Goal: Task Accomplishment & Management: Use online tool/utility

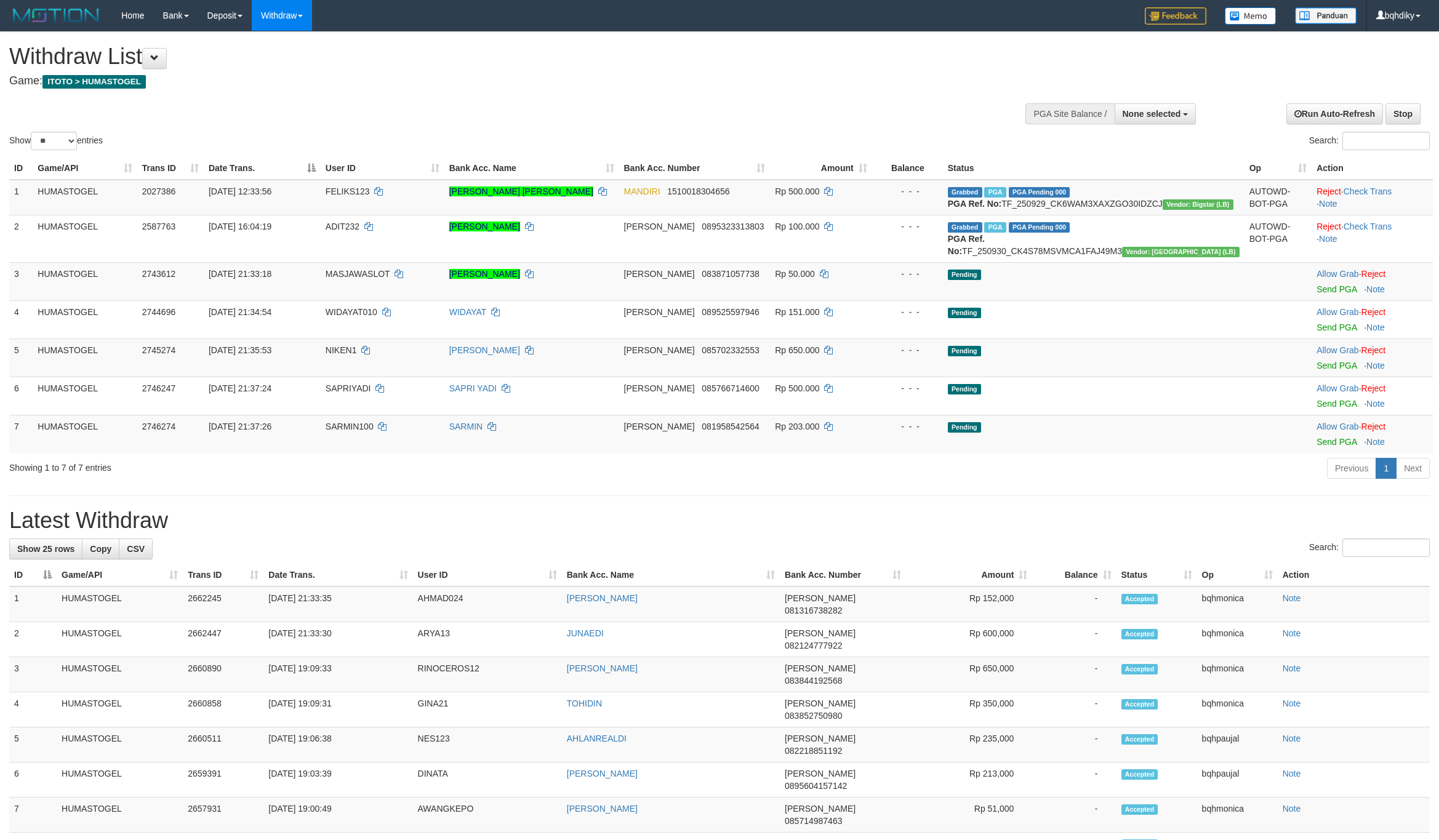
select select
select select "**"
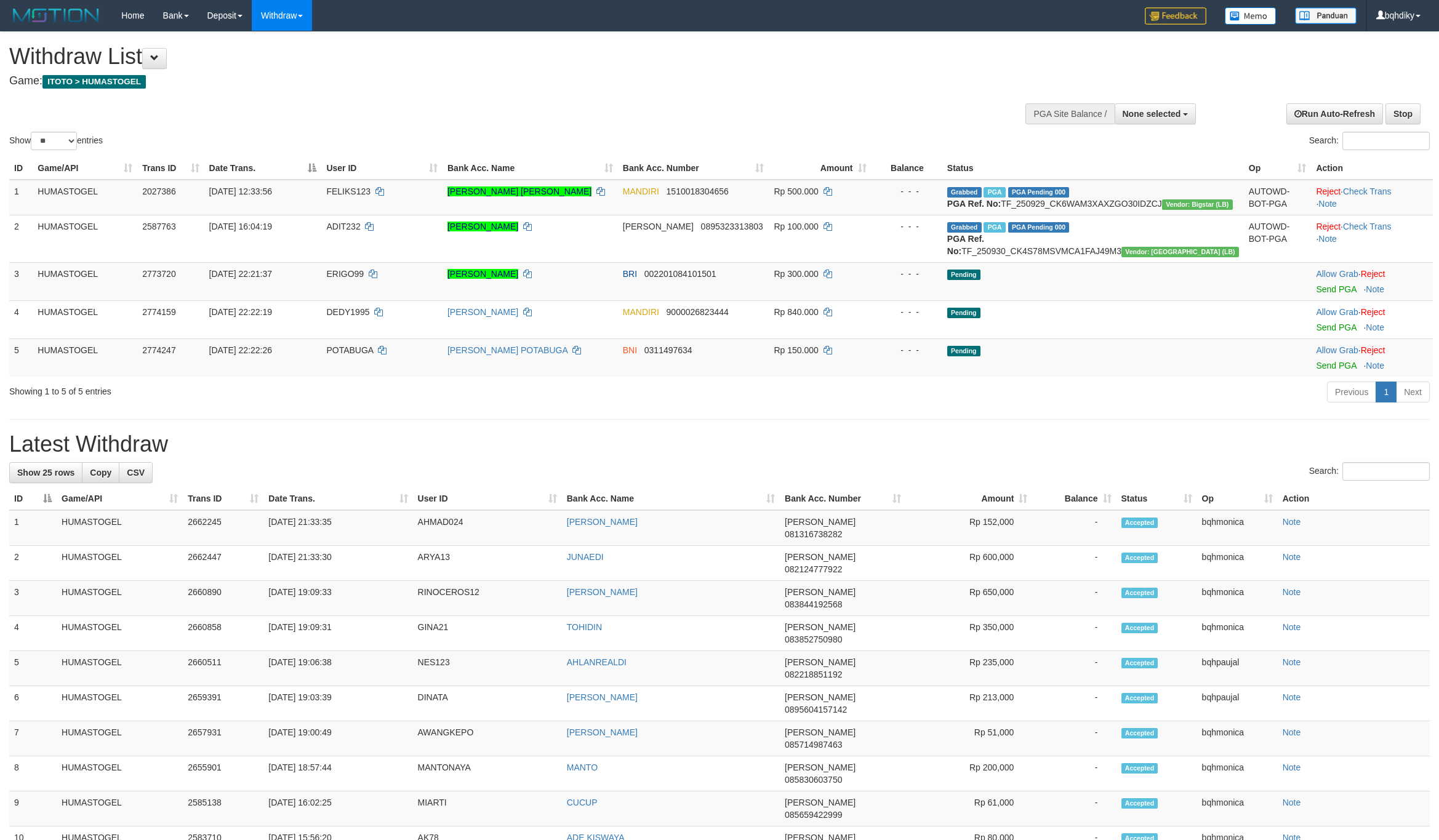
select select
select select "**"
select select
select select "**"
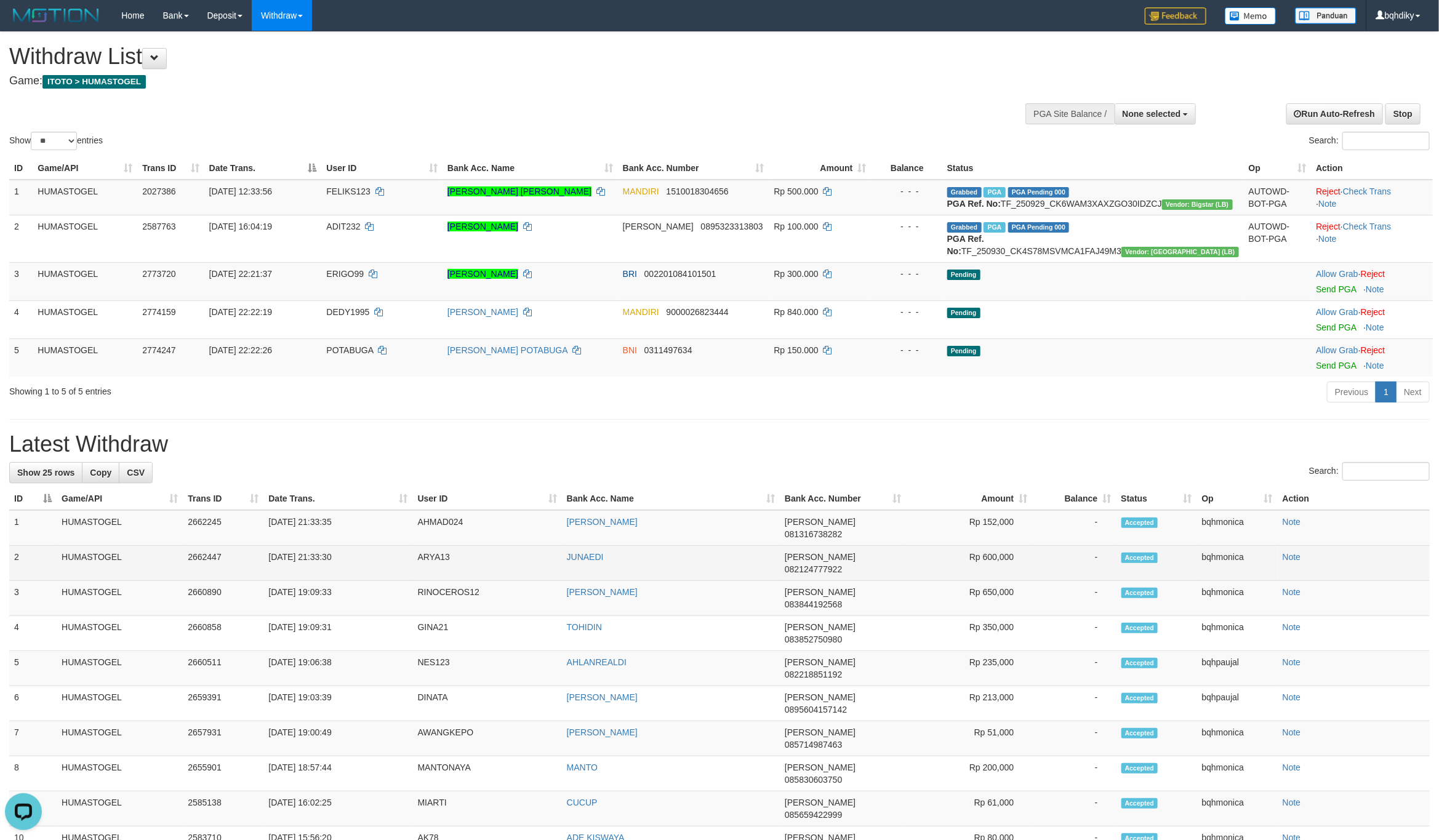
click at [439, 581] on td "ARYA13" at bounding box center [487, 564] width 149 height 35
copy td "ARYA13"
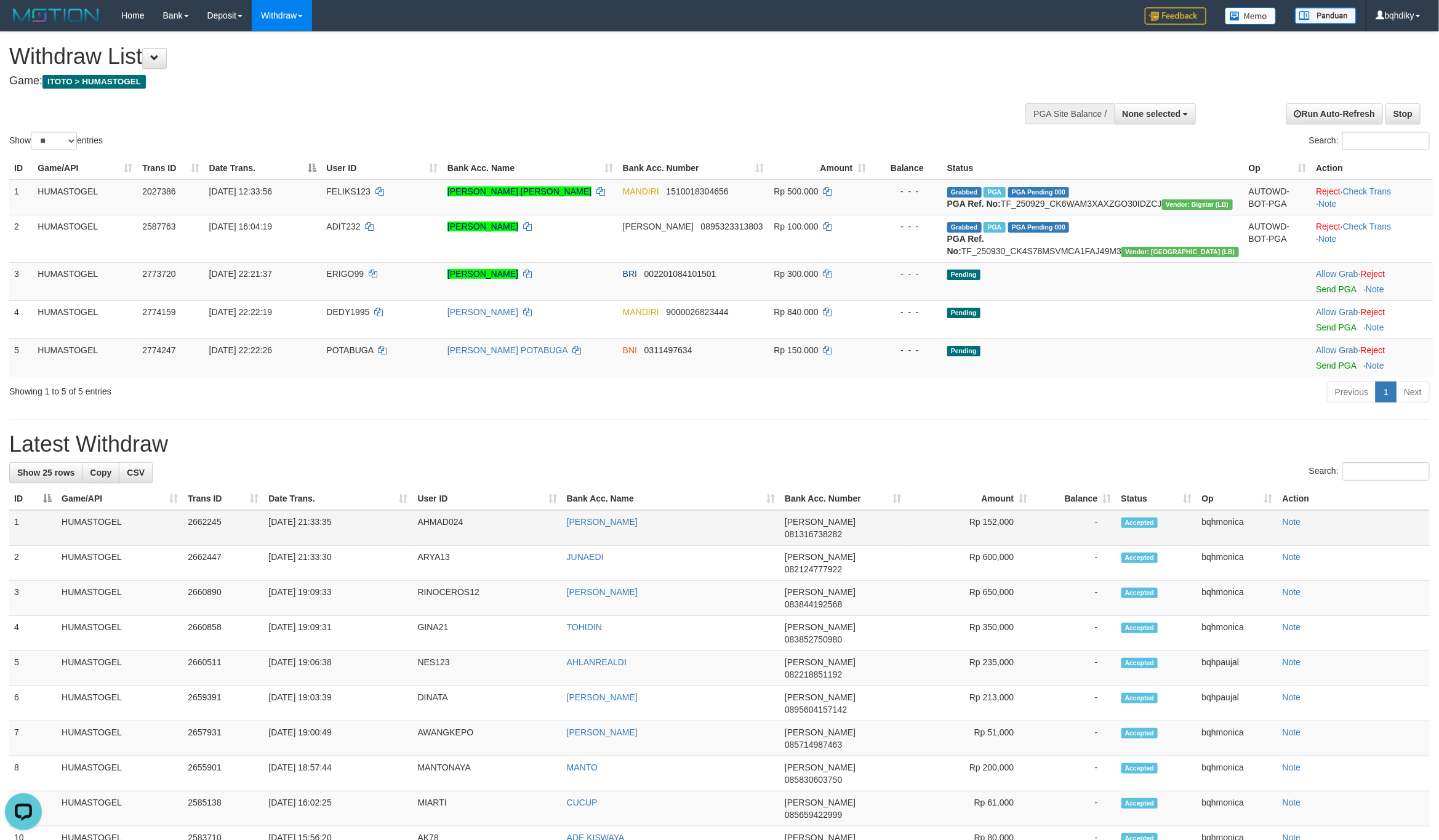
click at [442, 546] on td "AHMAD024" at bounding box center [487, 528] width 149 height 36
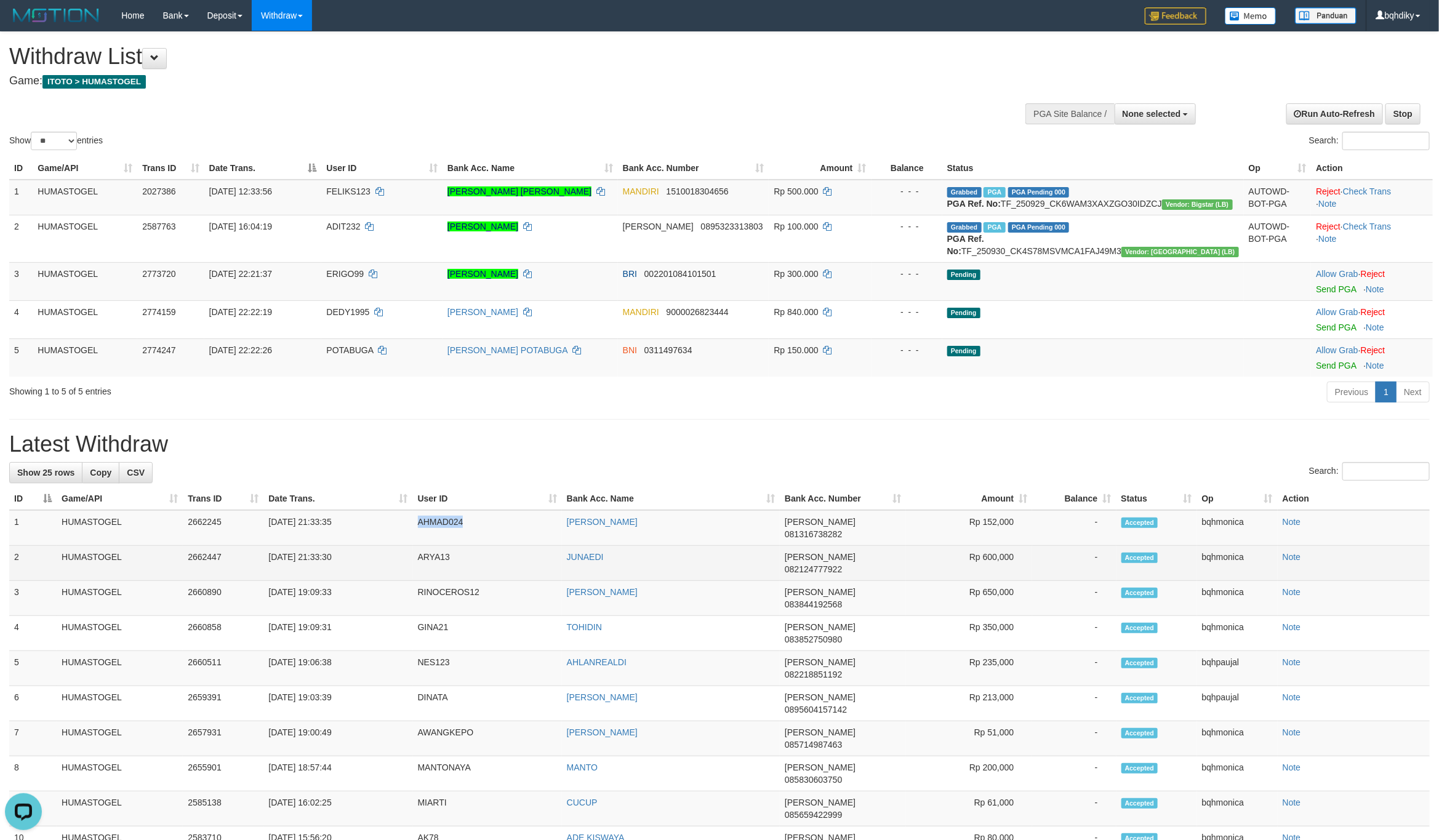
copy td "AHMAD024"
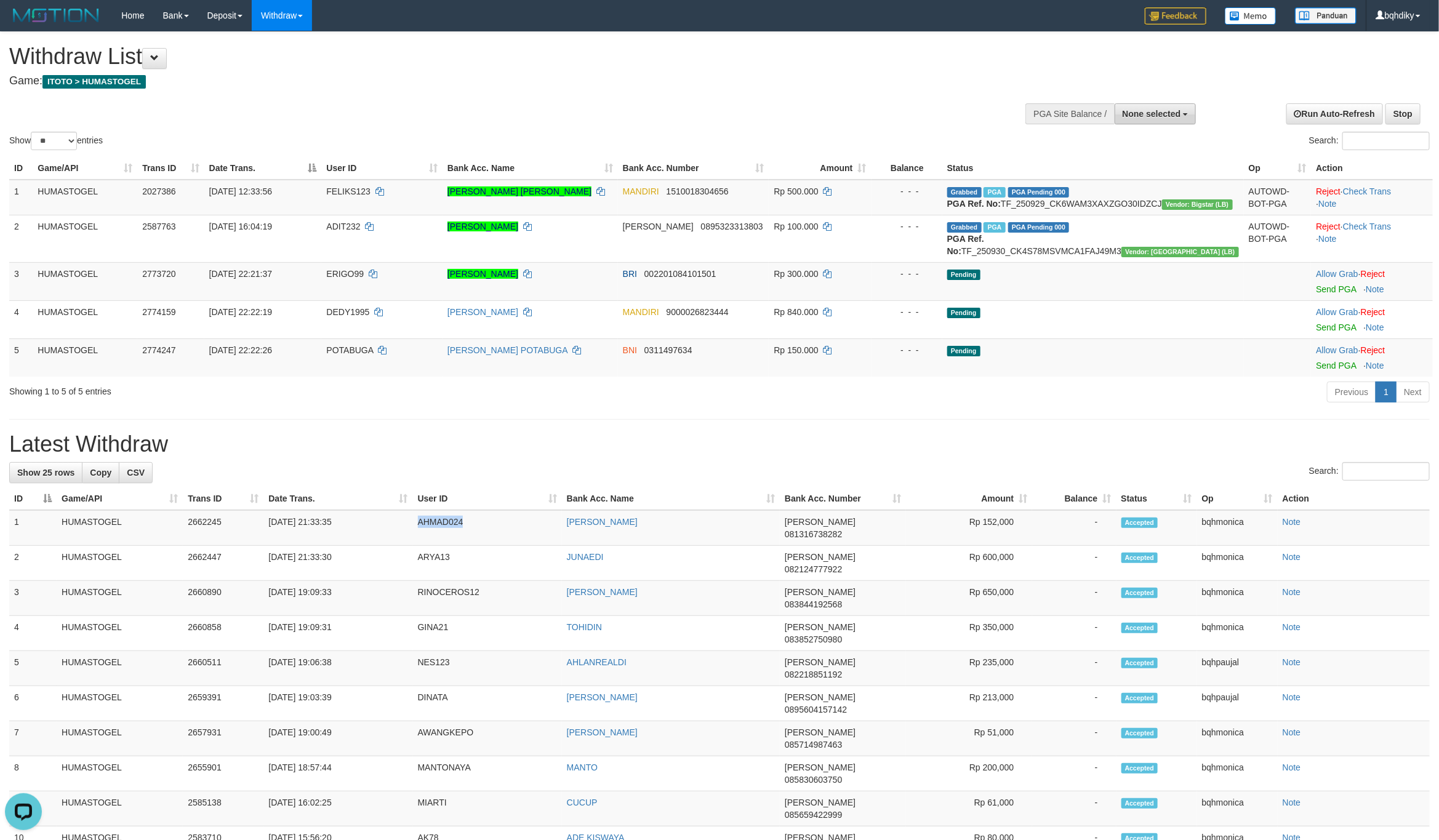
click at [1148, 107] on button "None selected" at bounding box center [1155, 114] width 82 height 21
click at [1143, 178] on label "[ITOTO] HUMASTOGEL" at bounding box center [1130, 175] width 130 height 16
select select "****"
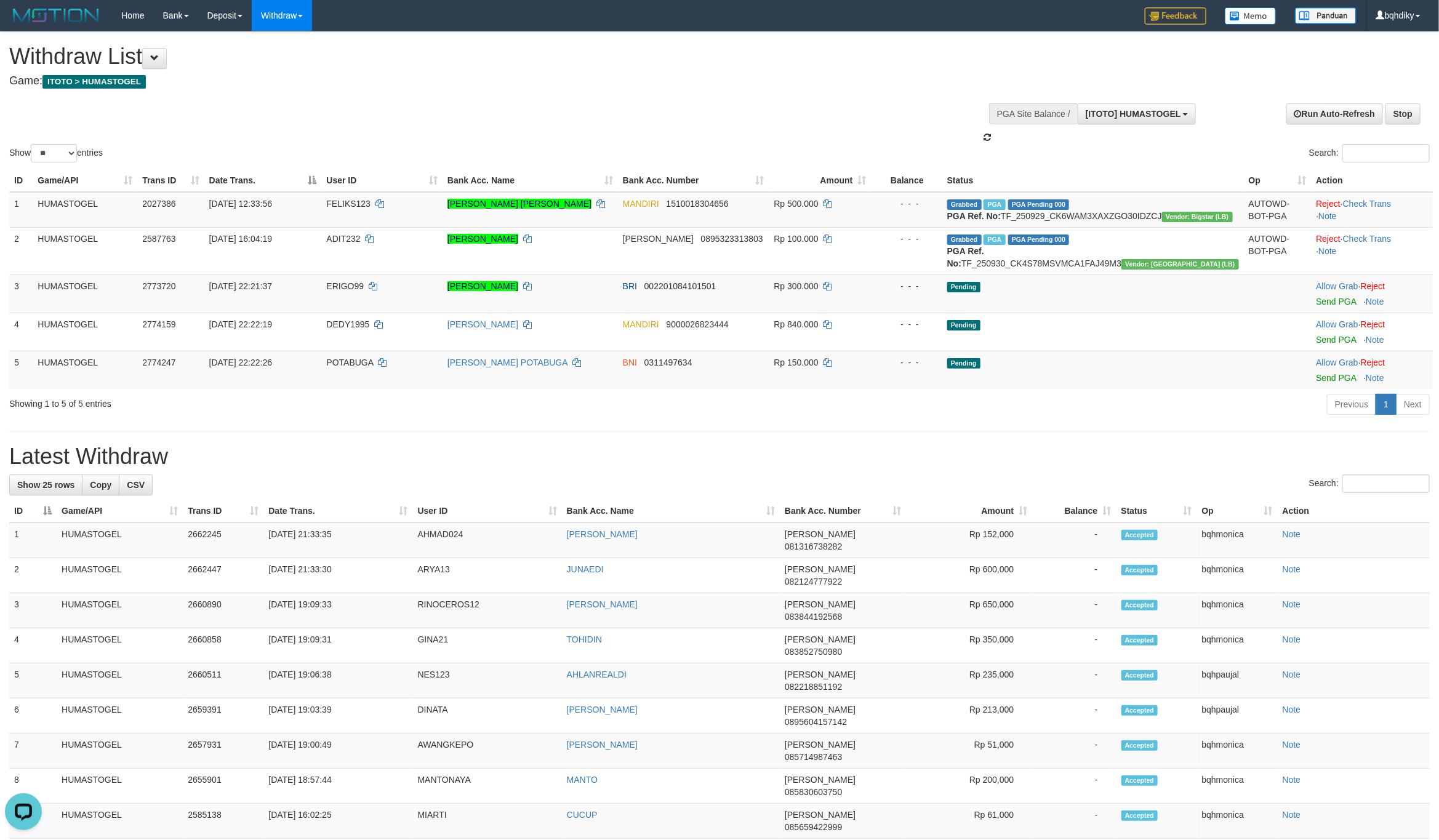
scroll to position [11, 0]
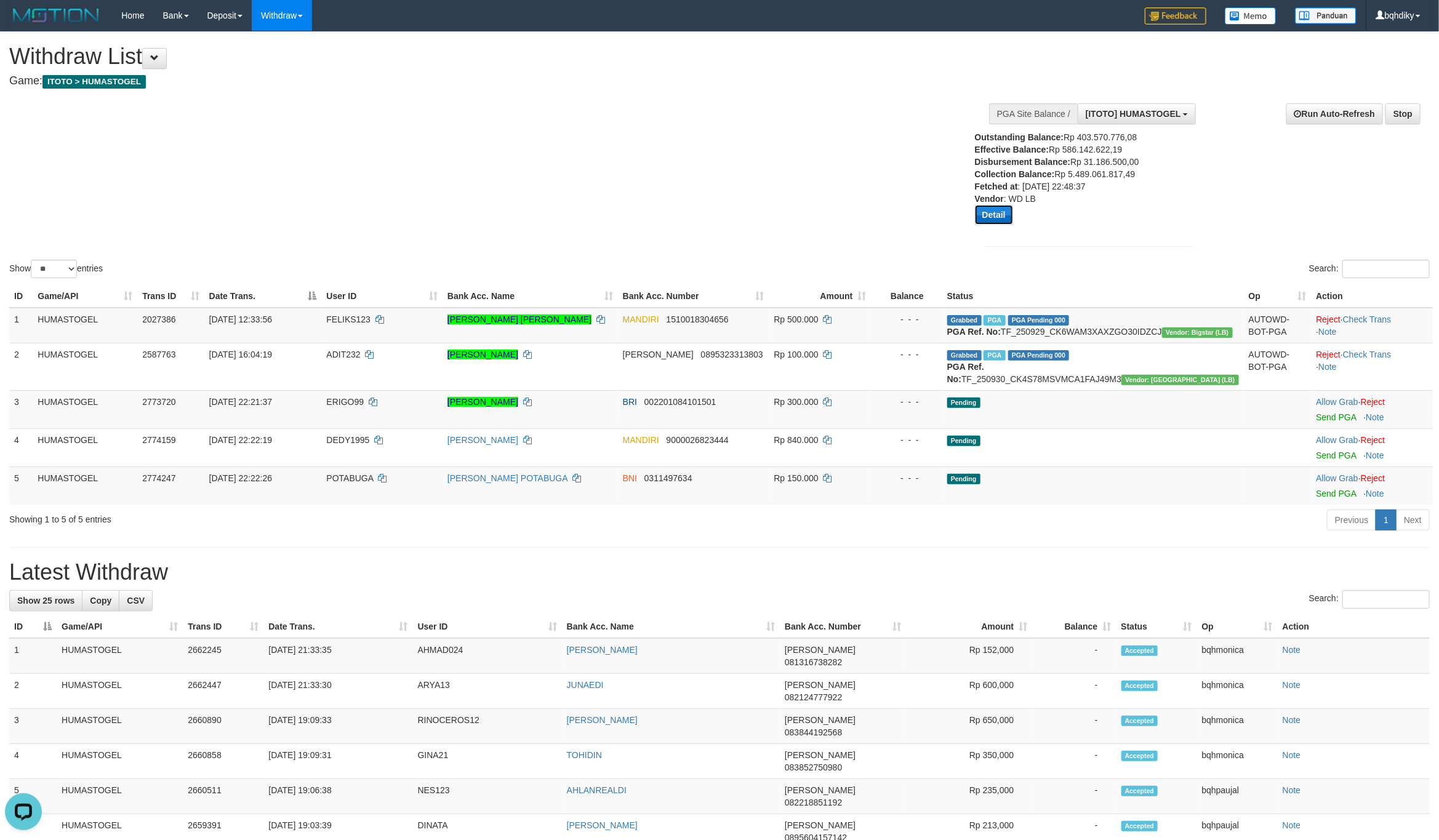
click at [990, 212] on button "Detail" at bounding box center [994, 215] width 38 height 20
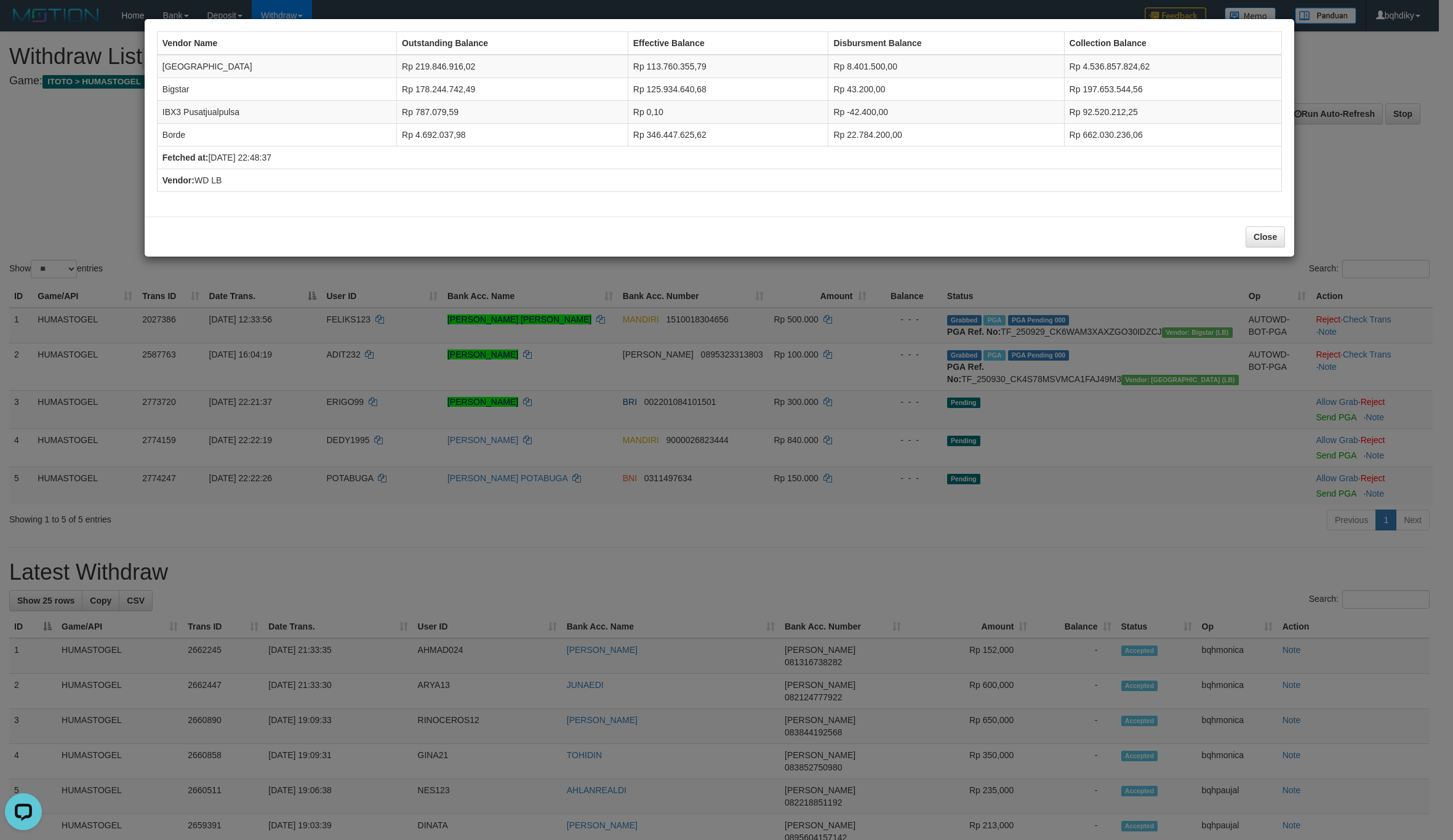
click at [479, 520] on div "Vendor Name Outstanding Balance Effective Balance Disbursment Balance Collectio…" at bounding box center [726, 420] width 1453 height 840
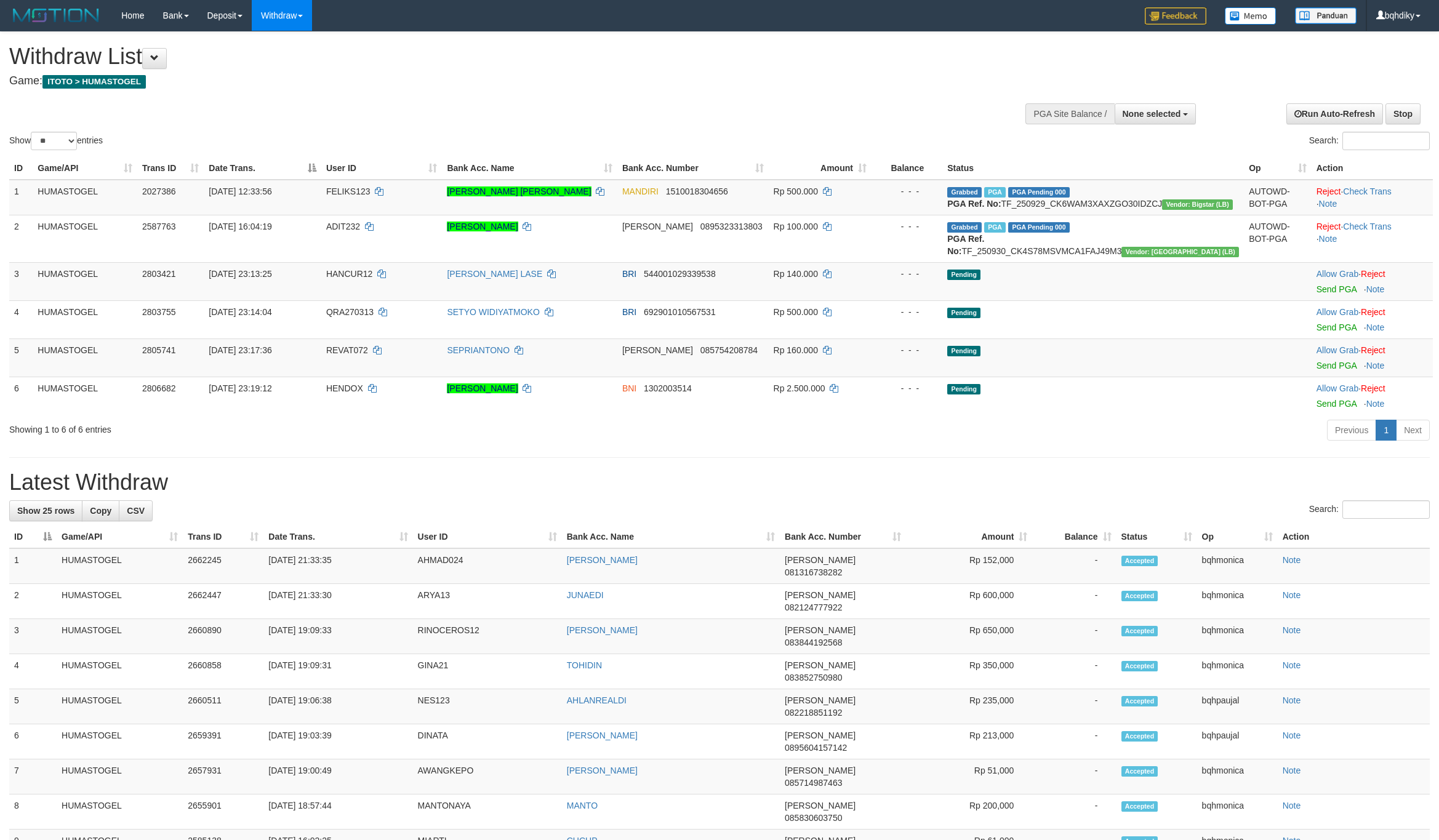
select select
select select "**"
click at [1317, 370] on link "Send PGA" at bounding box center [1337, 365] width 40 height 10
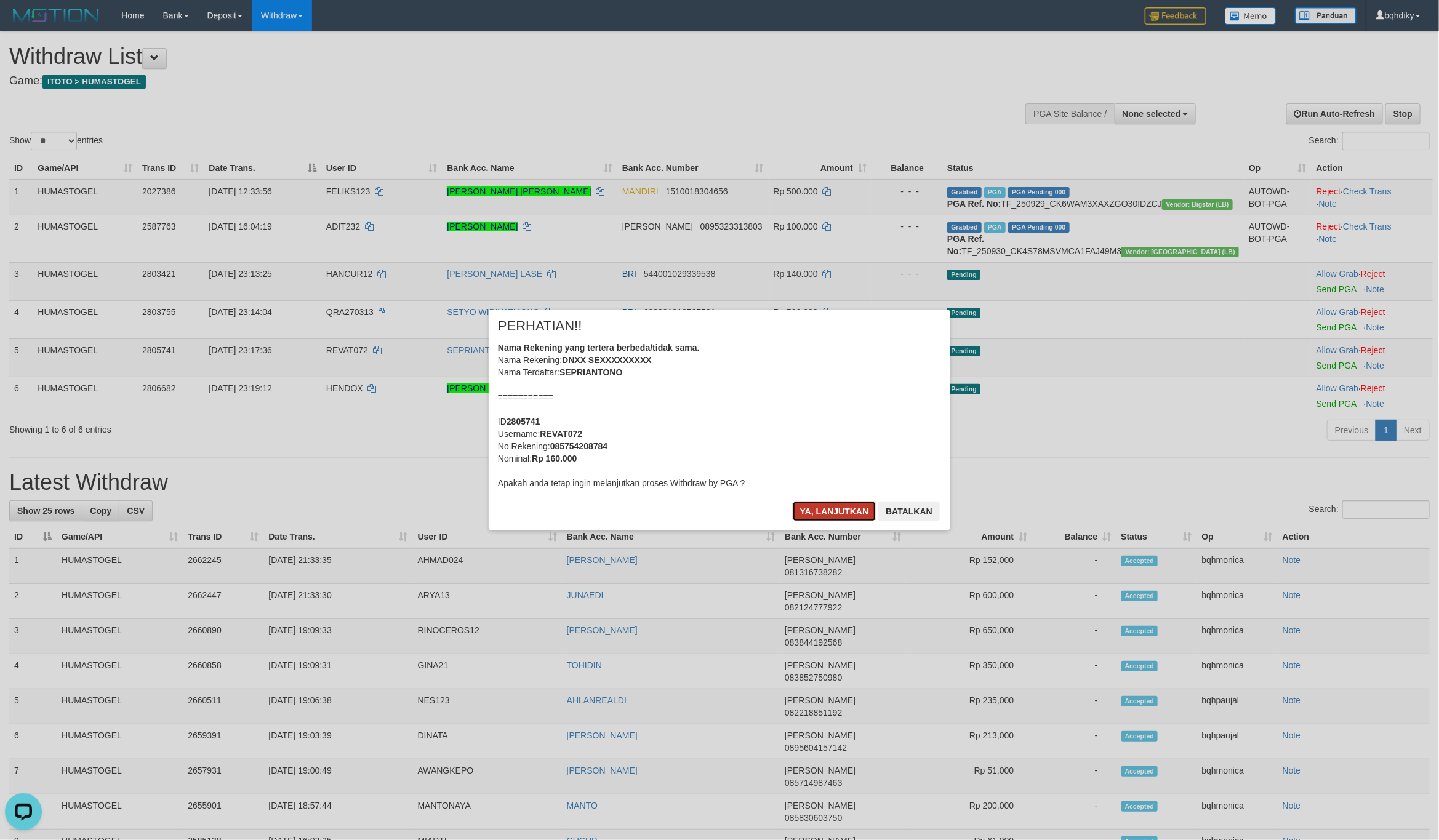
click at [848, 515] on button "Ya, lanjutkan" at bounding box center [835, 511] width 84 height 20
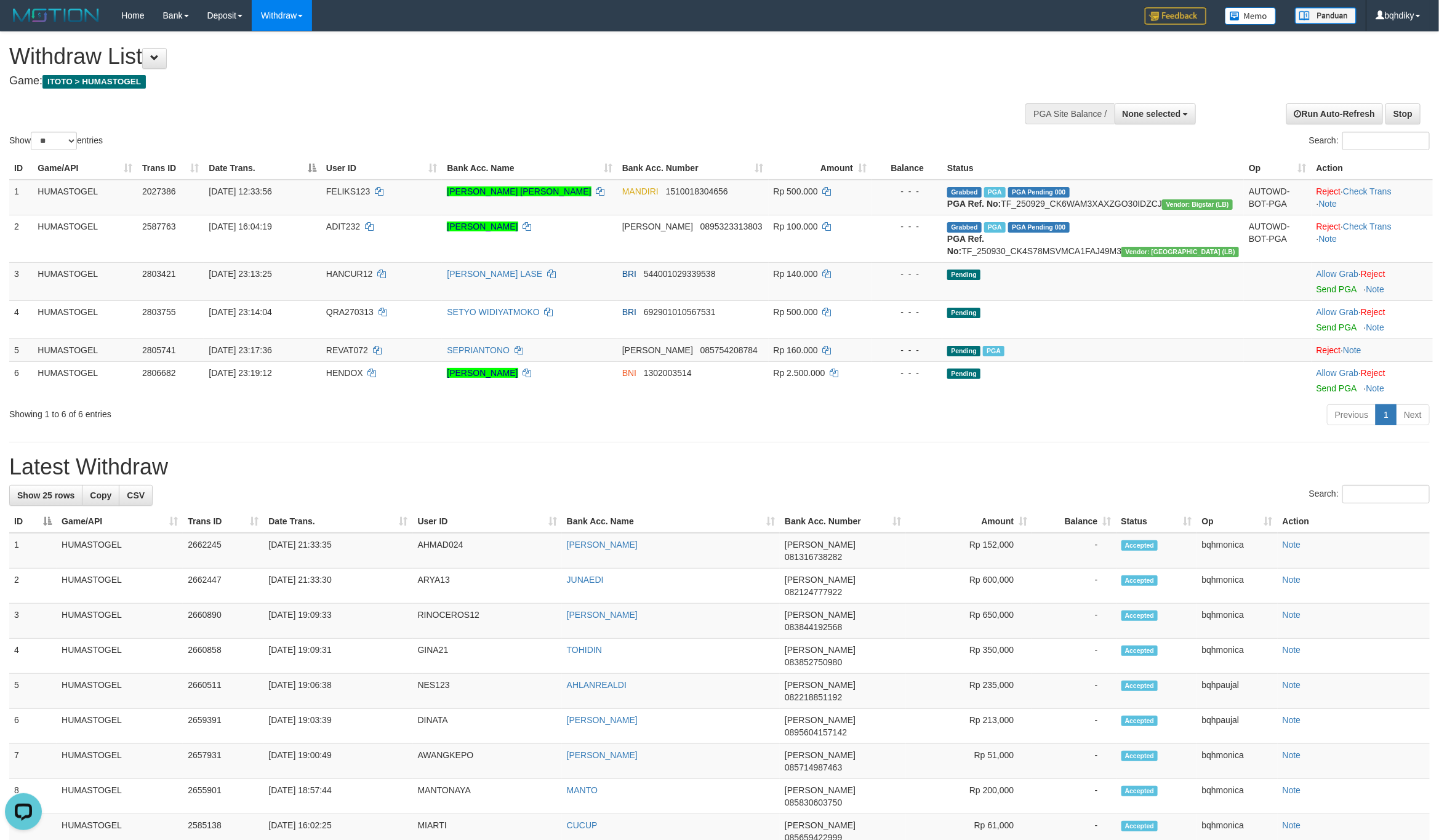
drag, startPoint x: 1007, startPoint y: 501, endPoint x: 976, endPoint y: 510, distance: 32.3
click at [1007, 479] on h1 "Latest Withdraw" at bounding box center [719, 467] width 1421 height 25
click at [859, 475] on div "**********" at bounding box center [719, 750] width 1439 height 1435
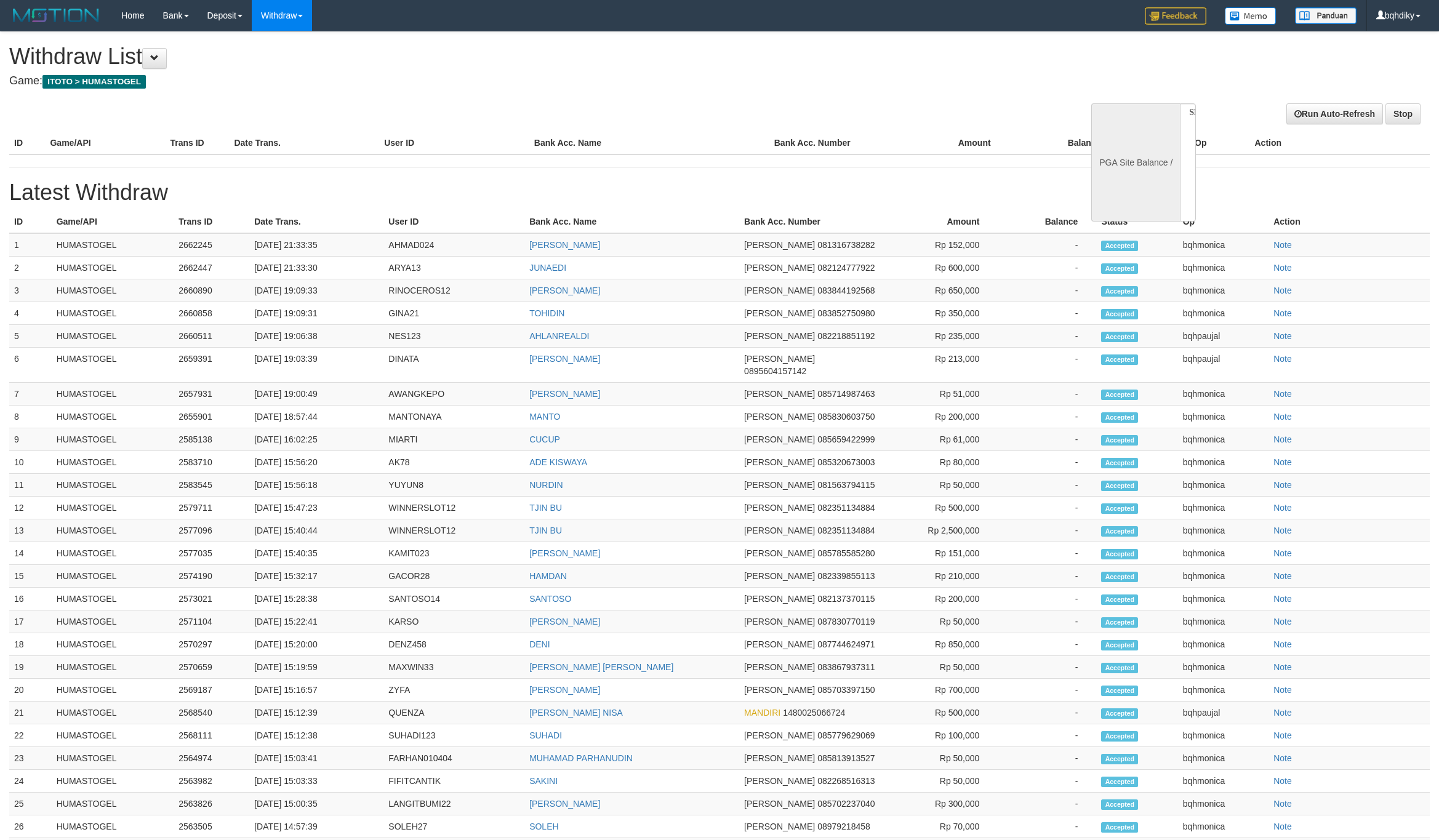
select select
select select "**"
select select
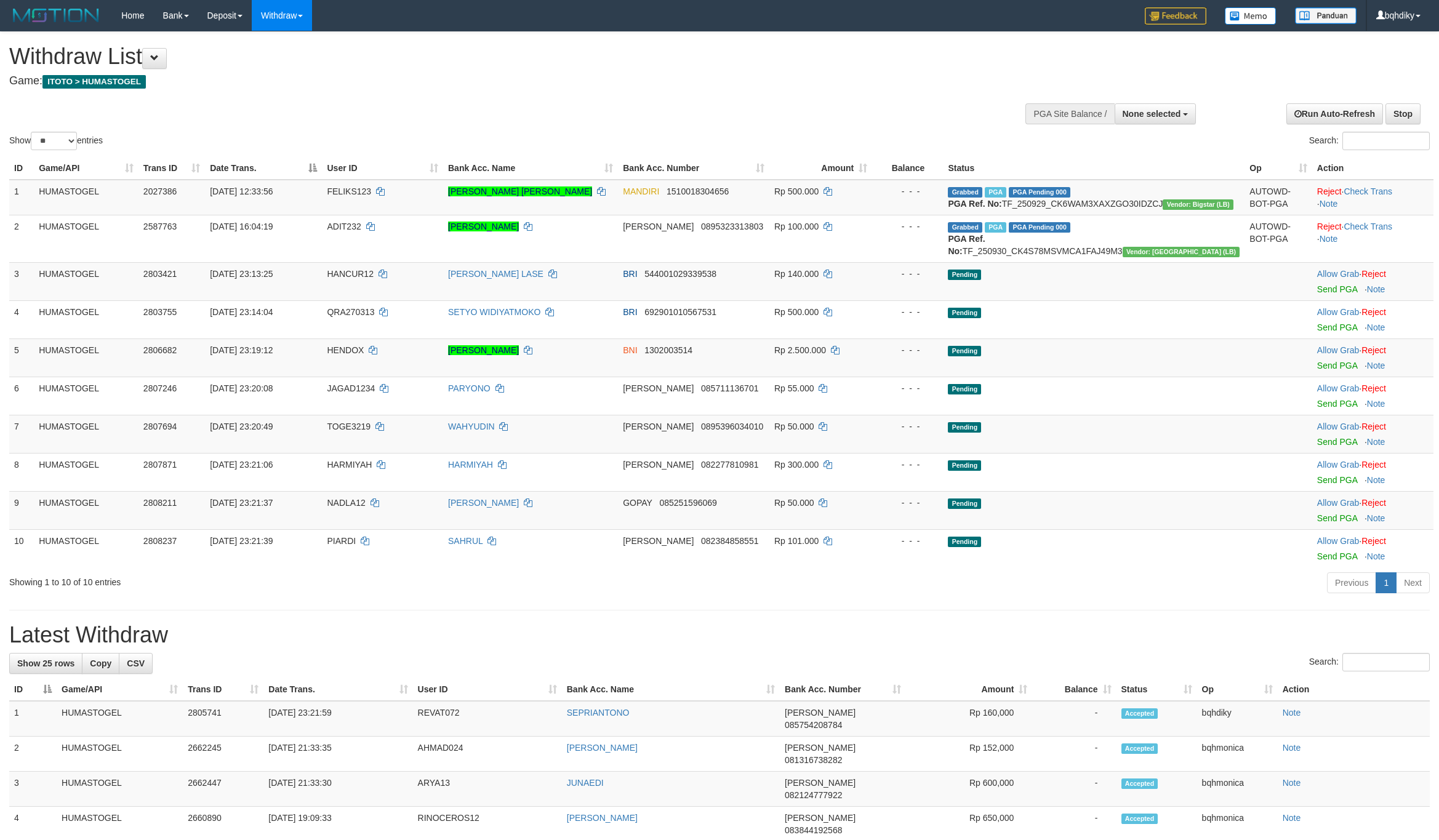
select select
select select "**"
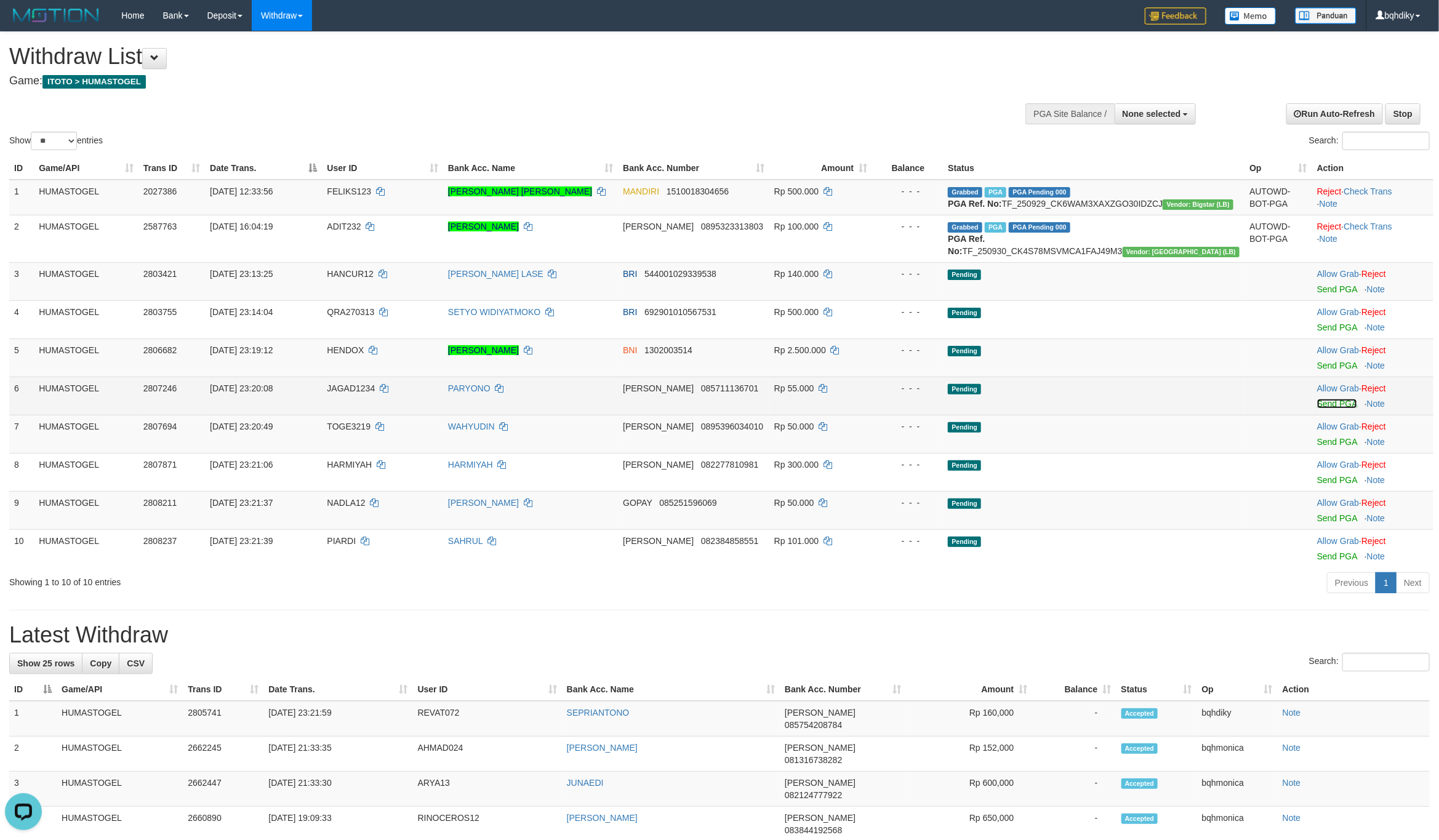
click at [1317, 408] on link "Send PGA" at bounding box center [1337, 403] width 40 height 10
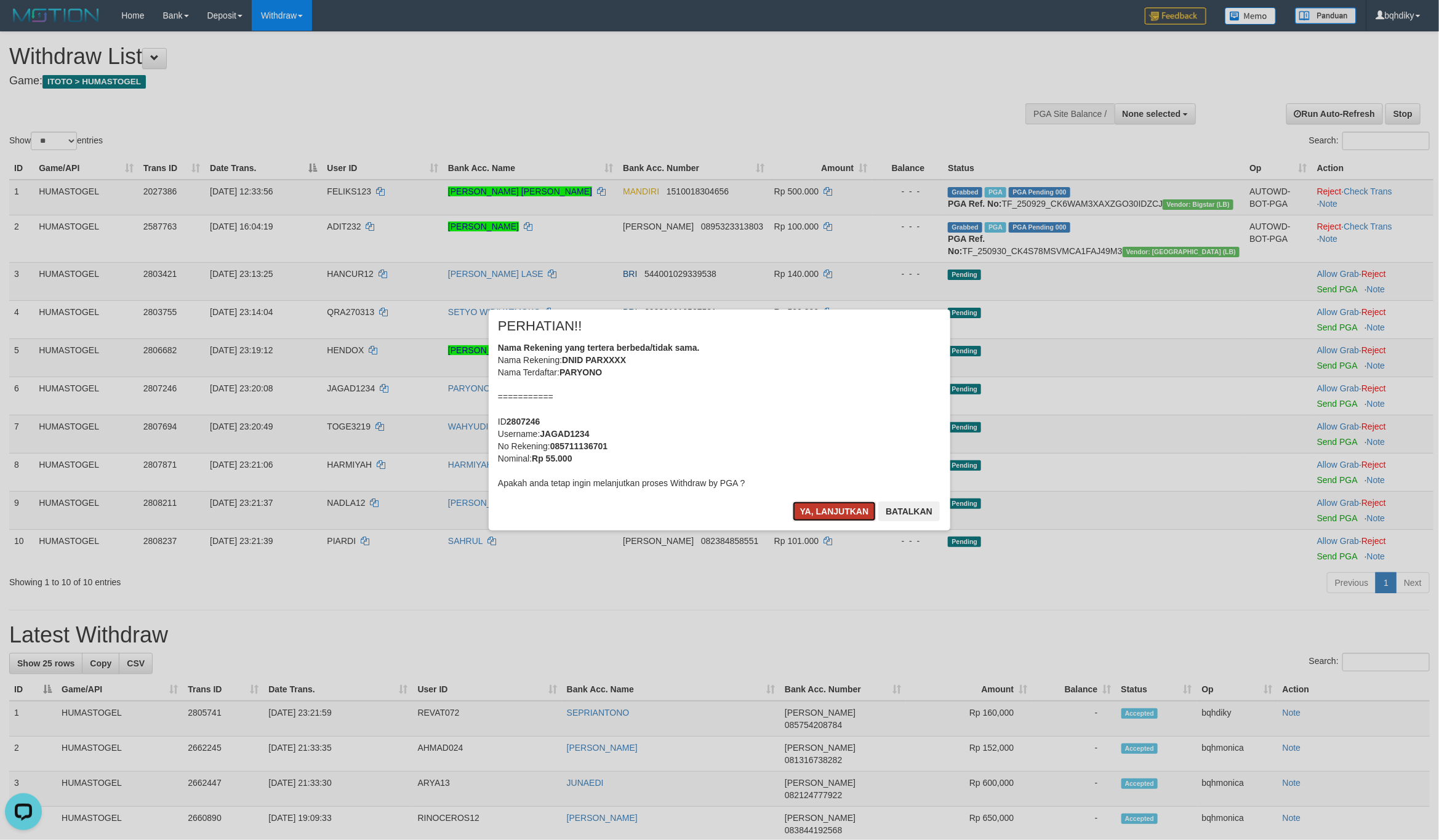
click at [854, 505] on button "Ya, lanjutkan" at bounding box center [835, 511] width 84 height 20
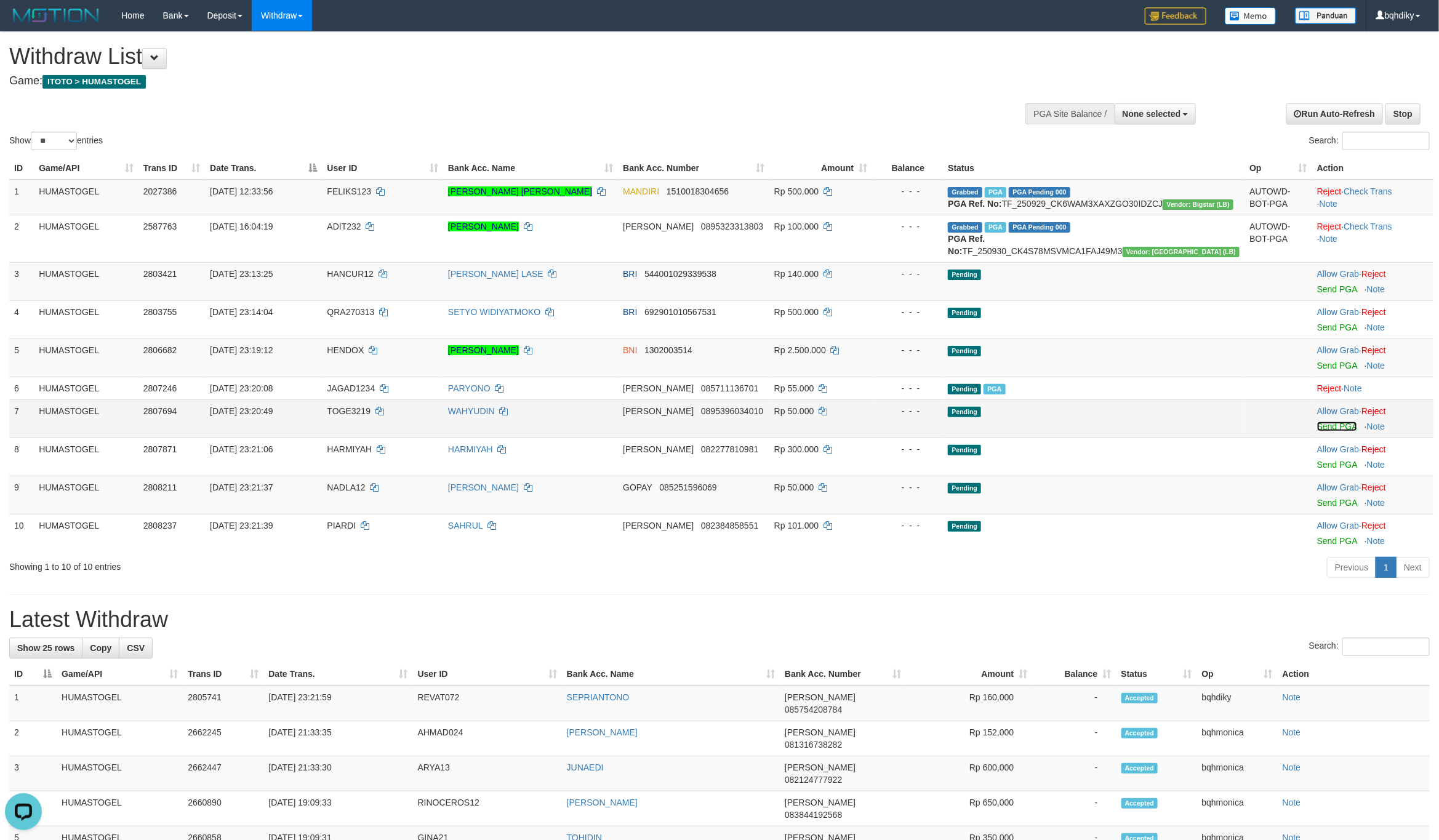
click at [1317, 432] on link "Send PGA" at bounding box center [1337, 427] width 40 height 10
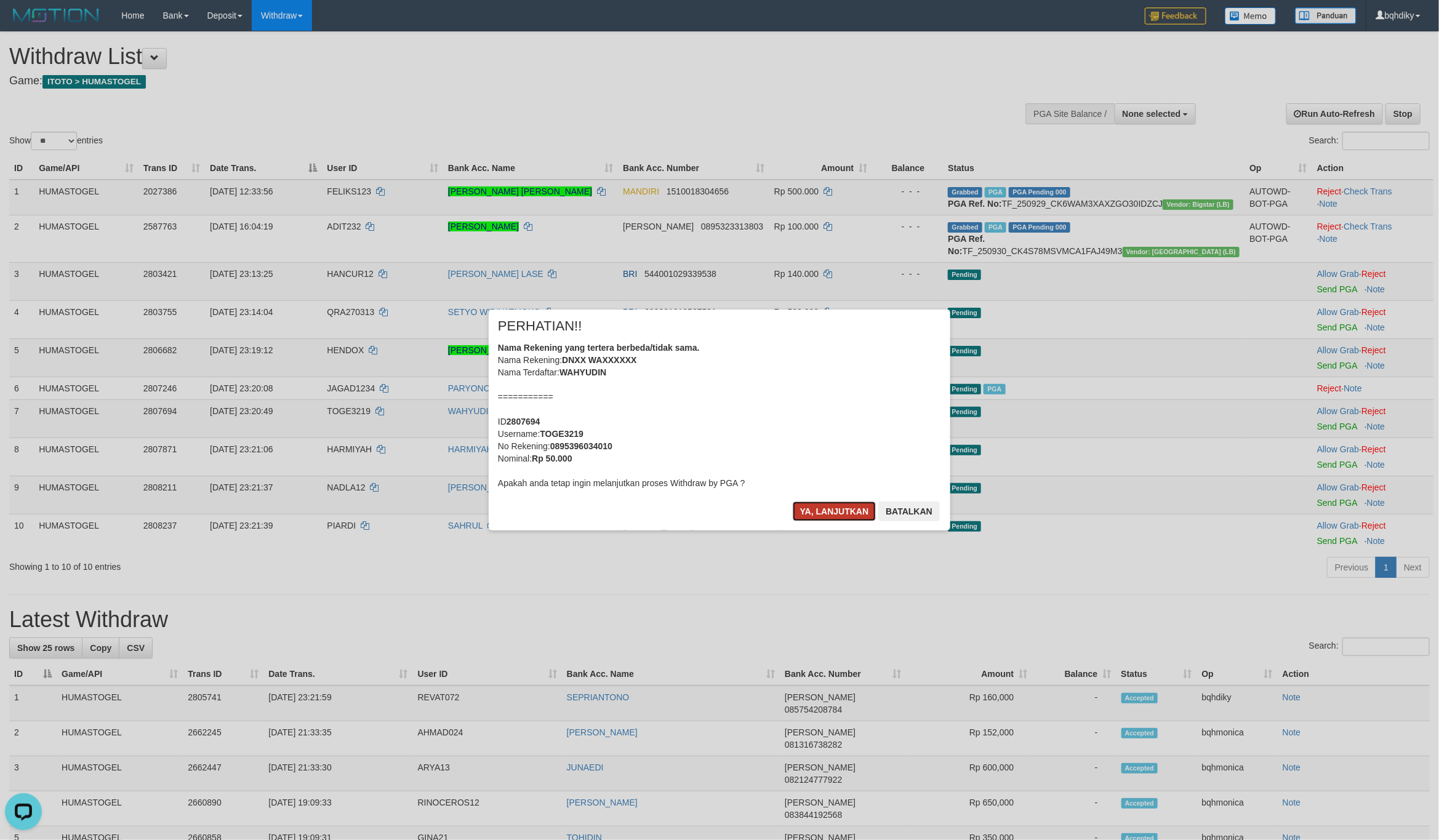
click at [839, 517] on button "Ya, lanjutkan" at bounding box center [835, 511] width 84 height 20
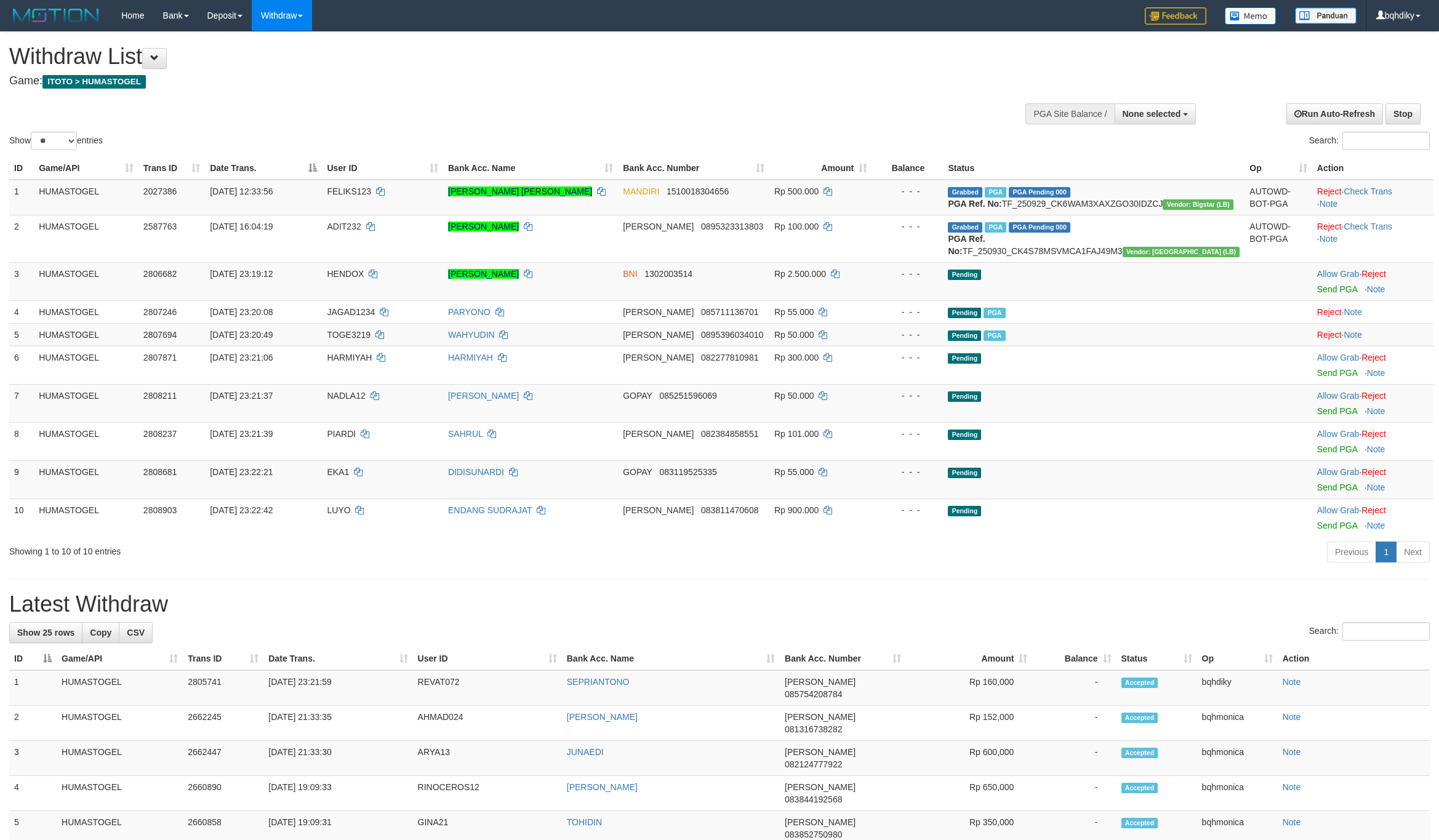
select select
select select "**"
click at [702, 630] on div "**********" at bounding box center [719, 818] width 1439 height 1573
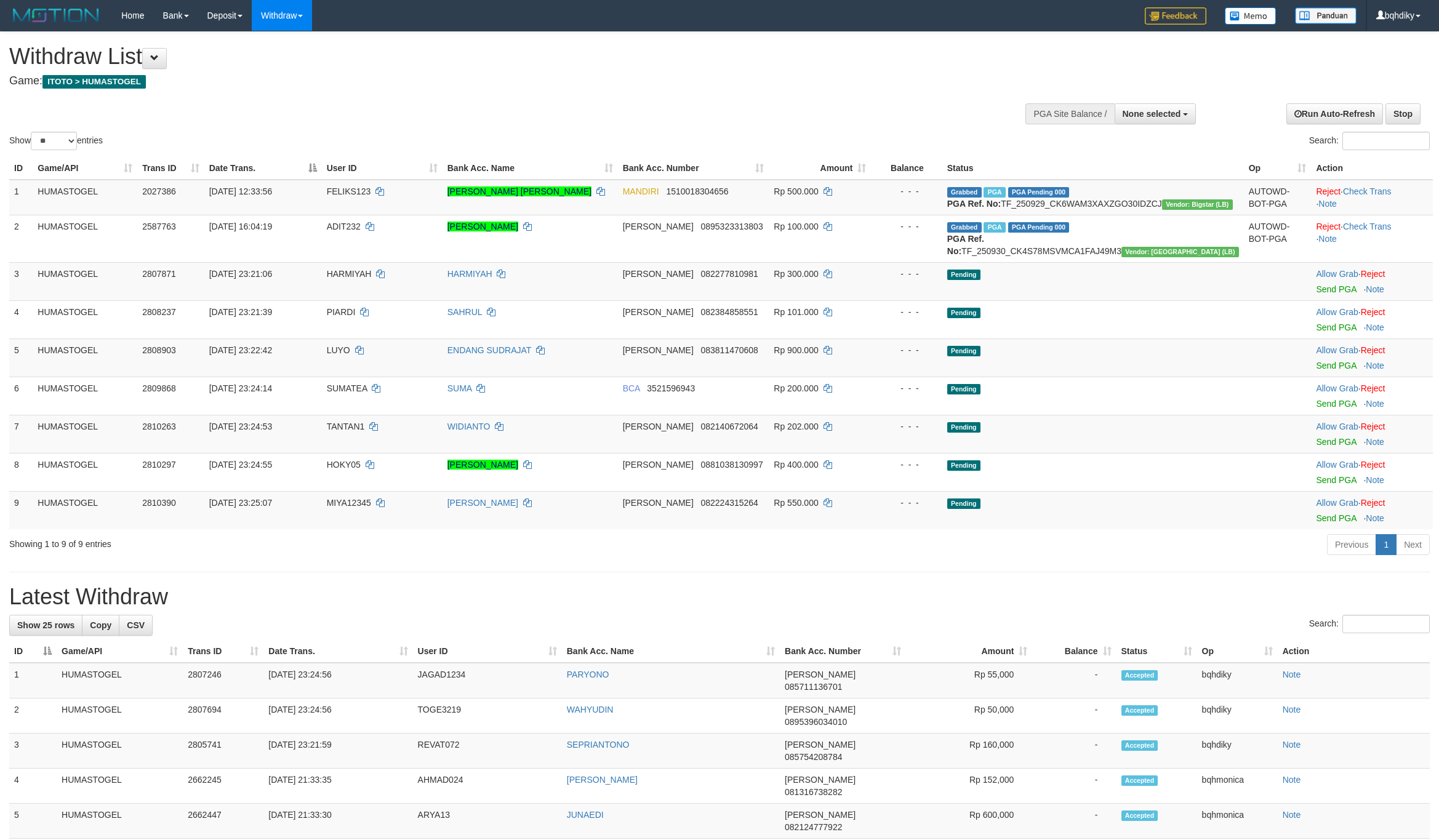
select select
select select "**"
click at [1316, 294] on link "Send PGA" at bounding box center [1336, 289] width 40 height 10
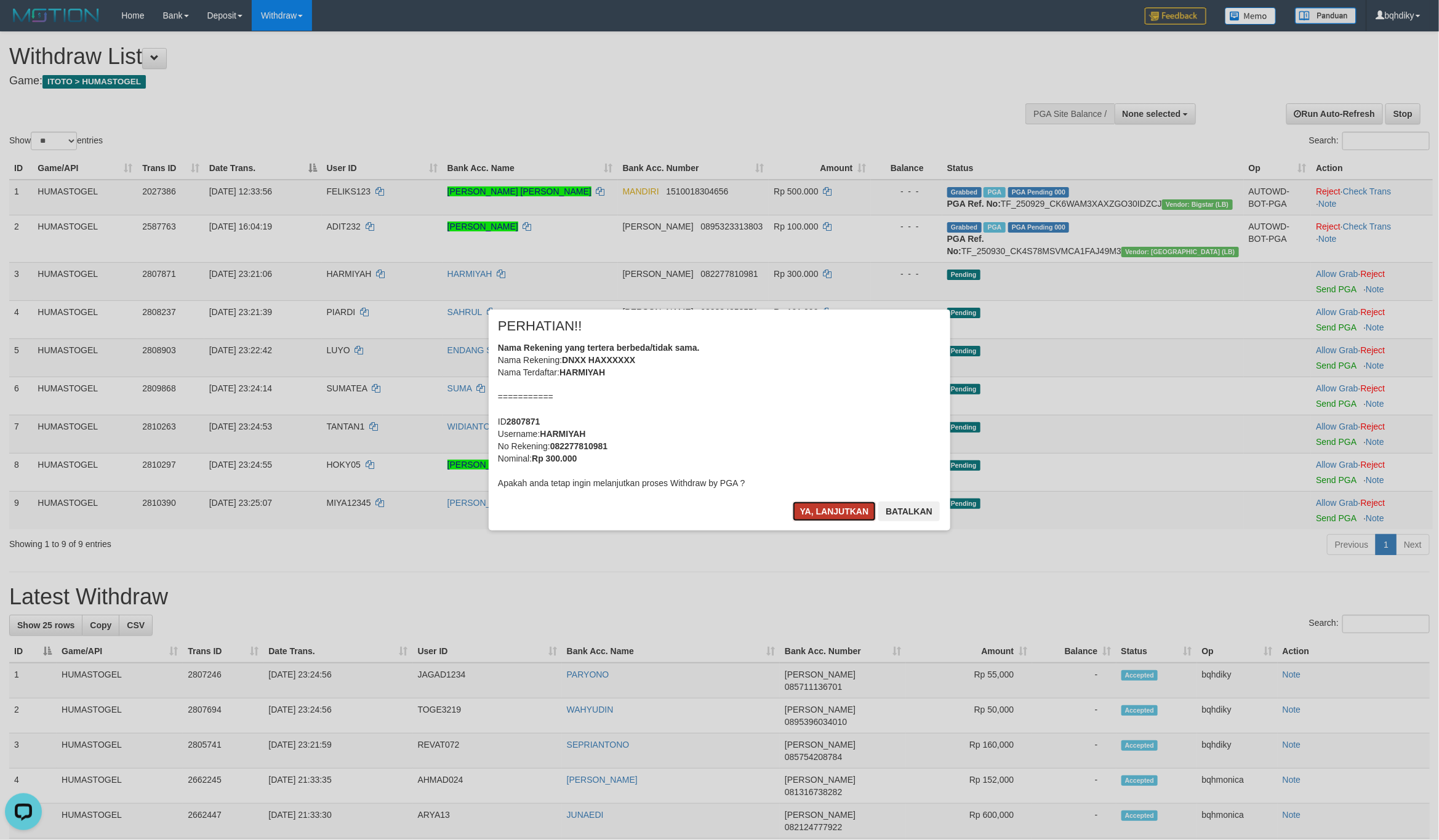
click at [824, 508] on button "Ya, lanjutkan" at bounding box center [835, 511] width 84 height 20
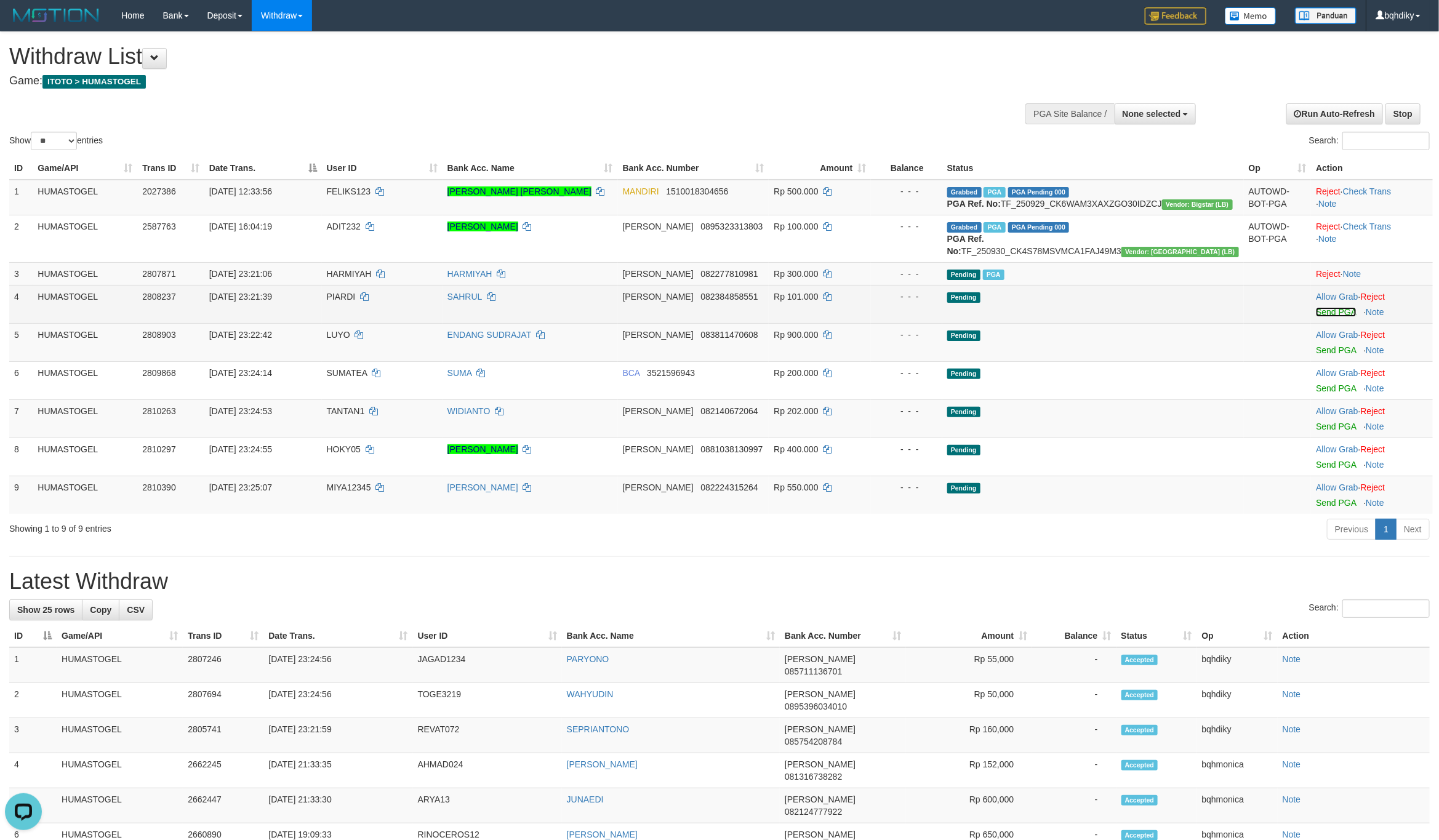
click at [1334, 317] on link "Send PGA" at bounding box center [1336, 312] width 40 height 10
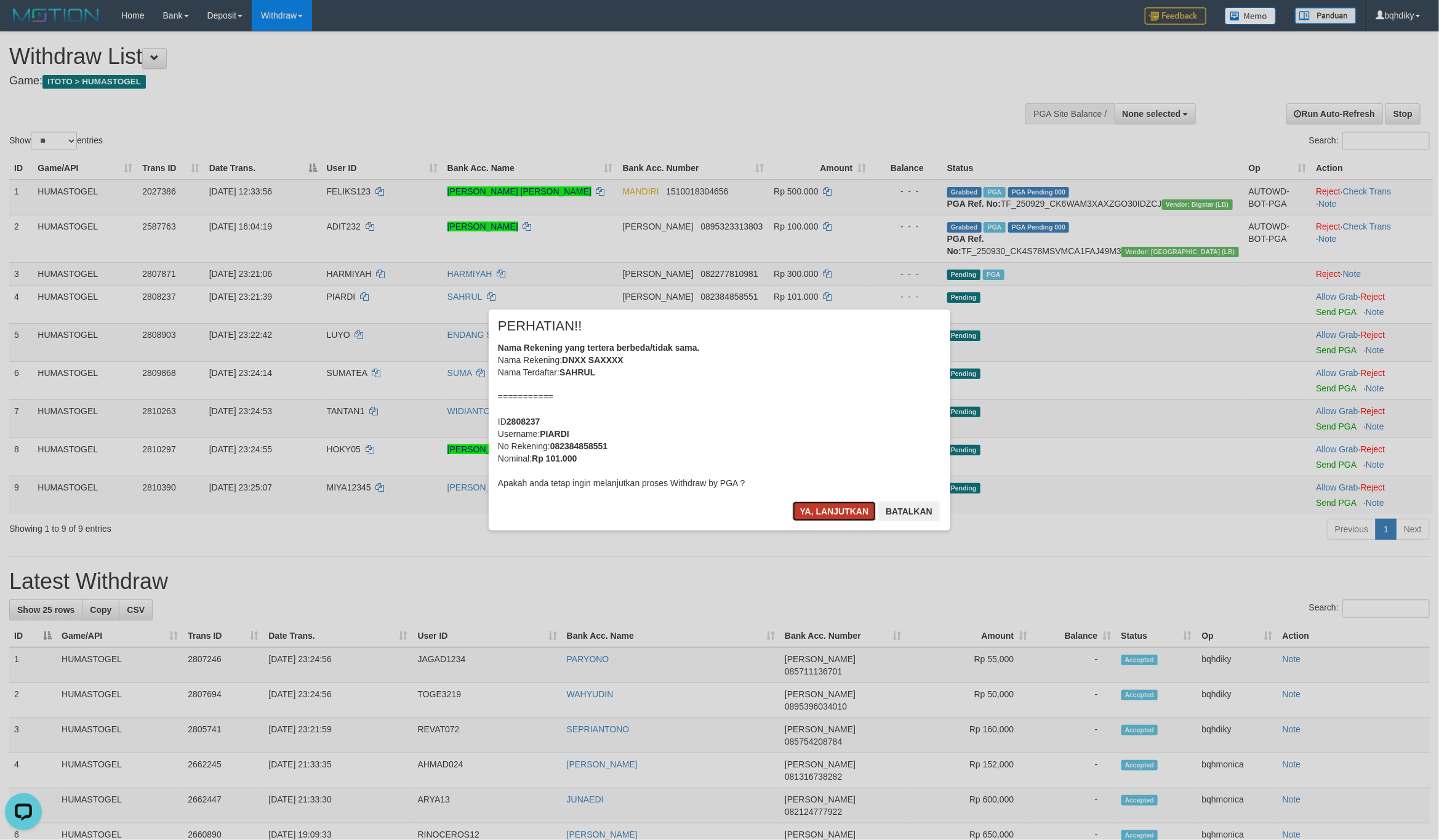
click at [820, 504] on button "Ya, lanjutkan" at bounding box center [835, 511] width 84 height 20
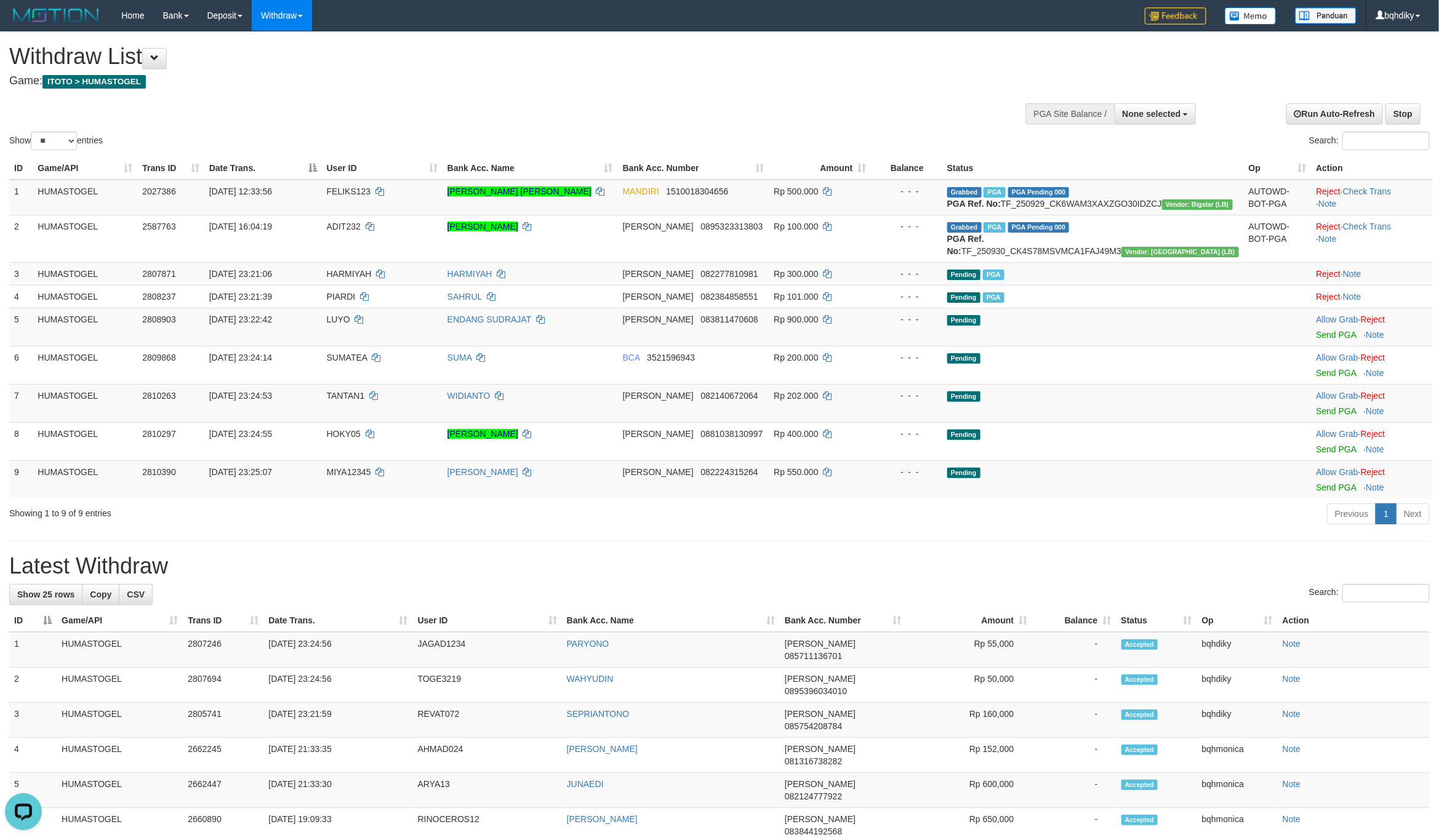
click at [525, 529] on div "Showing 1 to 9 of 9 entries Previous 1 Next" at bounding box center [719, 515] width 1439 height 27
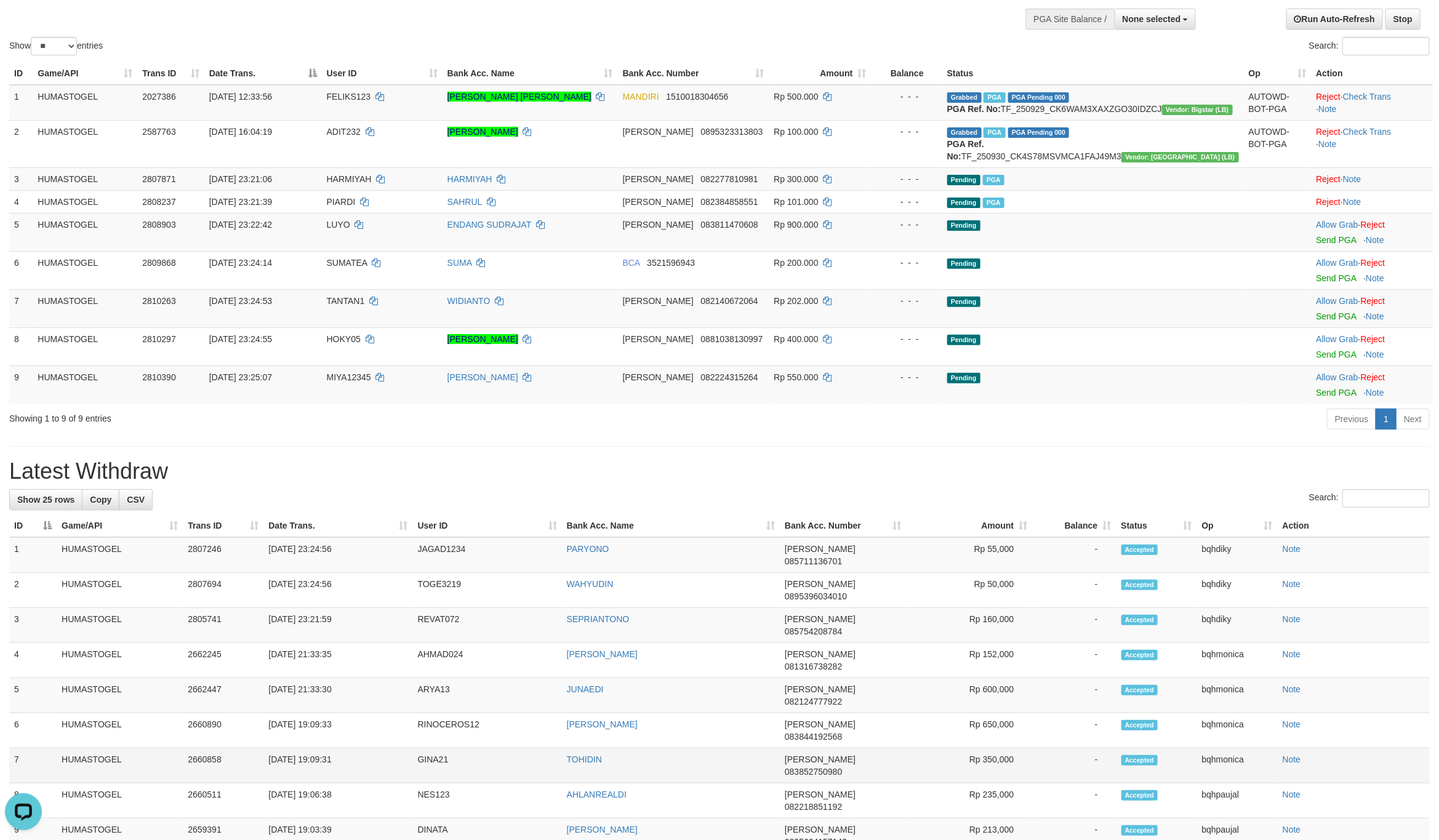
scroll to position [154, 0]
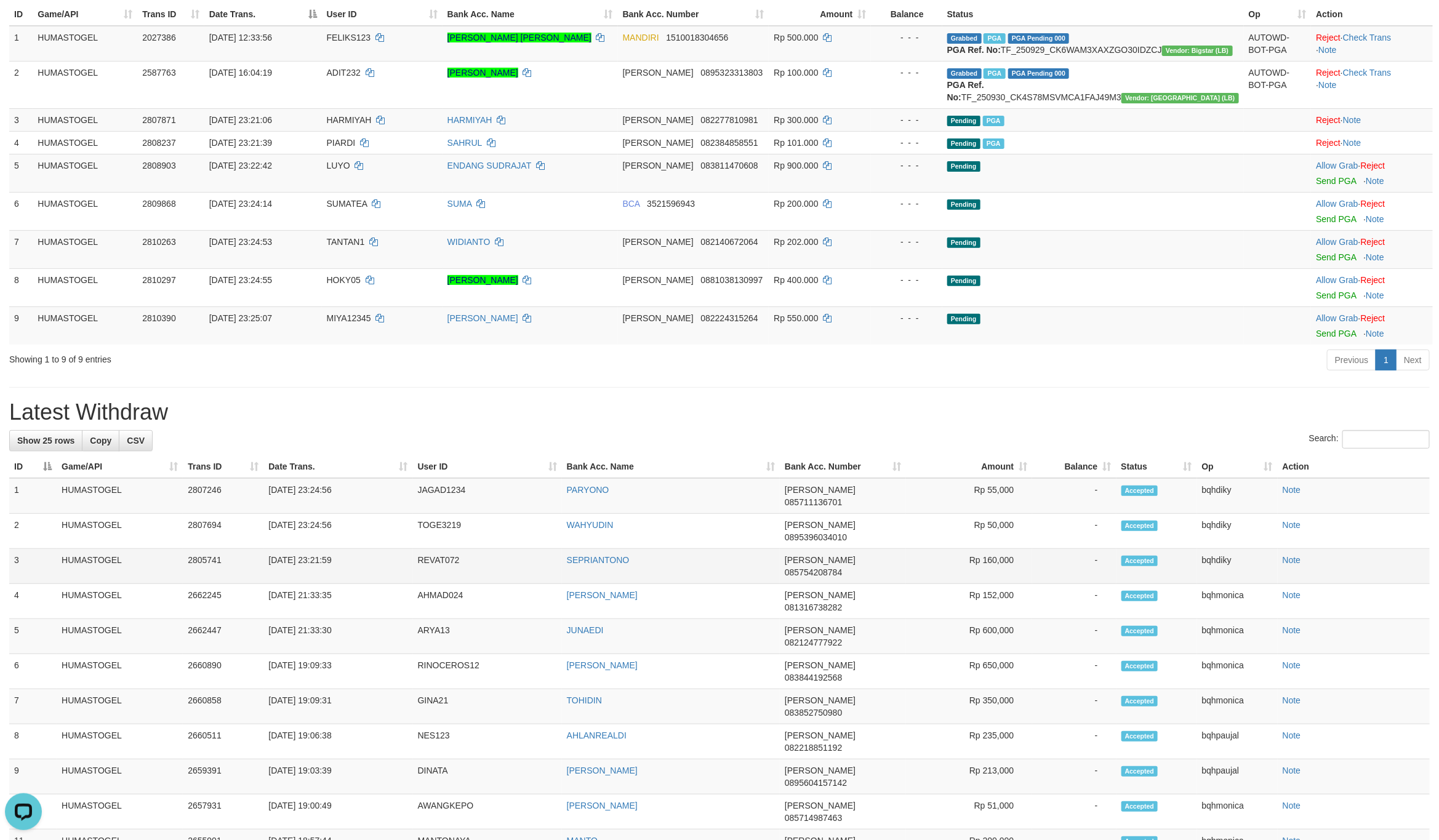
click at [430, 578] on td "REVAT072" at bounding box center [487, 566] width 149 height 35
copy td "REVAT072"
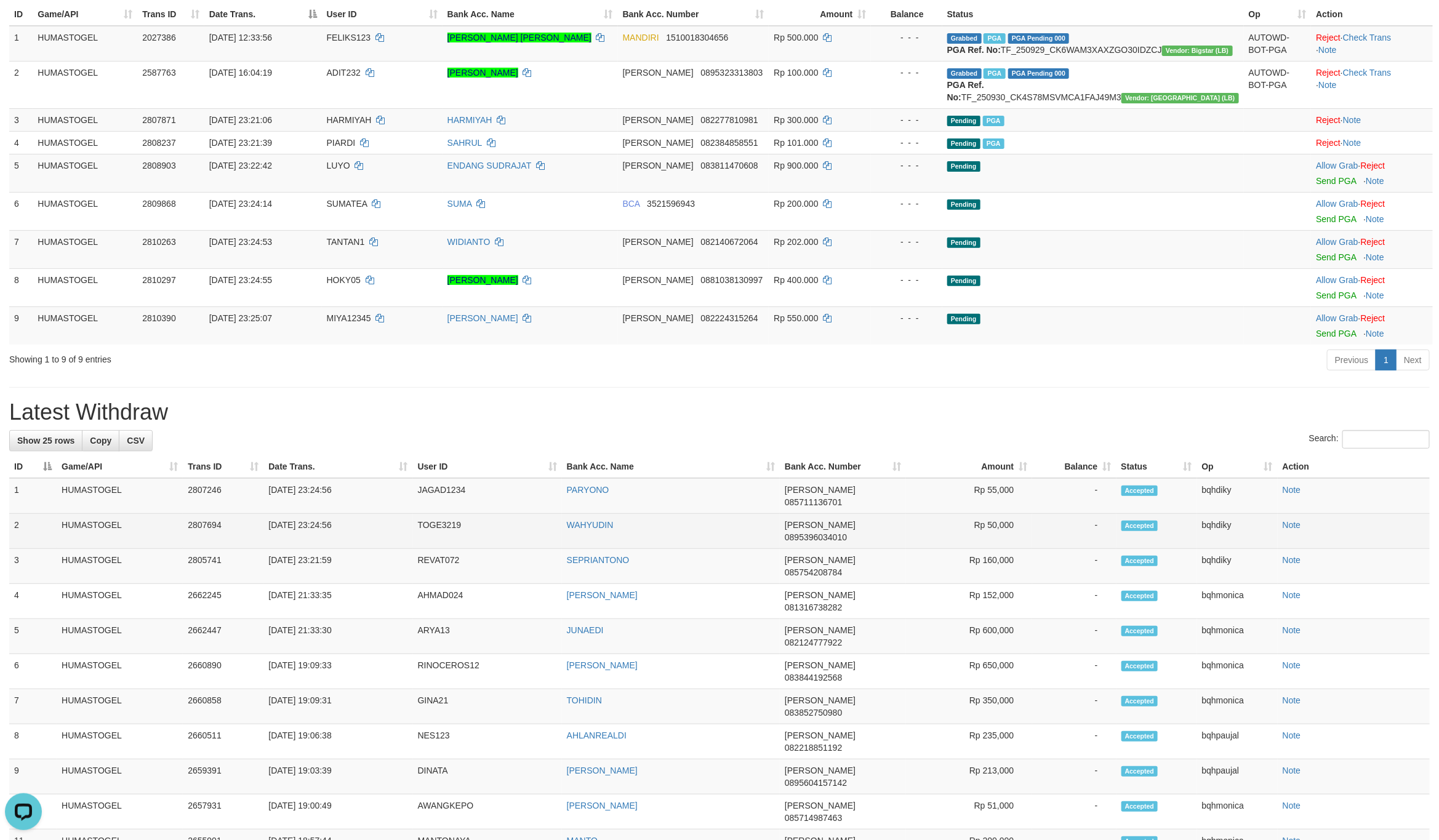
click at [425, 549] on td "TOGE3219" at bounding box center [487, 531] width 149 height 35
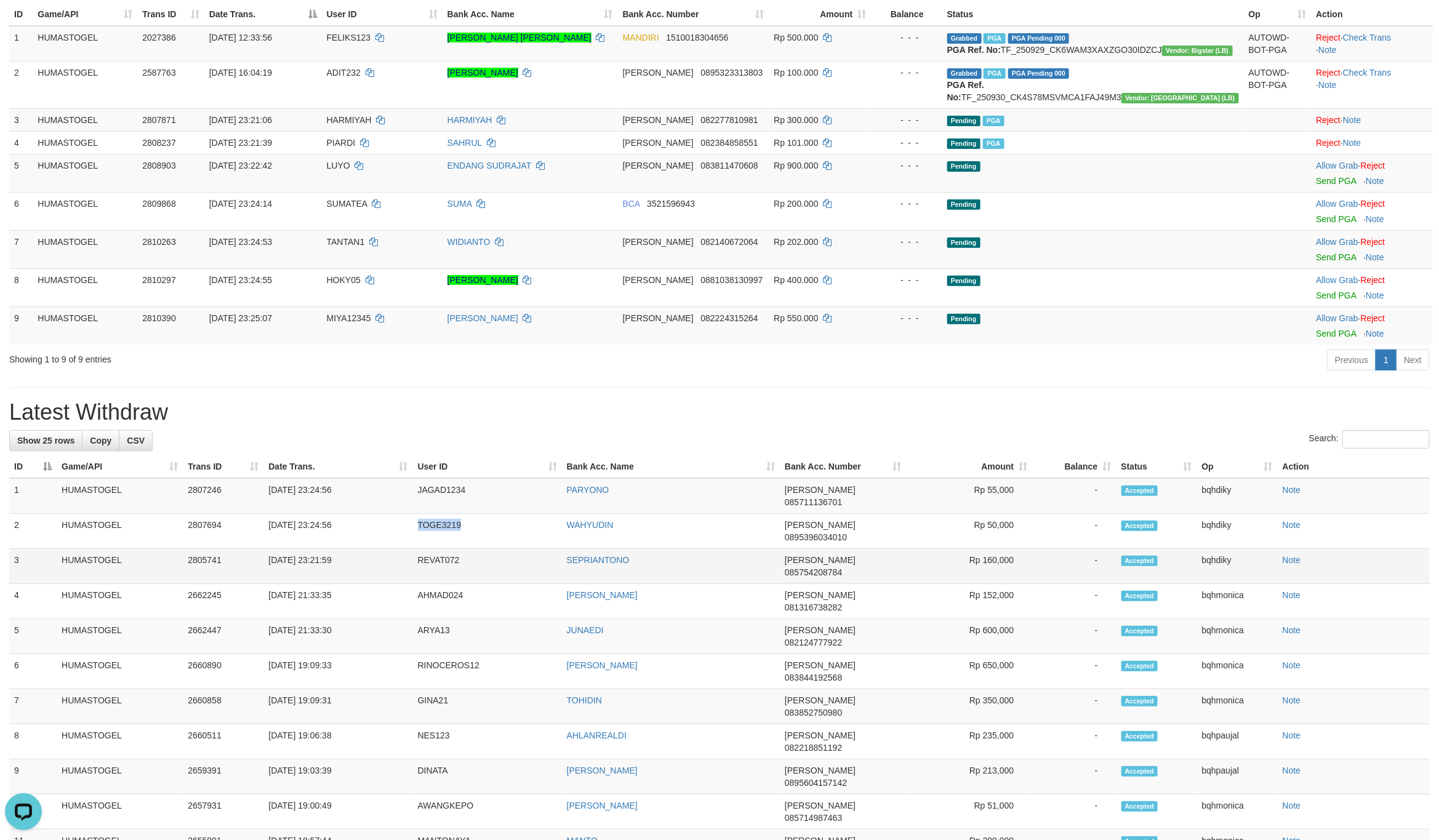
copy td "TOGE3219"
click at [434, 514] on td "JAGAD1234" at bounding box center [487, 496] width 149 height 36
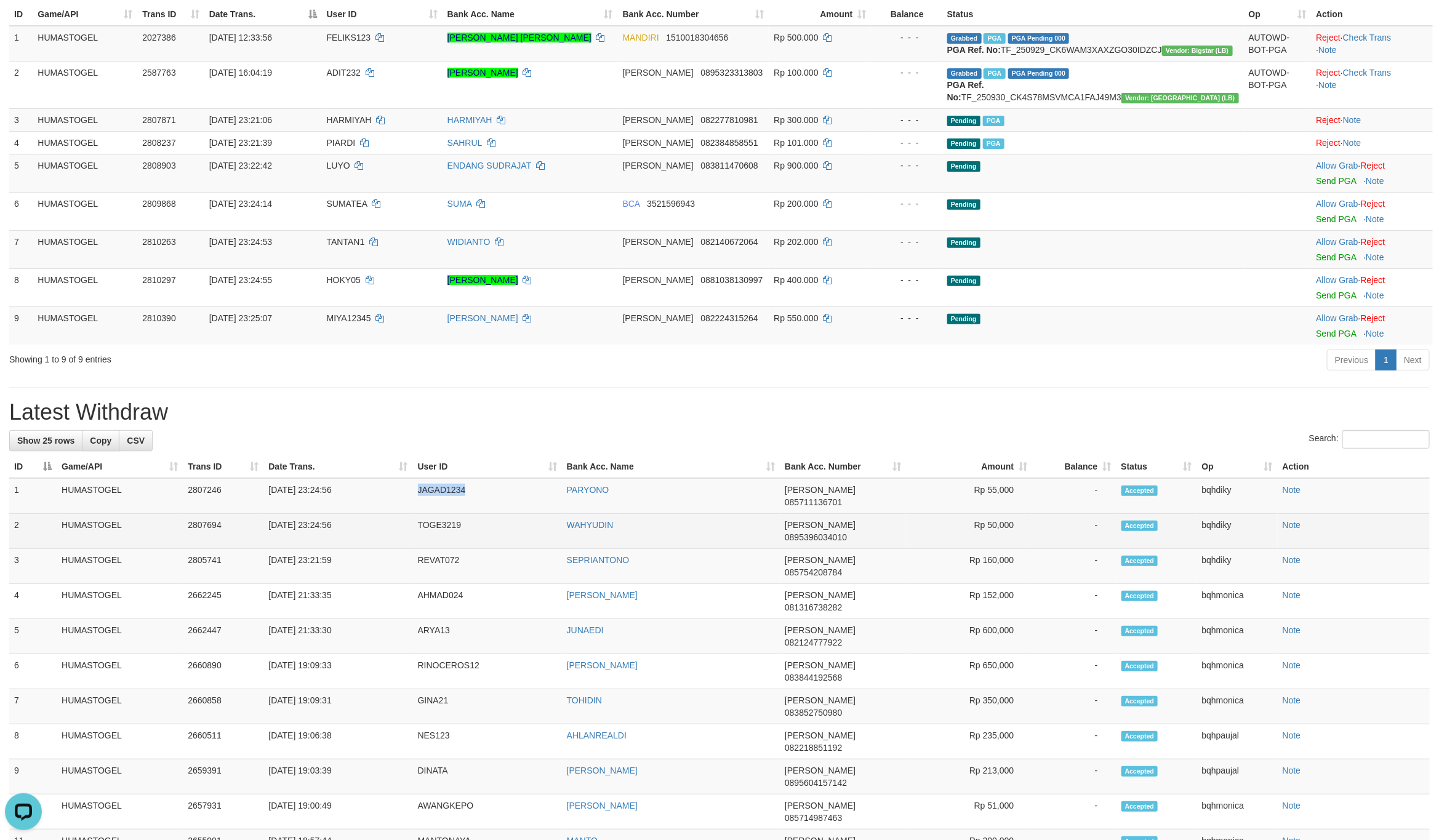
copy td "JAGAD1234"
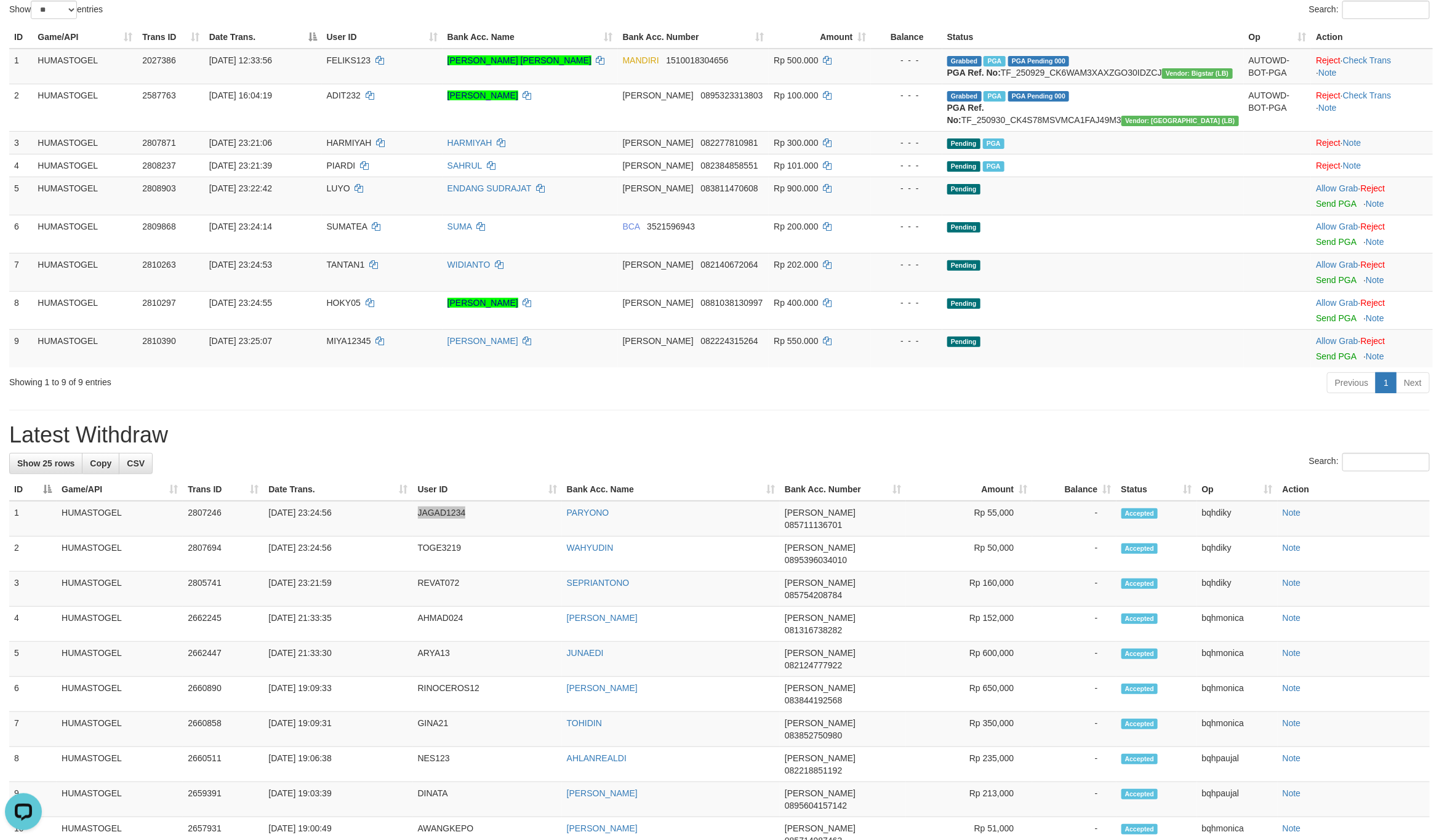
scroll to position [0, 0]
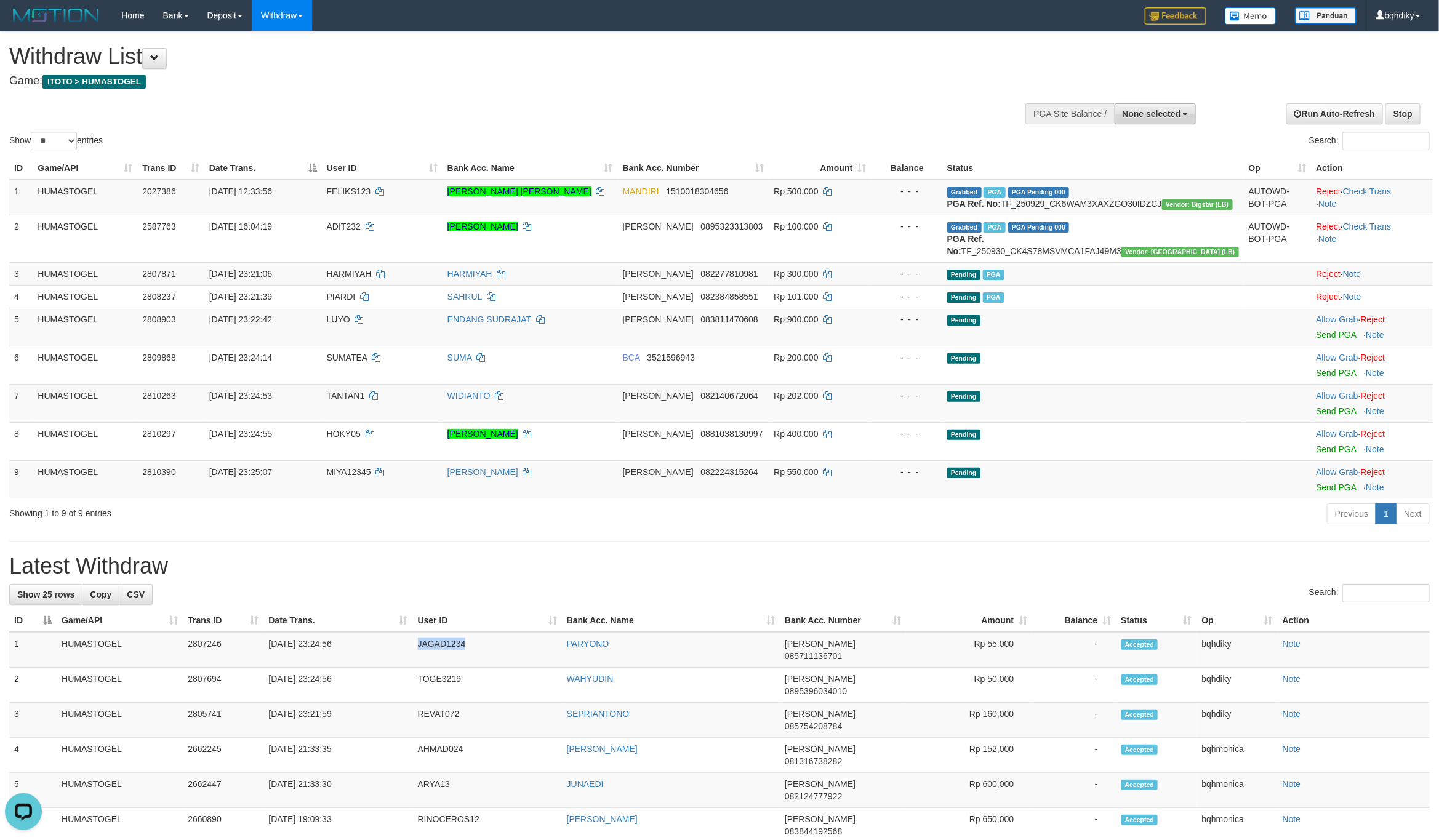
click at [1141, 110] on span "None selected" at bounding box center [1152, 114] width 58 height 10
click at [1112, 177] on label "[ITOTO] HUMASTOGEL" at bounding box center [1130, 175] width 130 height 16
select select "****"
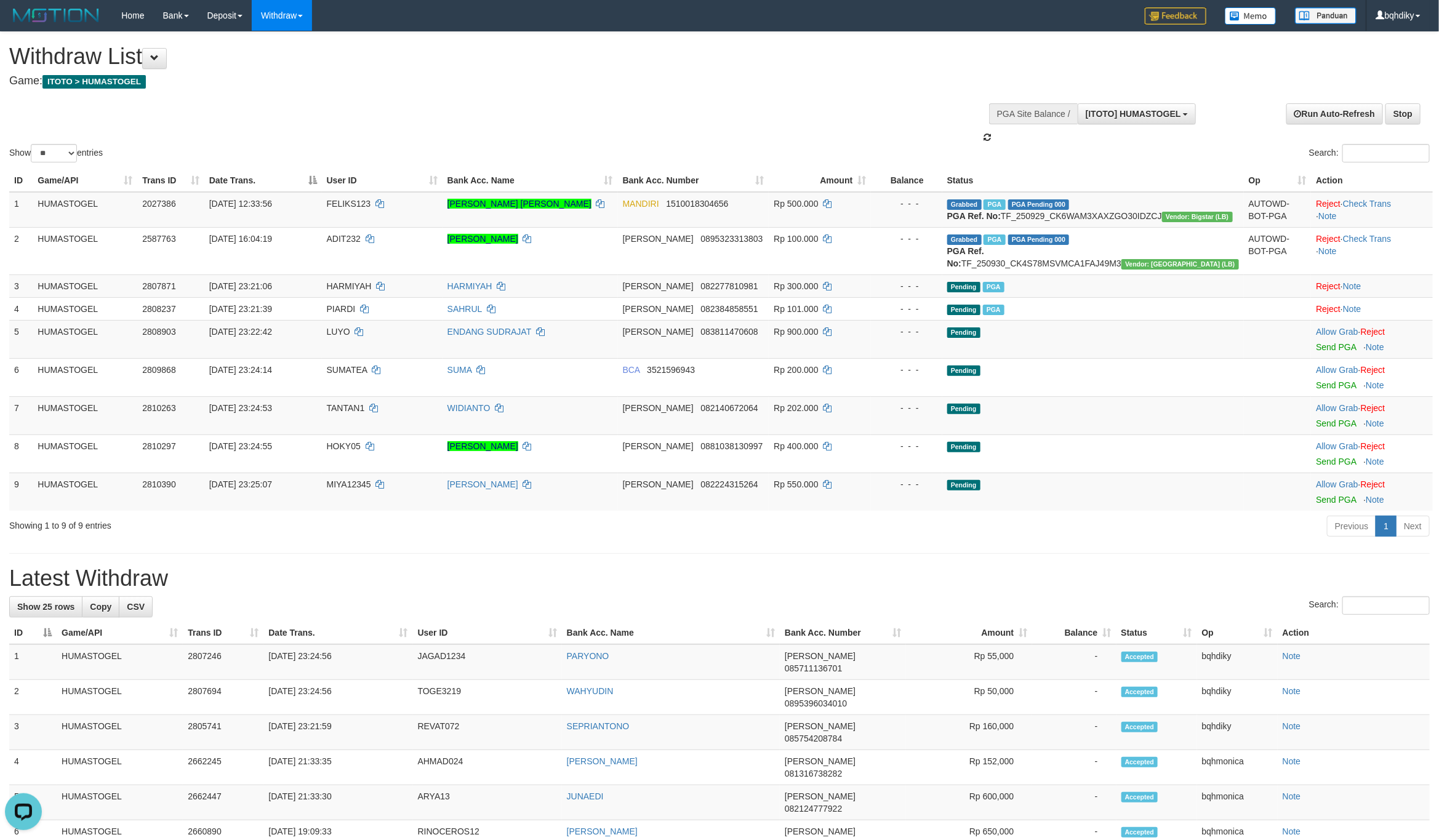
scroll to position [11, 0]
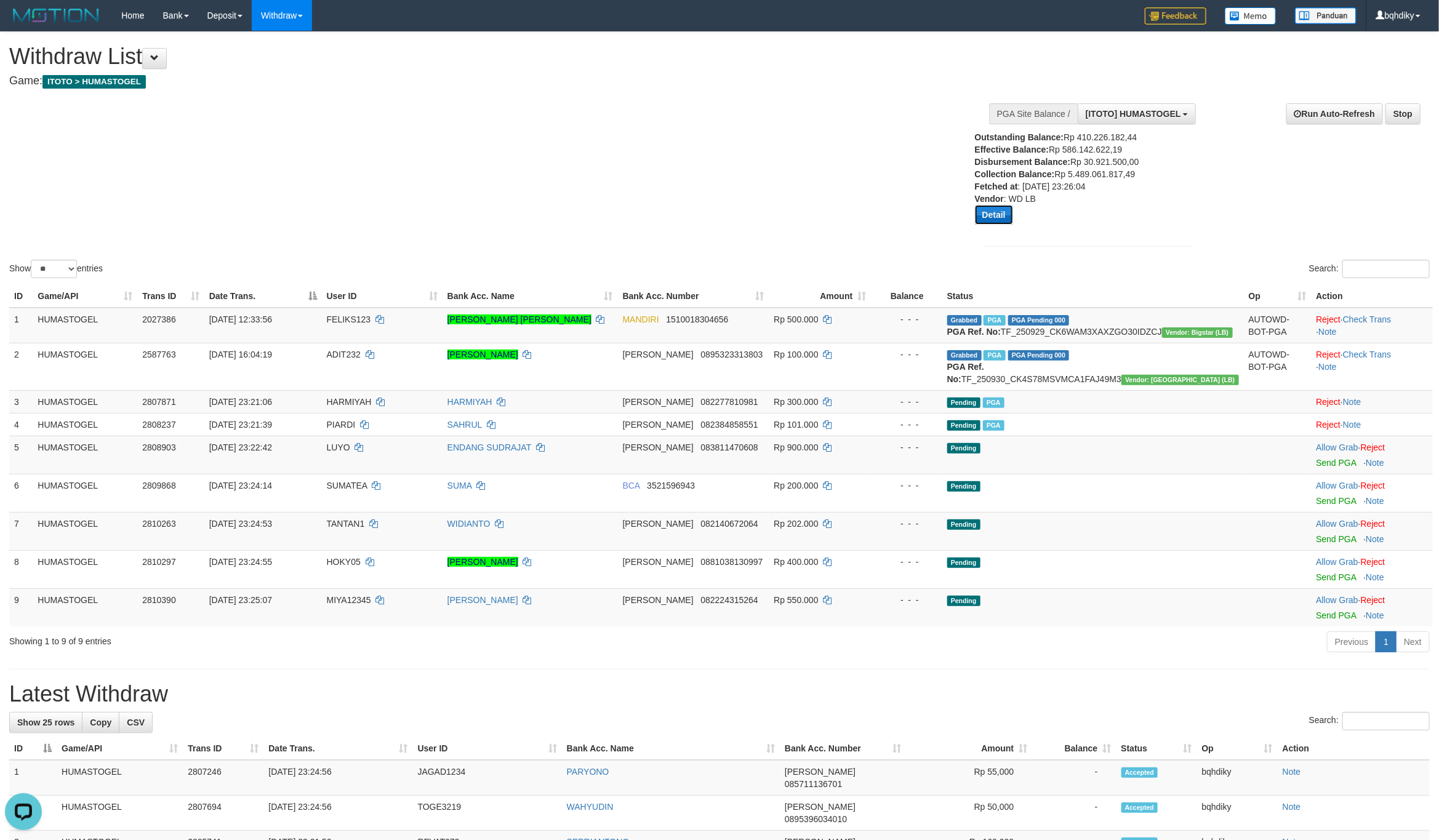
click at [992, 211] on button "Detail" at bounding box center [994, 215] width 38 height 20
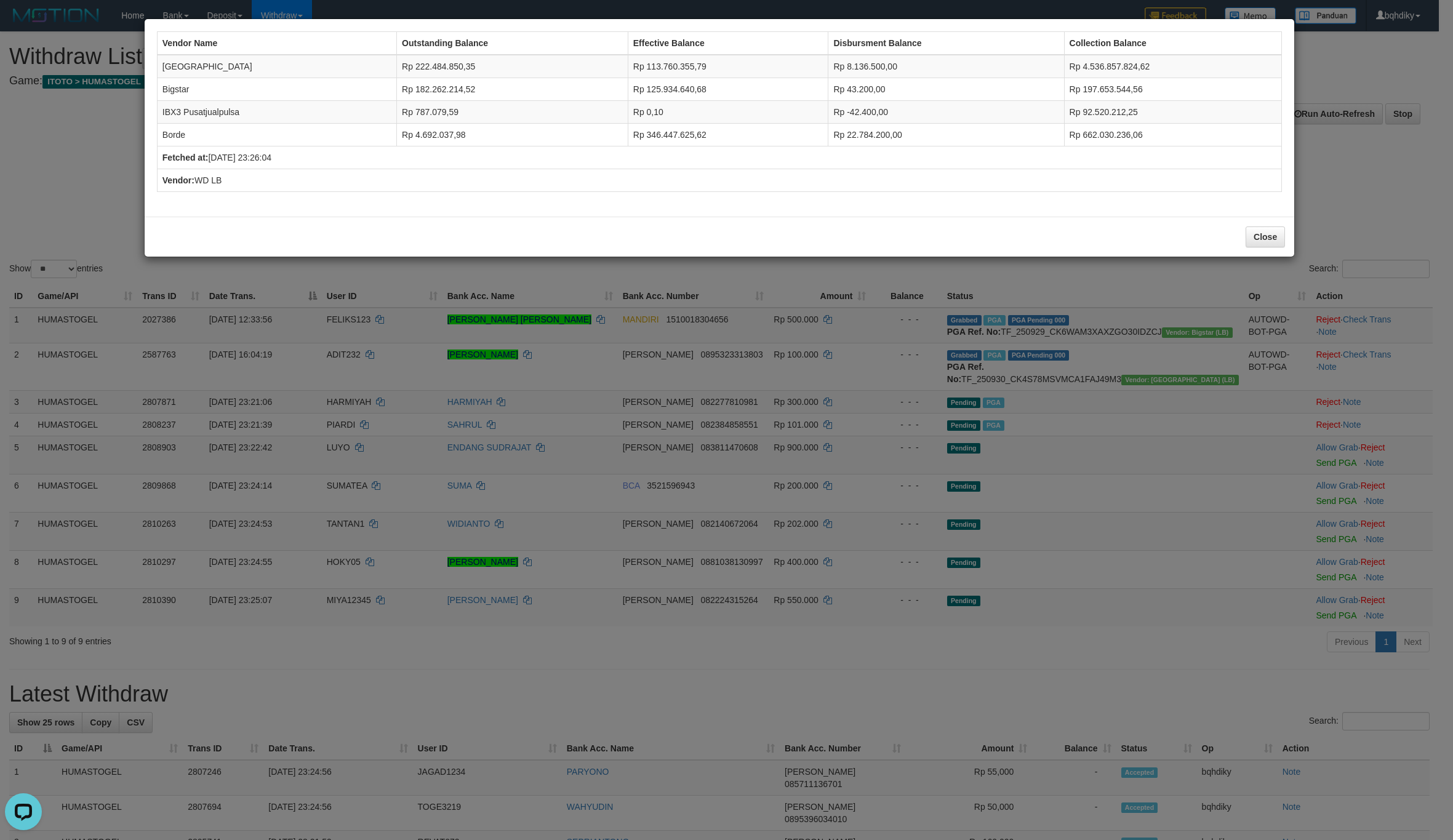
click at [272, 505] on div "Vendor Name Outstanding Balance Effective Balance Disbursment Balance Collectio…" at bounding box center [726, 420] width 1453 height 840
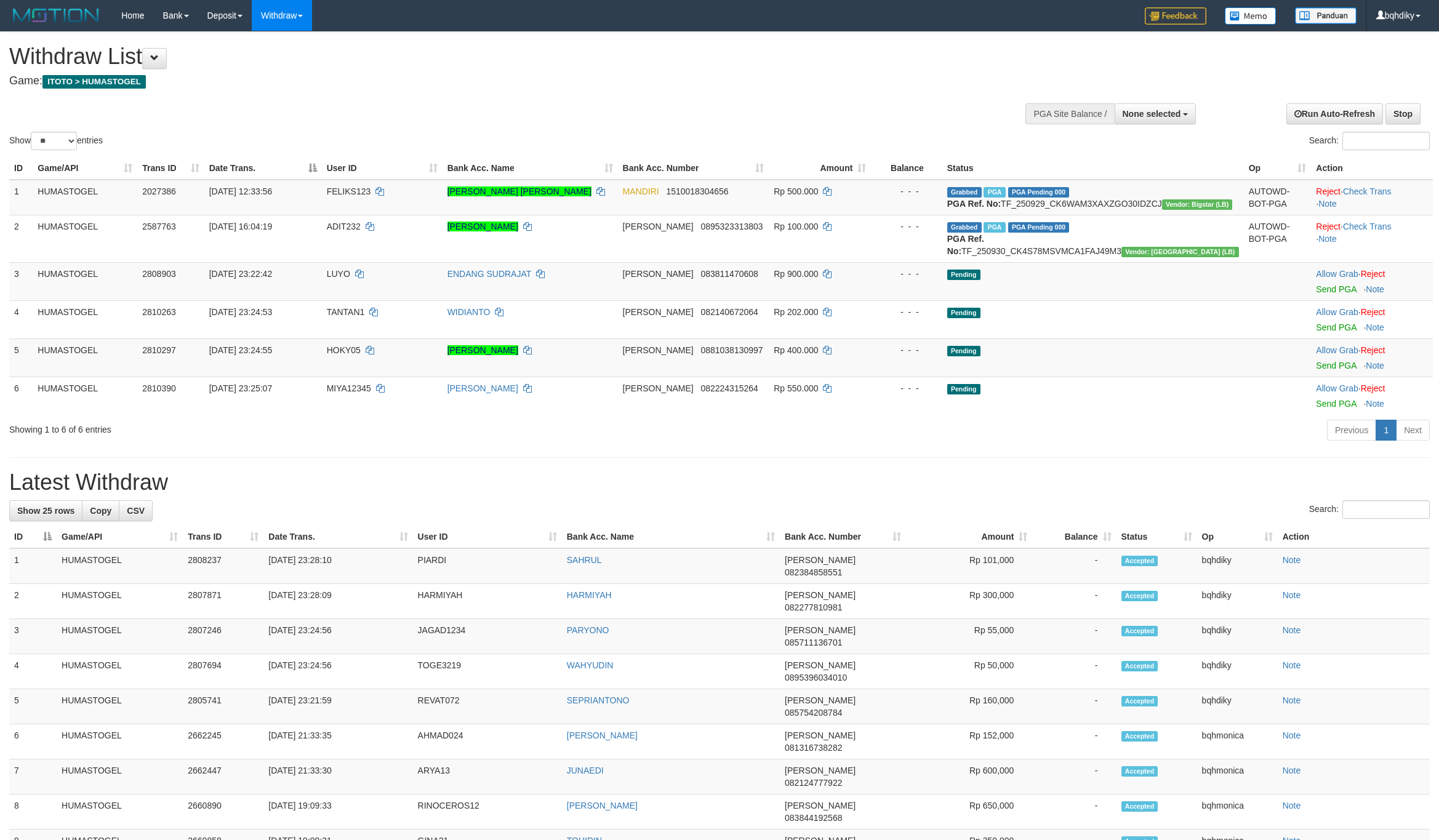
select select
select select "**"
click at [1332, 294] on link "Send PGA" at bounding box center [1336, 289] width 40 height 10
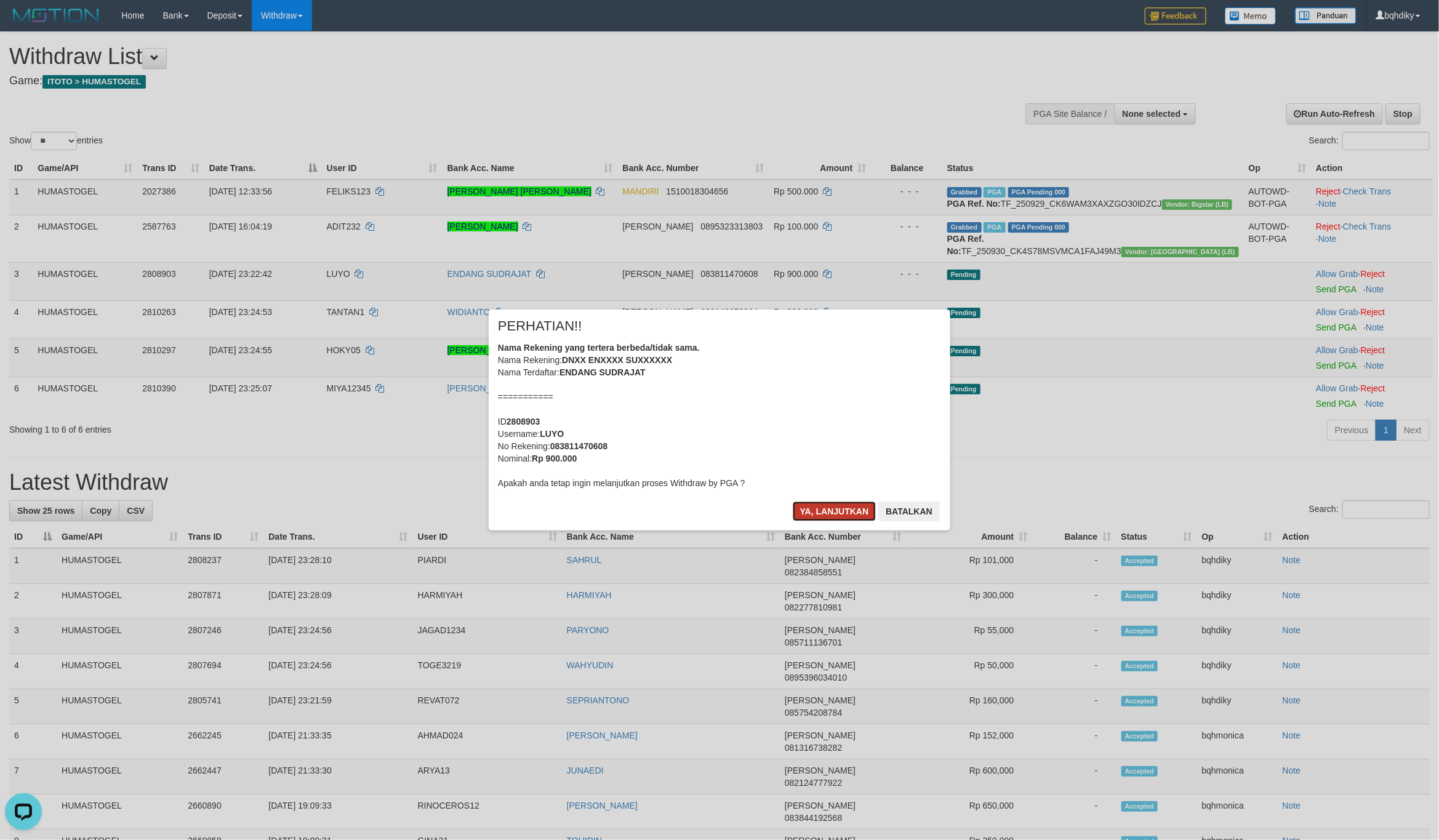
click at [820, 505] on button "Ya, lanjutkan" at bounding box center [835, 511] width 84 height 20
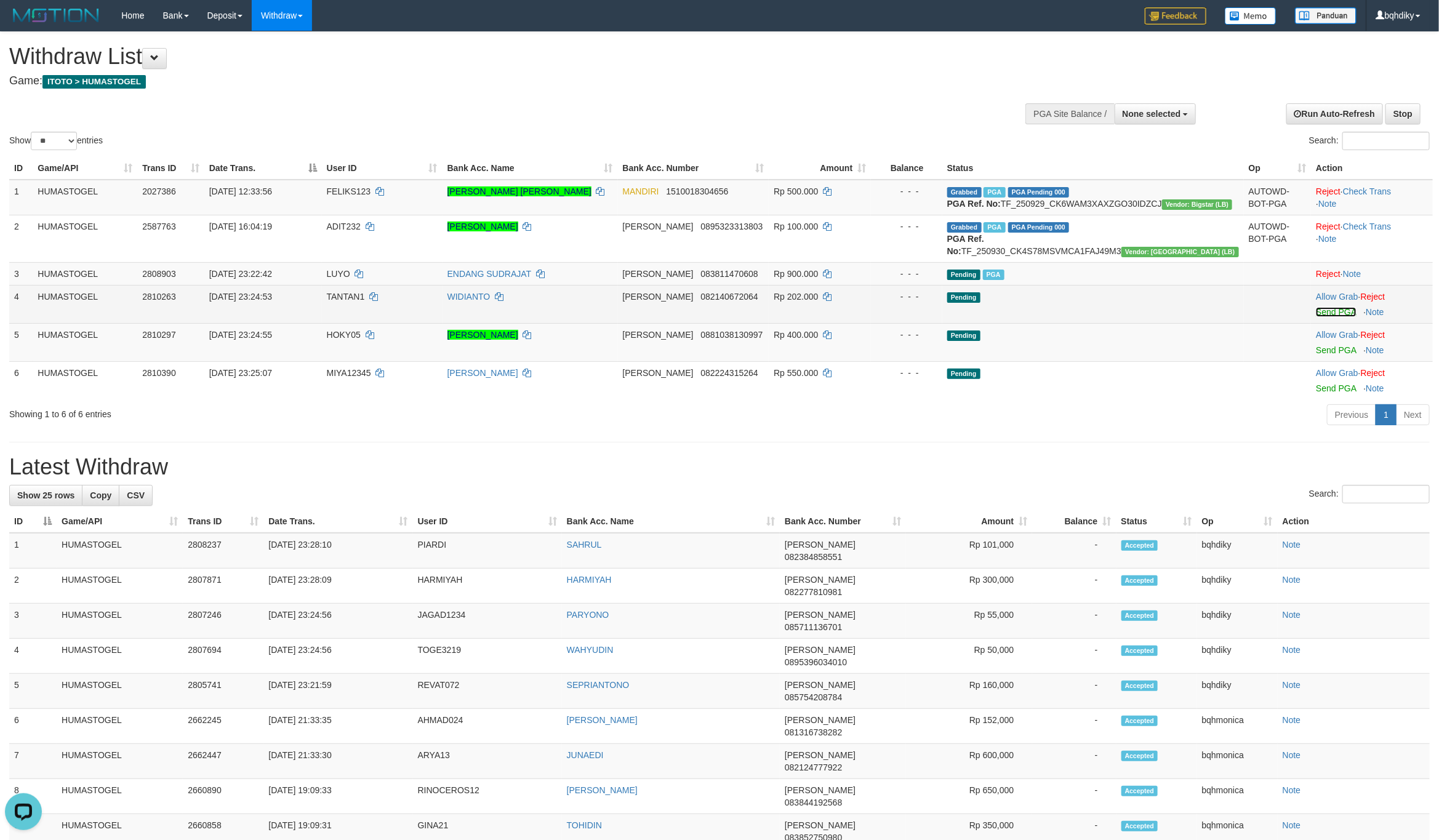
click at [1326, 317] on link "Send PGA" at bounding box center [1336, 312] width 40 height 10
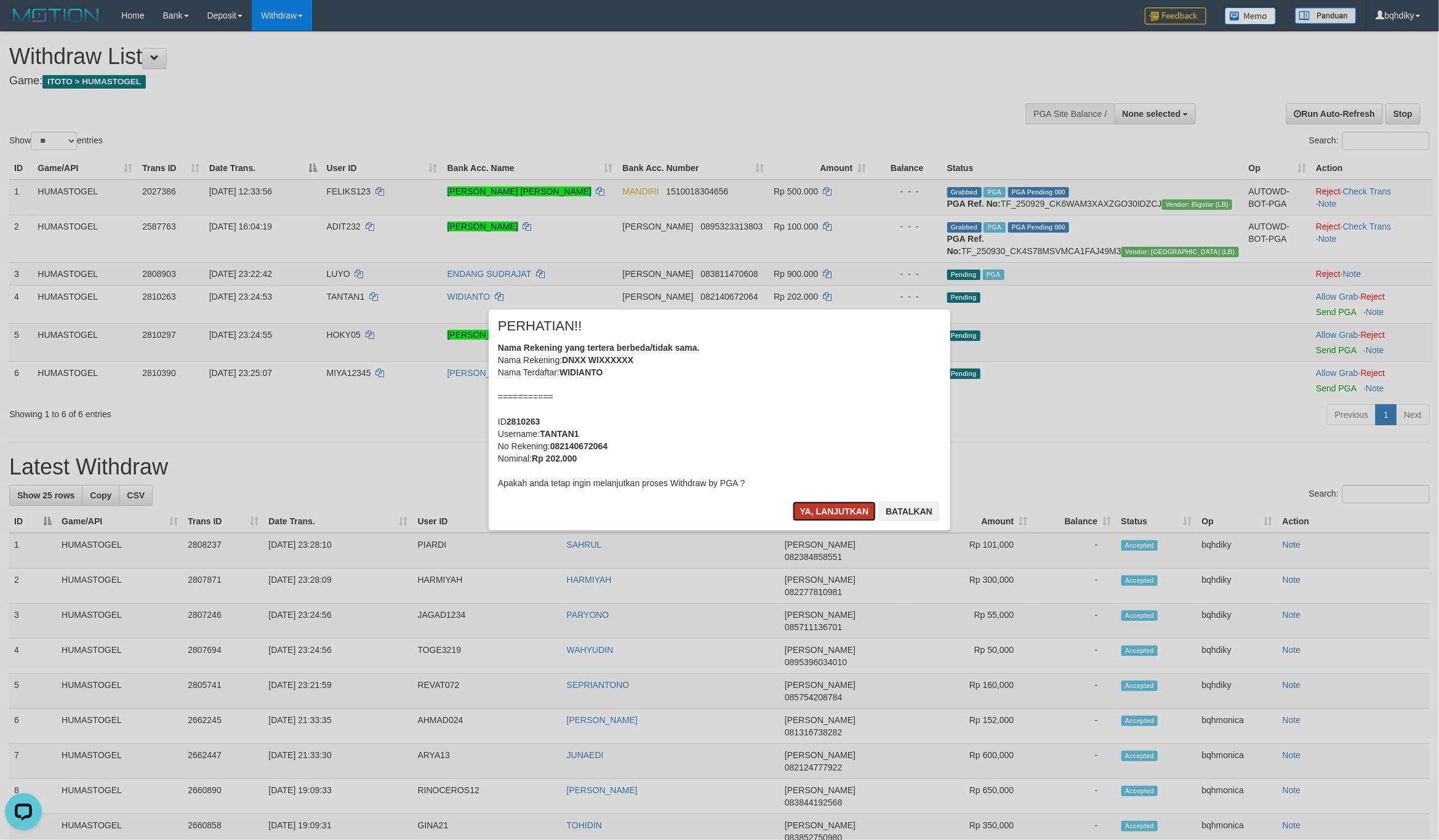
click at [848, 512] on button "Ya, lanjutkan" at bounding box center [835, 511] width 84 height 20
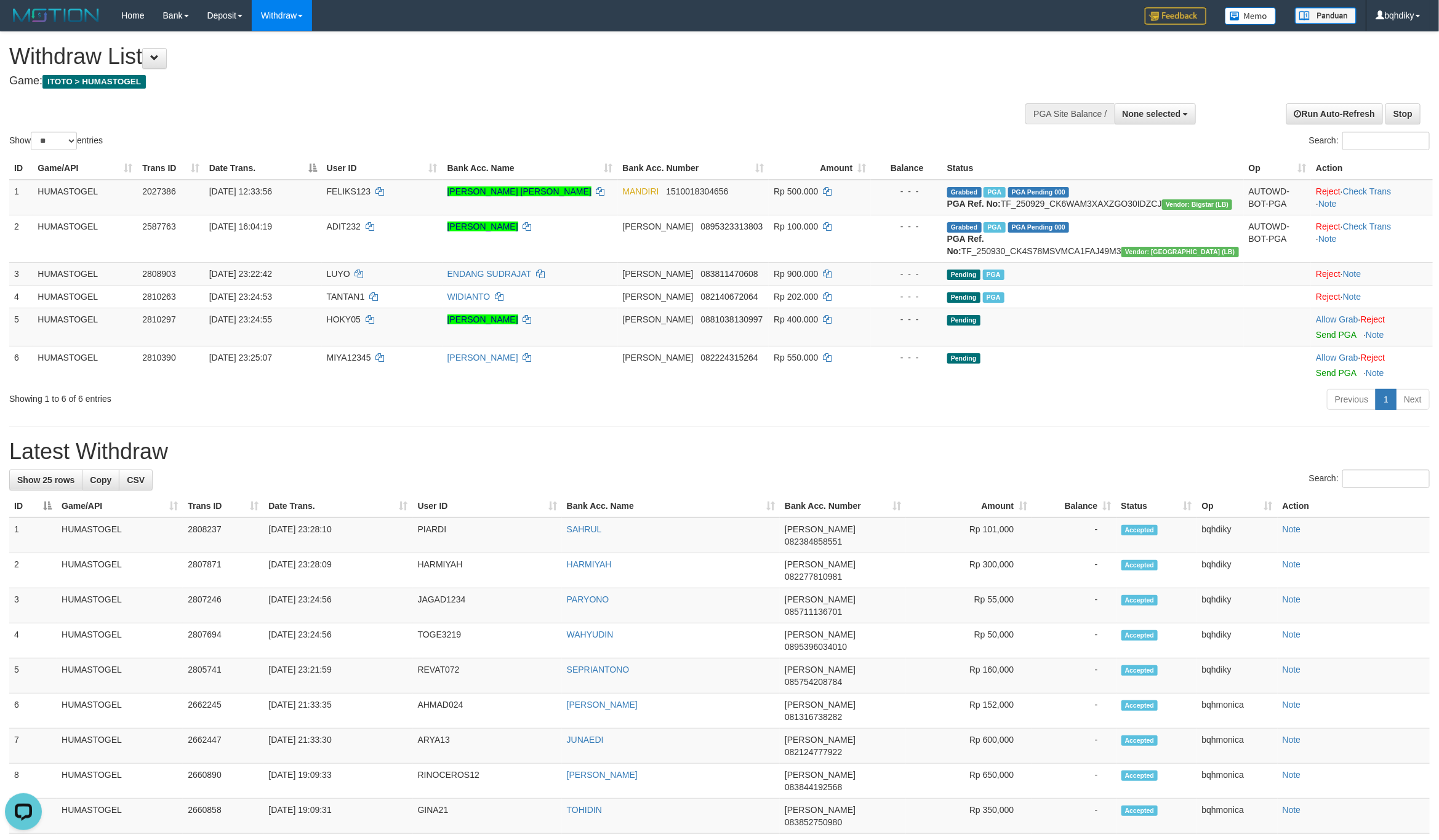
click at [929, 460] on div "**********" at bounding box center [719, 749] width 1439 height 1433
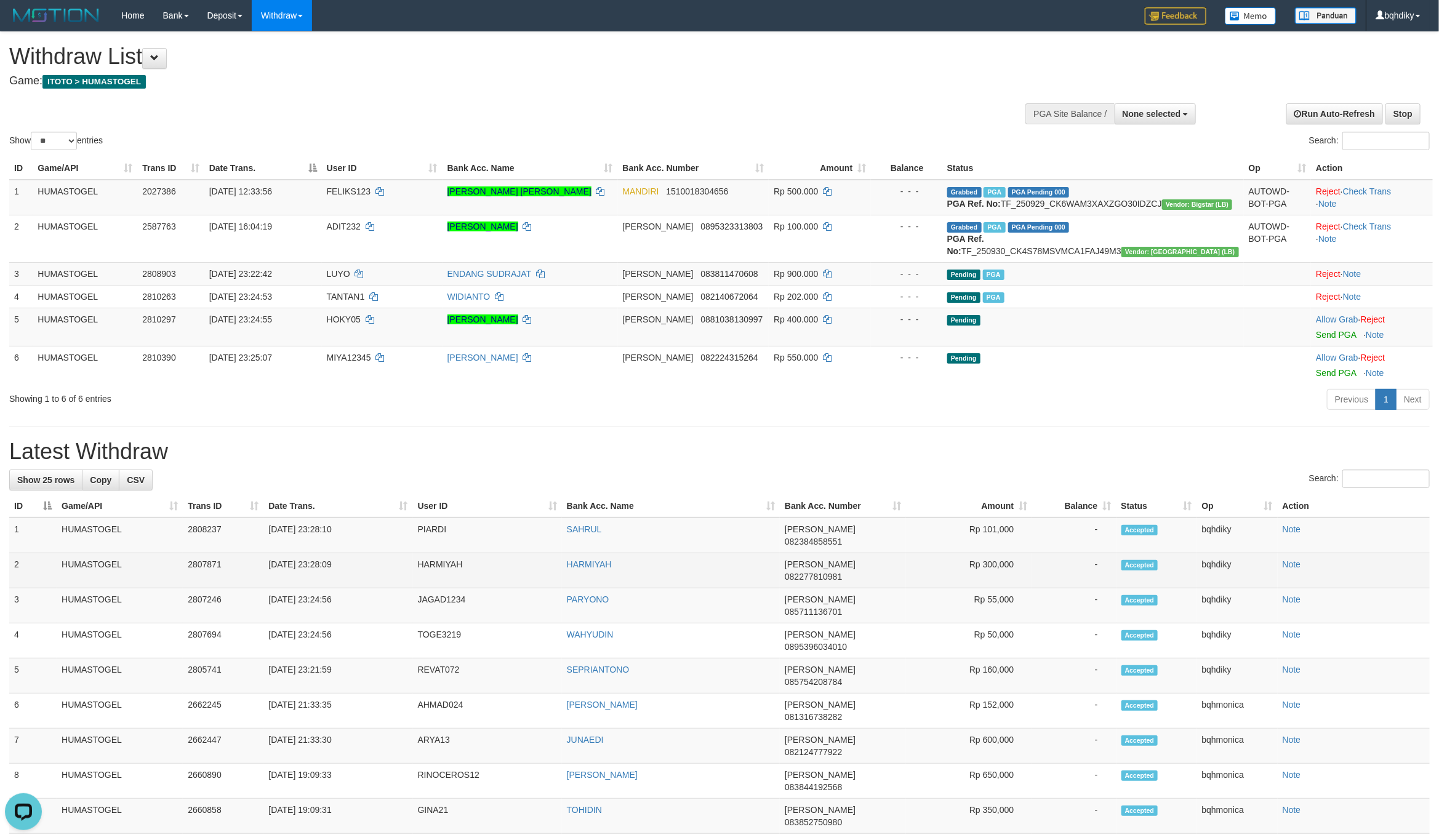
click at [414, 588] on td "HARMIYAH" at bounding box center [487, 570] width 149 height 35
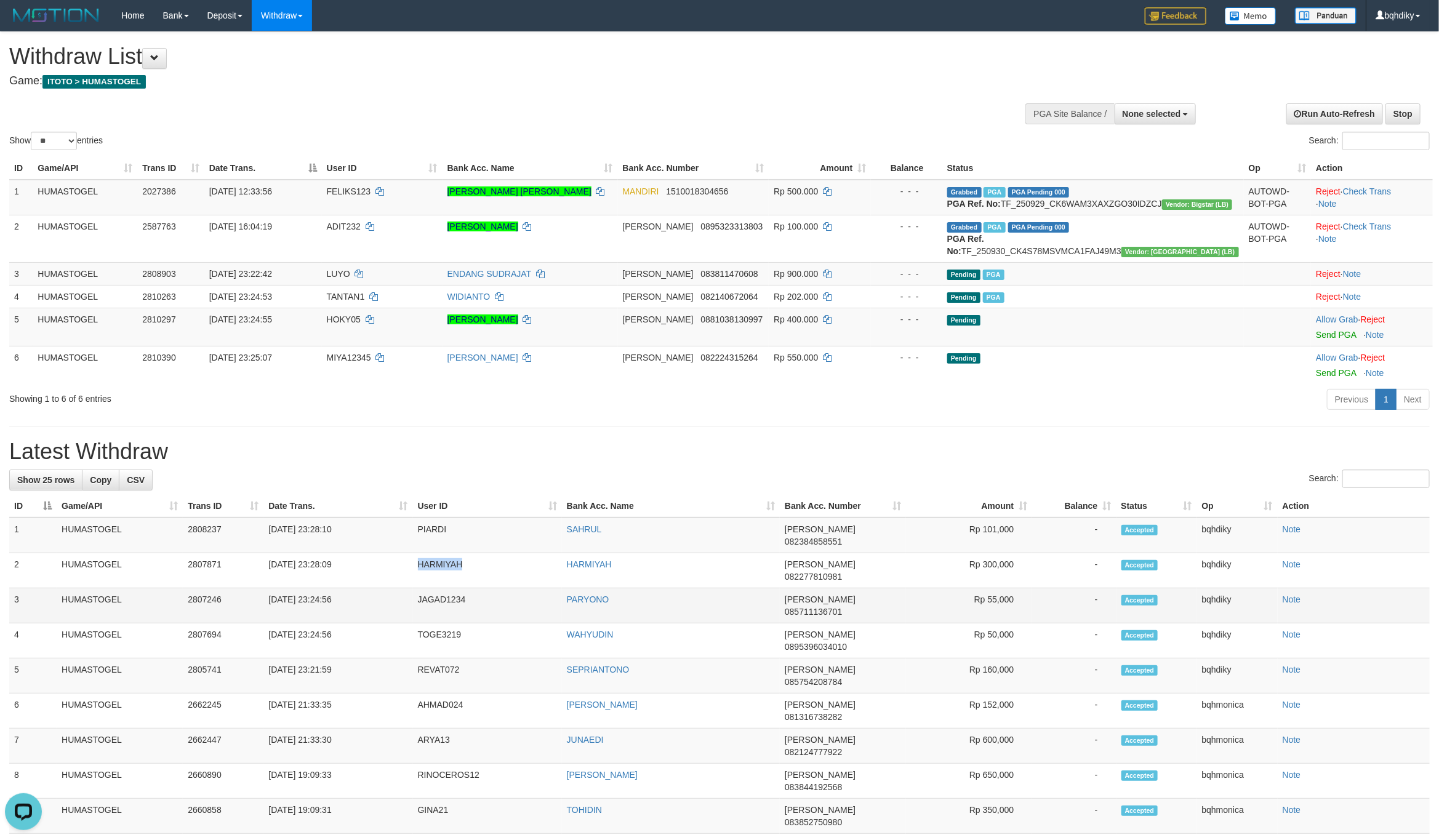
copy td "HARMIYAH"
click at [427, 553] on td "PIARDI" at bounding box center [487, 535] width 149 height 36
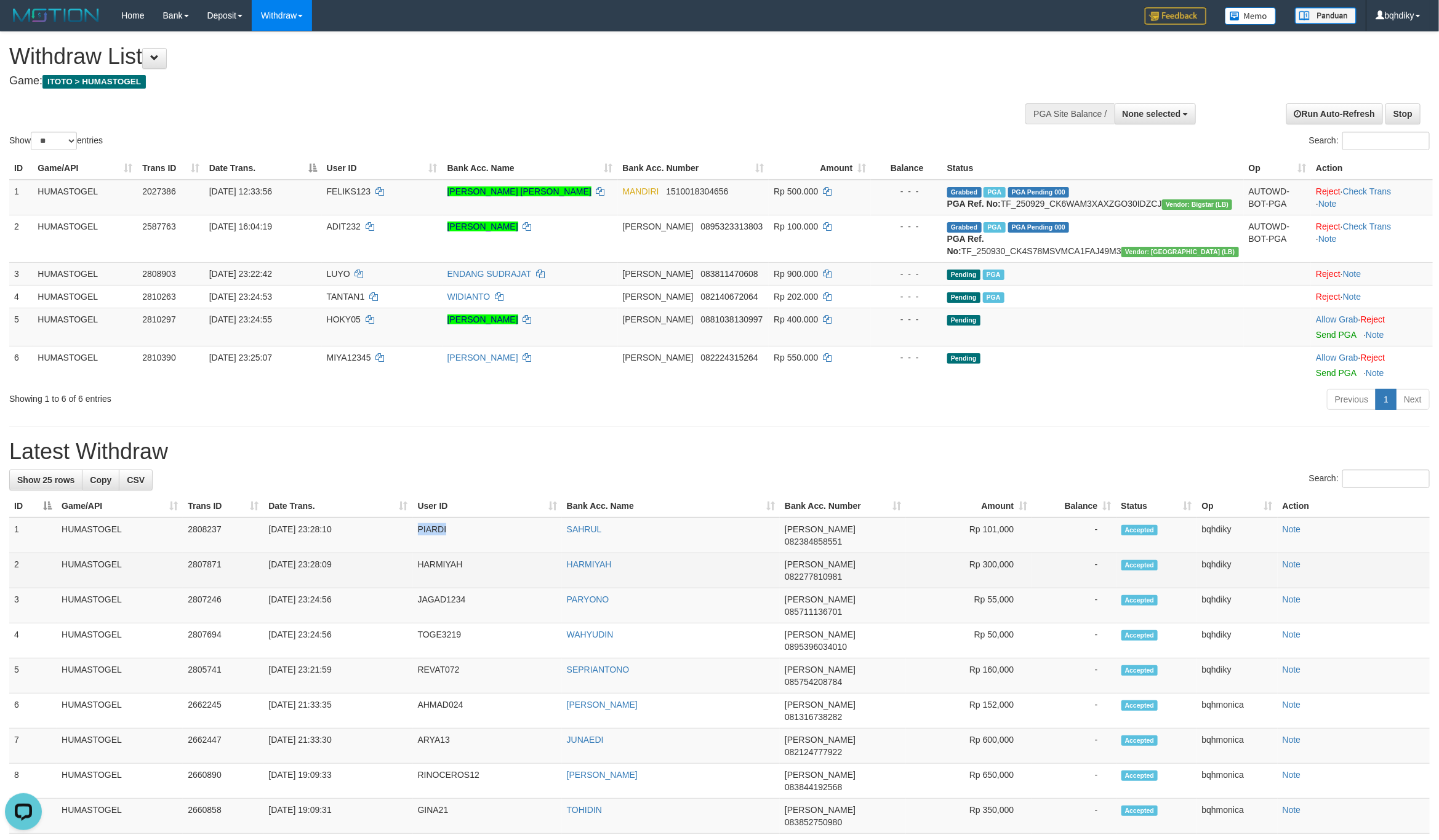
copy td "PIARDI"
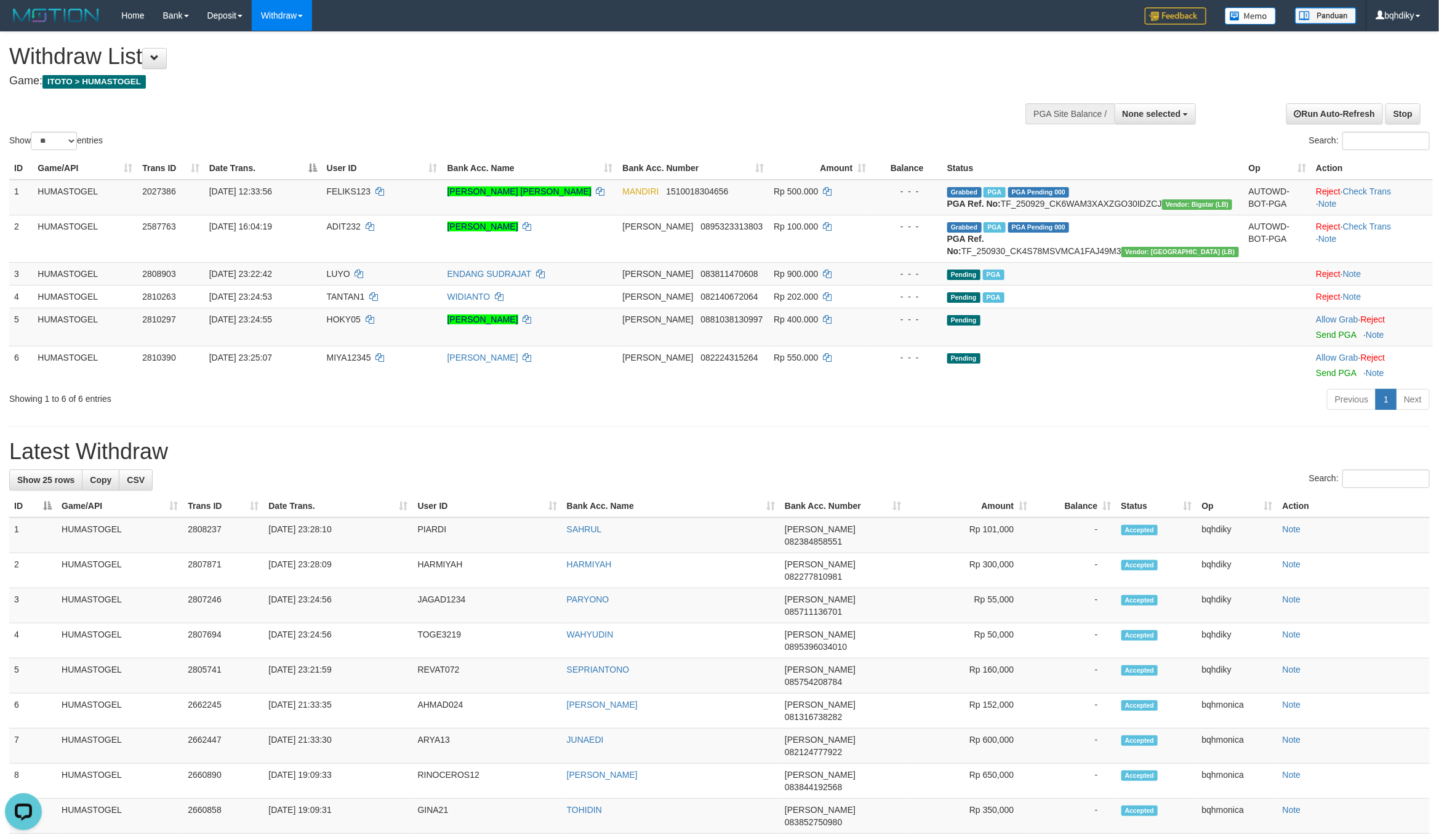
click at [951, 472] on div "**********" at bounding box center [719, 749] width 1439 height 1433
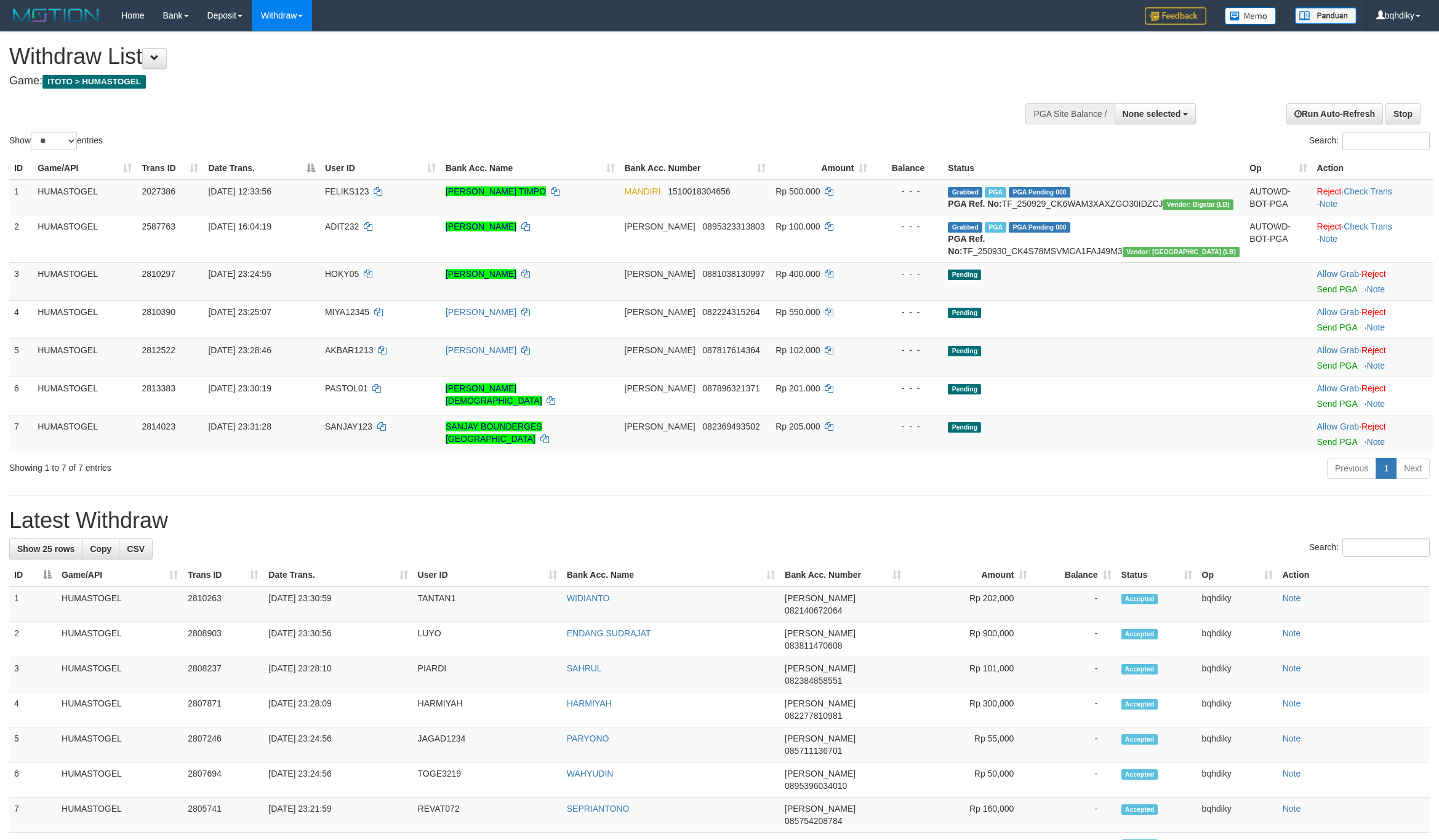
select select
select select "**"
click at [1317, 294] on link "Send PGA" at bounding box center [1337, 289] width 40 height 10
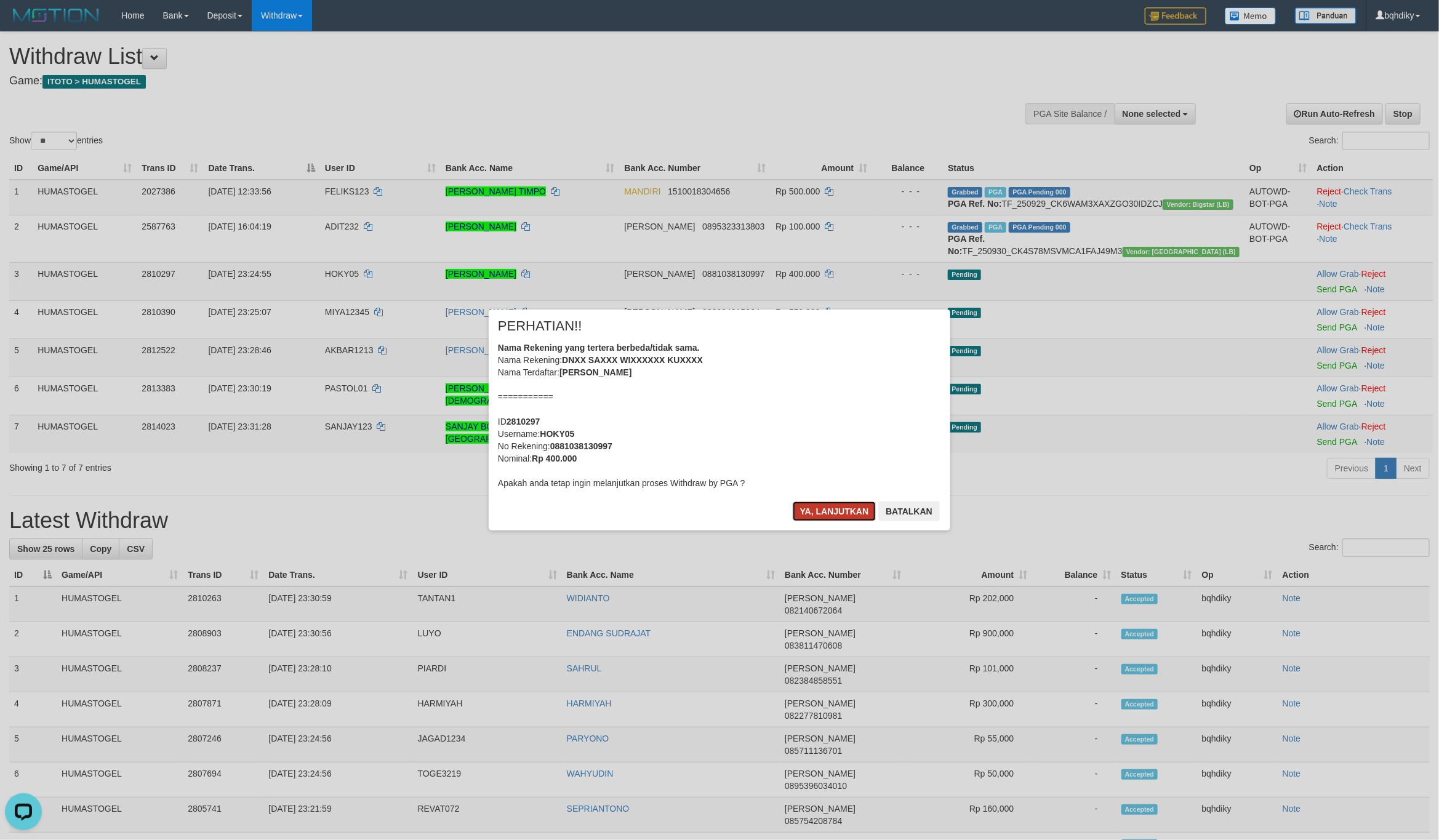
click at [835, 510] on button "Ya, lanjutkan" at bounding box center [835, 511] width 84 height 20
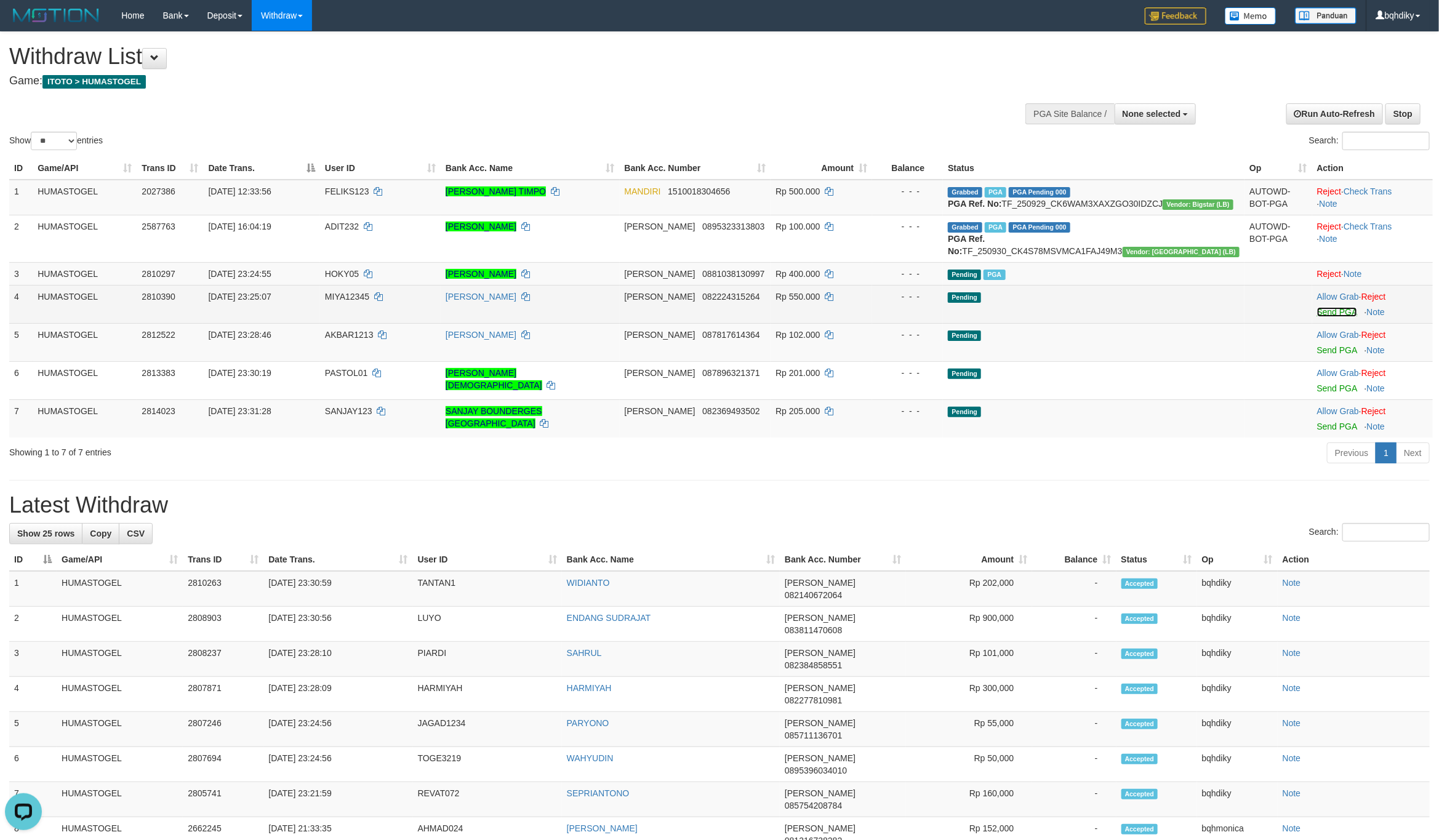
click at [1329, 317] on link "Send PGA" at bounding box center [1337, 312] width 40 height 10
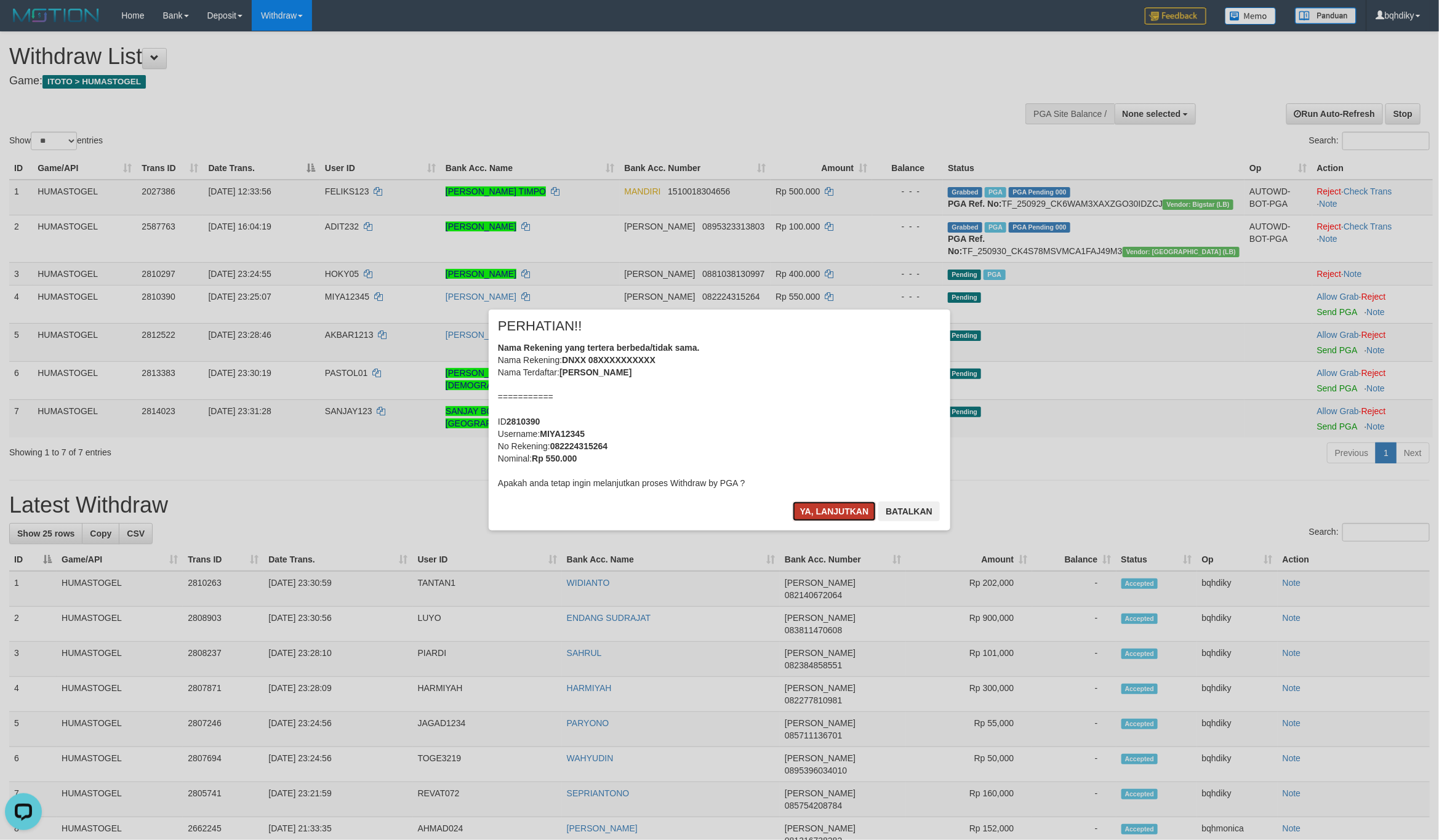
click at [851, 510] on button "Ya, lanjutkan" at bounding box center [835, 511] width 84 height 20
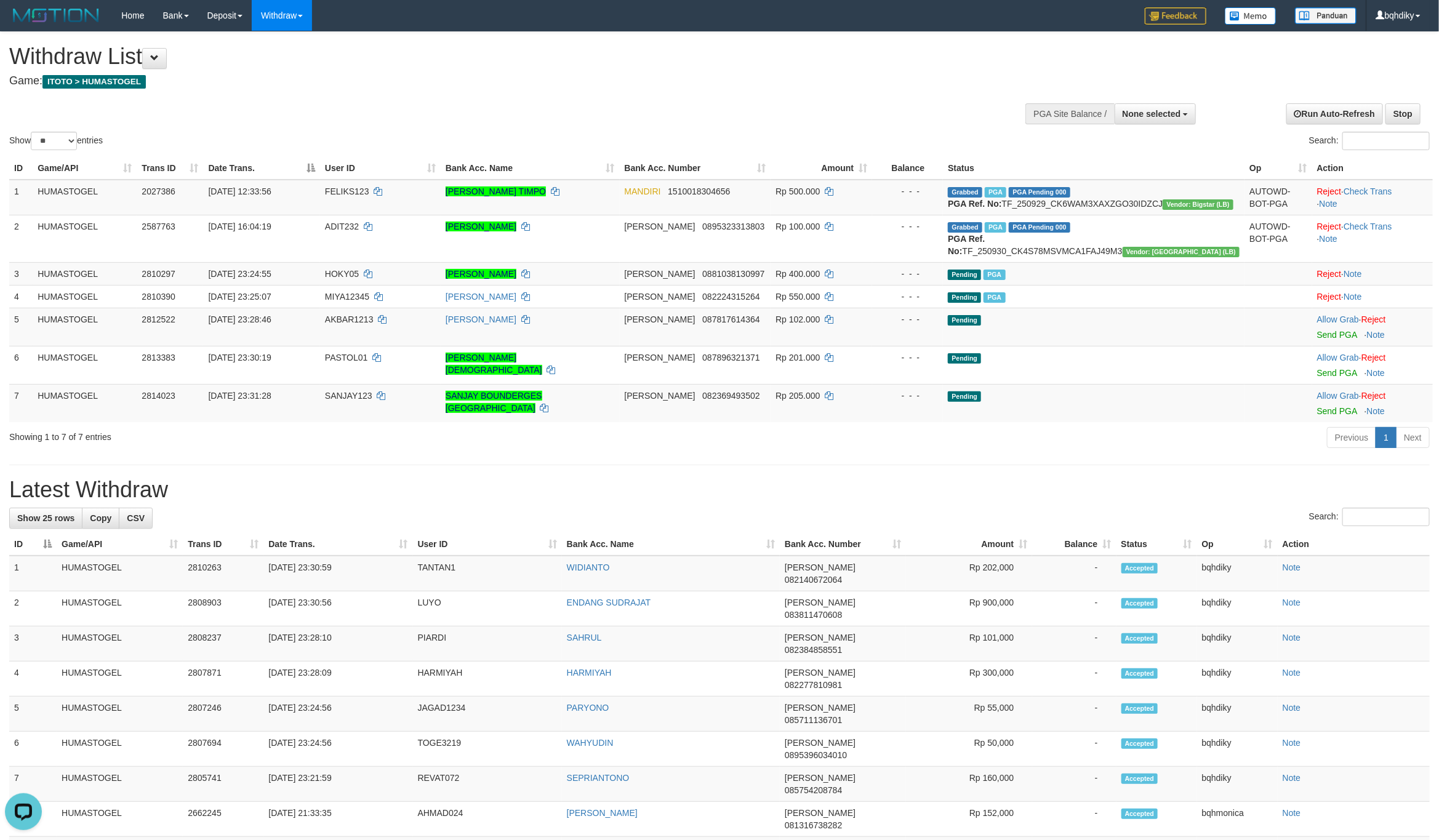
drag, startPoint x: 678, startPoint y: 482, endPoint x: 556, endPoint y: 572, distance: 151.6
click at [678, 452] on div "Previous 1 Next" at bounding box center [1019, 439] width 821 height 27
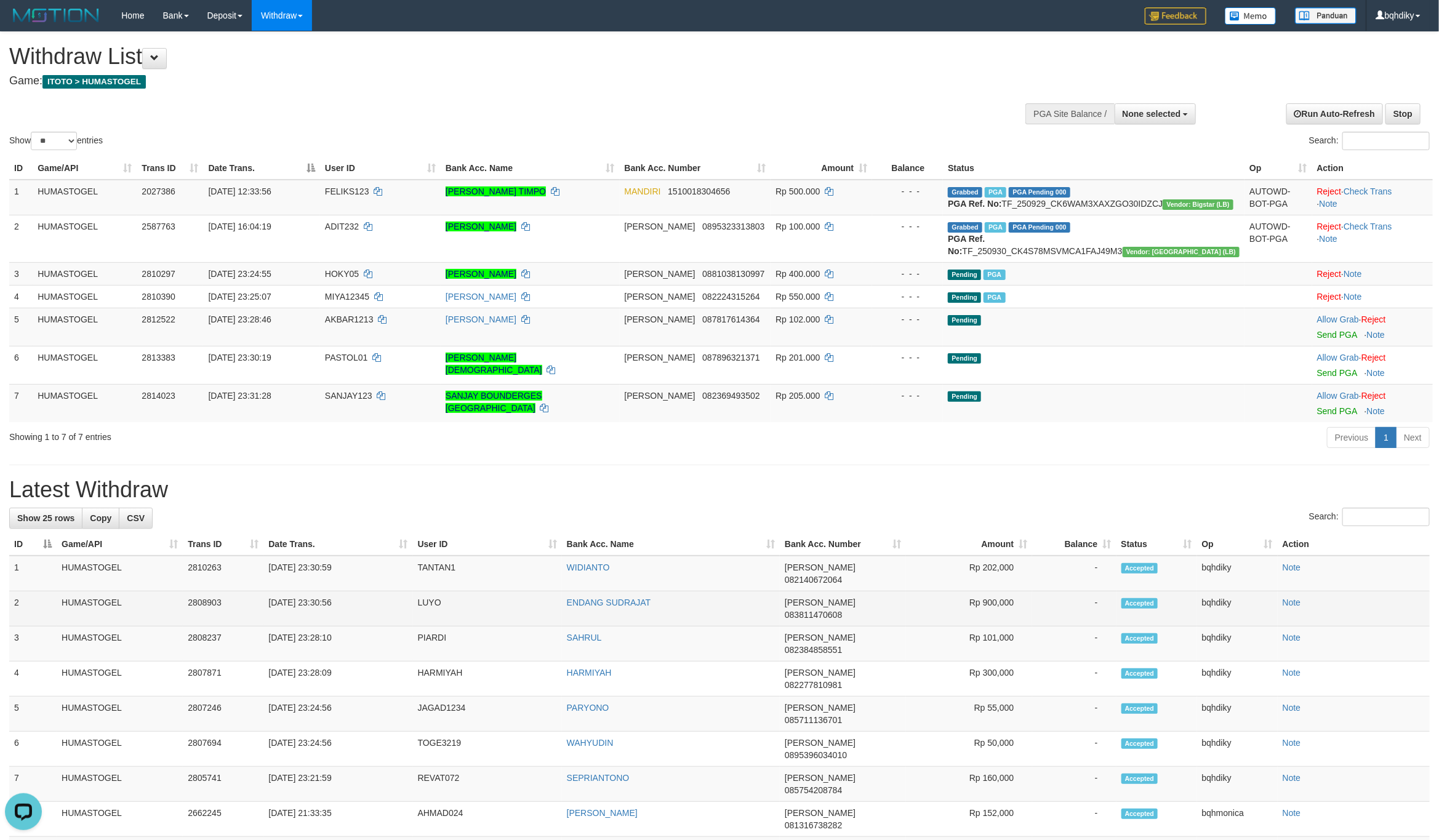
click at [431, 626] on td "LUYO" at bounding box center [487, 608] width 149 height 35
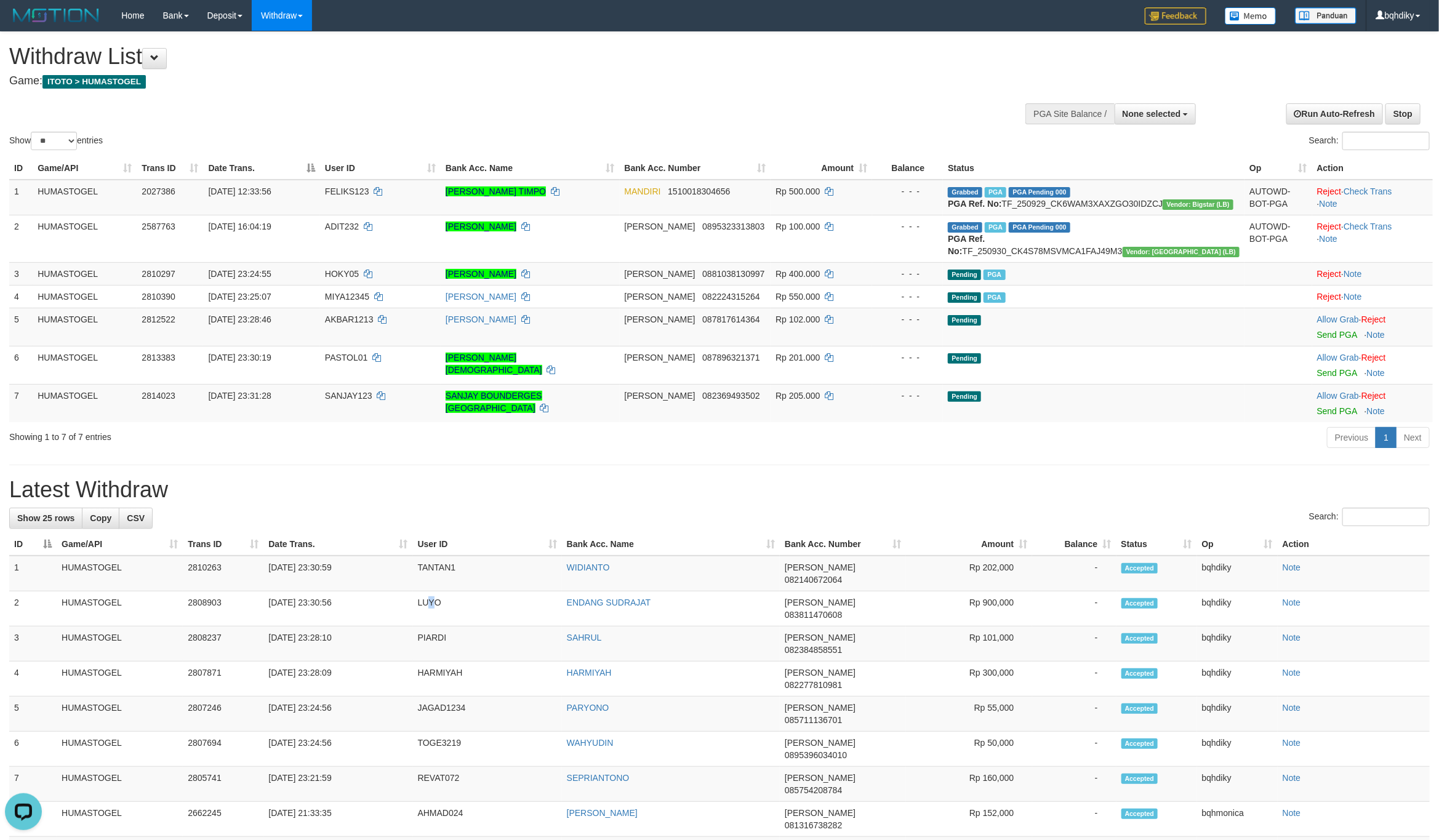
copy td "Y"
click at [443, 591] on td "TANTAN1" at bounding box center [487, 573] width 149 height 36
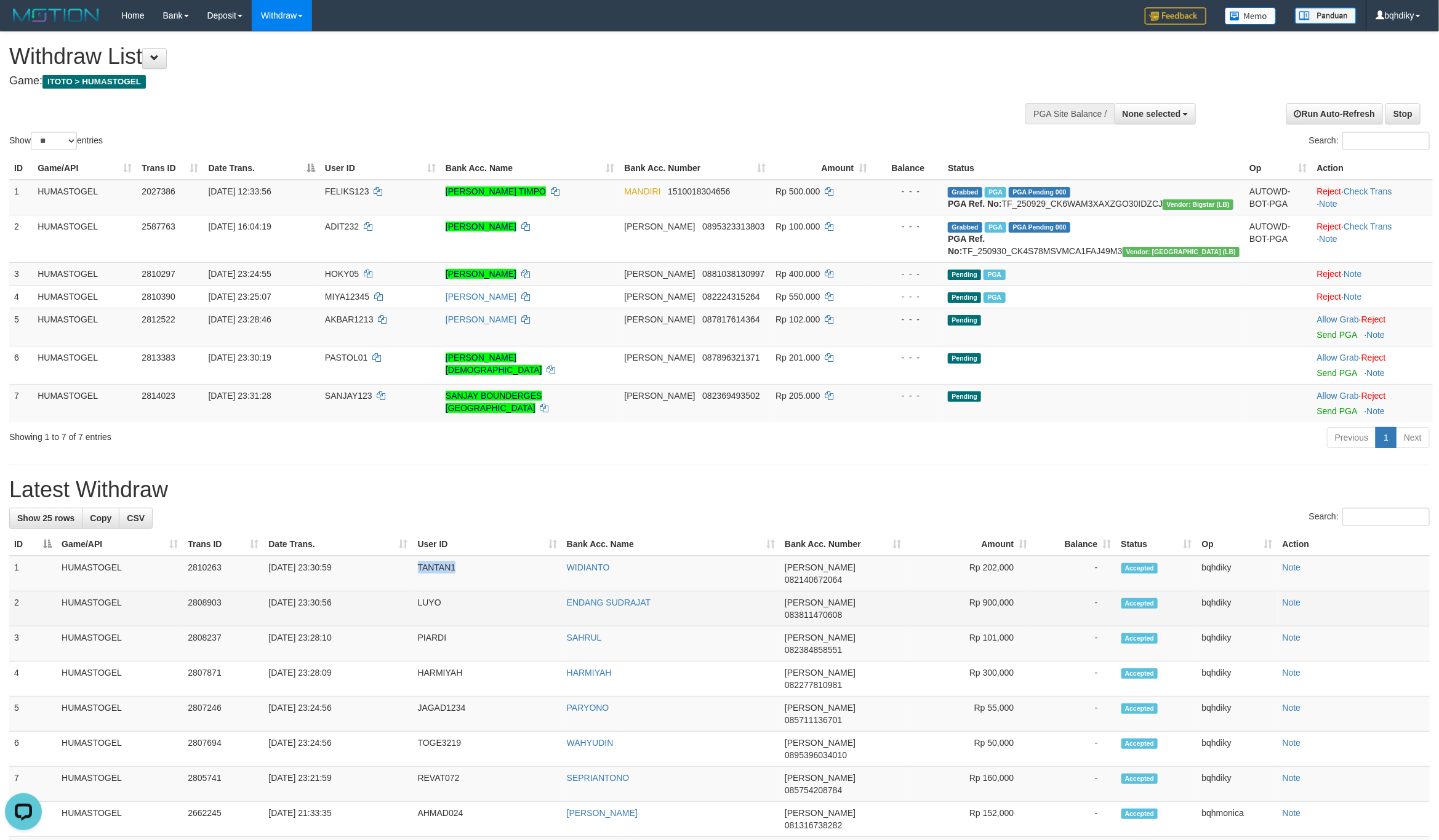
copy td "TANTAN1"
click at [438, 627] on td "LUYO" at bounding box center [487, 608] width 149 height 35
copy tr "LUYO"
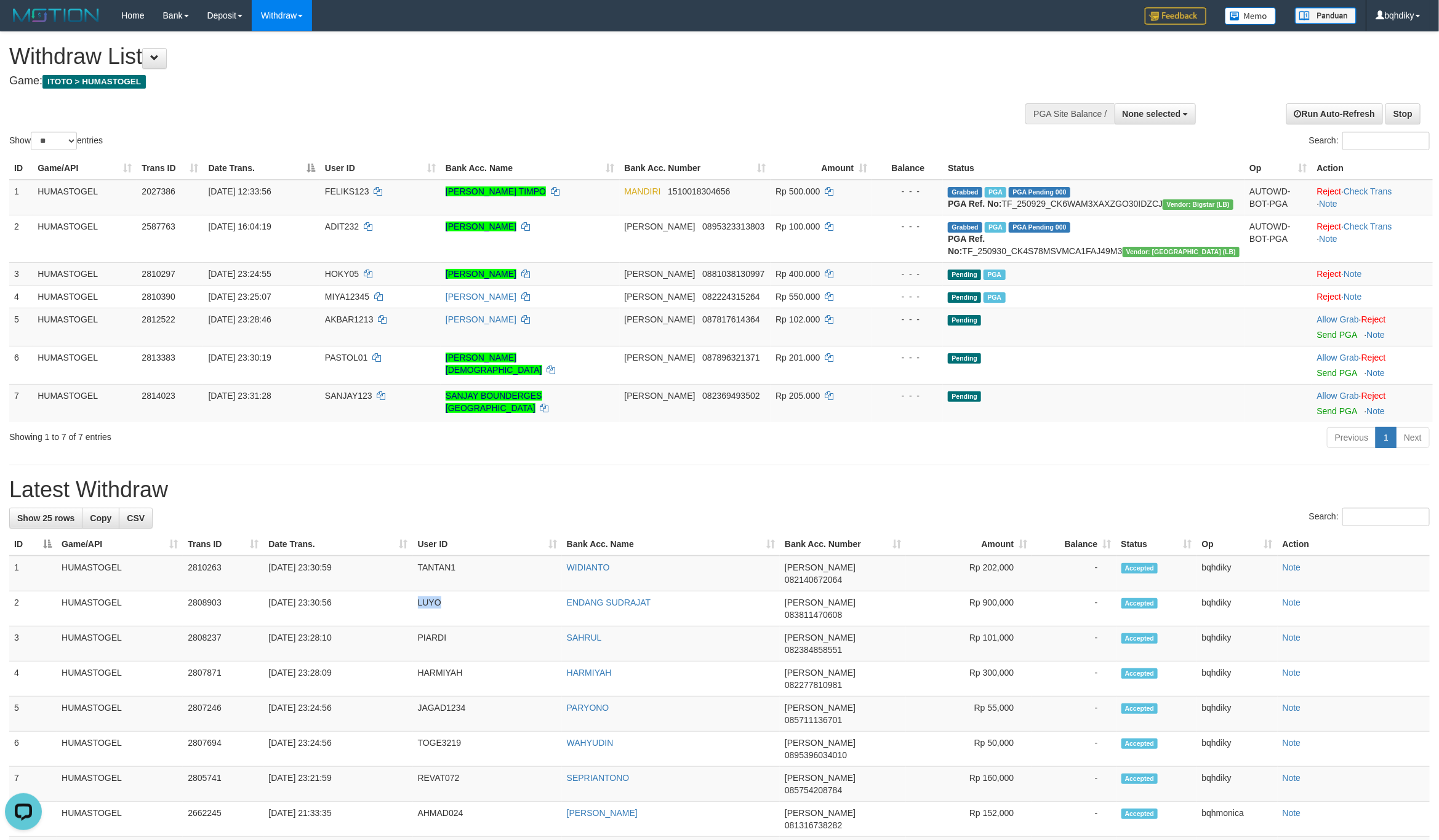
click at [752, 94] on div at bounding box center [719, 94] width 1421 height 1
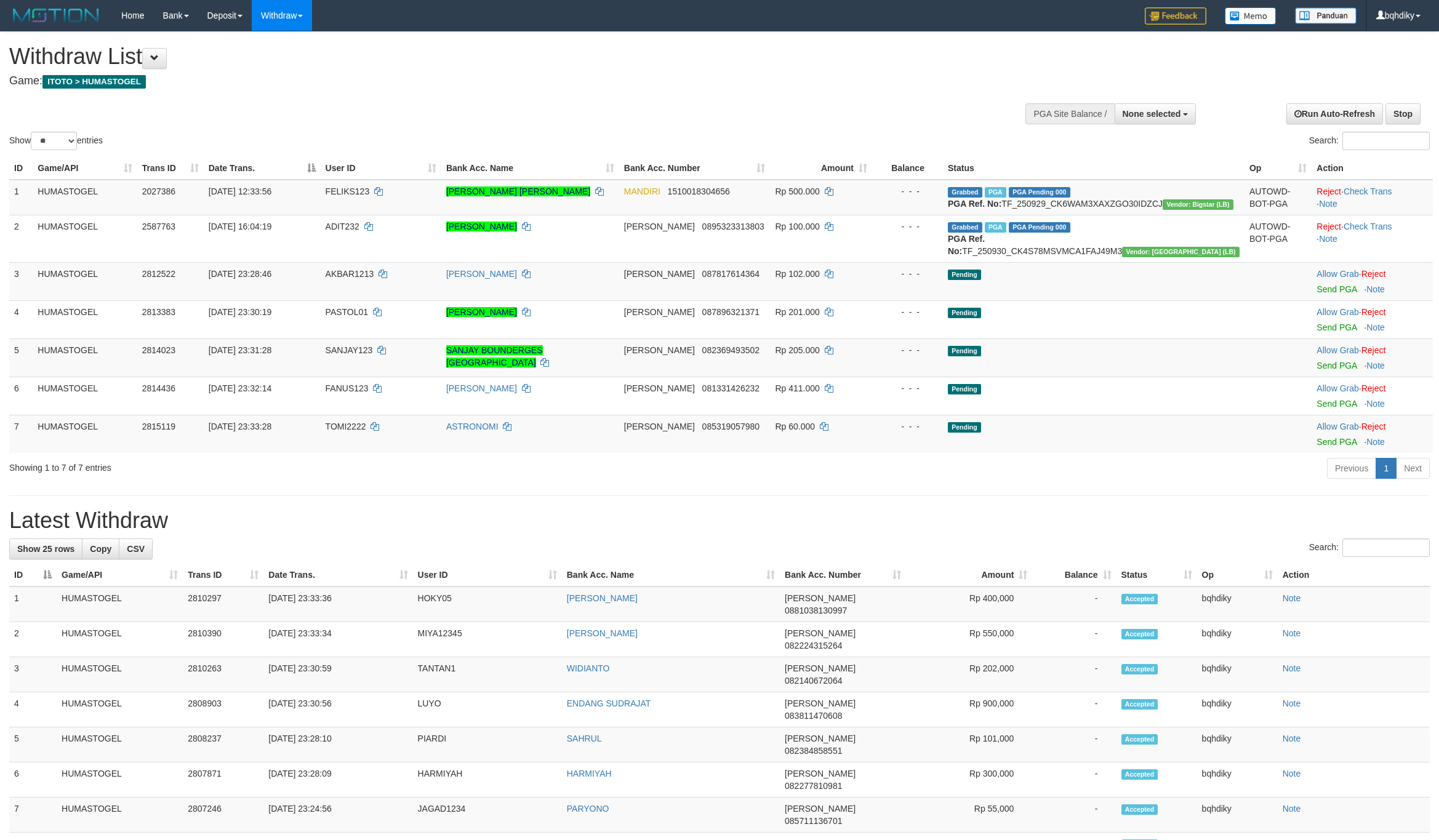
select select
select select "**"
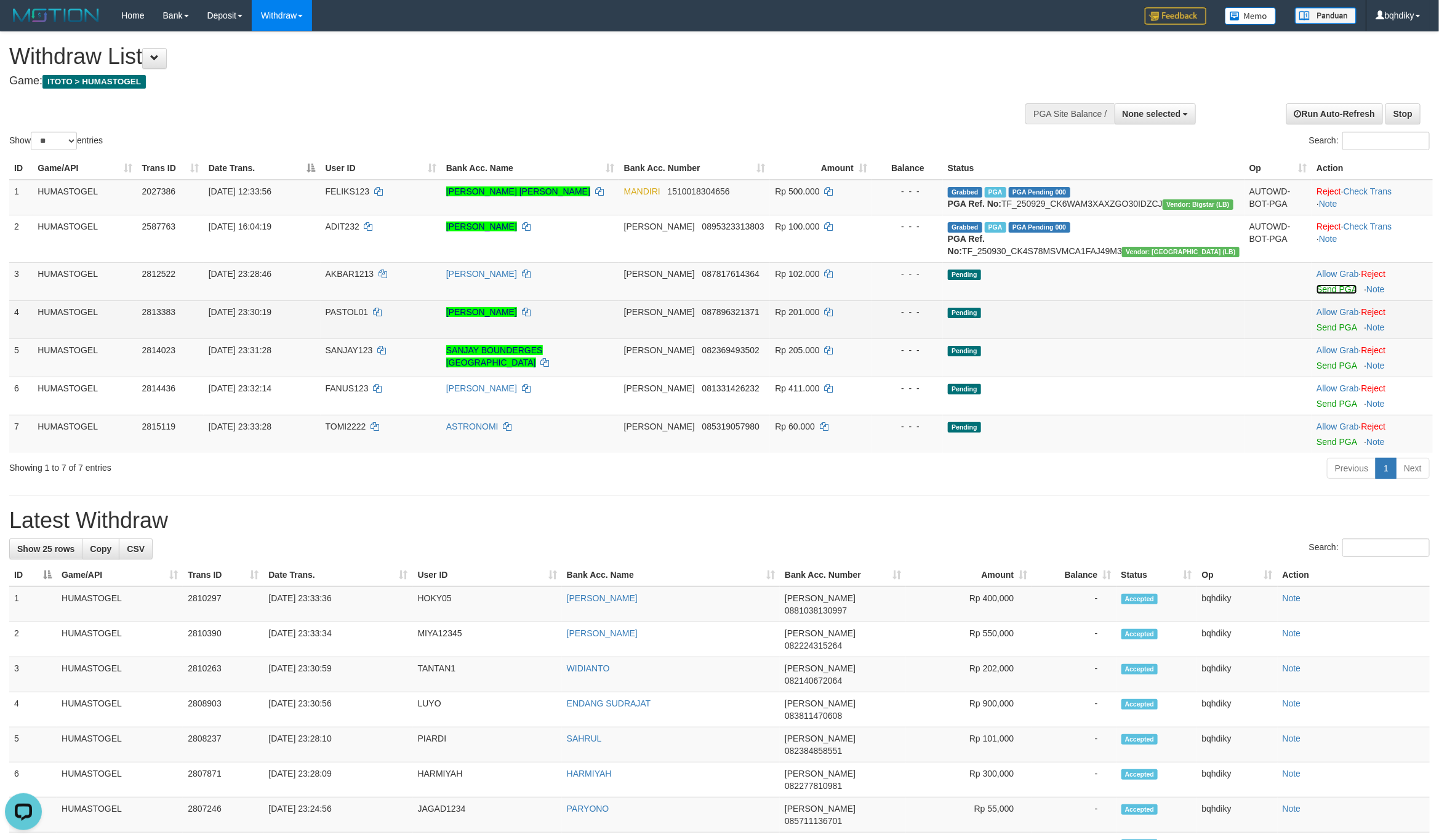
drag, startPoint x: 1328, startPoint y: 324, endPoint x: 1339, endPoint y: 354, distance: 32.0
click at [1328, 294] on link "Send PGA" at bounding box center [1337, 289] width 40 height 10
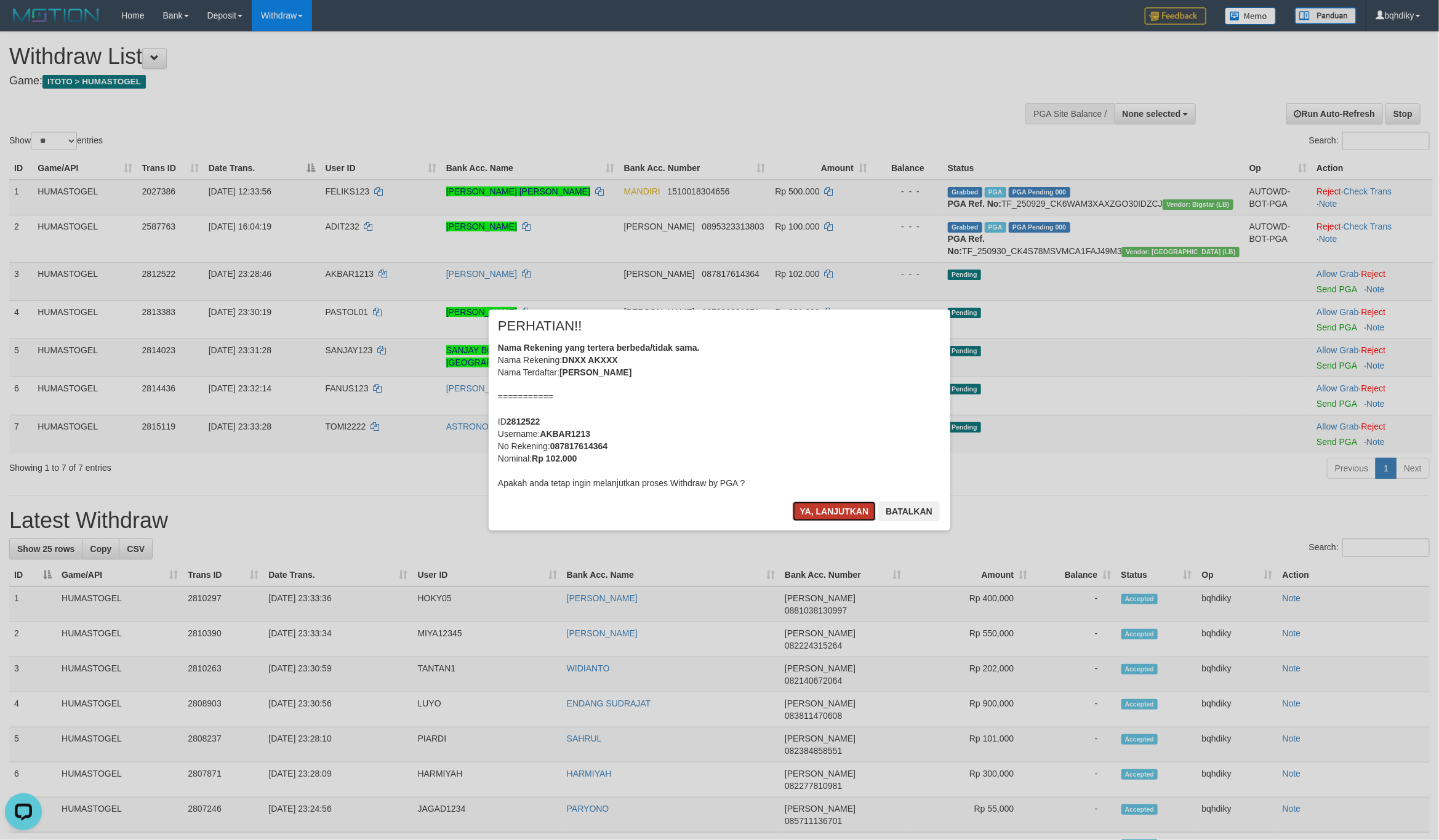
click at [822, 510] on button "Ya, lanjutkan" at bounding box center [835, 511] width 84 height 20
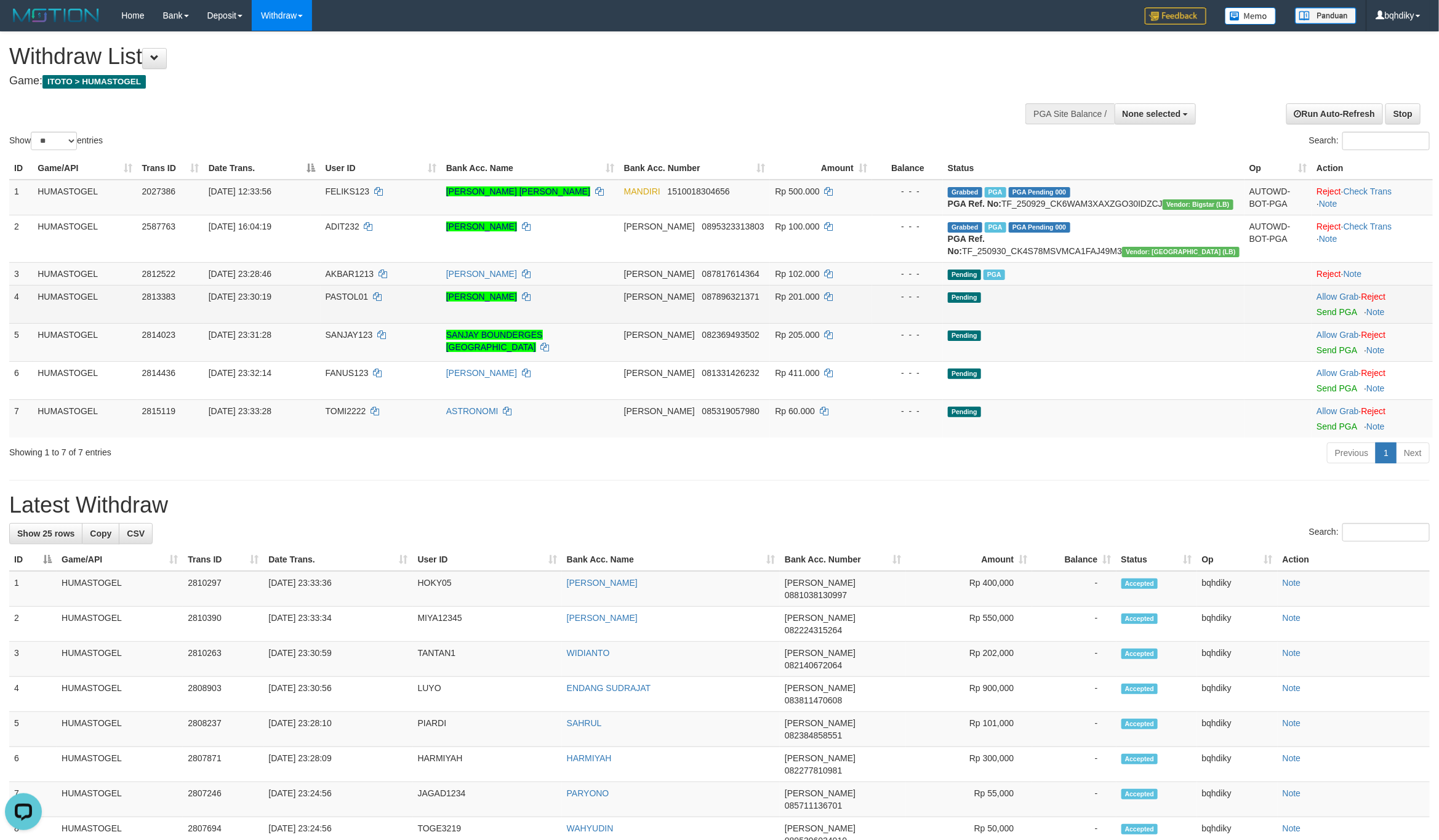
click at [1329, 323] on td "Allow Grab · Reject Send PGA · Note" at bounding box center [1373, 304] width 121 height 38
click at [1331, 317] on link "Send PGA" at bounding box center [1337, 312] width 40 height 10
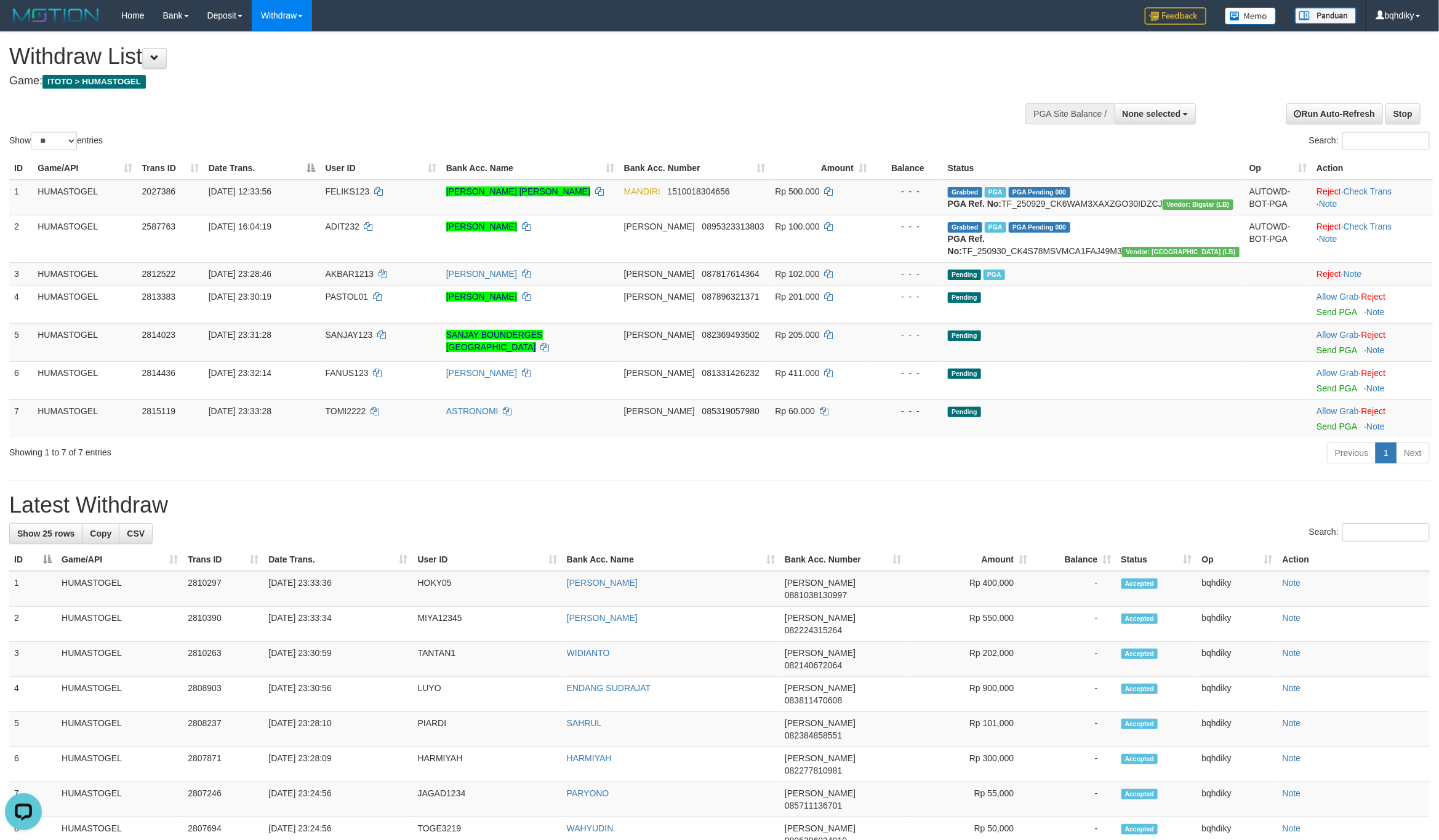
click at [942, 527] on div "**********" at bounding box center [719, 775] width 1439 height 1486
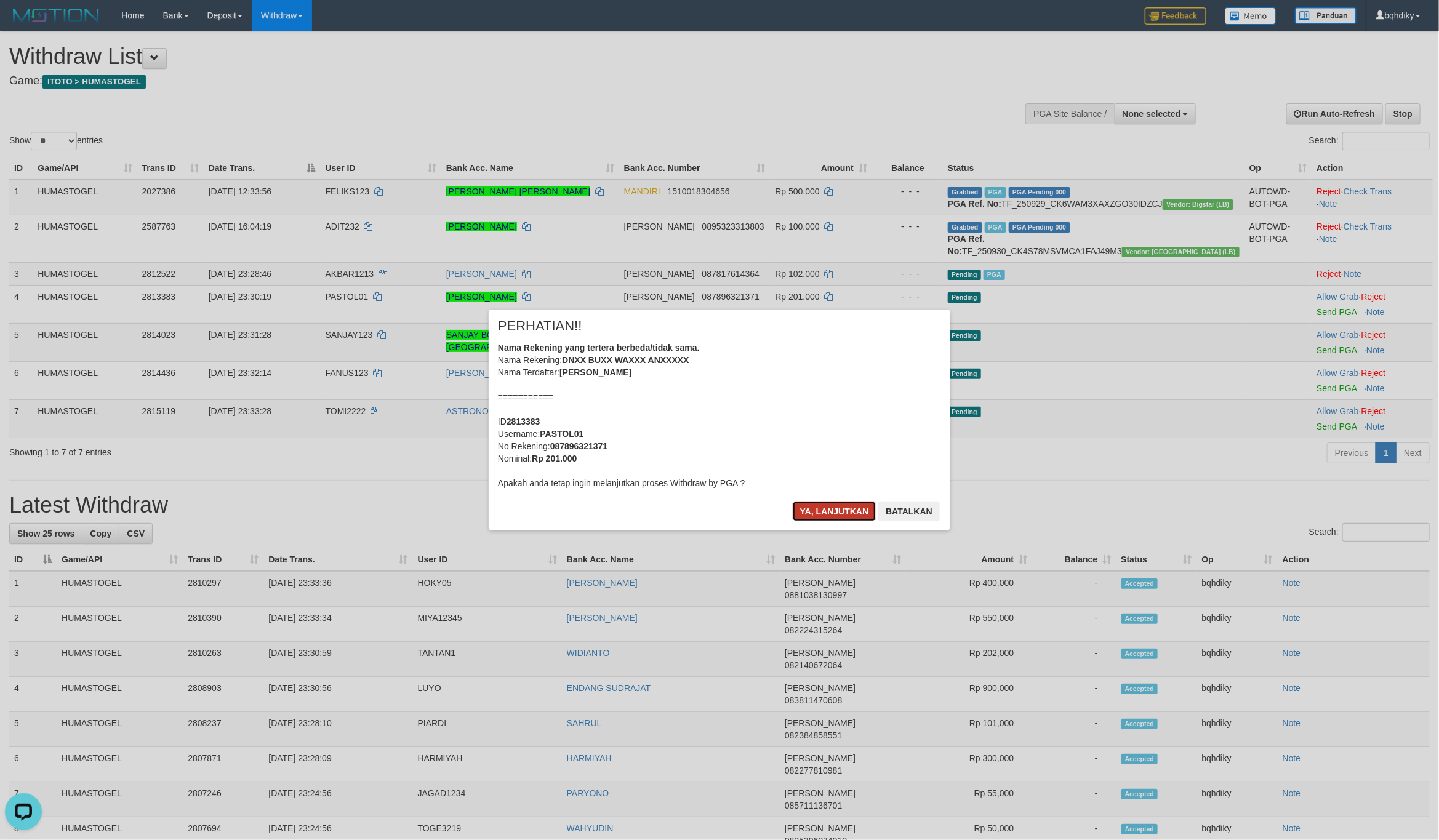
click at [813, 515] on button "Ya, lanjutkan" at bounding box center [835, 511] width 84 height 20
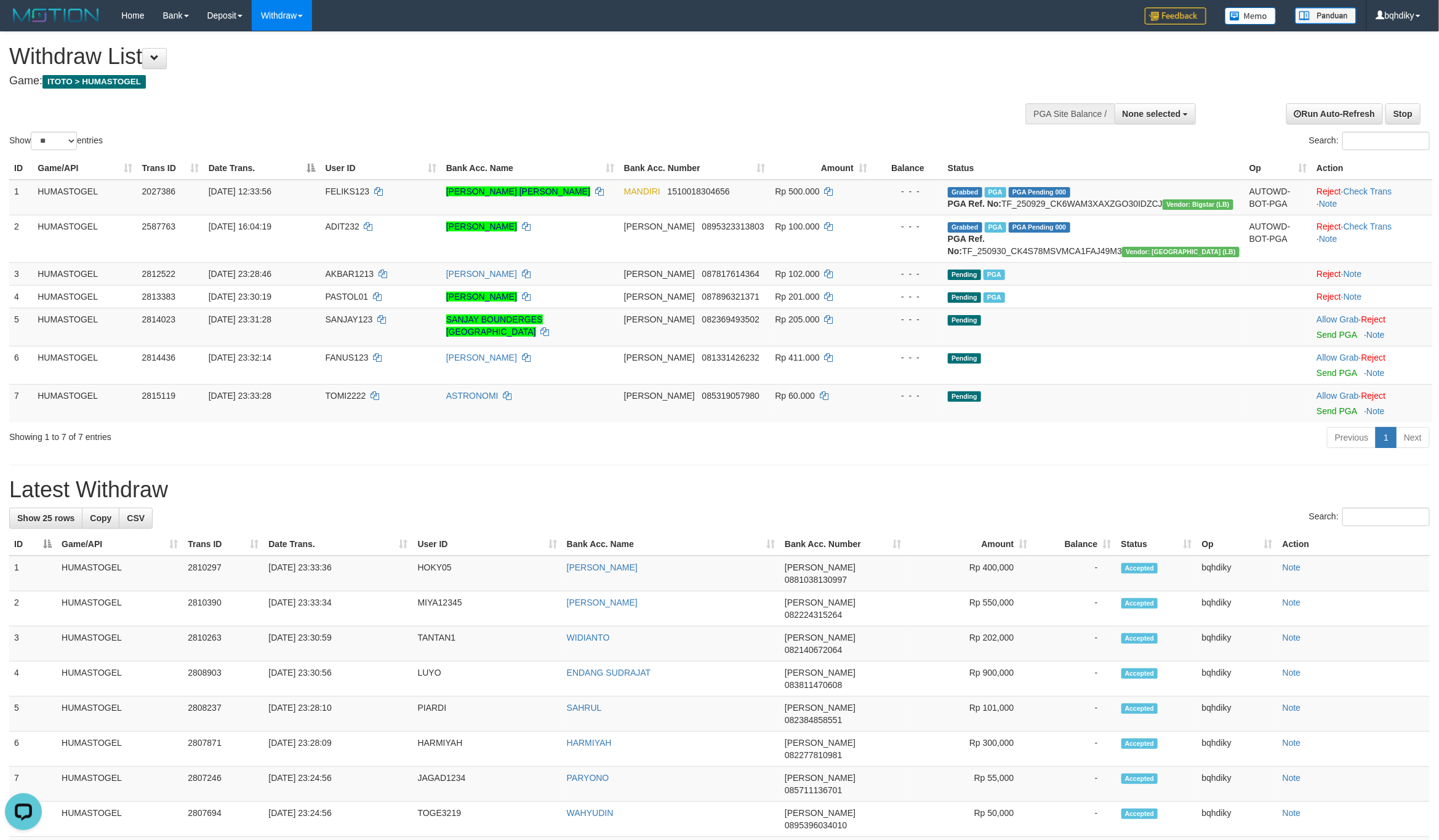
click at [643, 57] on h1 "Withdraw List" at bounding box center [478, 56] width 938 height 25
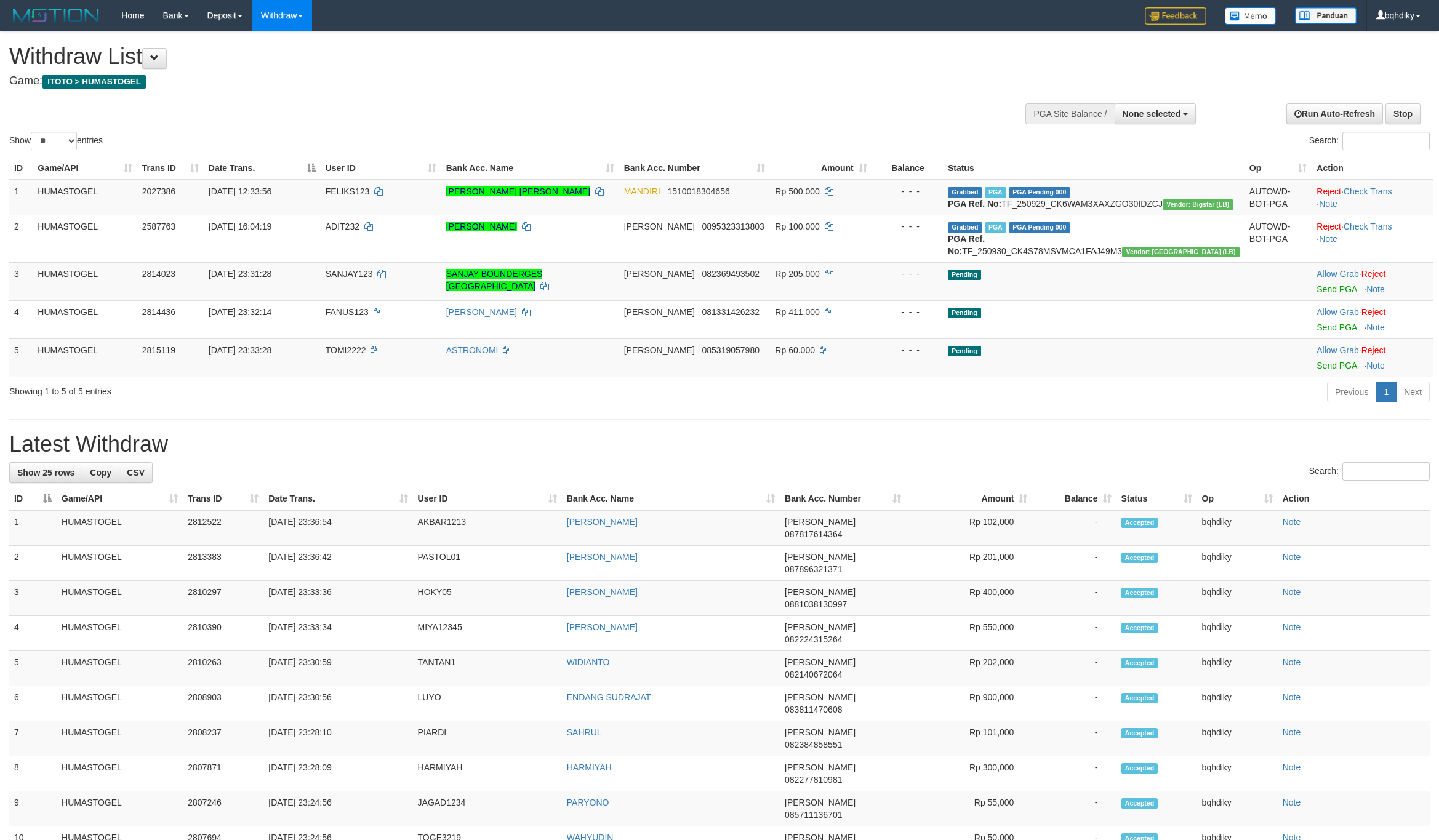
select select
select select "**"
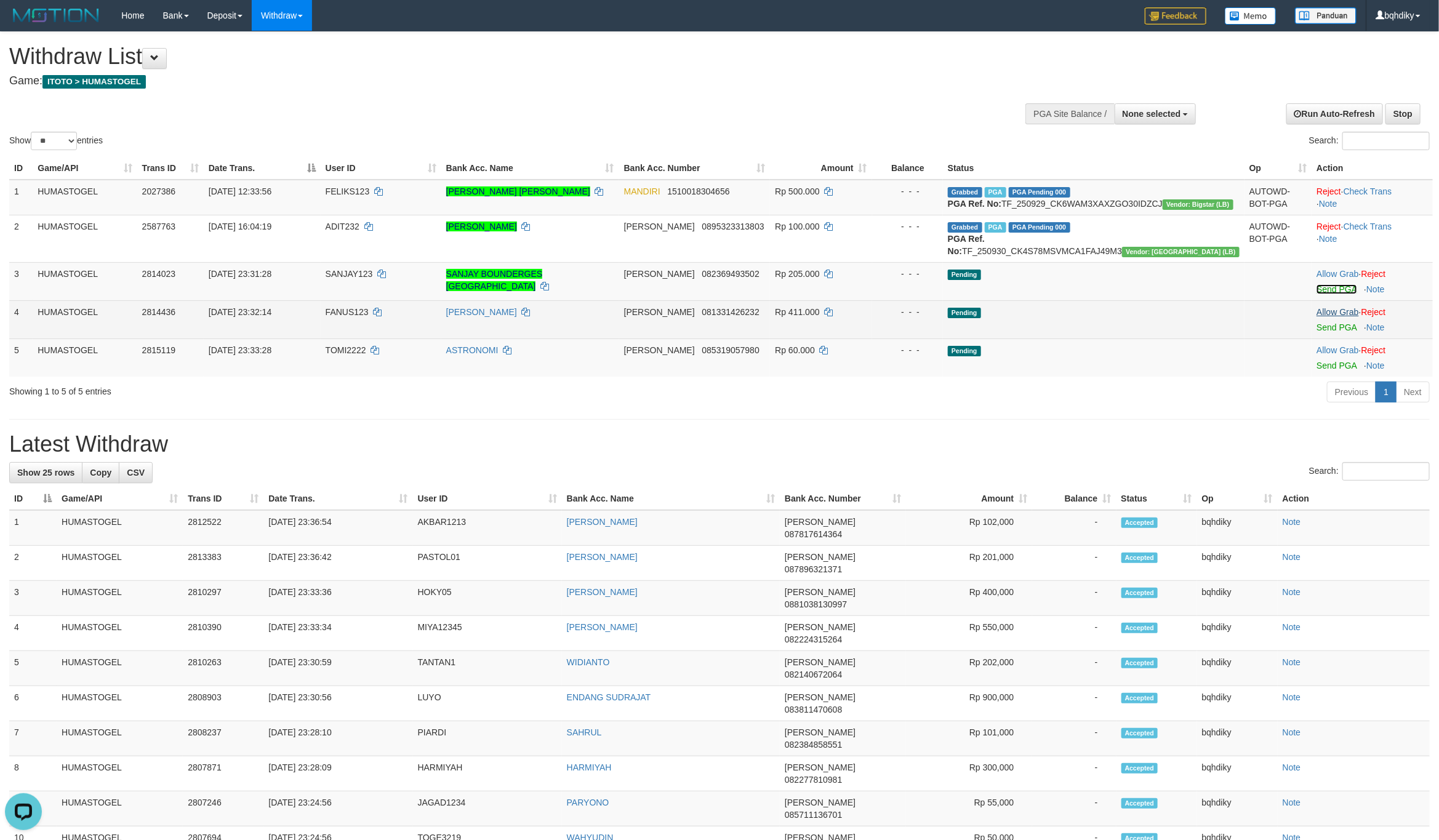
drag, startPoint x: 1319, startPoint y: 329, endPoint x: 1324, endPoint y: 349, distance: 20.6
click at [1319, 294] on link "Send PGA" at bounding box center [1337, 289] width 40 height 10
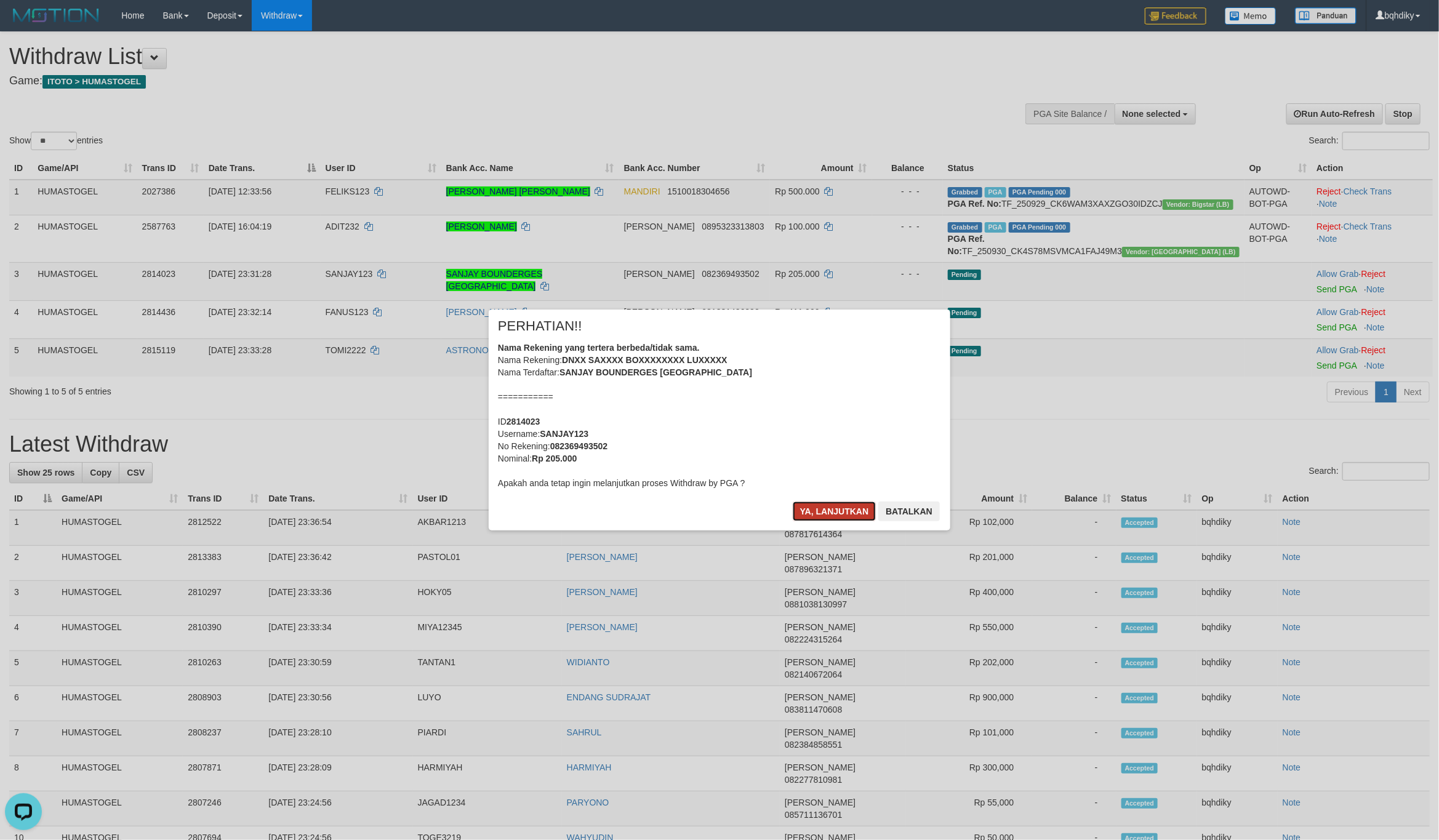
click at [839, 506] on button "Ya, lanjutkan" at bounding box center [835, 511] width 84 height 20
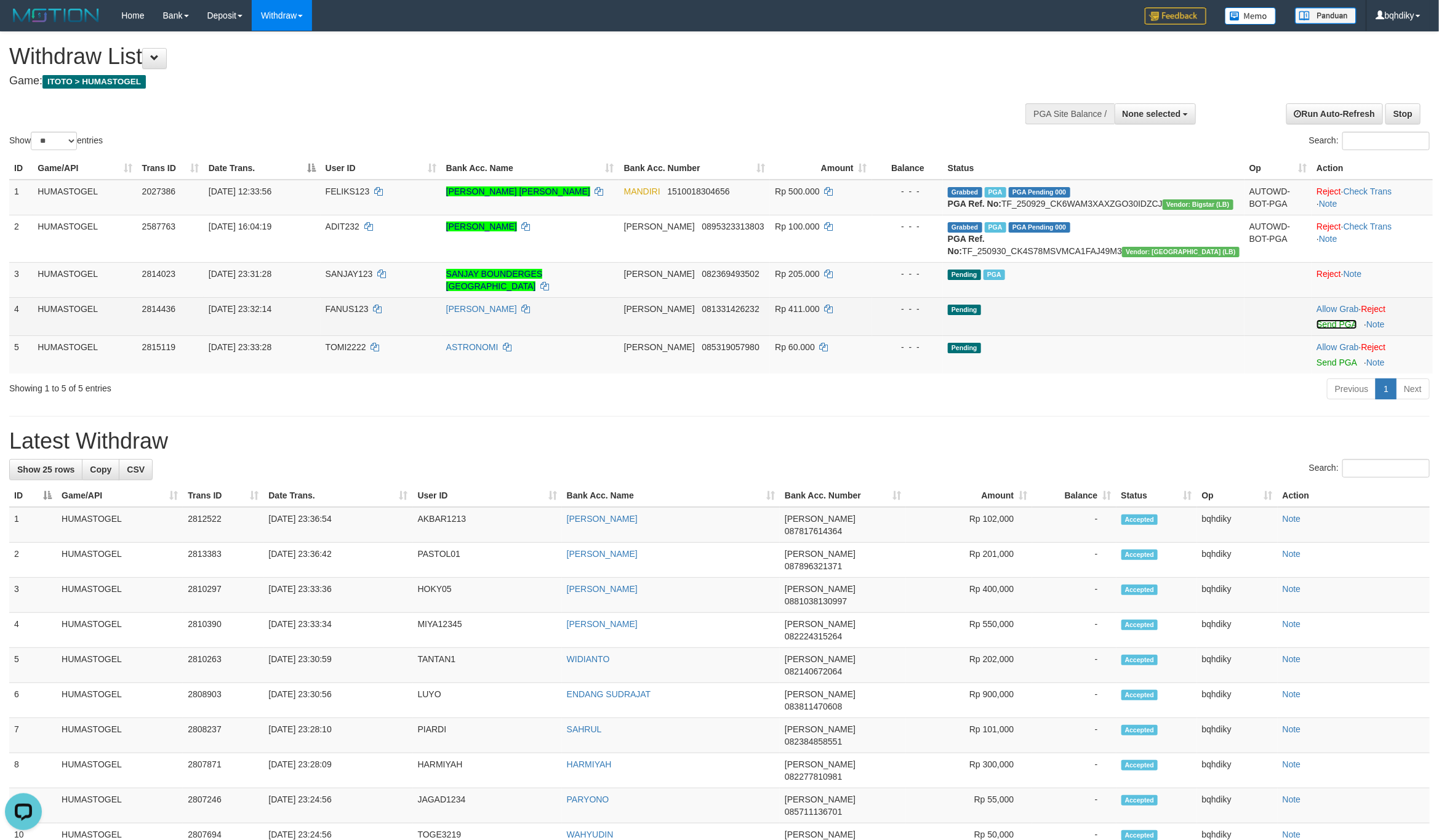
click at [1338, 330] on link "Send PGA" at bounding box center [1337, 325] width 40 height 10
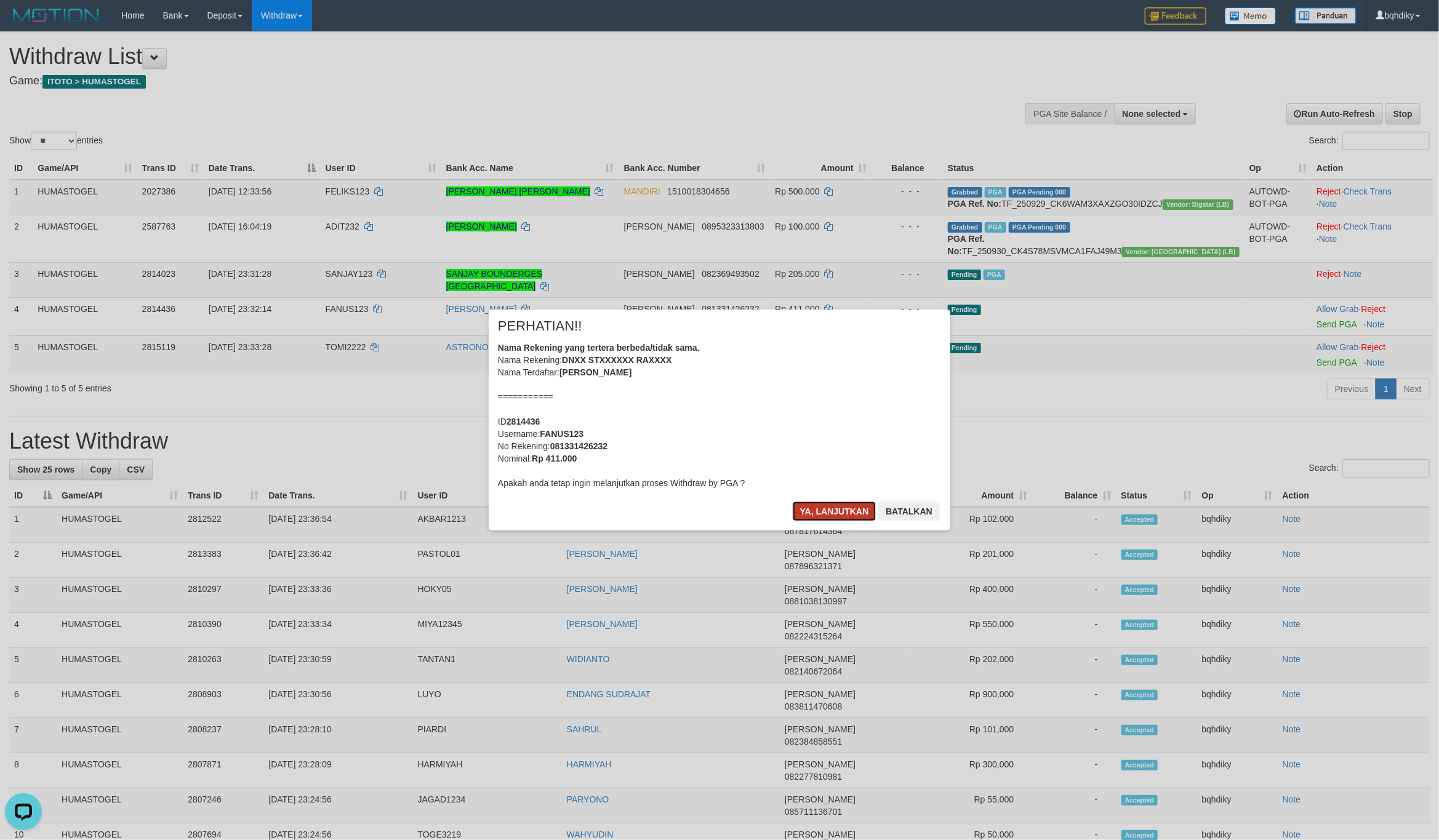
click at [810, 514] on button "Ya, lanjutkan" at bounding box center [835, 511] width 84 height 20
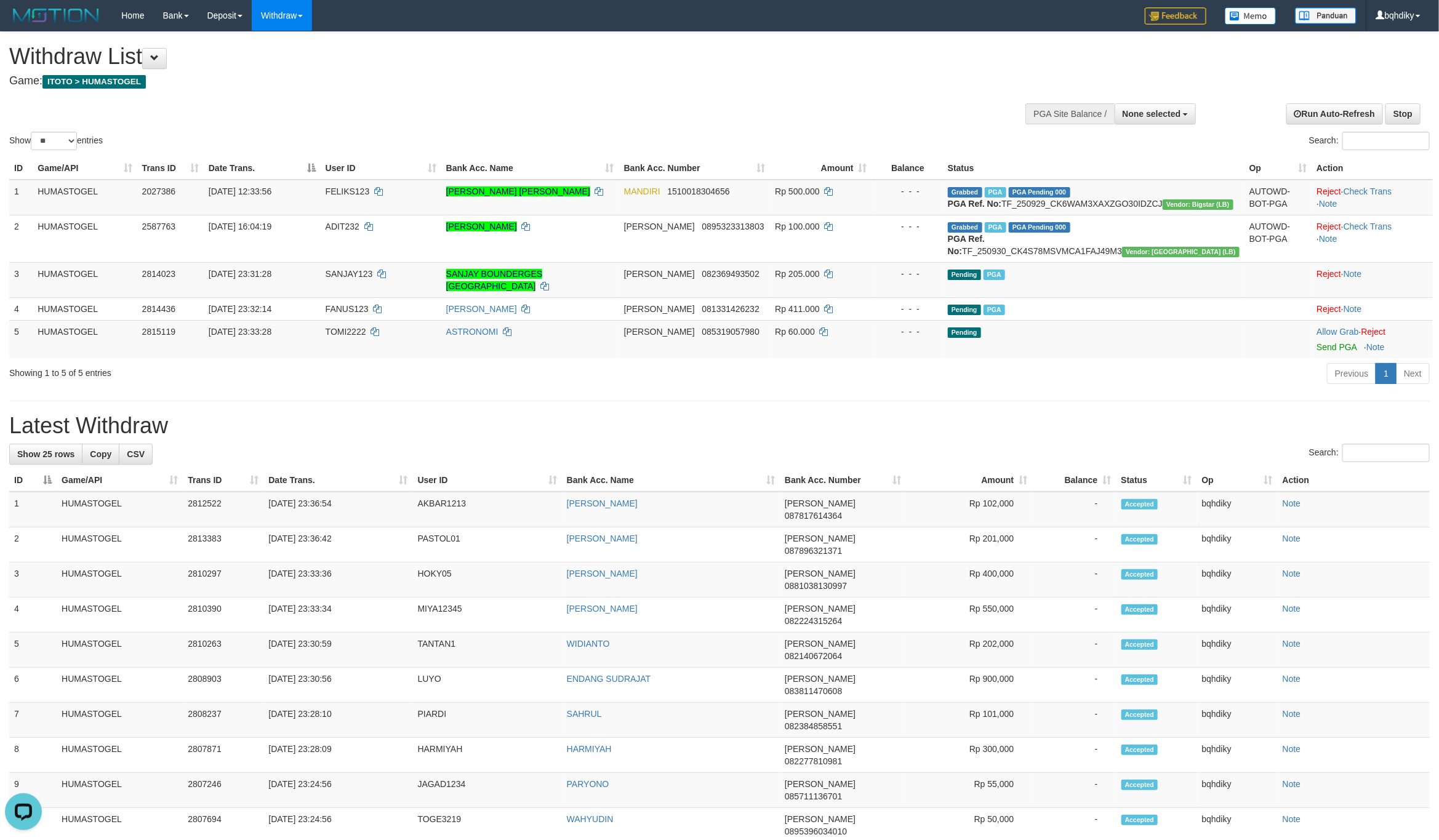
click at [479, 438] on h1 "Latest Withdraw" at bounding box center [719, 426] width 1421 height 25
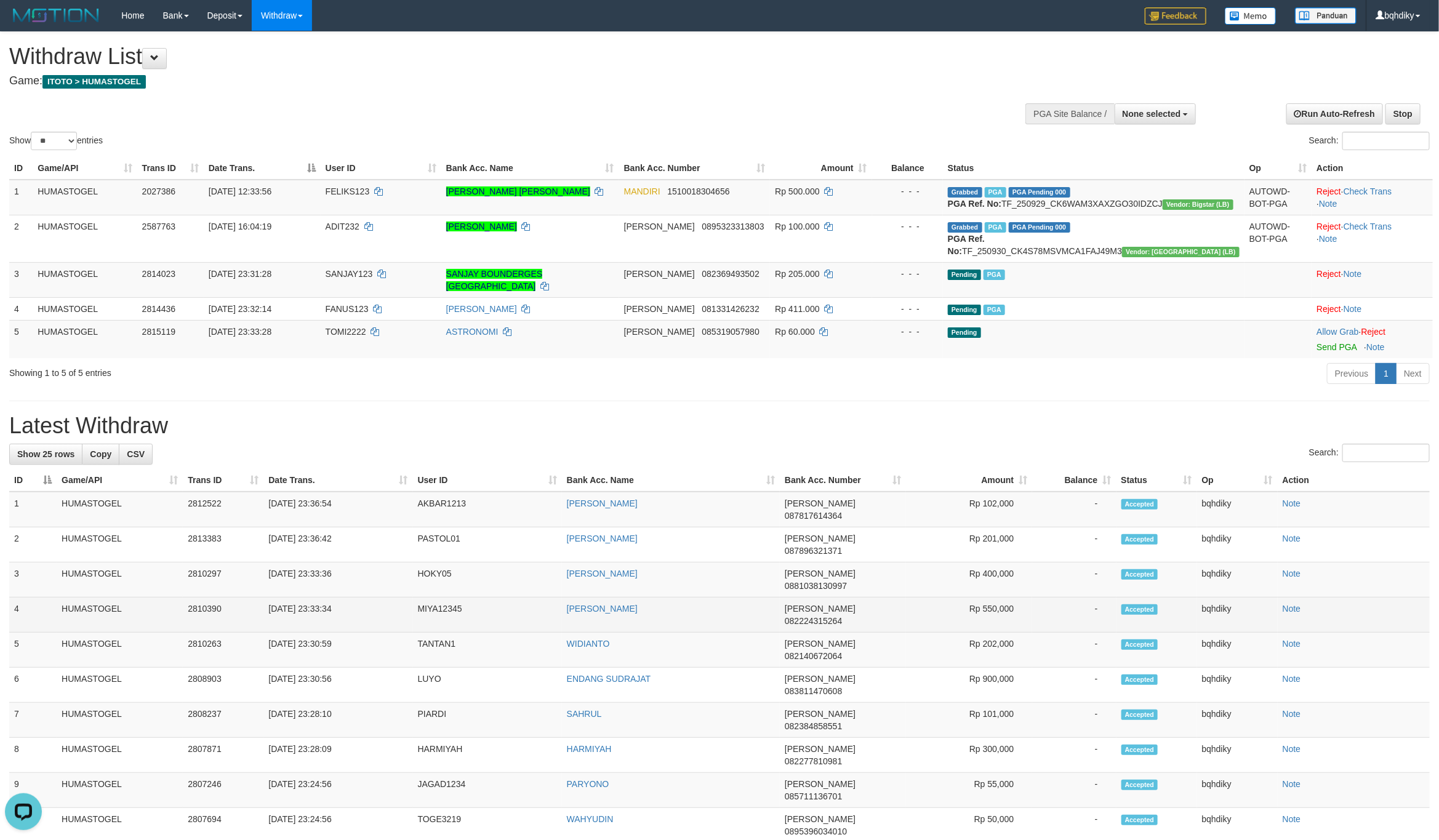
click at [441, 598] on td "MIYA12345" at bounding box center [487, 615] width 149 height 35
copy td "MIYA12345"
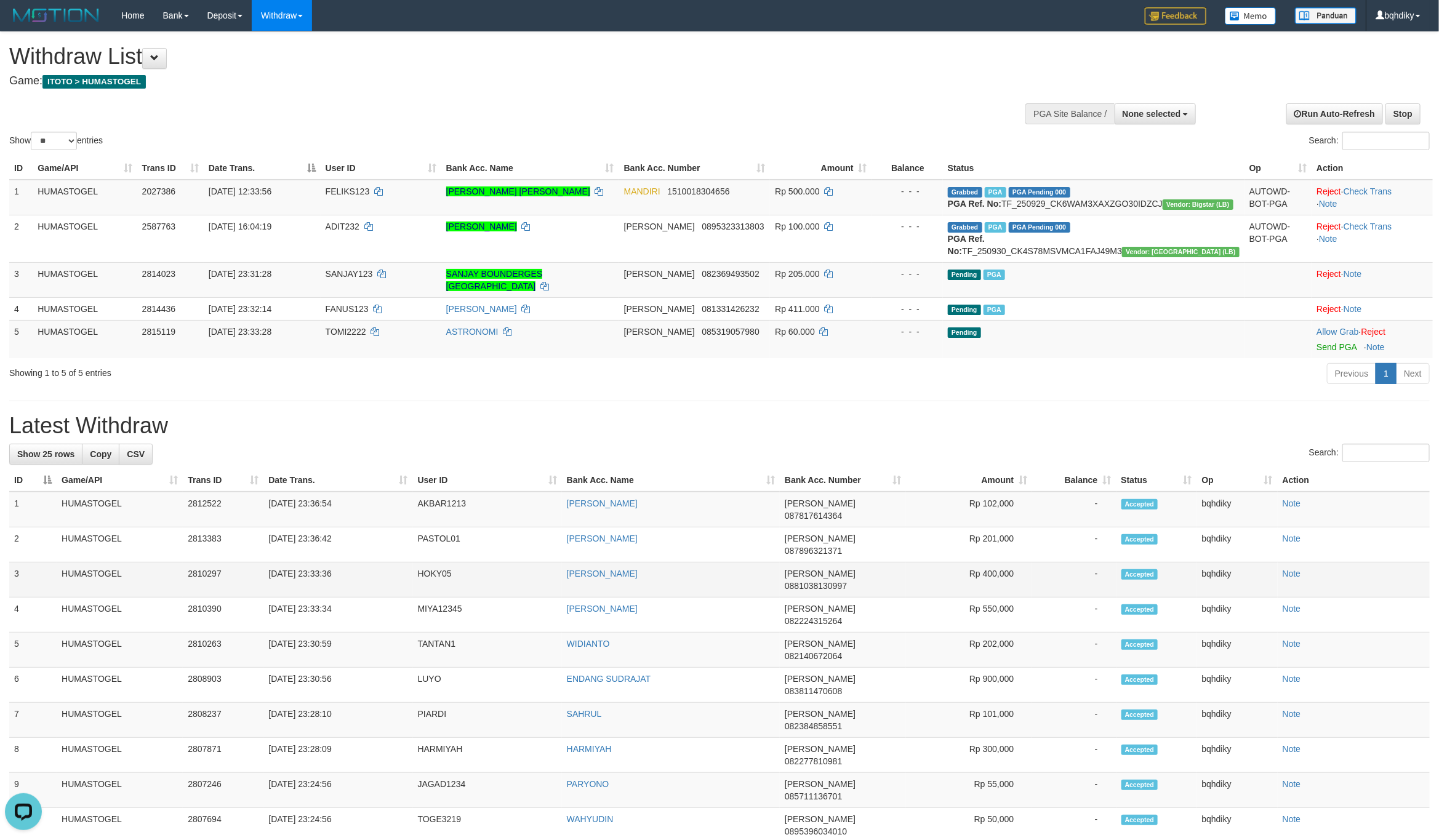
click at [430, 574] on td "HOKY05" at bounding box center [487, 580] width 149 height 35
copy td "HOKY05"
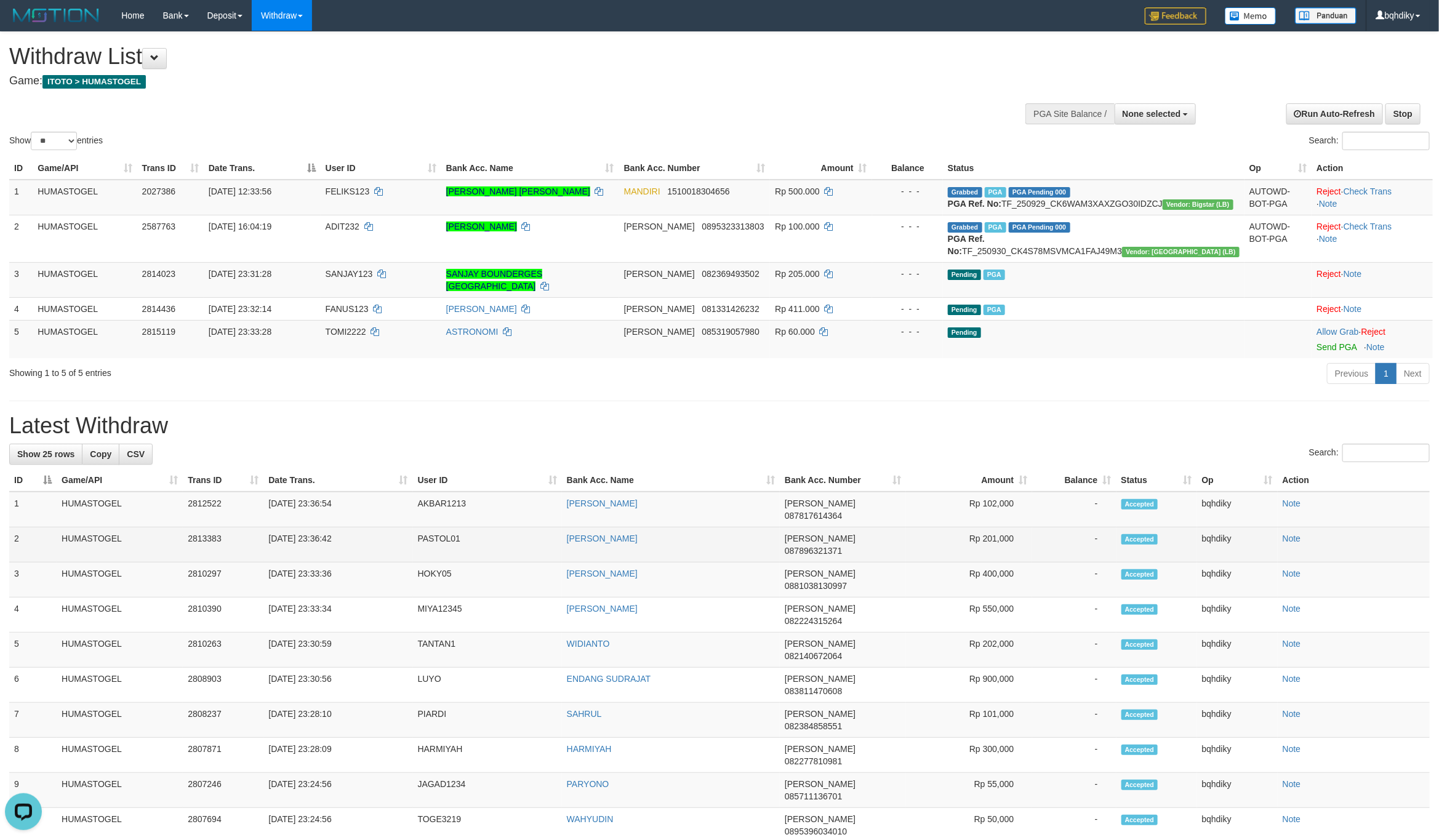
click at [446, 548] on td "PASTOL01" at bounding box center [487, 545] width 149 height 35
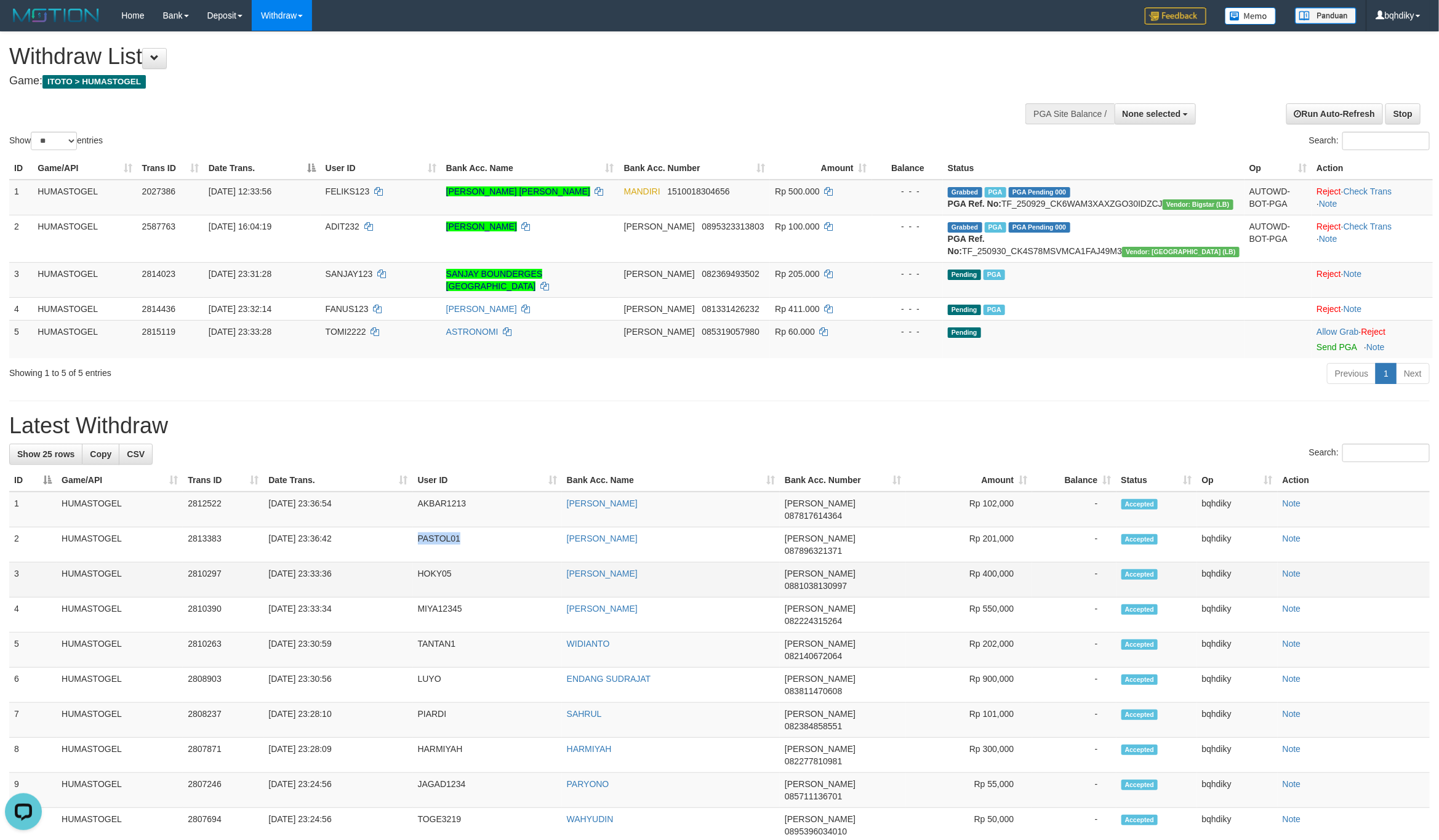
copy td "PASTOL01"
click at [427, 527] on td "AKBAR1213" at bounding box center [487, 509] width 149 height 36
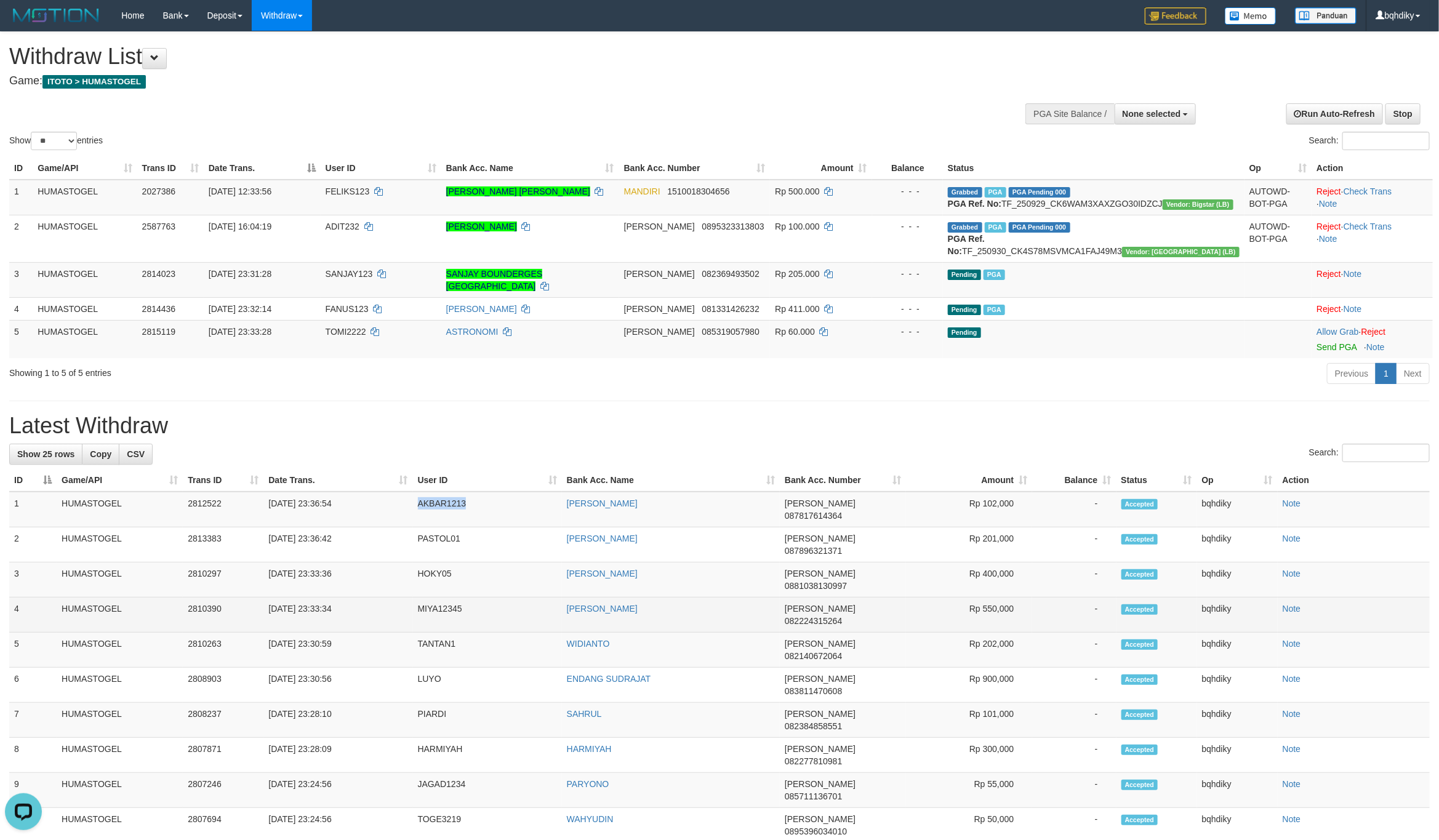
copy td "AKBAR1213"
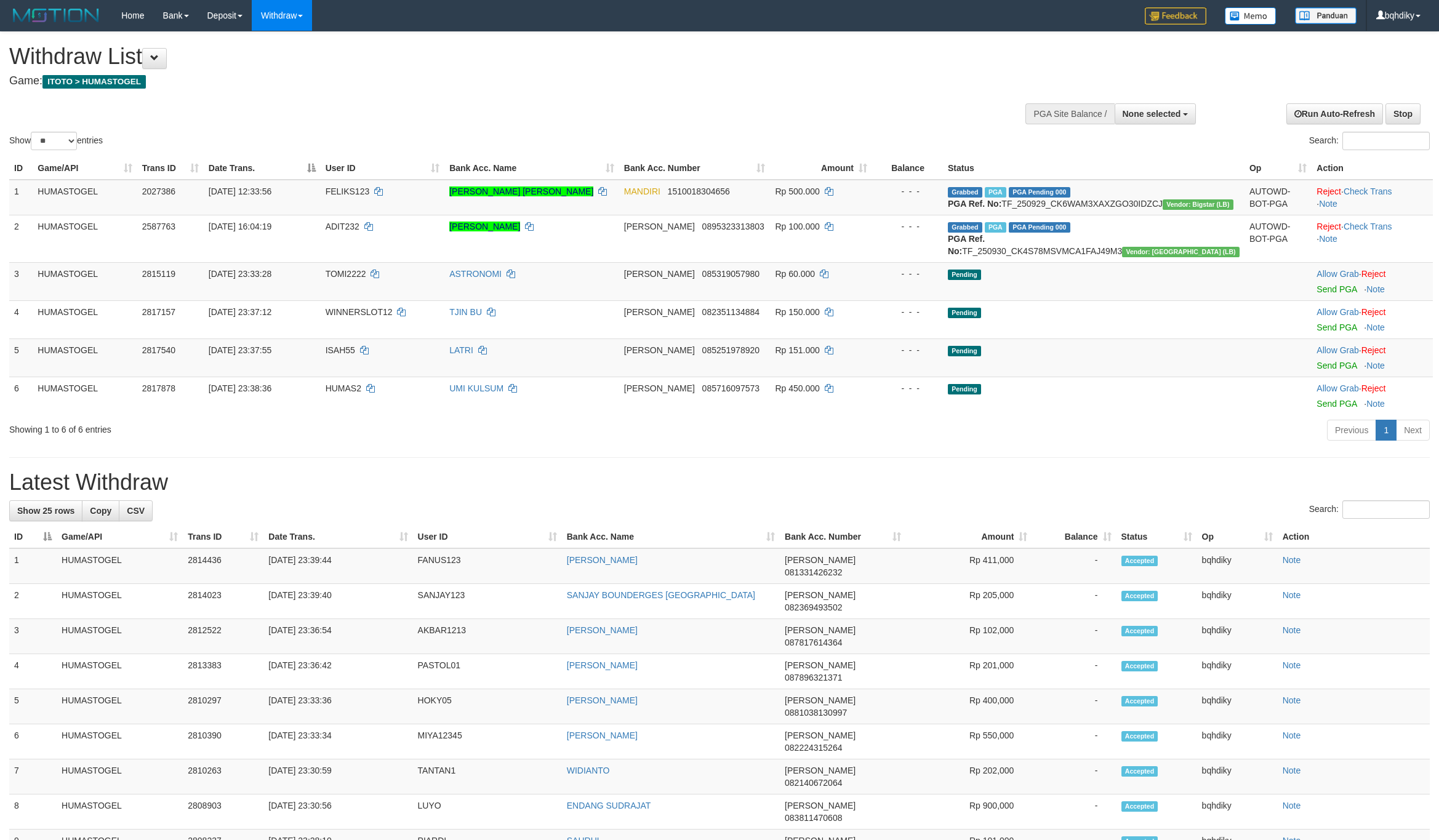
select select
select select "**"
drag, startPoint x: 1305, startPoint y: 322, endPoint x: 1307, endPoint y: 329, distance: 7.3
click at [1317, 294] on link "Send PGA" at bounding box center [1337, 289] width 40 height 10
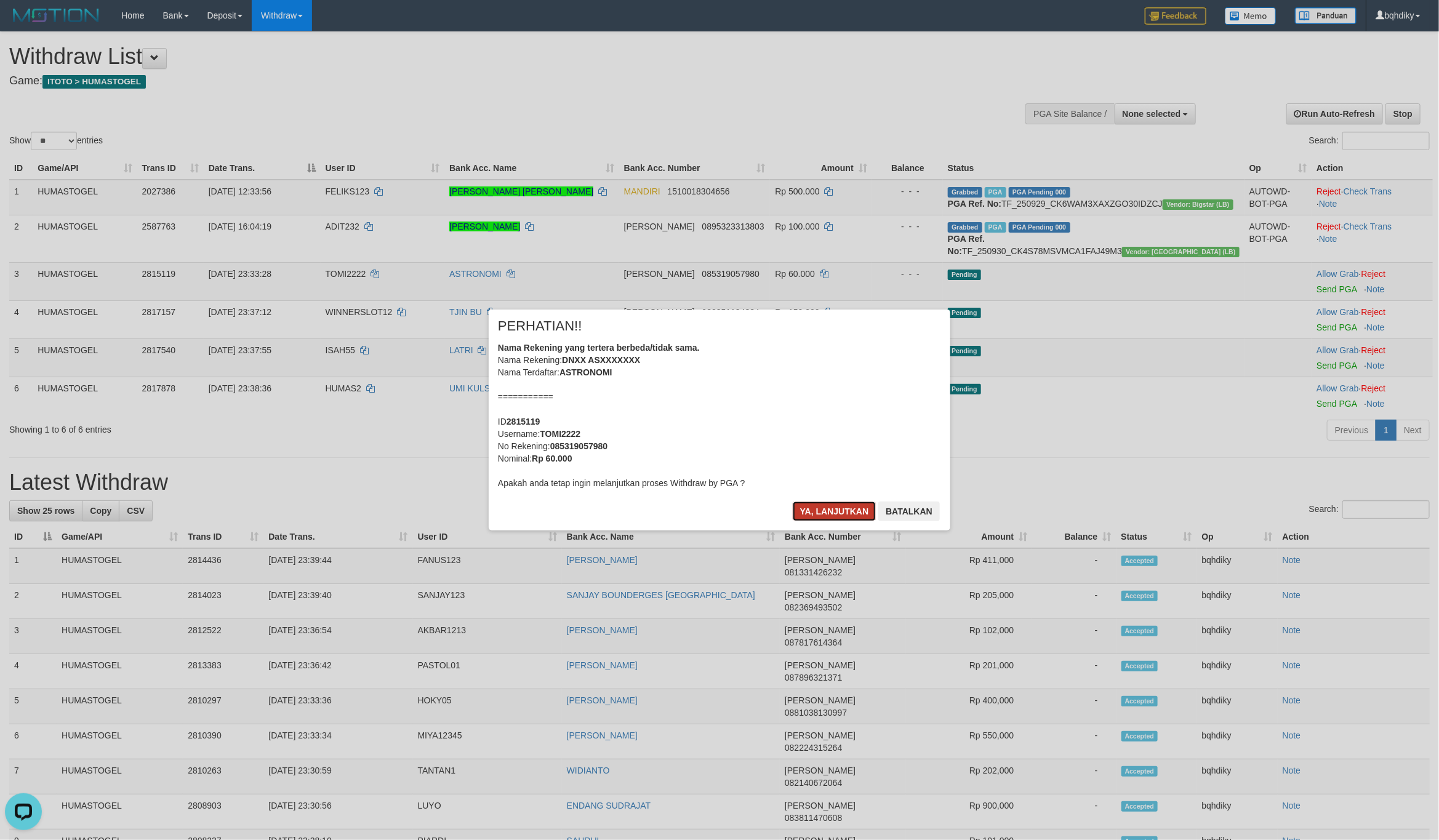
click at [822, 503] on button "Ya, lanjutkan" at bounding box center [835, 511] width 84 height 20
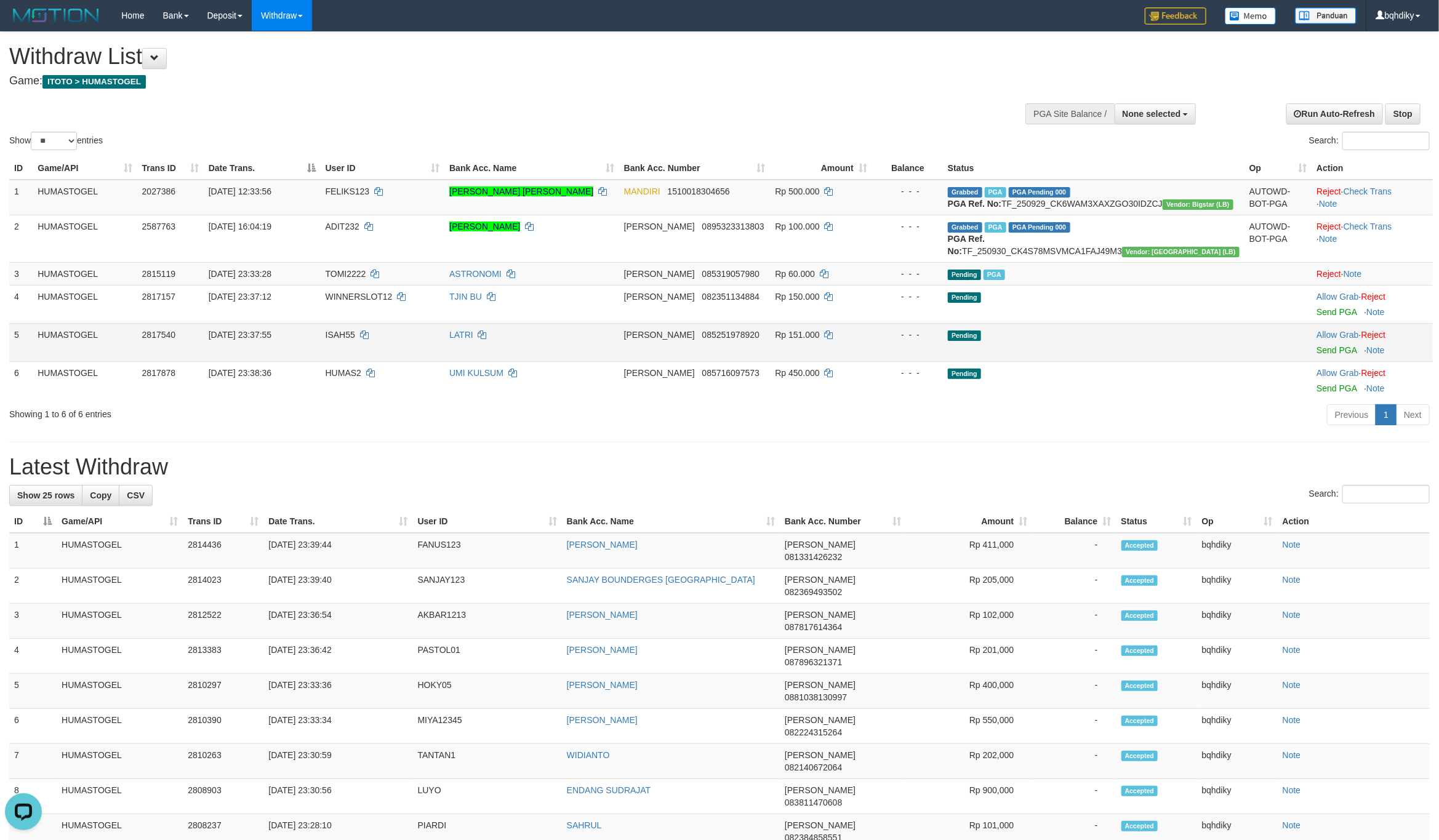
click at [1326, 360] on td "Allow Grab · Reject Send PGA · Note" at bounding box center [1373, 342] width 121 height 38
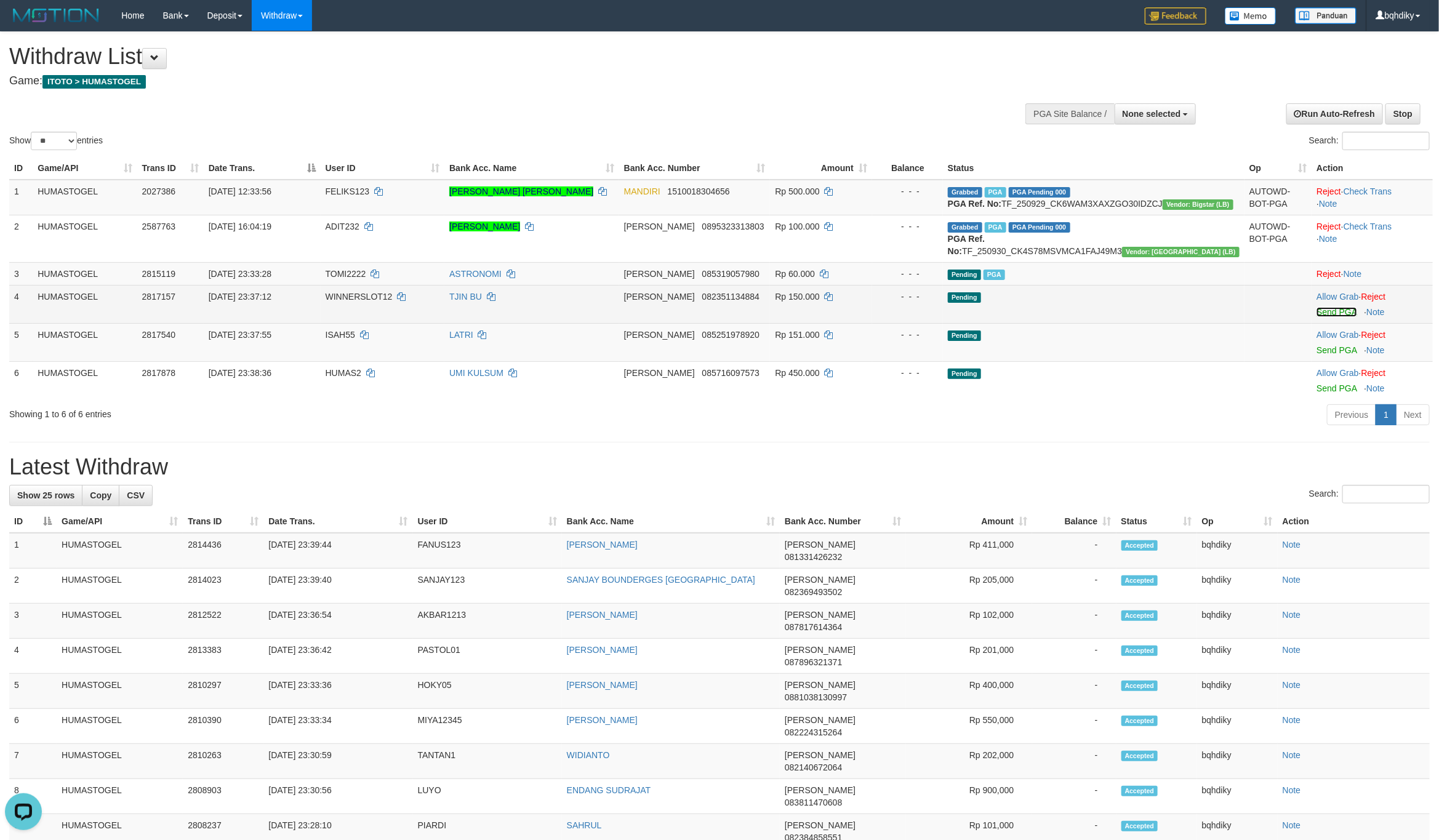
click at [1322, 317] on link "Send PGA" at bounding box center [1337, 312] width 40 height 10
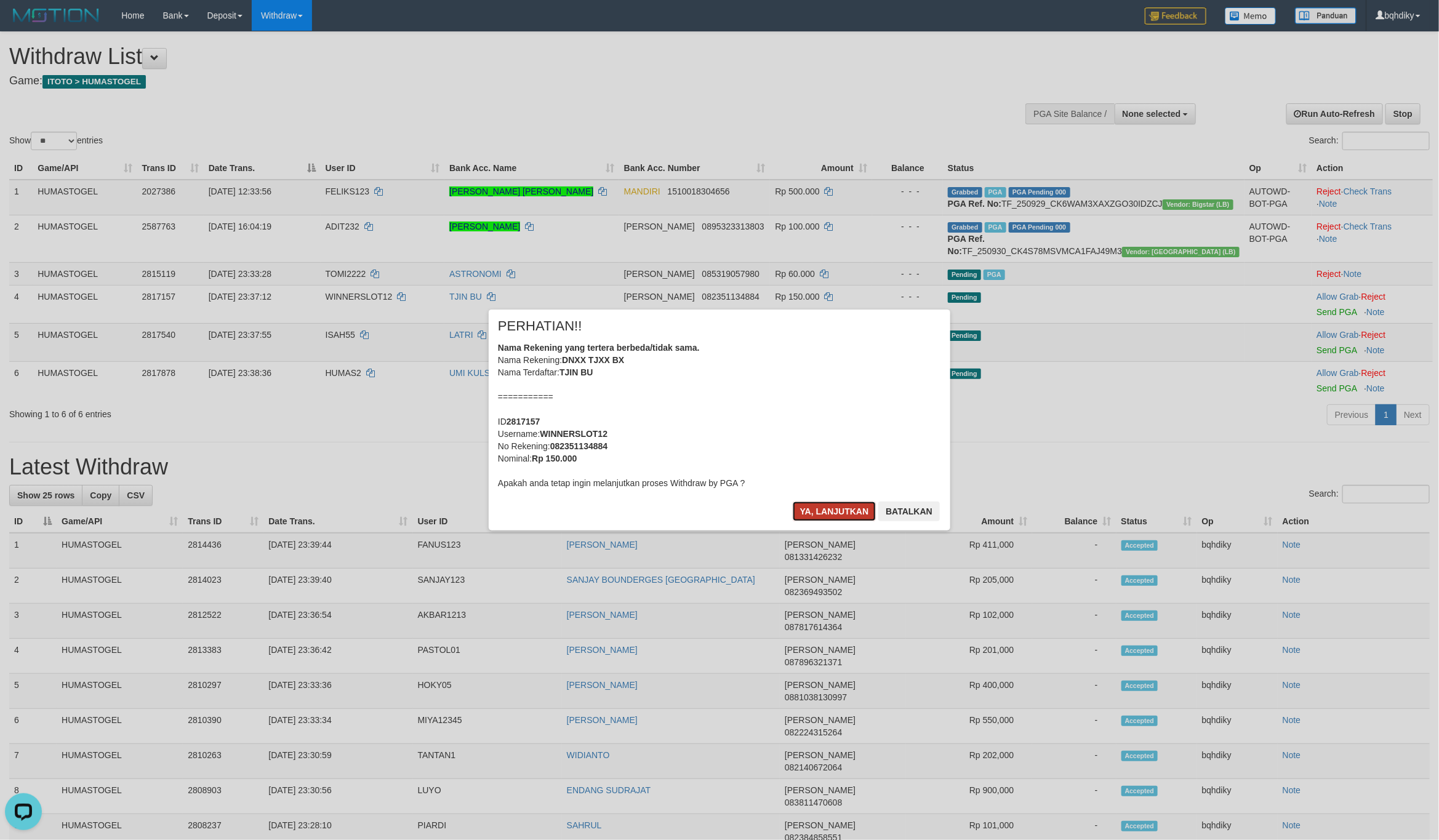
click at [816, 512] on button "Ya, lanjutkan" at bounding box center [835, 511] width 84 height 20
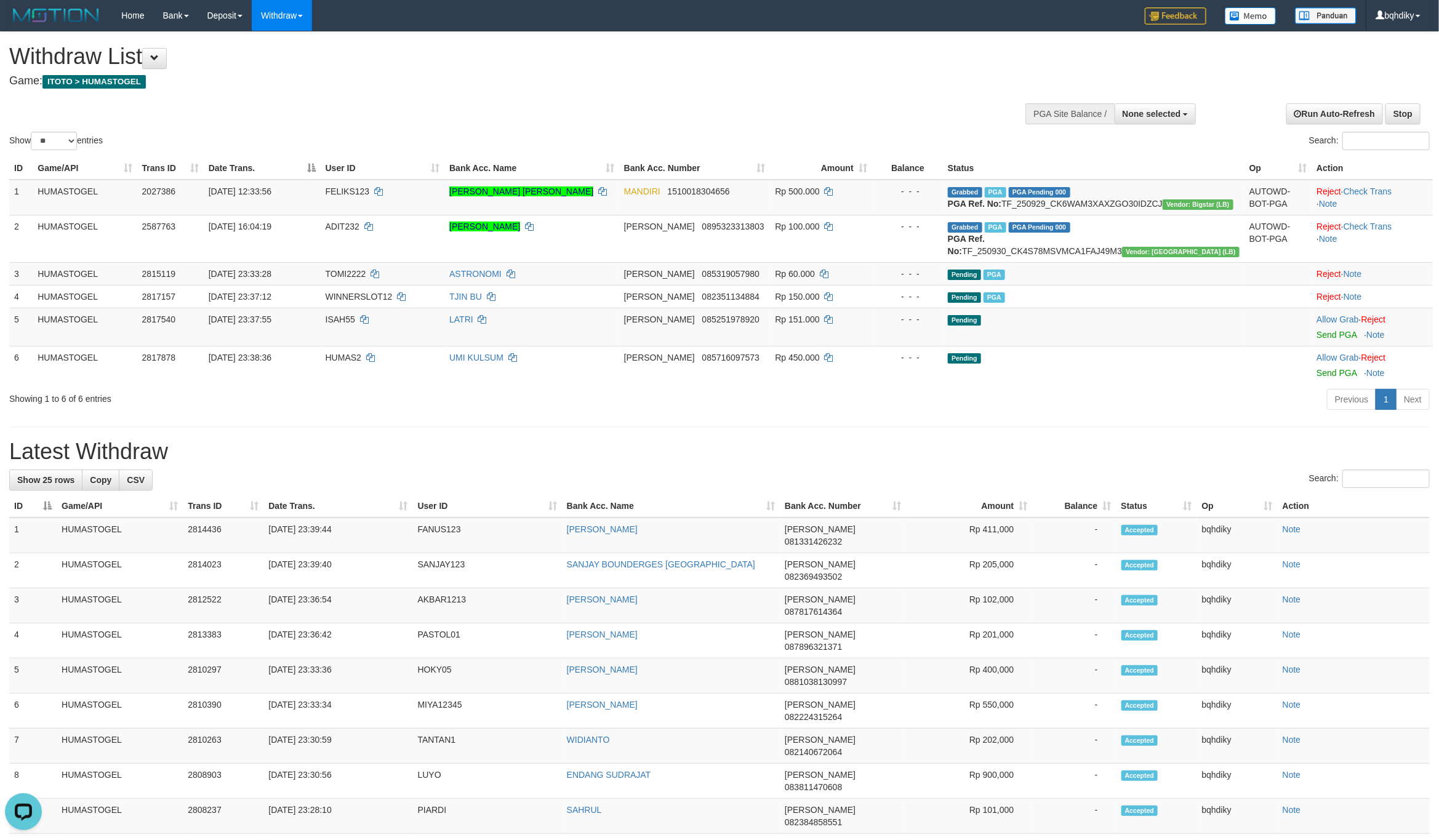
click at [455, 456] on div "**********" at bounding box center [719, 749] width 1439 height 1433
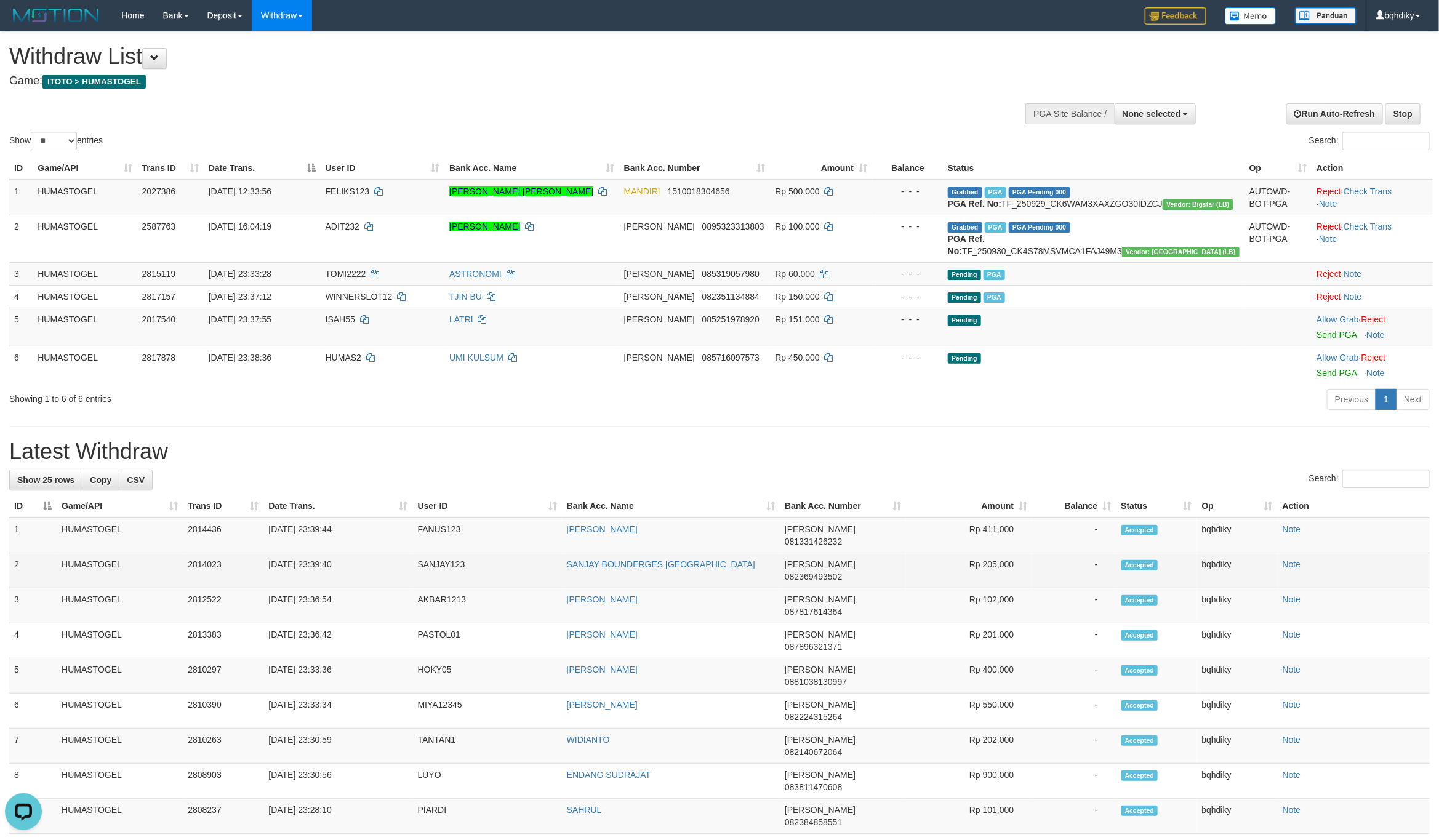
click at [438, 588] on td "SANJAY123" at bounding box center [487, 570] width 149 height 35
copy td "SANJAY123"
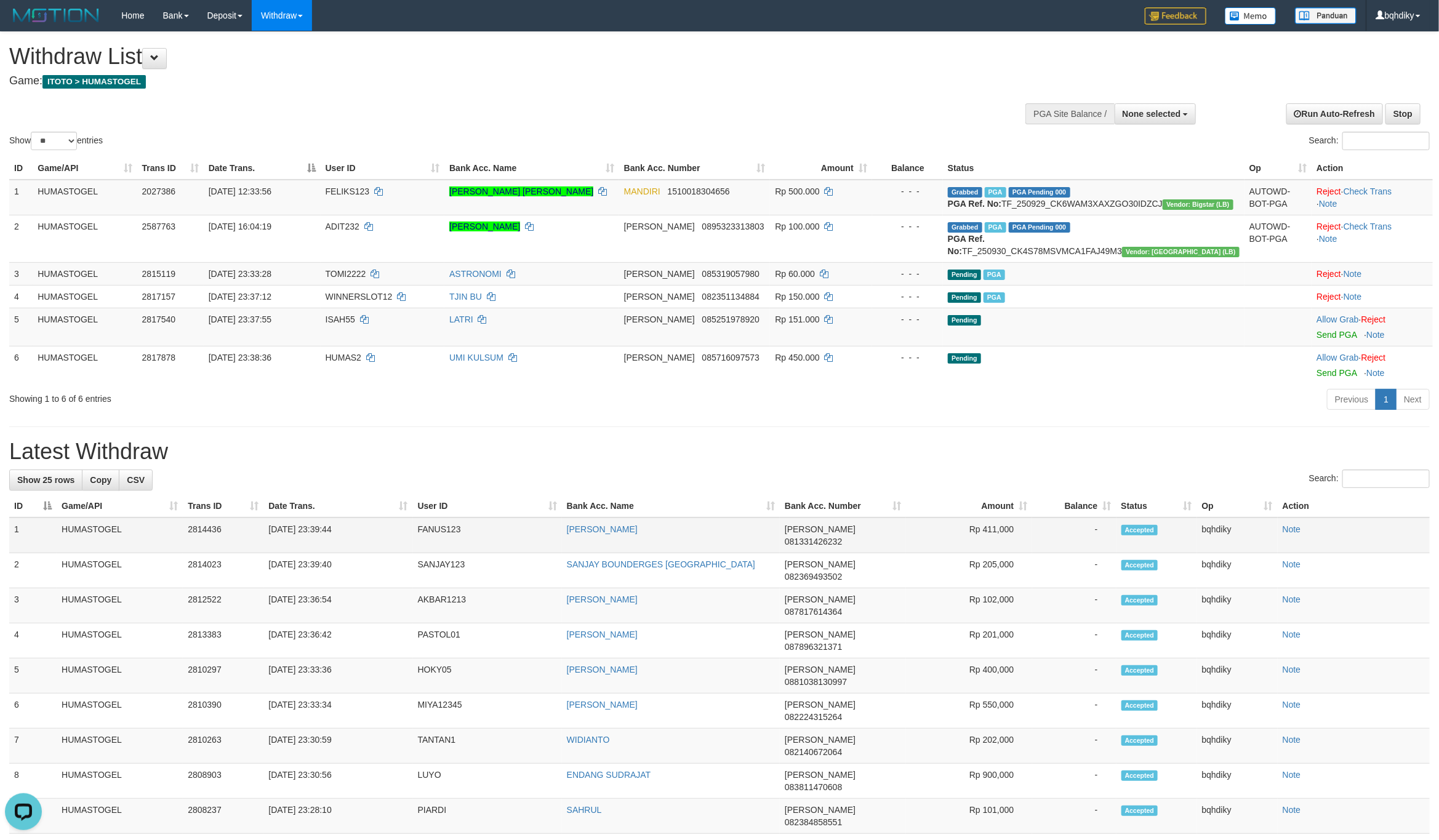
click at [425, 553] on td "FANUS123" at bounding box center [487, 535] width 149 height 36
copy td "FANUS123"
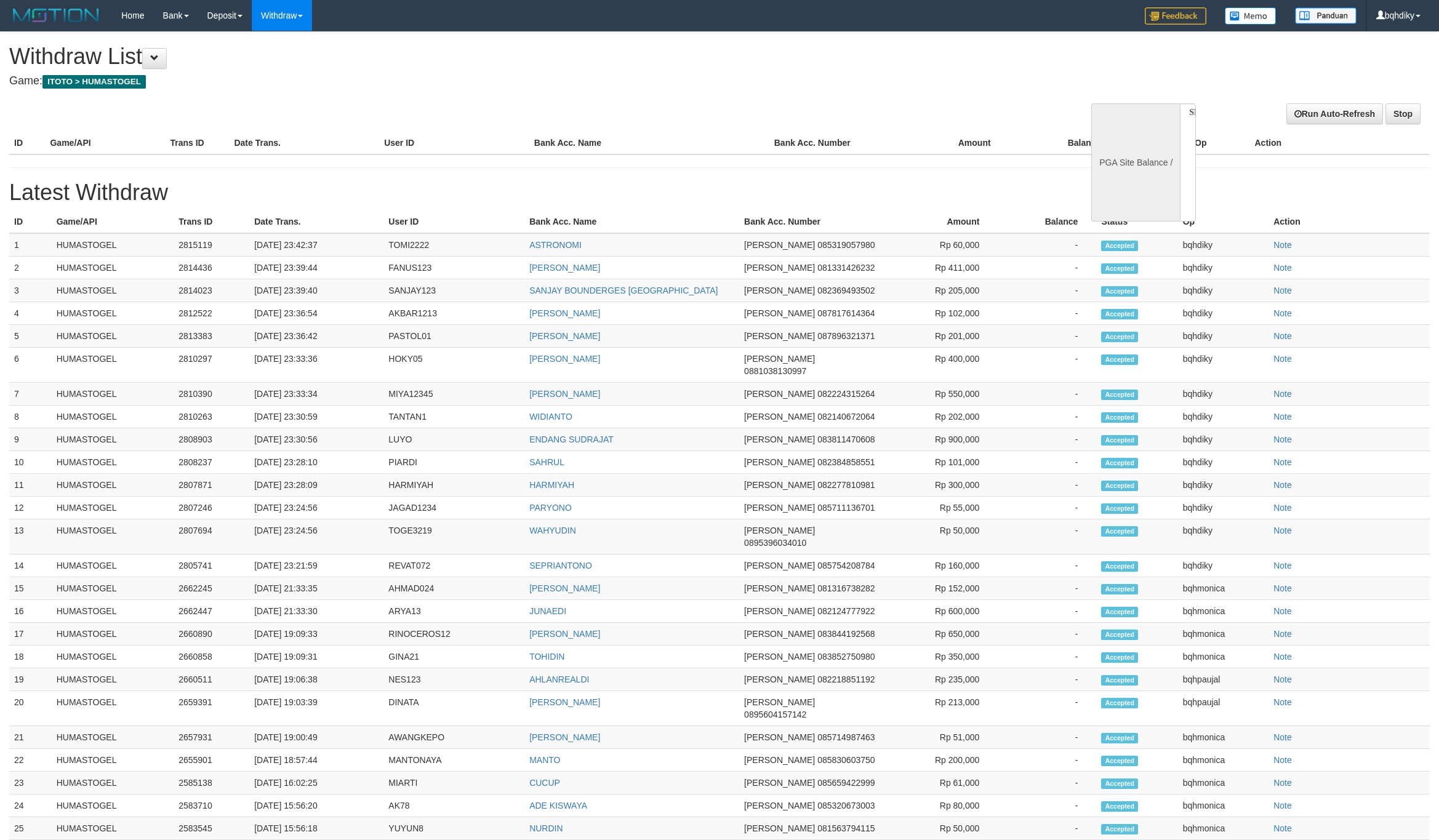
select select
select select "**"
select select
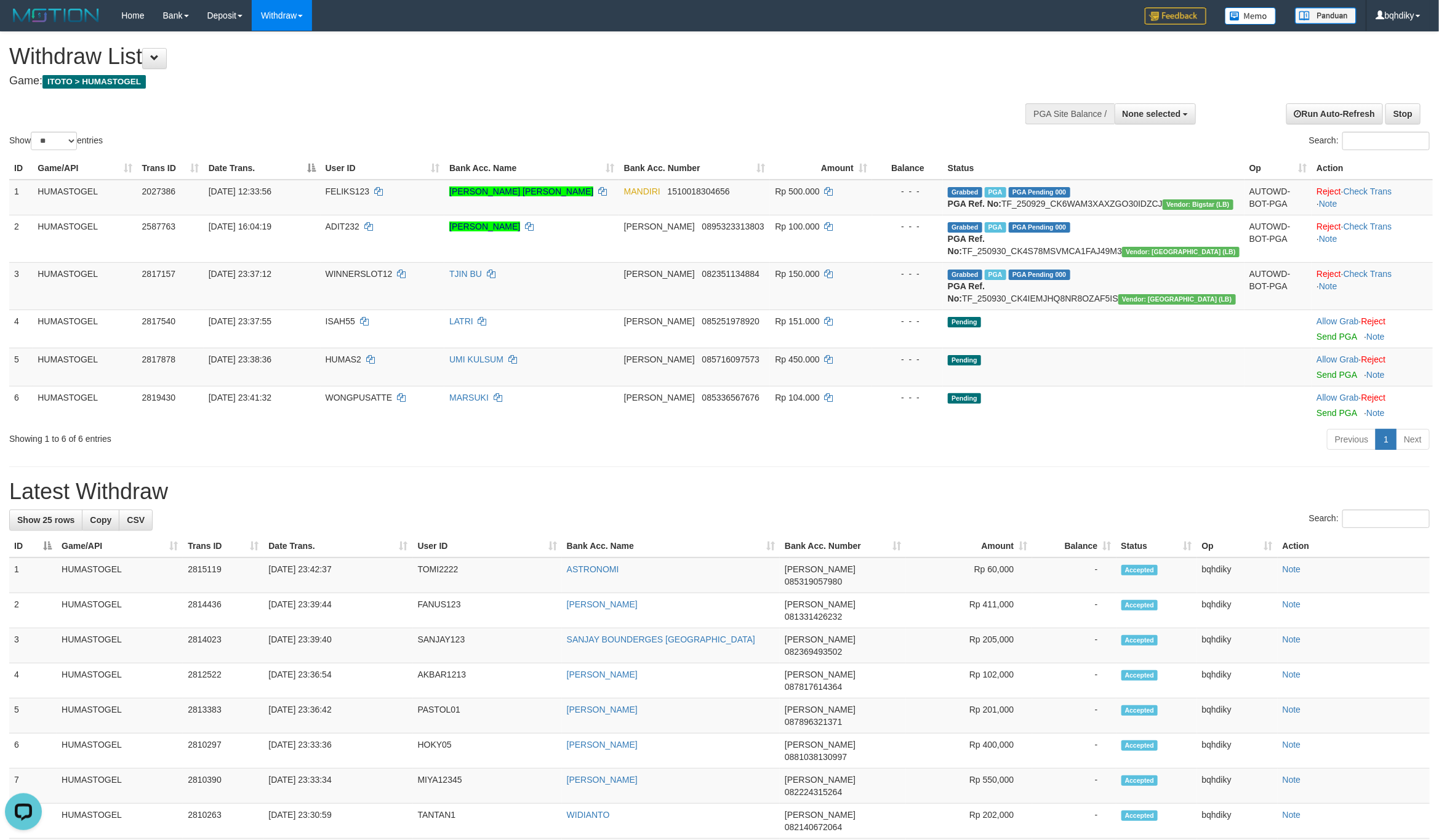
click at [940, 499] on div "**********" at bounding box center [719, 769] width 1439 height 1472
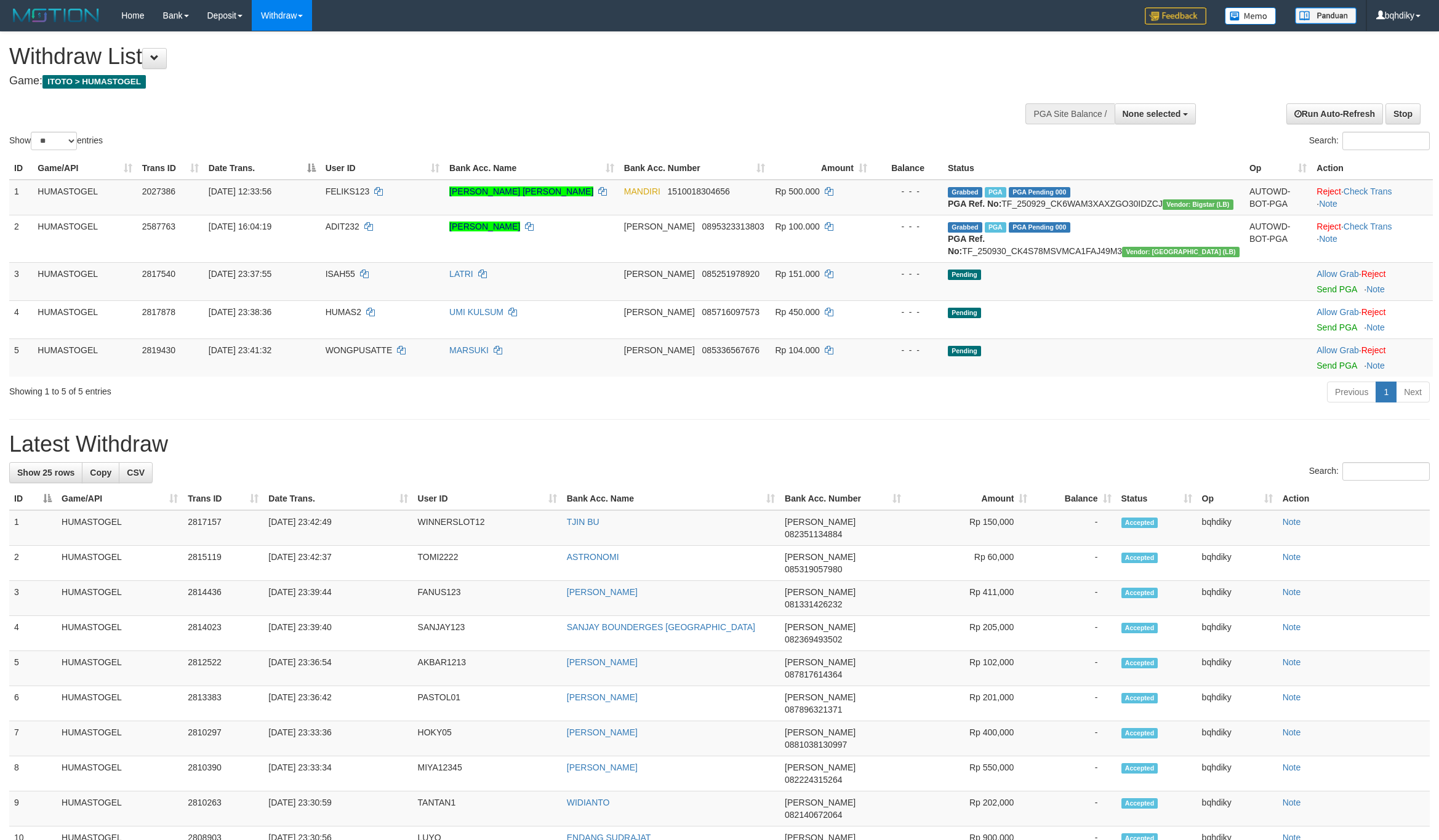
select select
select select "**"
click at [941, 499] on div "**********" at bounding box center [719, 745] width 1439 height 1425
click at [1331, 294] on link "Send PGA" at bounding box center [1337, 289] width 40 height 10
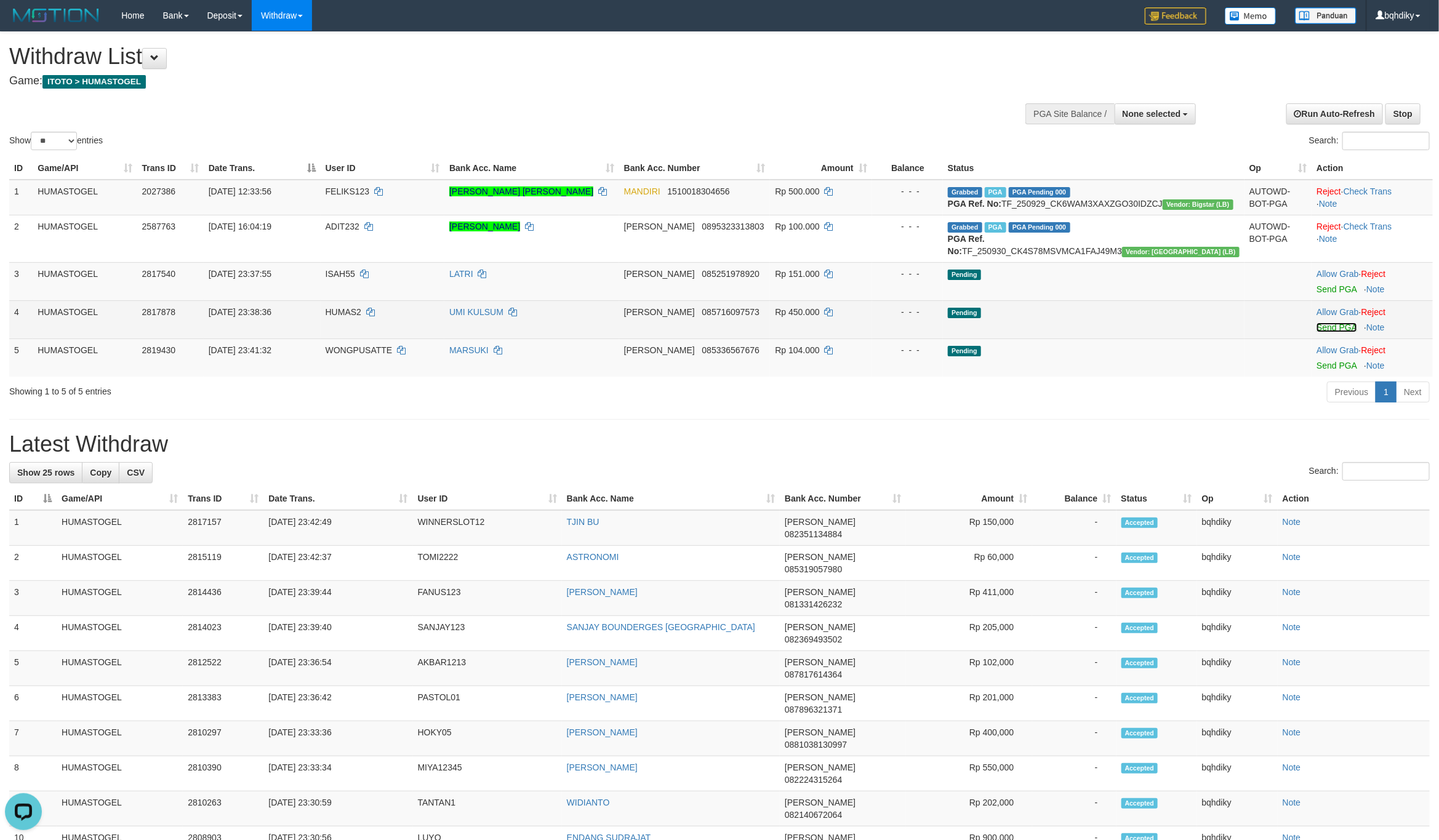
click at [1323, 332] on link "Send PGA" at bounding box center [1337, 327] width 40 height 10
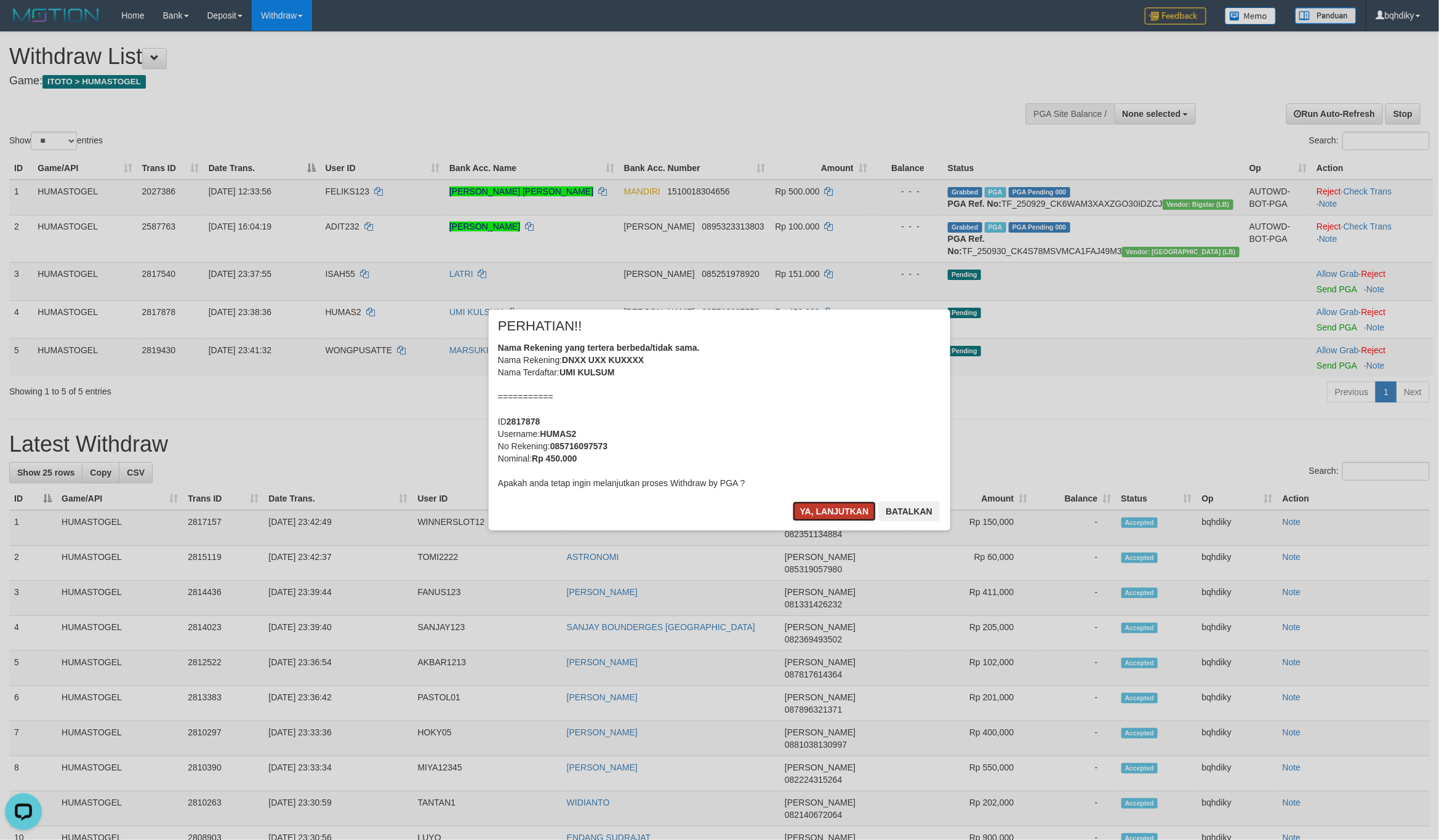
click at [836, 508] on button "Ya, lanjutkan" at bounding box center [835, 511] width 84 height 20
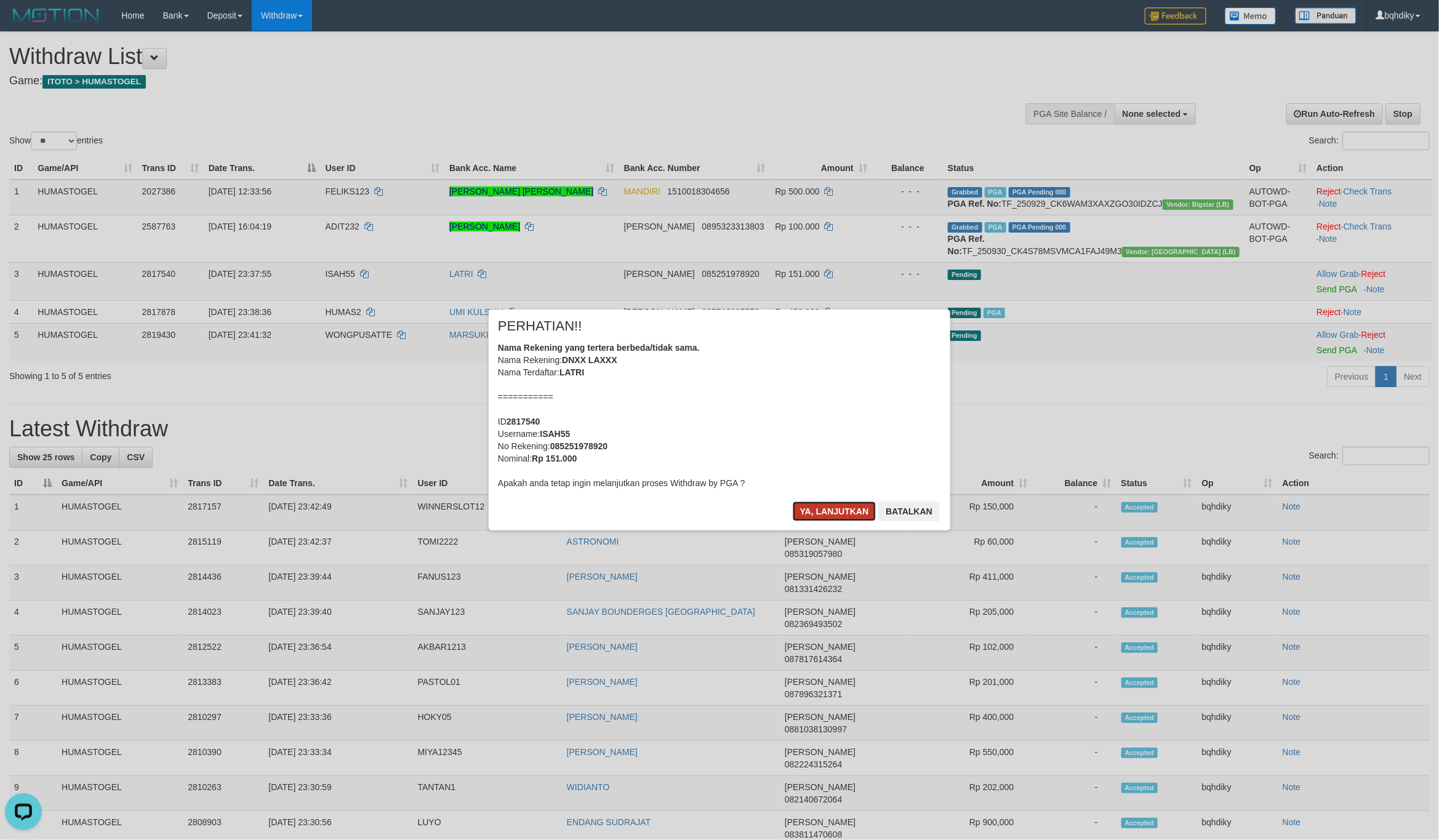
click at [839, 504] on button "Ya, lanjutkan" at bounding box center [835, 511] width 84 height 20
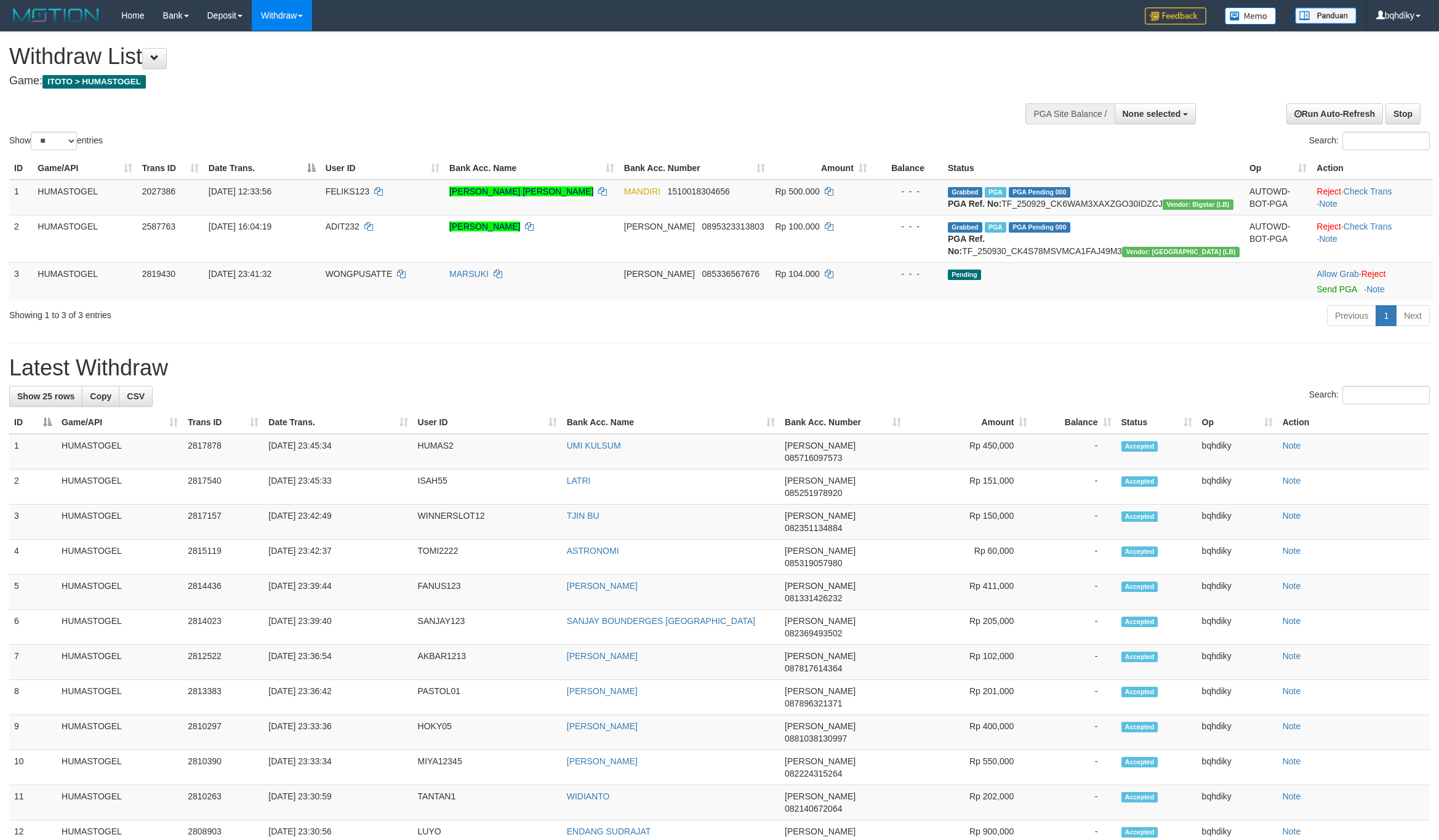
select select
select select "**"
drag, startPoint x: 1326, startPoint y: 325, endPoint x: 779, endPoint y: 406, distance: 553.0
click at [1326, 294] on link "Send PGA" at bounding box center [1337, 289] width 40 height 10
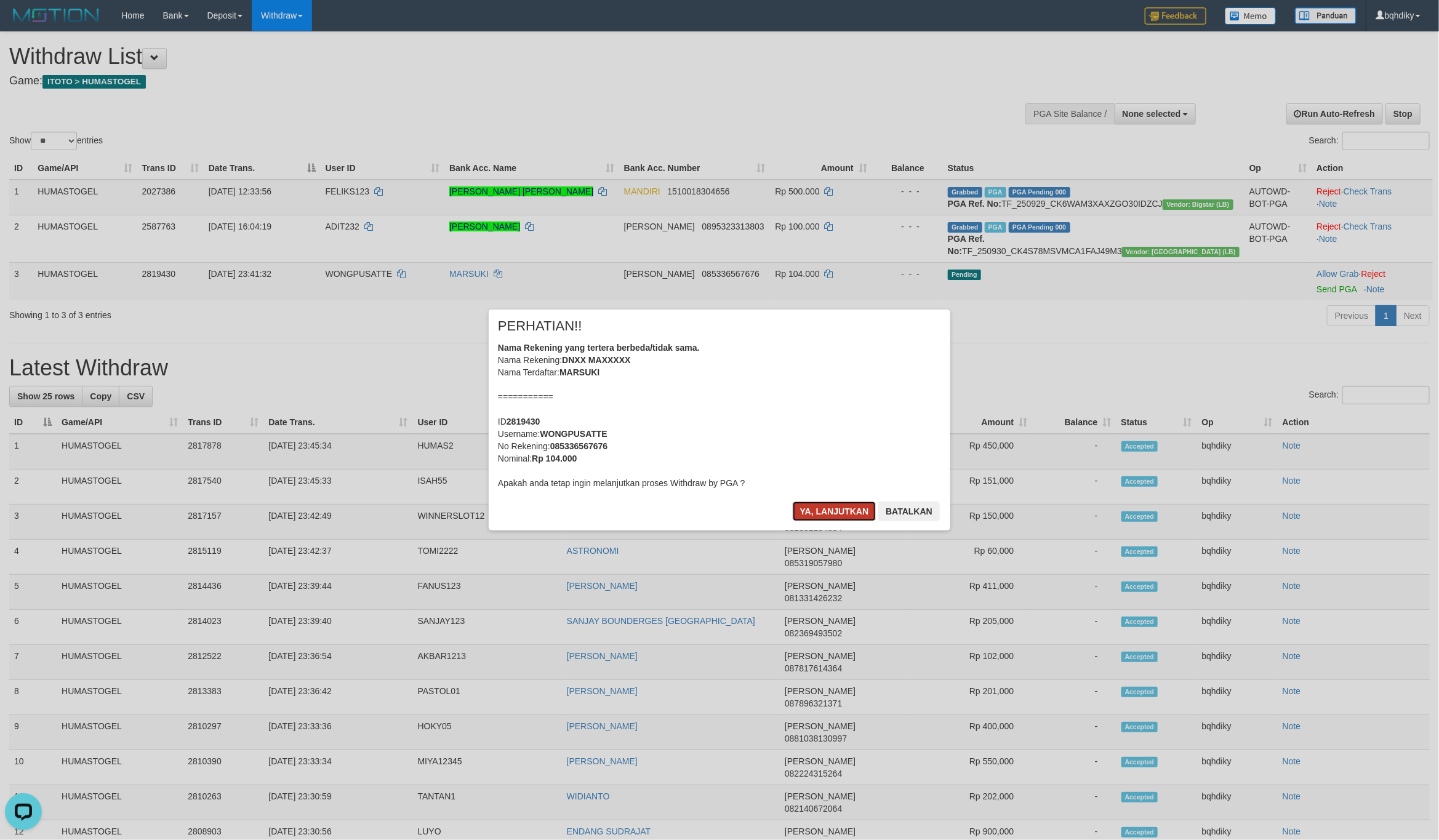
click at [820, 505] on button "Ya, lanjutkan" at bounding box center [835, 511] width 84 height 20
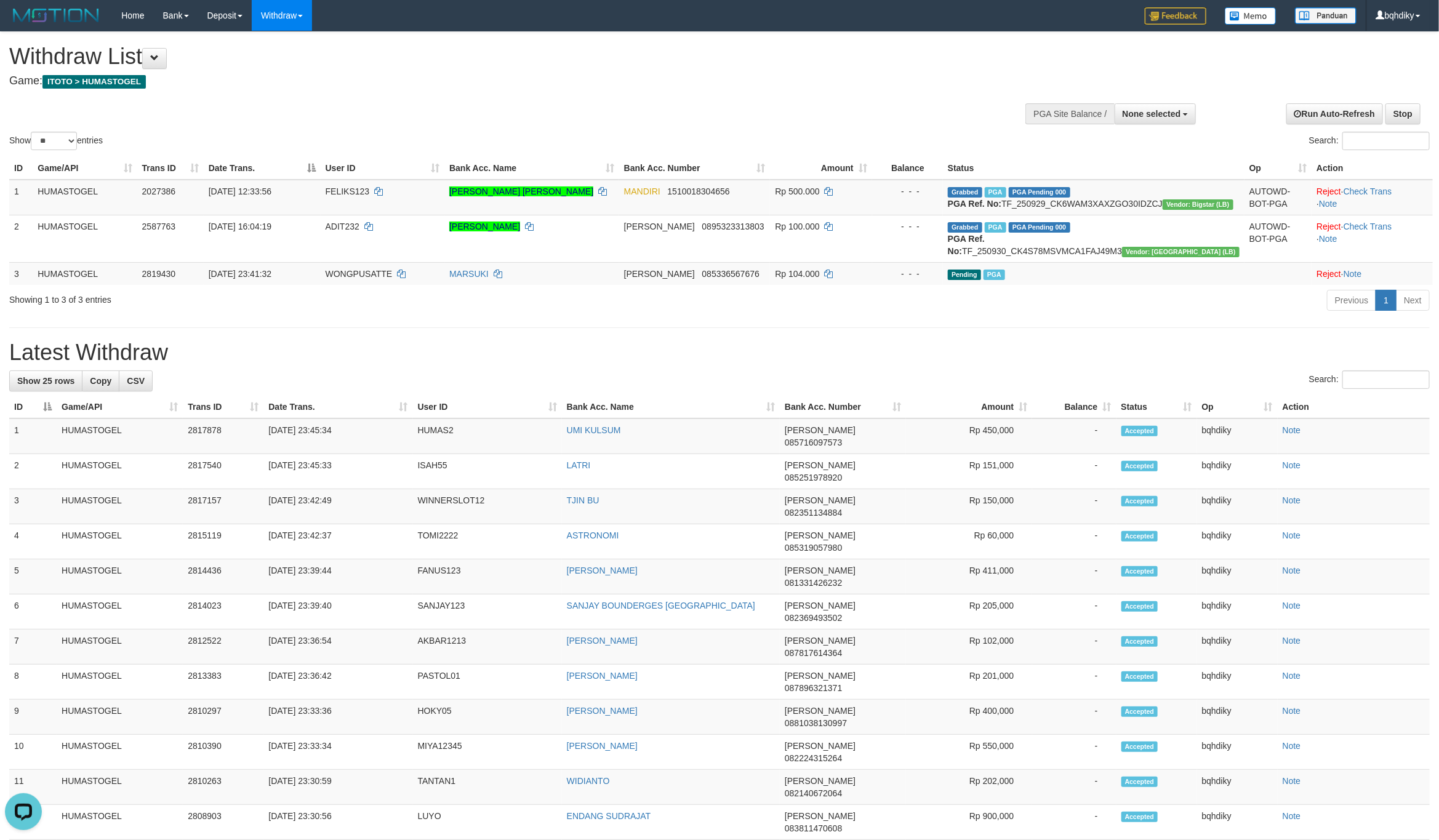
click at [711, 369] on div "**********" at bounding box center [719, 699] width 1439 height 1333
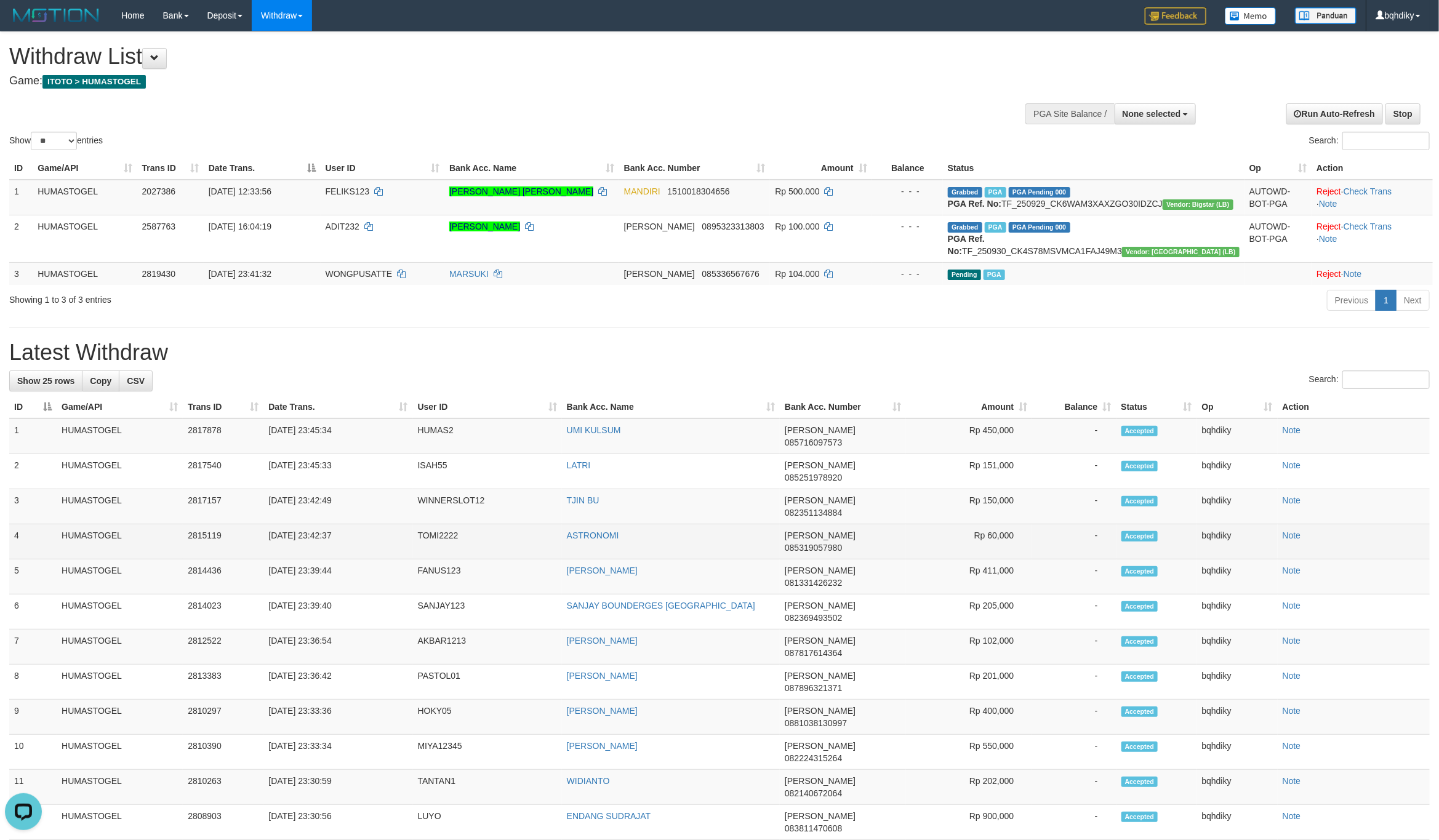
click at [424, 530] on td "TOMI2222" at bounding box center [487, 542] width 149 height 35
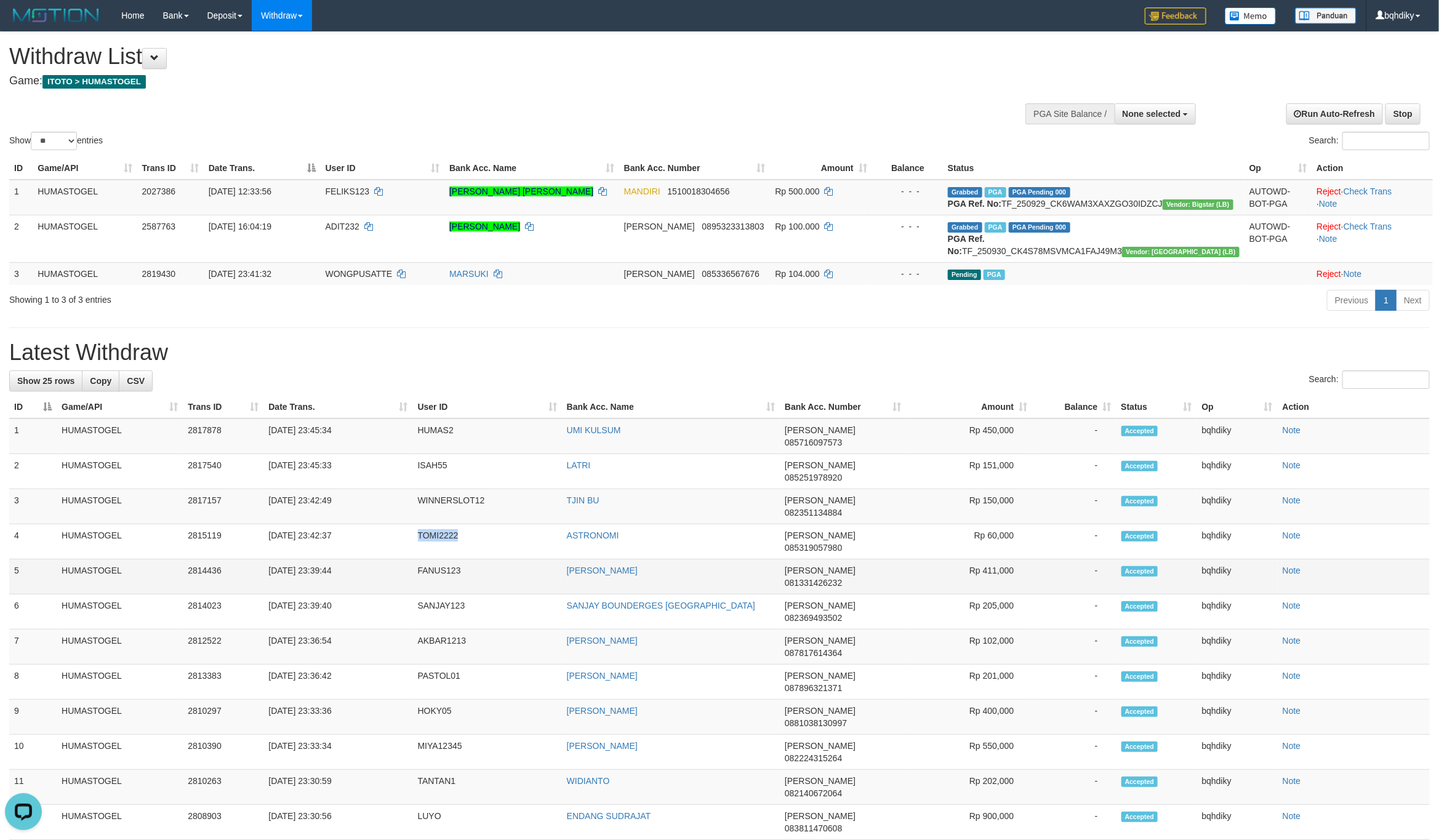
copy td "TOMI2222"
click at [437, 517] on td "WINNERSLOT12" at bounding box center [487, 506] width 149 height 35
copy td "WINNERSLOT12"
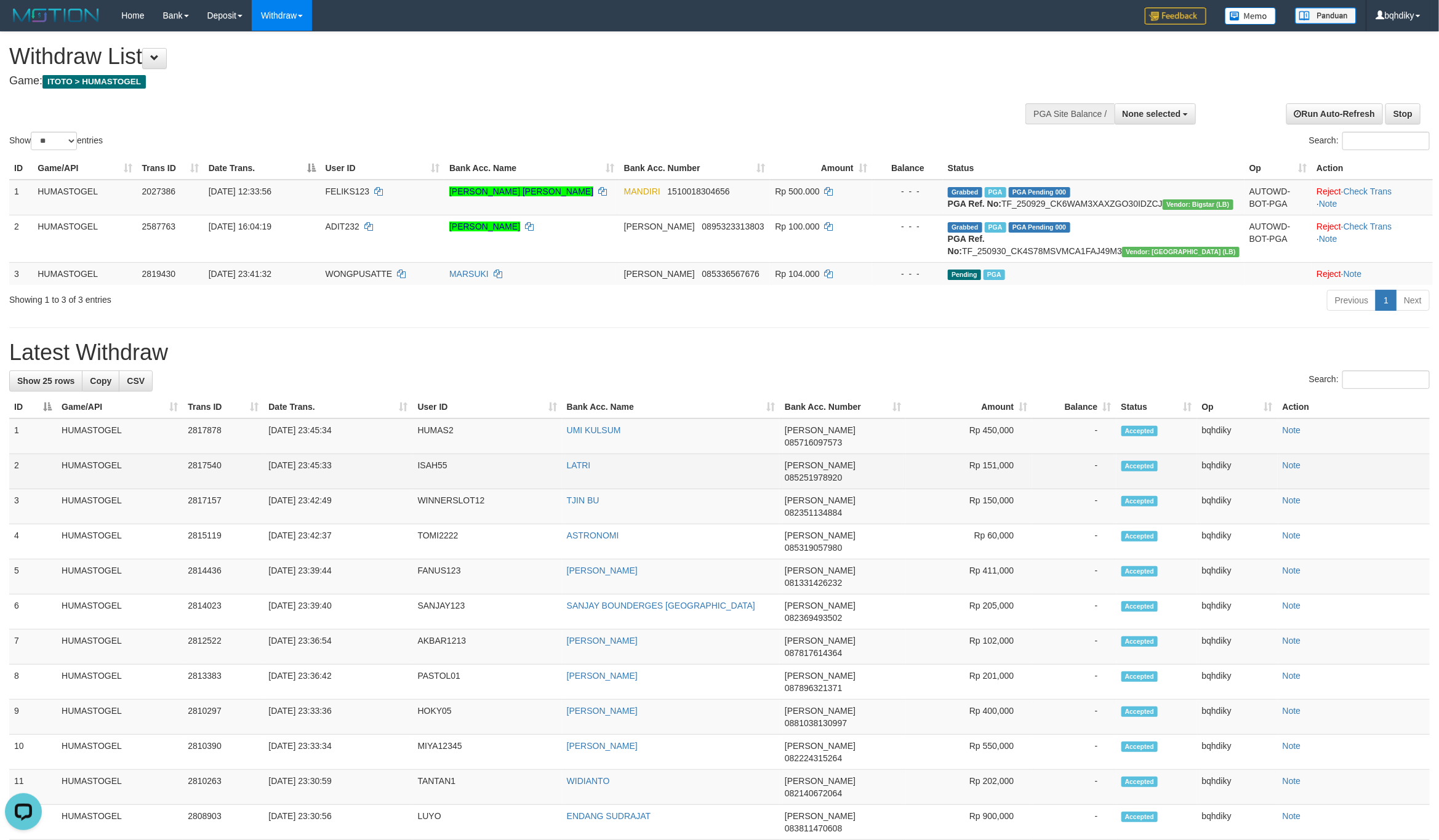
click at [427, 489] on td "ISAH55" at bounding box center [487, 471] width 149 height 35
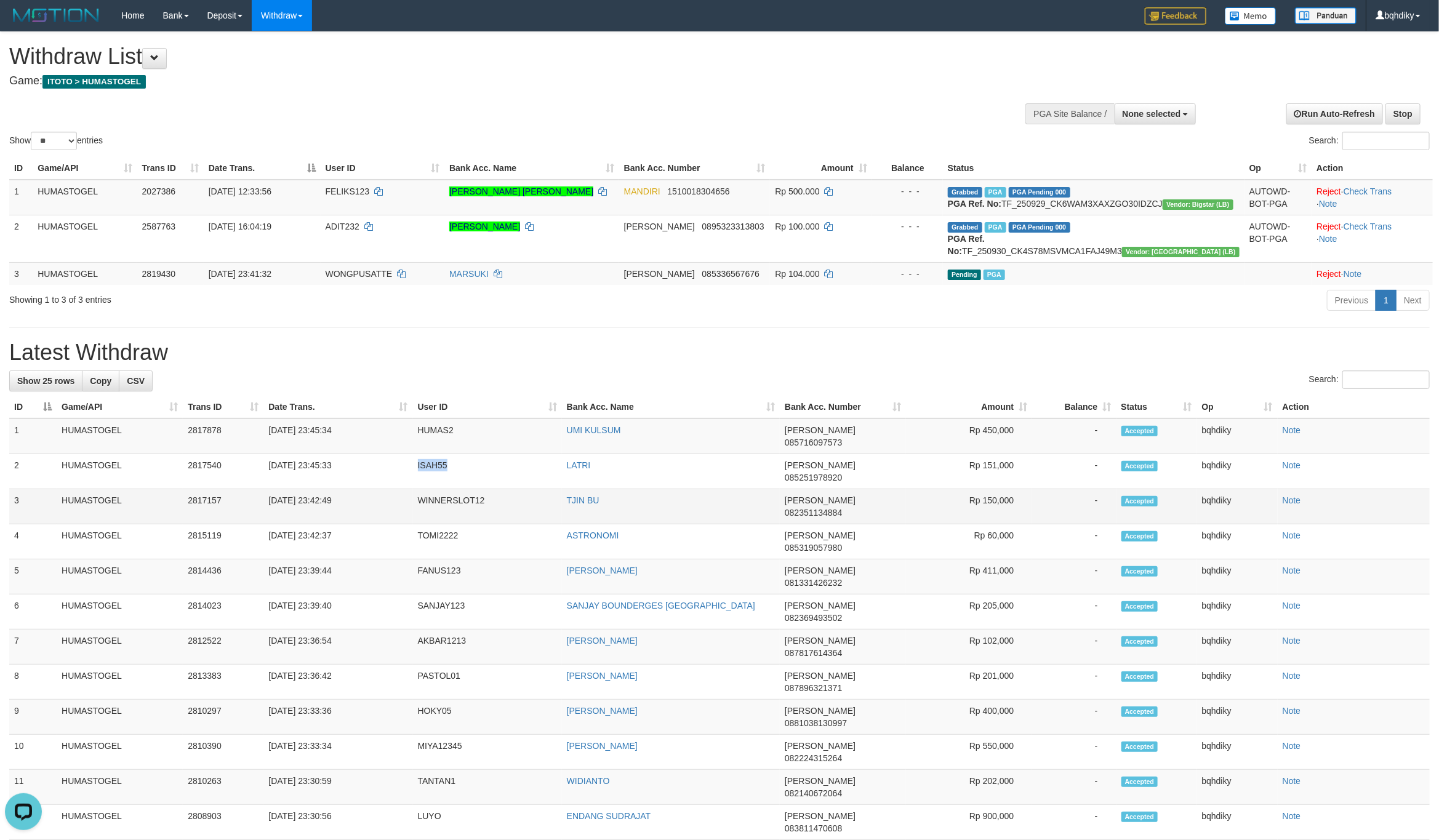
copy td "ISAH55"
click at [419, 454] on td "HUMAS2" at bounding box center [487, 436] width 149 height 36
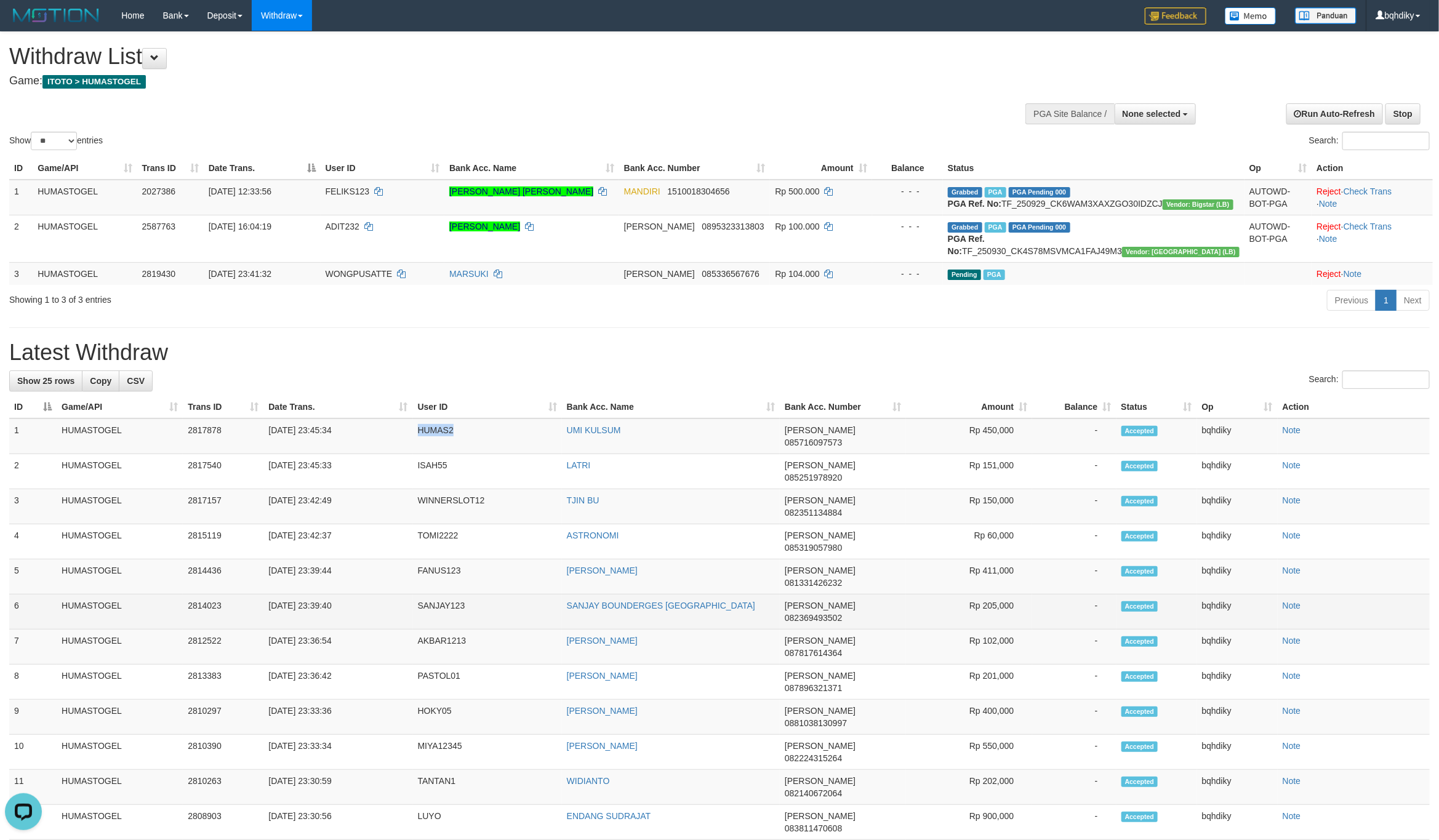
copy td "HUMAS2"
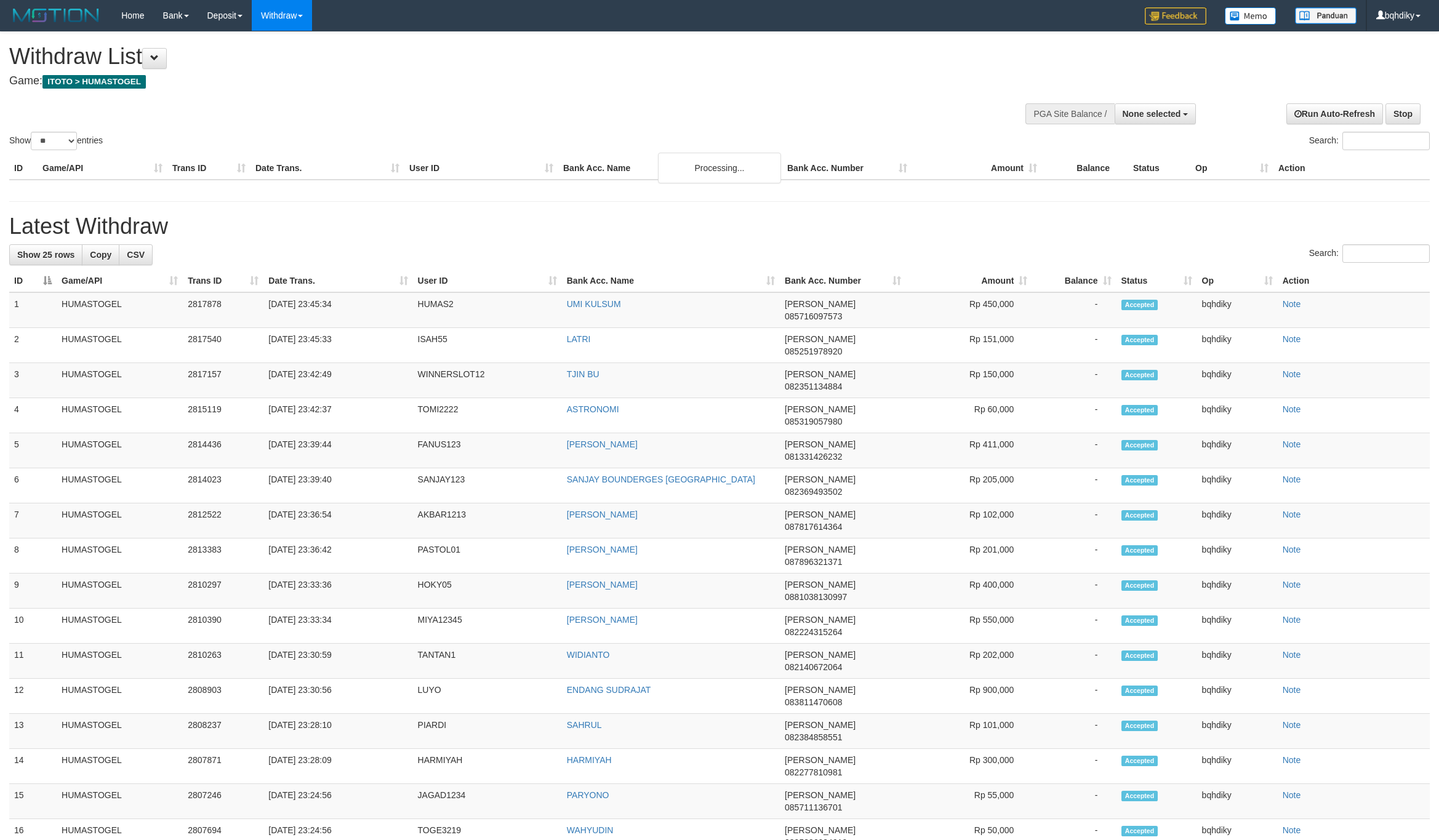
select select
select select "**"
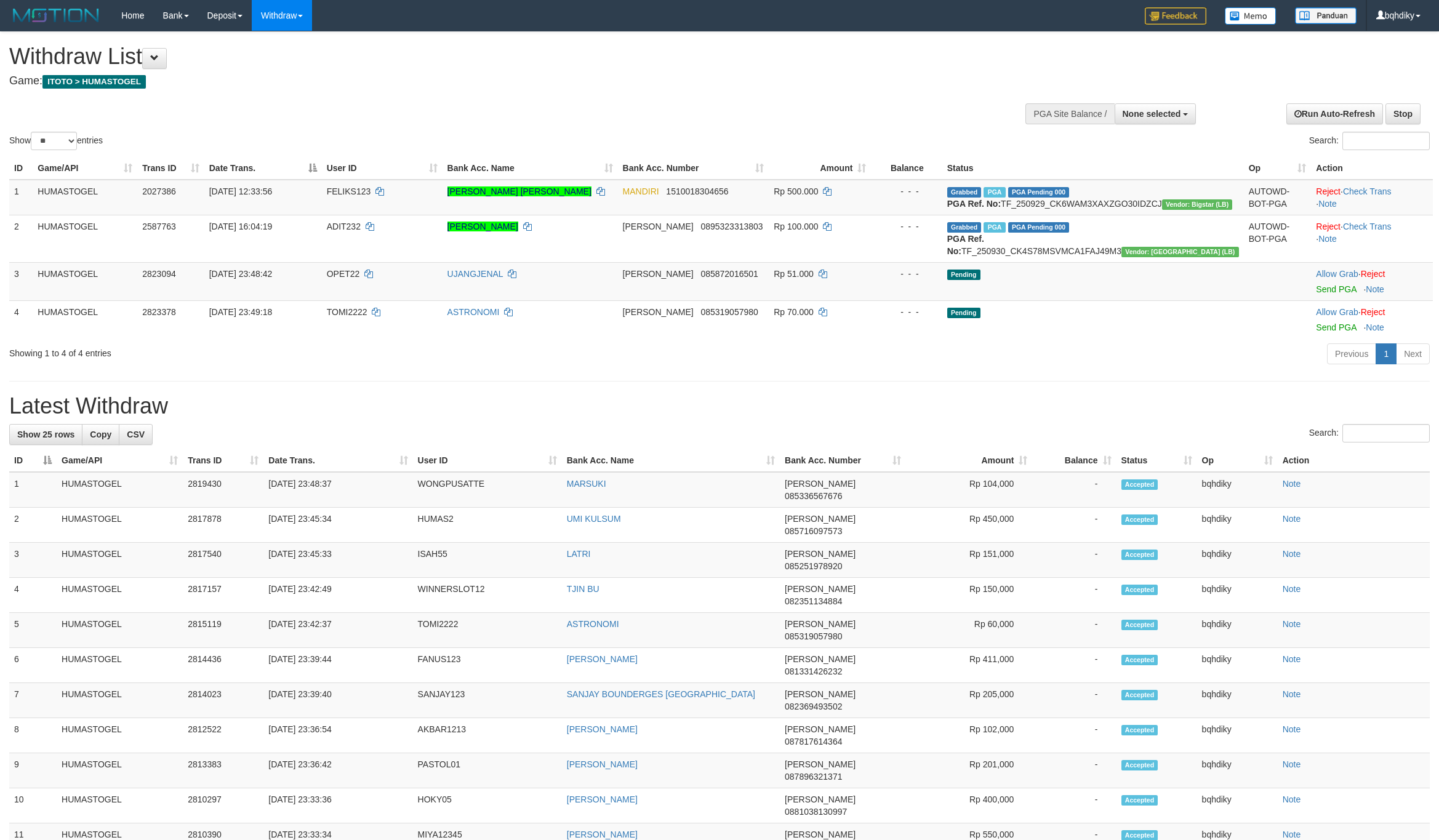
select select
select select "**"
click at [667, 418] on h1 "Latest Withdraw" at bounding box center [719, 406] width 1421 height 25
select select
select select "**"
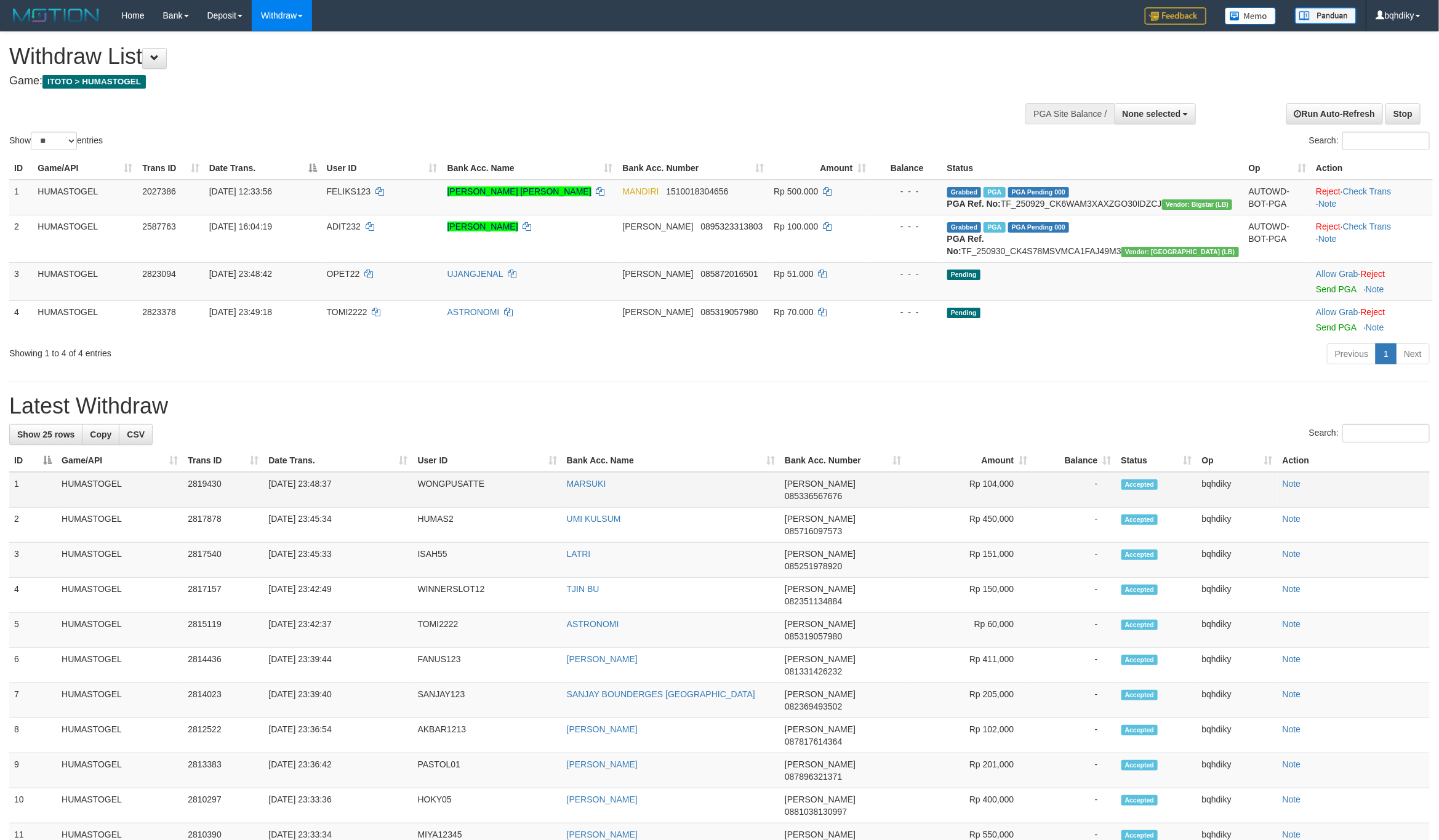
click at [456, 508] on td "WONGPUSATTE" at bounding box center [487, 490] width 149 height 36
copy td "WONGPUSATTE"
click at [1147, 123] on button "None selected" at bounding box center [1155, 114] width 82 height 21
click at [1139, 173] on label "[ITOTO] HUMASTOGEL" at bounding box center [1130, 175] width 130 height 16
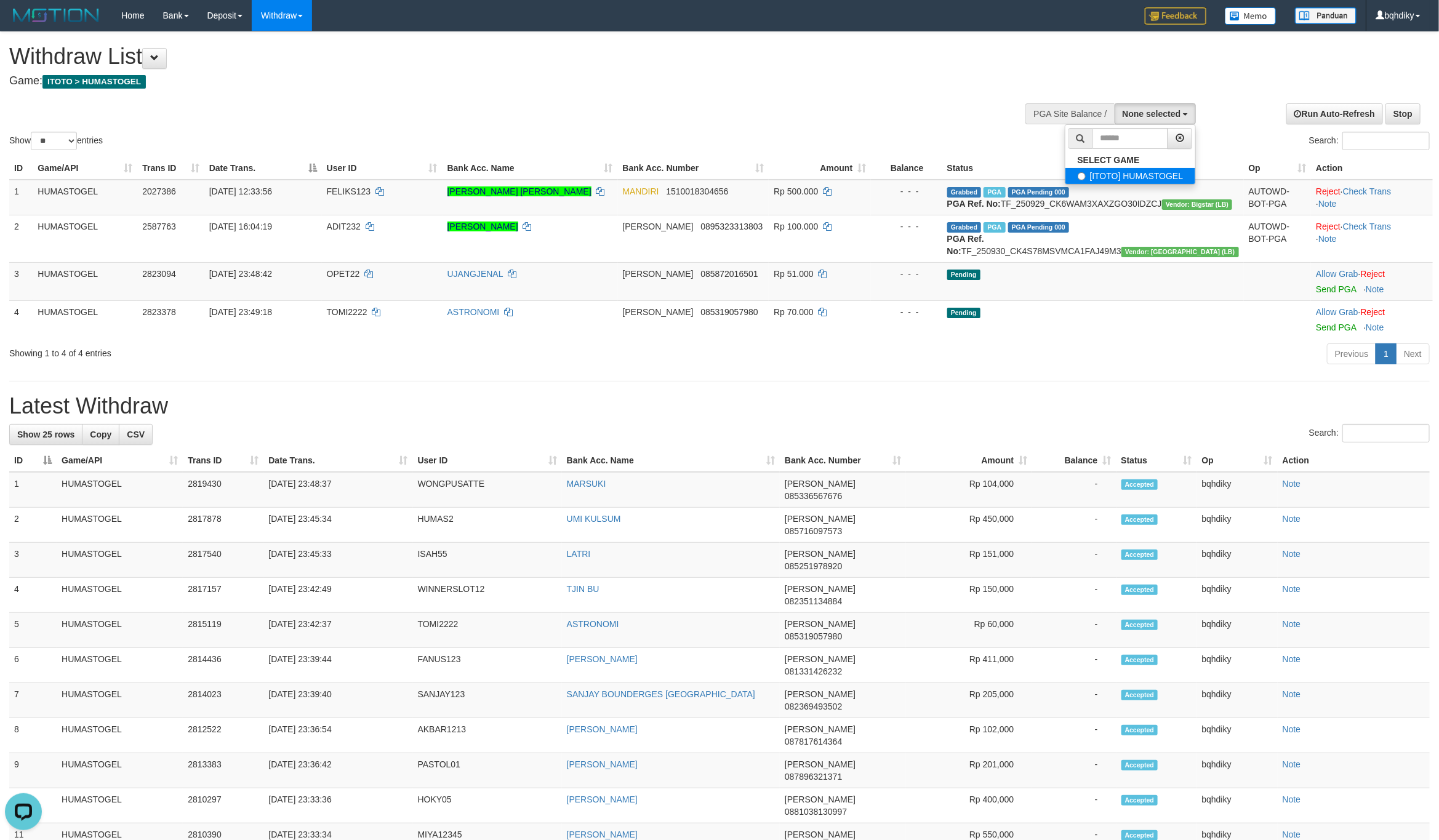
select select "****"
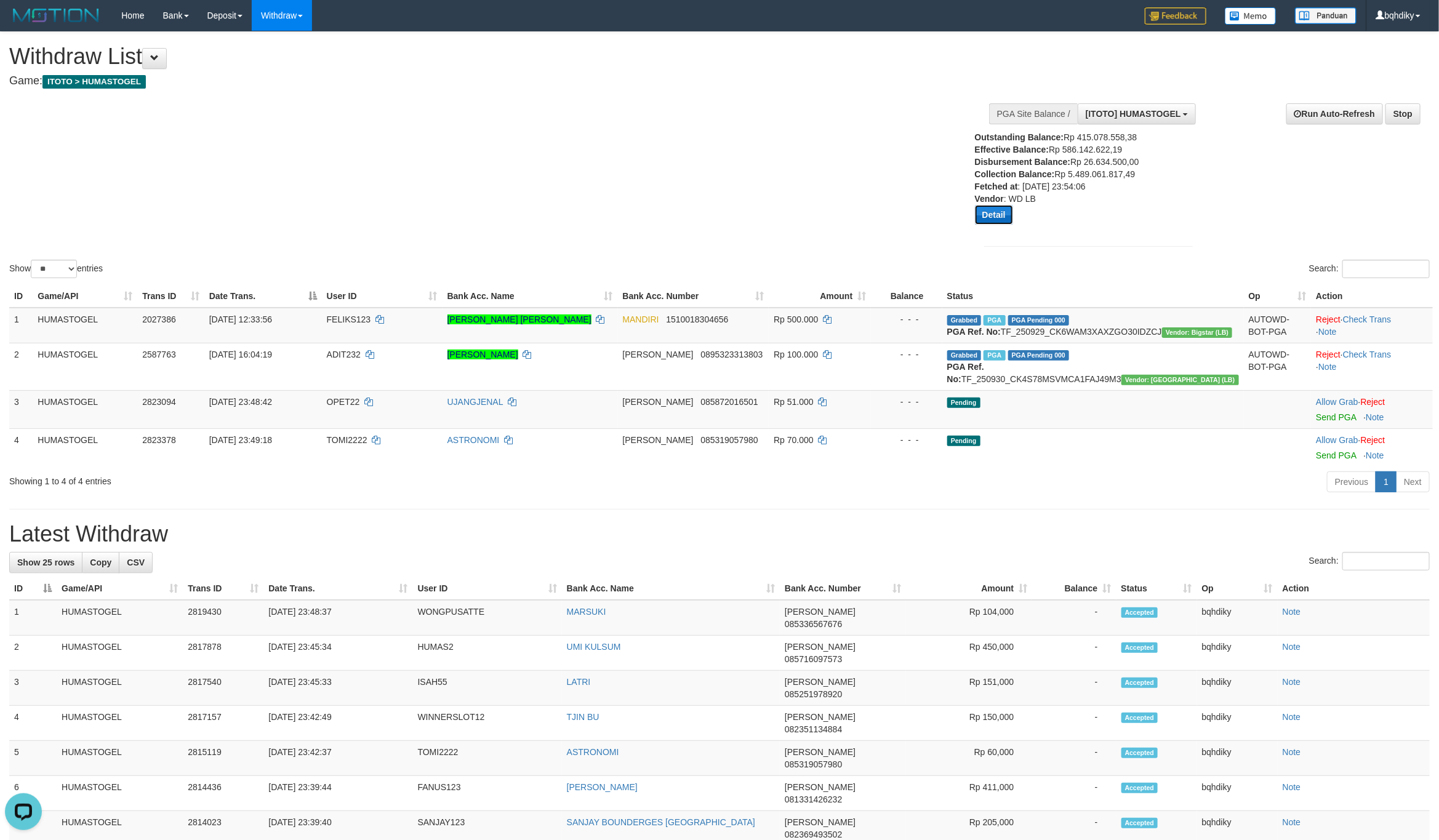
click at [990, 208] on button "Detail" at bounding box center [994, 215] width 38 height 20
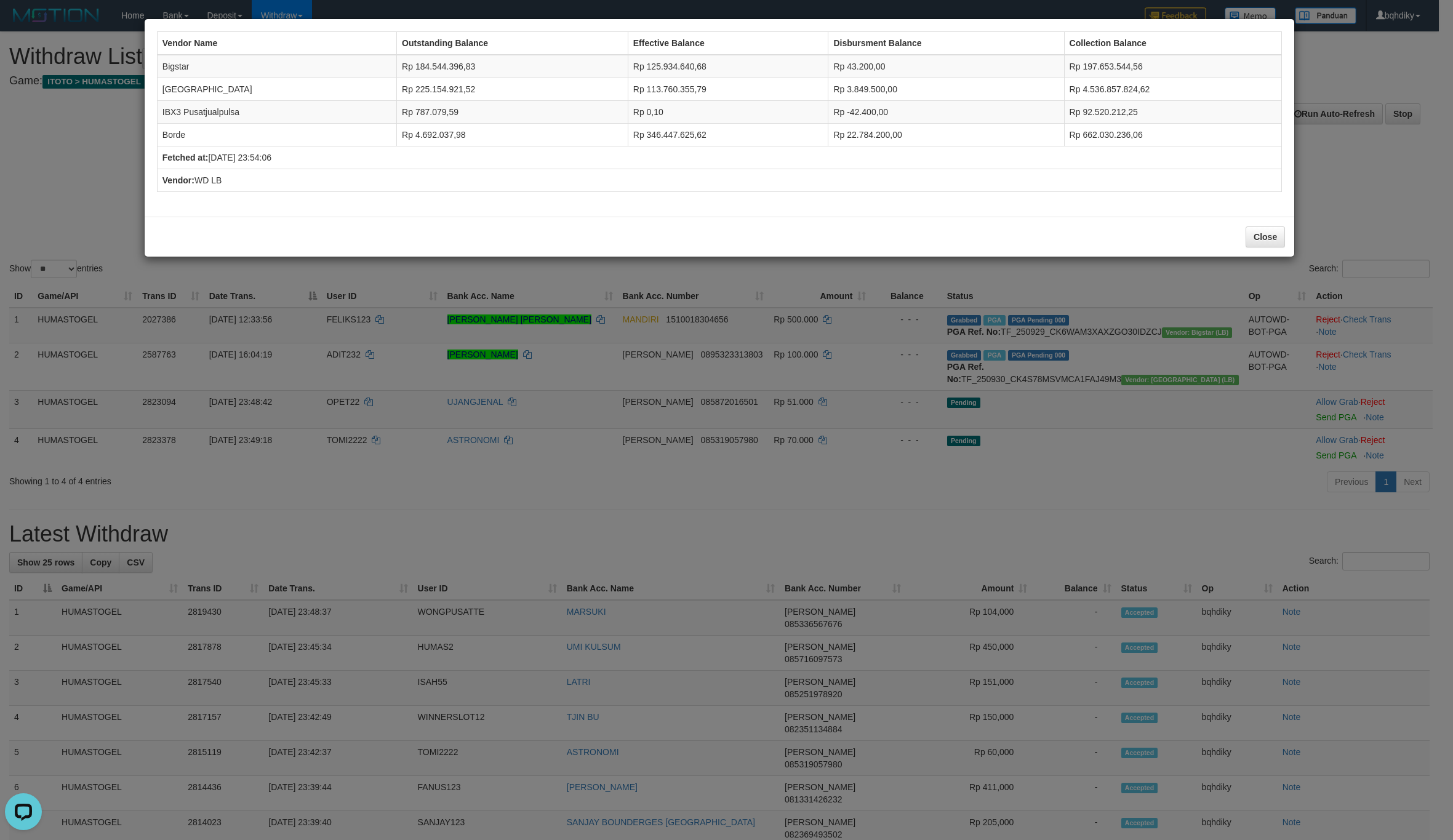
click at [903, 383] on div "Vendor Name Outstanding Balance Effective Balance Disbursment Balance Collectio…" at bounding box center [726, 420] width 1453 height 840
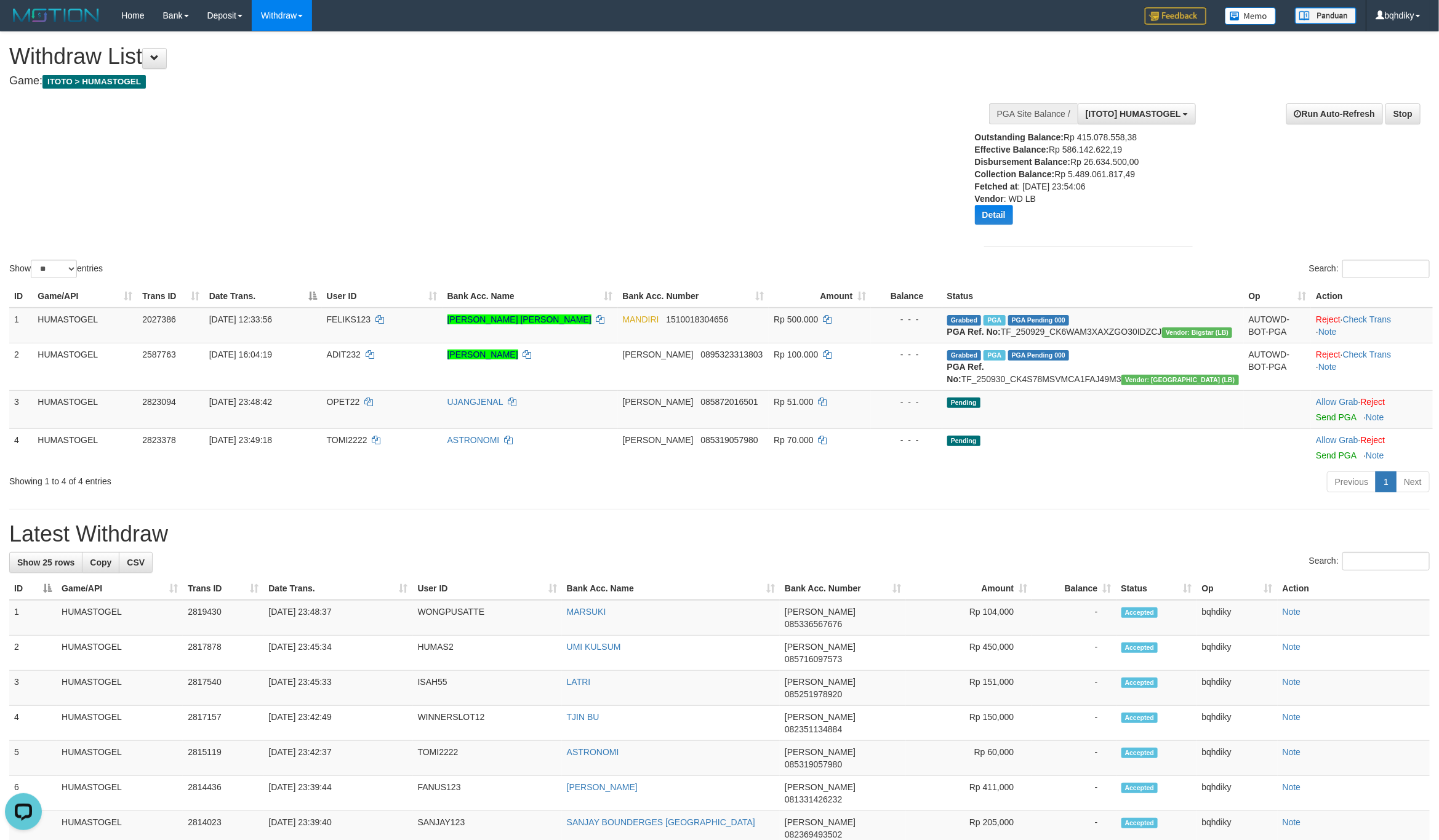
click at [988, 165] on b "Disbursement Balance:" at bounding box center [1023, 162] width 96 height 10
drag, startPoint x: 988, startPoint y: 165, endPoint x: 1051, endPoint y: 164, distance: 63.0
click at [988, 164] on b "Disbursement Balance:" at bounding box center [1023, 162] width 96 height 10
click at [1051, 164] on b "Disbursement Balance:" at bounding box center [1023, 162] width 96 height 10
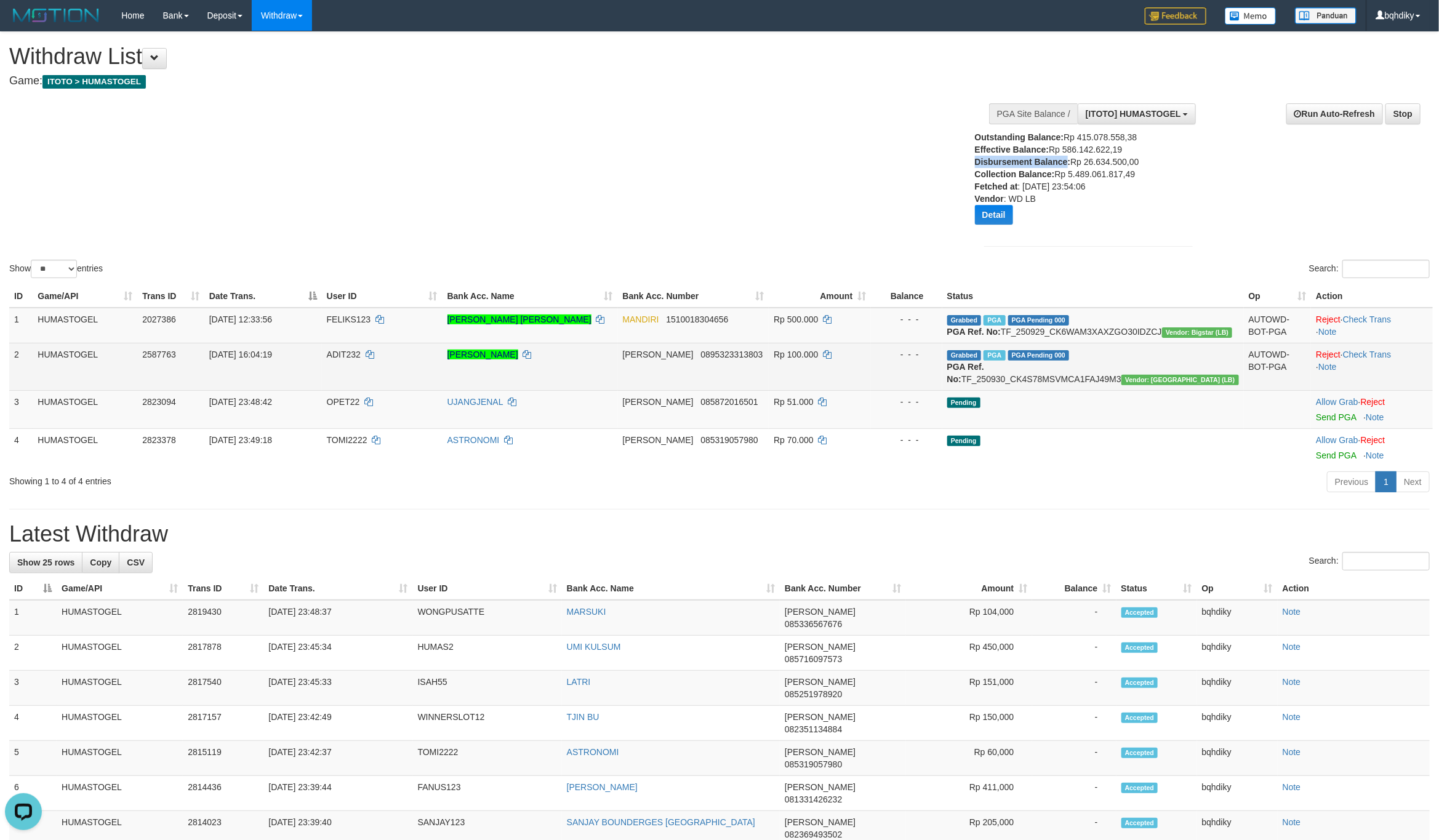
copy b "Disbursement Balance"
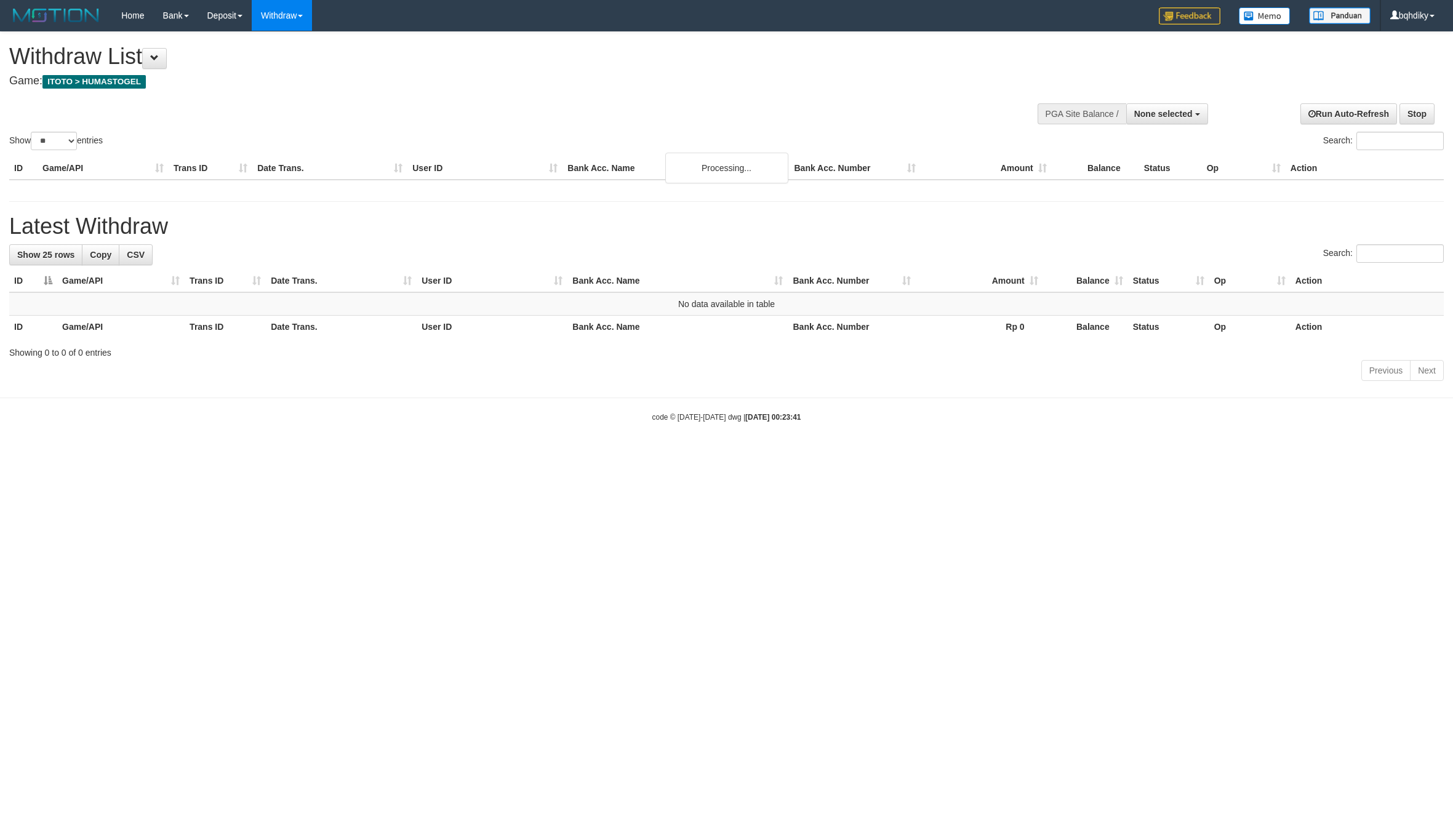
select select
select select "**"
select select
select select "**"
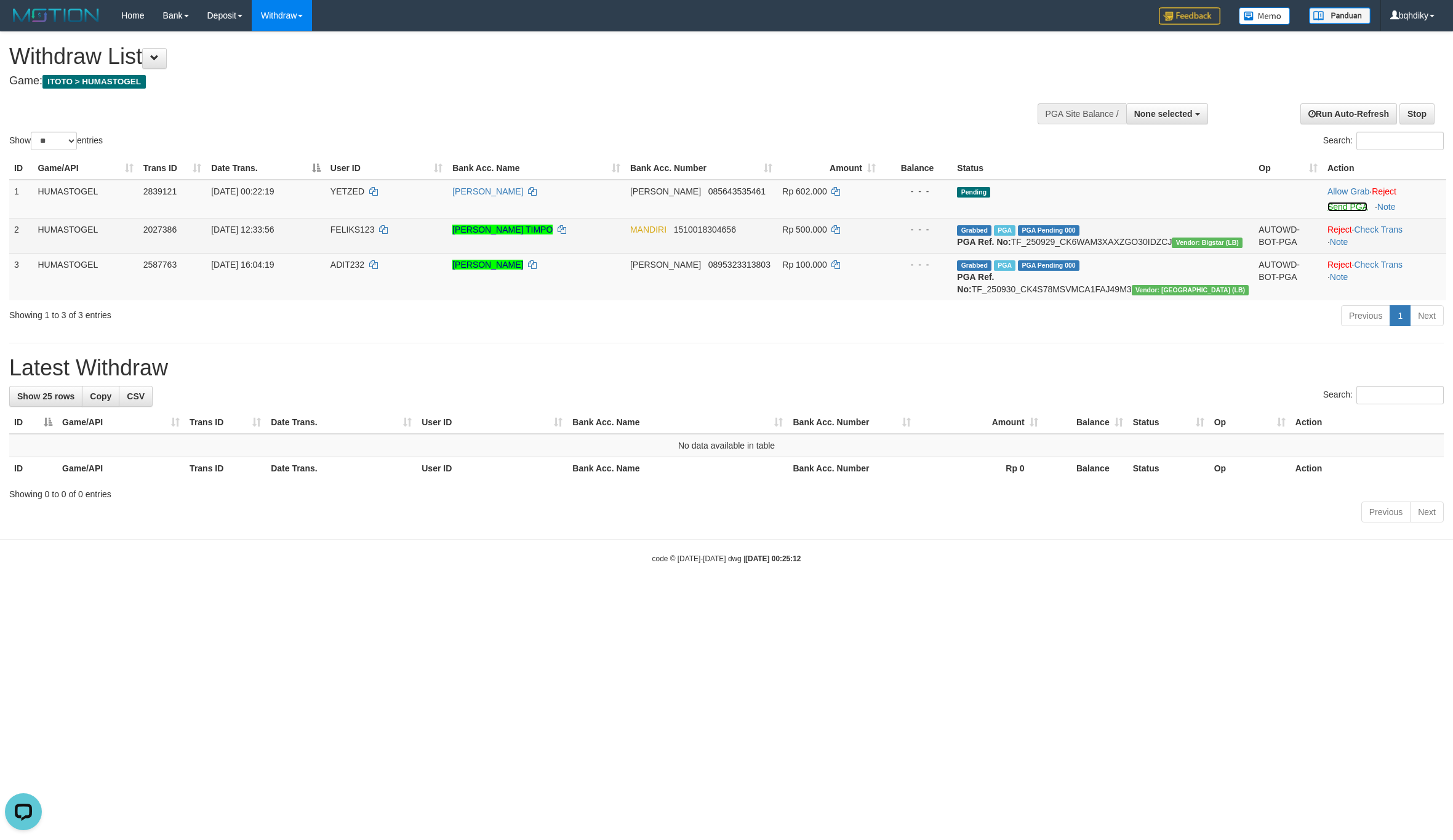
drag, startPoint x: 1335, startPoint y: 208, endPoint x: 1273, endPoint y: 227, distance: 64.8
click at [1335, 208] on link "Send PGA" at bounding box center [1348, 207] width 40 height 10
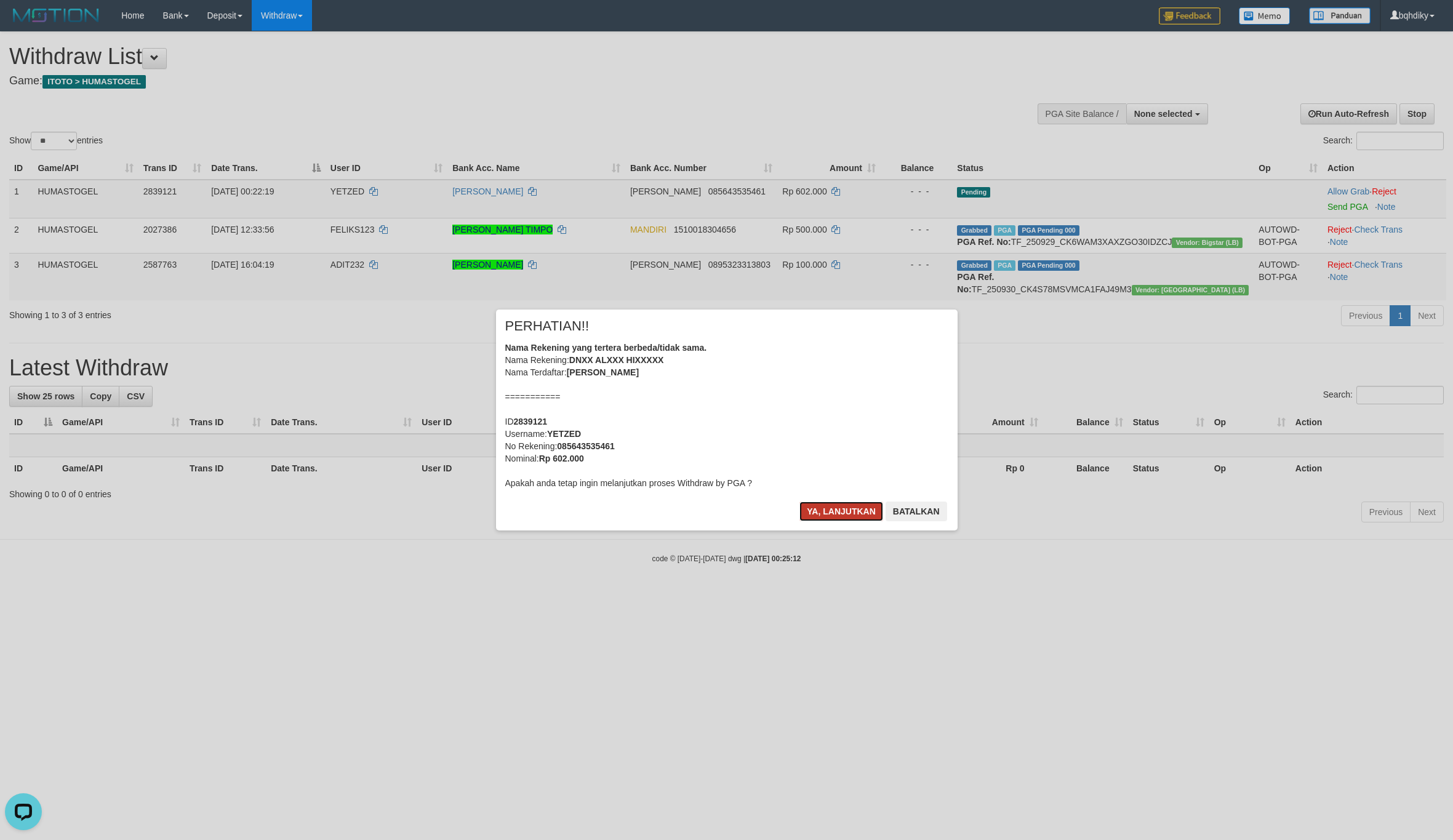
click at [824, 513] on button "Ya, lanjutkan" at bounding box center [841, 511] width 84 height 20
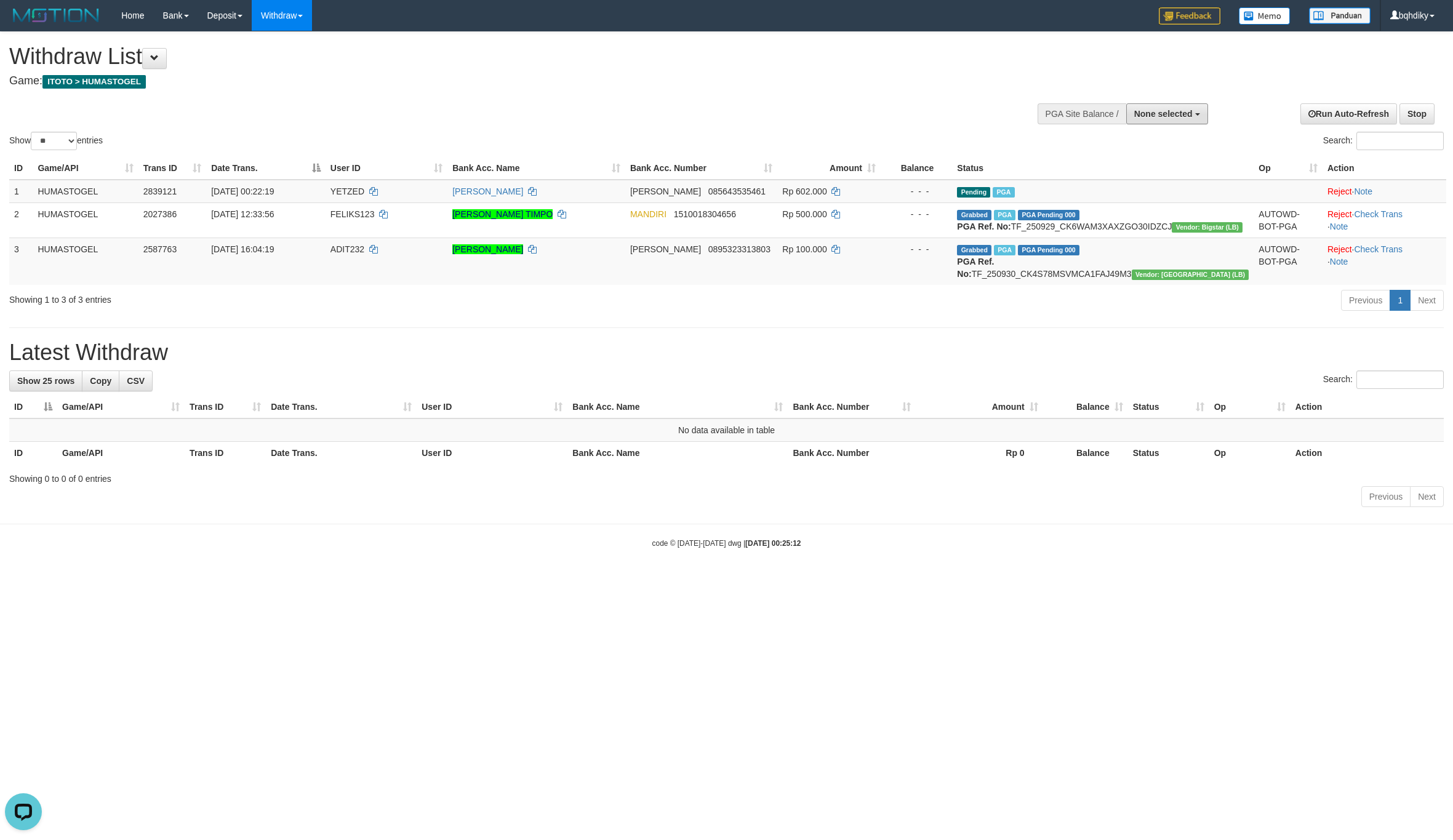
drag, startPoint x: 1173, startPoint y: 120, endPoint x: 1150, endPoint y: 146, distance: 34.7
click at [1173, 120] on button "None selected" at bounding box center [1167, 114] width 82 height 21
click at [1138, 173] on label "[ITOTO] HUMASTOGEL" at bounding box center [1142, 175] width 130 height 16
select select "****"
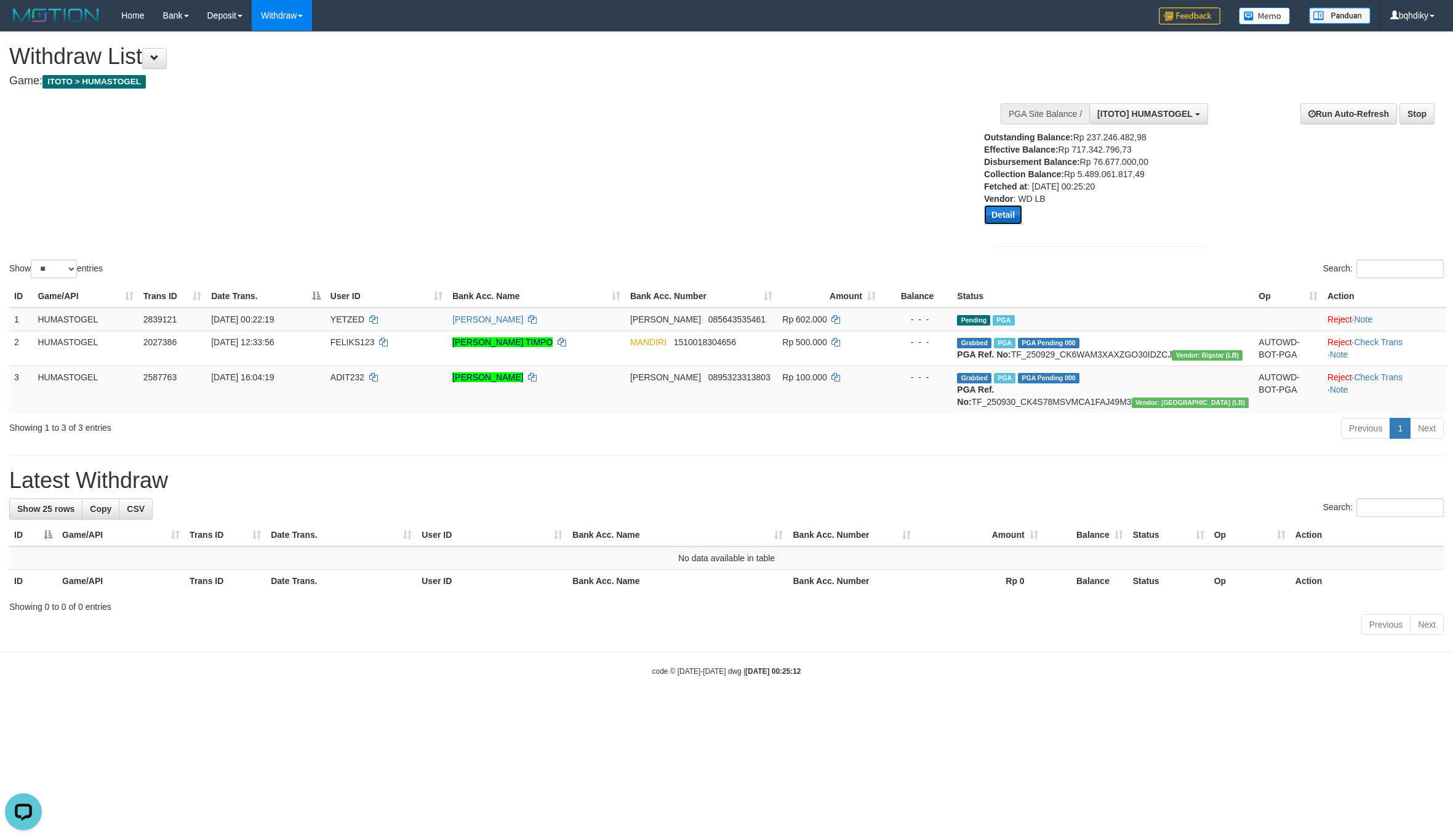
click at [999, 218] on button "Detail" at bounding box center [1003, 215] width 38 height 20
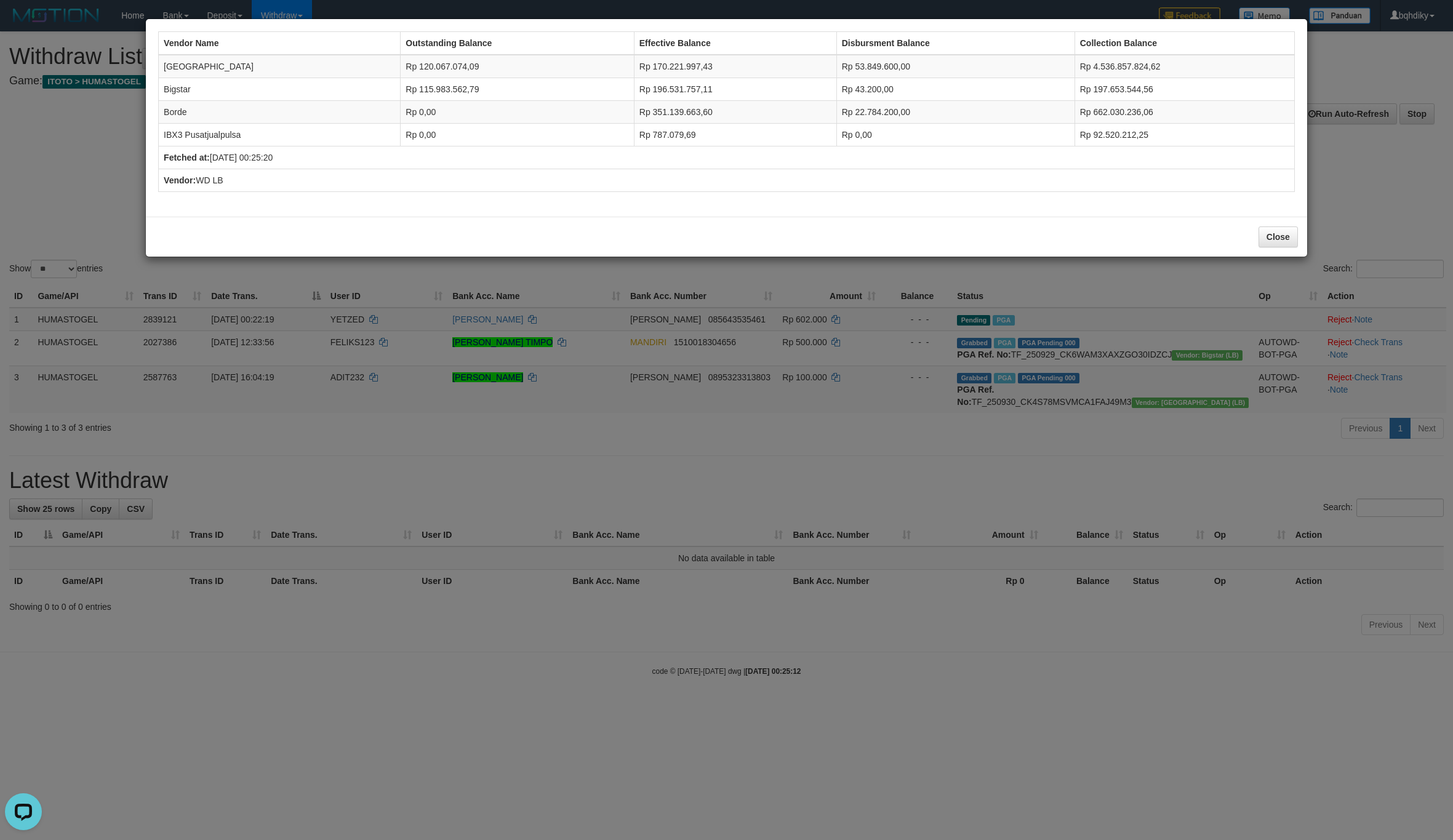
click at [318, 499] on div "Vendor Name Outstanding Balance Effective Balance Disbursment Balance Collectio…" at bounding box center [726, 420] width 1453 height 840
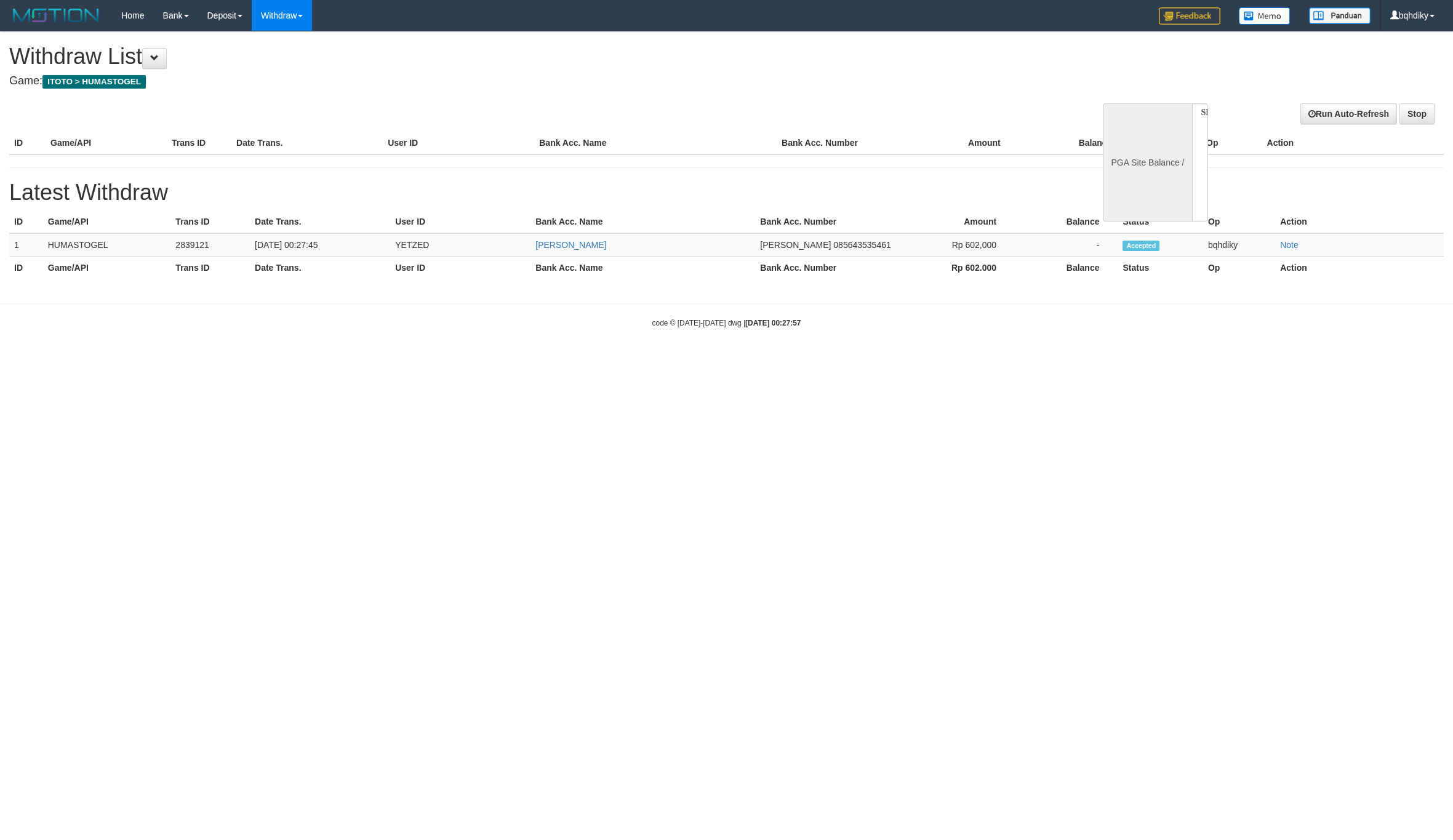
select select
select select "**"
select select
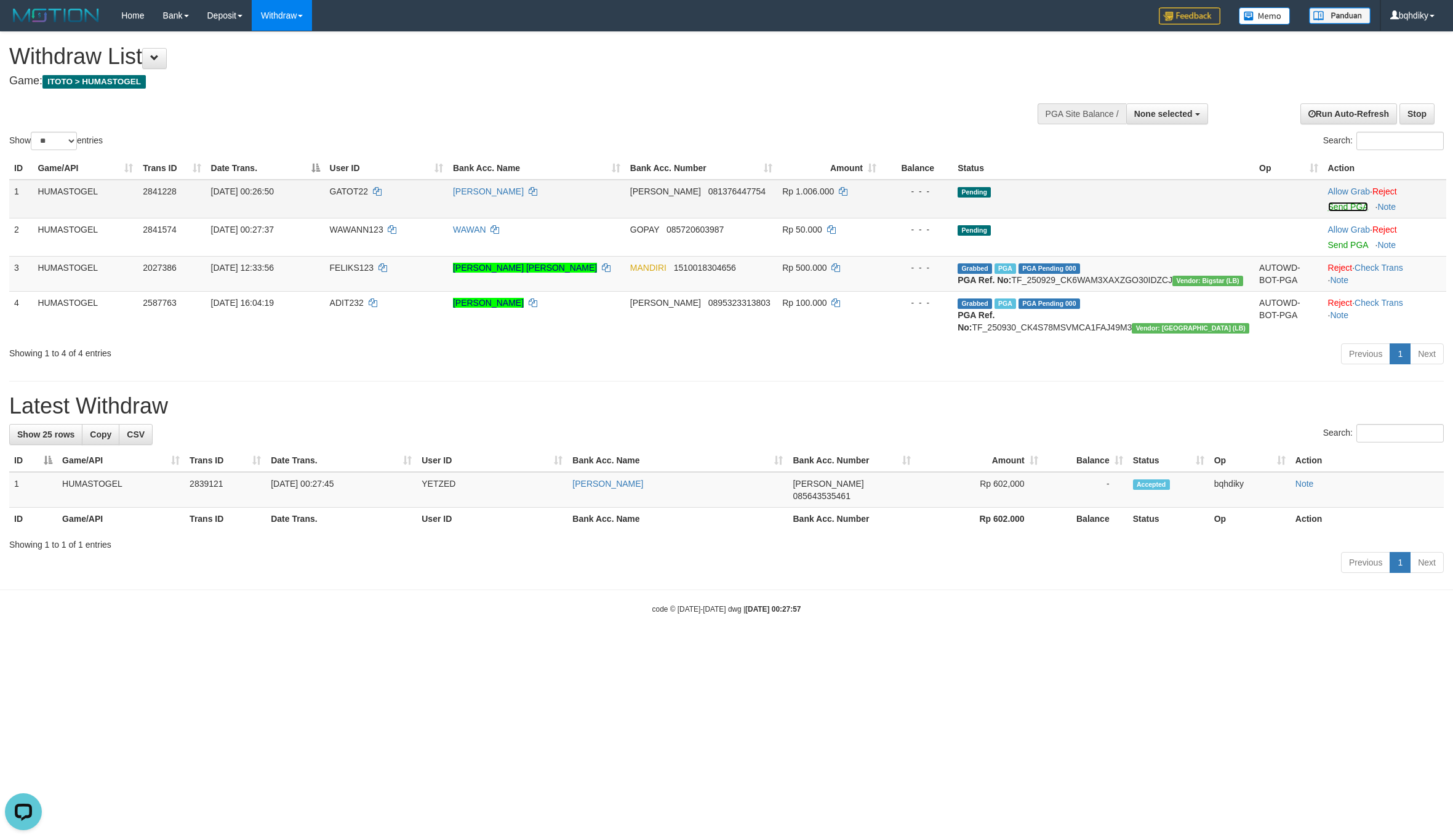
click at [1333, 203] on link "Send PGA" at bounding box center [1348, 207] width 40 height 10
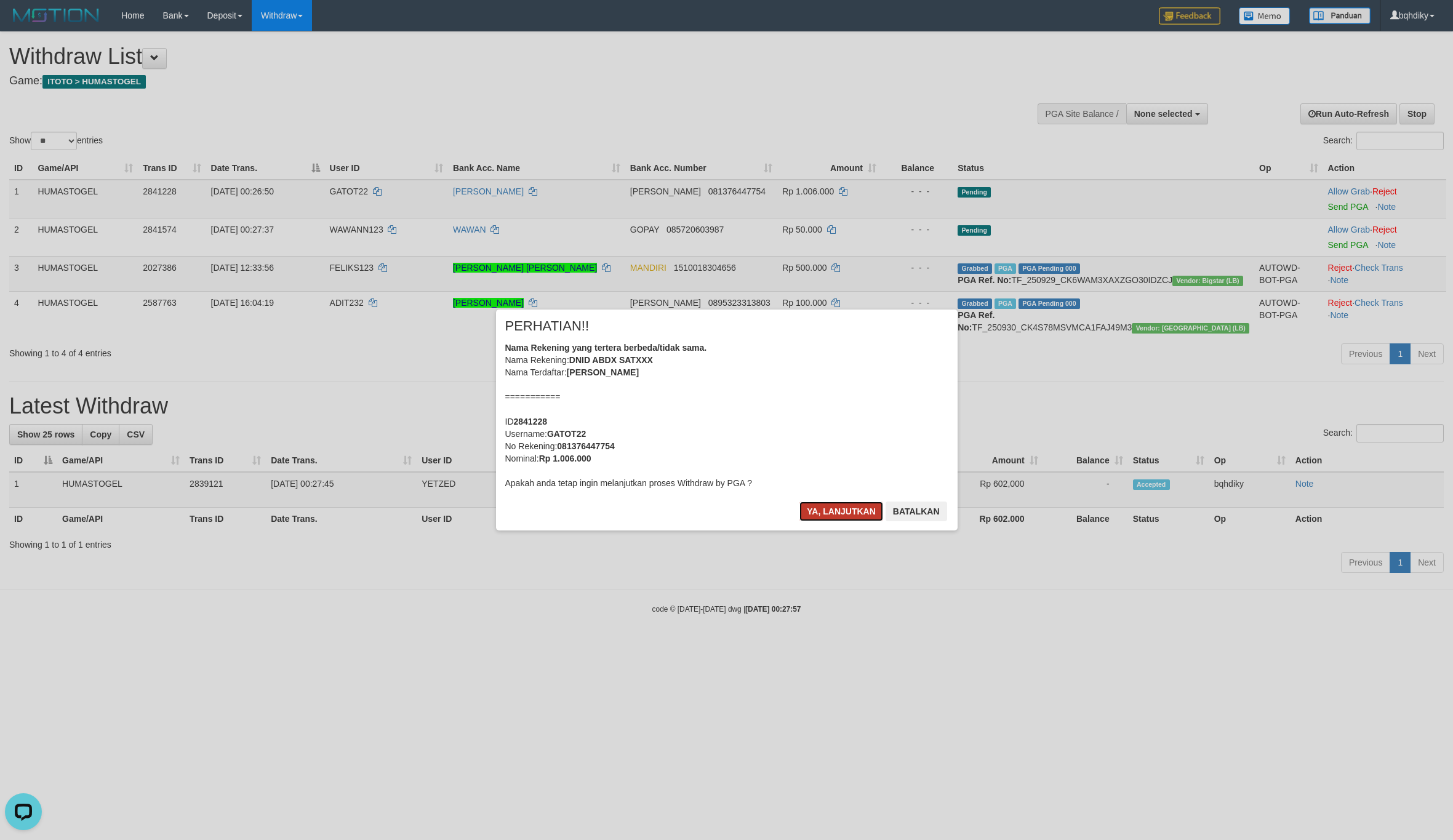
click at [831, 506] on button "Ya, lanjutkan" at bounding box center [841, 511] width 84 height 20
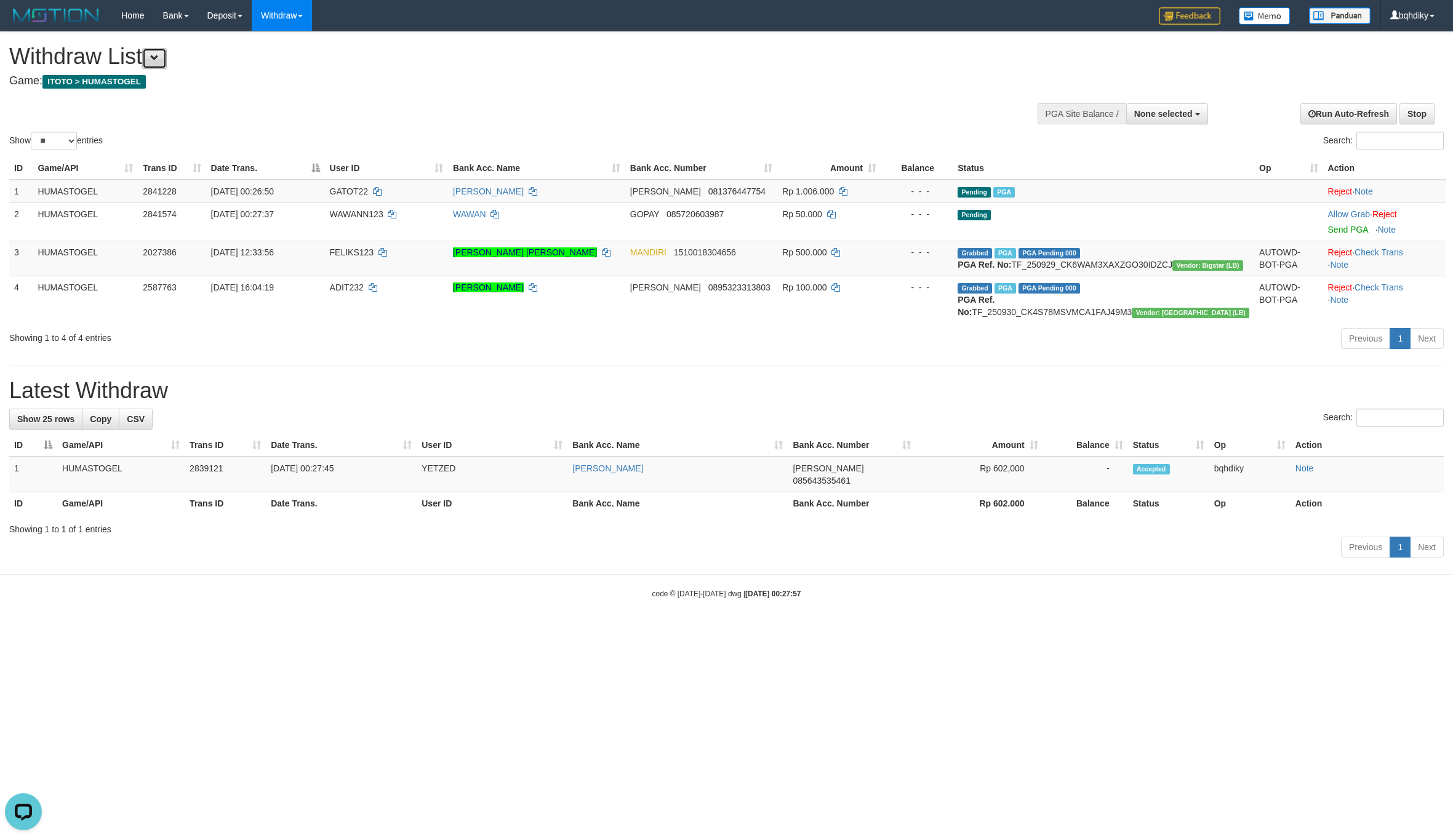
click at [167, 61] on button at bounding box center [154, 58] width 25 height 21
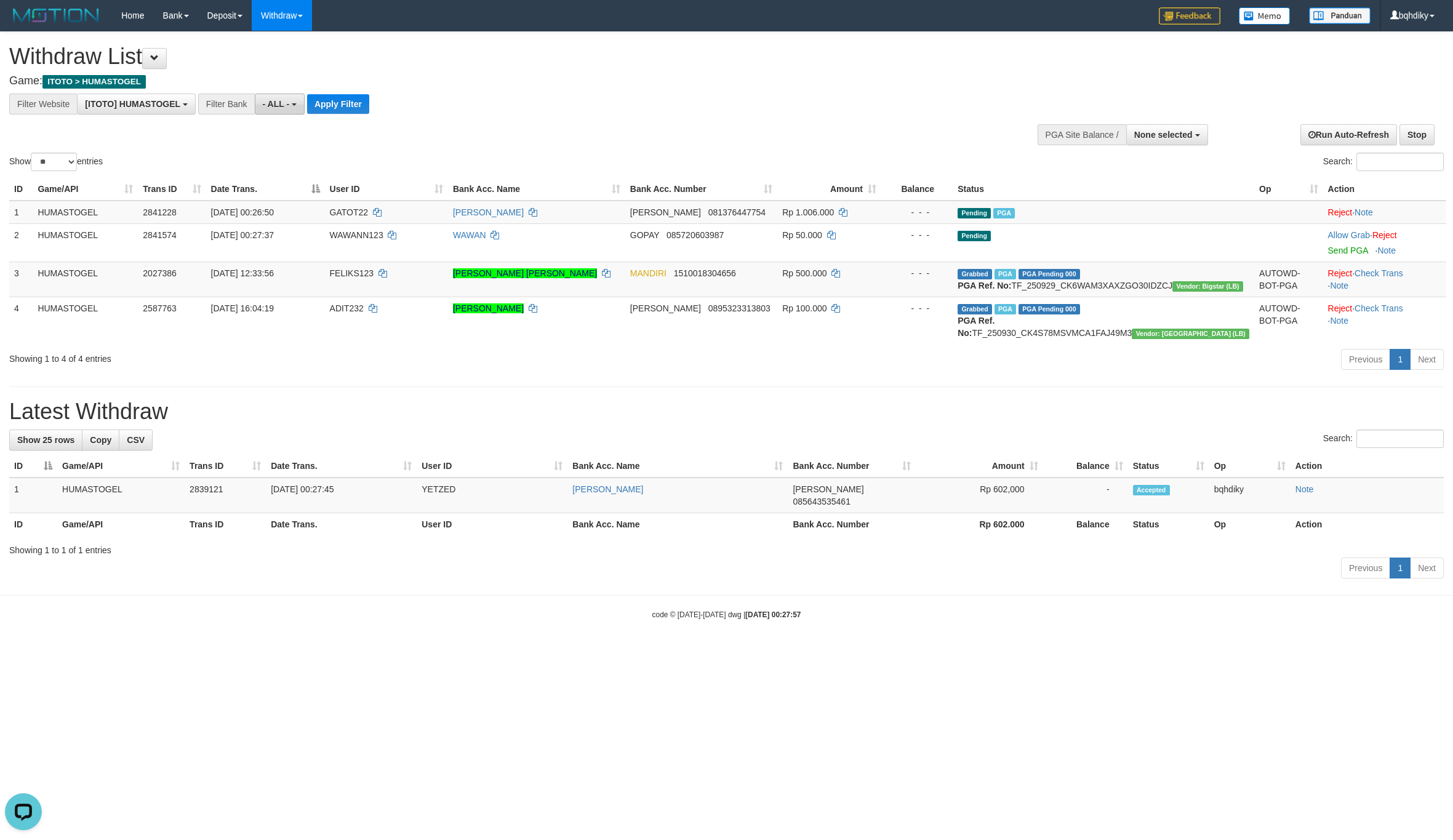
click at [292, 108] on button "- ALL -" at bounding box center [280, 104] width 50 height 21
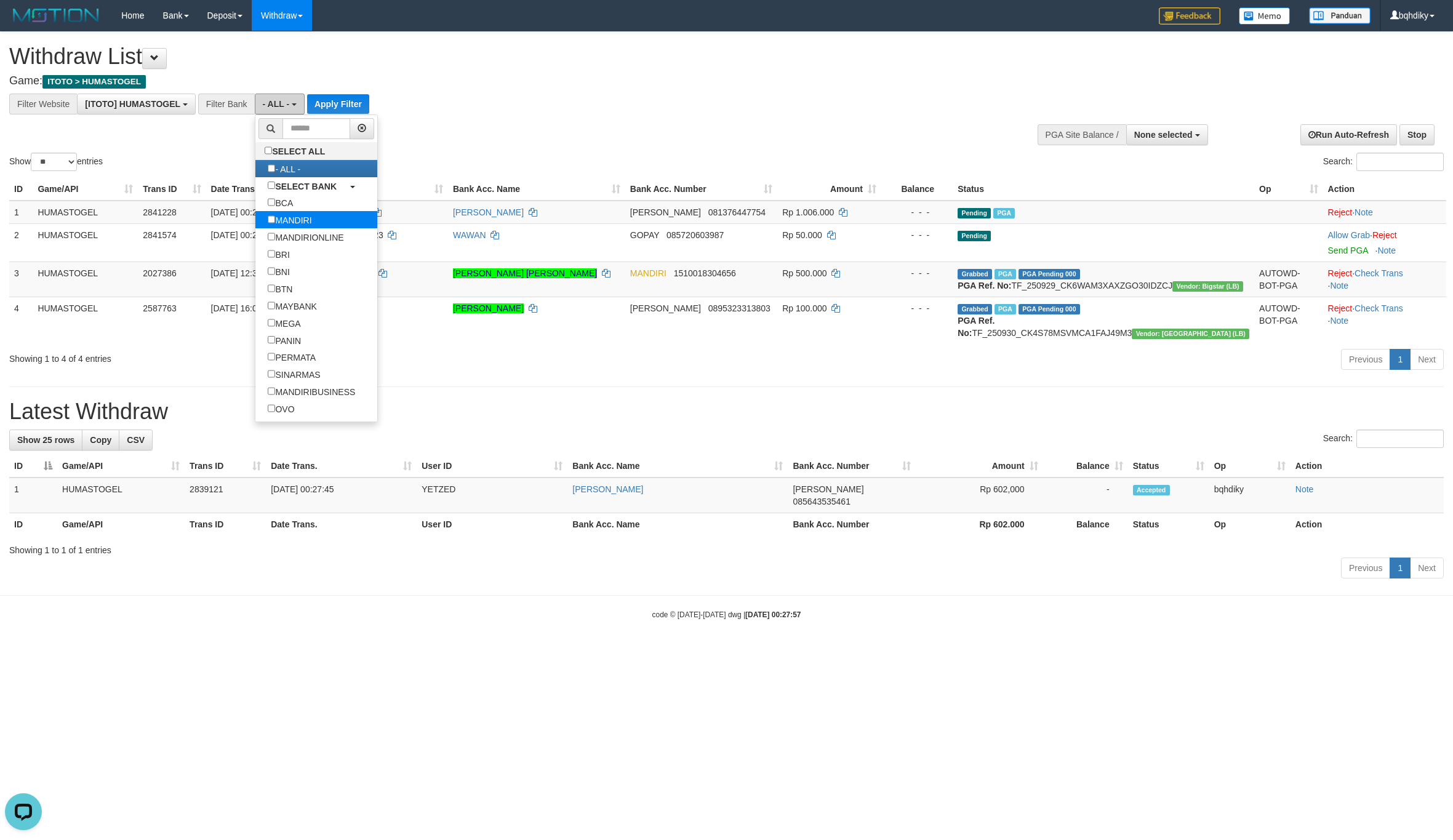
scroll to position [154, 0]
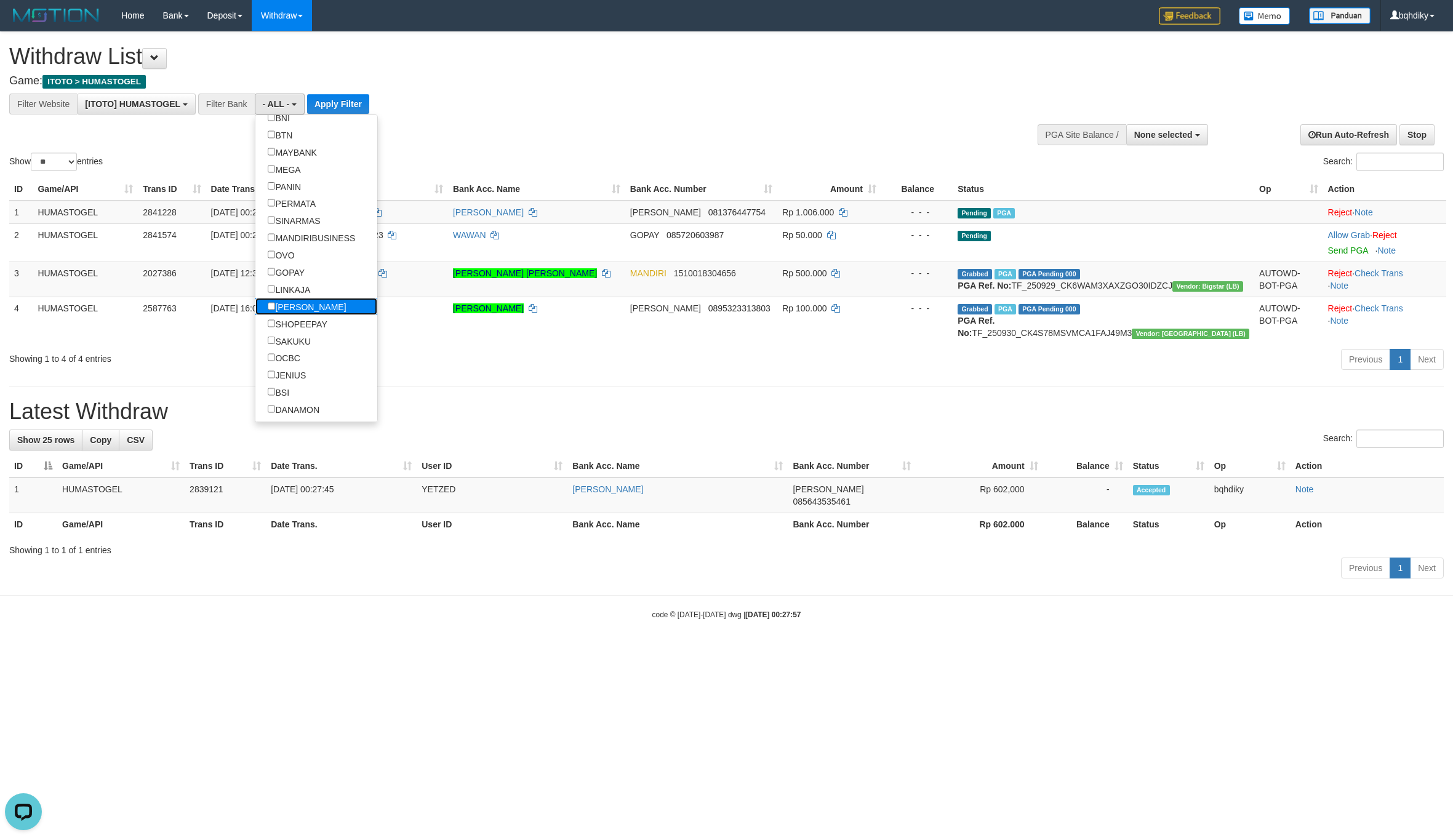
click at [289, 315] on label "[PERSON_NAME]" at bounding box center [307, 306] width 104 height 17
select select "****"
click at [353, 100] on button "Apply Filter" at bounding box center [384, 104] width 62 height 20
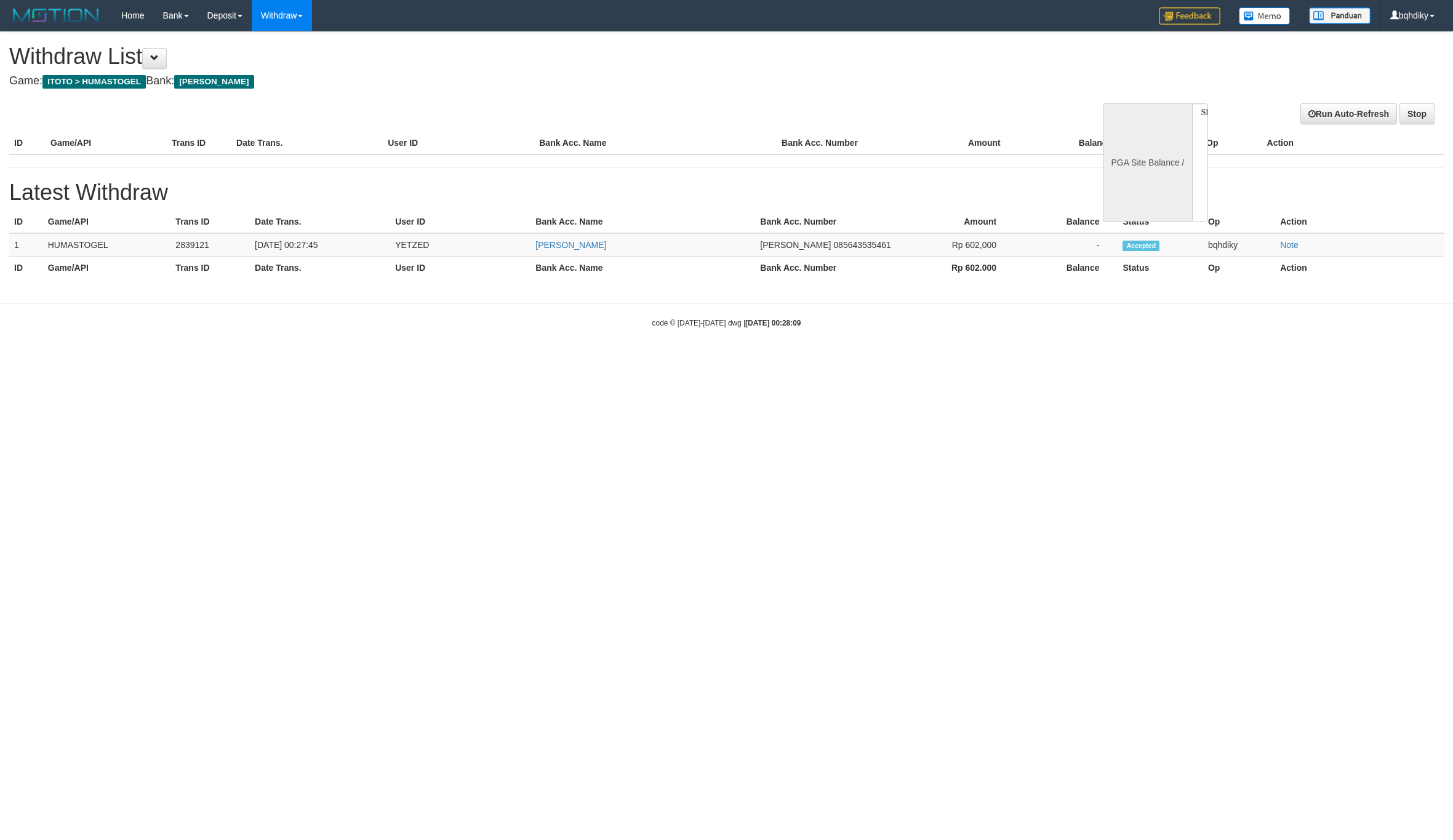
select select
select select "**"
select select
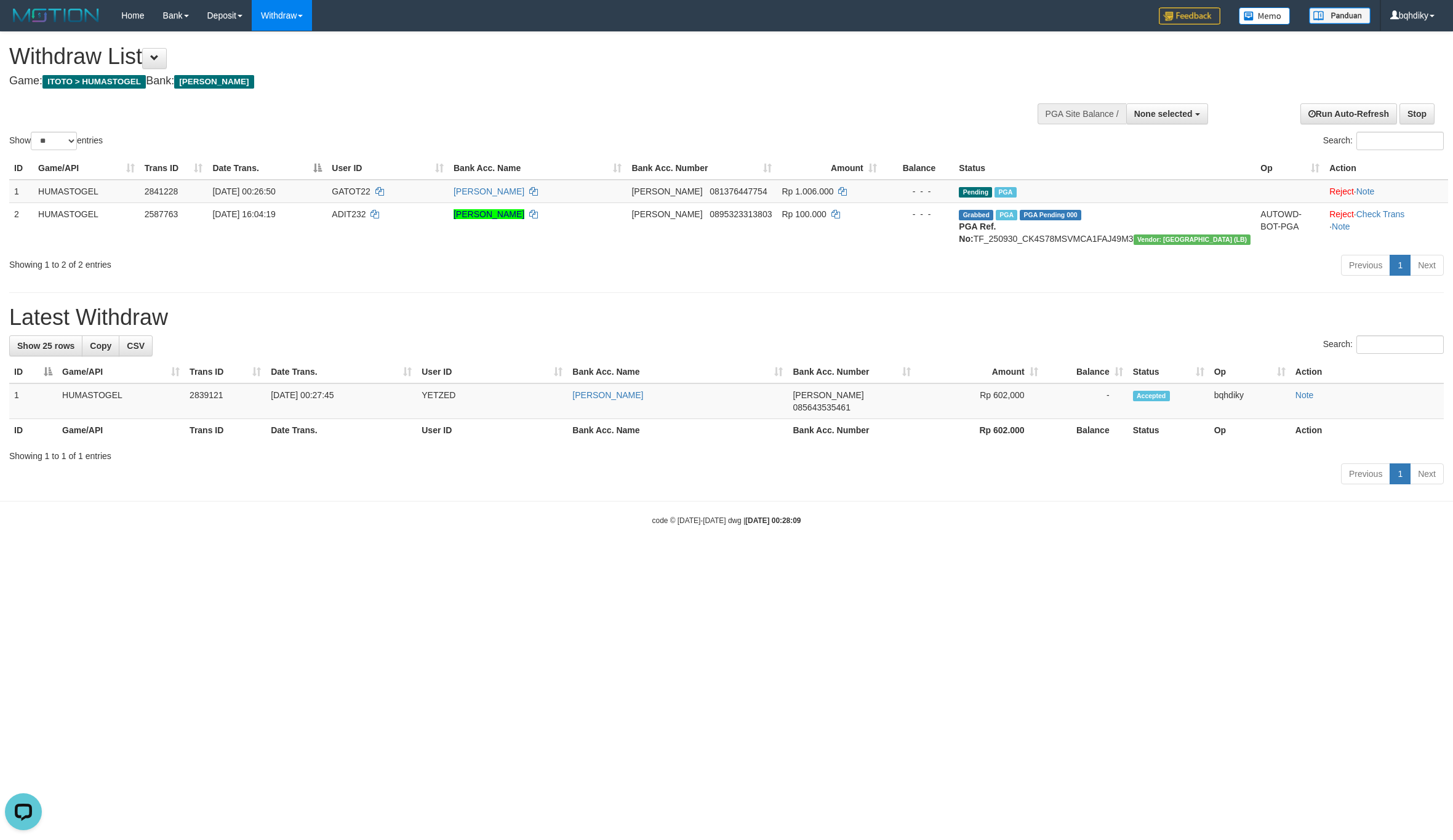
click at [663, 286] on div "**********" at bounding box center [726, 261] width 1453 height 457
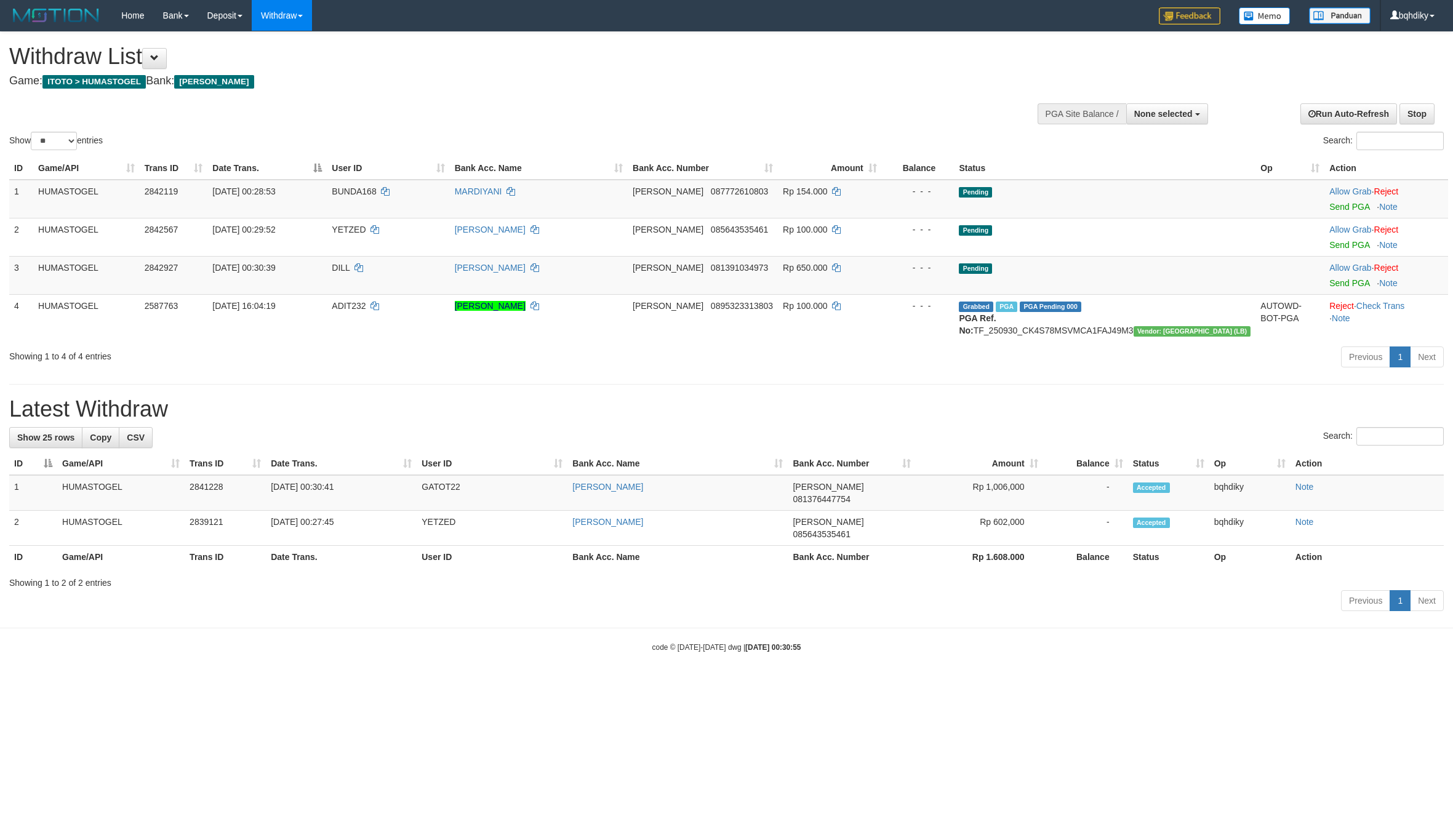
select select
select select "**"
click at [1329, 207] on link "Send PGA" at bounding box center [1349, 207] width 40 height 10
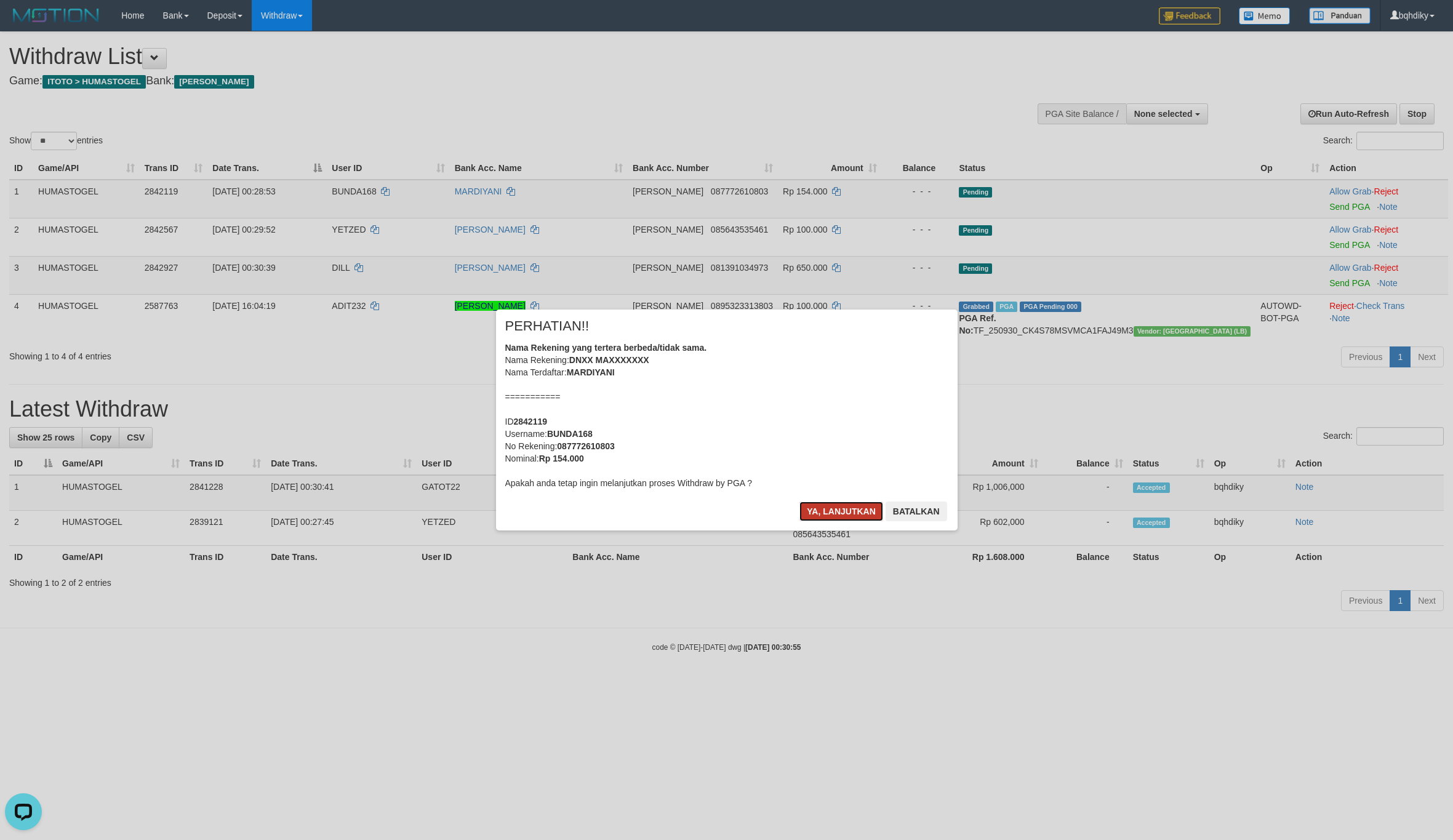
click at [829, 504] on button "Ya, lanjutkan" at bounding box center [841, 511] width 84 height 20
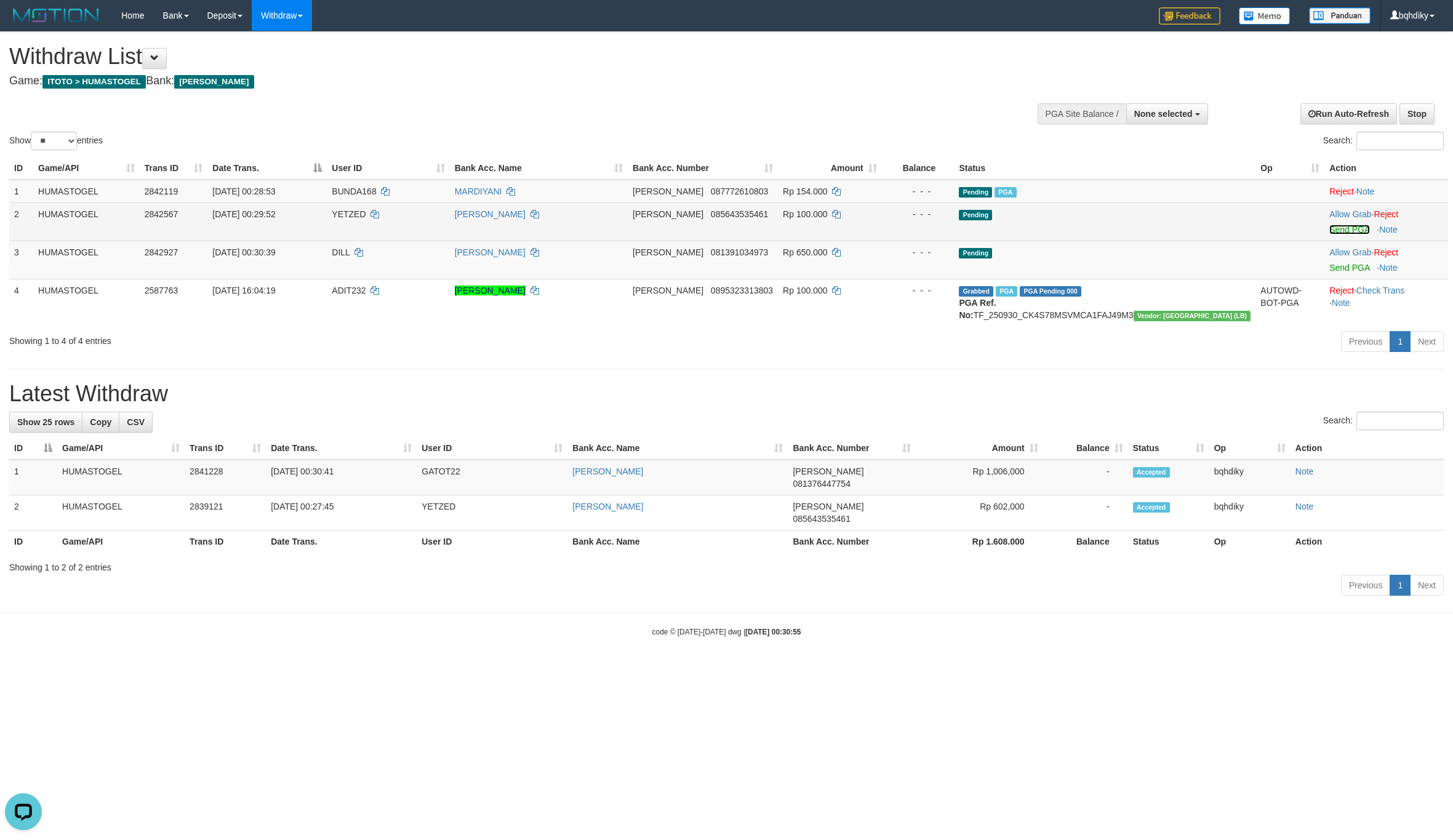
click at [1330, 227] on link "Send PGA" at bounding box center [1349, 230] width 40 height 10
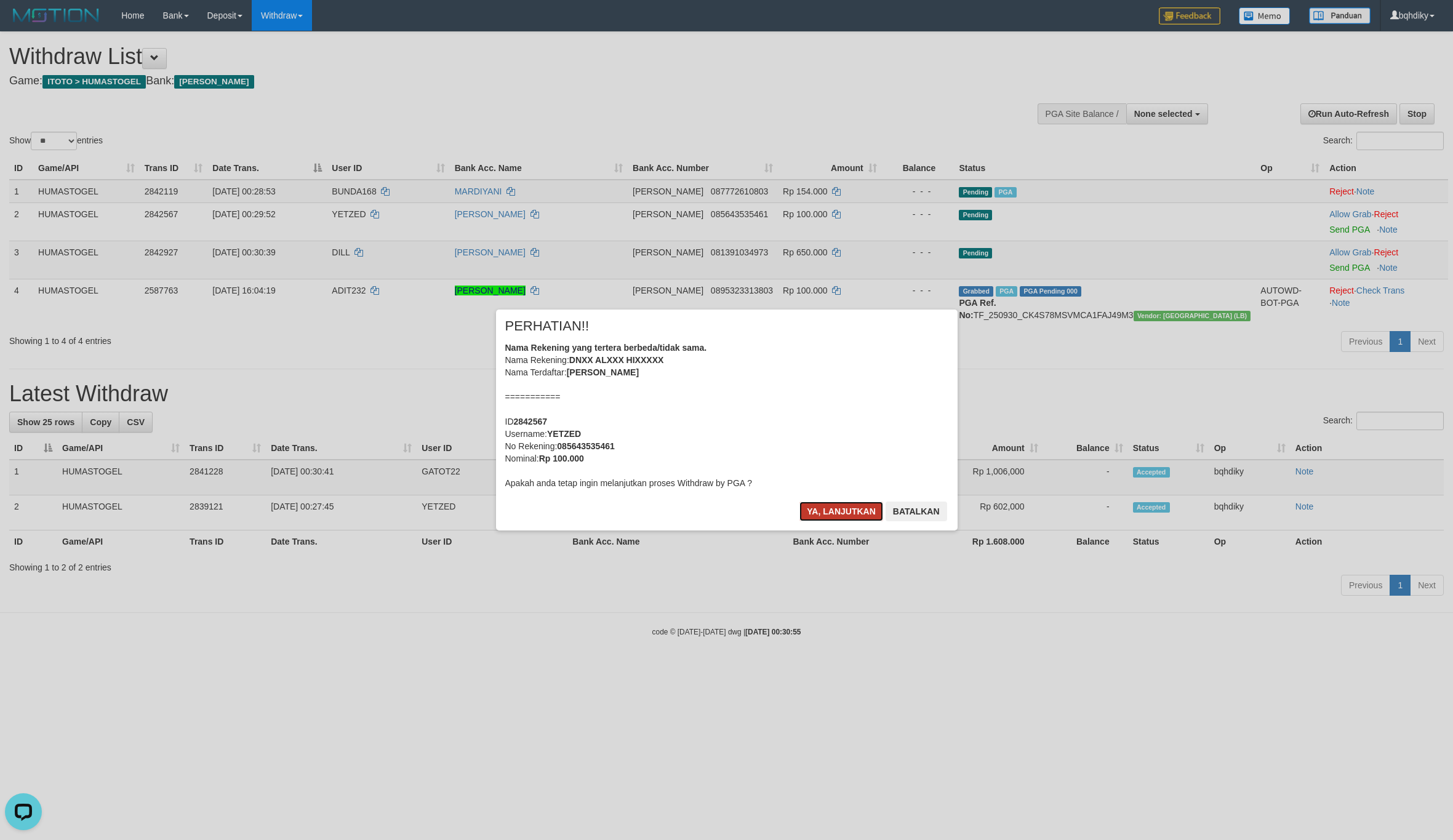
click at [868, 508] on button "Ya, lanjutkan" at bounding box center [841, 511] width 84 height 20
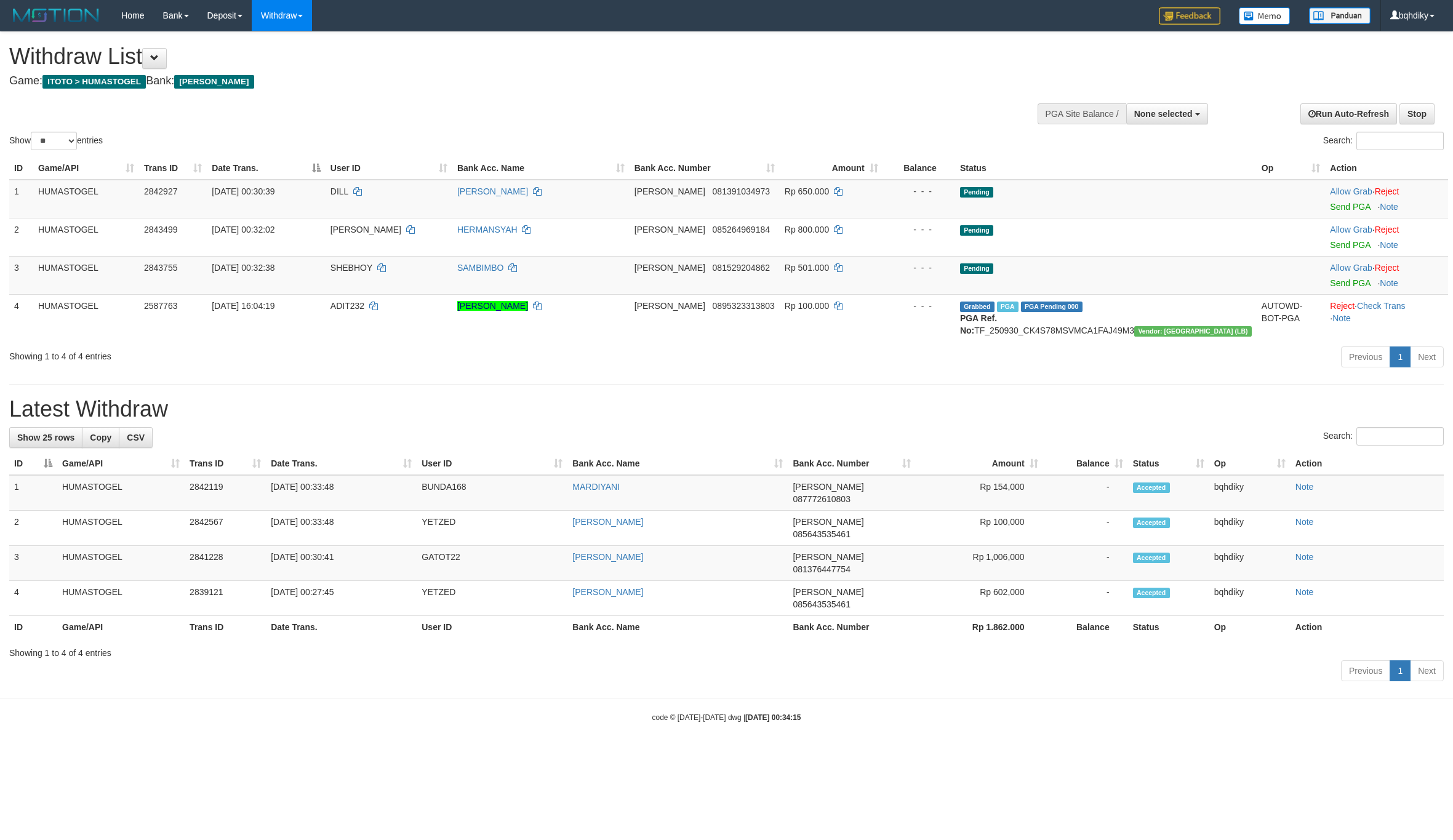
select select
select select "**"
drag, startPoint x: 1320, startPoint y: 206, endPoint x: 1322, endPoint y: 217, distance: 11.2
click at [1330, 206] on link "Send PGA" at bounding box center [1350, 207] width 40 height 10
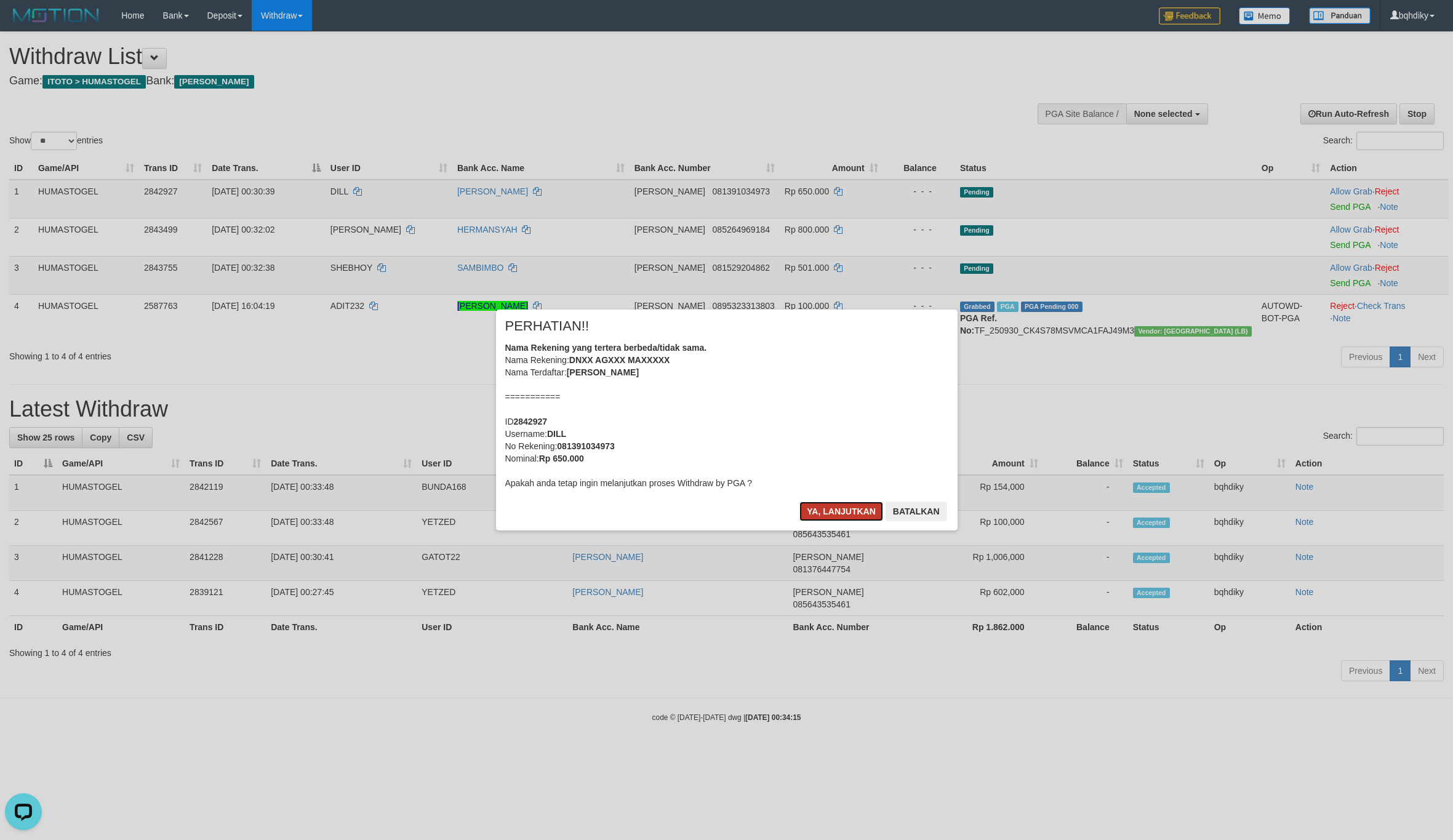
click at [859, 511] on button "Ya, lanjutkan" at bounding box center [841, 511] width 84 height 20
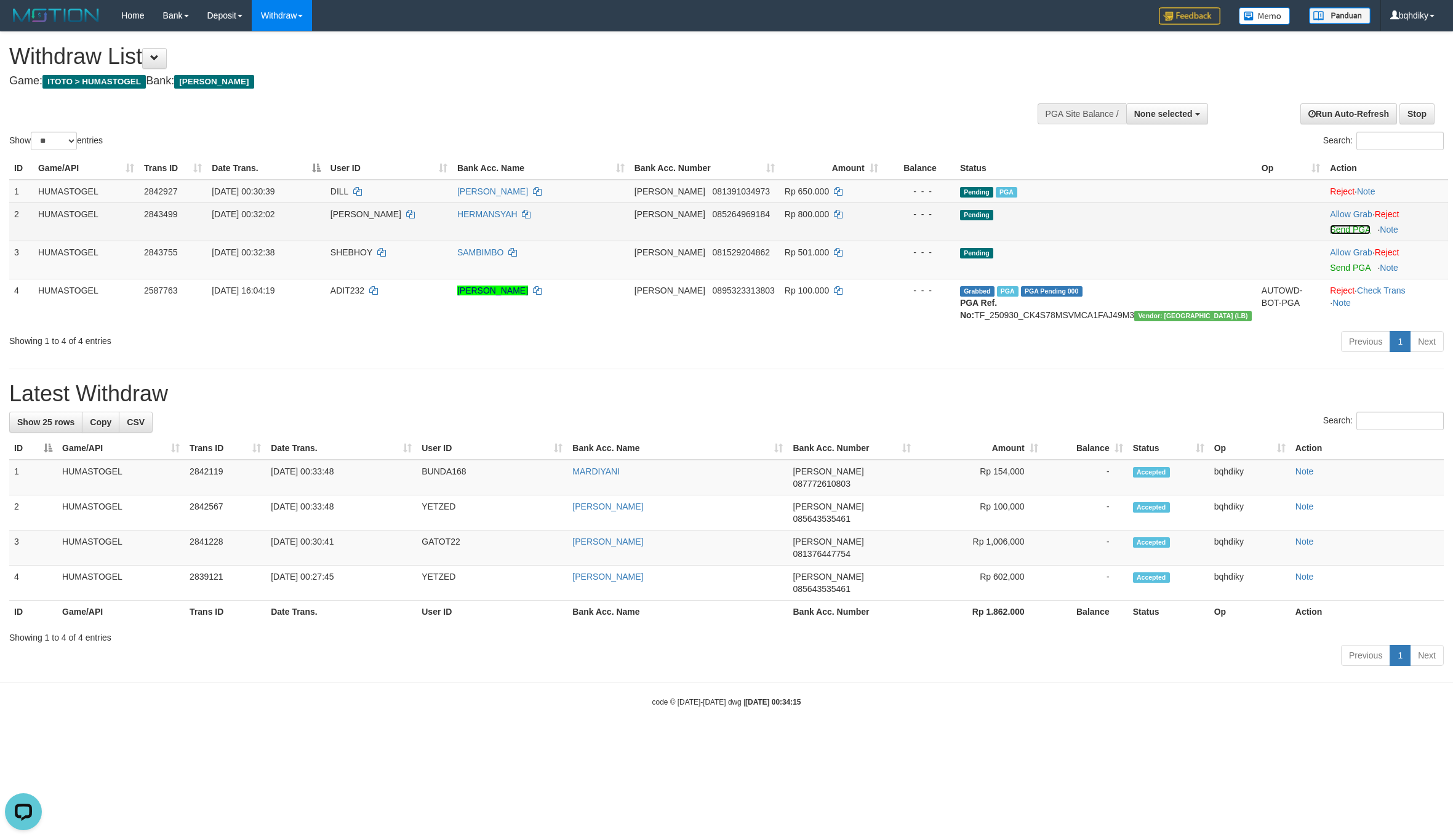
click at [1333, 227] on link "Send PGA" at bounding box center [1350, 230] width 40 height 10
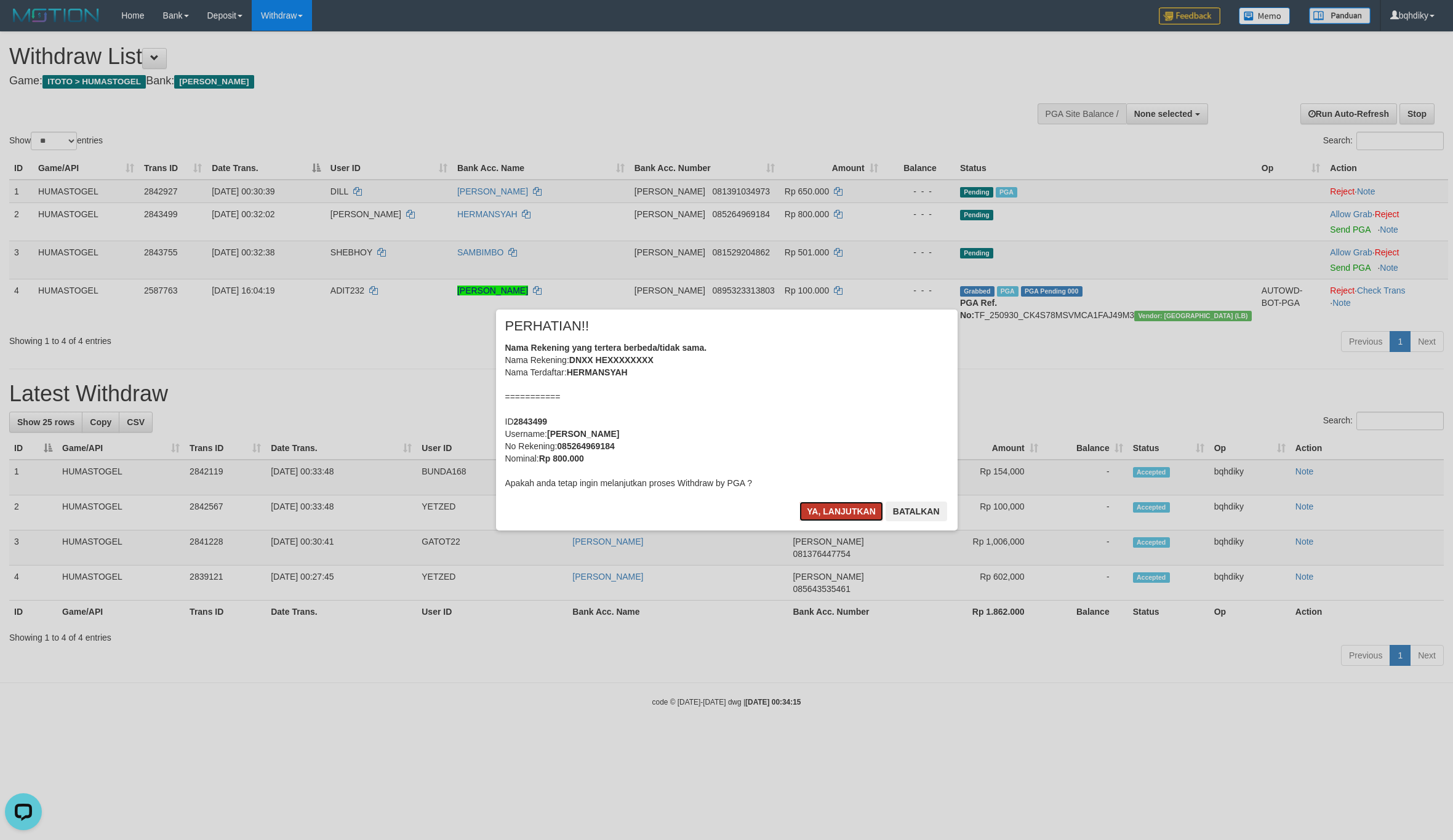
click at [824, 503] on button "Ya, lanjutkan" at bounding box center [841, 511] width 84 height 20
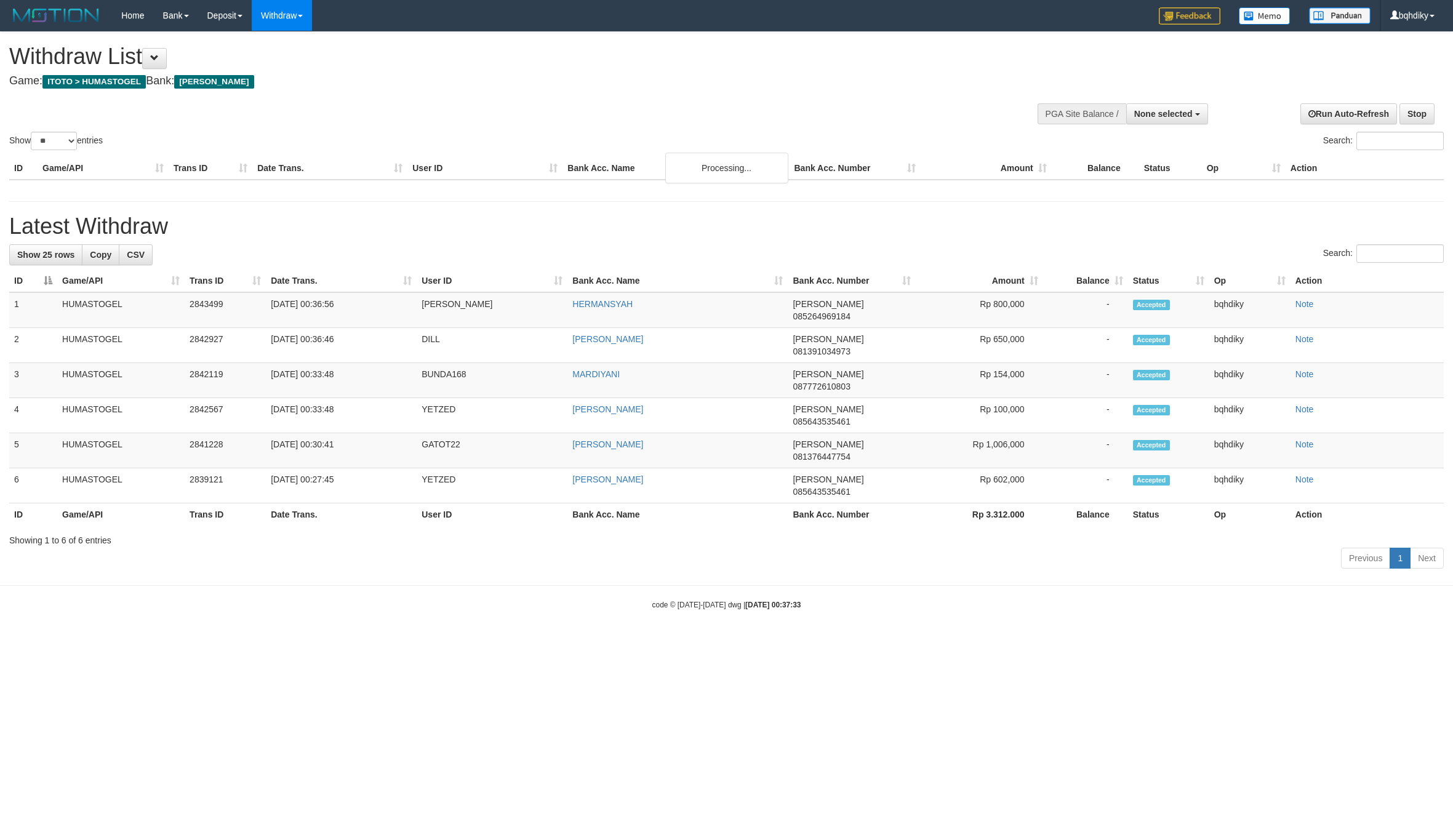
select select
select select "**"
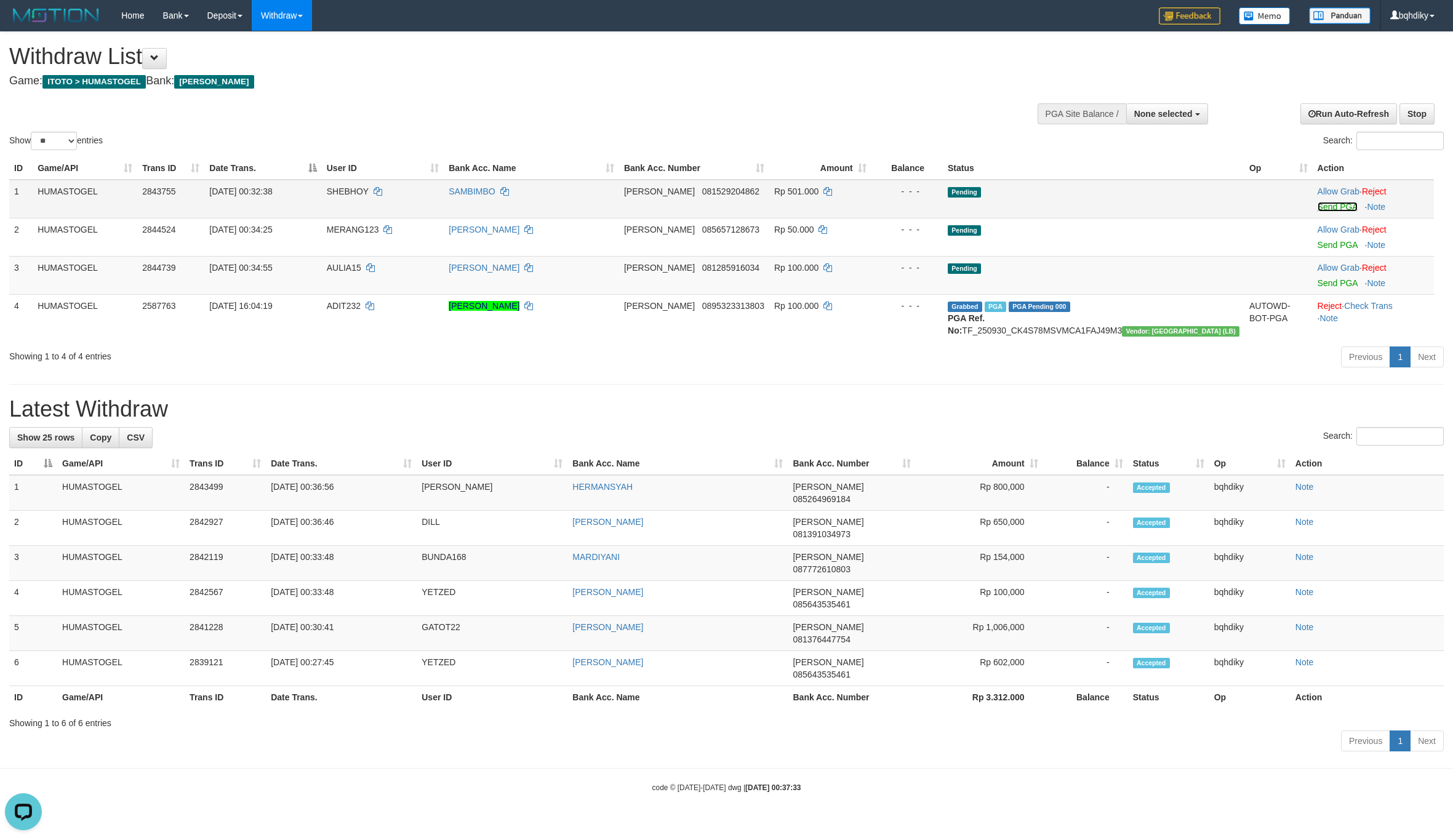
click at [1330, 208] on link "Send PGA" at bounding box center [1338, 207] width 40 height 10
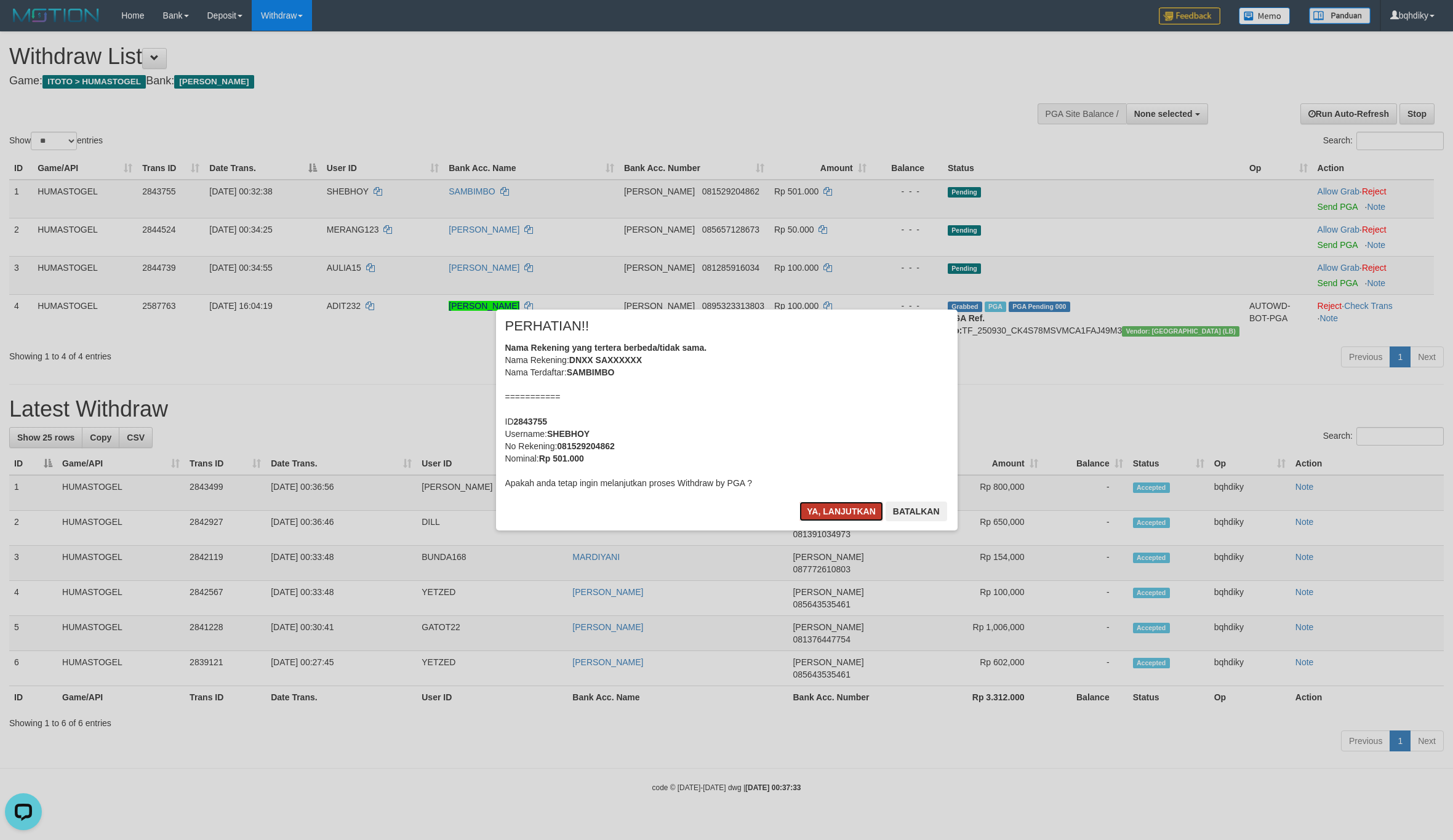
click at [826, 505] on button "Ya, lanjutkan" at bounding box center [841, 511] width 84 height 20
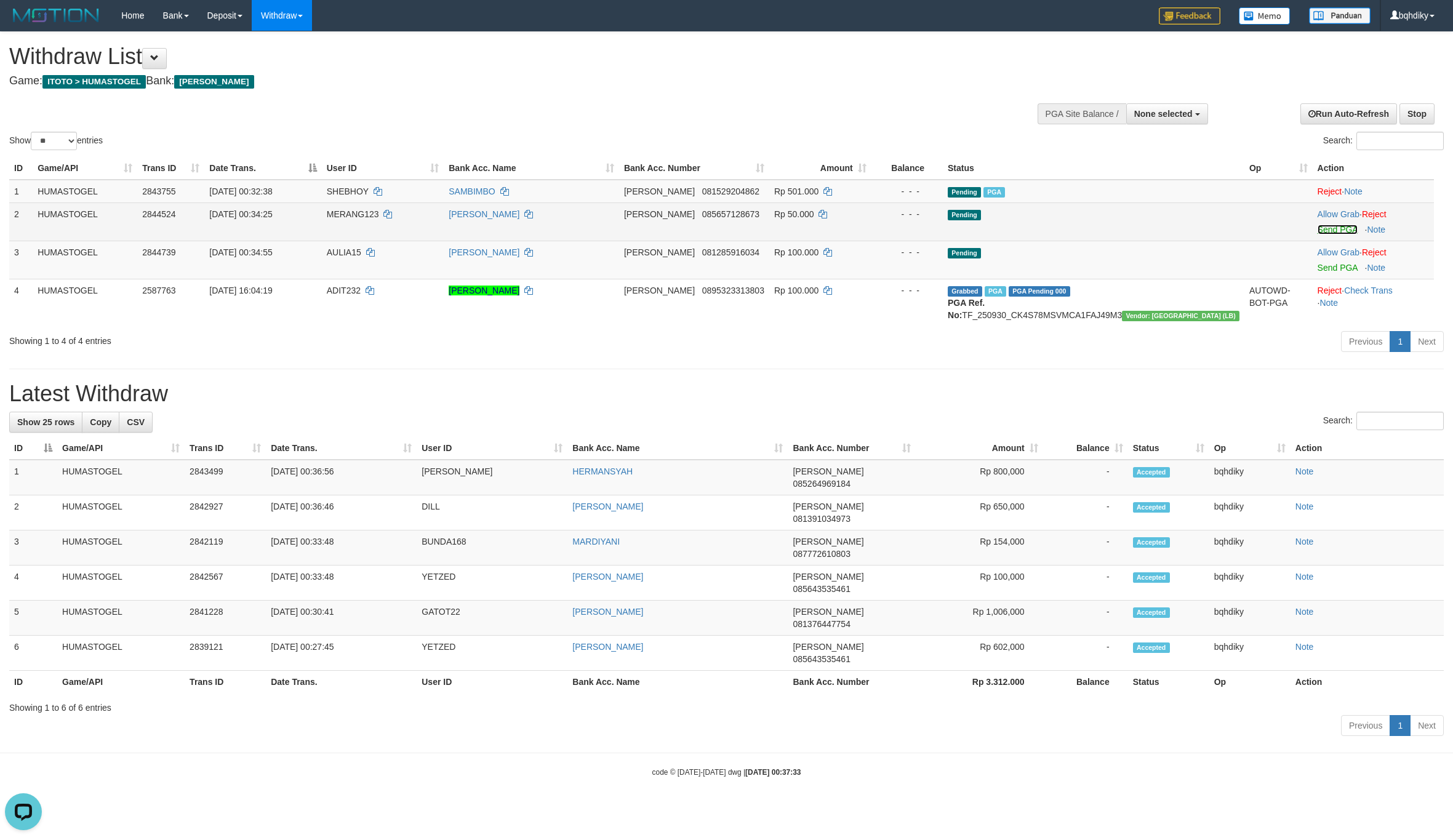
click at [1319, 233] on link "Send PGA" at bounding box center [1338, 230] width 40 height 10
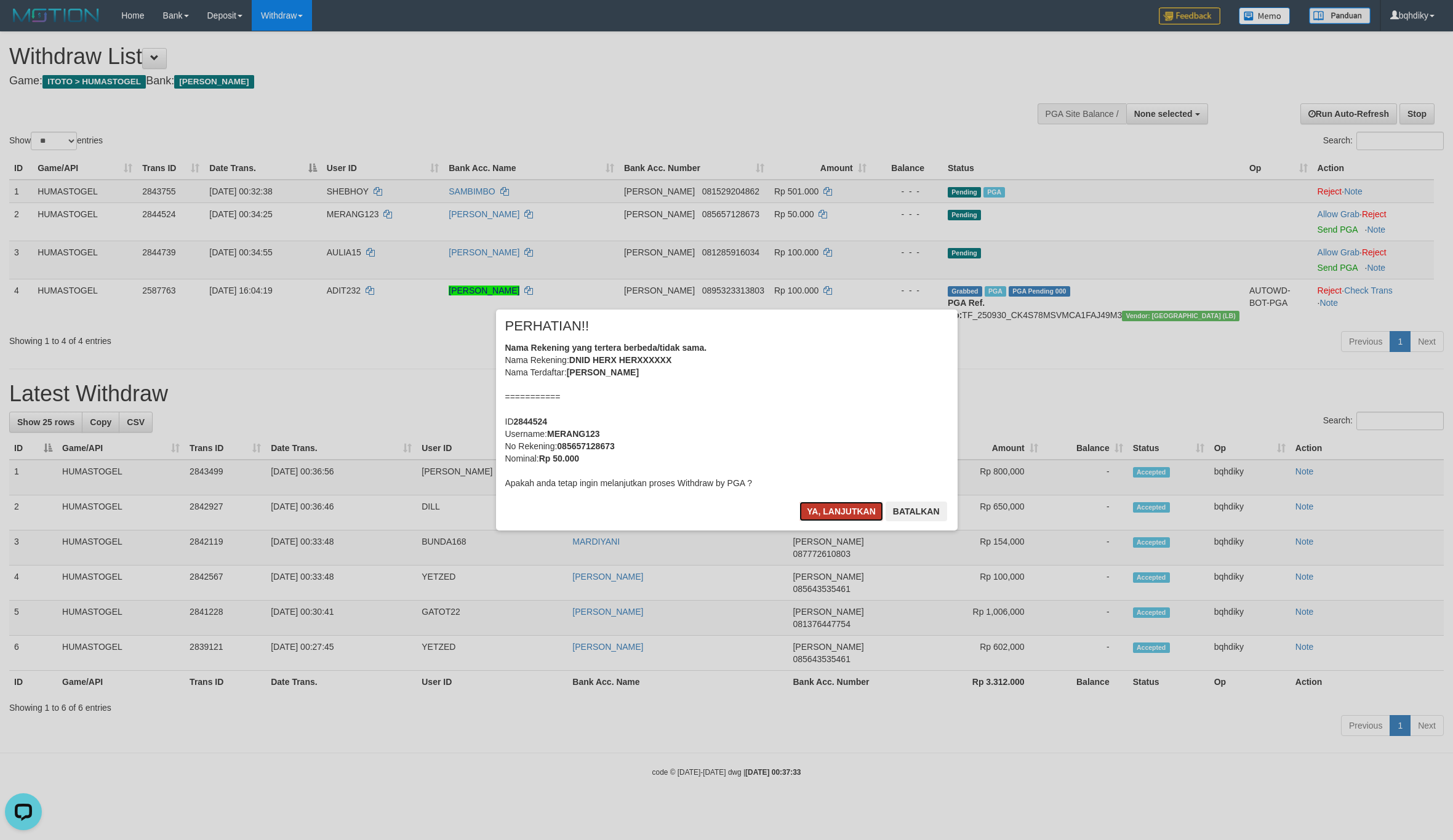
click at [831, 510] on button "Ya, lanjutkan" at bounding box center [841, 511] width 84 height 20
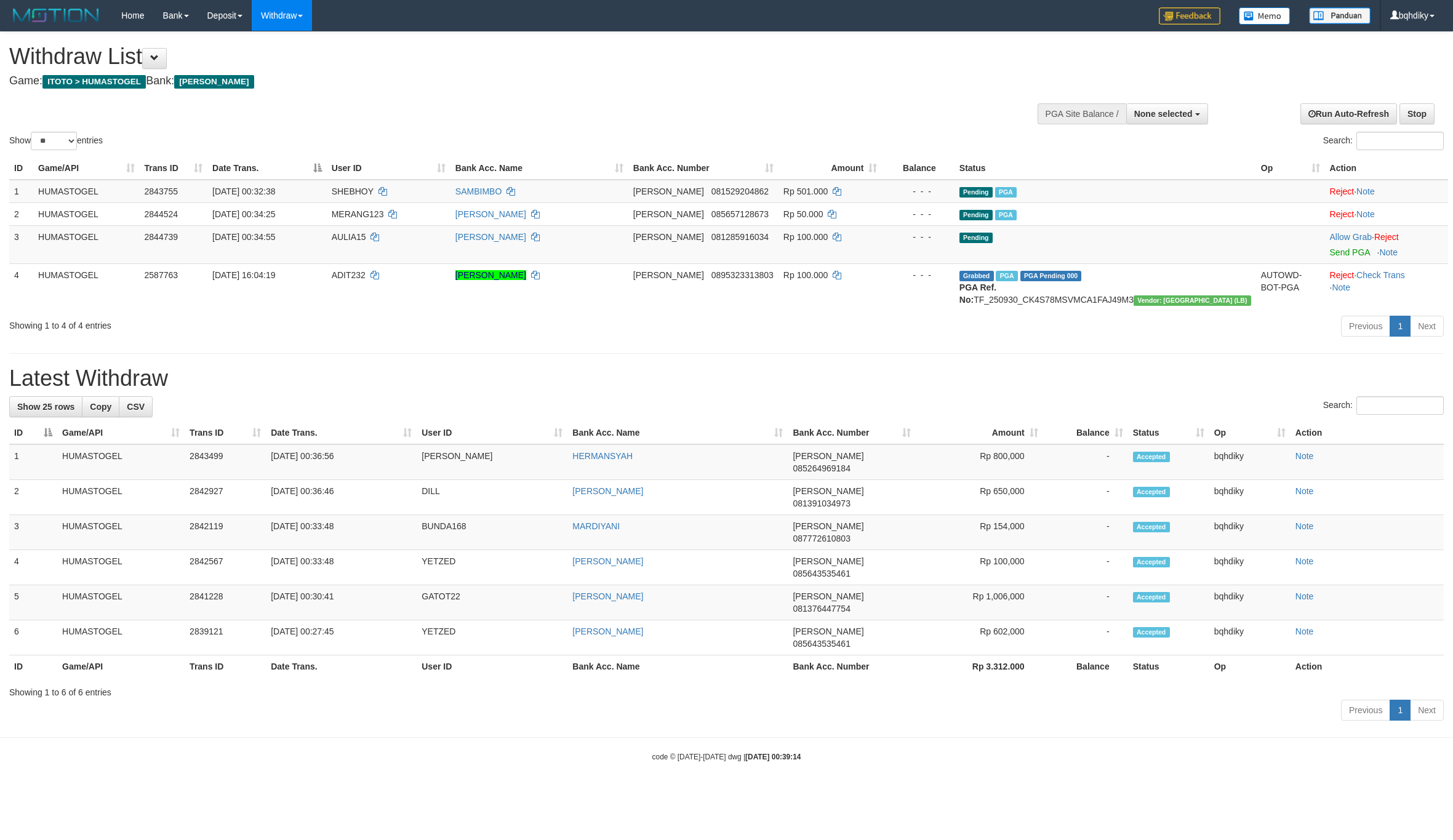
select select
select select "**"
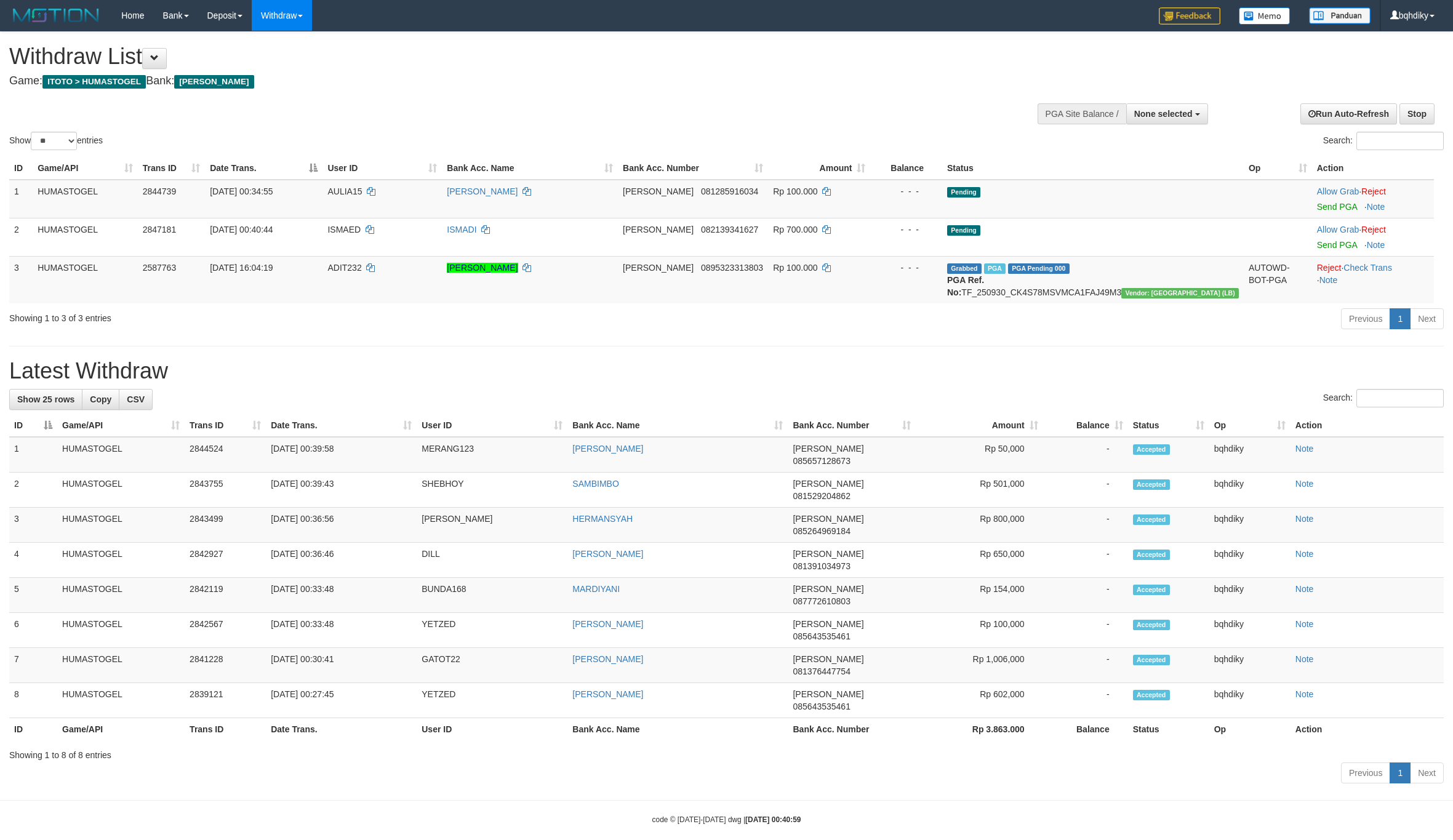
select select
select select "**"
click at [1329, 208] on link "Send PGA" at bounding box center [1337, 207] width 40 height 10
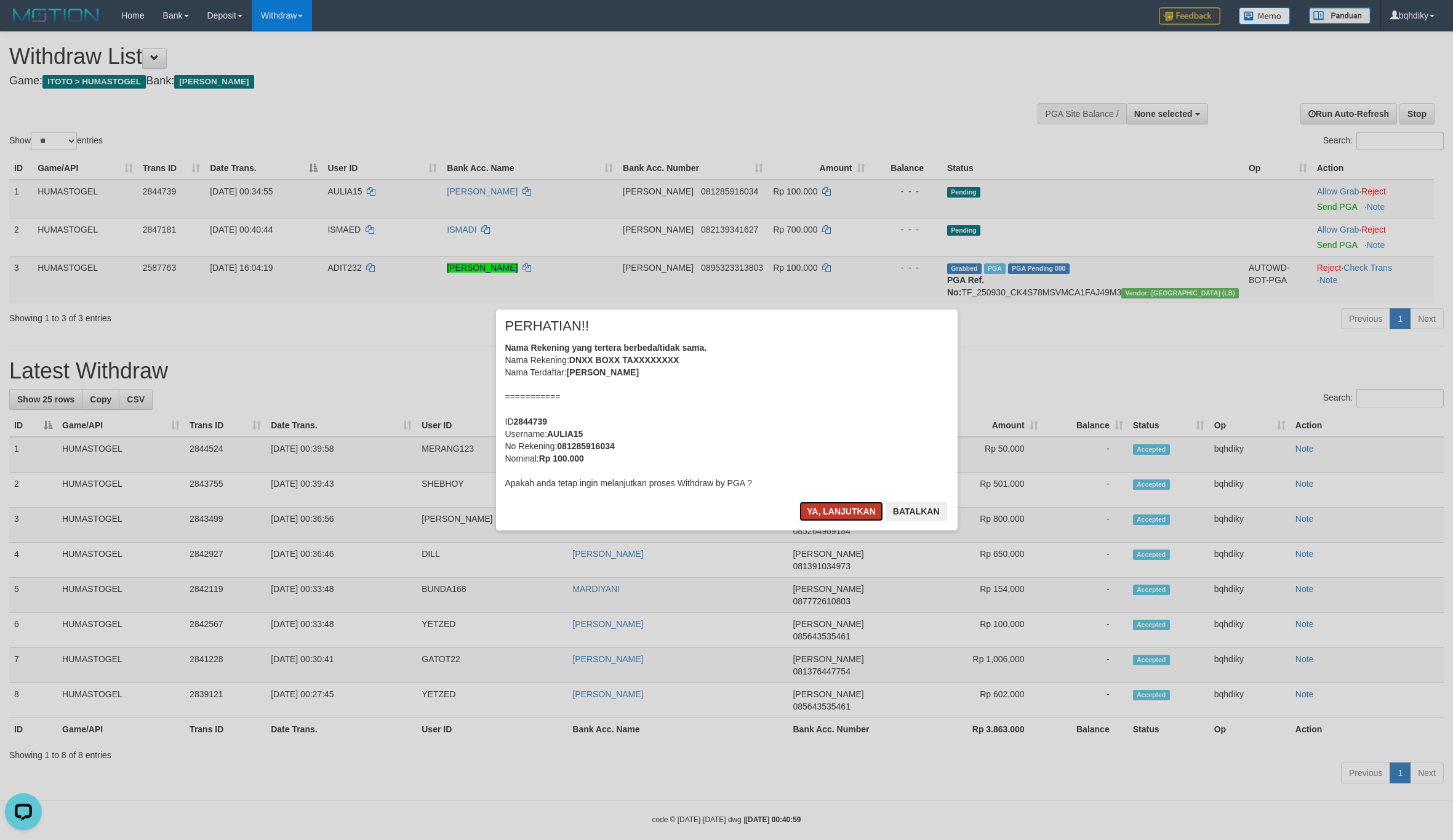
click at [834, 505] on button "Ya, lanjutkan" at bounding box center [841, 511] width 84 height 20
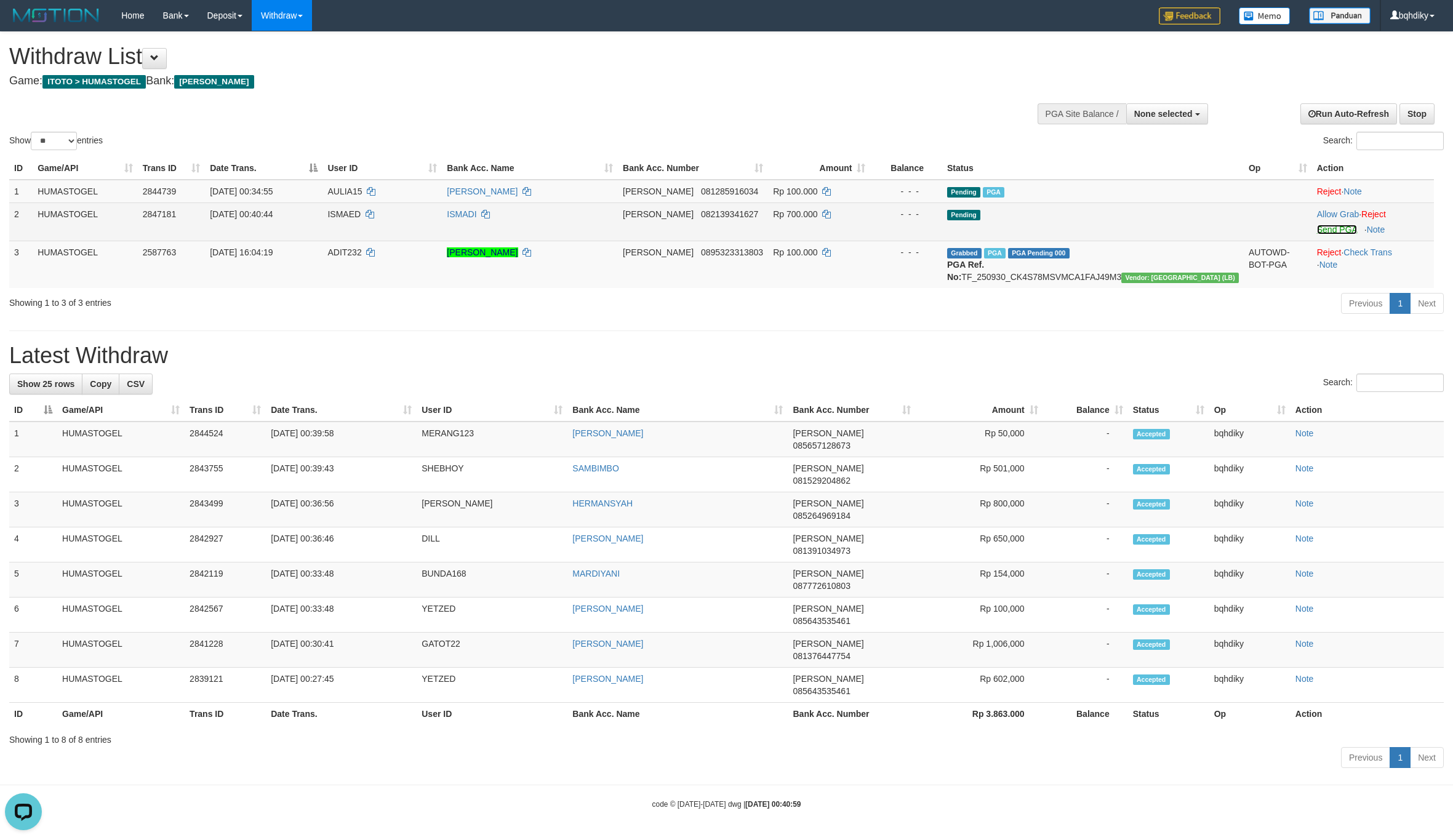
click at [1317, 225] on link "Send PGA" at bounding box center [1337, 230] width 40 height 10
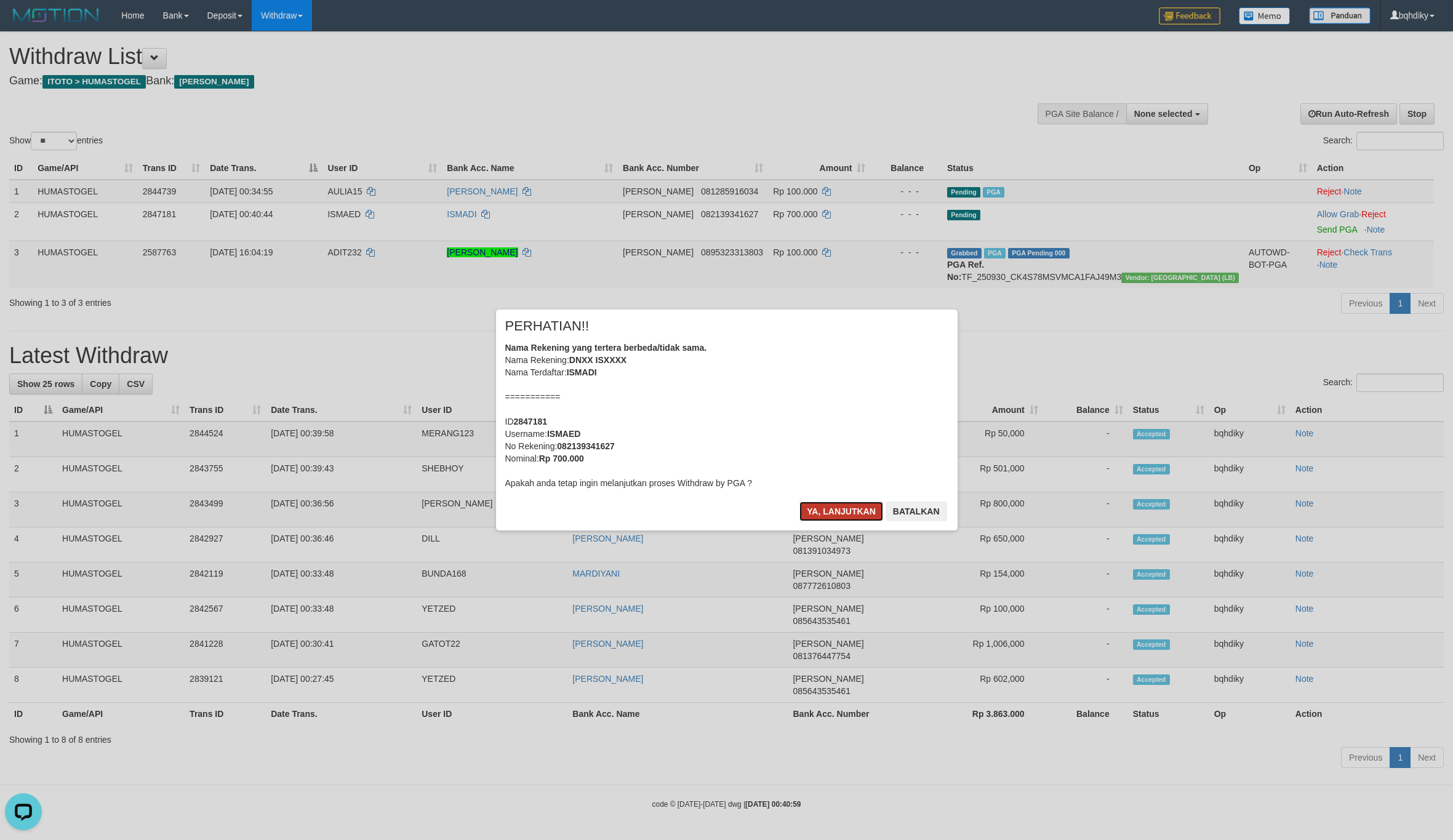
click at [835, 504] on button "Ya, lanjutkan" at bounding box center [841, 511] width 84 height 20
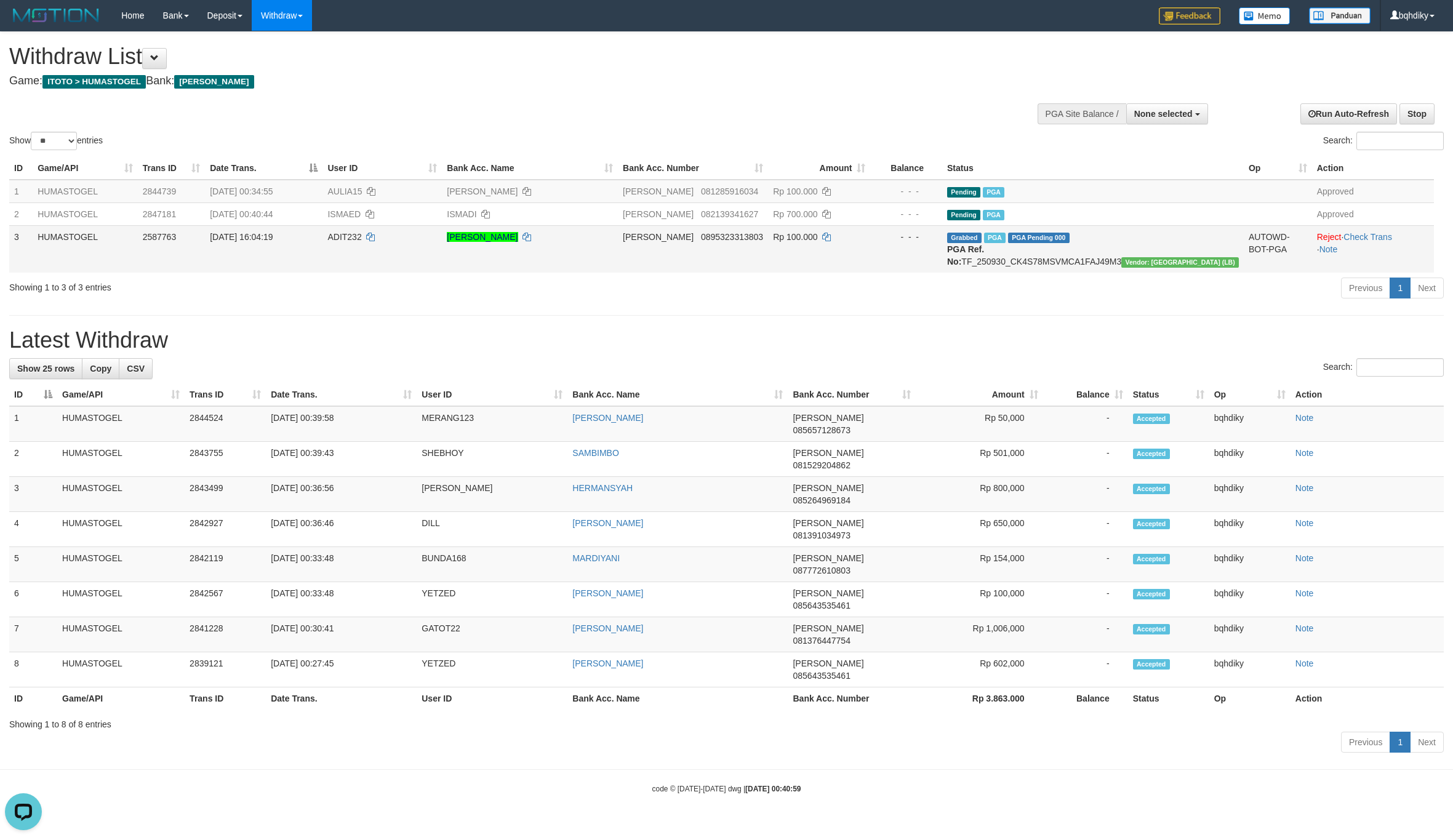
click at [763, 272] on td "DANA 0895323313803" at bounding box center [692, 248] width 150 height 47
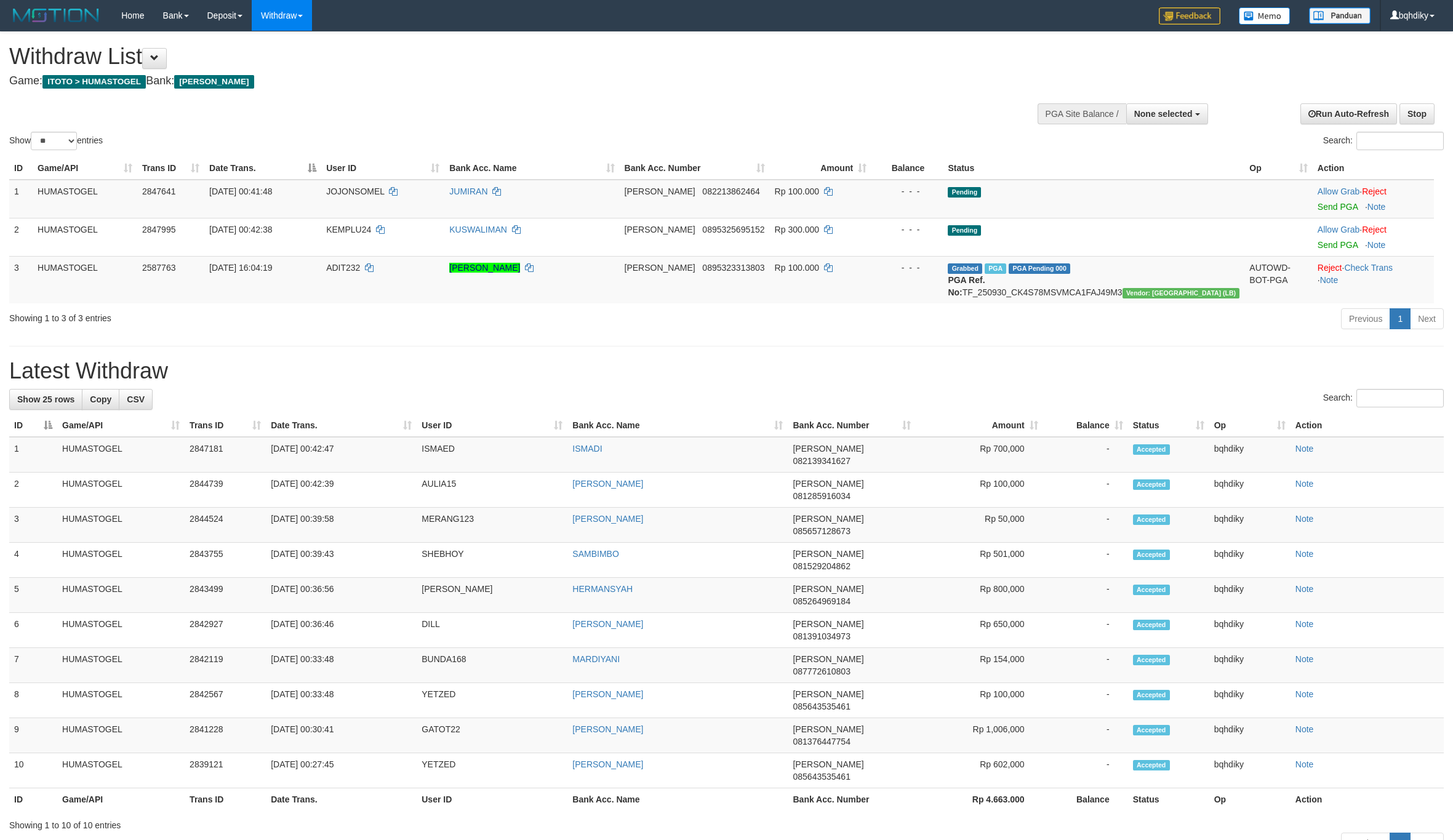
select select
select select "**"
click at [1336, 211] on link "Send PGA" at bounding box center [1338, 207] width 40 height 10
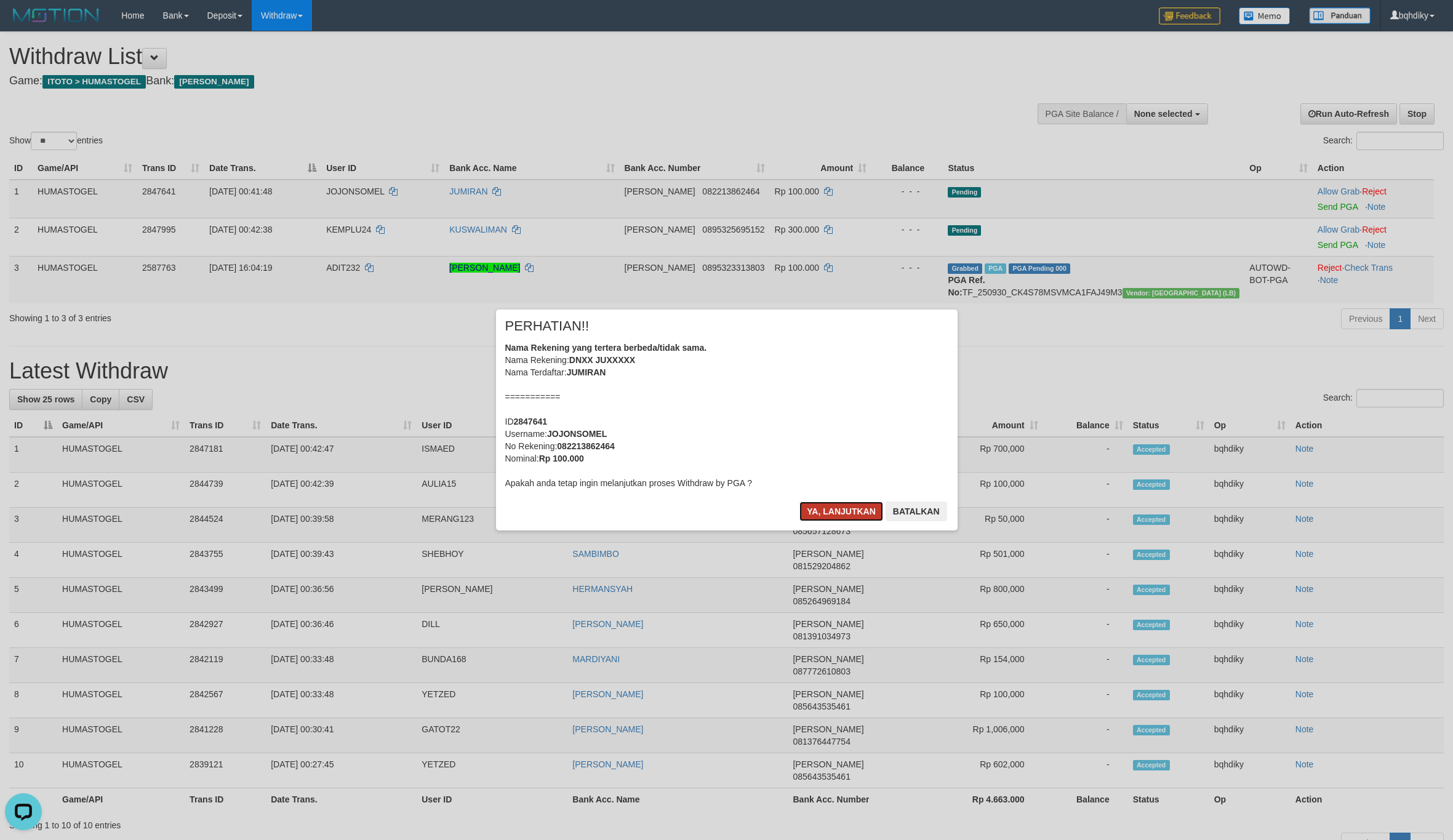
click at [850, 504] on button "Ya, lanjutkan" at bounding box center [841, 511] width 84 height 20
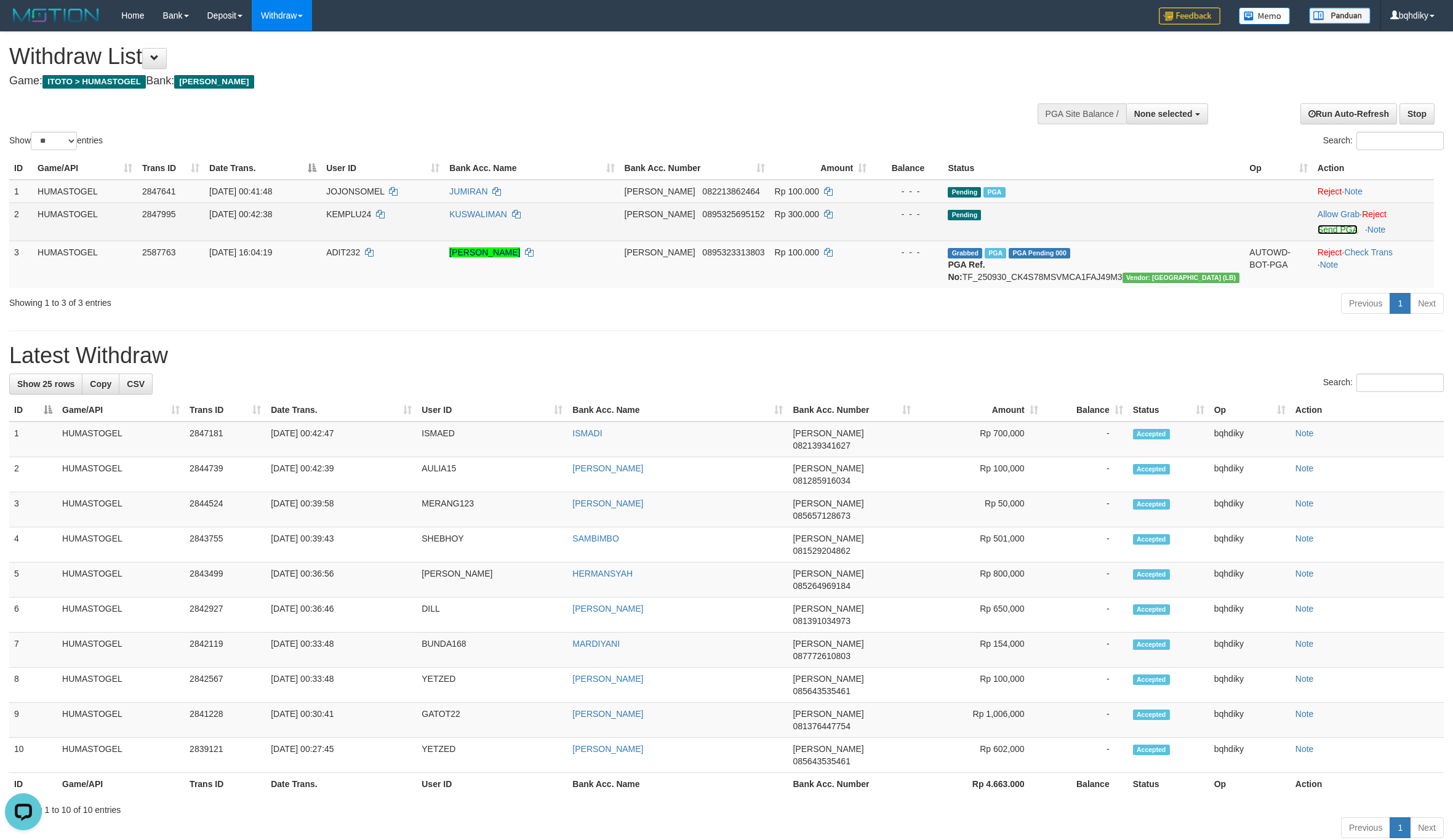
click at [1329, 226] on link "Send PGA" at bounding box center [1338, 230] width 40 height 10
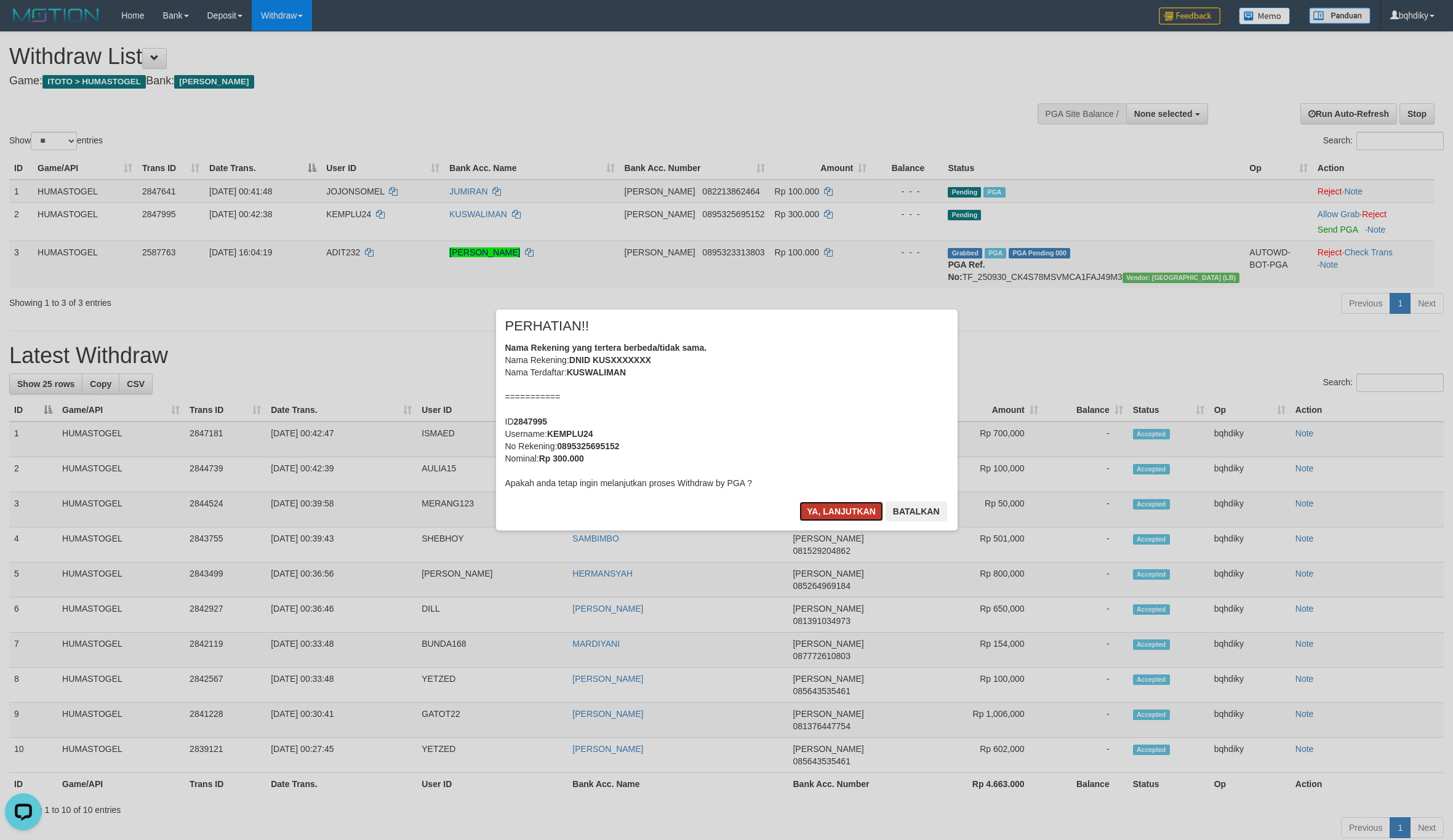
click at [817, 506] on button "Ya, lanjutkan" at bounding box center [841, 511] width 84 height 20
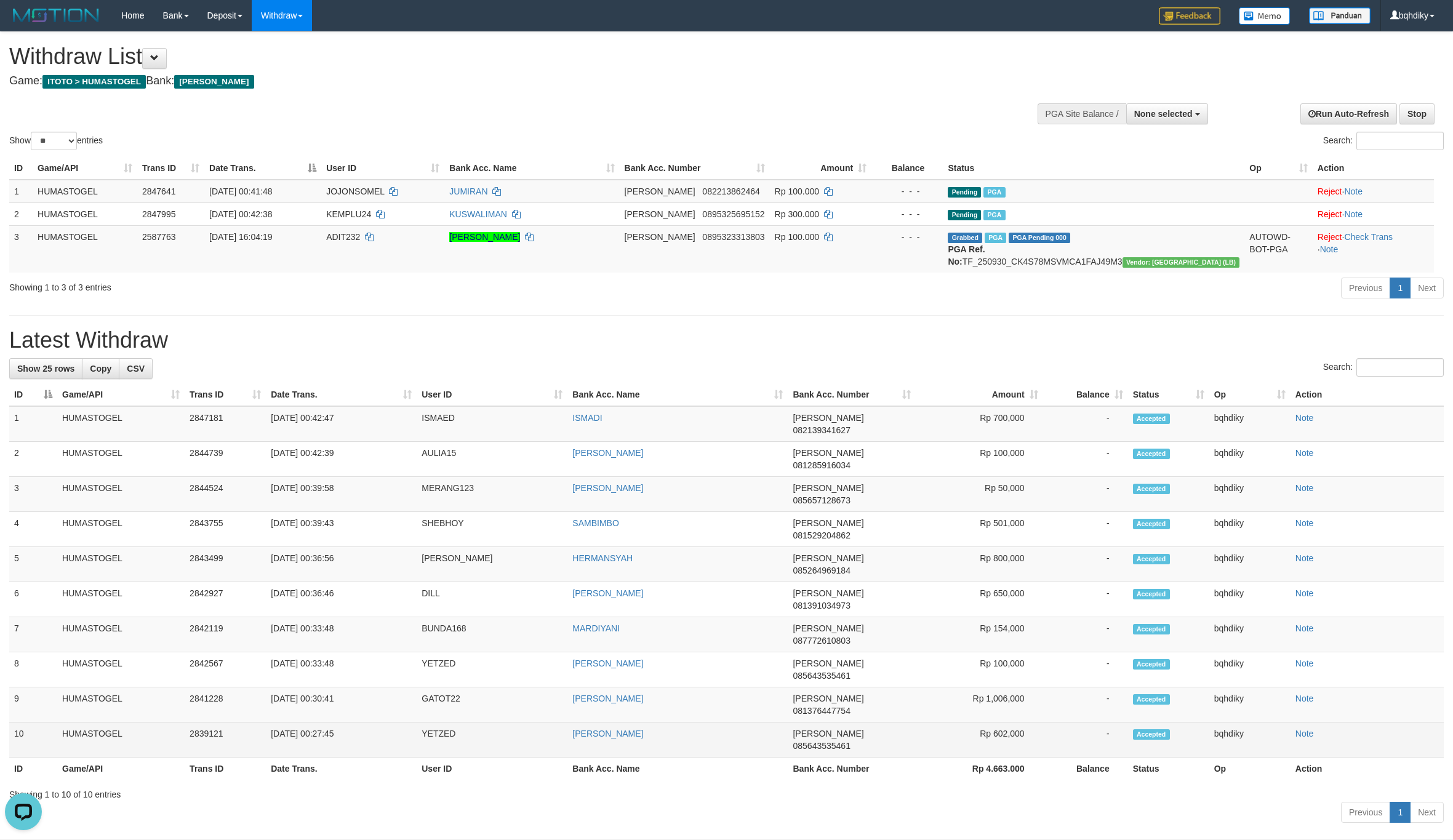
click at [438, 722] on td "YETZED" at bounding box center [492, 740] width 151 height 35
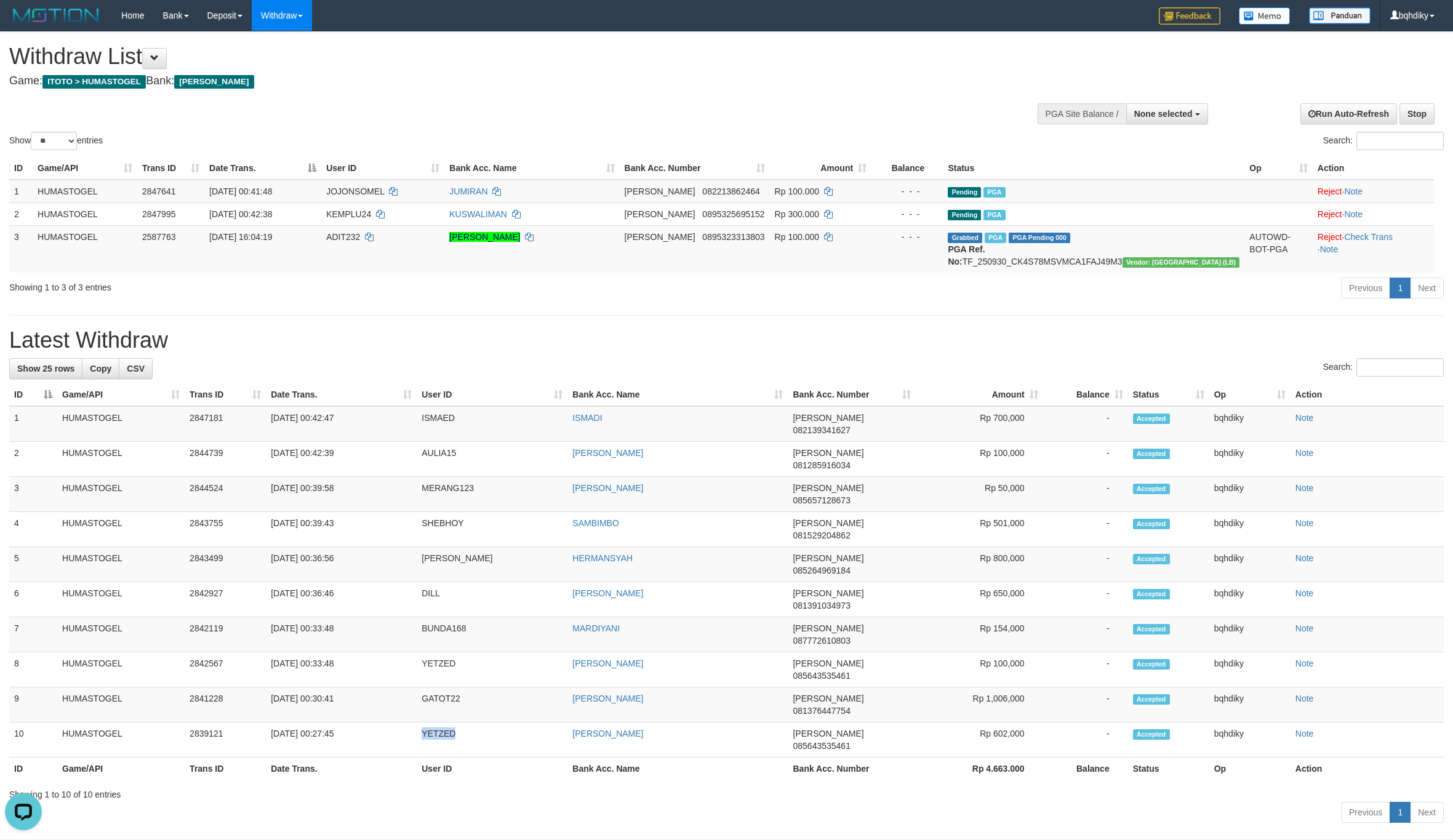
copy td "YETZED"
click at [441, 687] on td "GATOT22" at bounding box center [492, 705] width 151 height 35
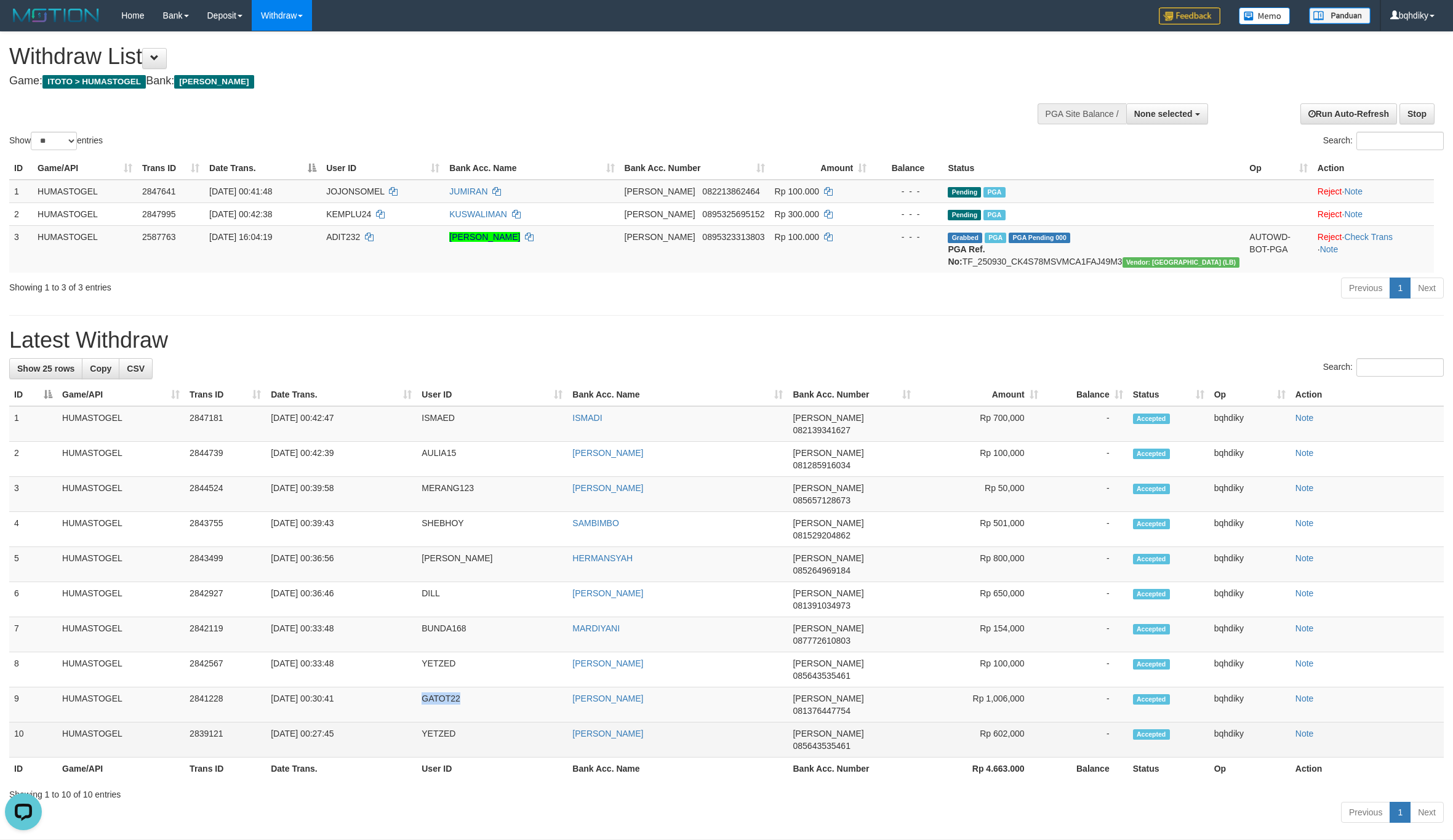
copy td "GATOT22"
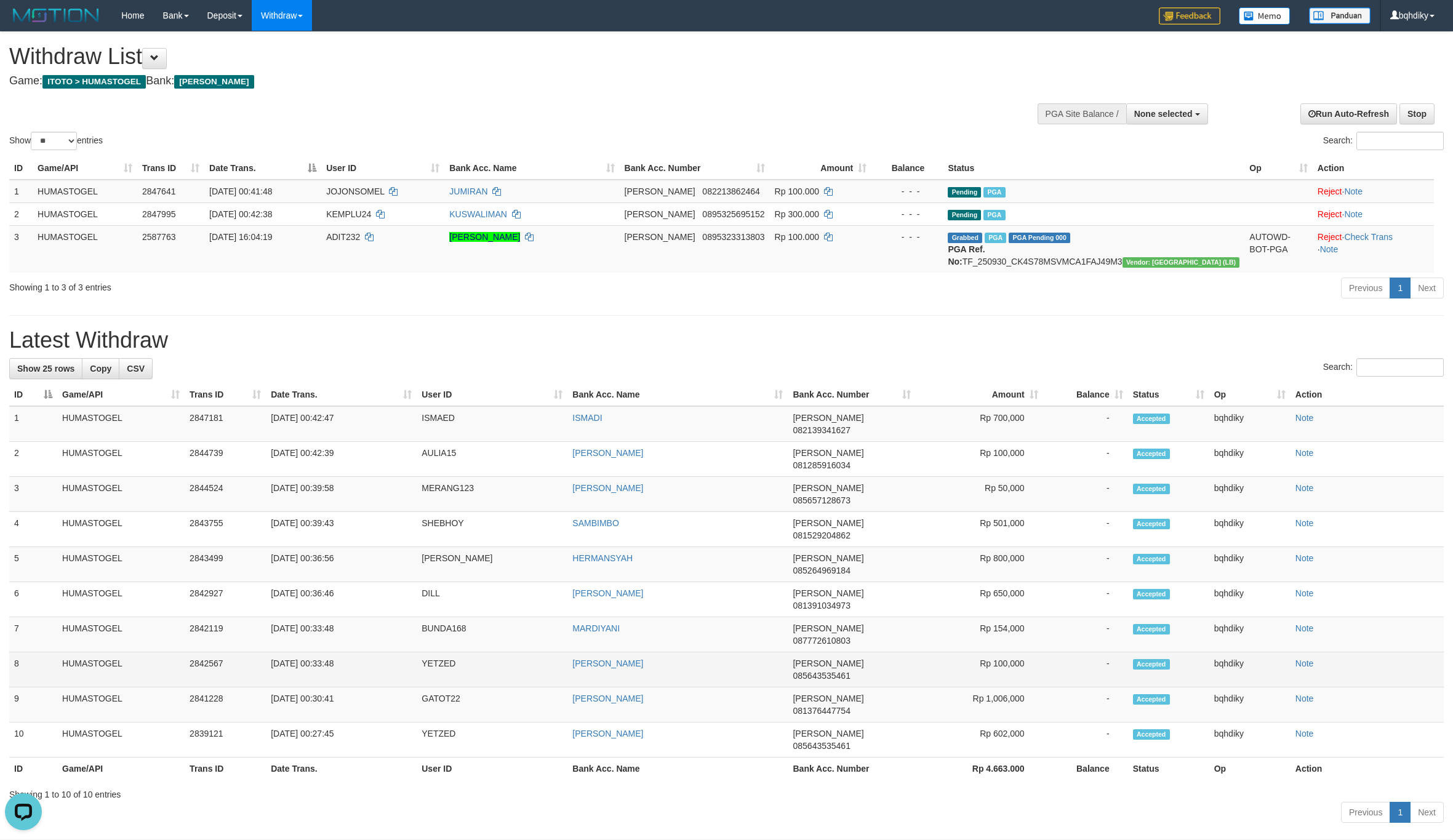
drag, startPoint x: 460, startPoint y: 595, endPoint x: 443, endPoint y: 593, distance: 17.1
click at [460, 652] on td "YETZED" at bounding box center [492, 670] width 151 height 35
click at [443, 652] on td "YETZED" at bounding box center [492, 670] width 151 height 35
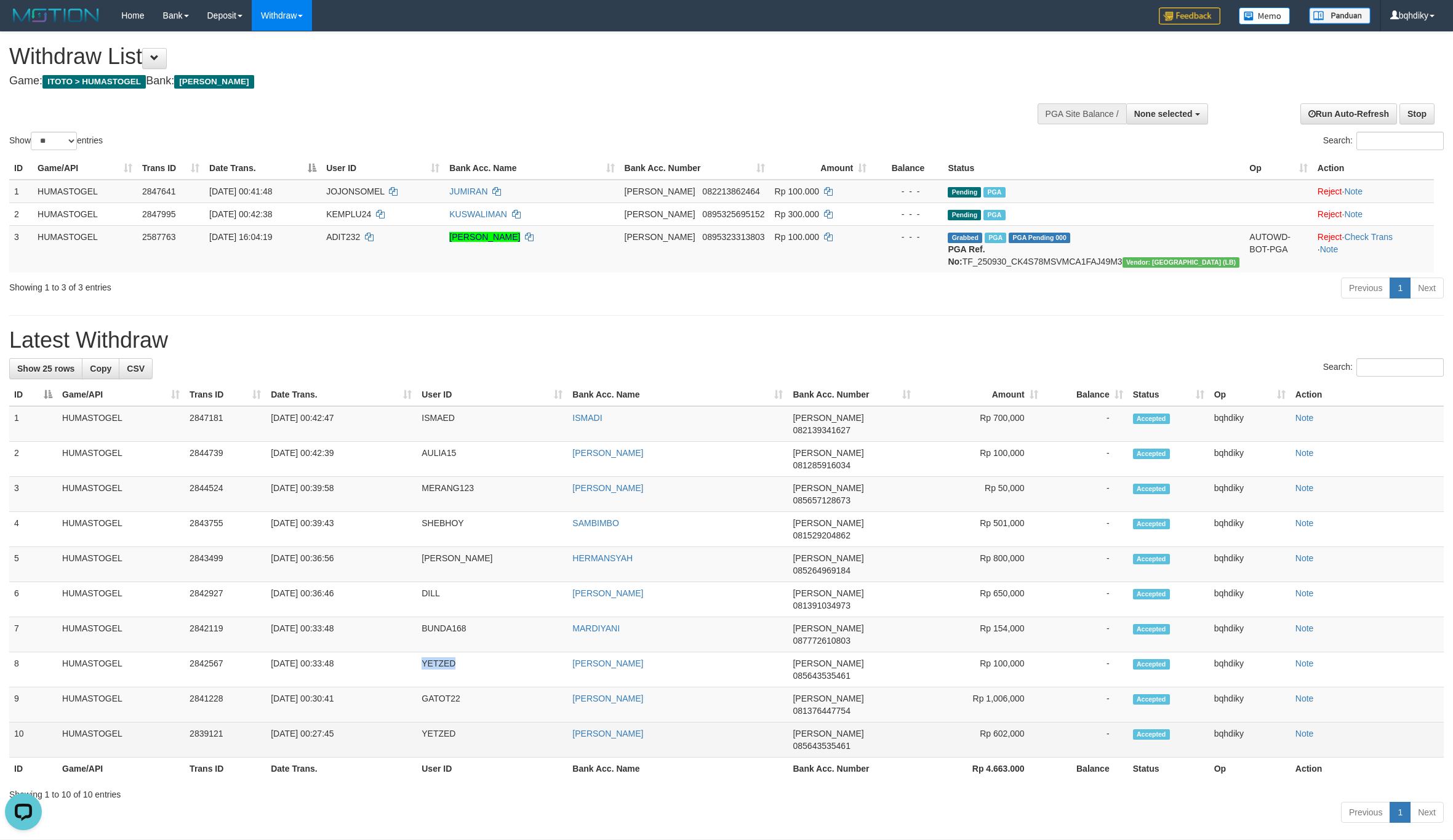
copy td "YETZED"
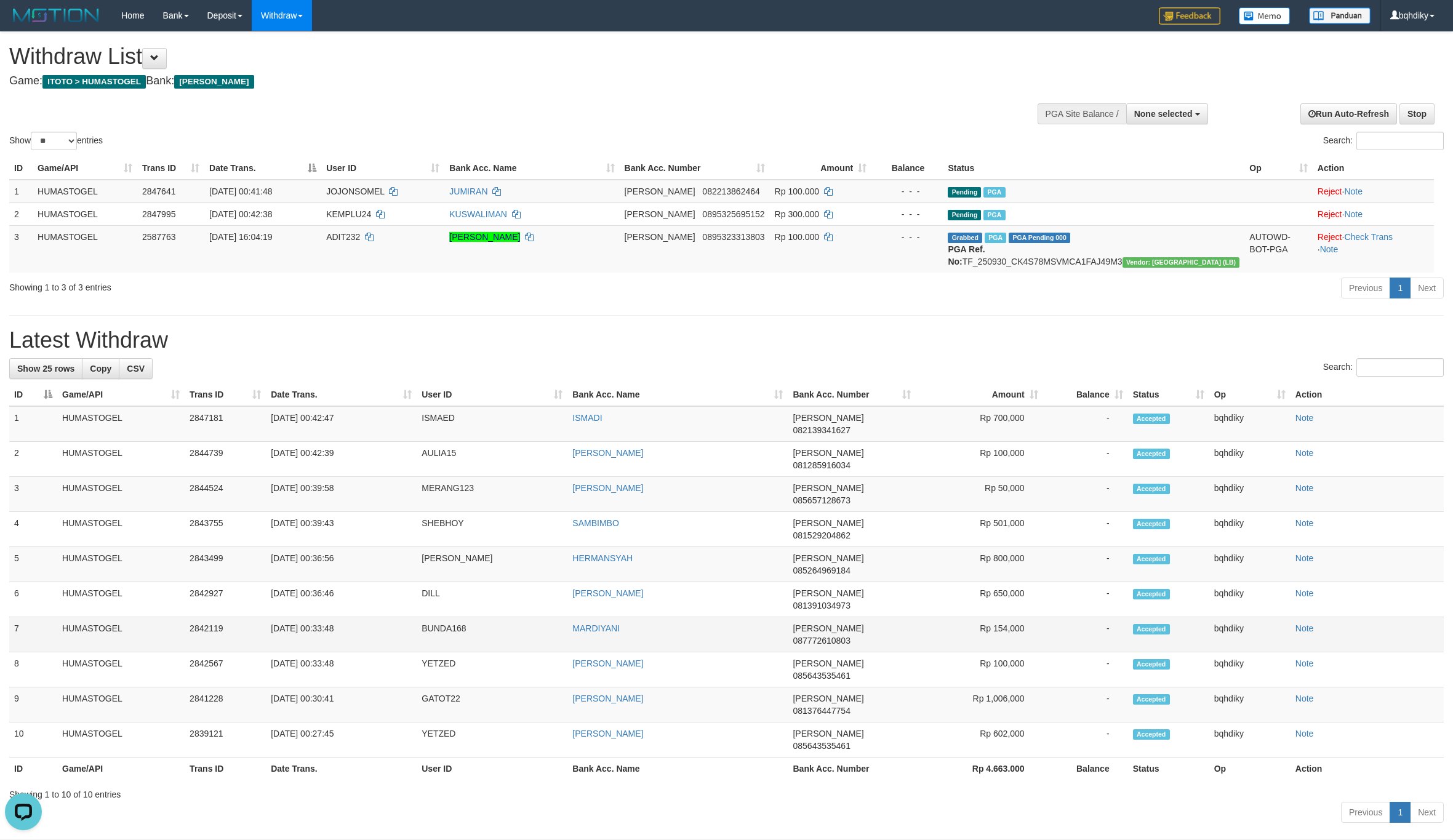
click at [422, 617] on td "BUNDA168" at bounding box center [492, 634] width 151 height 35
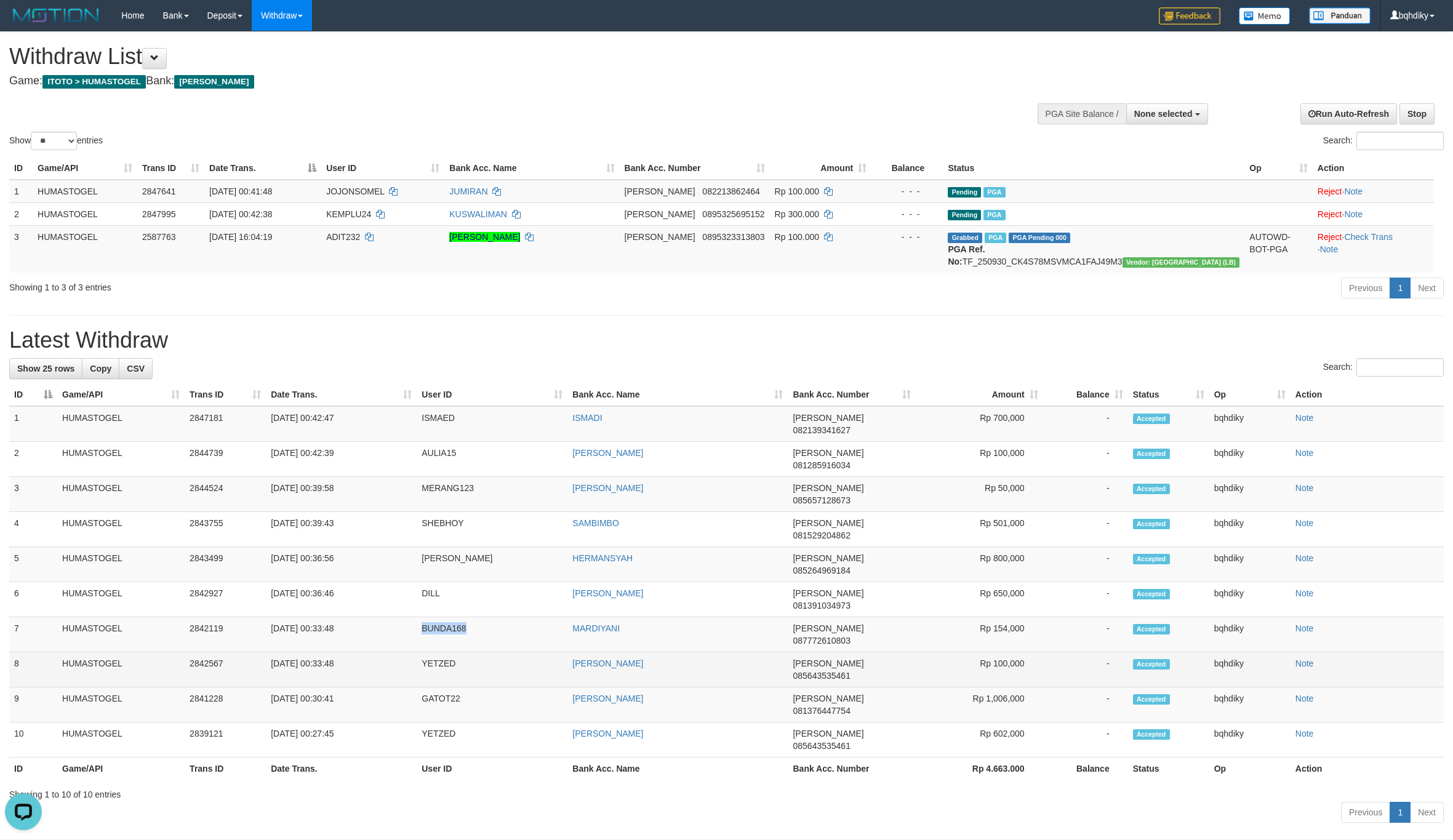
copy td "BUNDA168"
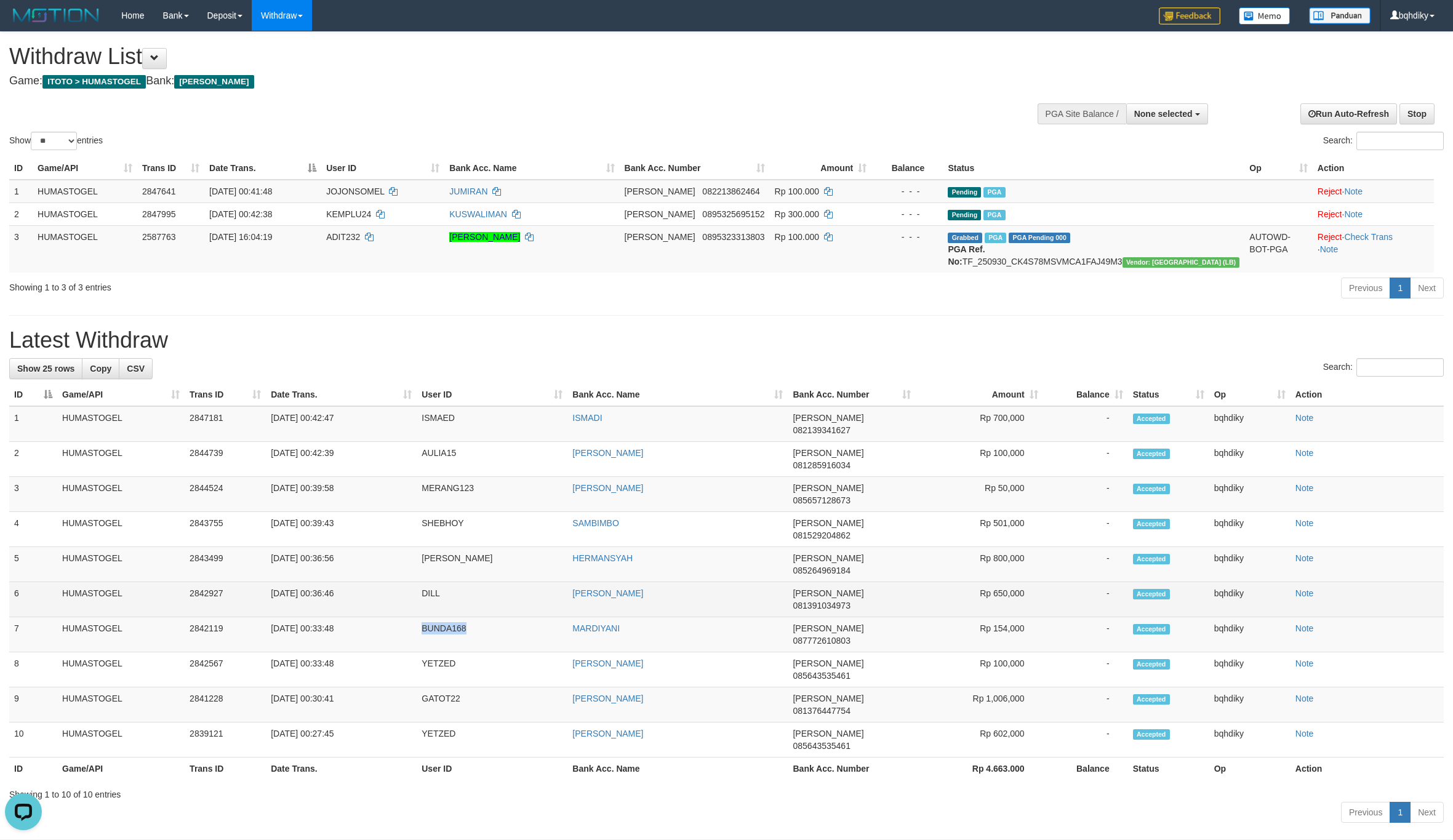
click at [421, 582] on td "DILL" at bounding box center [492, 599] width 151 height 35
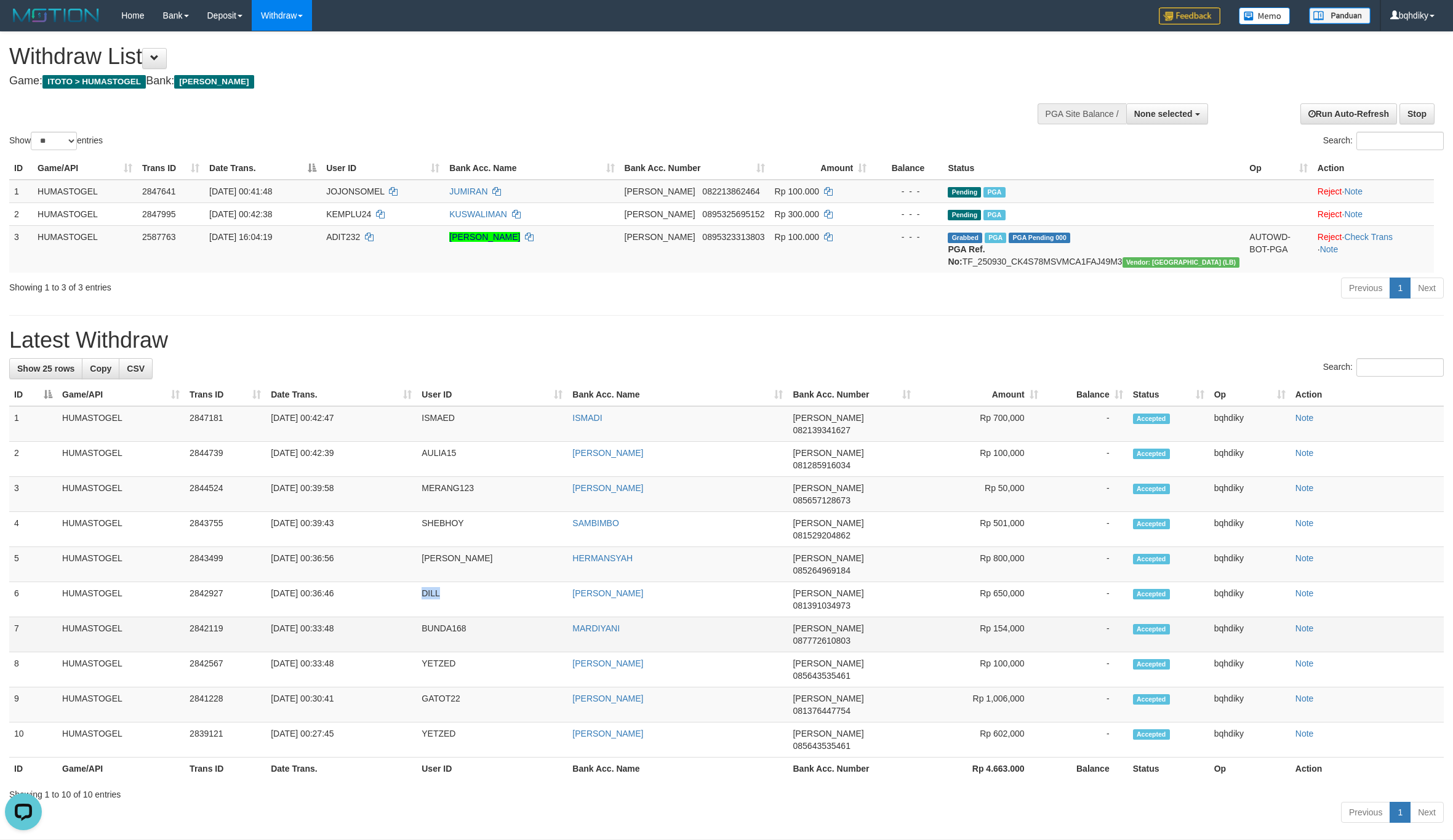
copy td "DILL"
click at [445, 547] on td "[PERSON_NAME]" at bounding box center [492, 564] width 151 height 35
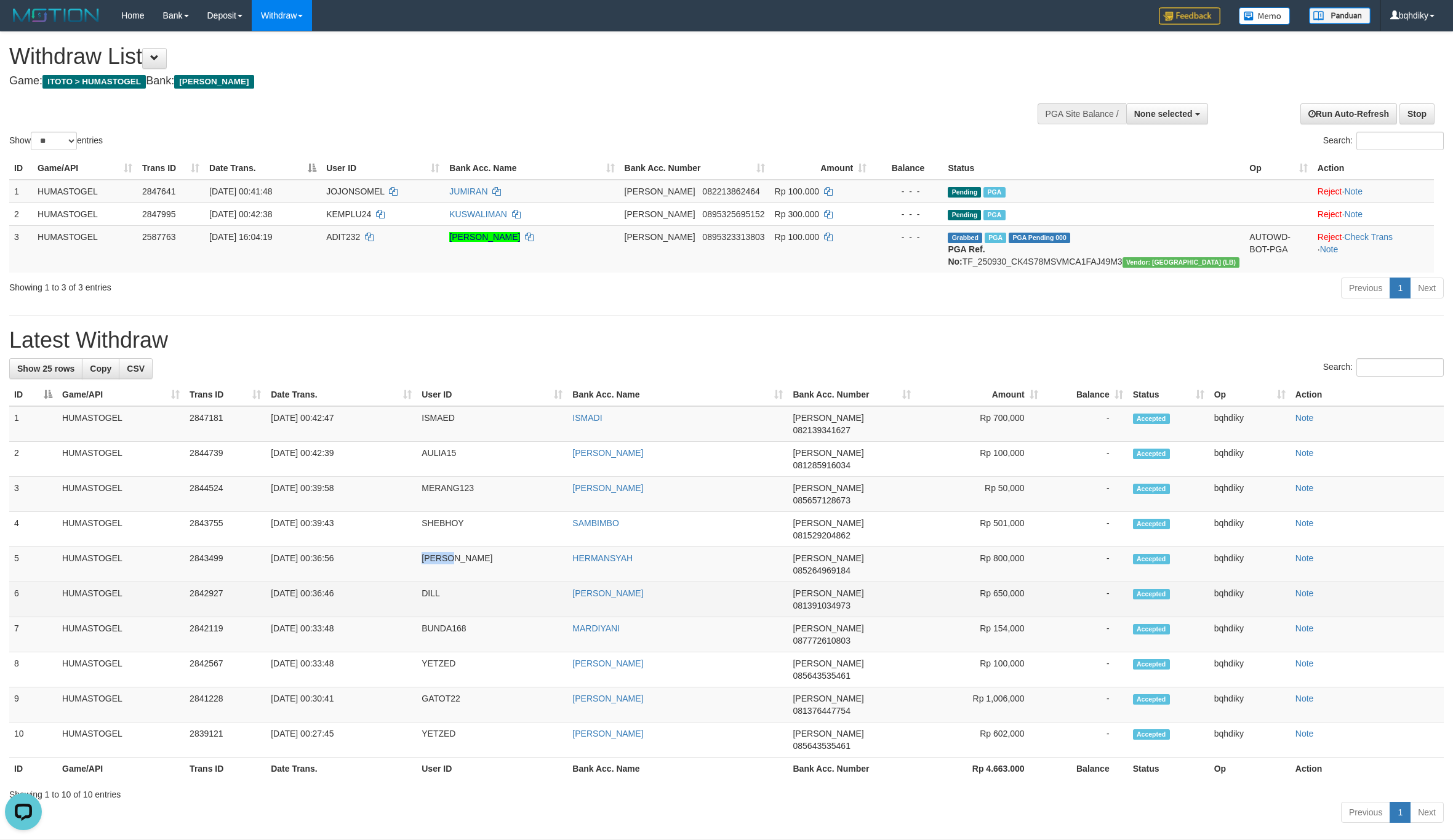
copy td "[PERSON_NAME]"
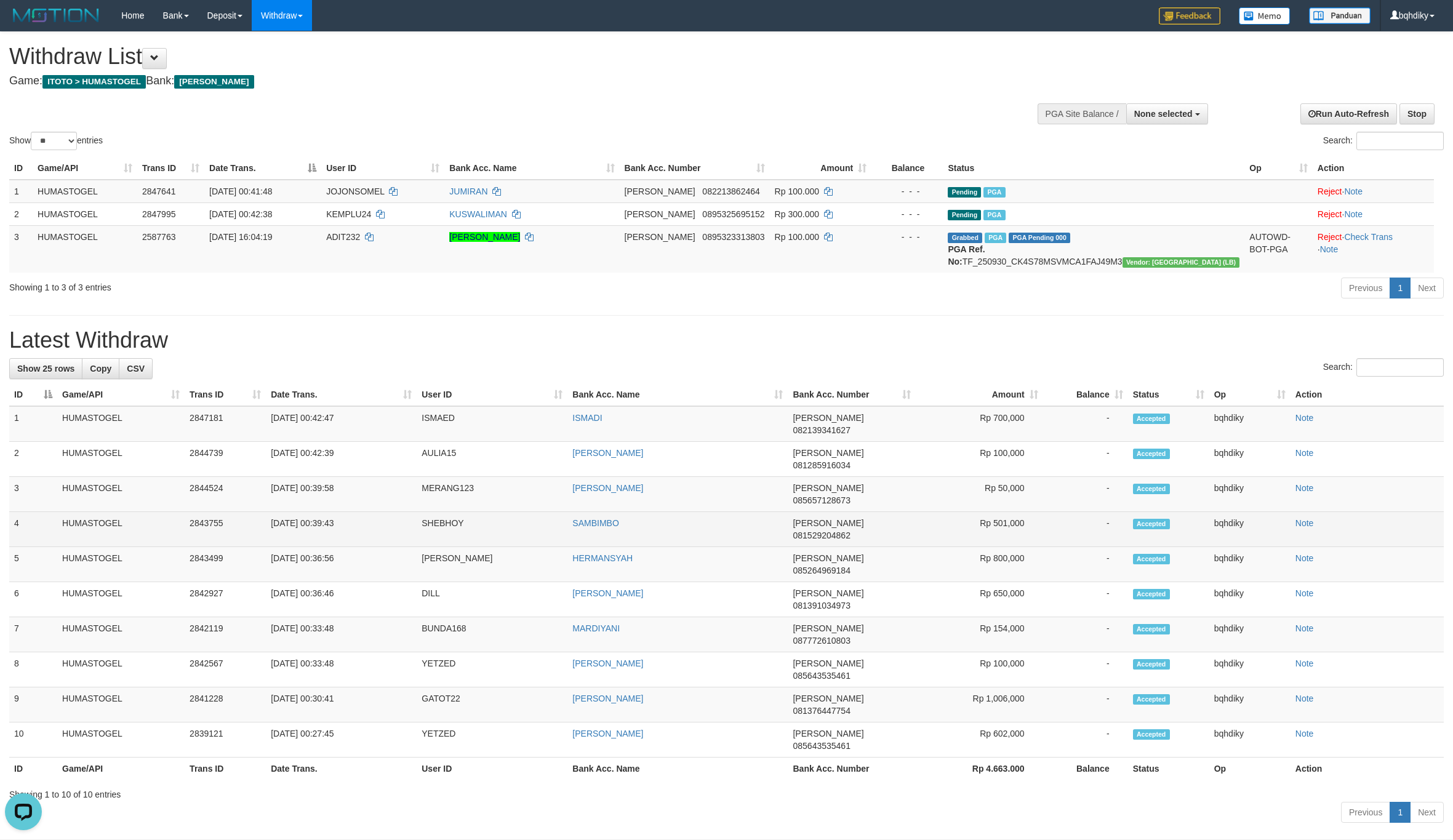
click at [436, 512] on td "SHEBHOY" at bounding box center [492, 530] width 151 height 35
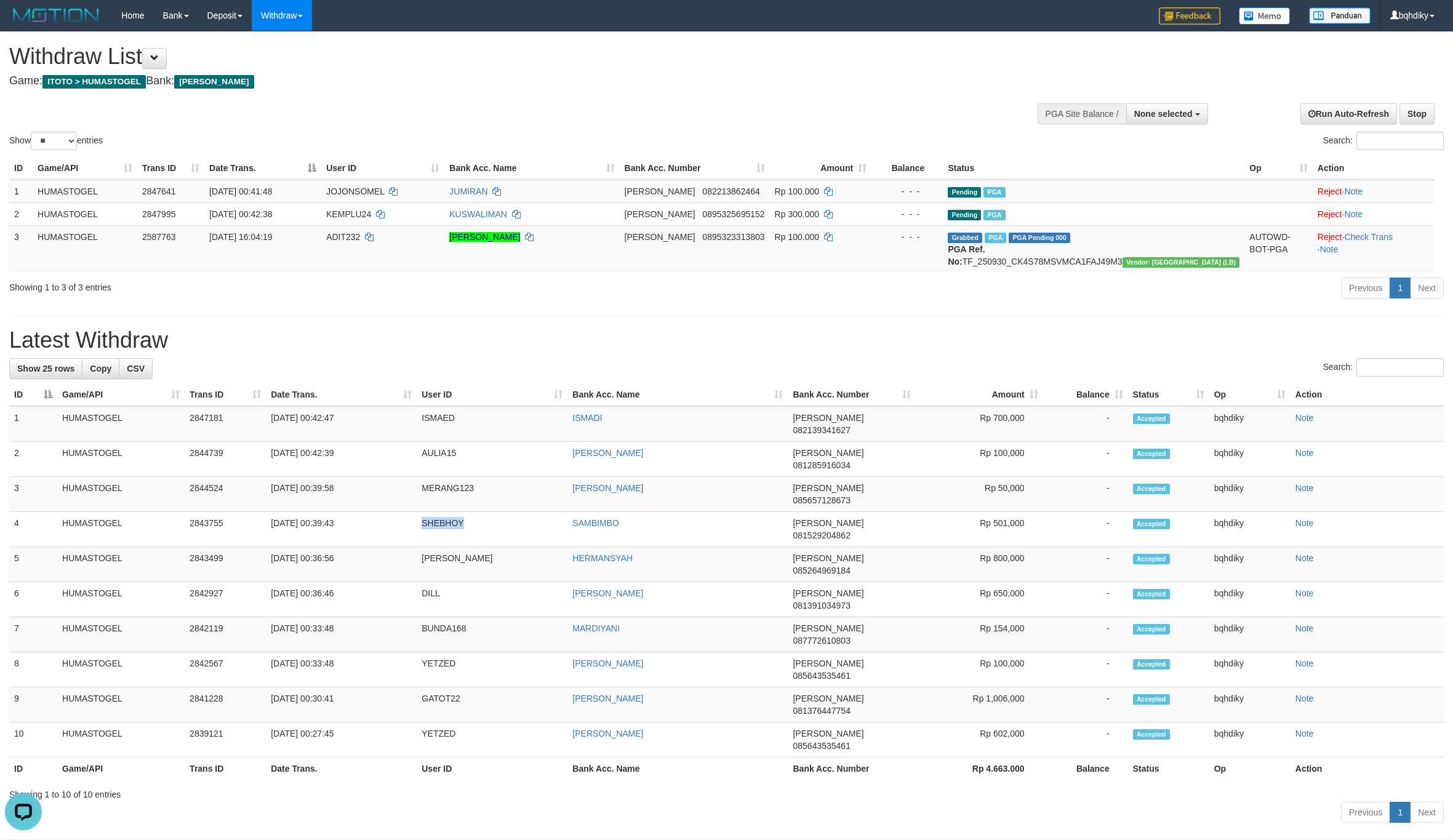
copy td "SHEBHOY"
click at [446, 480] on td "MERANG123" at bounding box center [492, 494] width 151 height 35
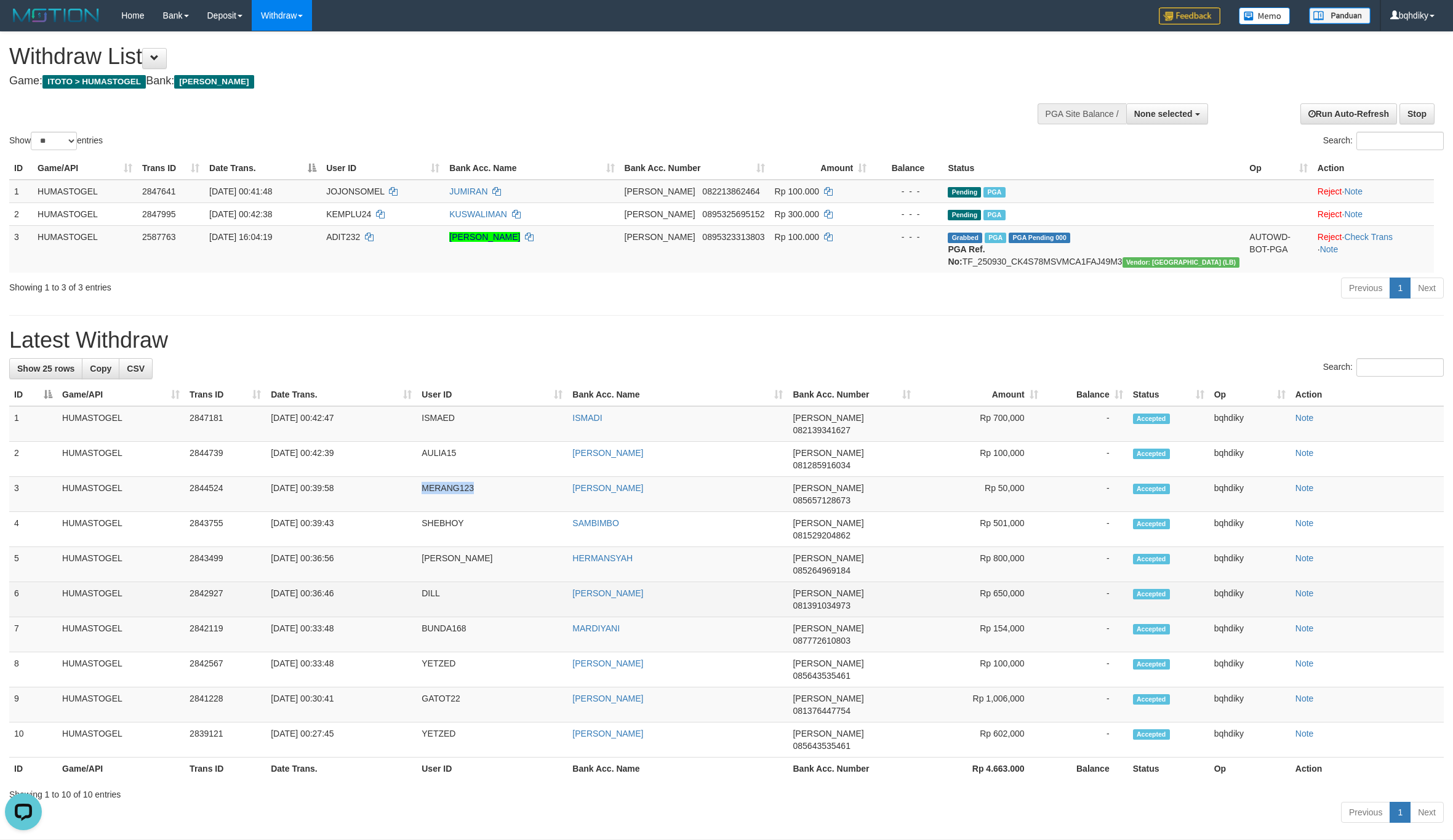
copy td "MERANG123"
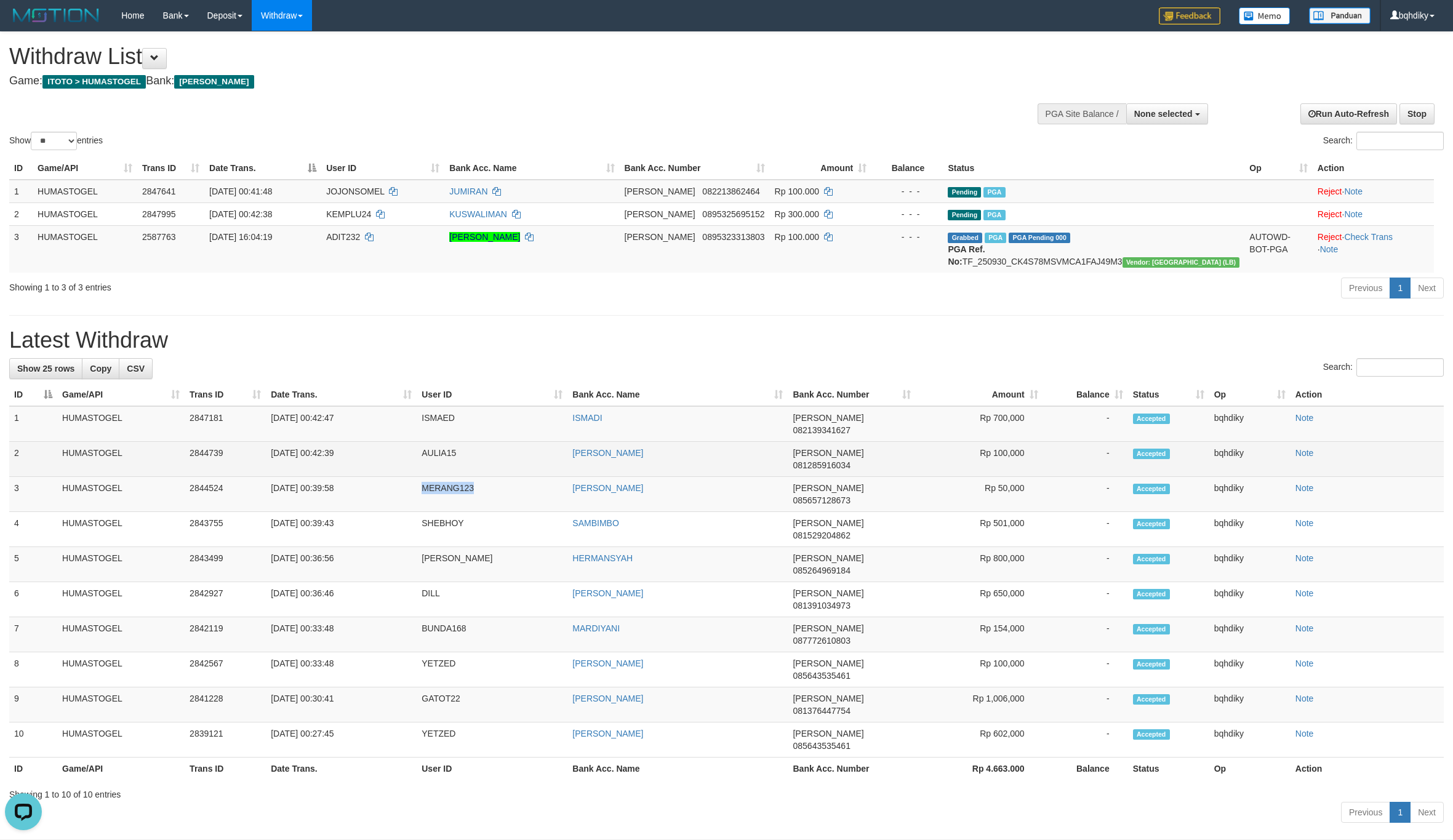
click at [418, 453] on td "AULIA15" at bounding box center [492, 459] width 151 height 35
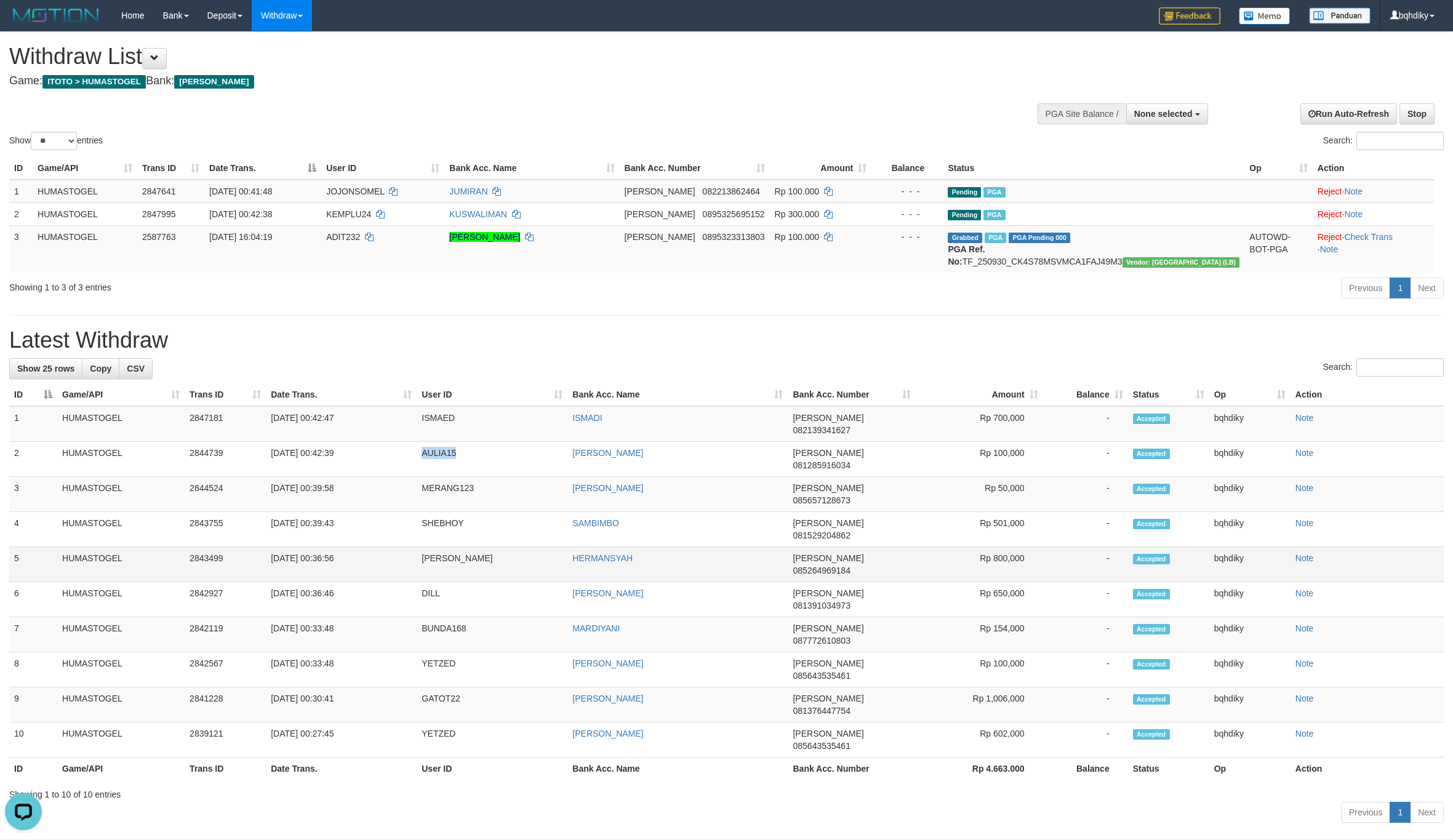
copy td "AULIA15"
click at [425, 436] on td "ISMAED" at bounding box center [492, 423] width 151 height 36
copy td "ISMAED"
click at [1127, 120] on button "None selected" at bounding box center [1167, 114] width 82 height 21
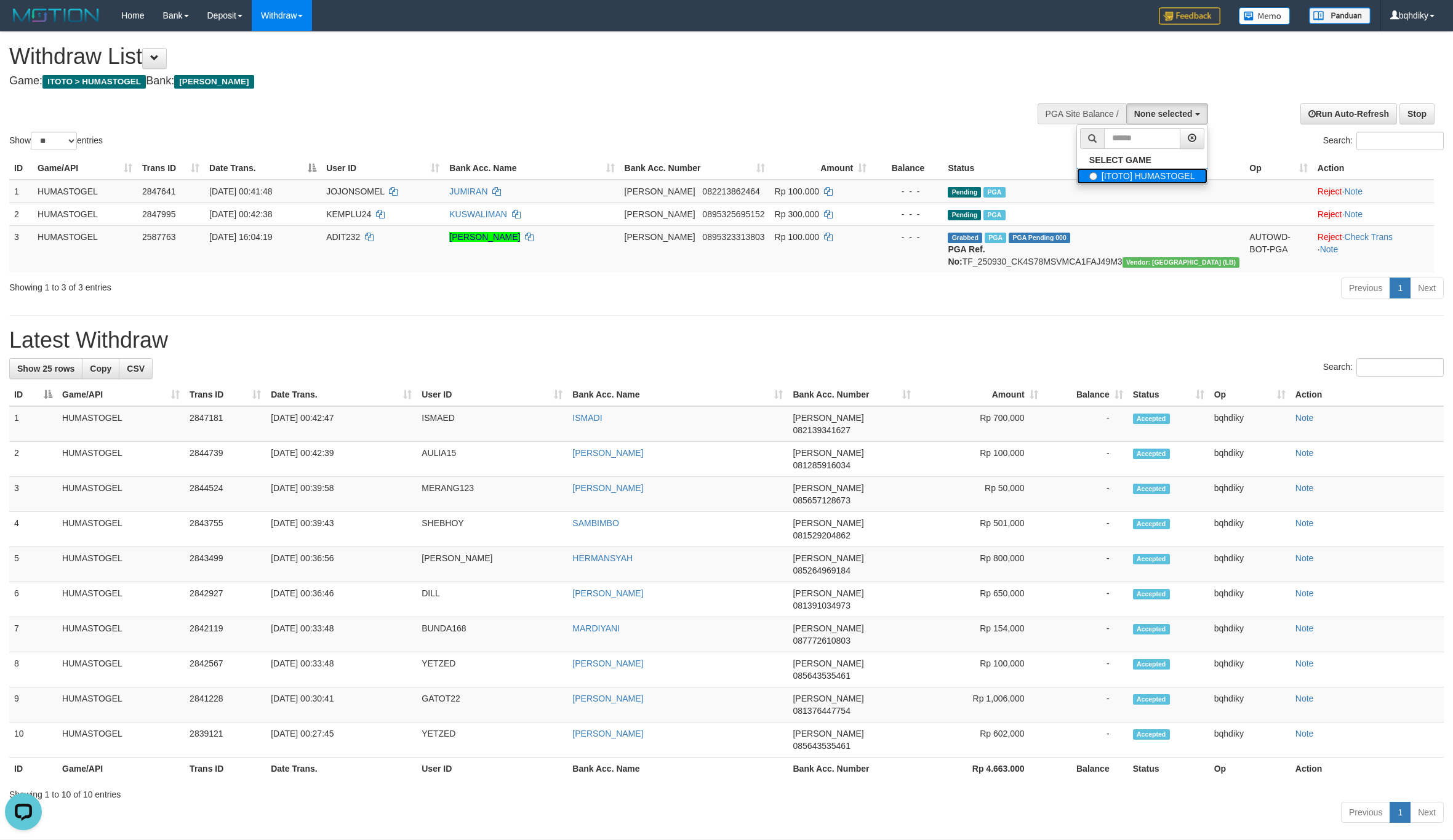
click at [1119, 173] on label "[ITOTO] HUMASTOGEL" at bounding box center [1142, 175] width 130 height 16
select select "****"
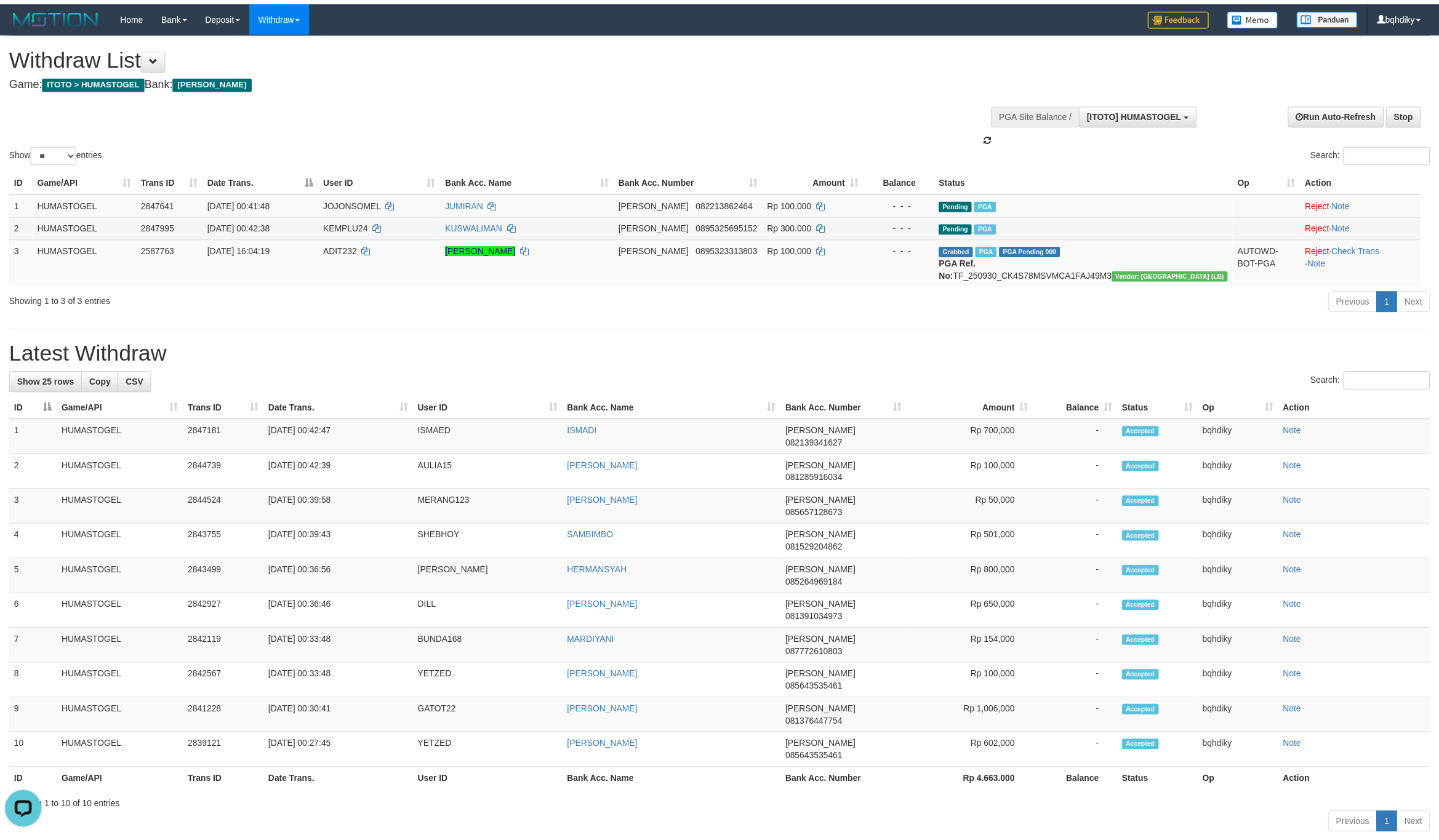
scroll to position [11, 0]
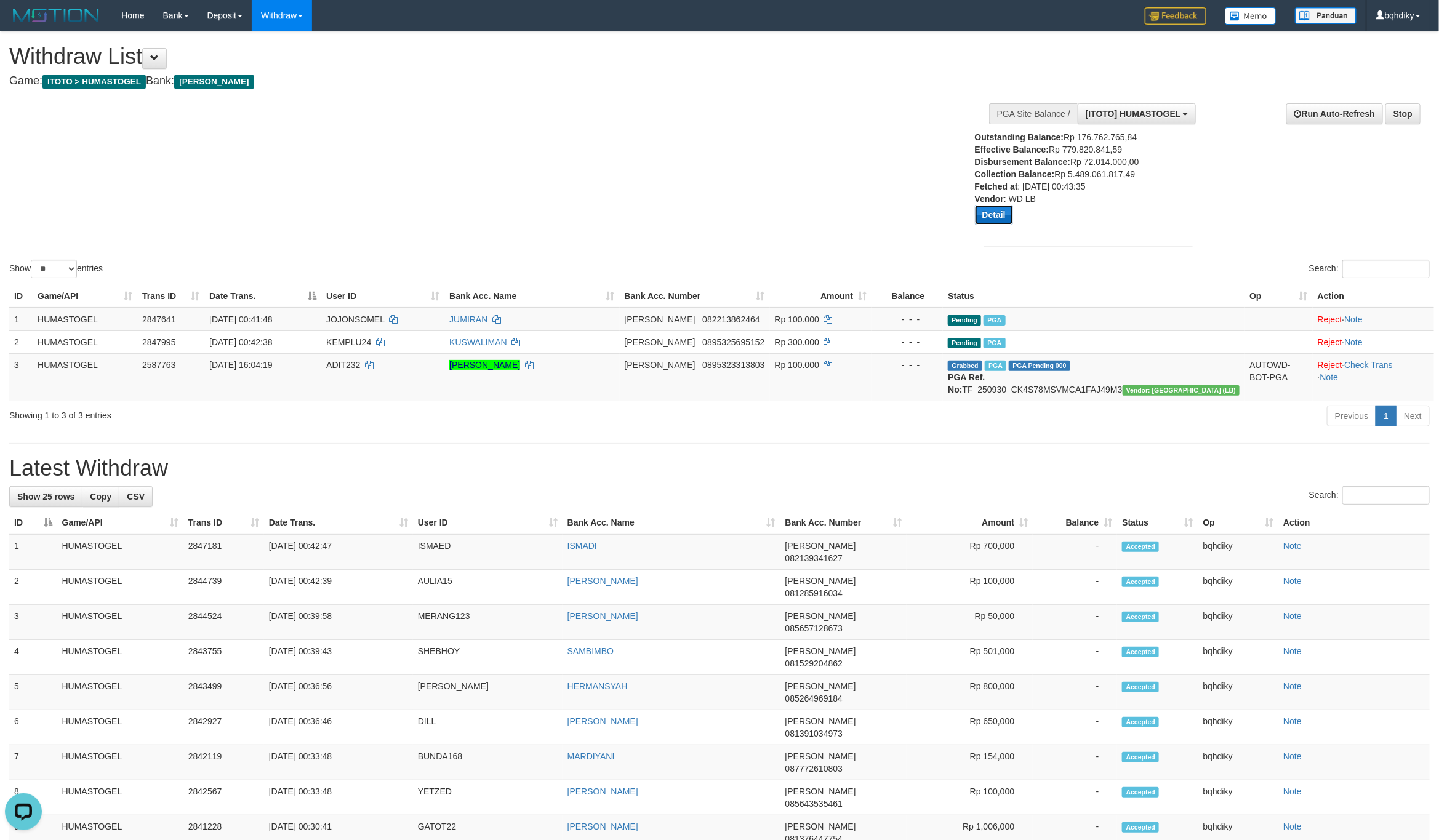
click at [986, 211] on button "Detail" at bounding box center [994, 215] width 38 height 20
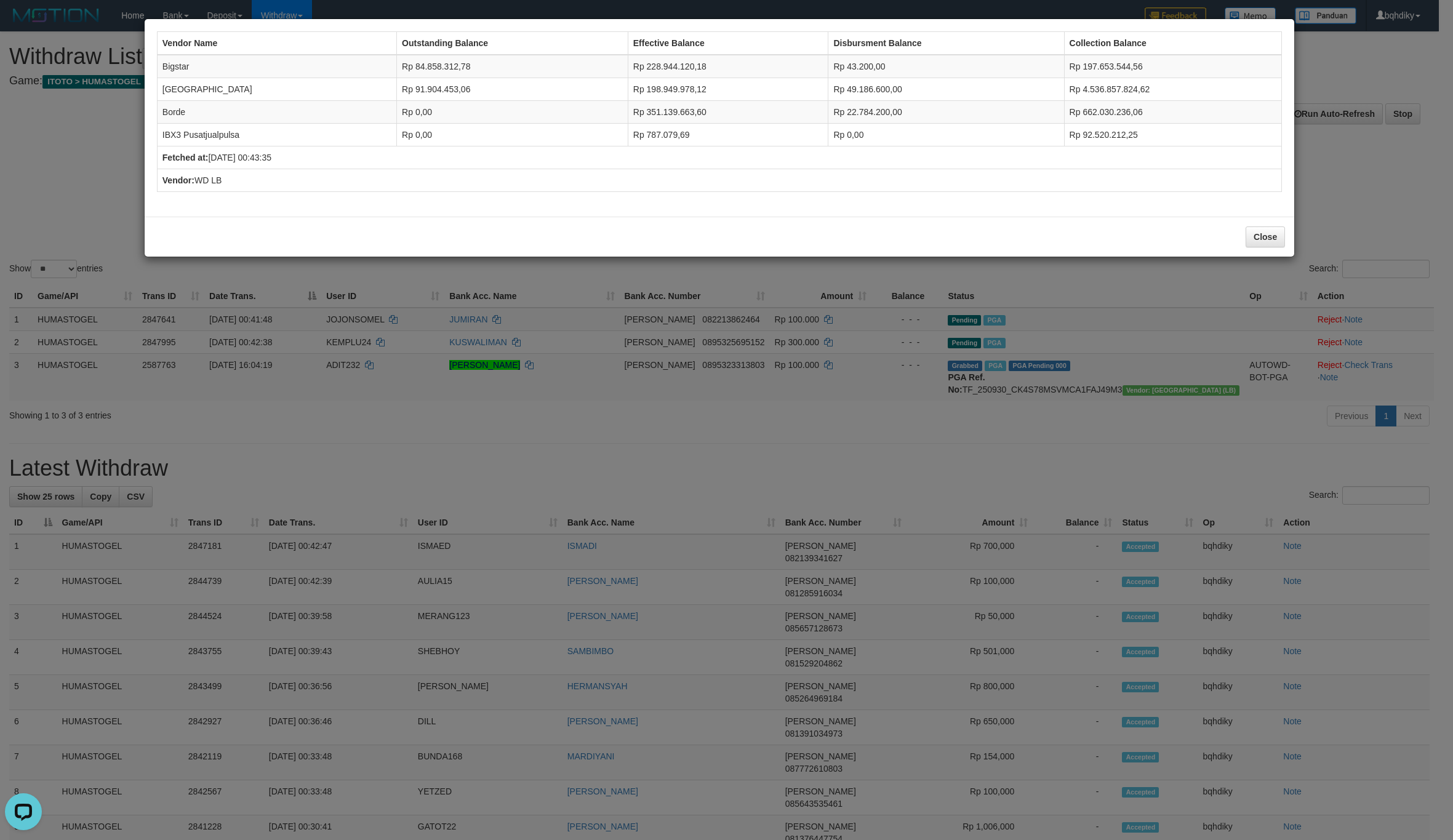
click at [670, 681] on div "Vendor Name Outstanding Balance Effective Balance Disbursment Balance Collectio…" at bounding box center [726, 420] width 1453 height 840
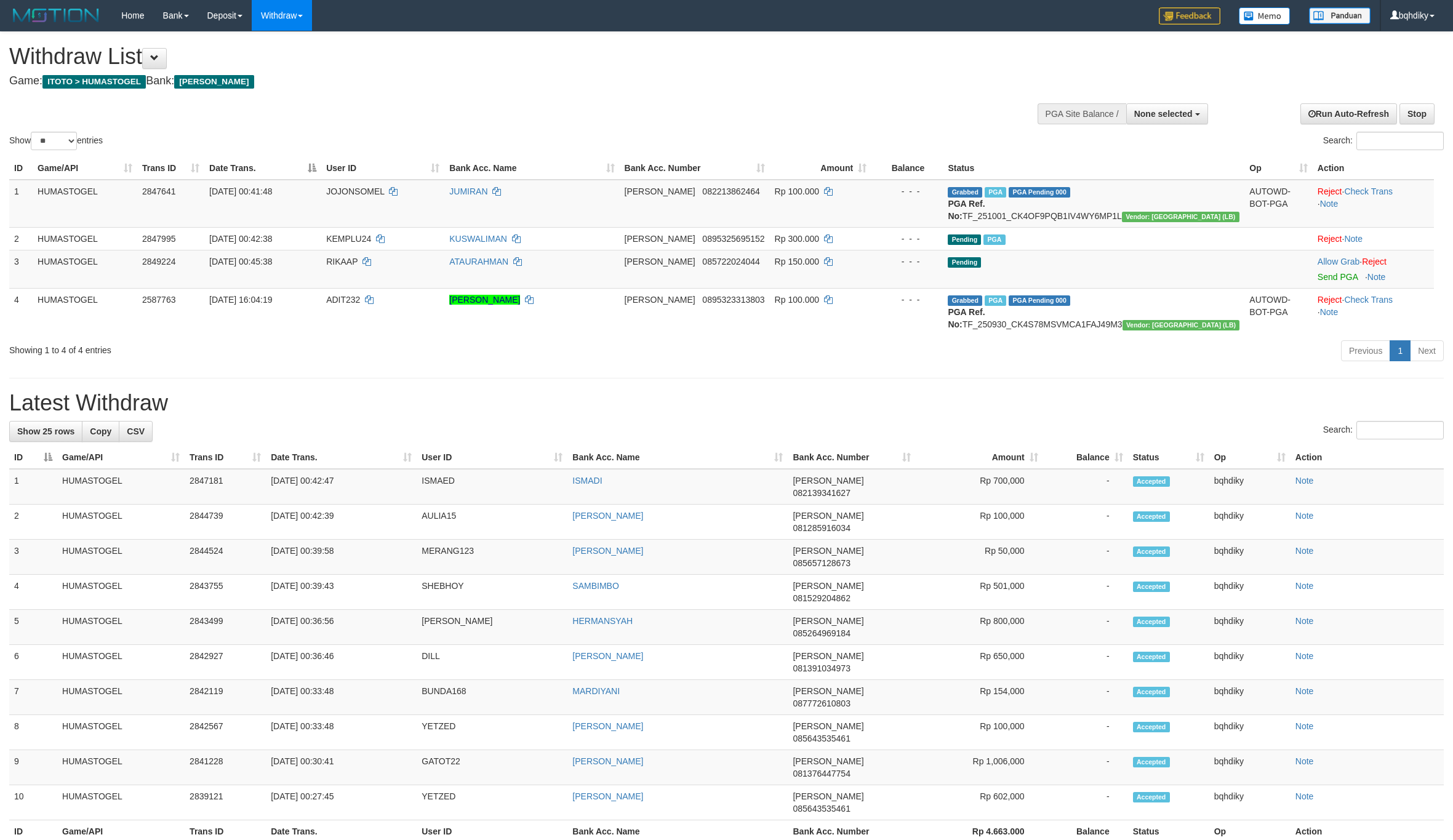
select select
select select "**"
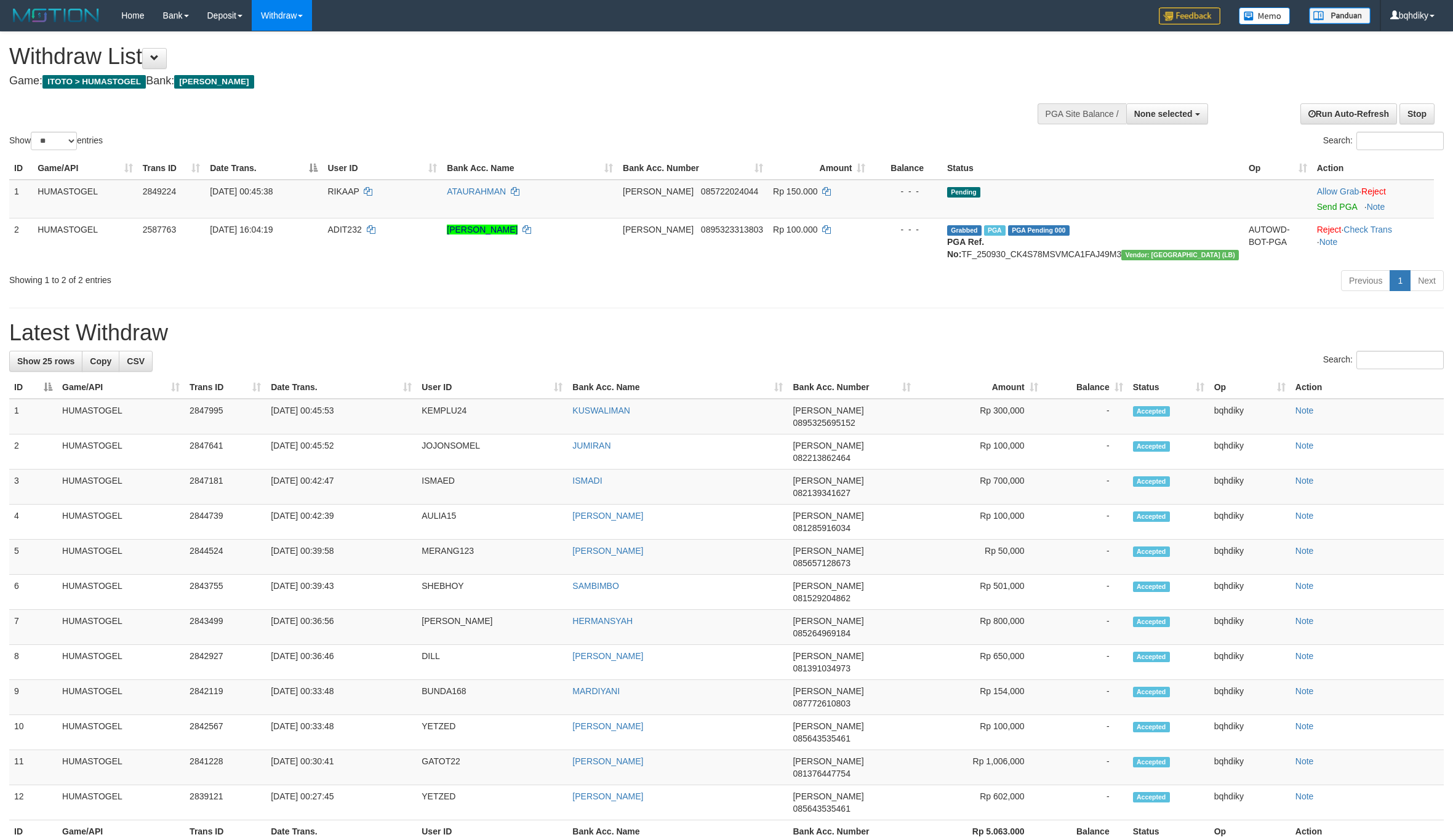
select select
select select "**"
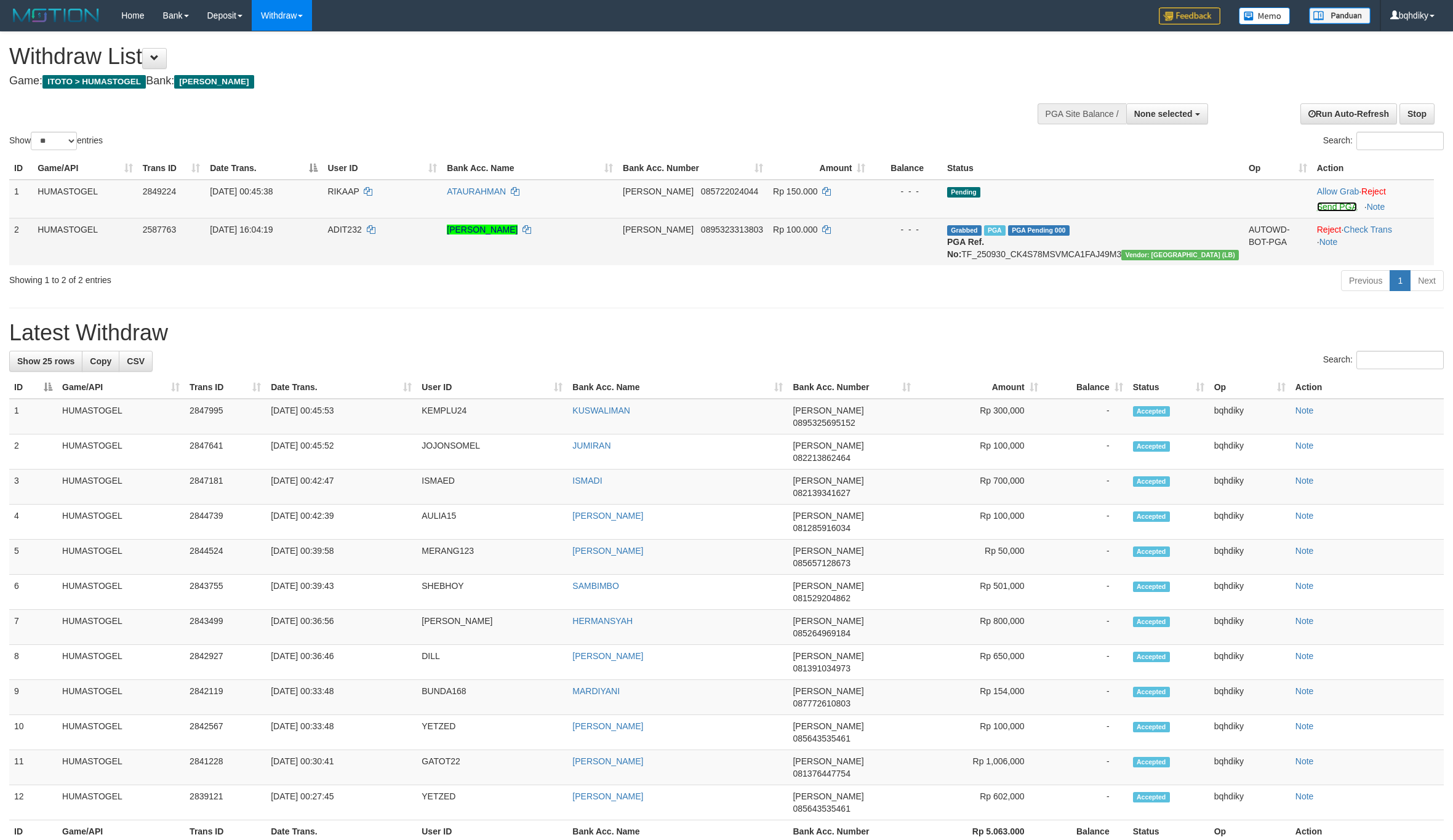
drag, startPoint x: 1304, startPoint y: 208, endPoint x: 1200, endPoint y: 258, distance: 115.4
click at [1317, 208] on link "Send PGA" at bounding box center [1337, 207] width 40 height 10
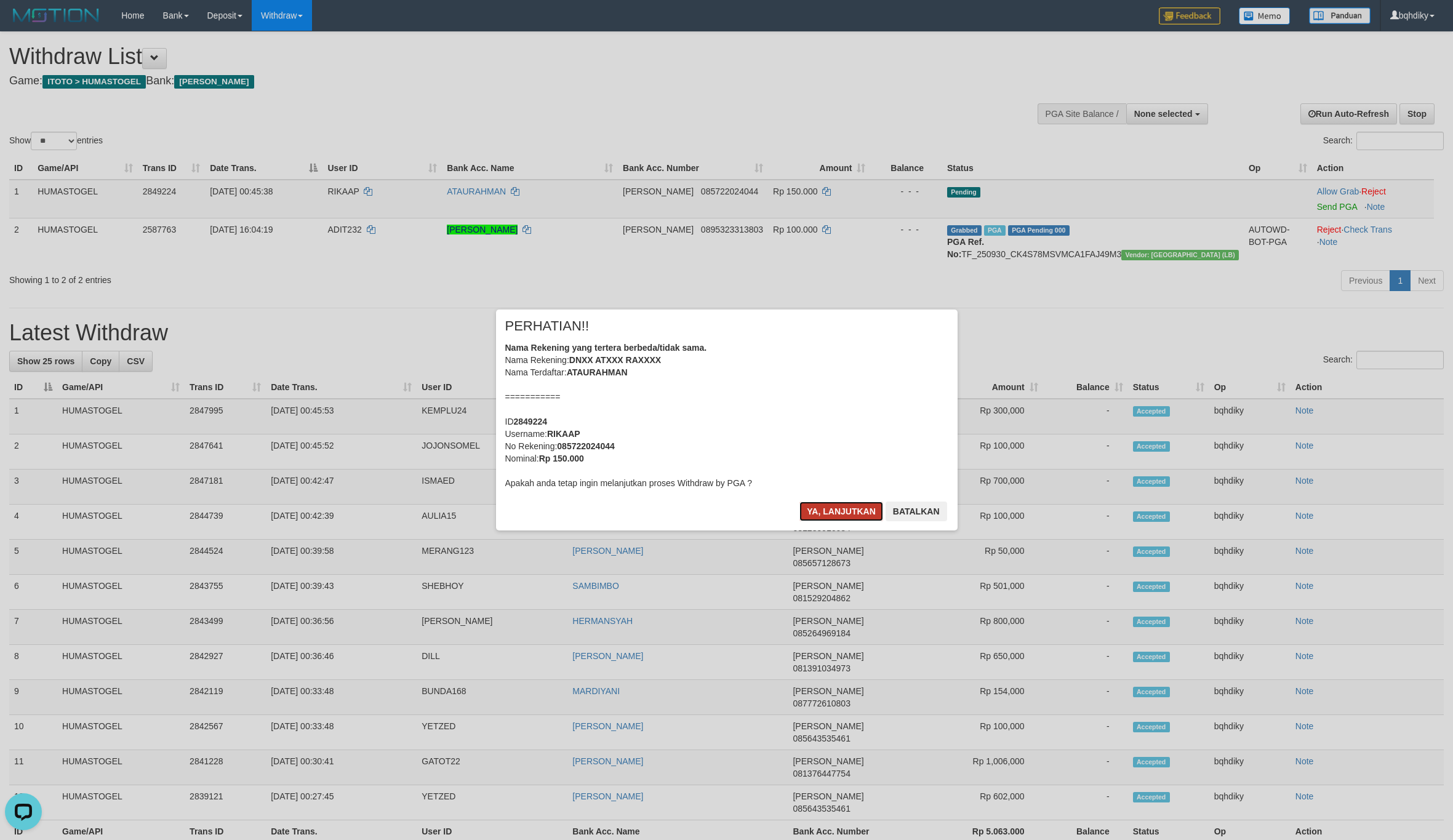
click at [824, 505] on button "Ya, lanjutkan" at bounding box center [841, 511] width 84 height 20
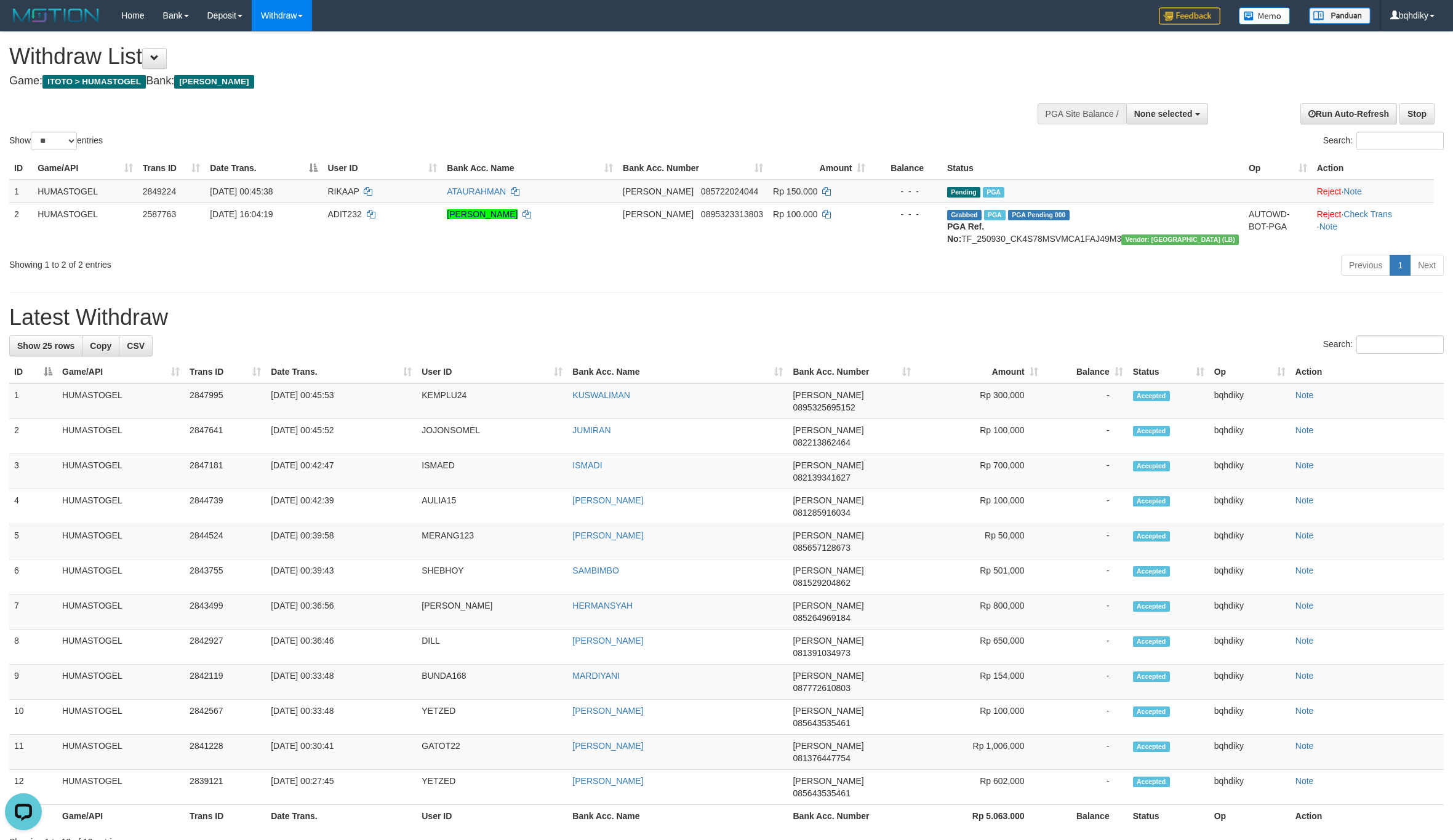
click at [492, 280] on div "Showing 1 to 2 of 2 entries Previous 1 Next" at bounding box center [726, 266] width 1453 height 27
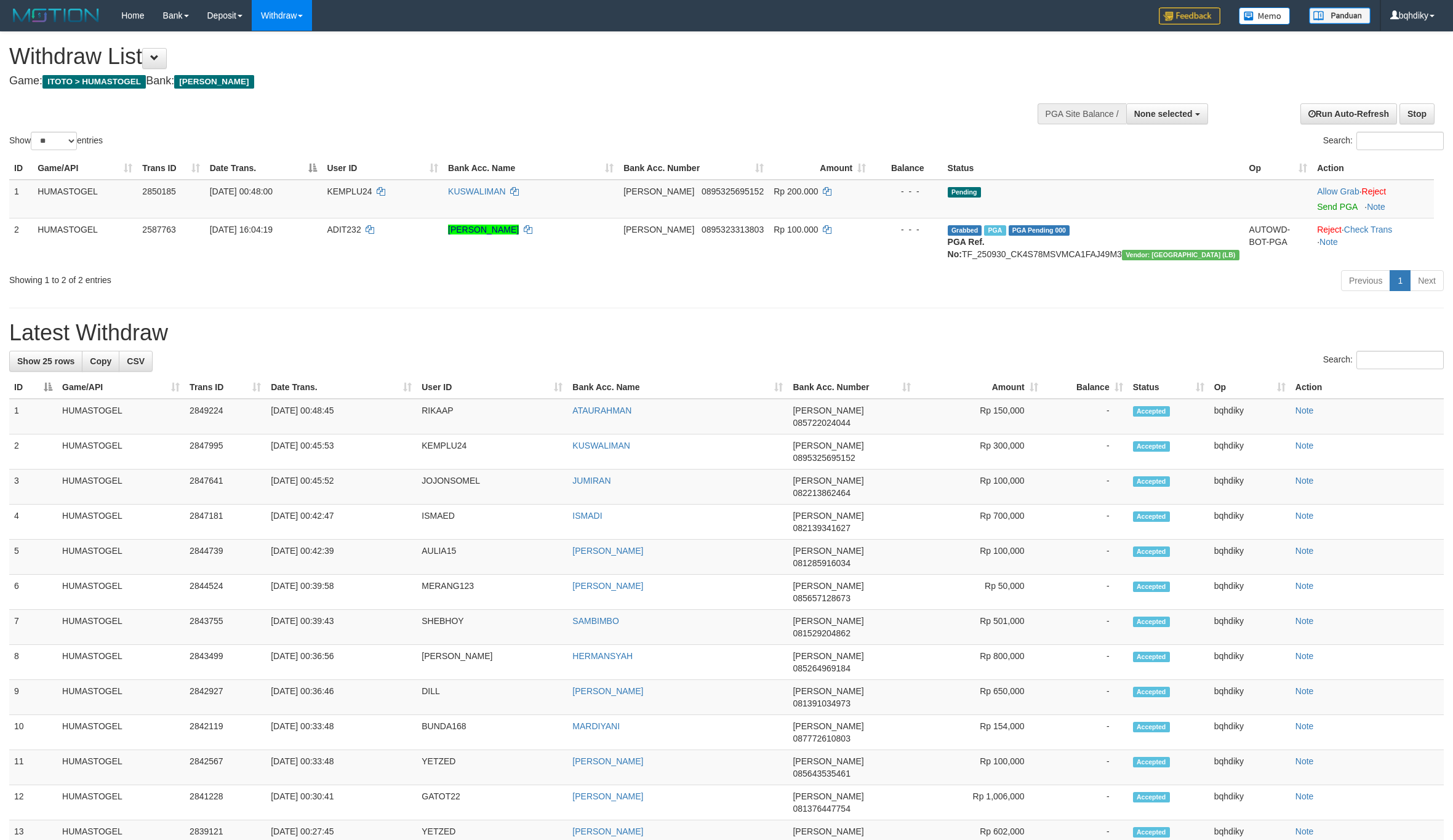
select select
select select "**"
click at [1317, 209] on link "Send PGA" at bounding box center [1337, 207] width 40 height 10
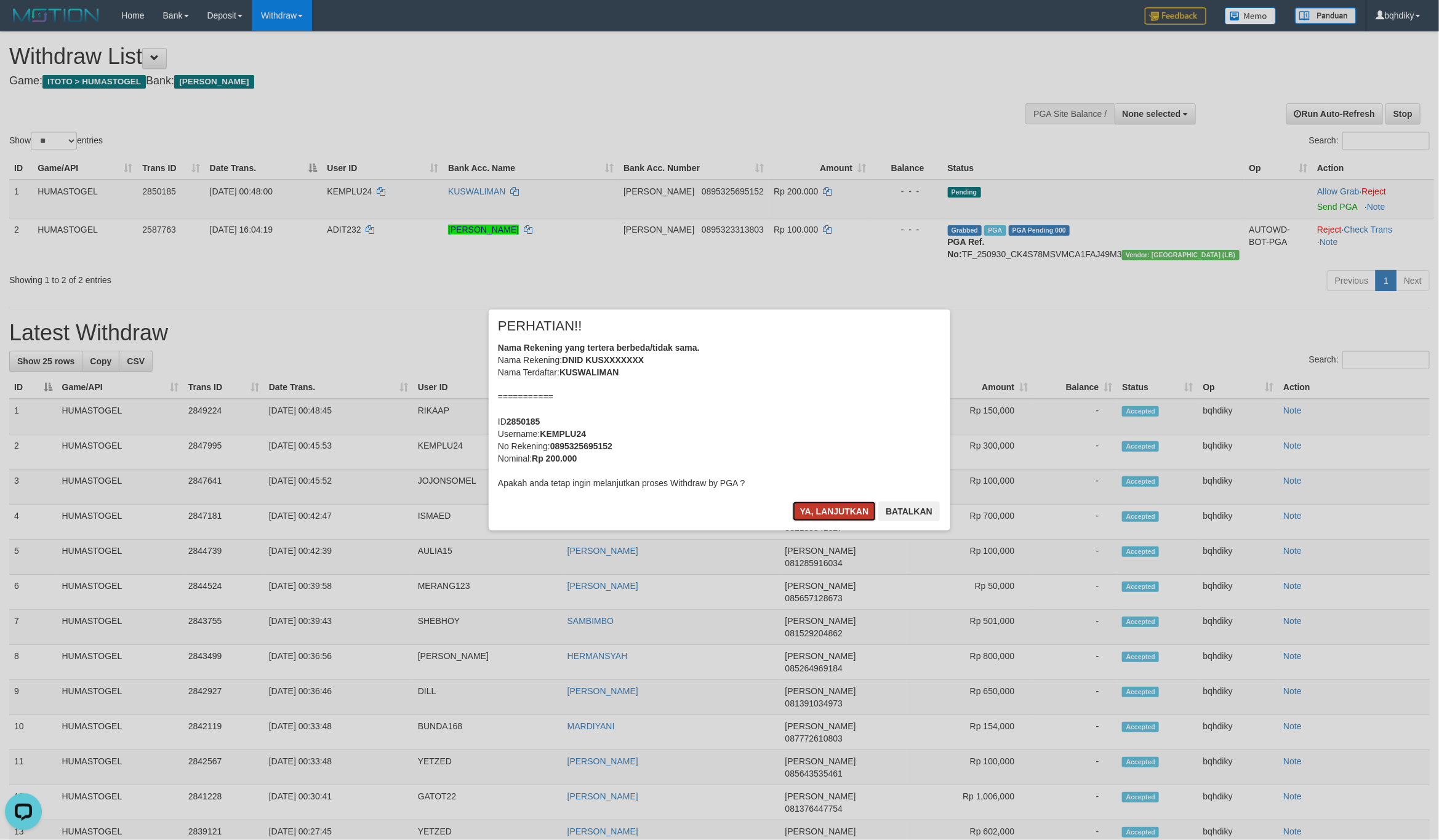
click at [826, 510] on button "Ya, lanjutkan" at bounding box center [835, 511] width 84 height 20
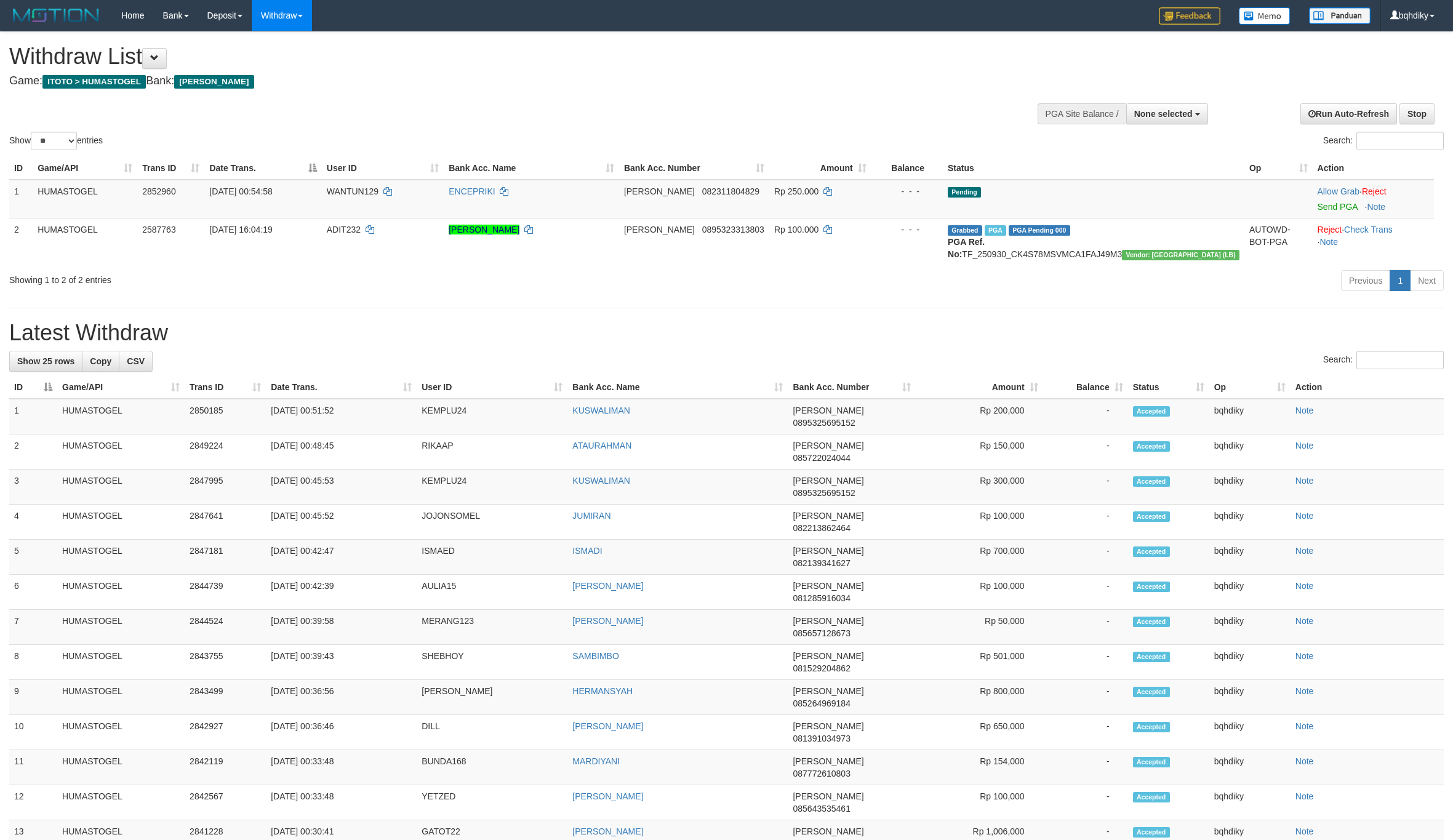
select select
select select "**"
click at [1331, 208] on link "Send PGA" at bounding box center [1338, 207] width 40 height 10
drag, startPoint x: 836, startPoint y: 66, endPoint x: 833, endPoint y: 81, distance: 15.3
click at [836, 66] on h1 "Withdraw List" at bounding box center [478, 56] width 938 height 25
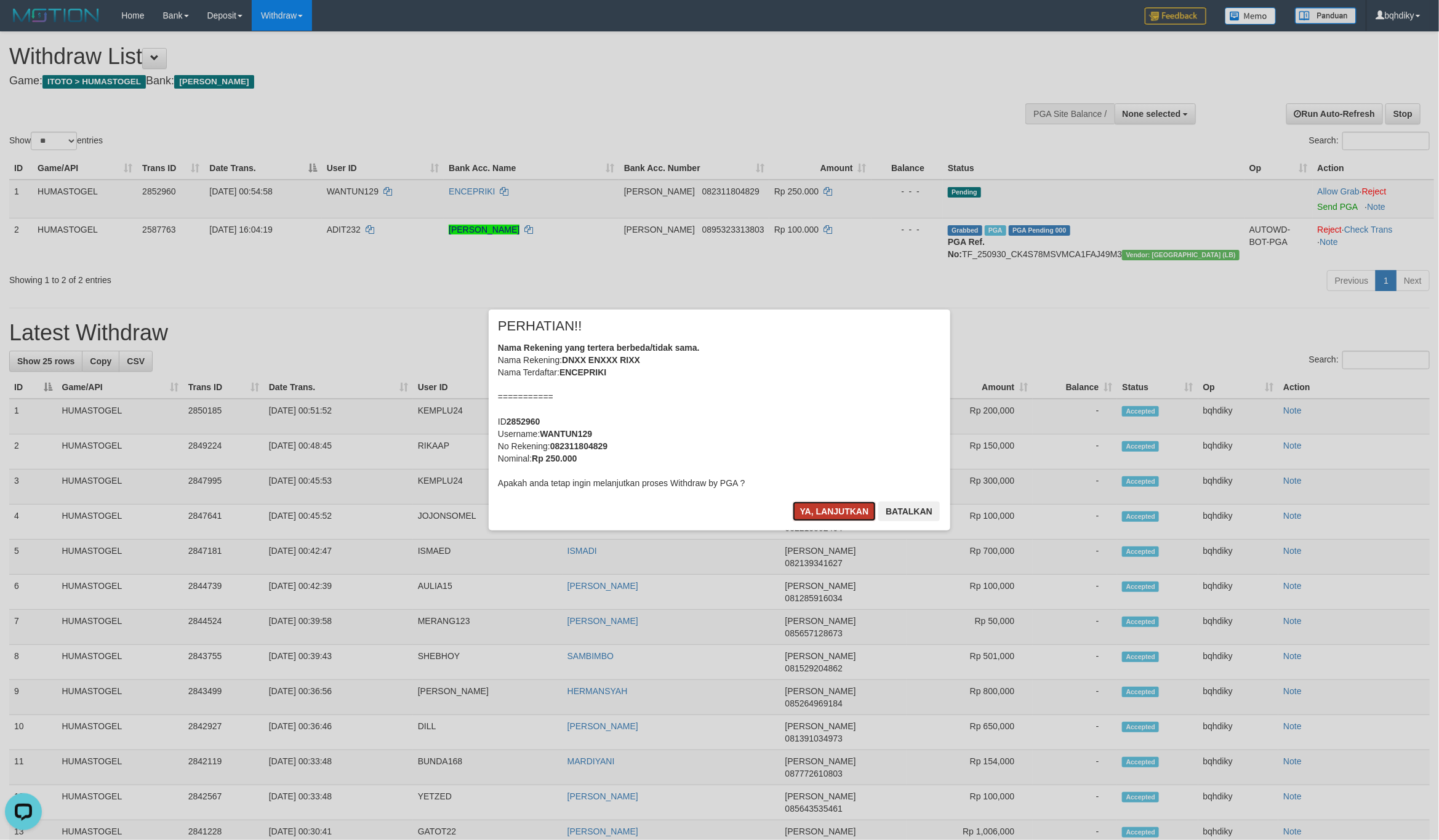
click at [833, 513] on button "Ya, lanjutkan" at bounding box center [835, 511] width 84 height 20
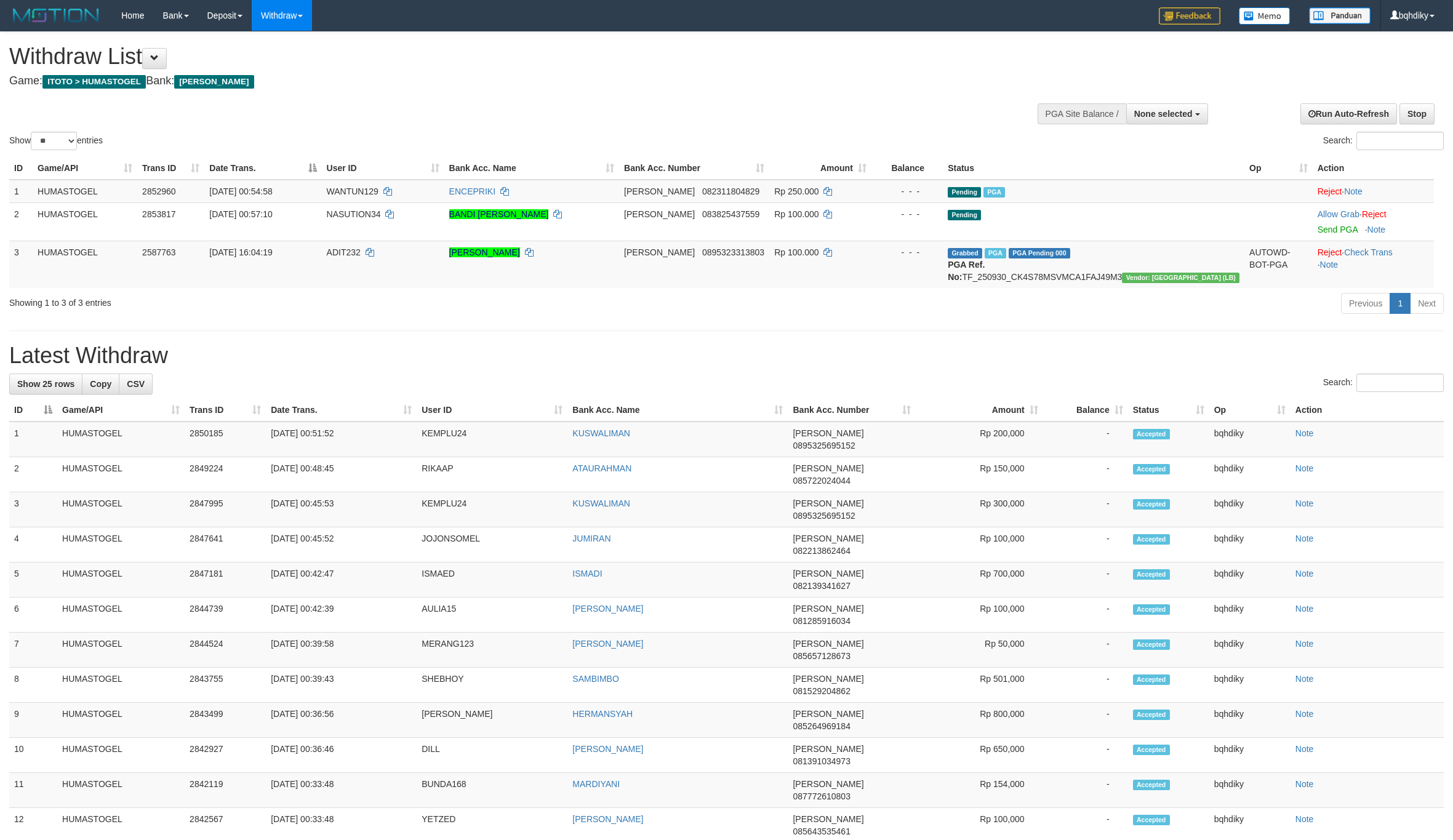
select select
select select "**"
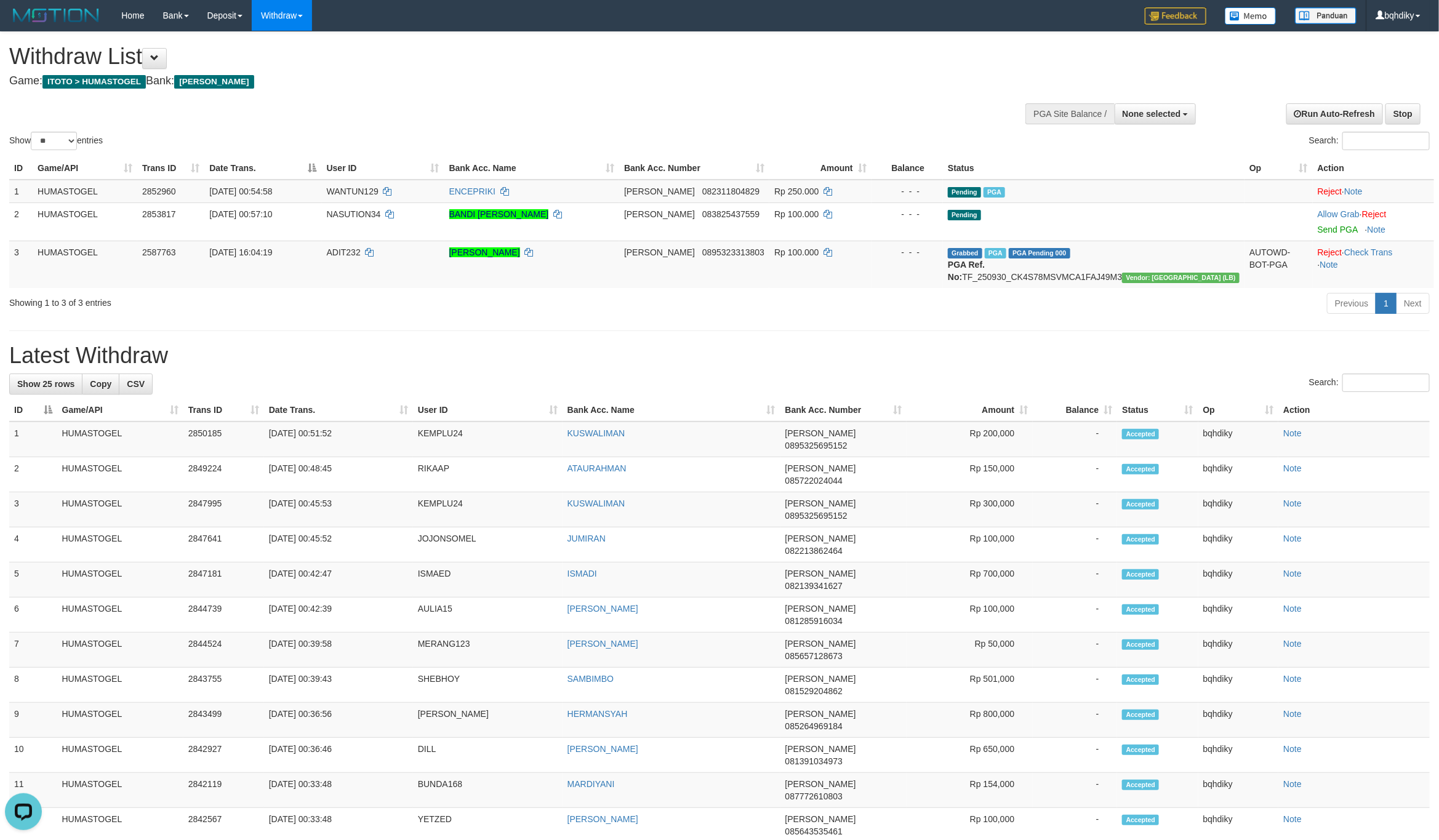
click at [748, 85] on h4 "Game: ITOTO > HUMASTOGEL Bank: DANA" at bounding box center [478, 81] width 938 height 12
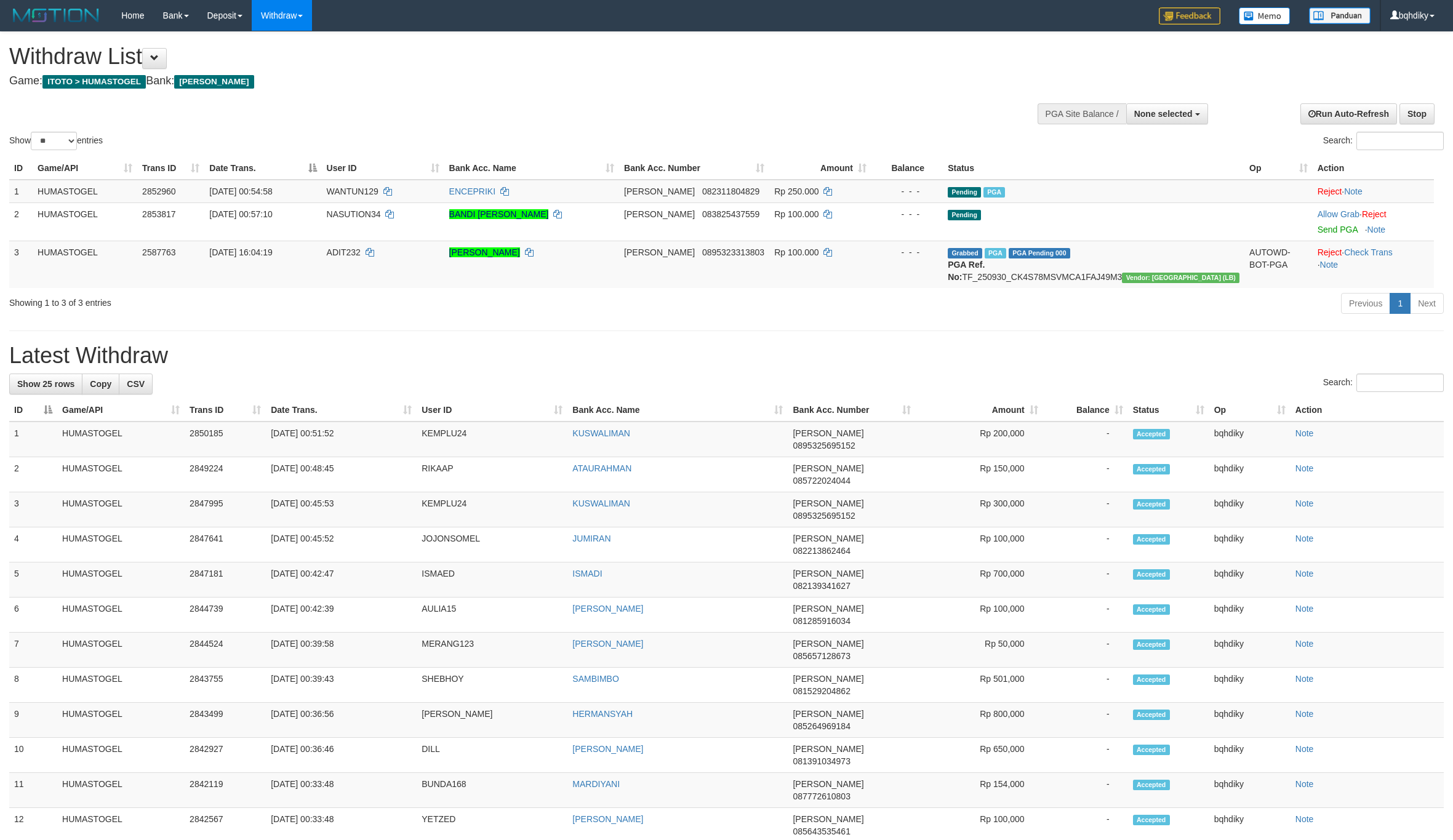
select select
select select "**"
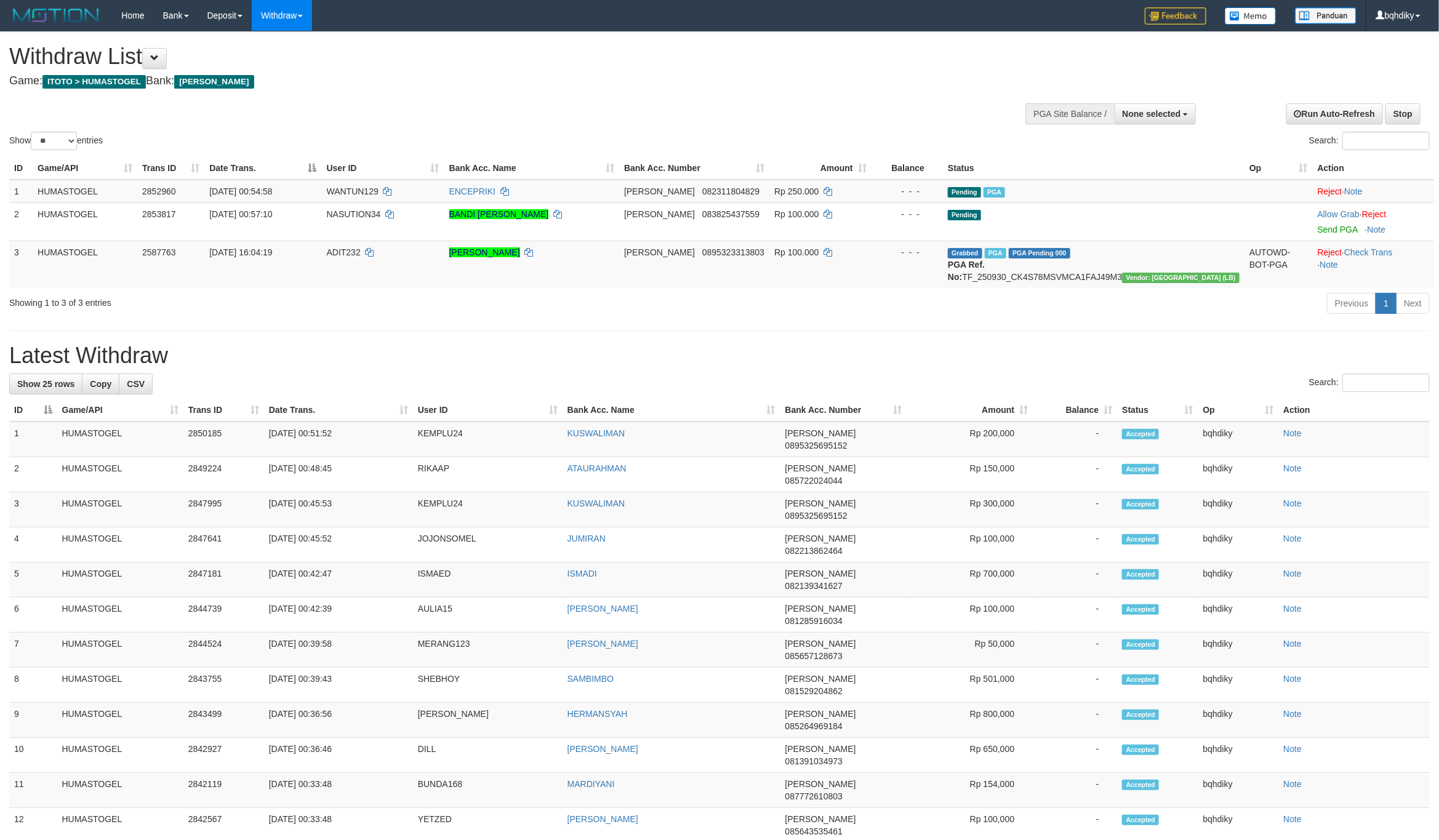
click at [744, 89] on div "**********" at bounding box center [482, 62] width 947 height 61
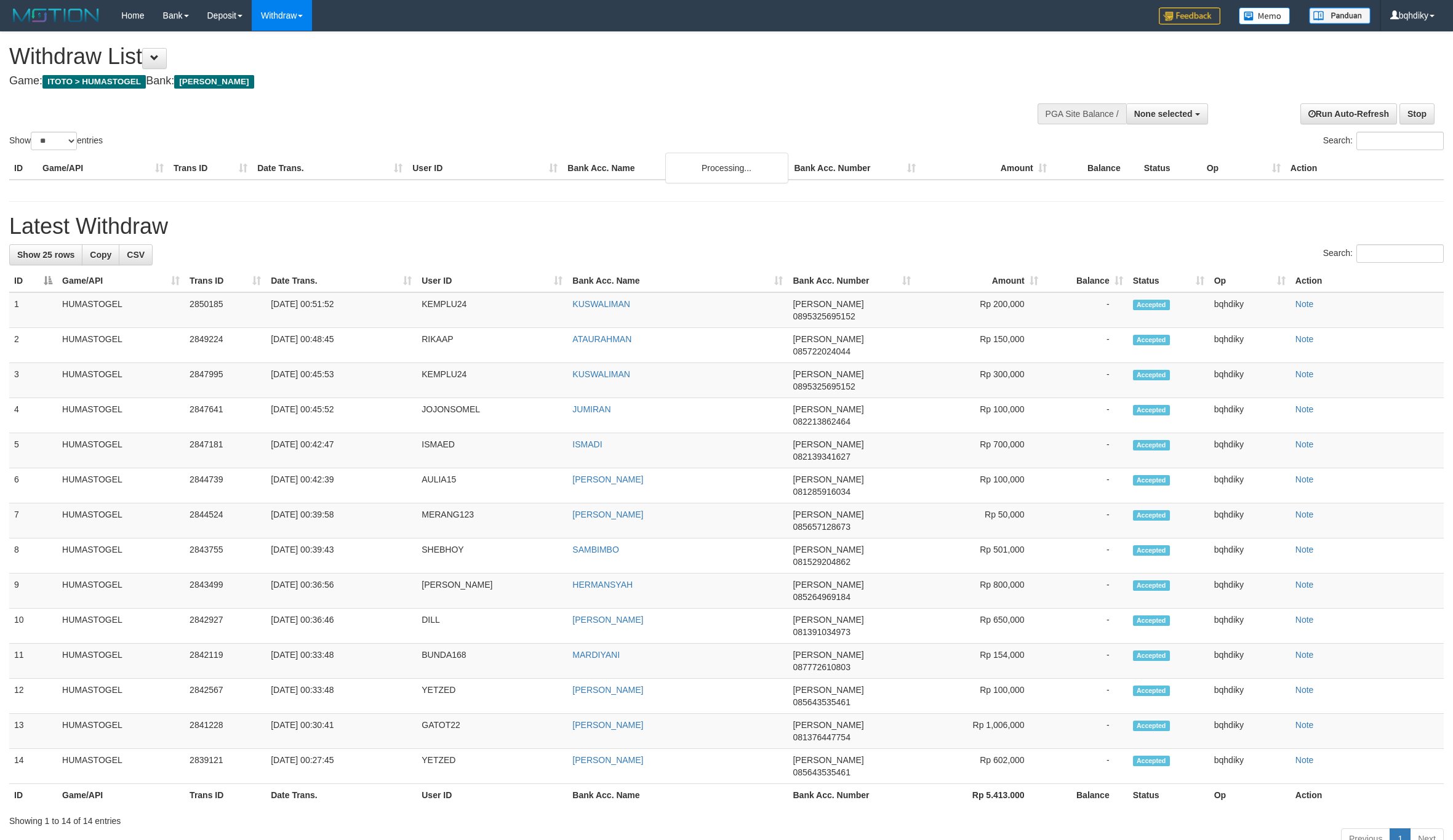
select select
select select "**"
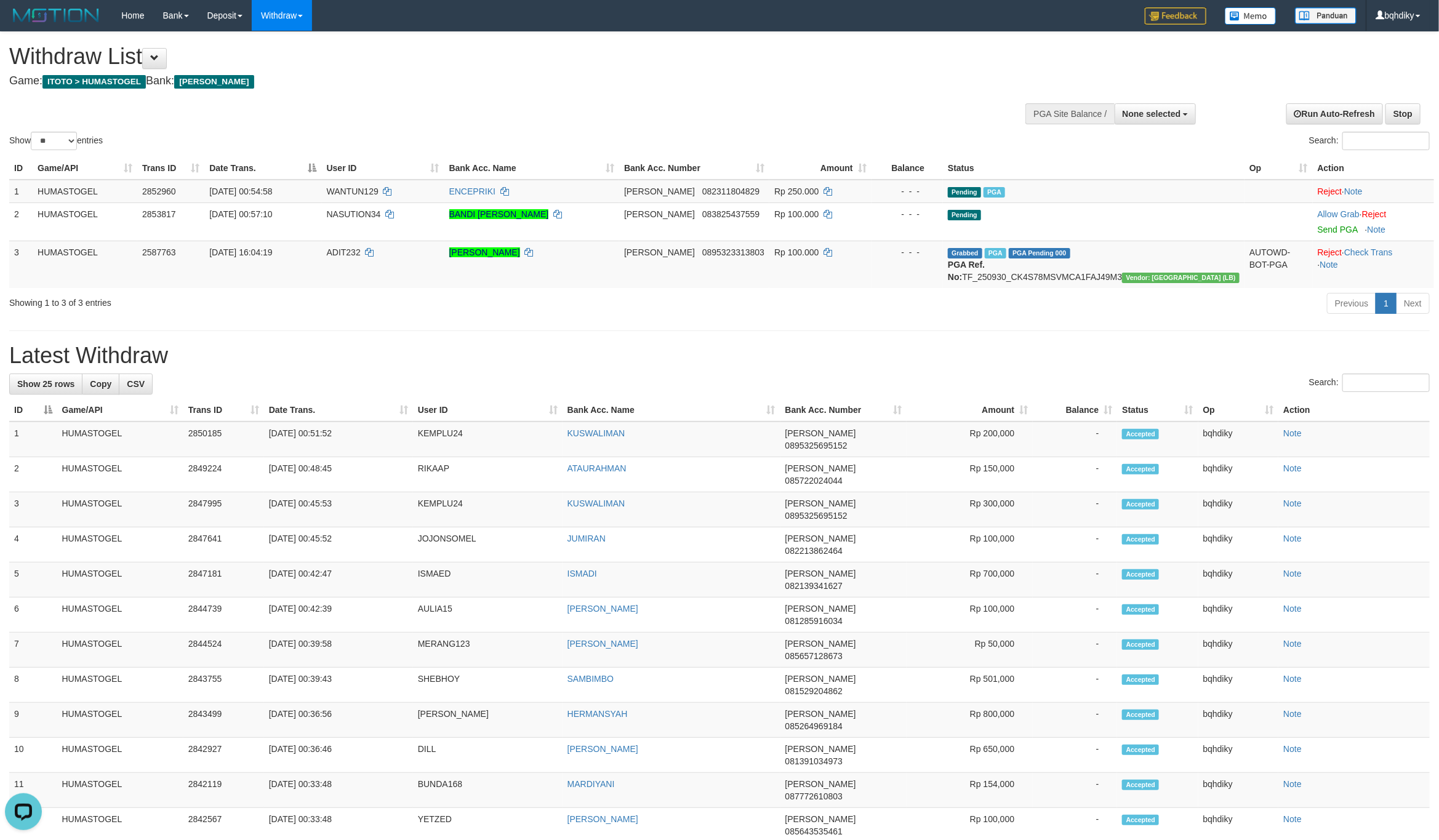
click at [548, 104] on div "Show ** ** ** *** entries Search:" at bounding box center [719, 92] width 1439 height 120
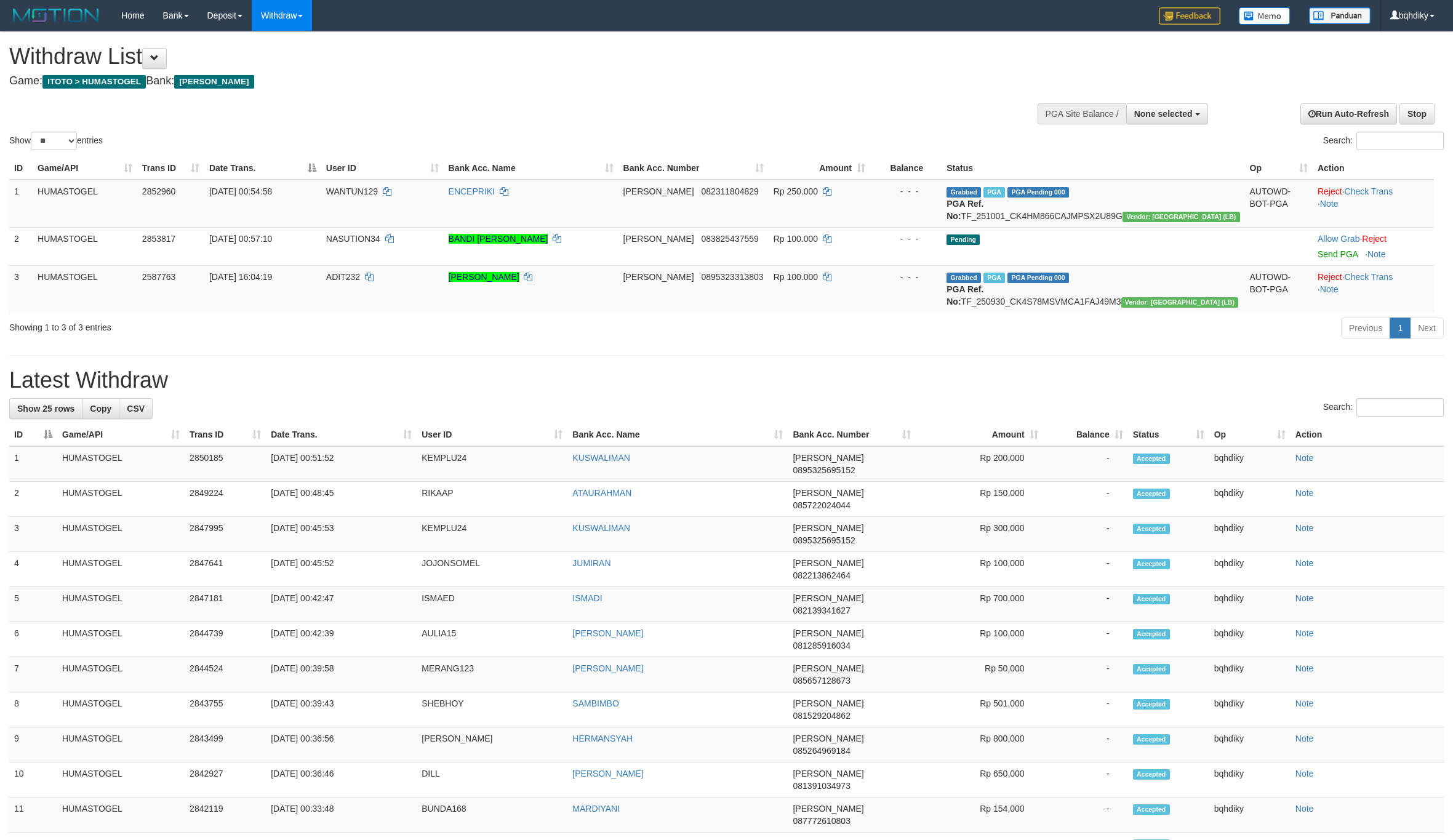
select select
select select "**"
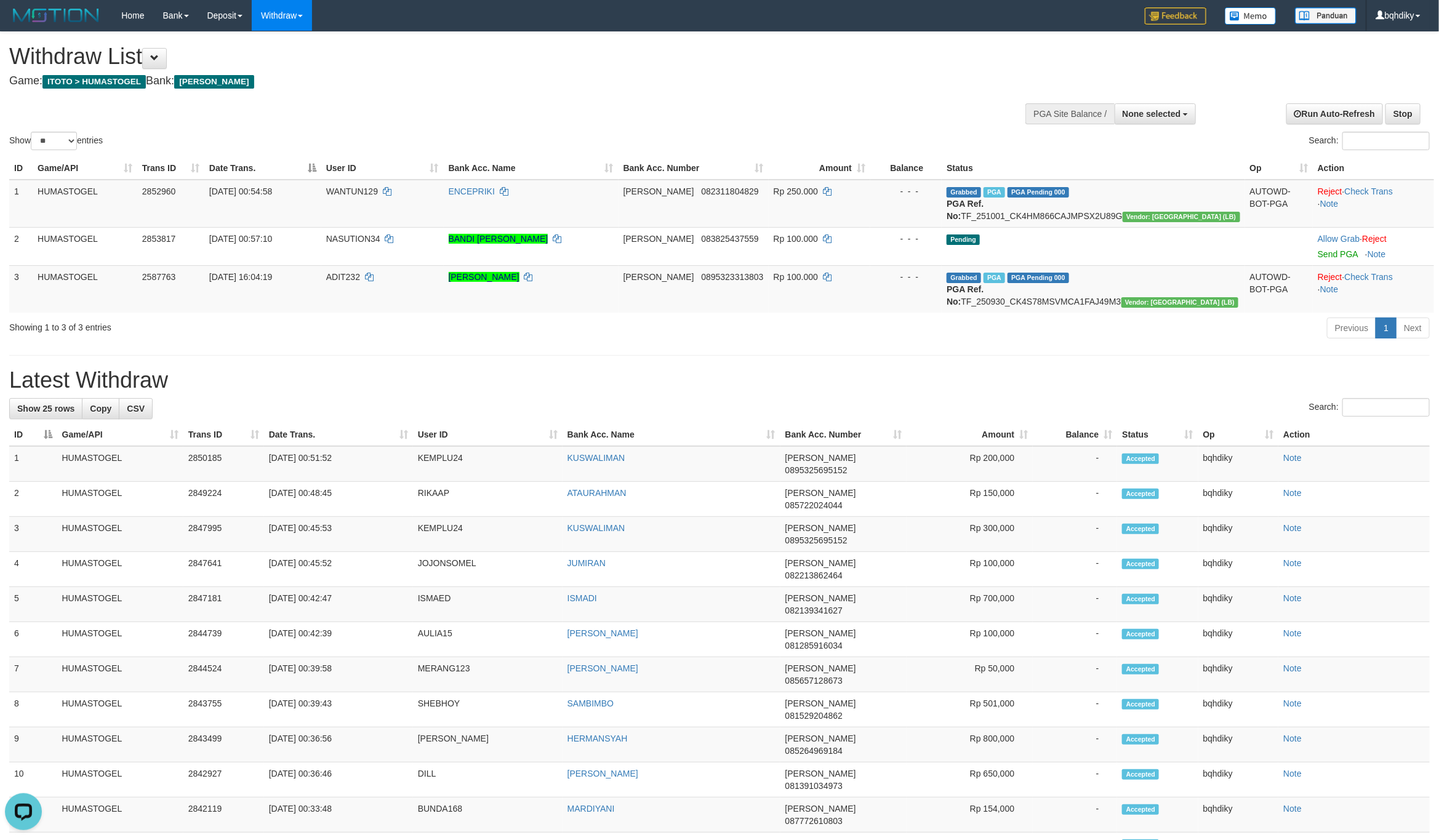
click at [864, 95] on div "Show ** ** ** *** entries Search:" at bounding box center [719, 92] width 1439 height 120
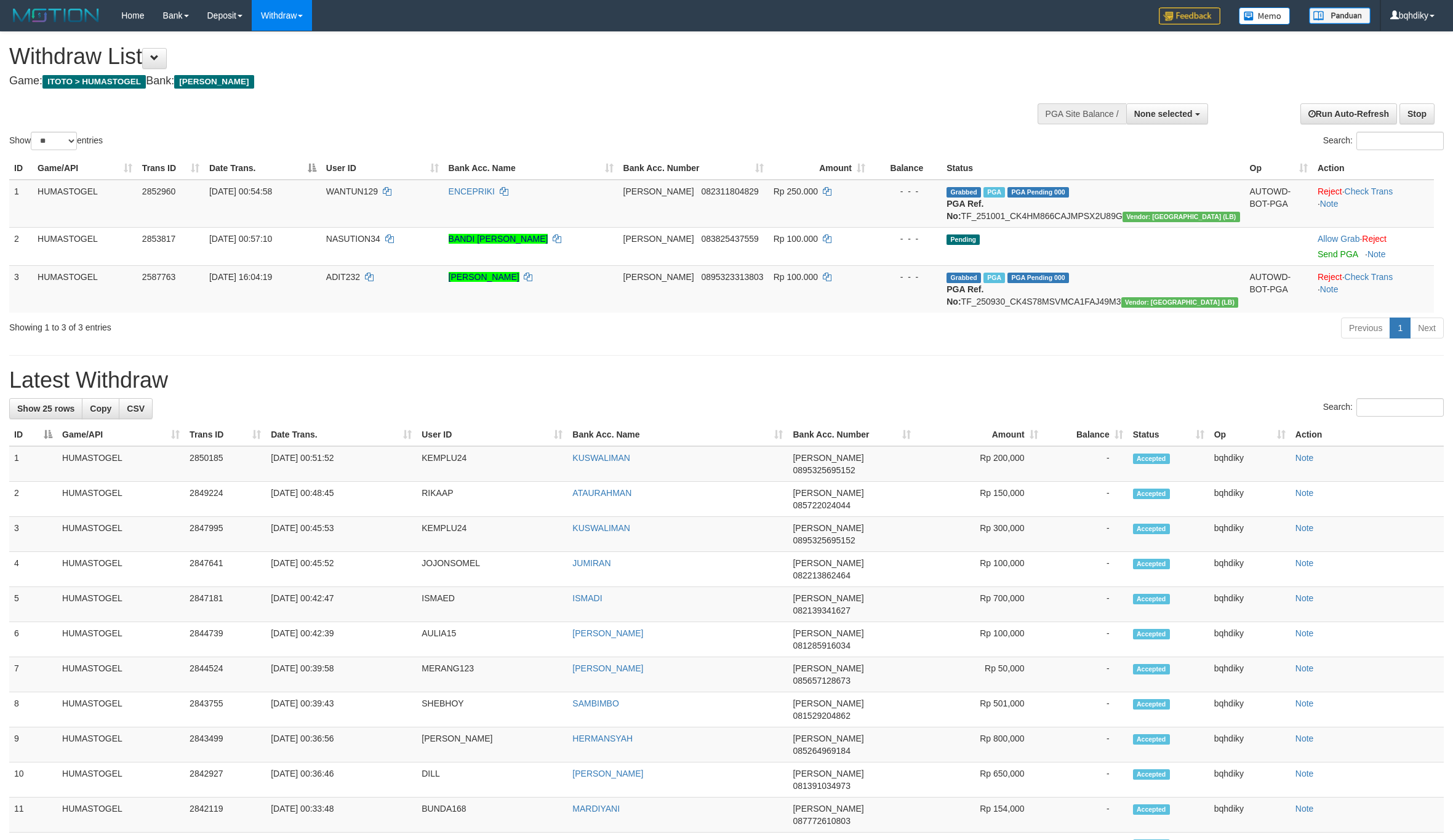
select select
select select "**"
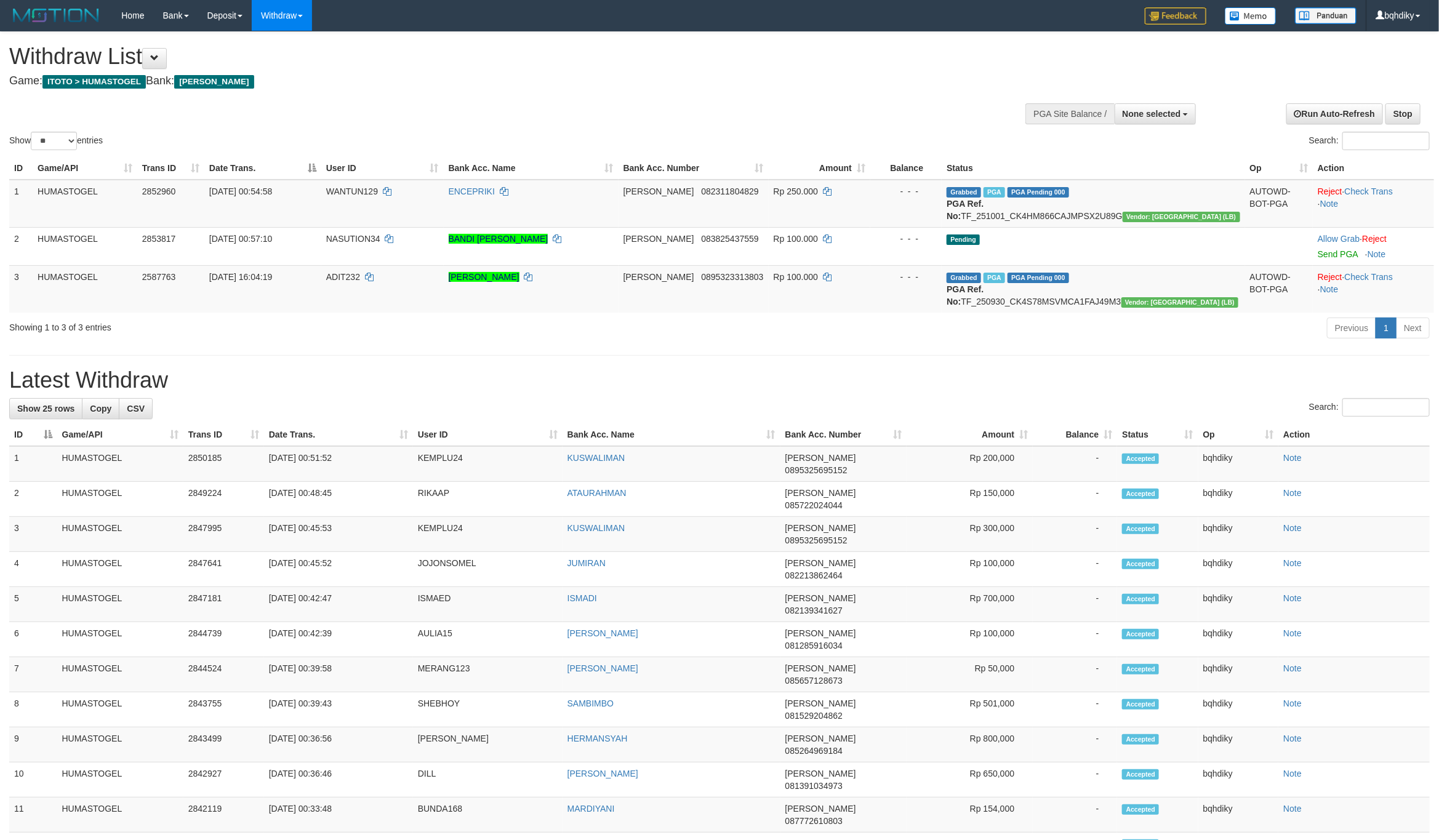
click at [885, 84] on h4 "Game: ITOTO > HUMASTOGEL Bank: [PERSON_NAME]" at bounding box center [478, 81] width 938 height 12
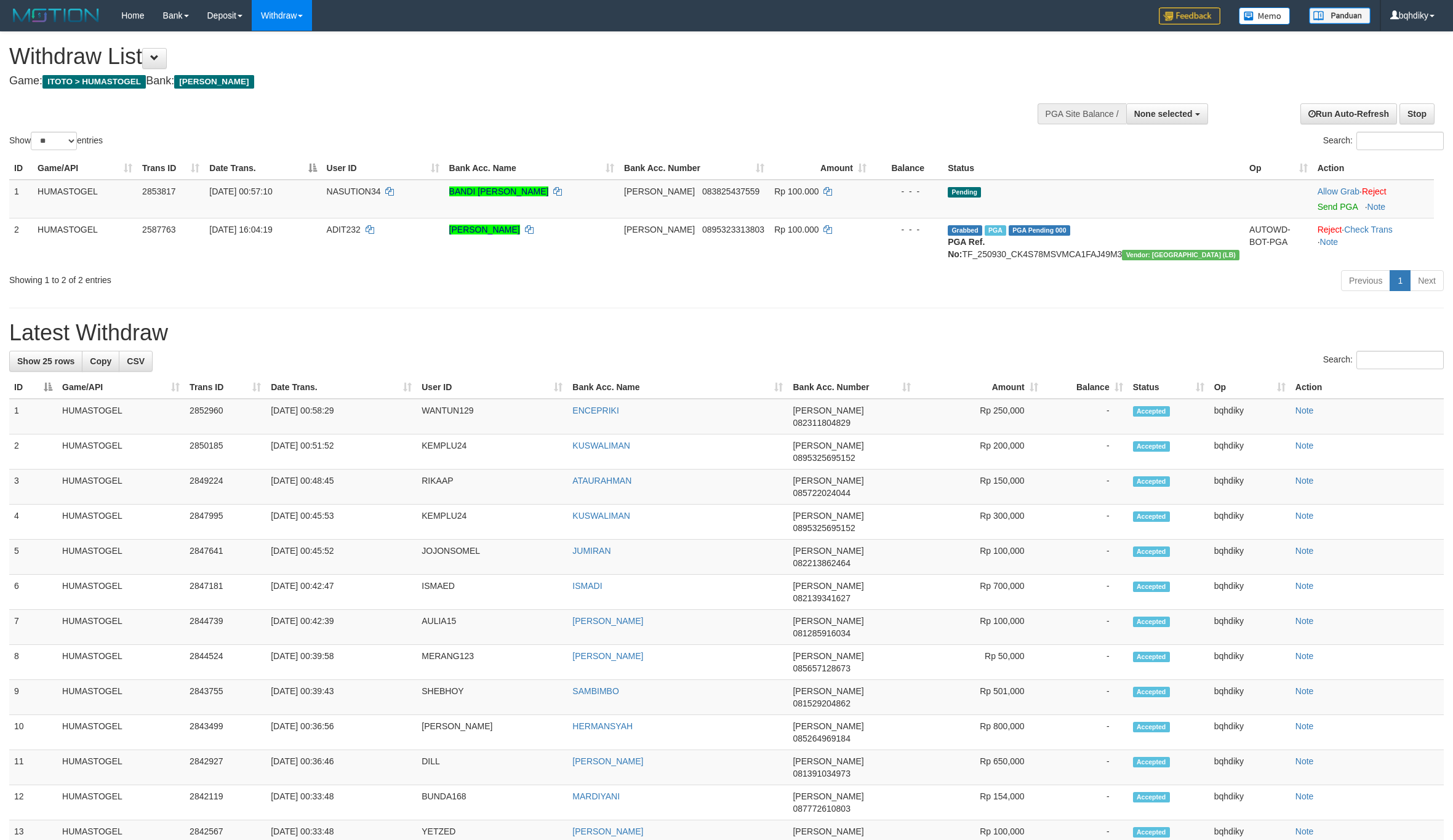
select select
select select "**"
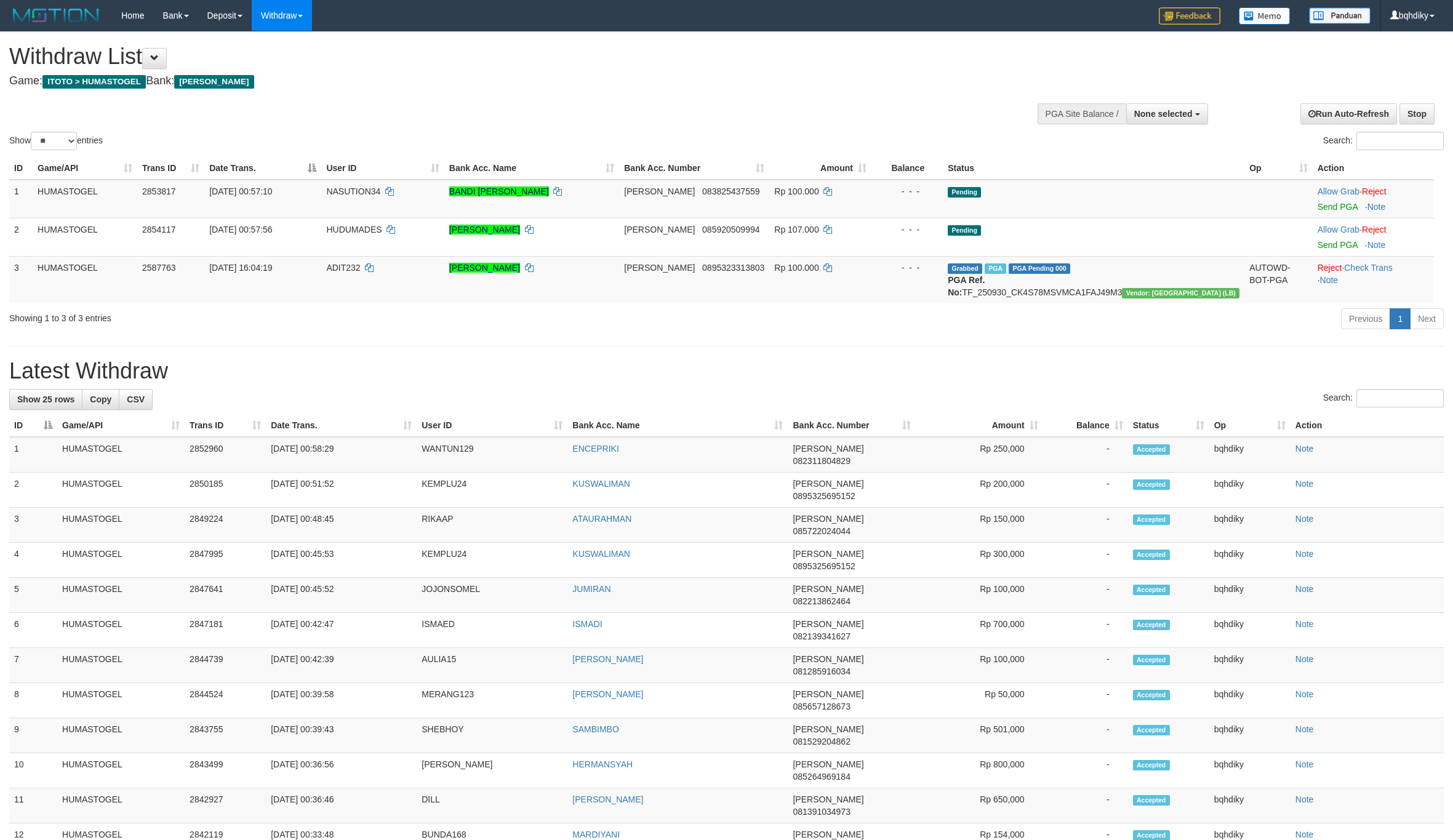
select select
select select "**"
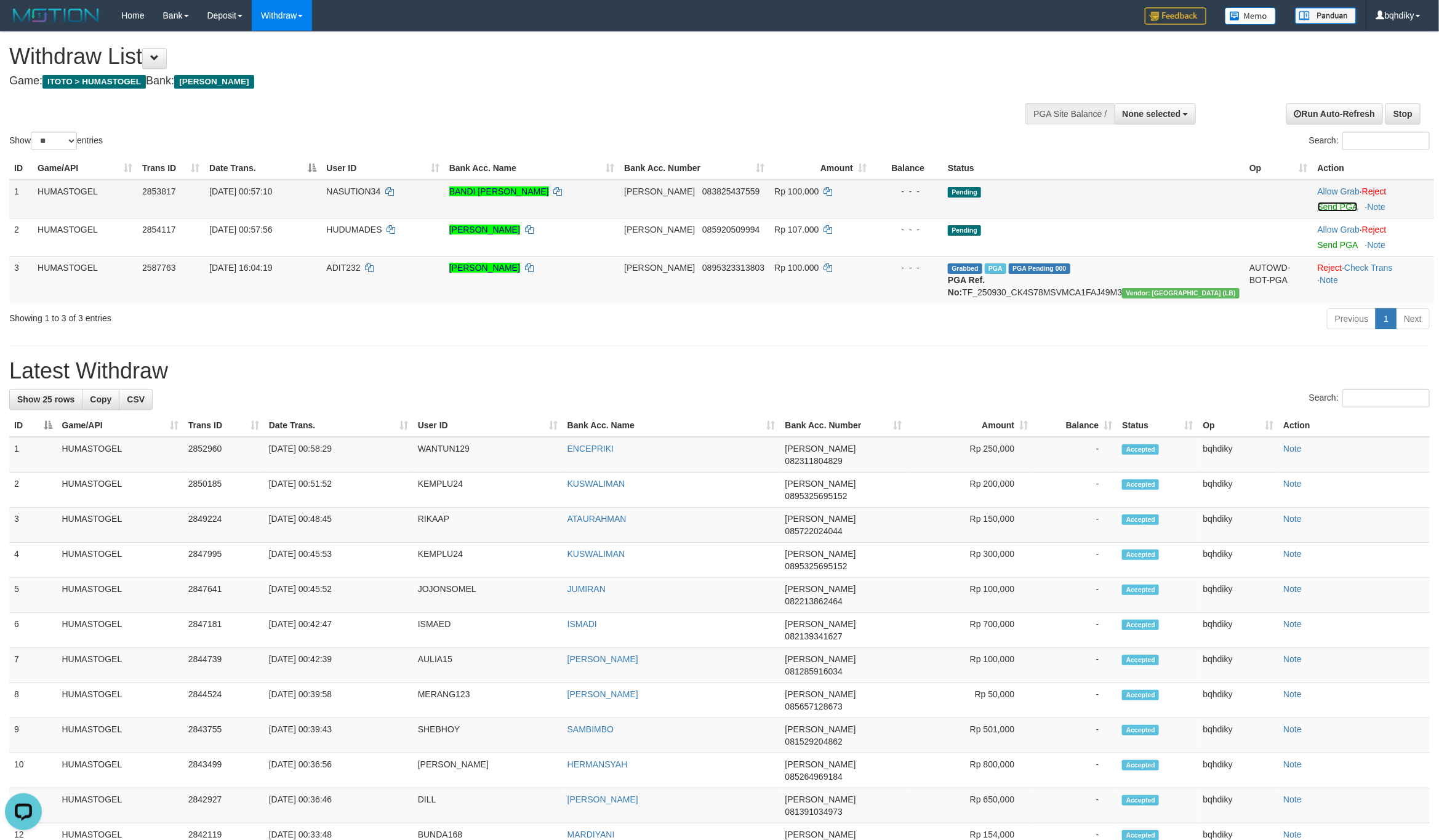
click at [1329, 208] on link "Send PGA" at bounding box center [1338, 207] width 40 height 10
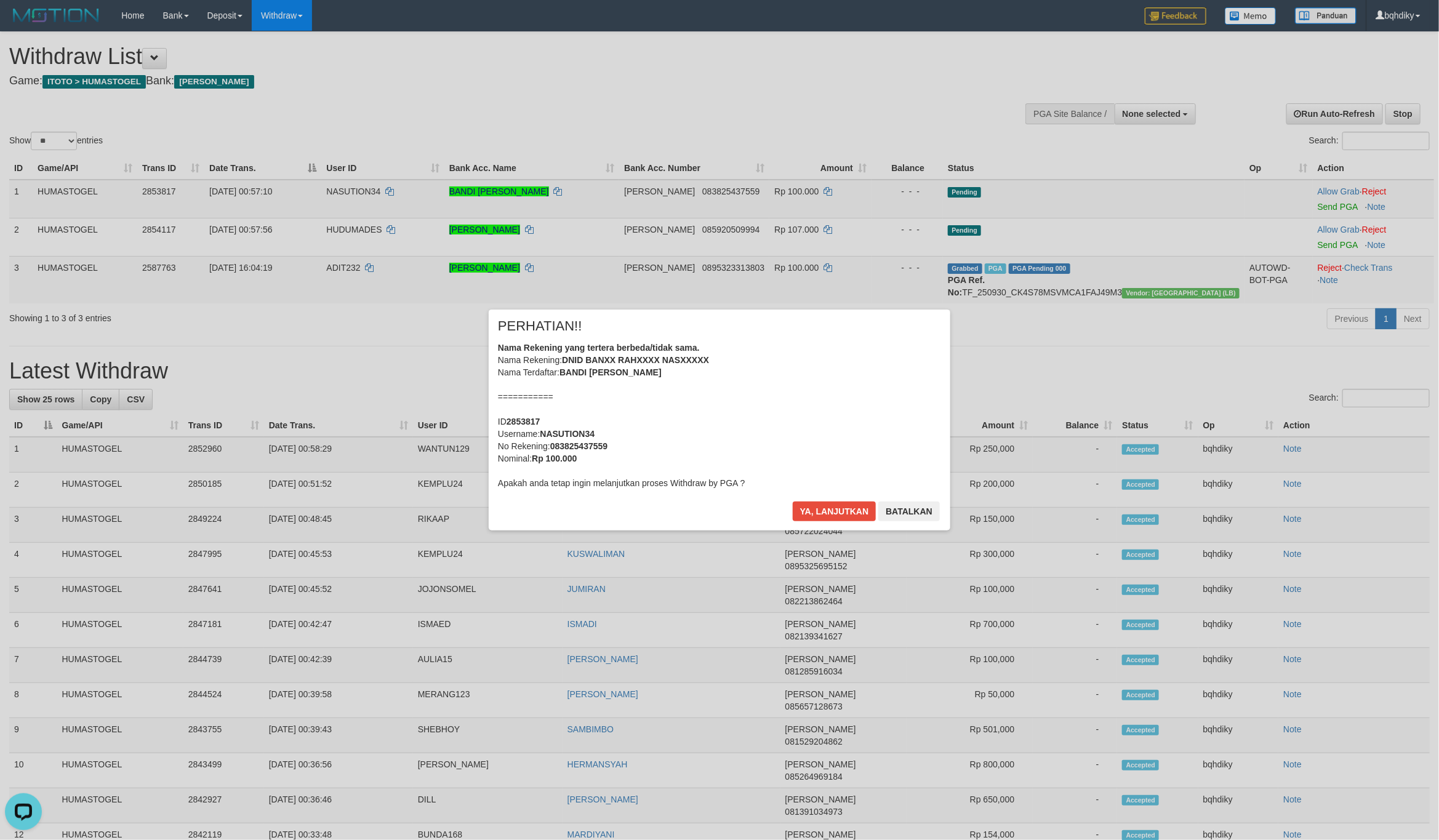
click at [851, 498] on div "× PERHATIAN!! Nama Rekening yang tertera berbeda/tidak sama. Nama Rekening: DNI…" at bounding box center [720, 419] width 462 height 220
click at [848, 503] on button "Ya, lanjutkan" at bounding box center [835, 511] width 84 height 20
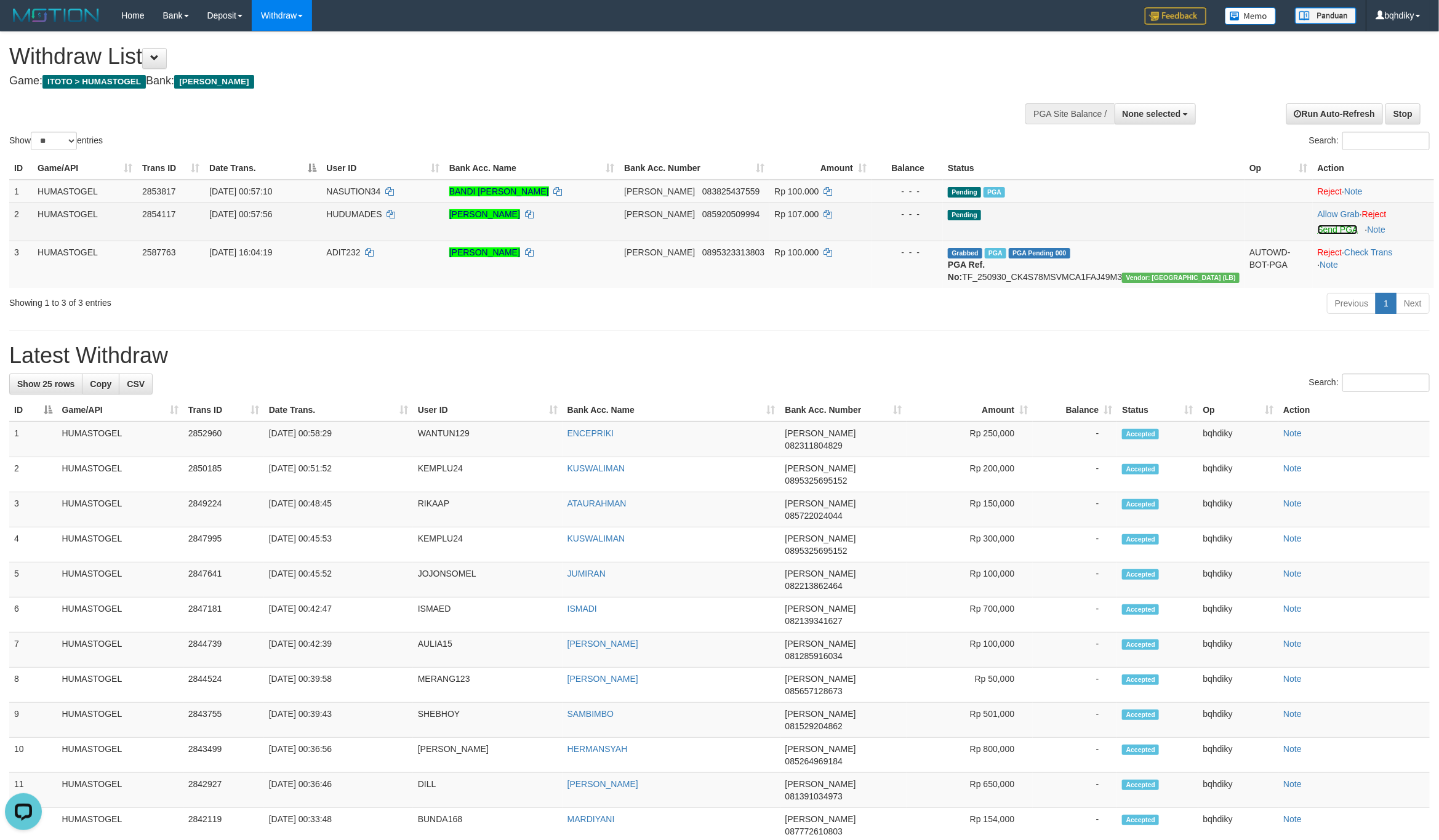
click at [1329, 232] on link "Send PGA" at bounding box center [1338, 230] width 40 height 10
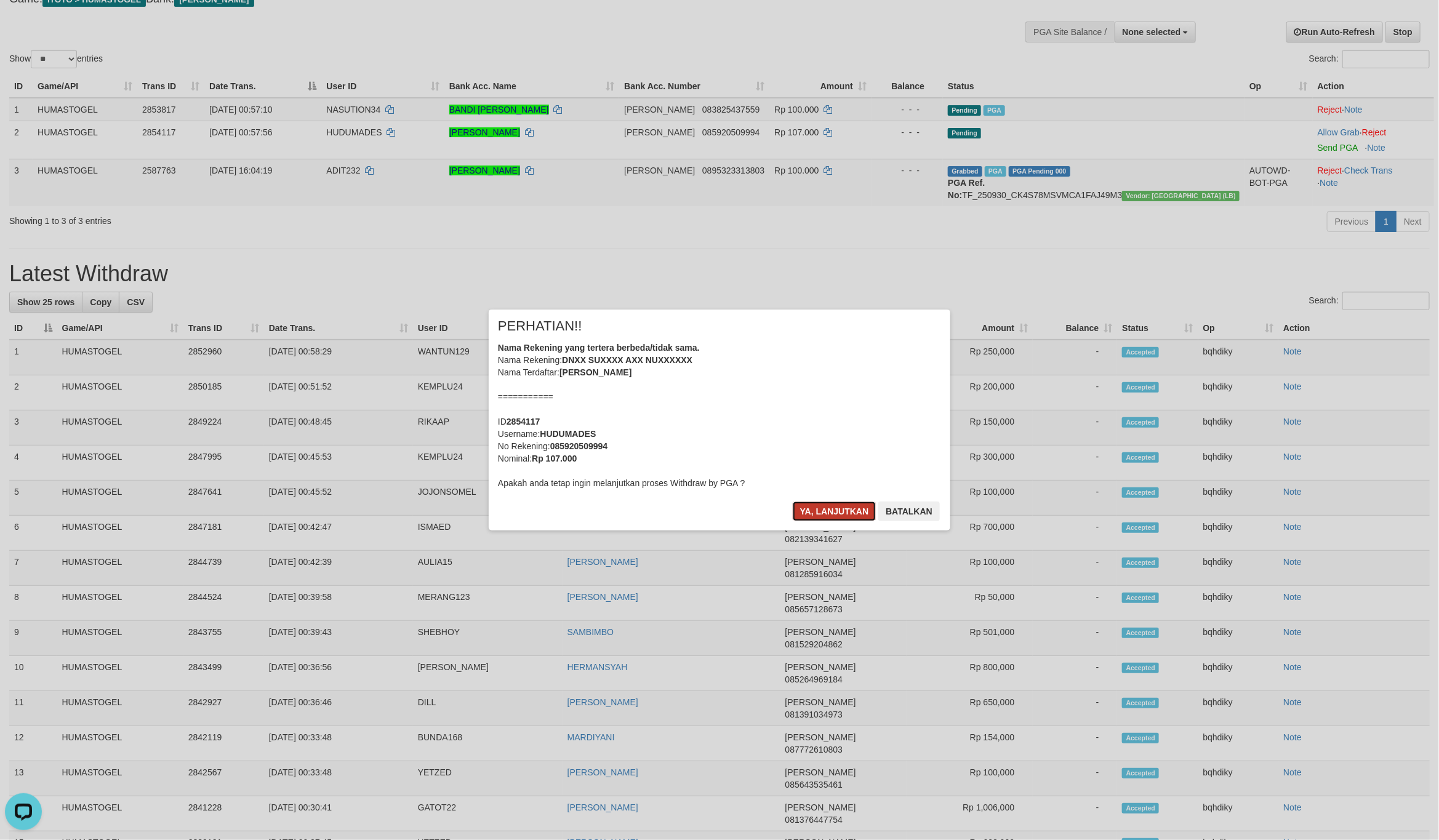
click at [825, 504] on button "Ya, lanjutkan" at bounding box center [835, 511] width 84 height 20
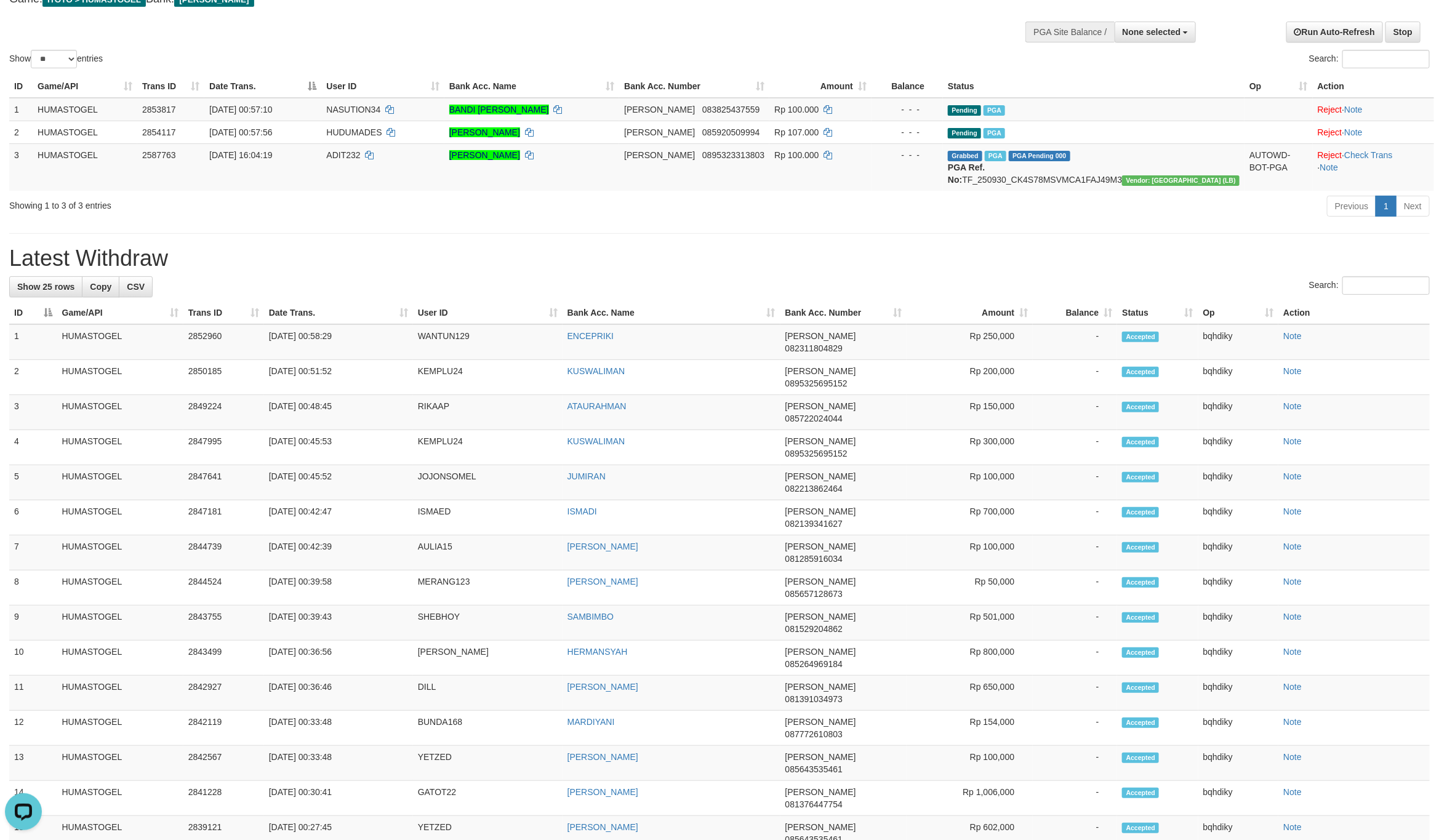
scroll to position [66, 0]
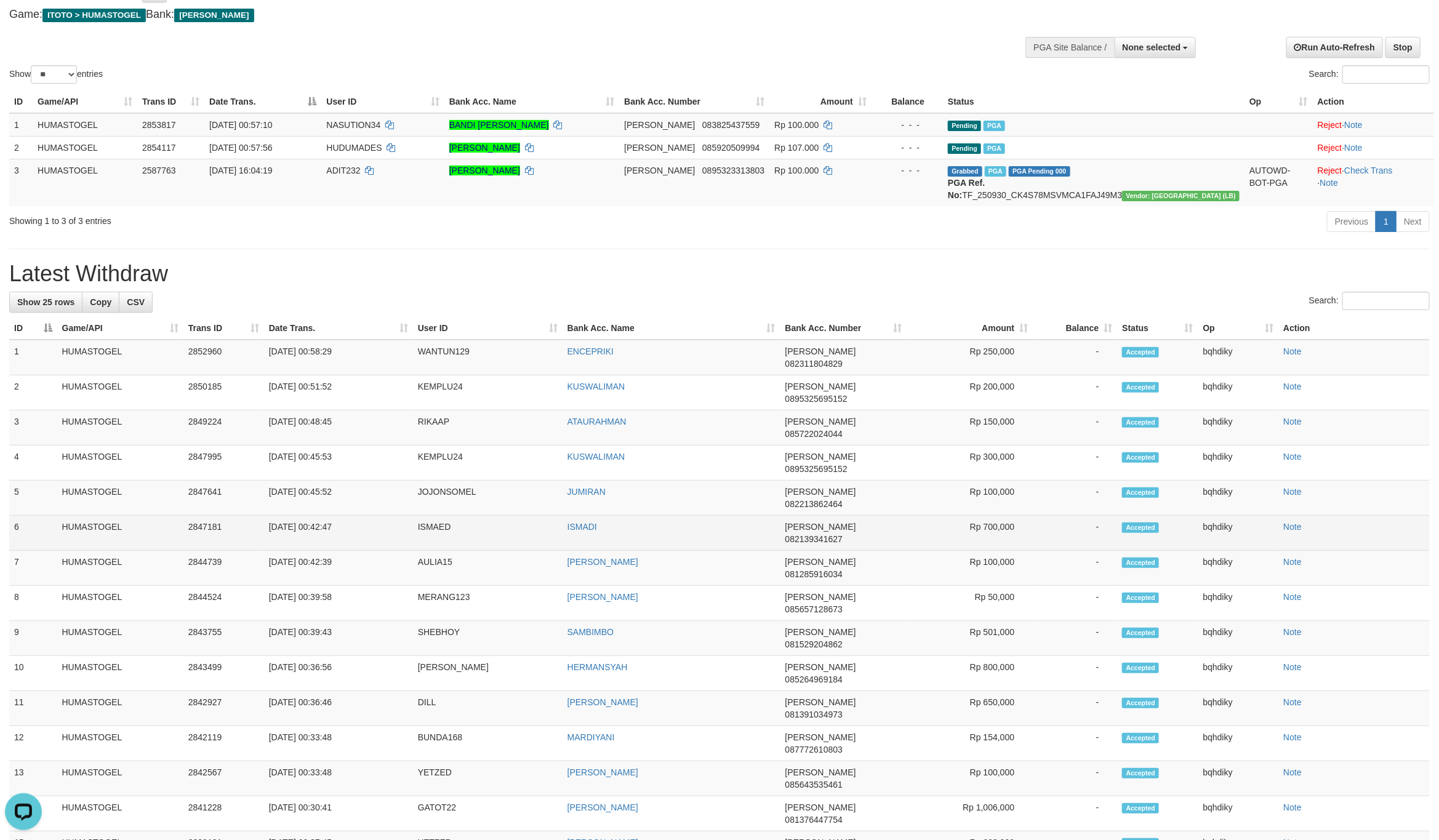
click at [819, 515] on td "DANA 082139341627" at bounding box center [844, 533] width 127 height 35
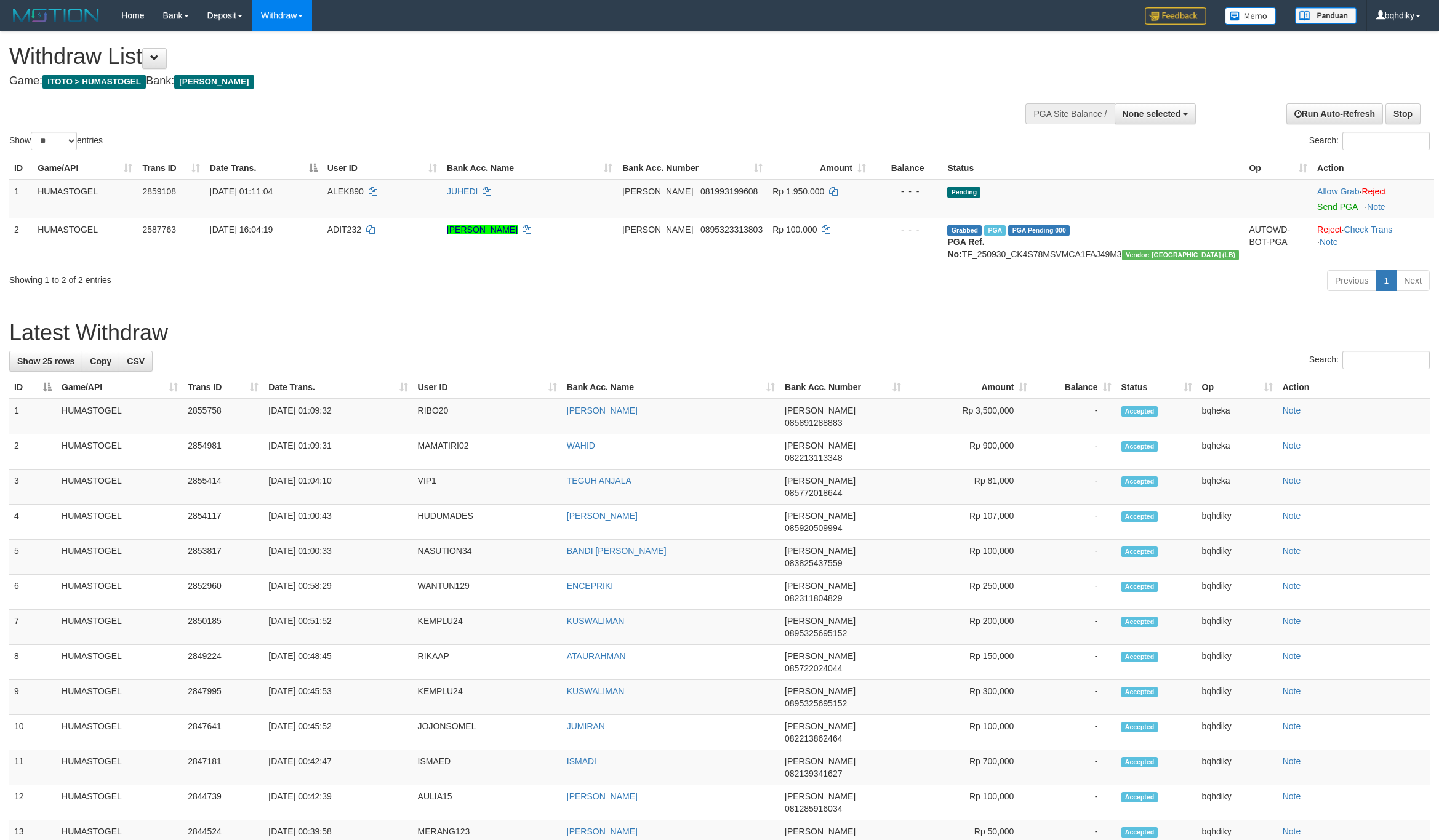
select select
select select "**"
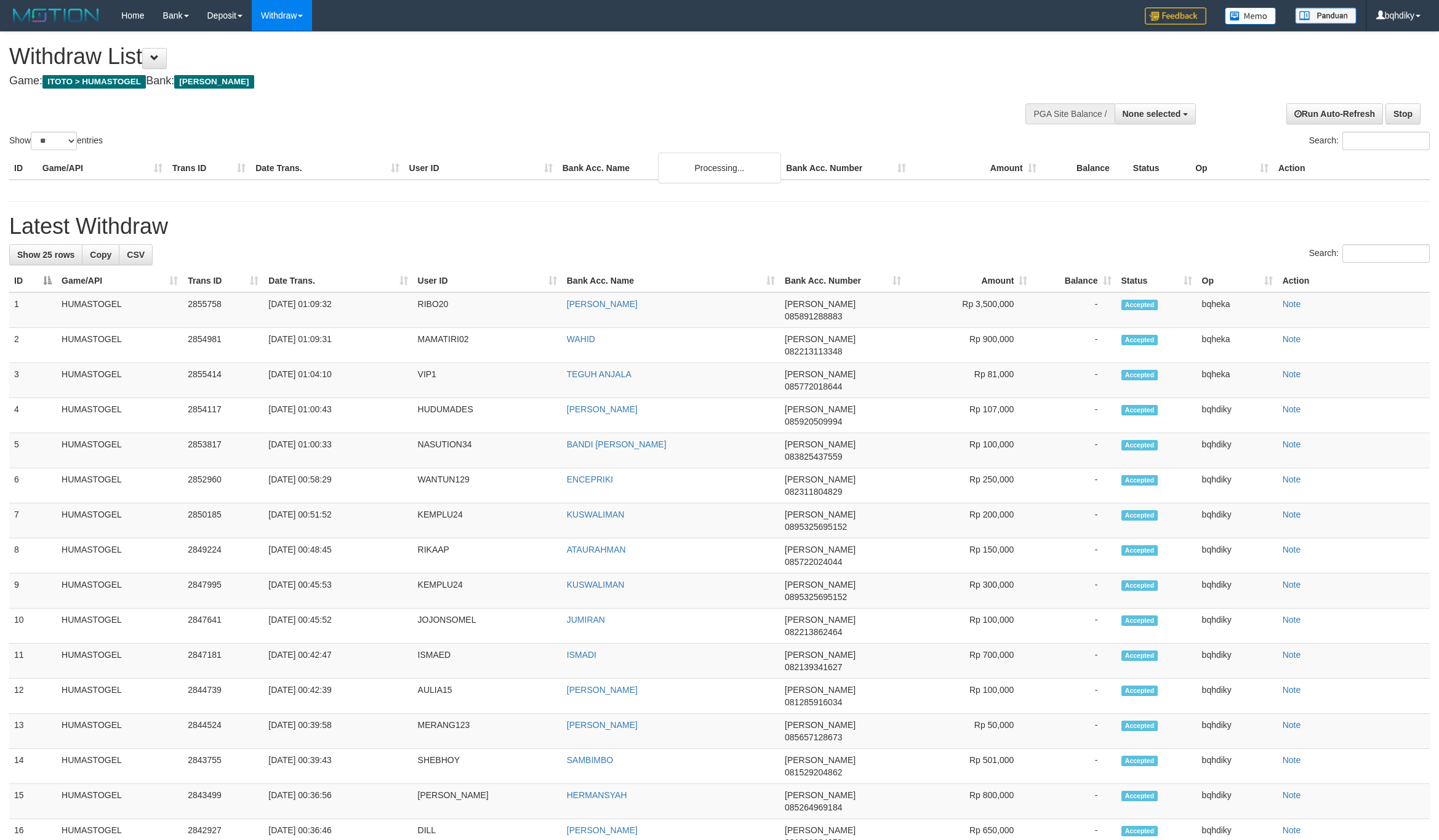
select select
select select "**"
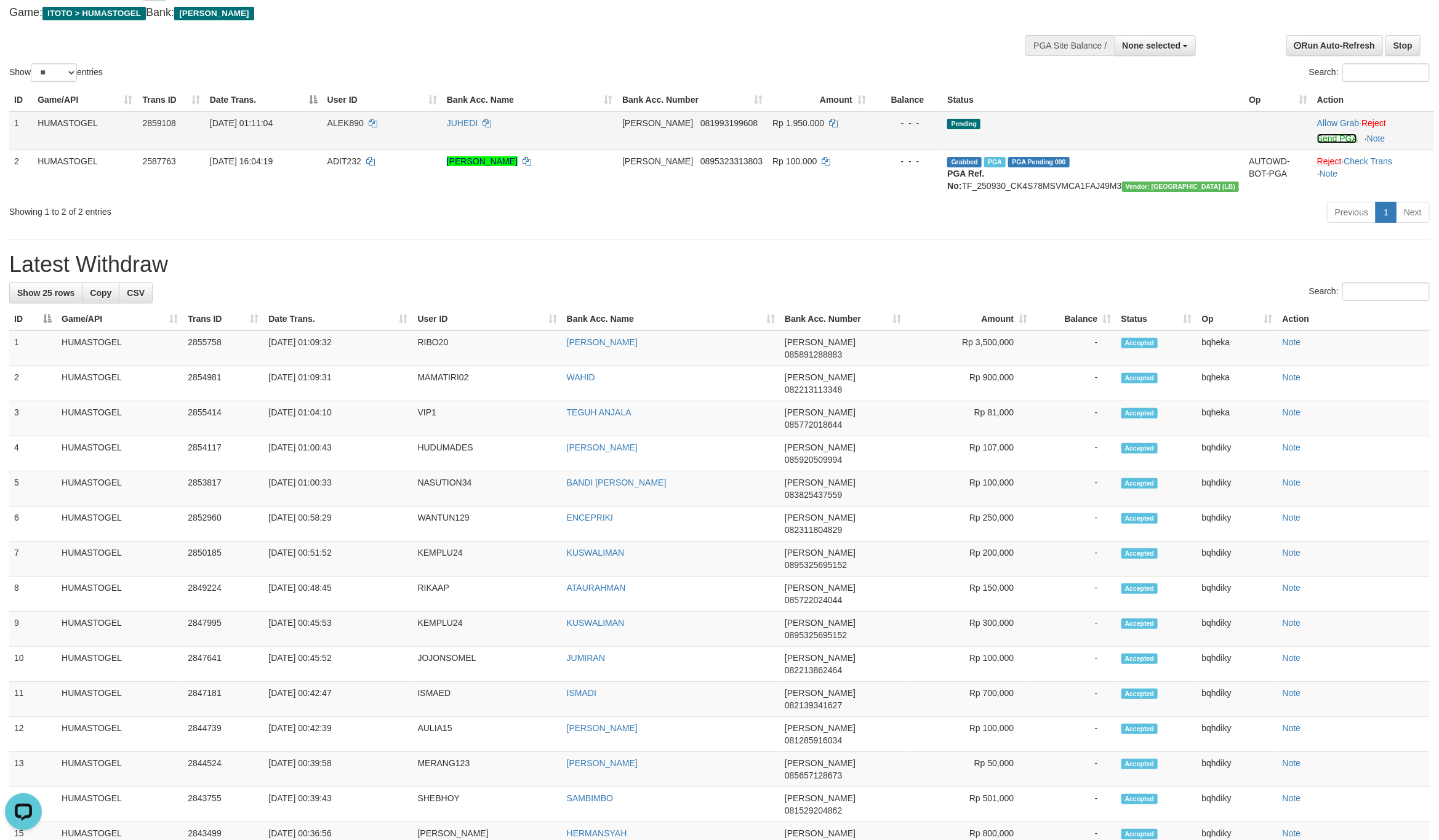
click at [1319, 140] on link "Send PGA" at bounding box center [1337, 139] width 40 height 10
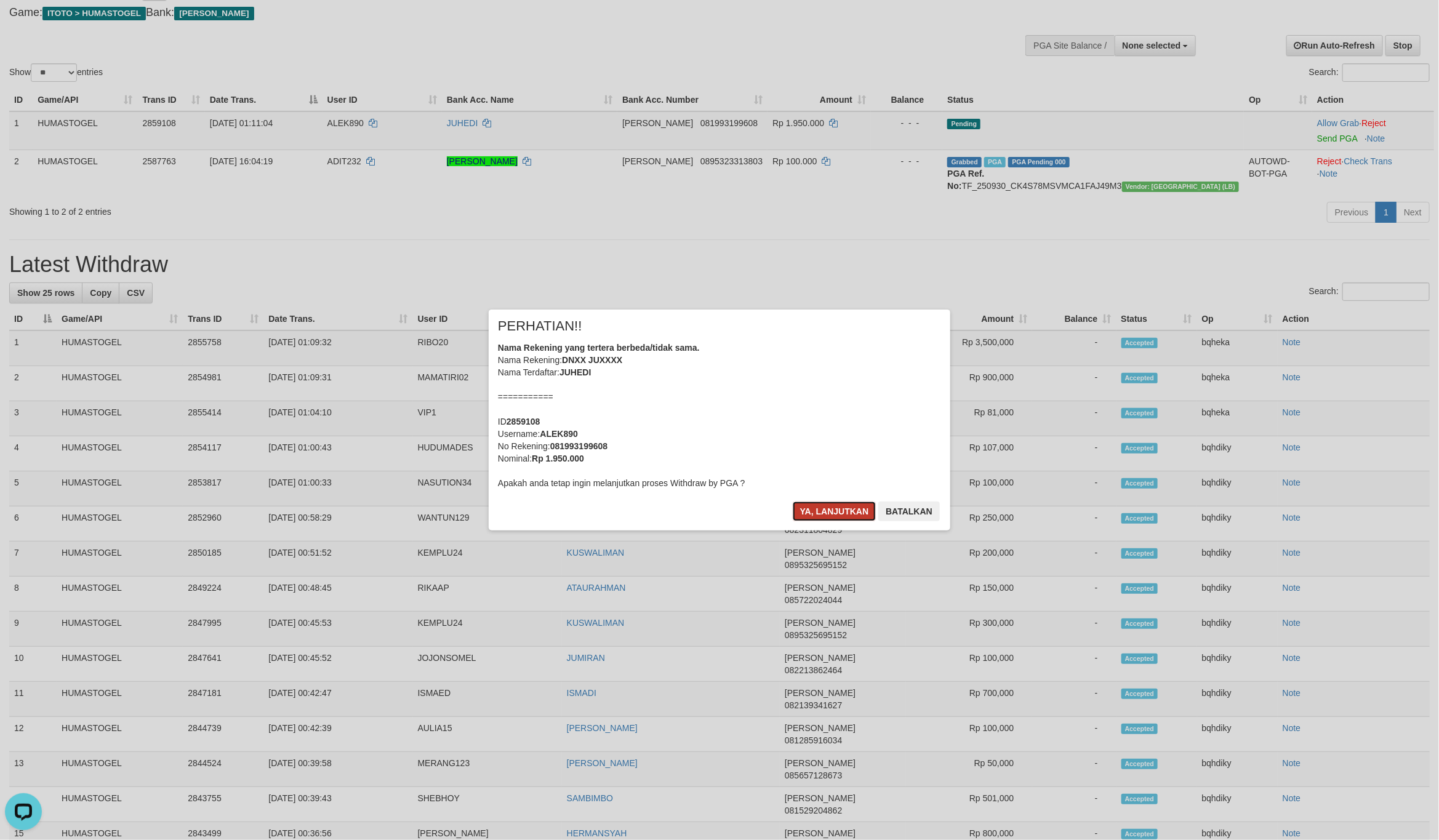
click at [810, 505] on button "Ya, lanjutkan" at bounding box center [835, 511] width 84 height 20
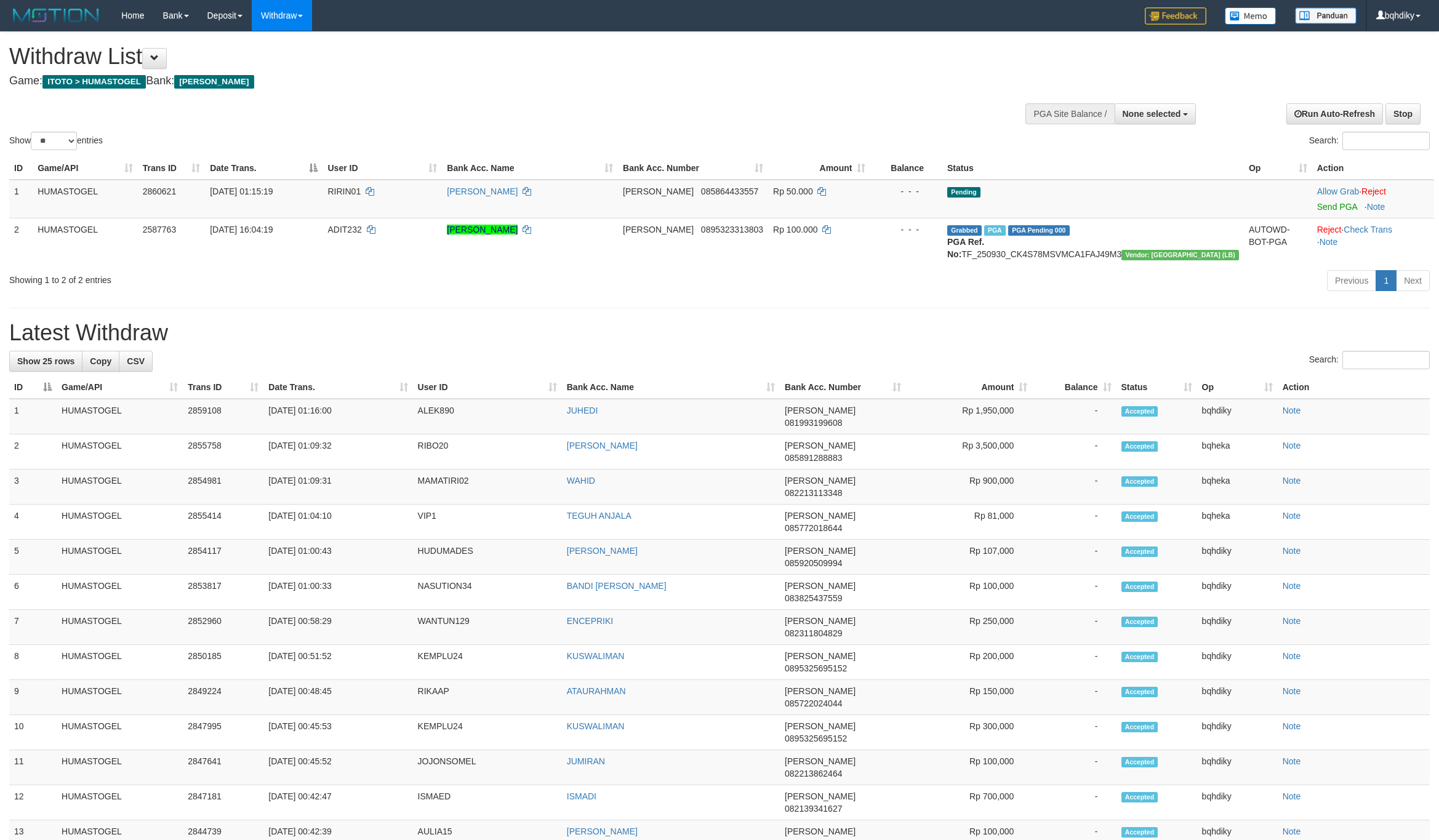
select select
select select "**"
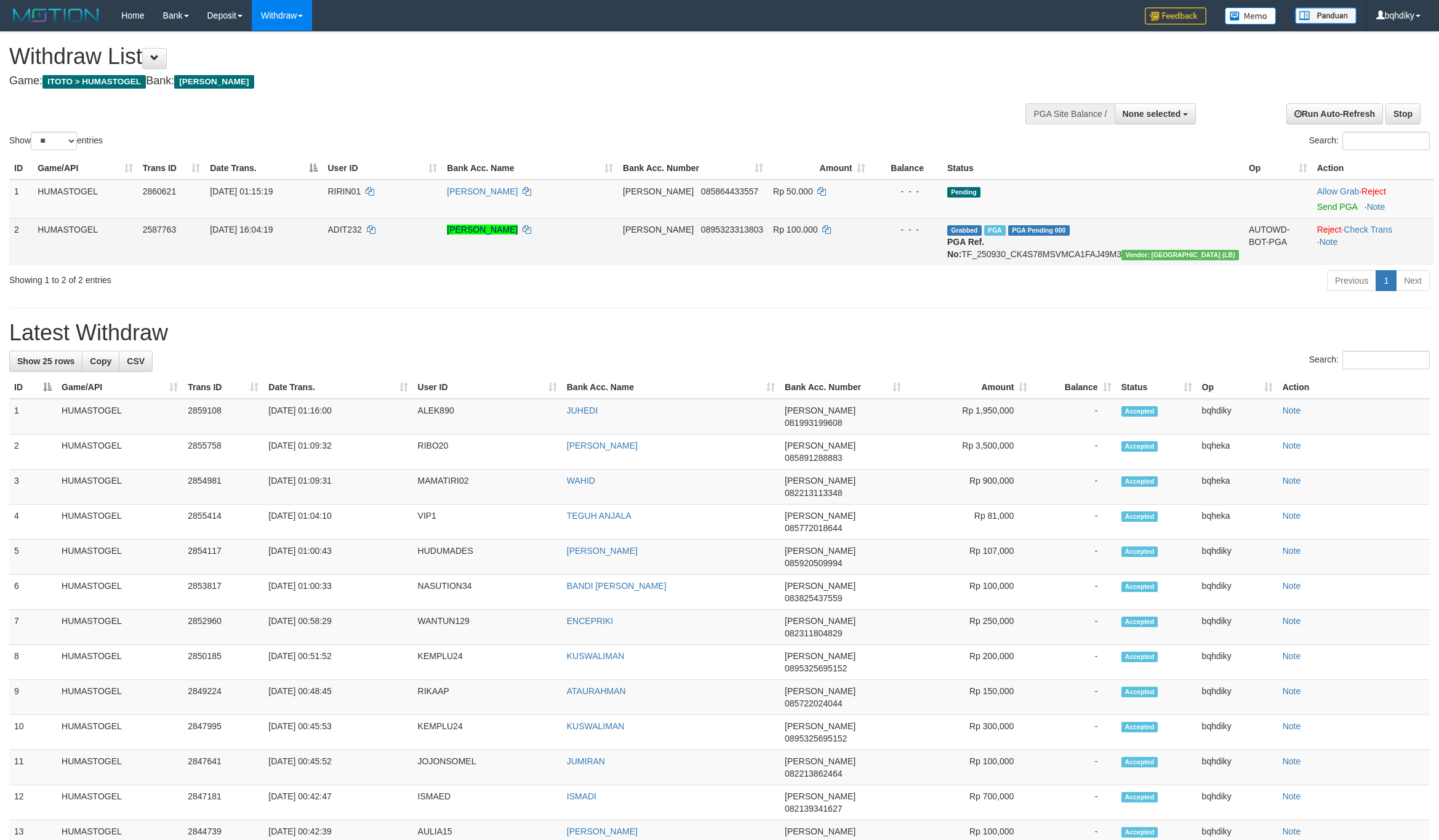
scroll to position [69, 0]
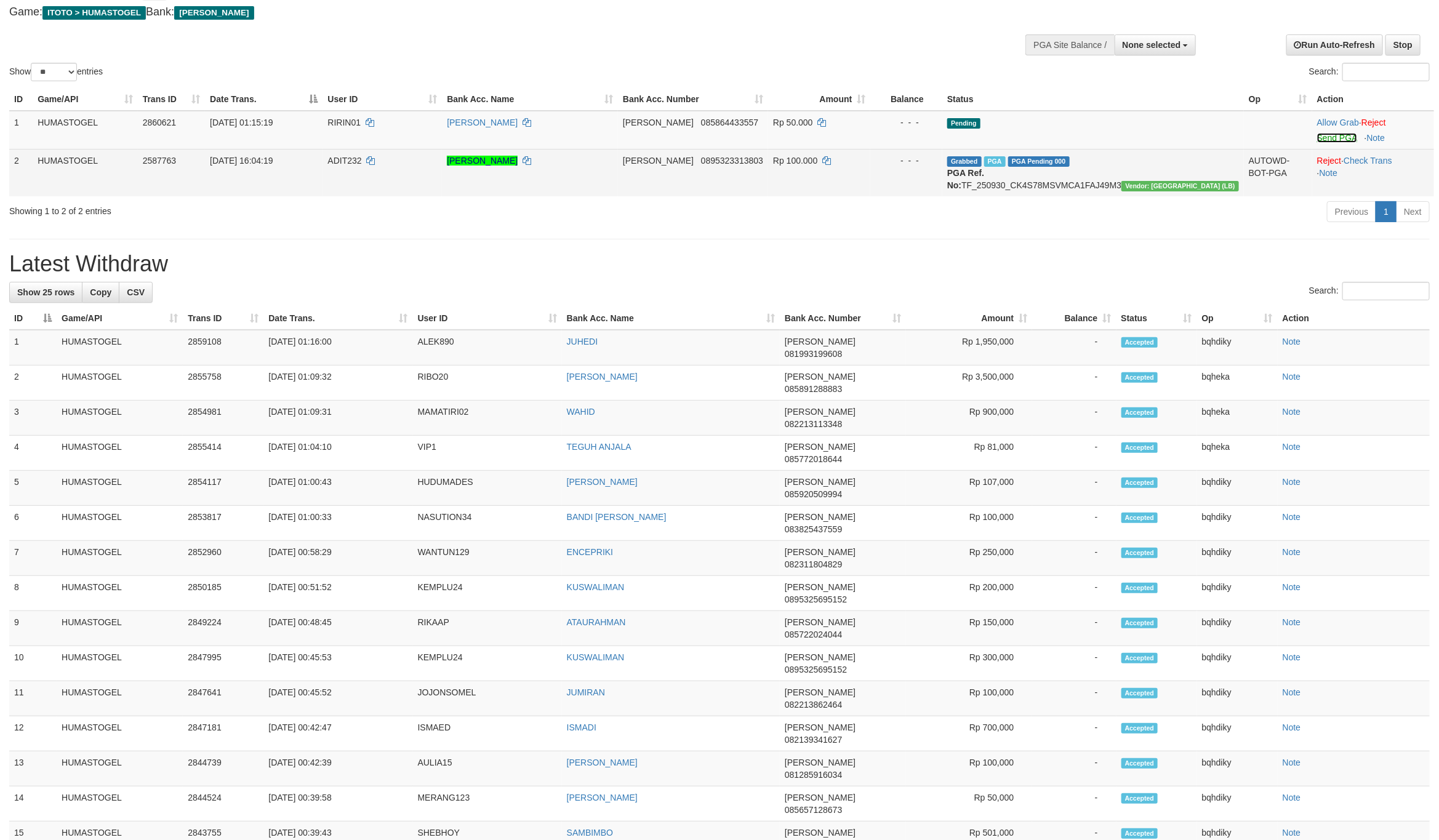
drag, startPoint x: 1329, startPoint y: 140, endPoint x: 1284, endPoint y: 156, distance: 47.8
click at [1329, 140] on link "Send PGA" at bounding box center [1337, 138] width 40 height 10
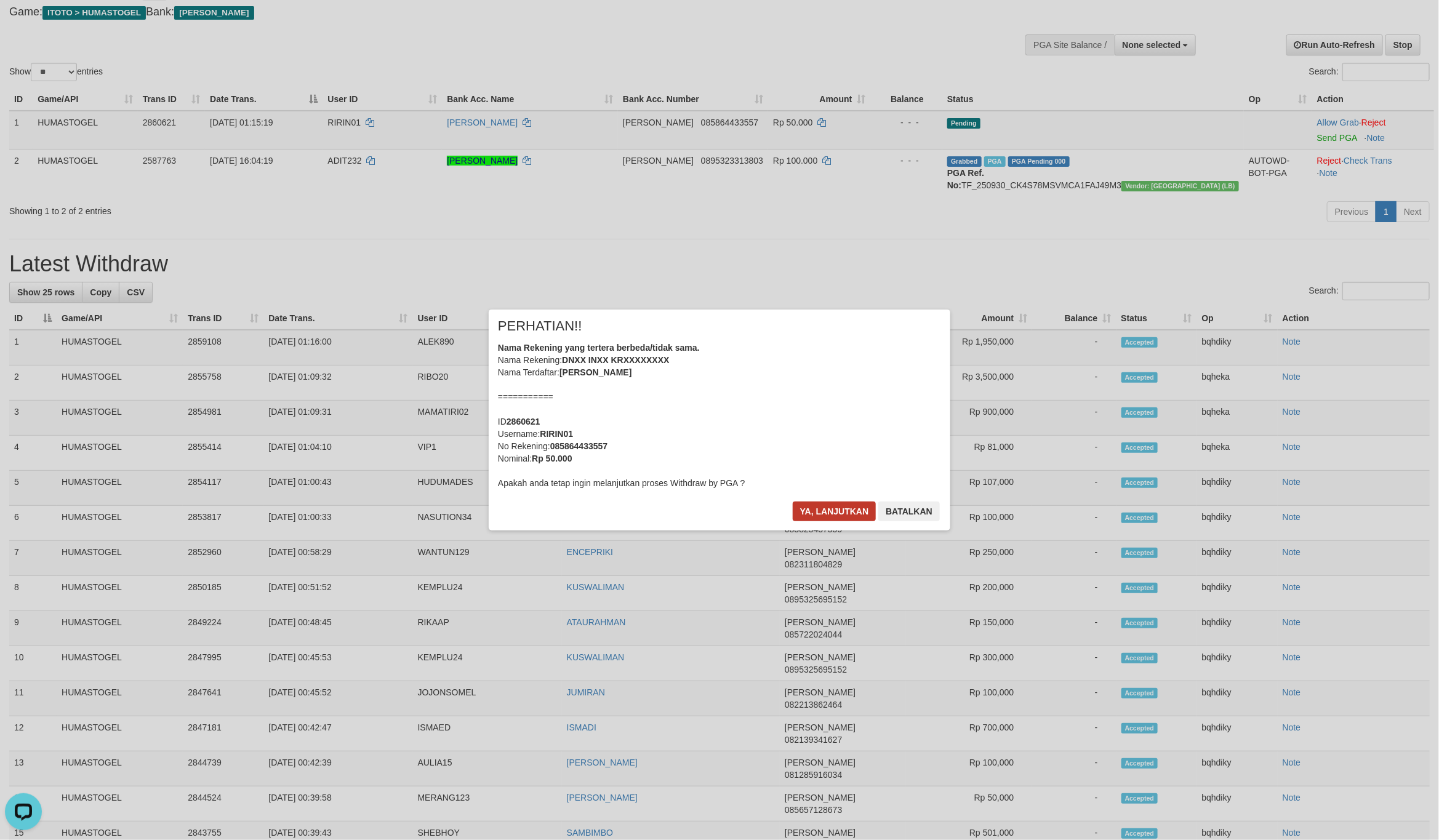
scroll to position [0, 0]
click at [810, 504] on button "Ya, lanjutkan" at bounding box center [835, 511] width 84 height 20
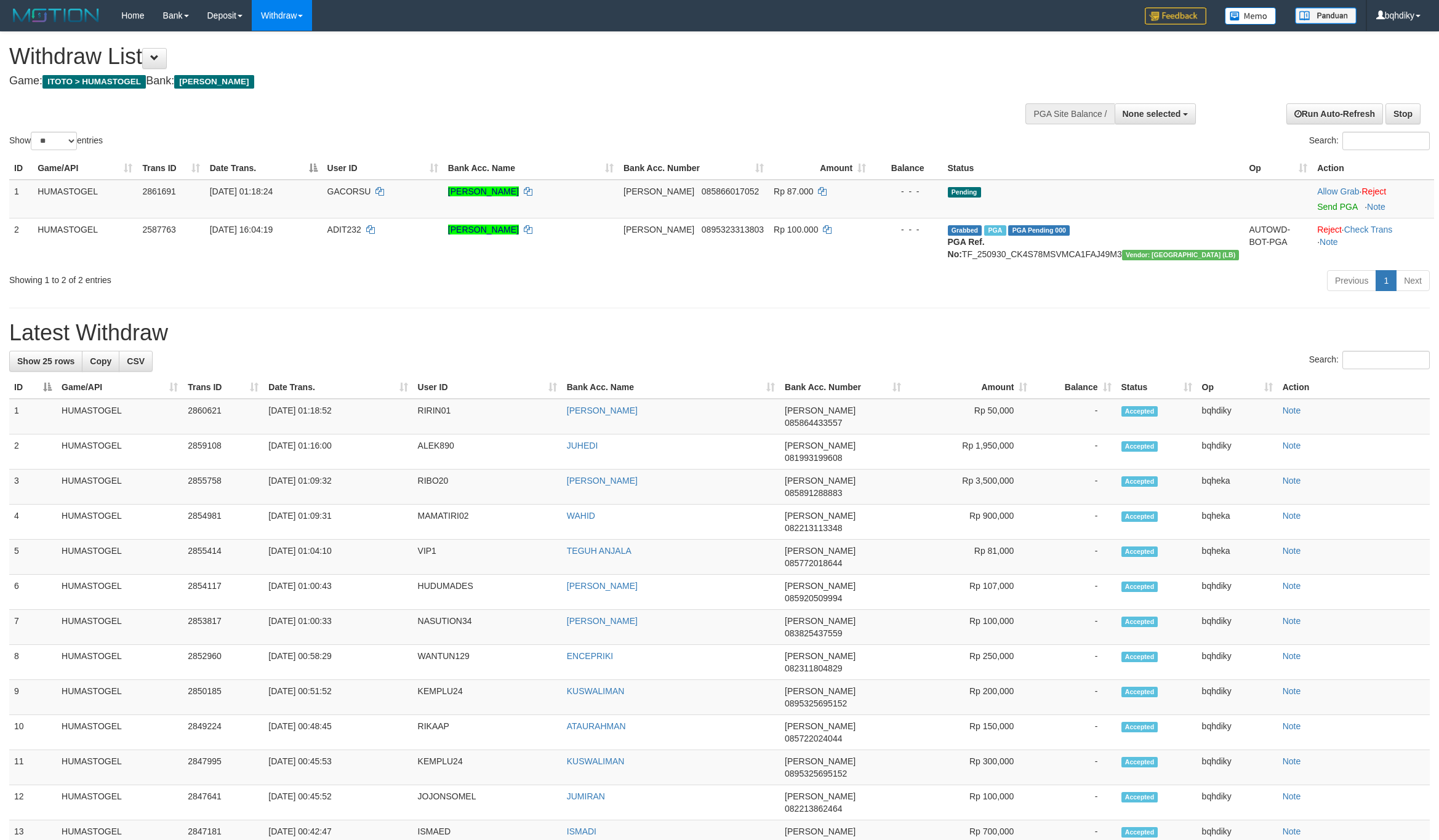
select select
select select "**"
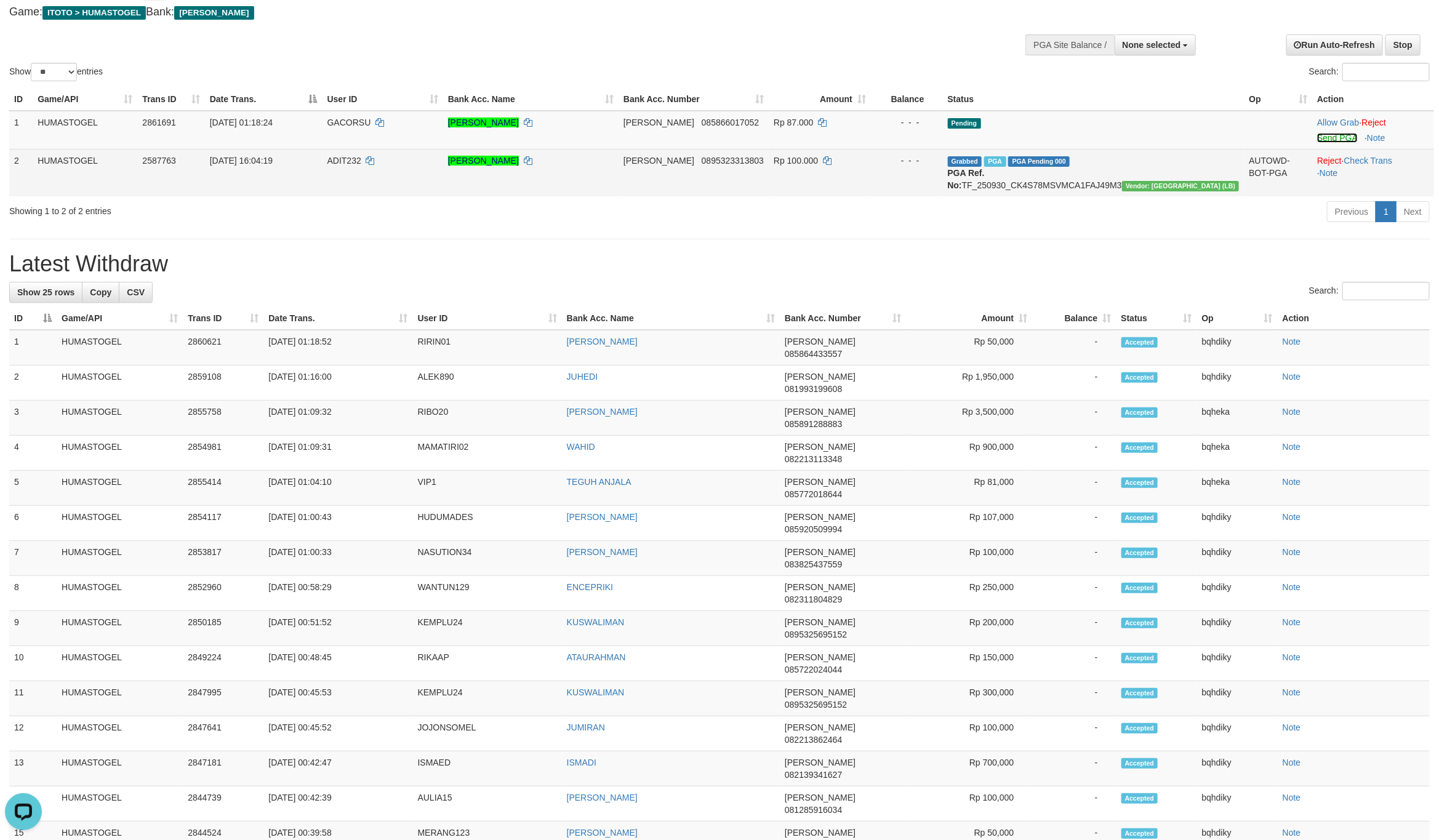
drag, startPoint x: 1322, startPoint y: 140, endPoint x: 1304, endPoint y: 149, distance: 20.1
click link "Send PGA"
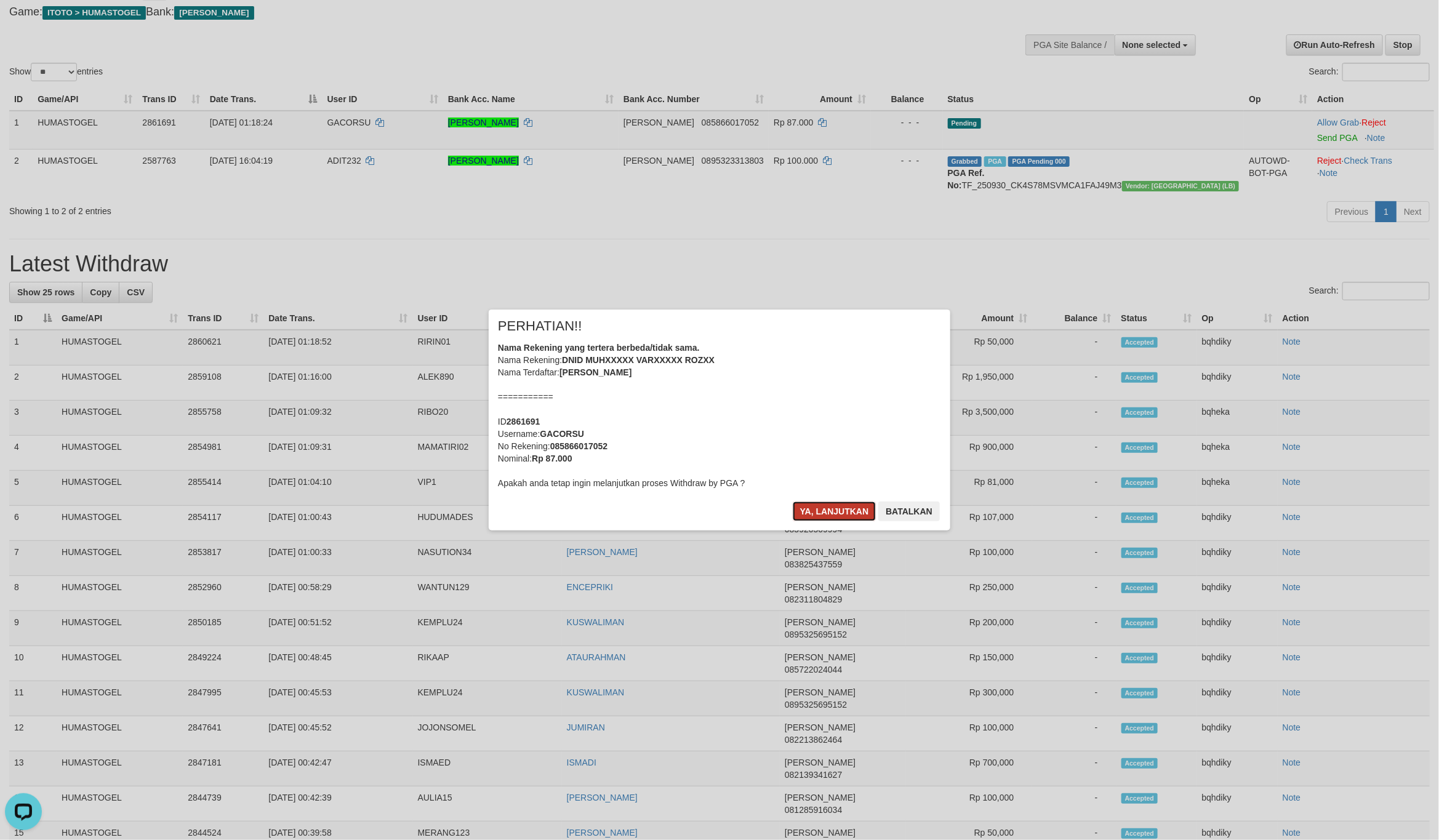
click button "Ya, lanjutkan"
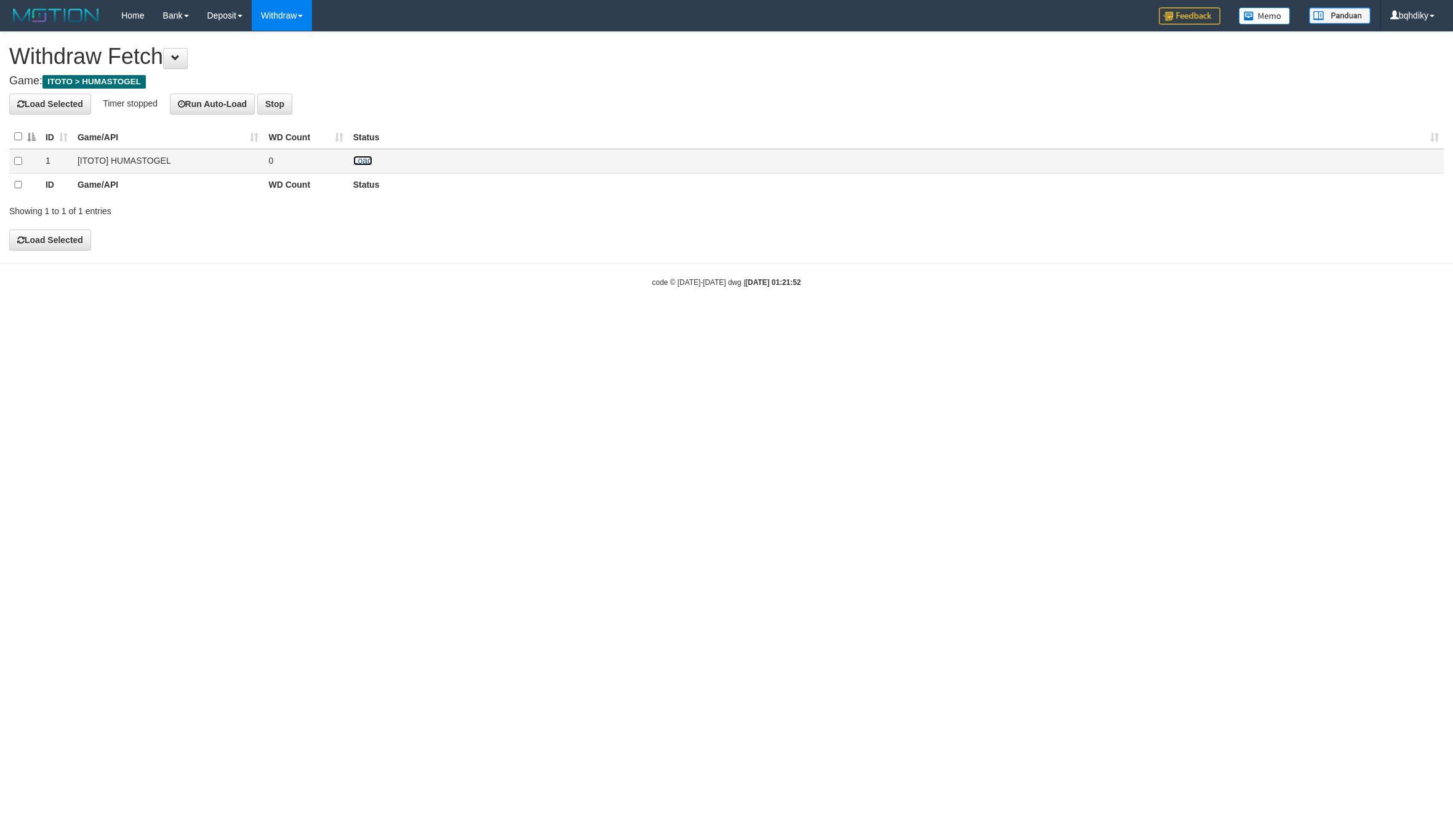
click at [356, 158] on link "Load" at bounding box center [362, 161] width 19 height 10
click at [360, 159] on link "Load" at bounding box center [362, 161] width 19 height 10
click at [364, 163] on link "Load" at bounding box center [362, 161] width 19 height 10
click at [365, 161] on link "Load" at bounding box center [362, 161] width 19 height 10
click at [360, 164] on link "Load" at bounding box center [362, 161] width 19 height 10
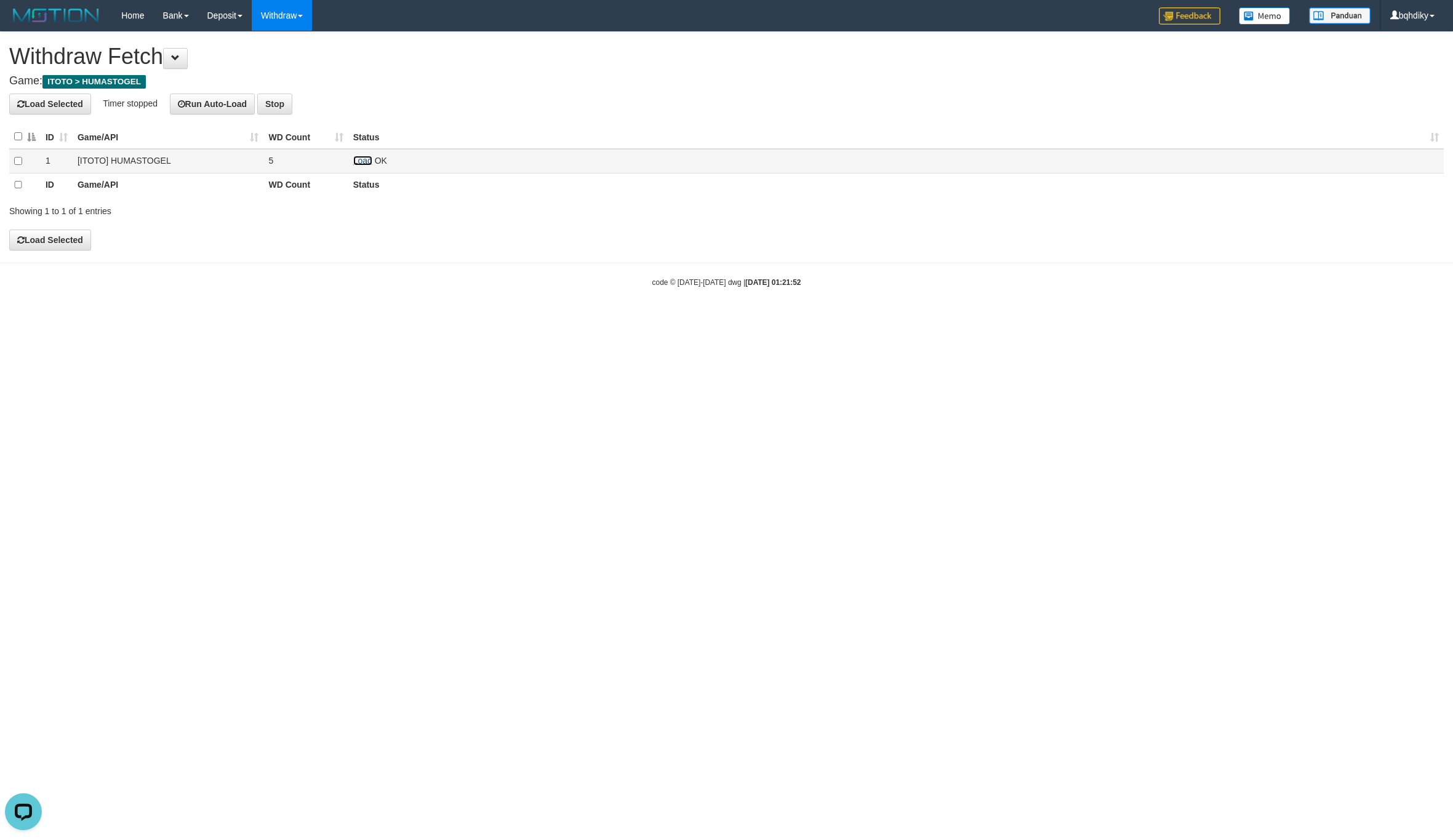
click at [371, 160] on link "Load" at bounding box center [362, 161] width 19 height 10
click at [365, 160] on link "Load" at bounding box center [362, 161] width 19 height 10
click at [360, 167] on td "Load OK" at bounding box center [896, 160] width 1095 height 24
click at [362, 161] on link "Load" at bounding box center [362, 161] width 19 height 10
click at [369, 159] on link "Load" at bounding box center [362, 161] width 19 height 10
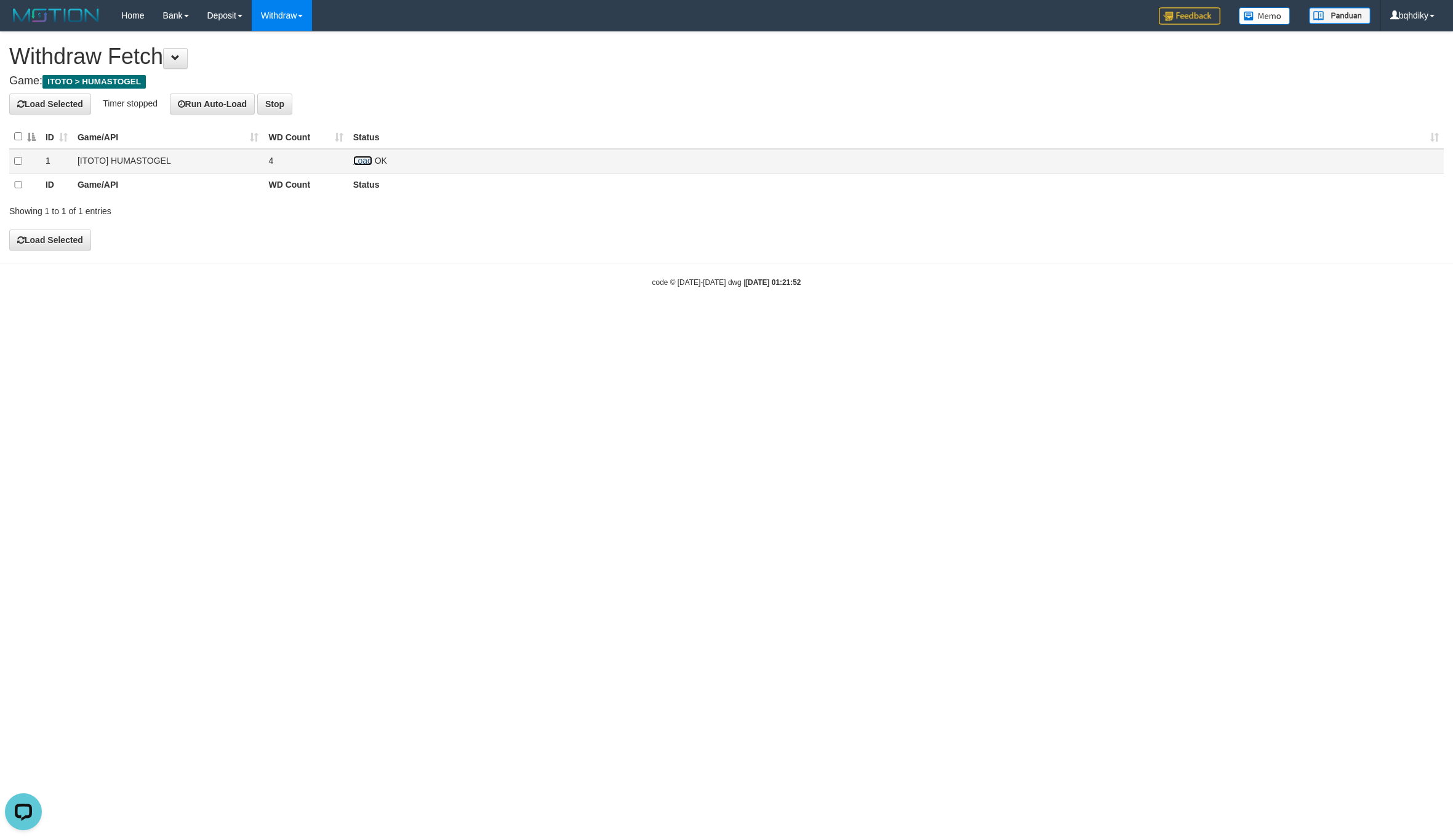
click at [364, 159] on link "Load" at bounding box center [362, 161] width 19 height 10
click at [360, 163] on link "Load" at bounding box center [362, 161] width 19 height 10
click at [366, 160] on link "Load" at bounding box center [362, 161] width 19 height 10
click at [364, 161] on link "Load" at bounding box center [362, 161] width 19 height 10
click at [357, 166] on td "Load OK" at bounding box center [896, 160] width 1095 height 24
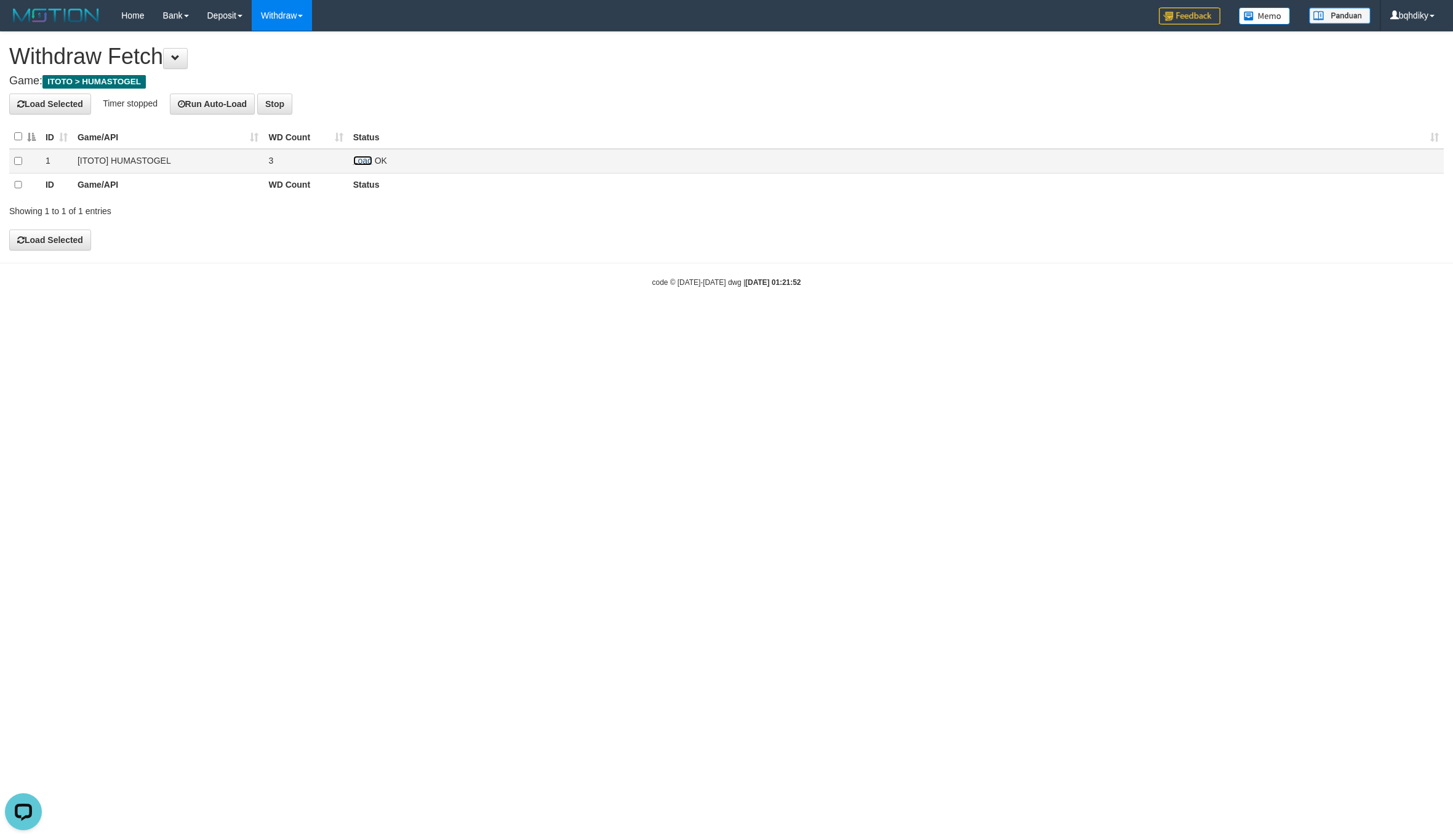
click at [364, 164] on link "Load" at bounding box center [362, 161] width 19 height 10
click at [358, 161] on link "Load" at bounding box center [362, 161] width 19 height 10
click at [364, 157] on link "Load" at bounding box center [362, 161] width 19 height 10
click at [353, 165] on link "Load" at bounding box center [362, 161] width 19 height 10
click at [364, 160] on link "Load" at bounding box center [362, 161] width 19 height 10
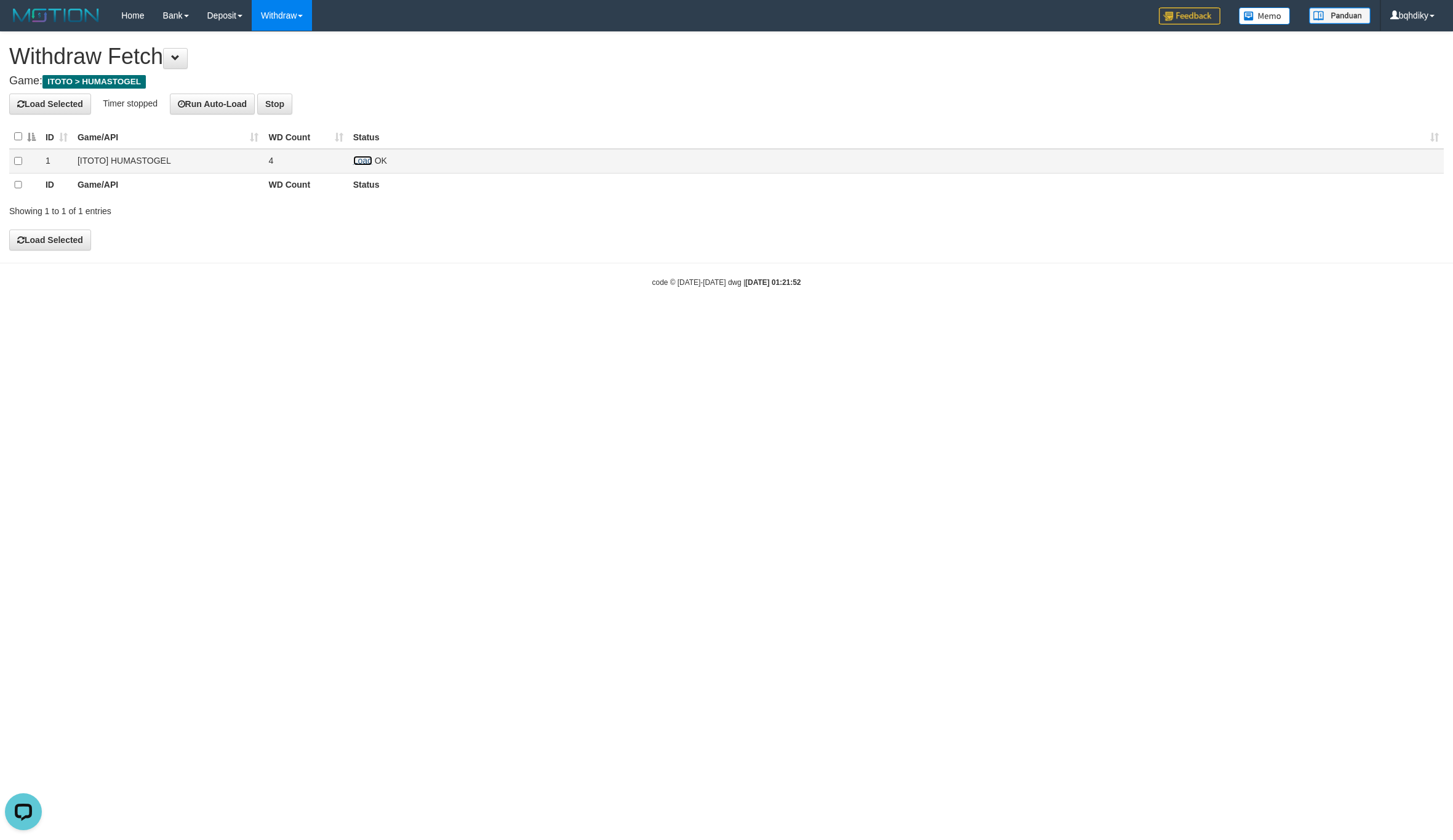
click at [369, 161] on link "Load" at bounding box center [362, 161] width 19 height 10
click at [363, 161] on link "Load" at bounding box center [362, 161] width 19 height 10
click at [366, 159] on link "Load" at bounding box center [362, 161] width 19 height 10
click at [359, 159] on link "Load" at bounding box center [362, 161] width 19 height 10
click at [365, 161] on link "Load" at bounding box center [362, 161] width 19 height 10
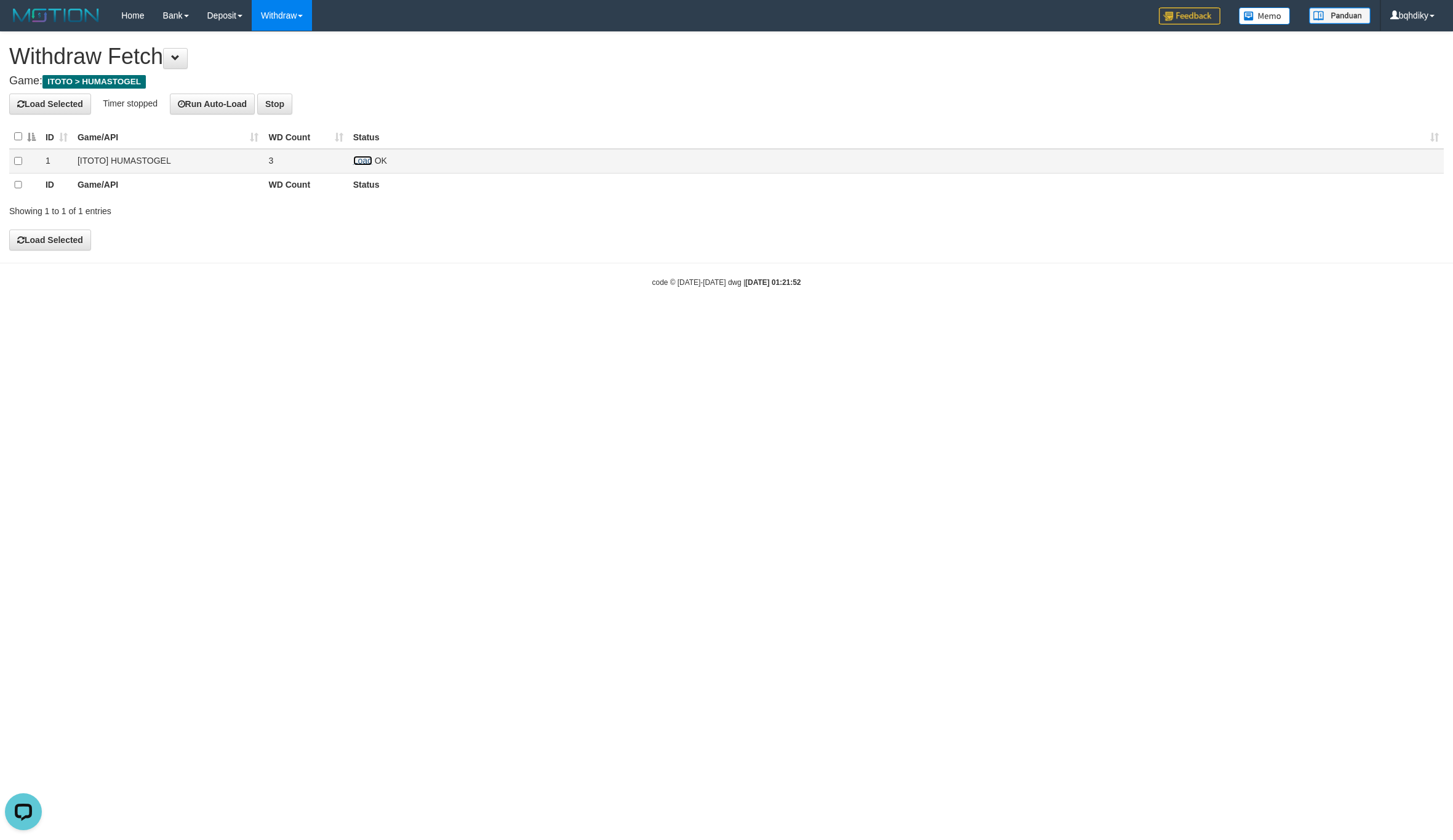
click at [365, 161] on link "Load" at bounding box center [362, 161] width 19 height 10
click at [368, 164] on link "Load" at bounding box center [362, 161] width 19 height 10
click at [340, 161] on td "4" at bounding box center [306, 160] width 85 height 24
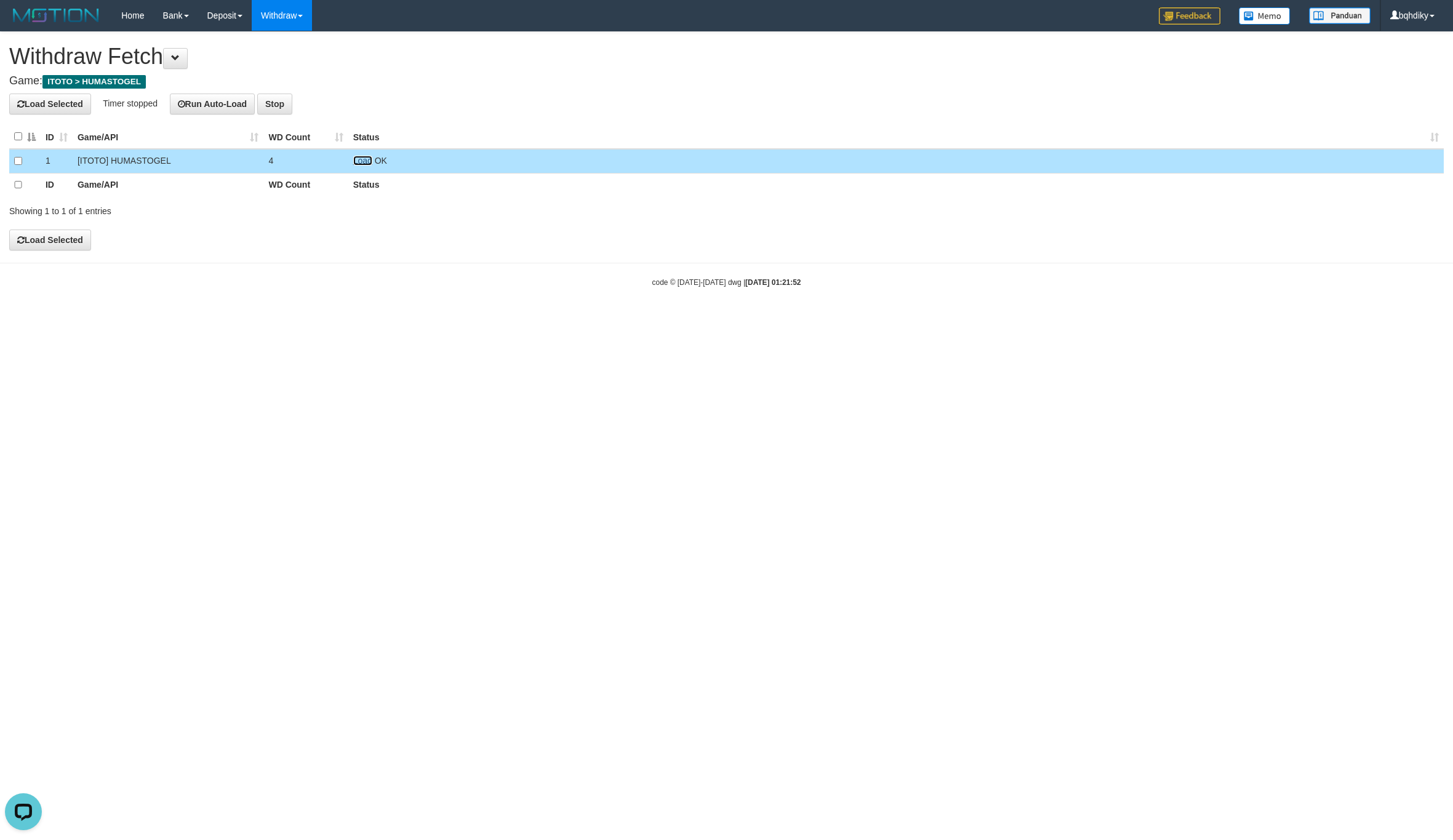
click at [357, 159] on link "Load" at bounding box center [362, 161] width 19 height 10
click at [362, 160] on link "Load" at bounding box center [362, 161] width 19 height 10
click at [364, 161] on link "Load" at bounding box center [362, 161] width 19 height 10
click at [364, 160] on link "Load" at bounding box center [362, 161] width 19 height 10
click at [363, 166] on td "Load OK" at bounding box center [896, 160] width 1095 height 24
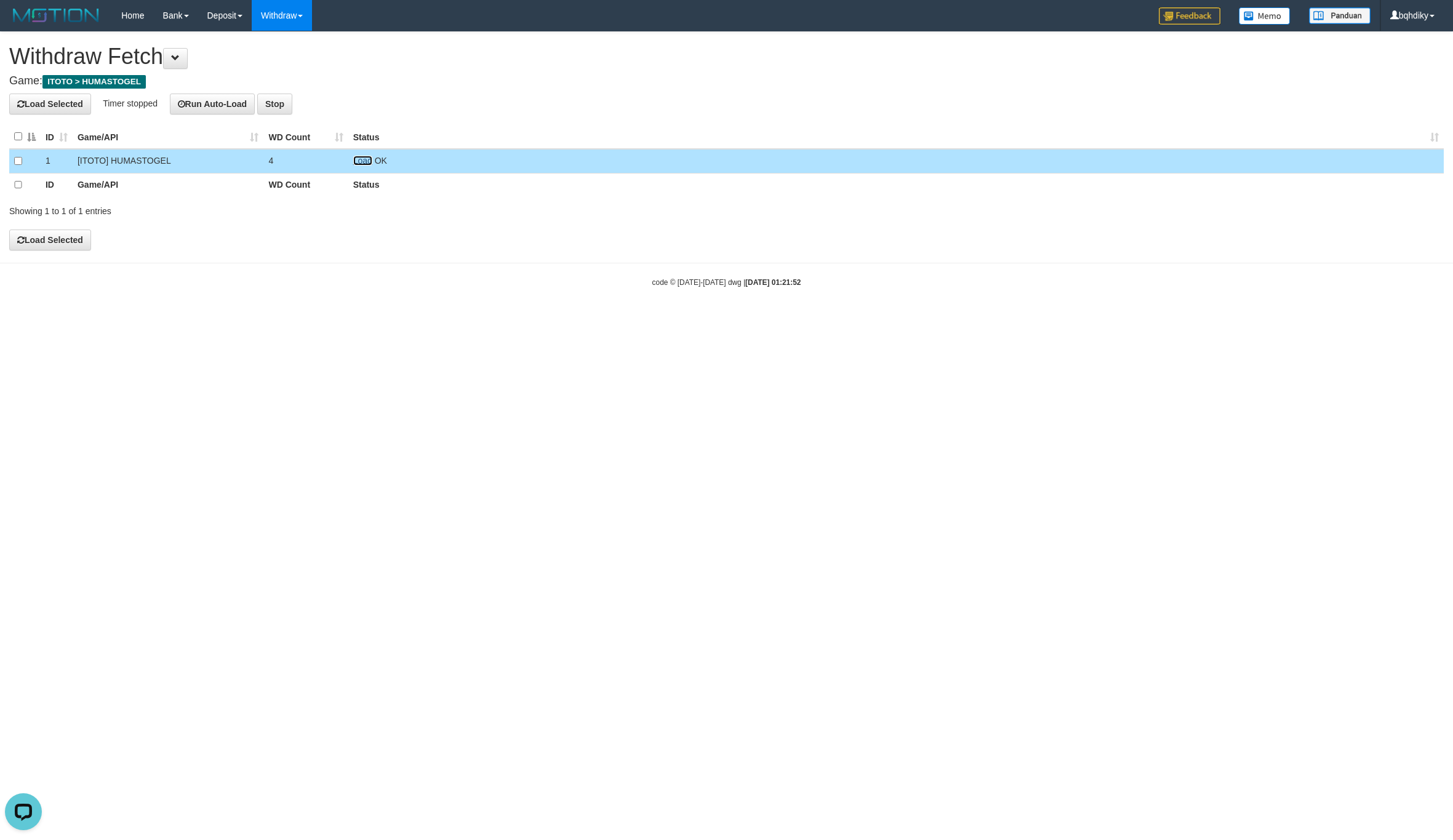
click at [357, 159] on link "Load" at bounding box center [362, 161] width 19 height 10
click at [364, 159] on link "Load" at bounding box center [362, 161] width 19 height 10
click at [362, 168] on td "Load OK" at bounding box center [896, 160] width 1095 height 24
click at [360, 163] on link "Load" at bounding box center [362, 161] width 19 height 10
click at [364, 163] on link "Load" at bounding box center [362, 161] width 19 height 10
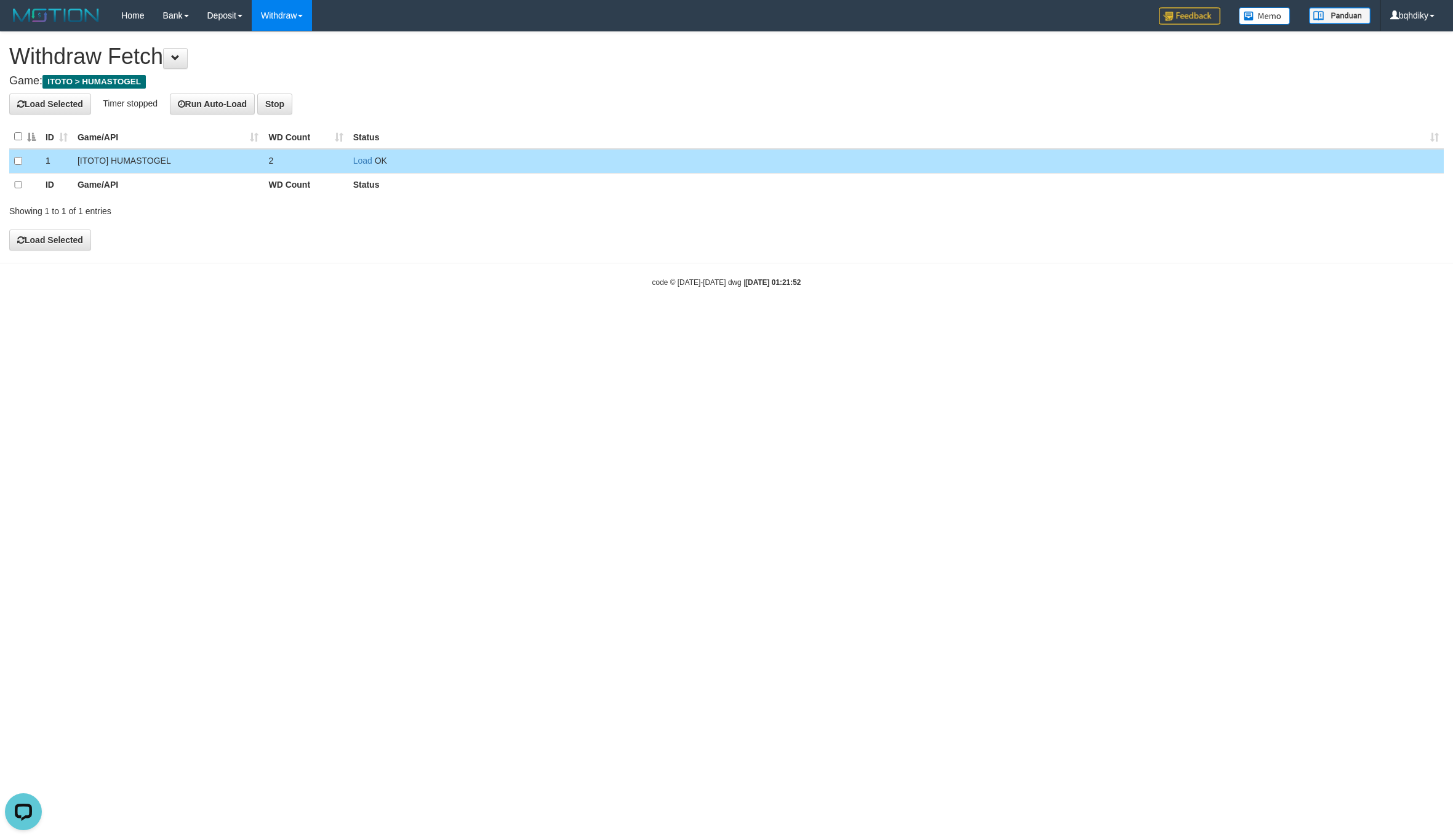
click at [364, 154] on td "Load OK" at bounding box center [896, 160] width 1095 height 24
click at [360, 158] on link "Load" at bounding box center [362, 161] width 19 height 10
click at [374, 158] on span "OK" at bounding box center [380, 161] width 12 height 10
click at [364, 159] on link "Load" at bounding box center [362, 161] width 19 height 10
click at [374, 165] on td "Load OK (1 repush, 0 success, 1 failed)" at bounding box center [896, 160] width 1095 height 24
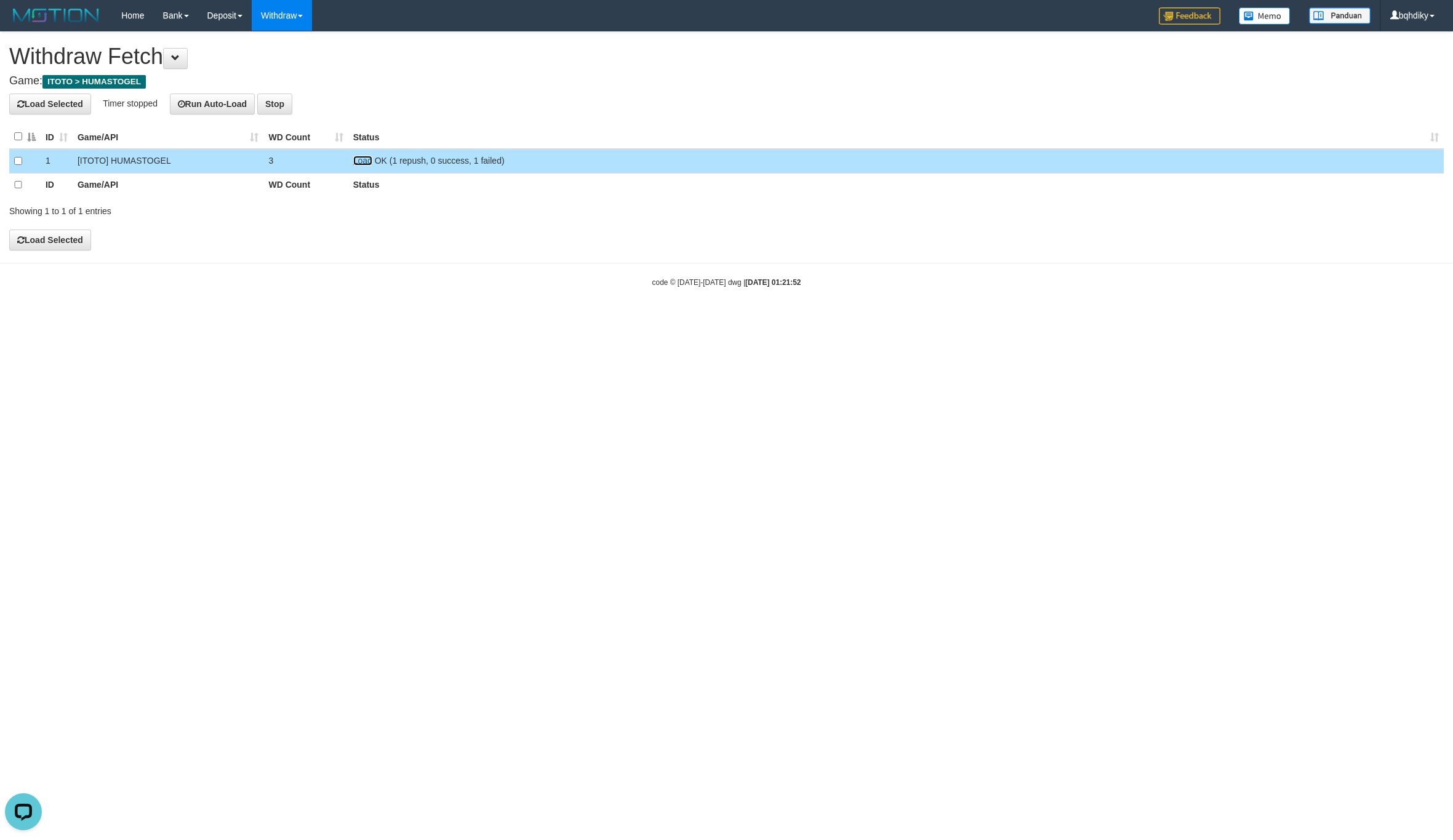
click at [368, 165] on link "Load" at bounding box center [362, 161] width 19 height 10
click at [363, 165] on td "Load OK" at bounding box center [896, 160] width 1095 height 24
click at [363, 163] on link "Load" at bounding box center [362, 161] width 19 height 10
click at [360, 163] on link "Load" at bounding box center [362, 161] width 19 height 10
click at [368, 166] on td "Load OK" at bounding box center [896, 160] width 1095 height 24
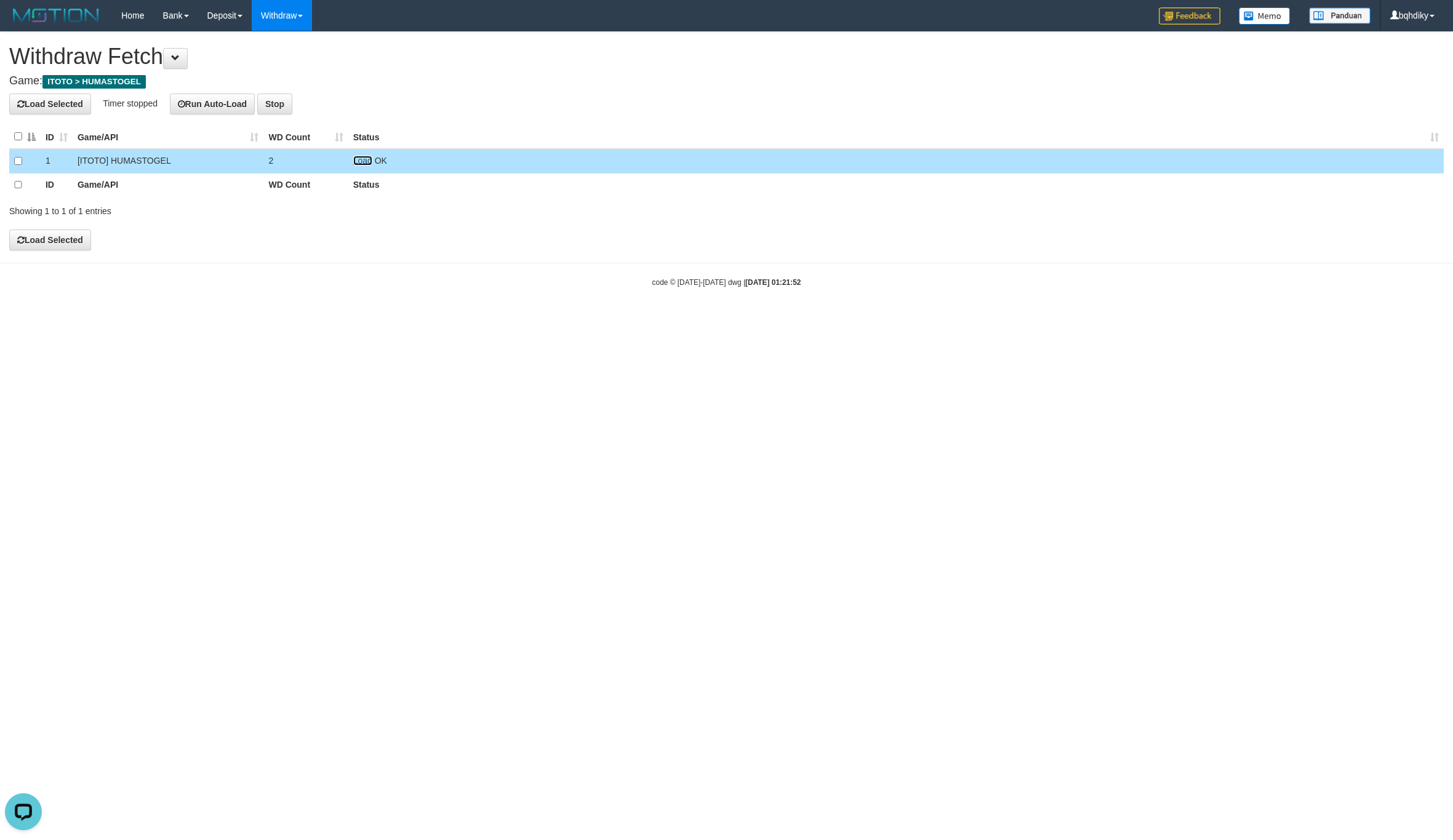
click at [368, 165] on link "Load" at bounding box center [362, 161] width 19 height 10
click at [357, 163] on link "Load" at bounding box center [362, 161] width 19 height 10
click at [365, 158] on link "Load" at bounding box center [362, 161] width 19 height 10
click at [364, 159] on link "Load" at bounding box center [362, 161] width 19 height 10
click at [362, 157] on link "Load" at bounding box center [362, 161] width 19 height 10
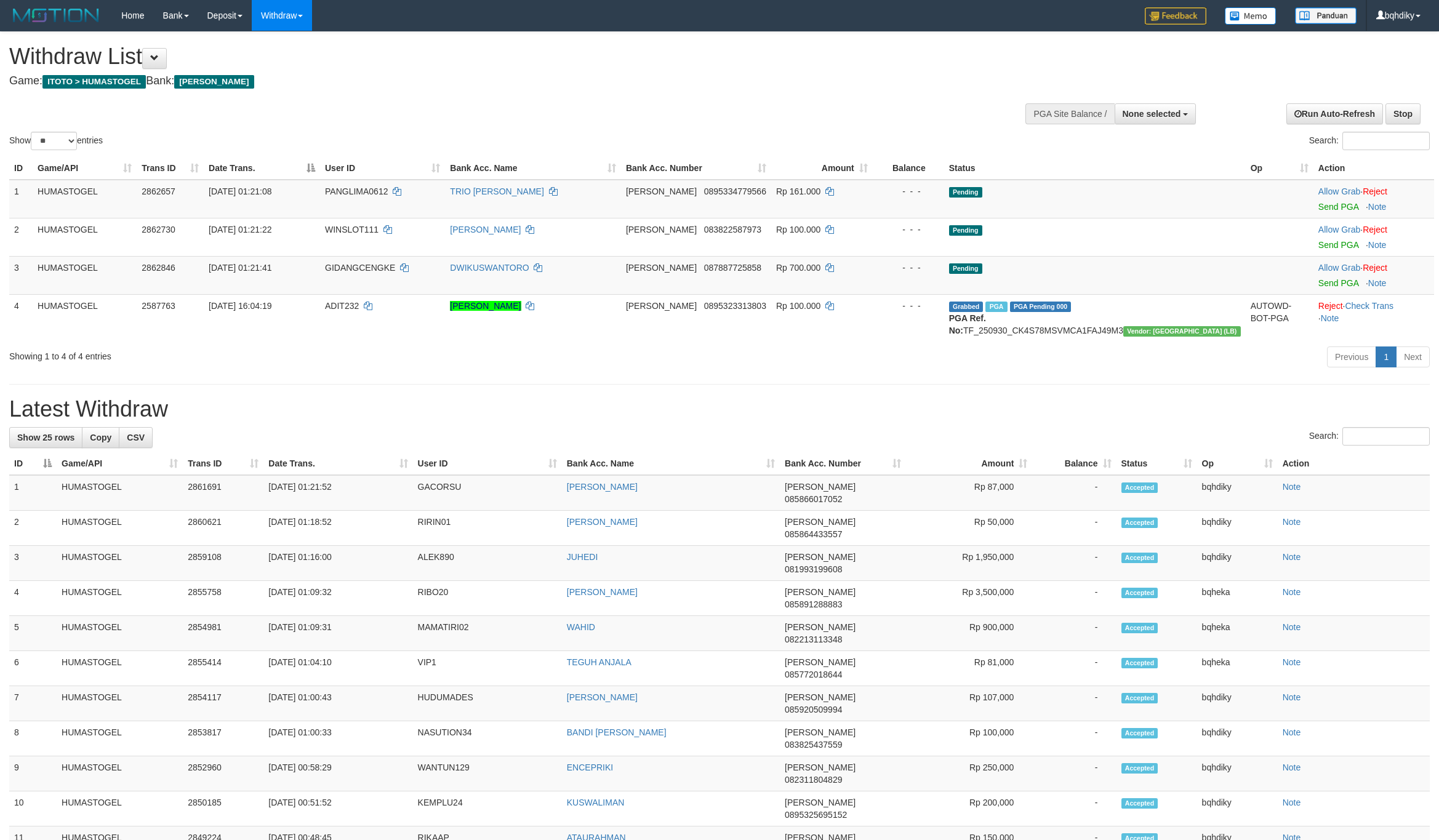
select select
select select "**"
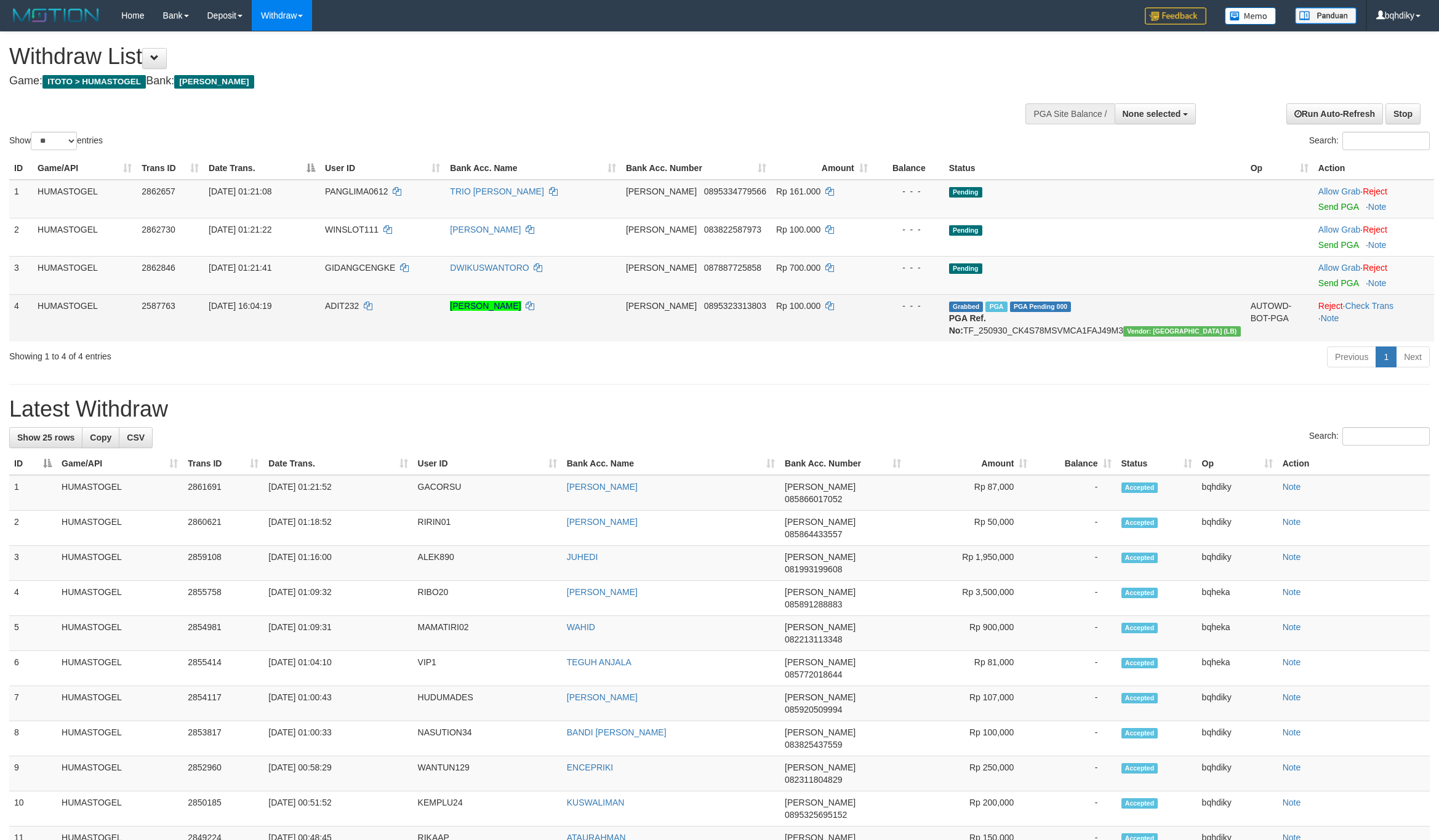
scroll to position [69, 0]
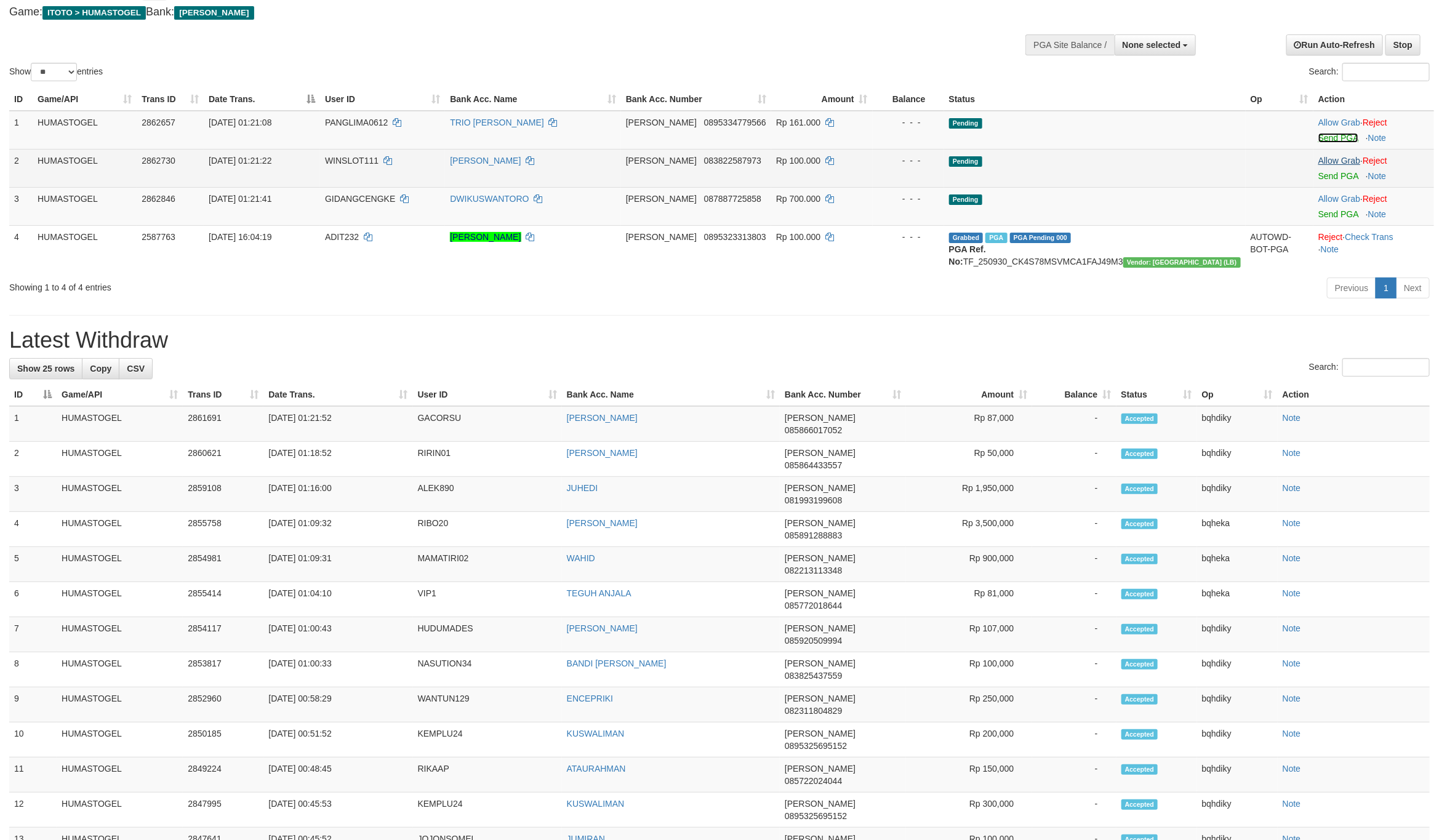
drag, startPoint x: 1315, startPoint y: 139, endPoint x: 1330, endPoint y: 158, distance: 24.2
click at [1319, 139] on link "Send PGA" at bounding box center [1339, 138] width 40 height 10
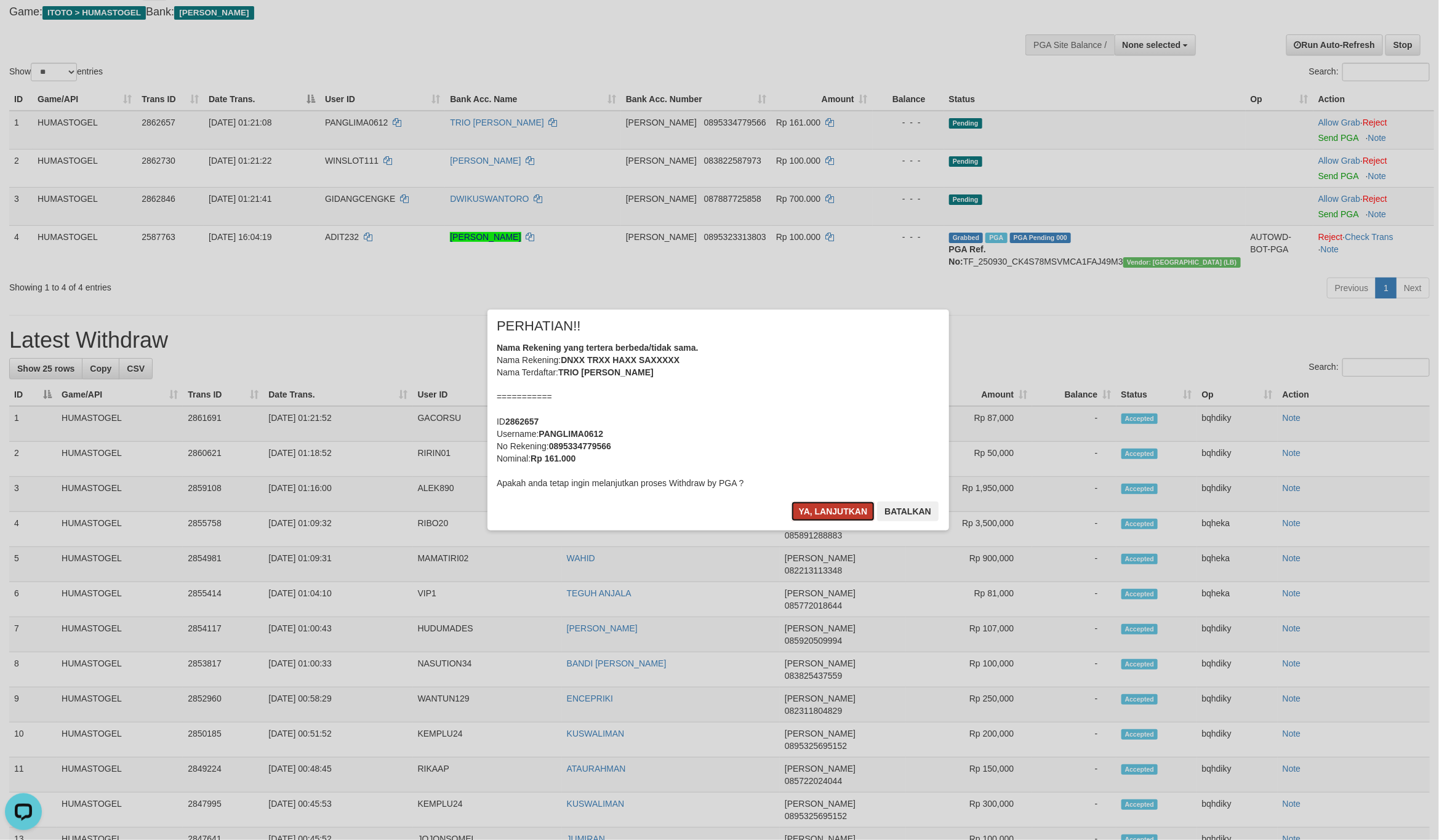
click at [834, 513] on button "Ya, lanjutkan" at bounding box center [835, 511] width 84 height 20
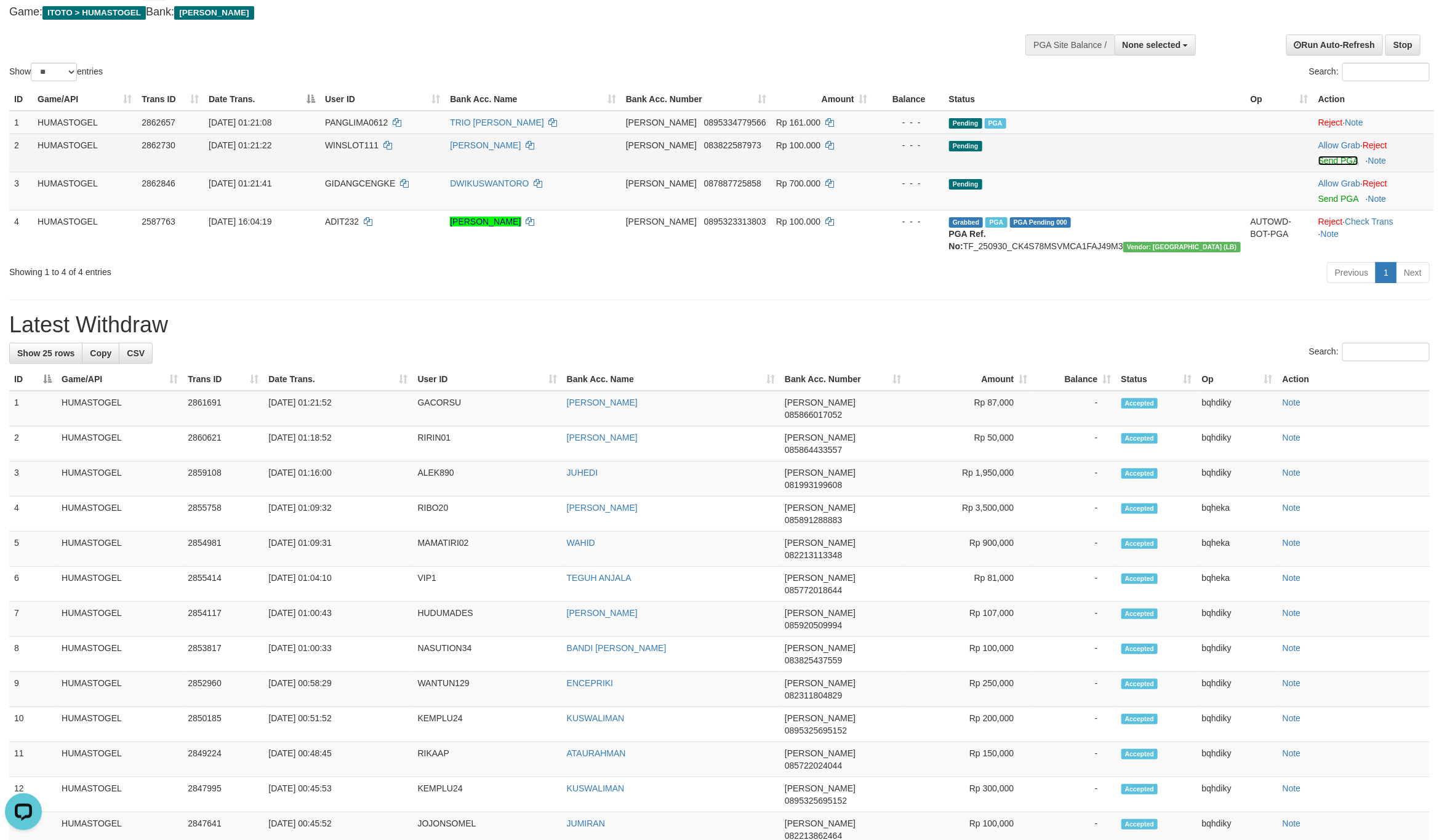
click at [1326, 159] on link "Send PGA" at bounding box center [1339, 161] width 40 height 10
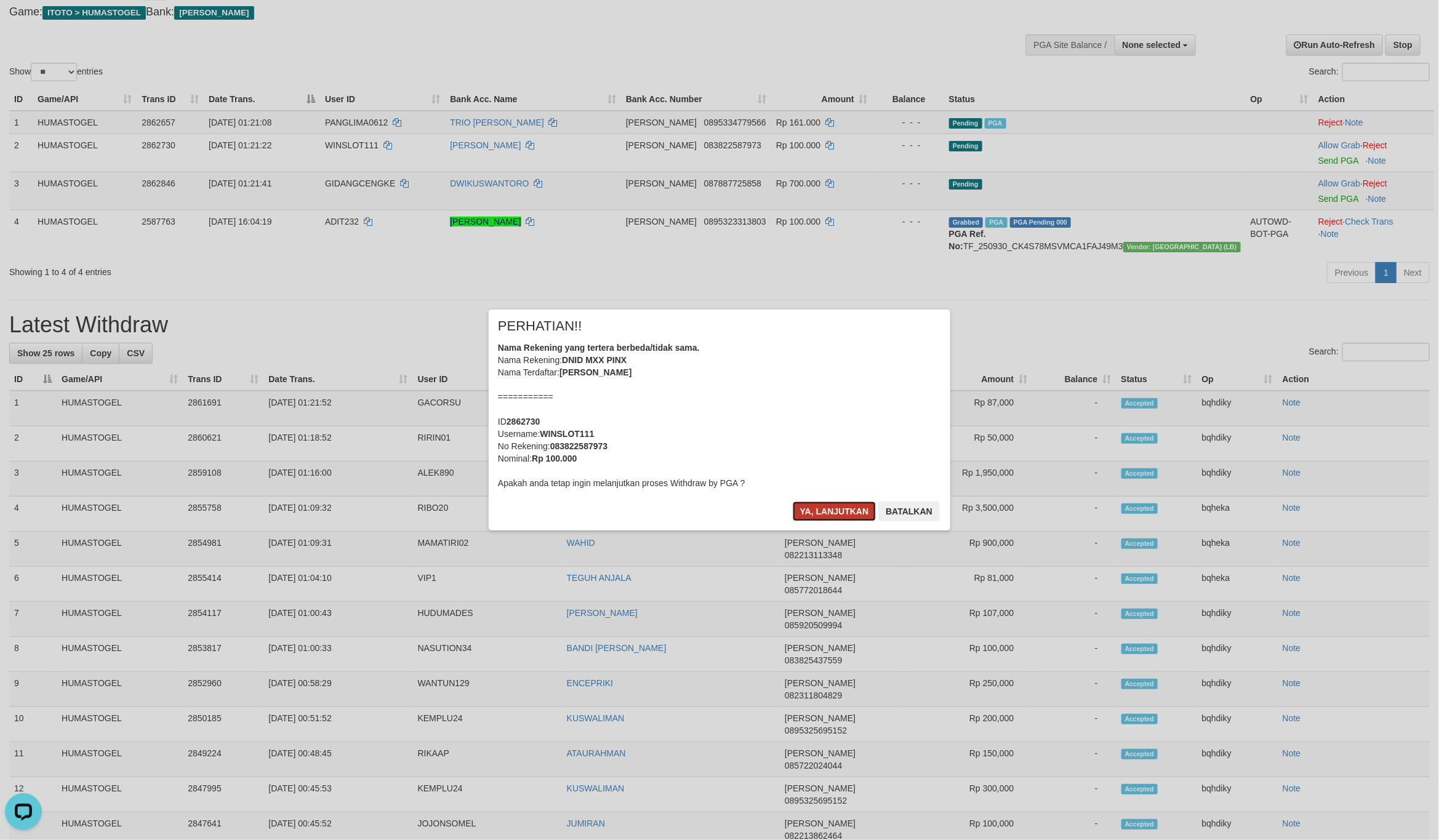
click at [818, 520] on button "Ya, lanjutkan" at bounding box center [835, 511] width 84 height 20
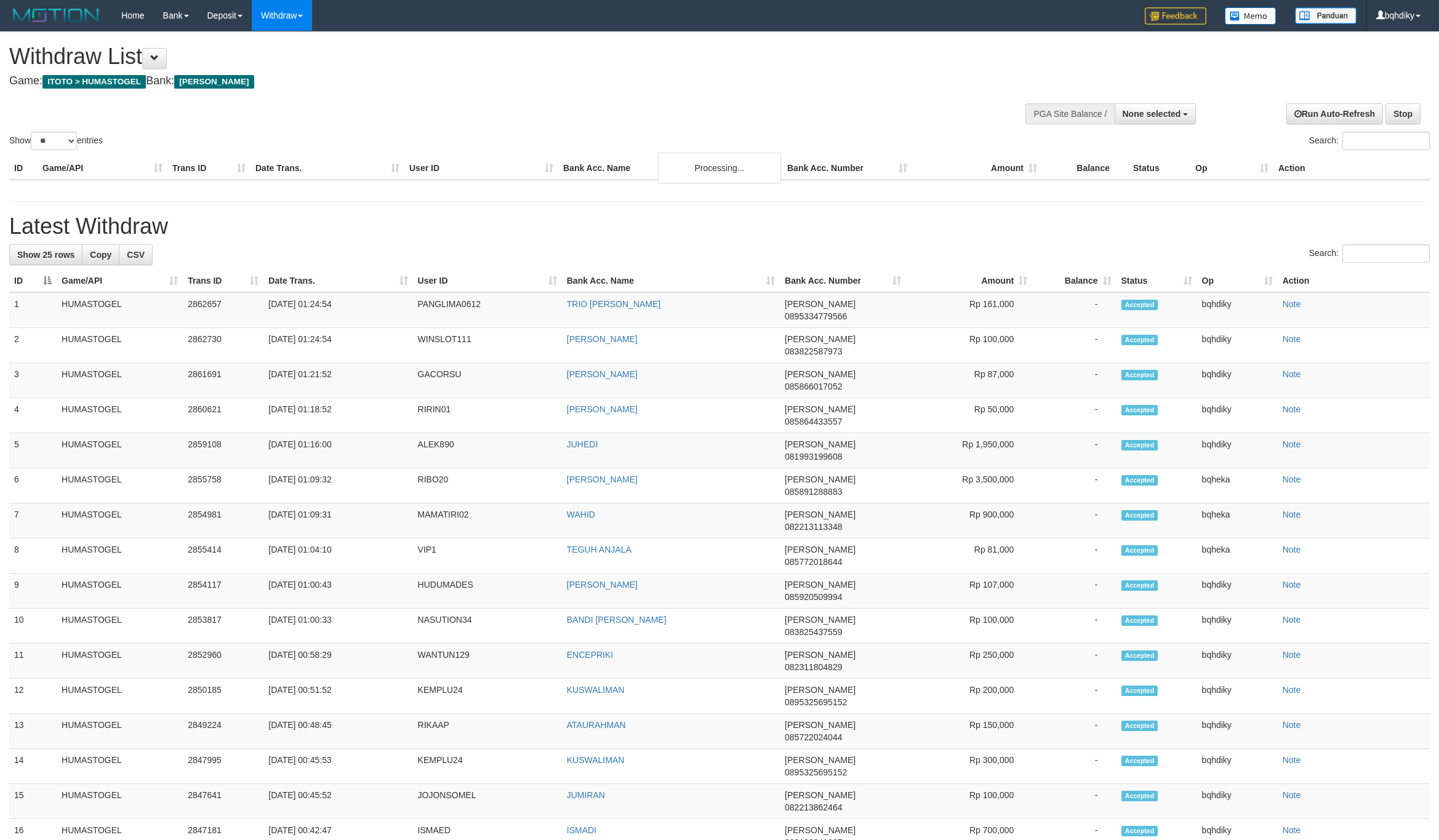
select select
select select "**"
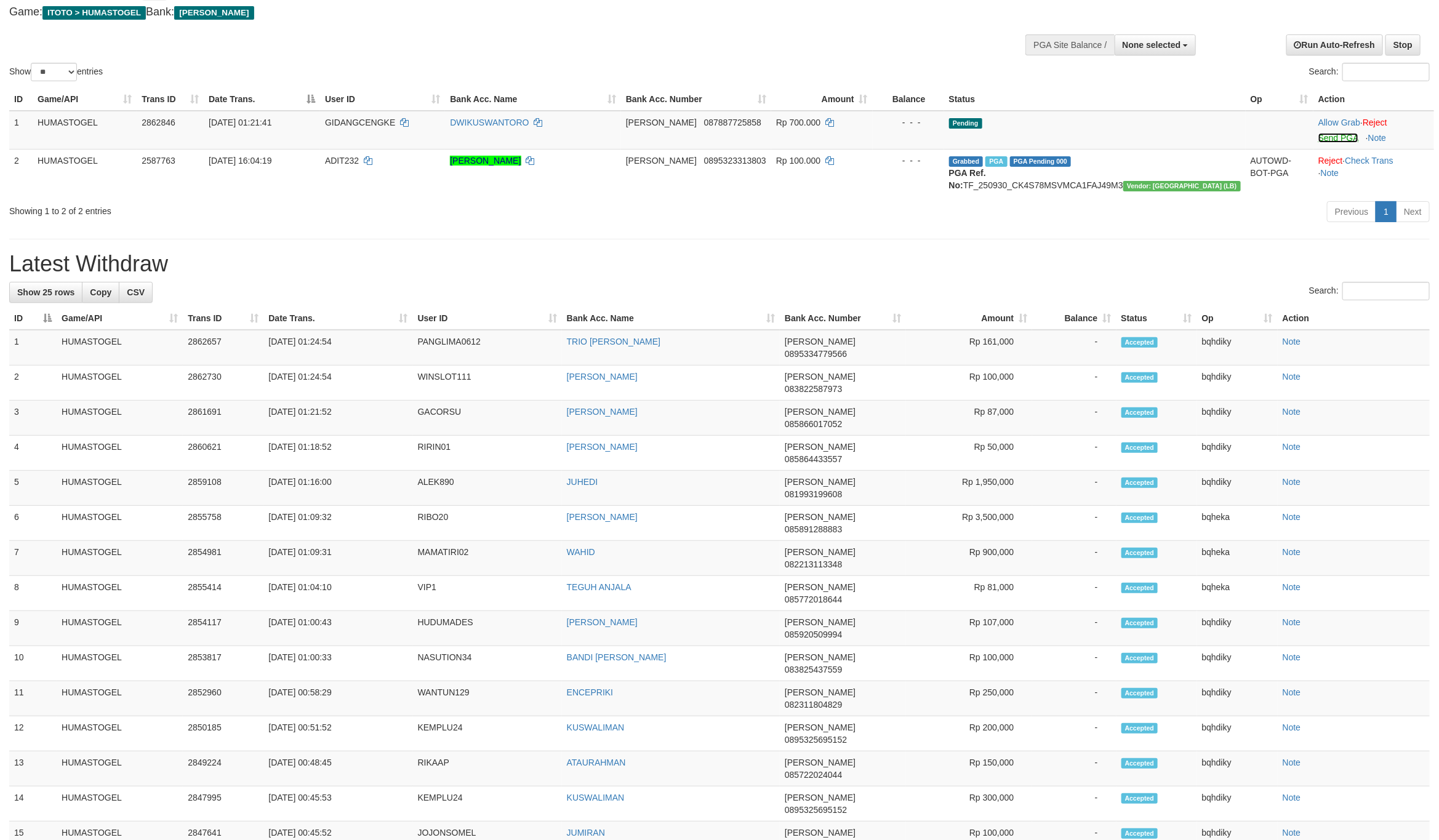
drag, startPoint x: 1317, startPoint y: 134, endPoint x: 962, endPoint y: 237, distance: 369.6
click at [1319, 134] on link "Send PGA" at bounding box center [1339, 138] width 40 height 10
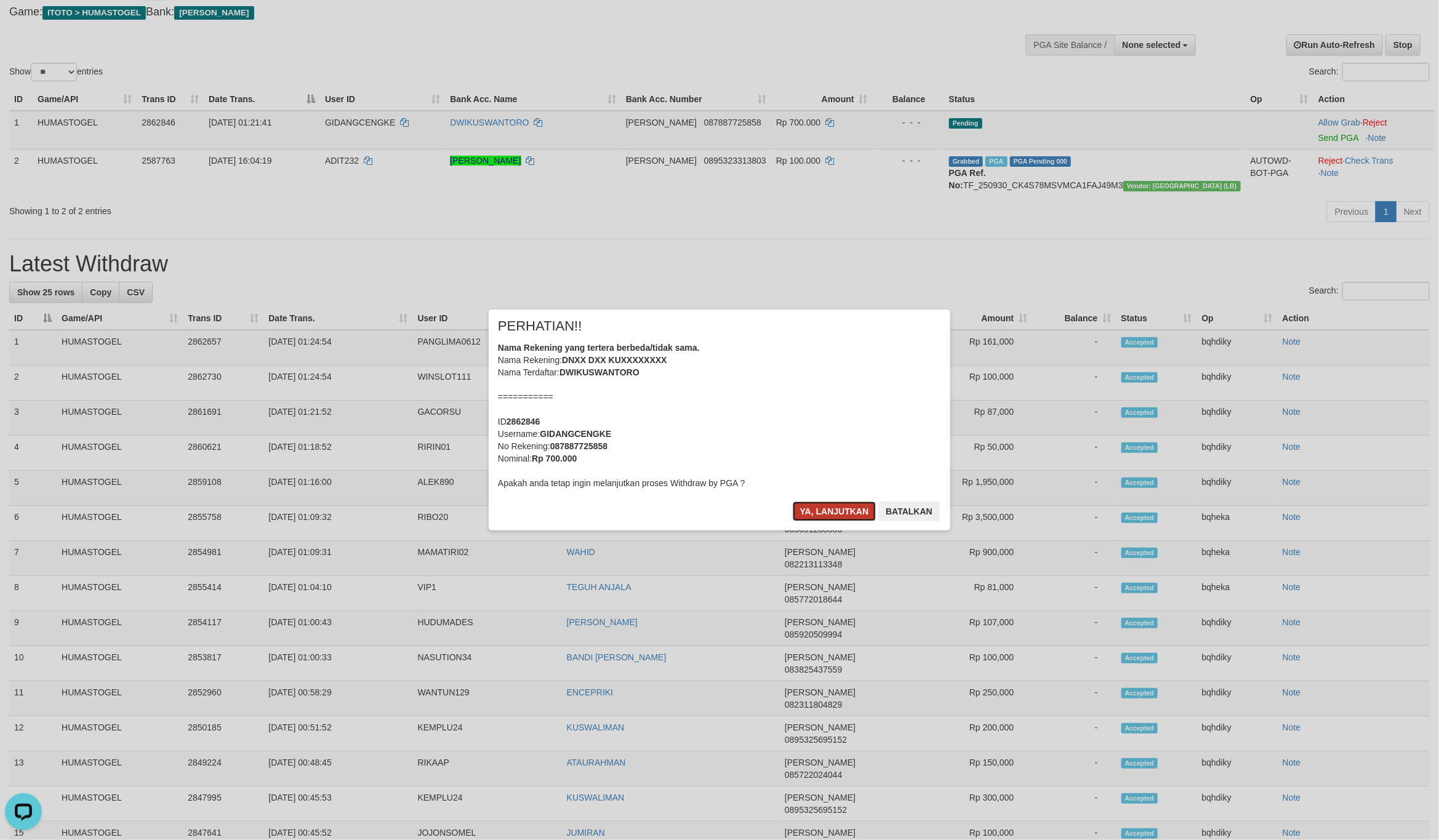
scroll to position [0, 0]
click at [827, 515] on button "Ya, lanjutkan" at bounding box center [835, 511] width 84 height 20
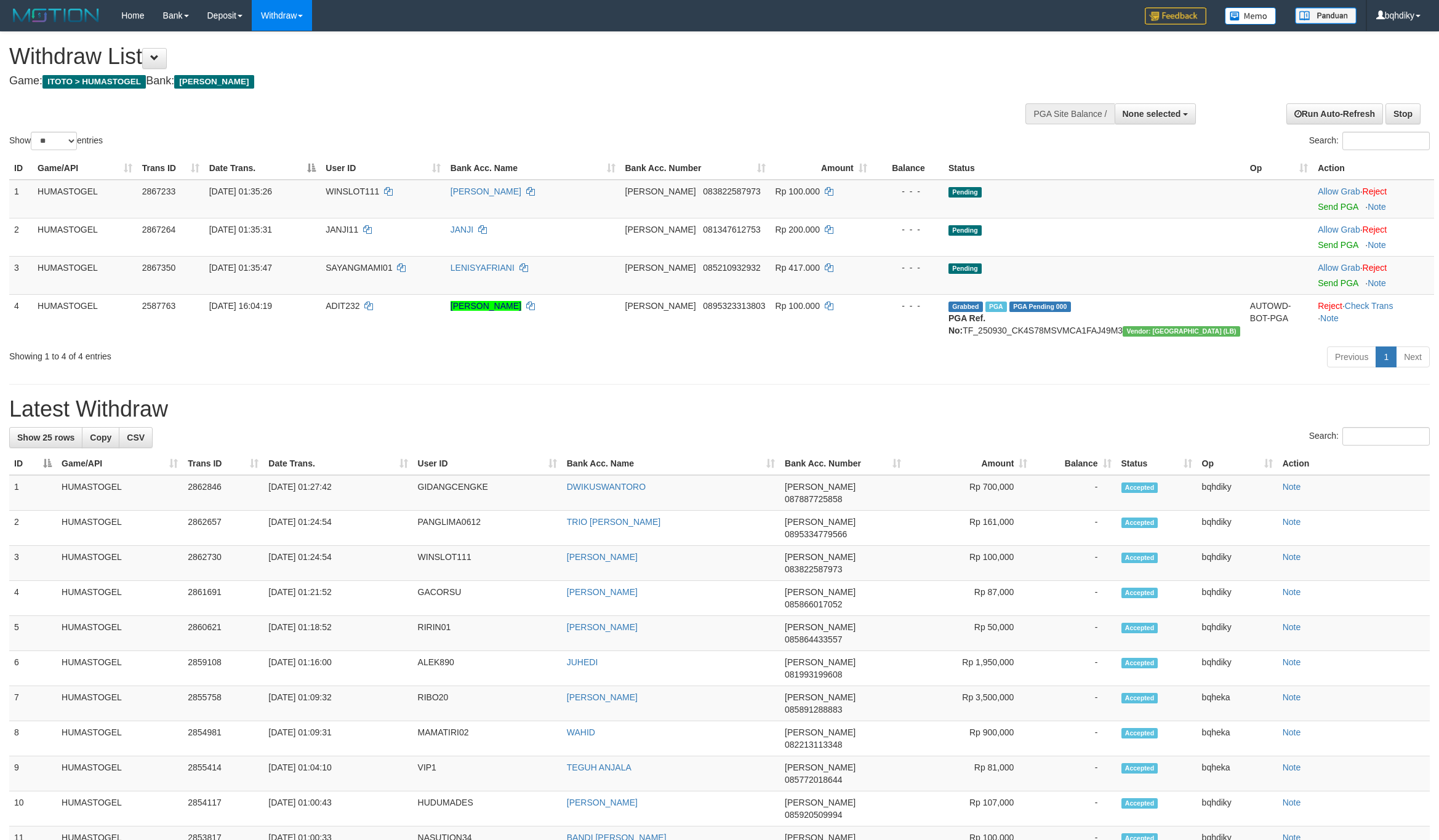
select select
select select "**"
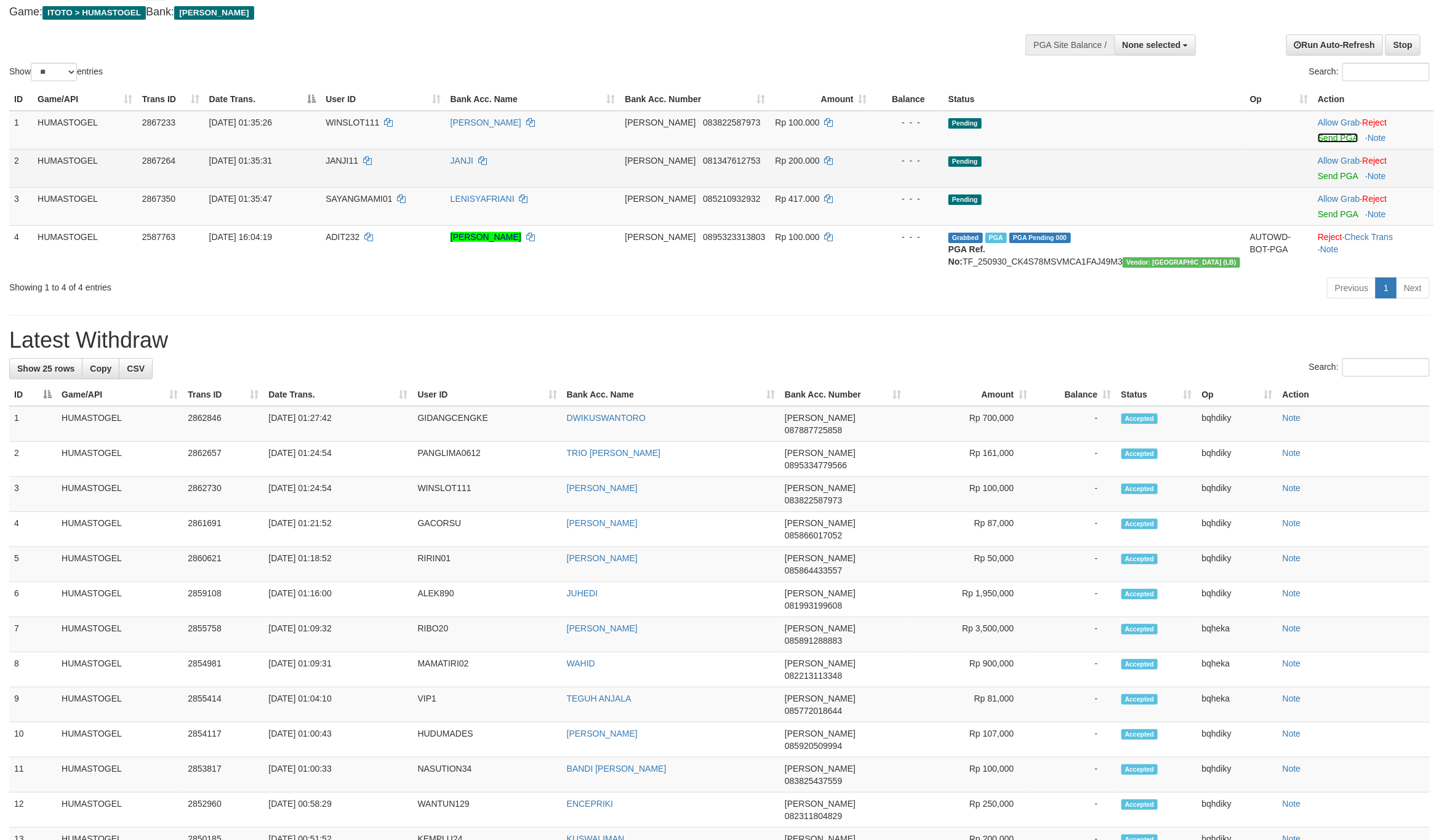
click at [1322, 134] on link "Send PGA" at bounding box center [1338, 138] width 40 height 10
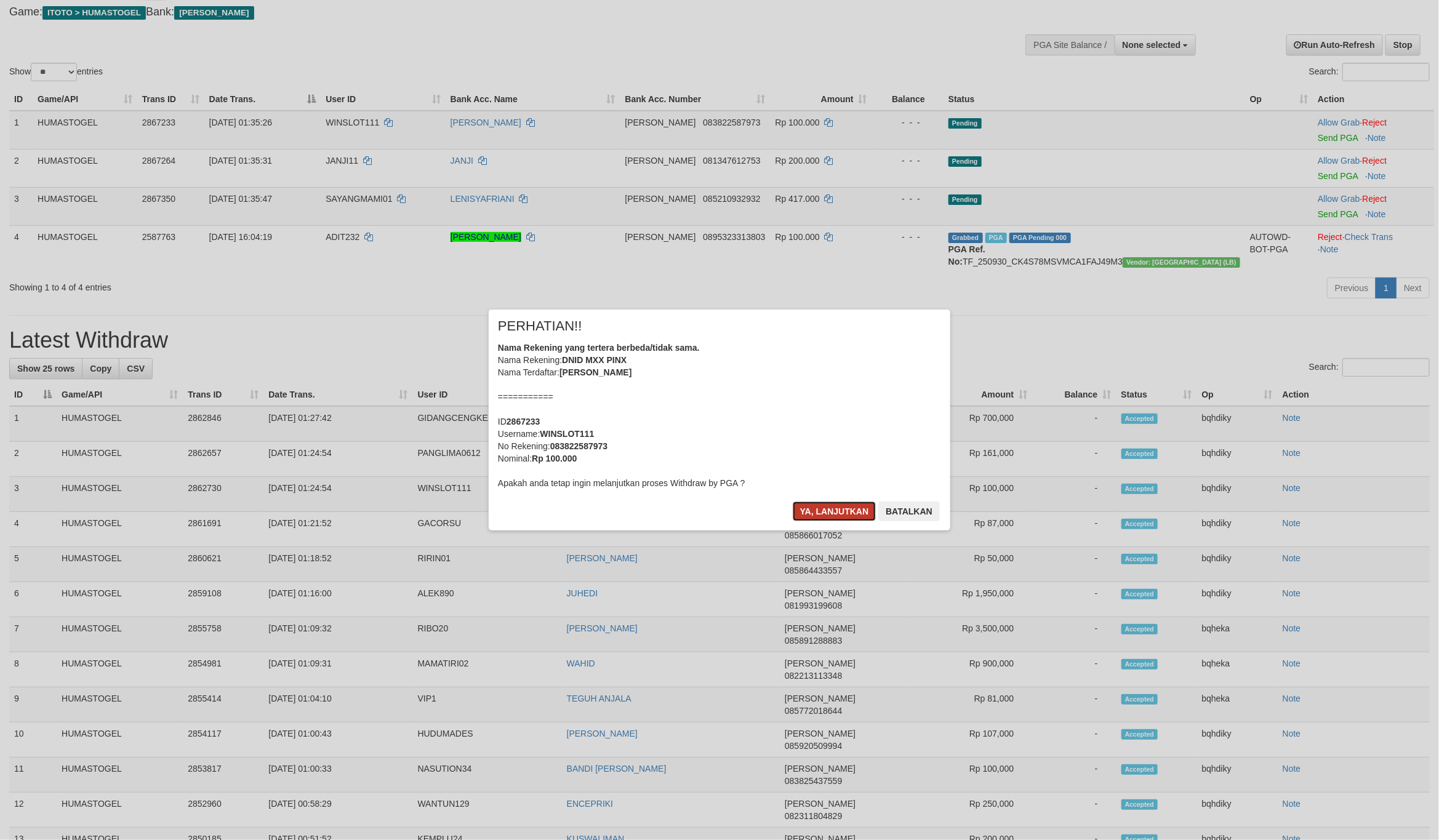
click at [859, 511] on button "Ya, lanjutkan" at bounding box center [835, 511] width 84 height 20
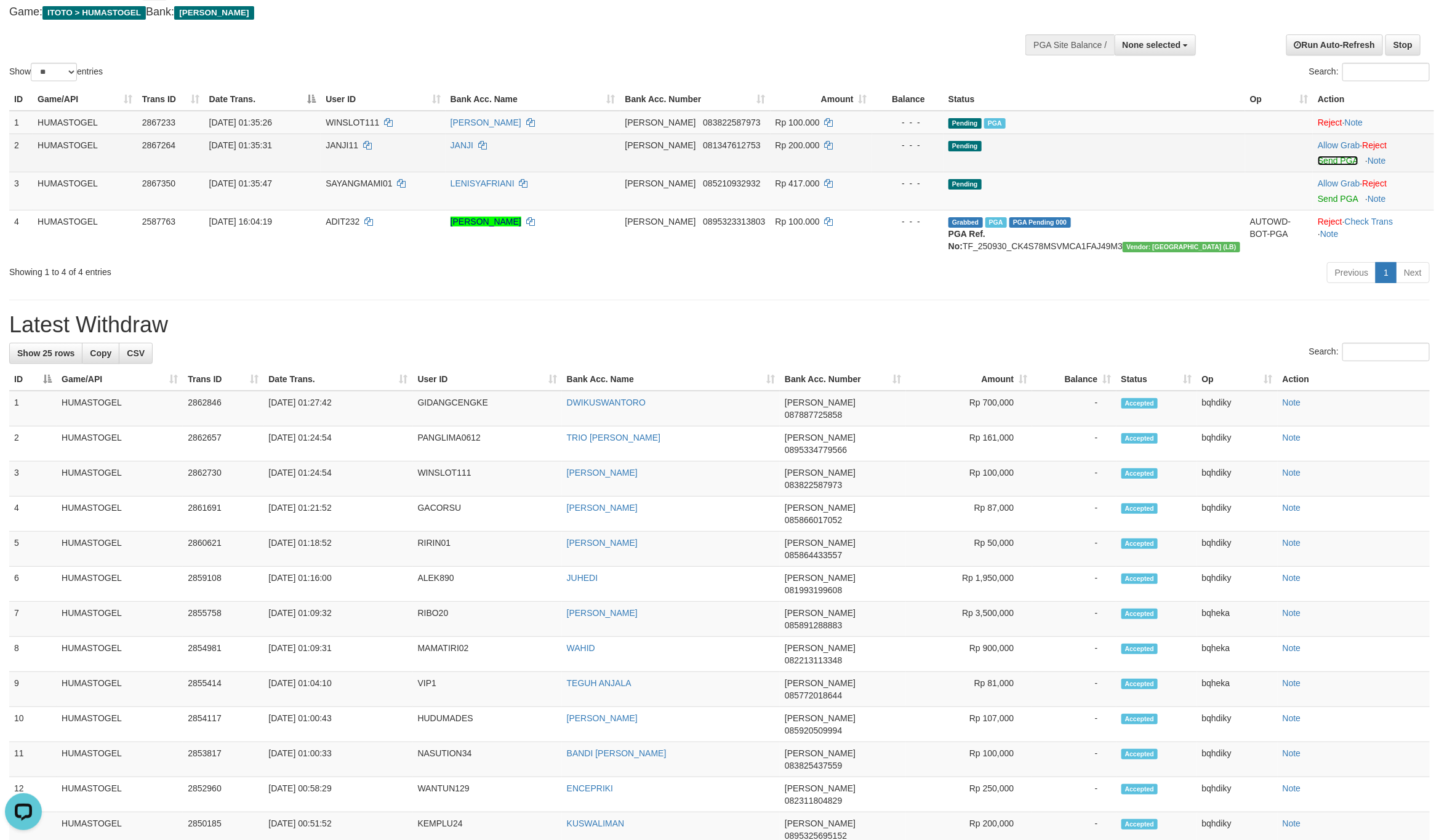
click at [1326, 156] on link "Send PGA" at bounding box center [1338, 161] width 40 height 10
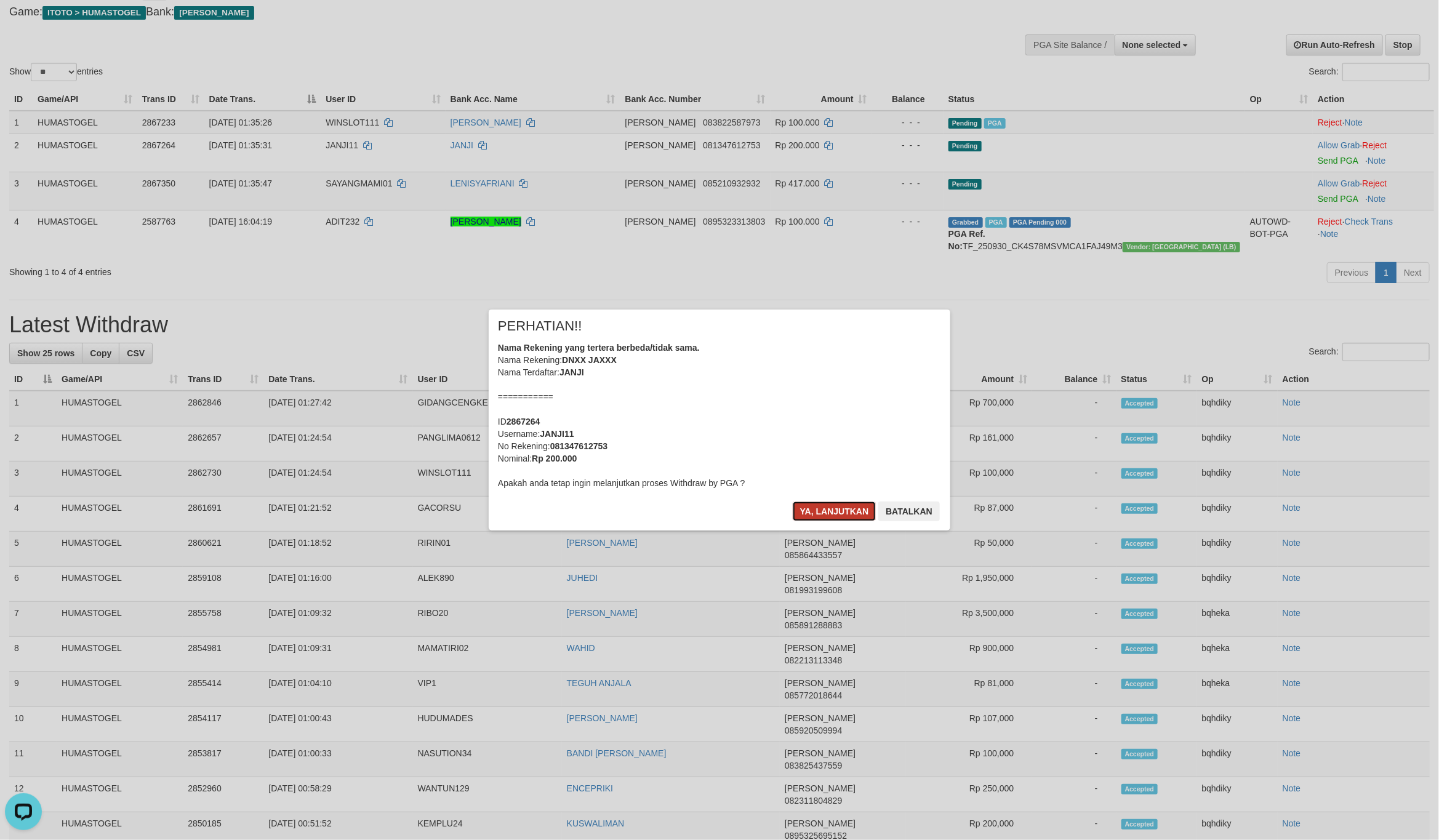
click at [815, 517] on button "Ya, lanjutkan" at bounding box center [835, 511] width 84 height 20
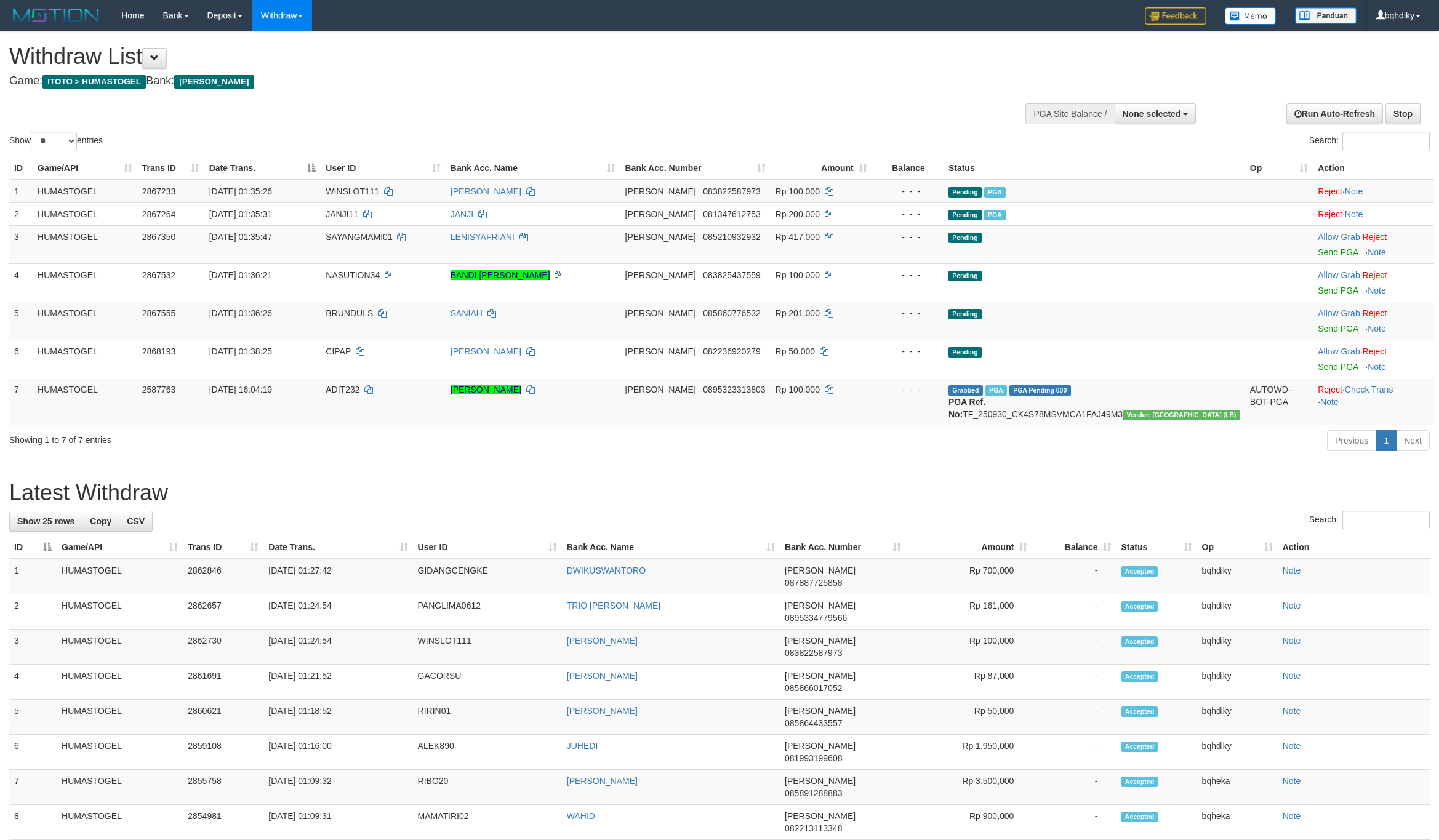
select select
select select "**"
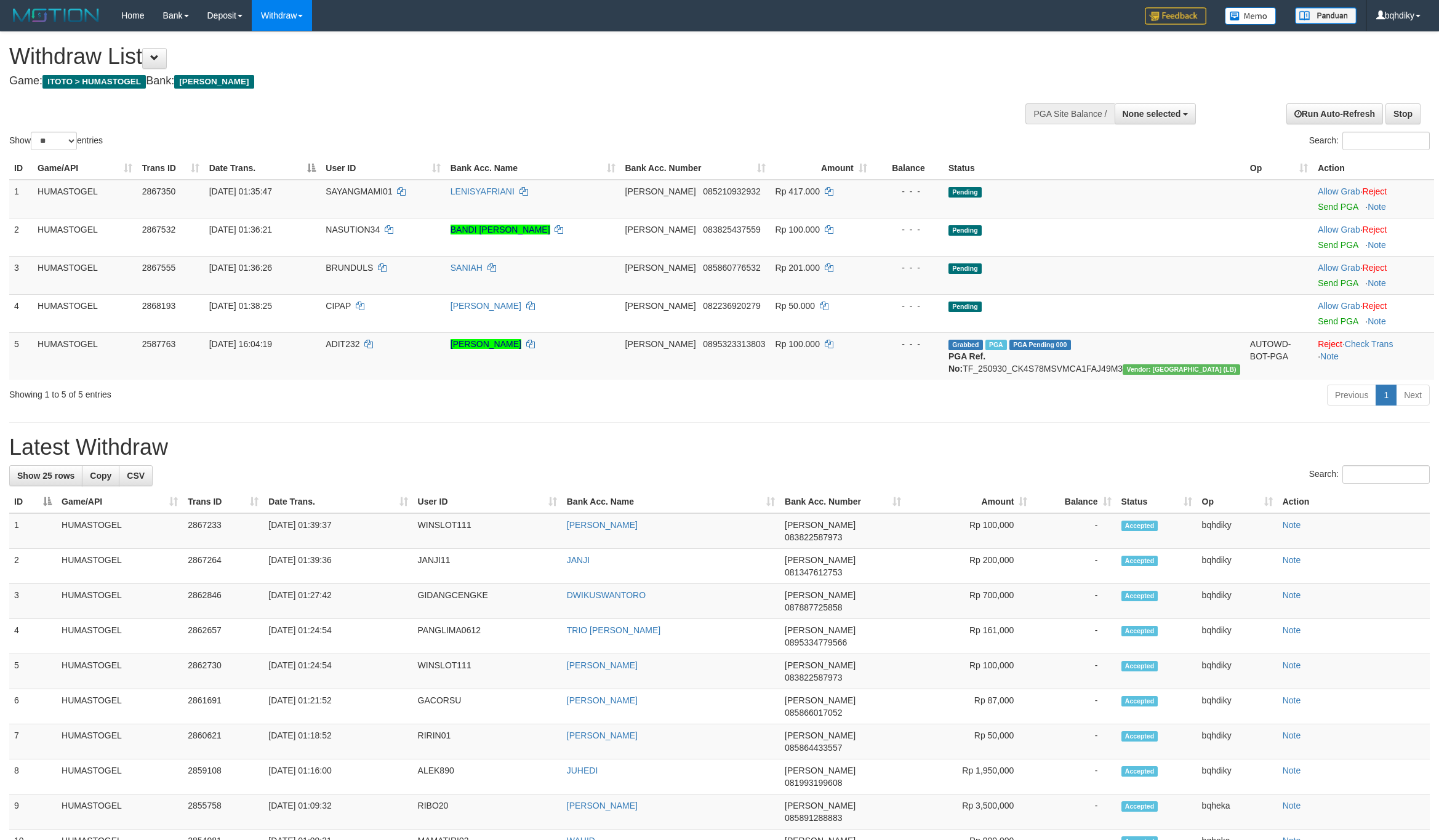
select select
select select "**"
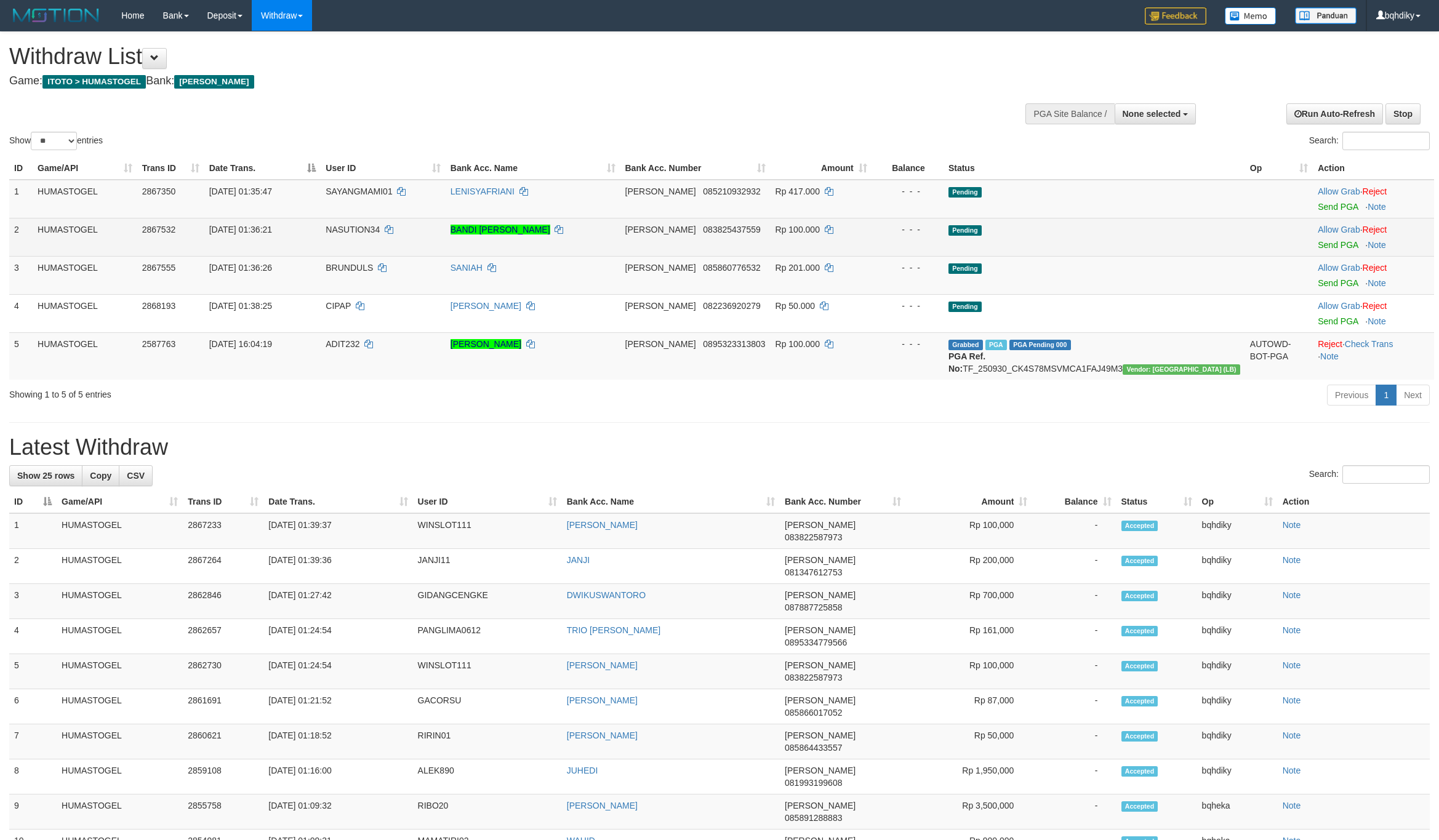
scroll to position [69, 0]
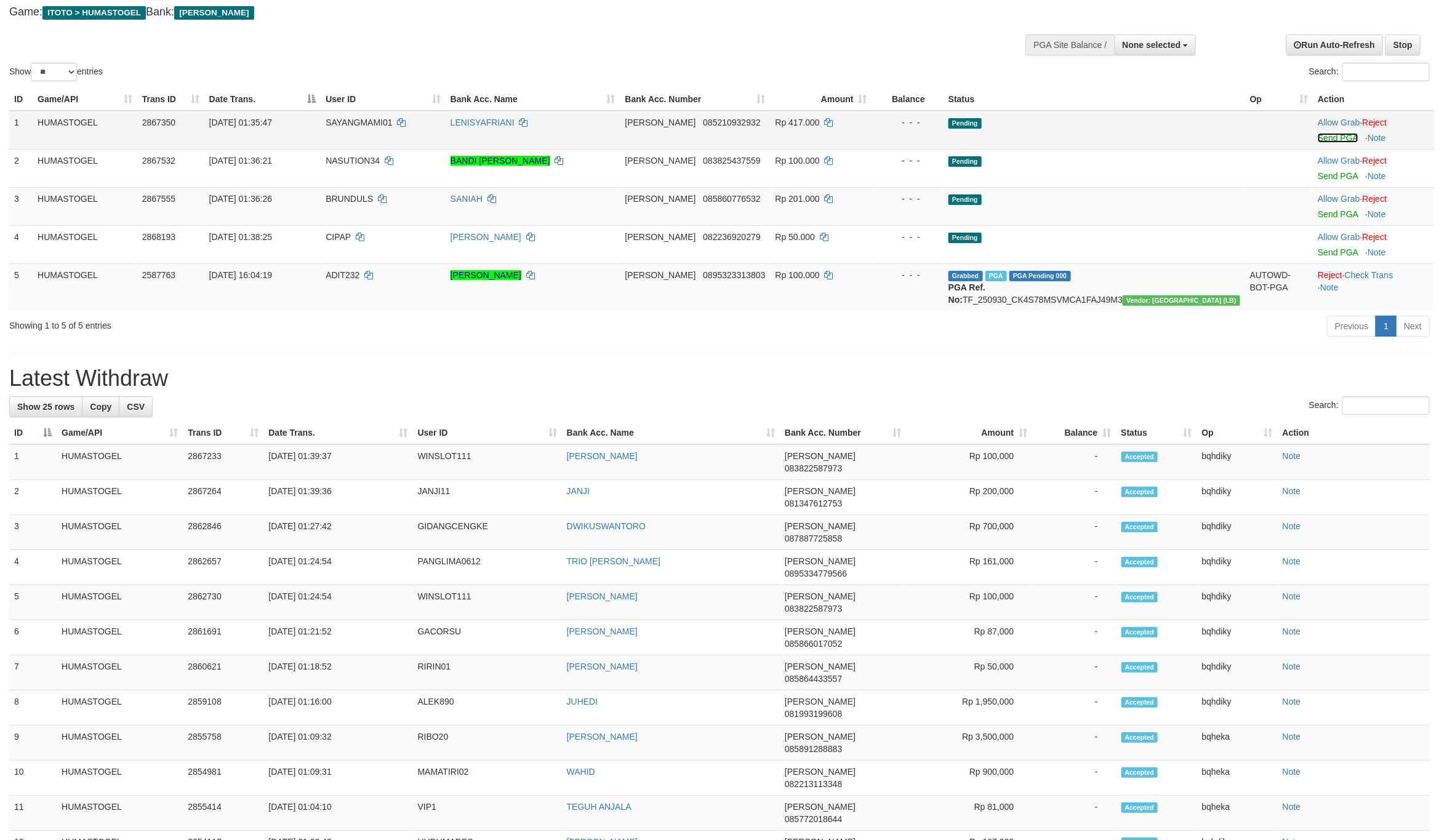
click at [1318, 133] on link "Send PGA" at bounding box center [1338, 138] width 40 height 10
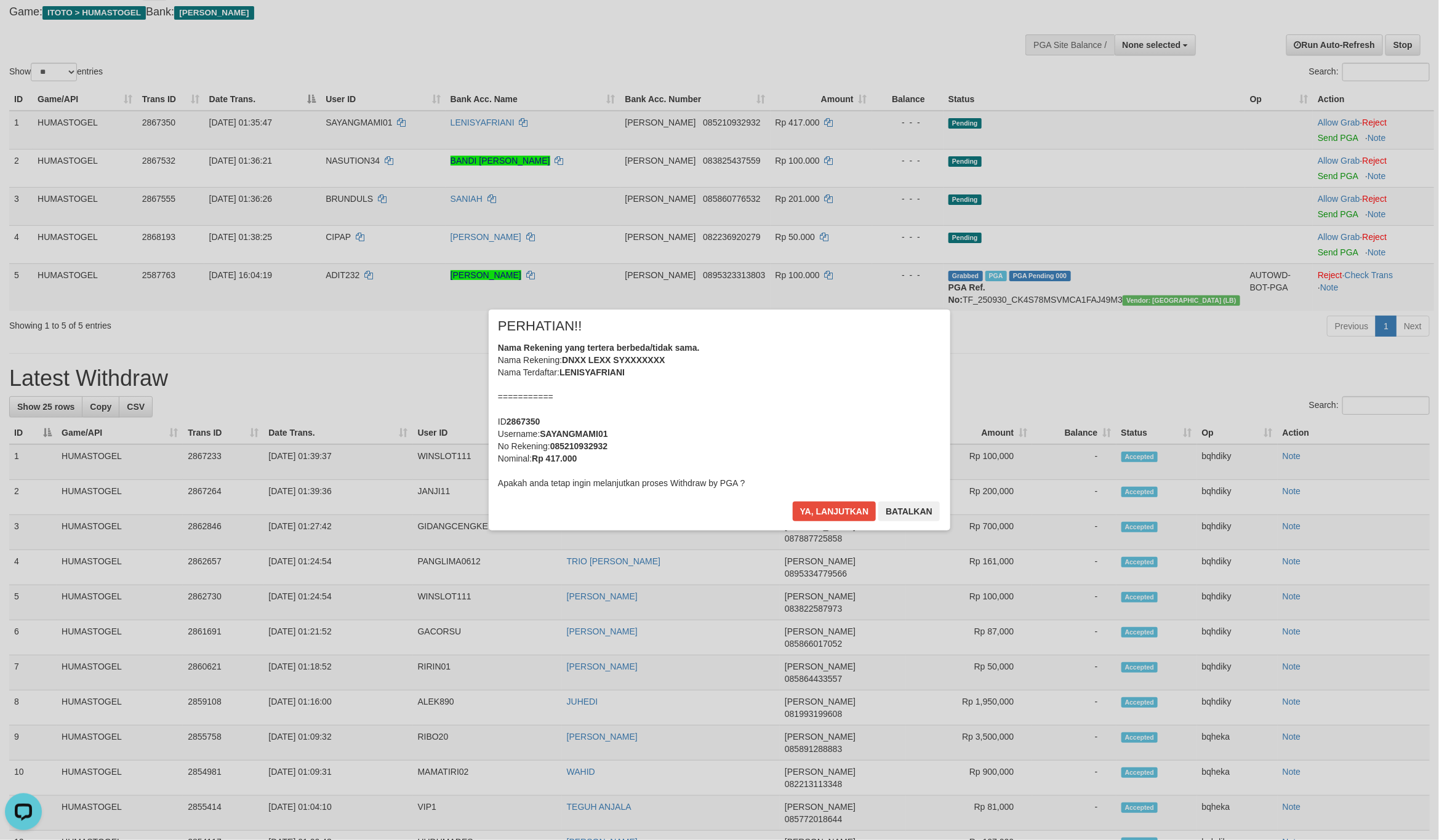
scroll to position [0, 0]
click at [846, 511] on button "Ya, lanjutkan" at bounding box center [835, 511] width 84 height 20
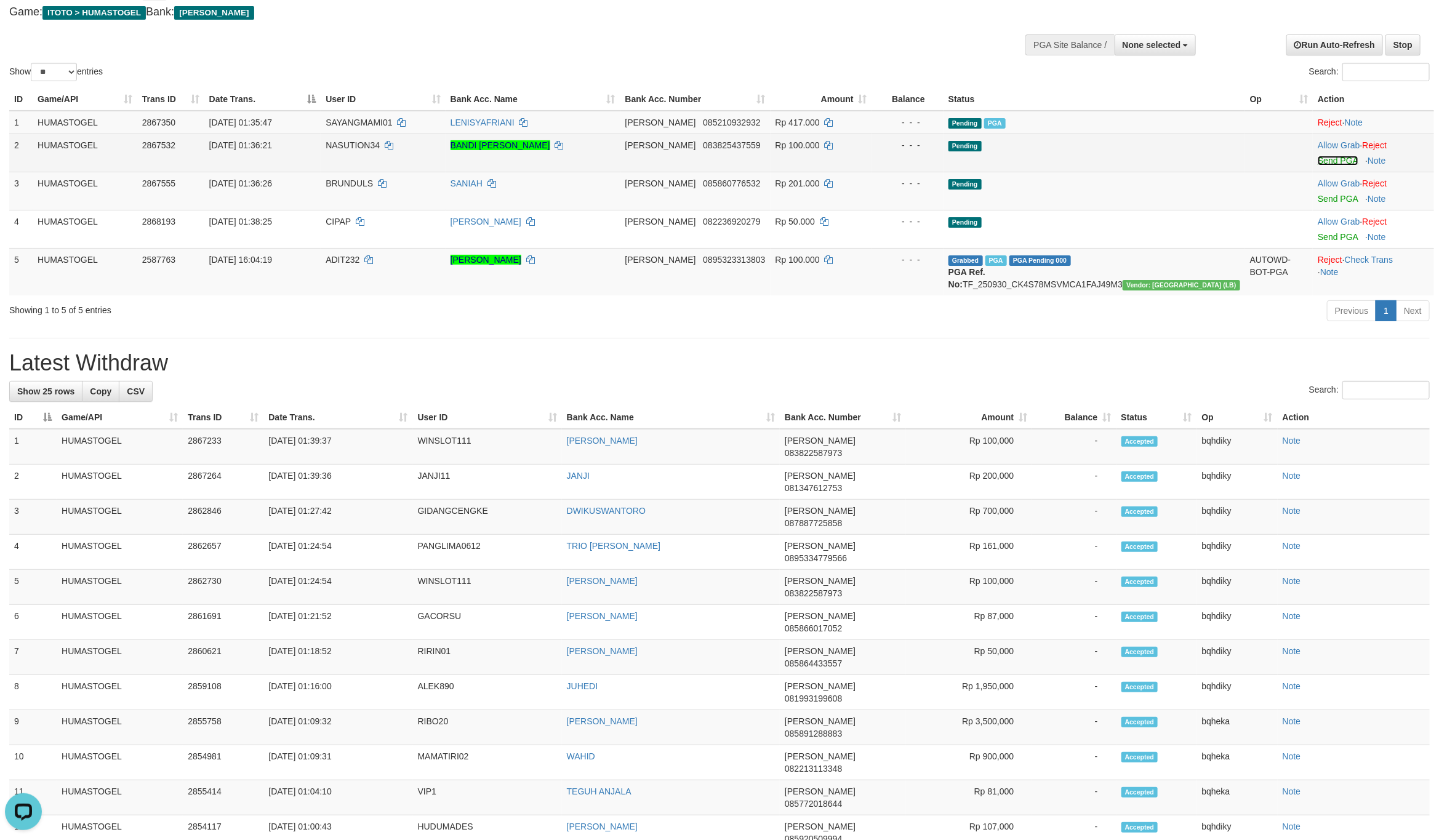
click at [1329, 159] on link "Send PGA" at bounding box center [1338, 161] width 40 height 10
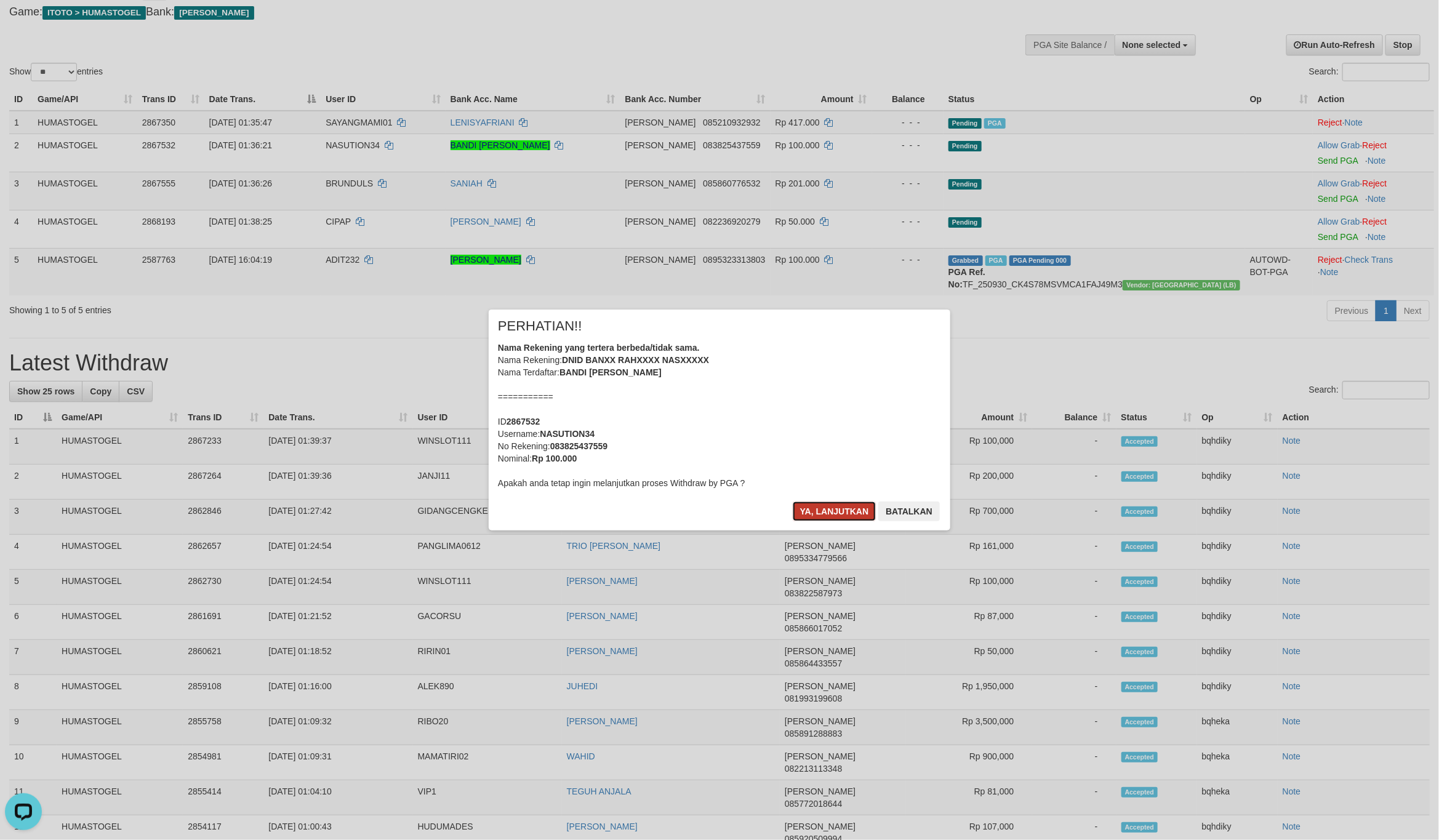
click at [817, 503] on button "Ya, lanjutkan" at bounding box center [835, 511] width 84 height 20
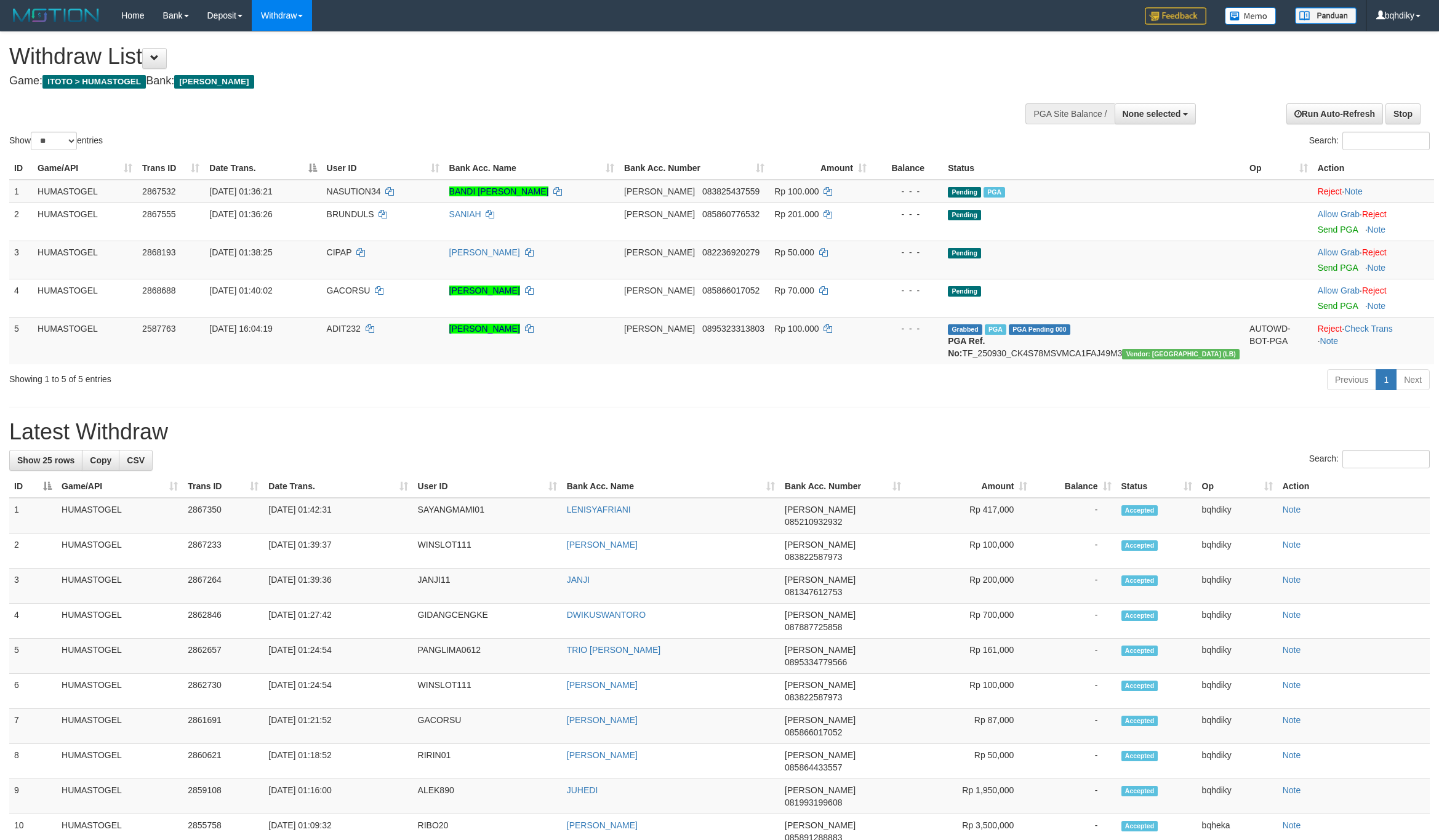
select select
select select "**"
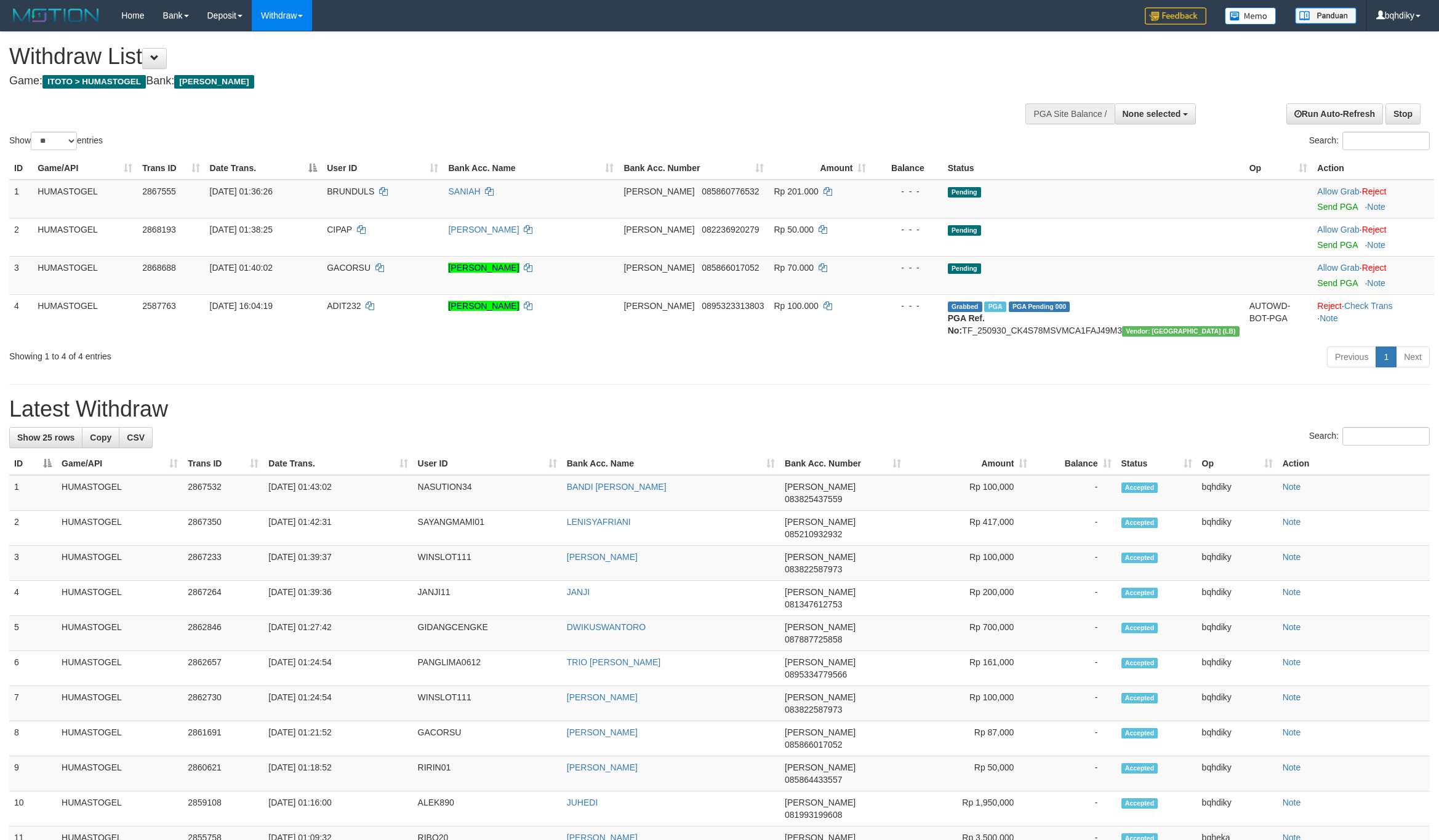
select select
select select "**"
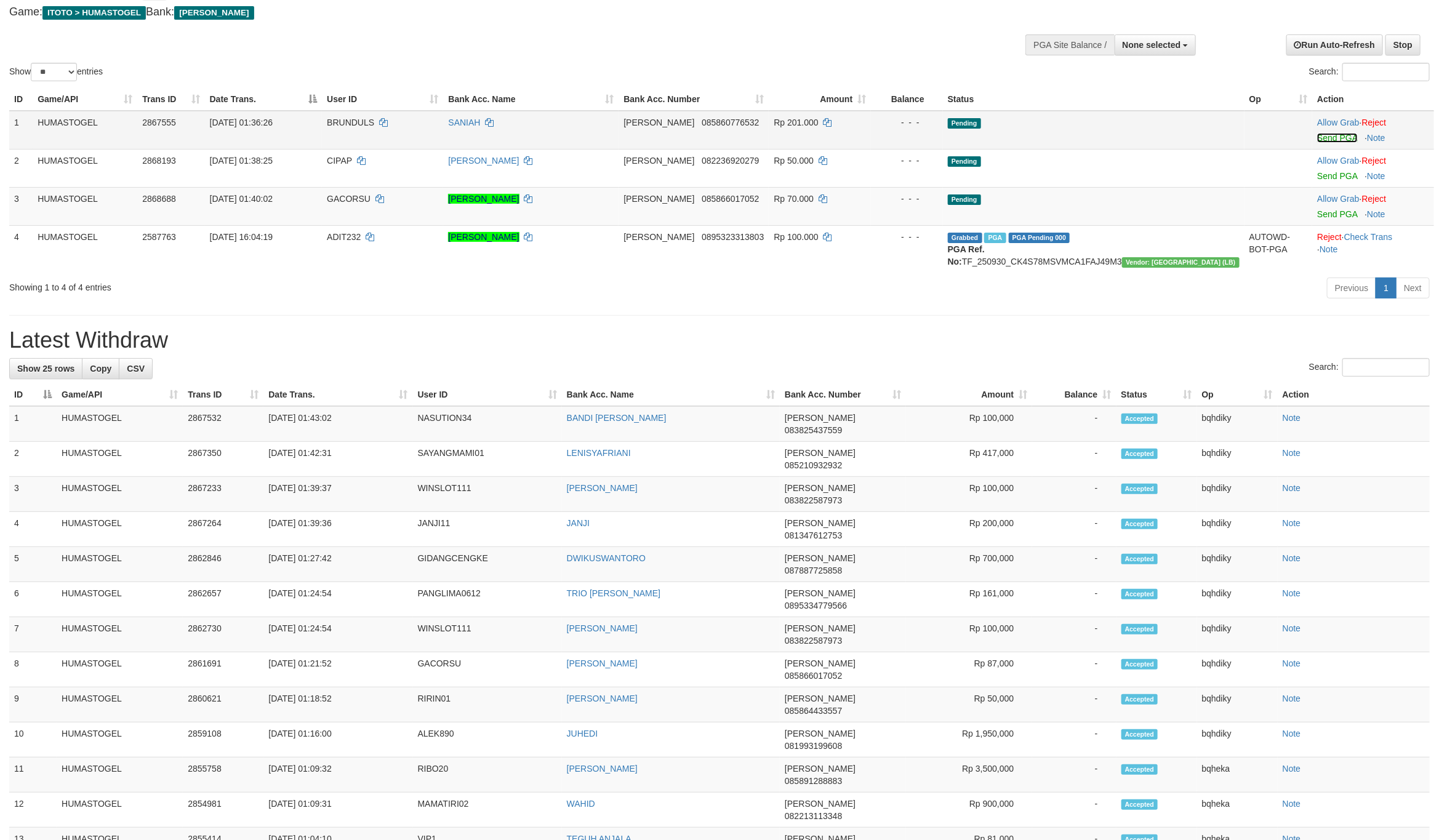
click at [1319, 134] on link "Send PGA" at bounding box center [1337, 138] width 40 height 10
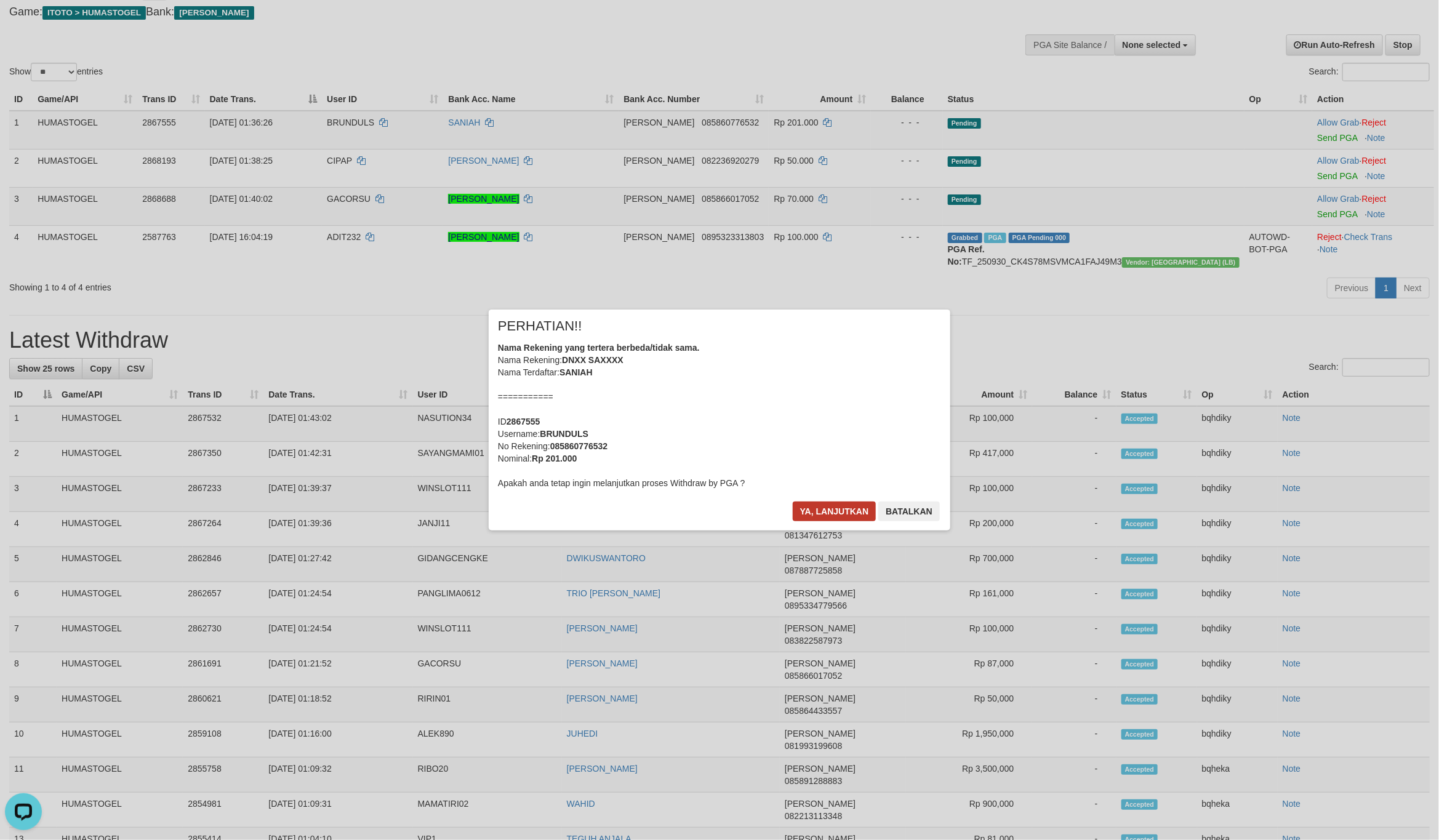
scroll to position [0, 0]
click at [830, 515] on button "Ya, lanjutkan" at bounding box center [835, 511] width 84 height 20
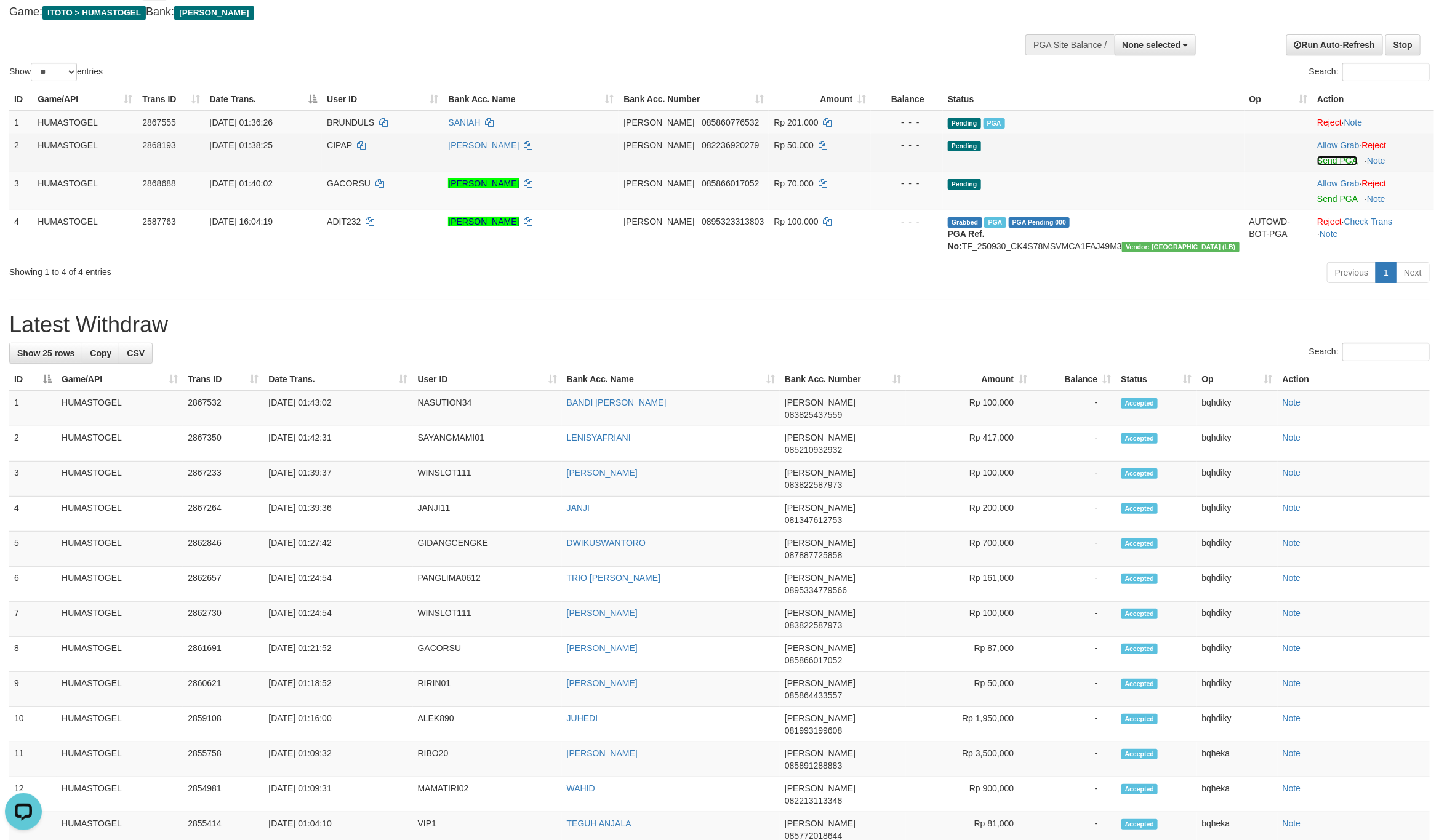
click at [1331, 160] on link "Send PGA" at bounding box center [1337, 161] width 40 height 10
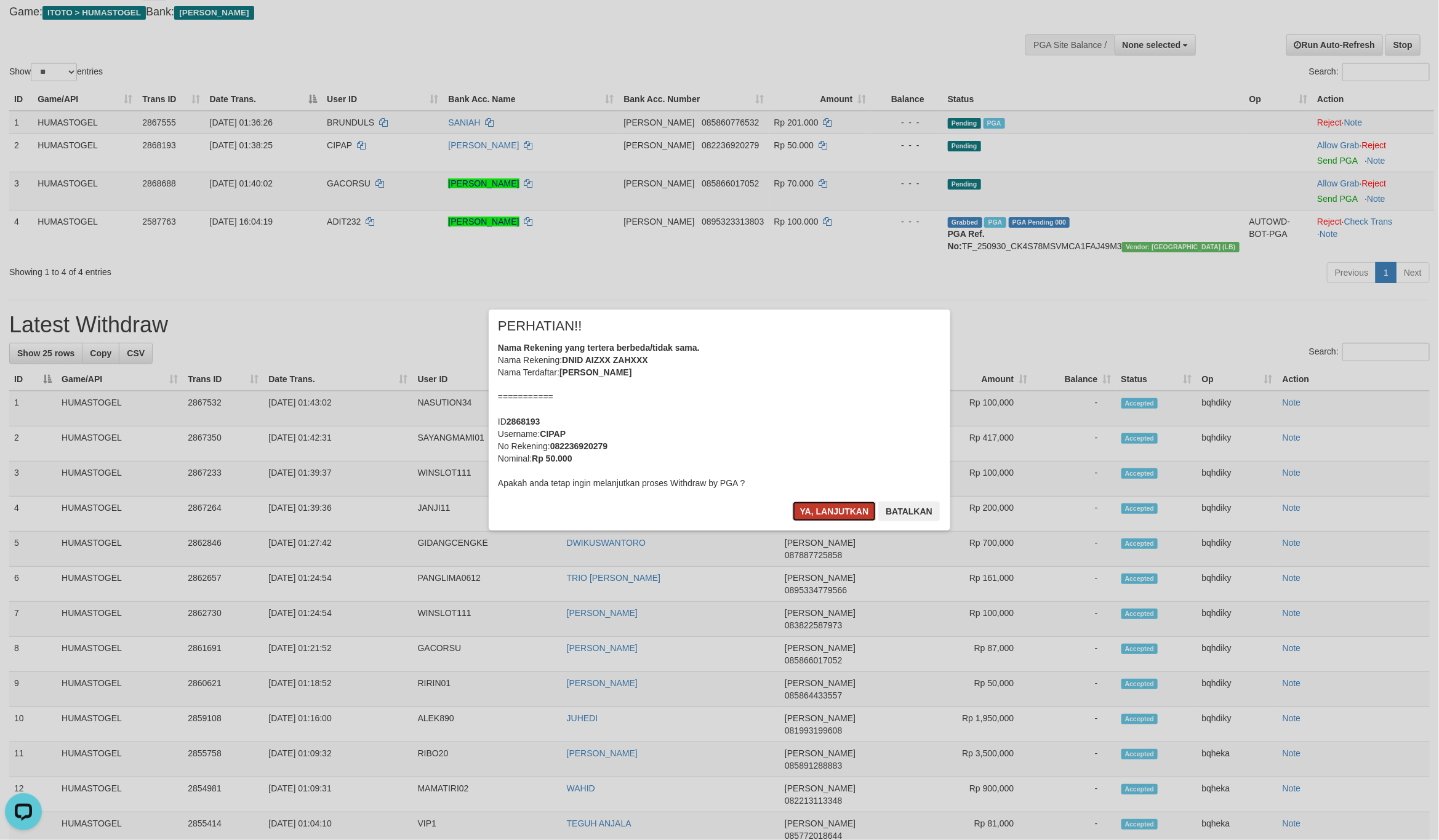
click at [809, 503] on button "Ya, lanjutkan" at bounding box center [835, 511] width 84 height 20
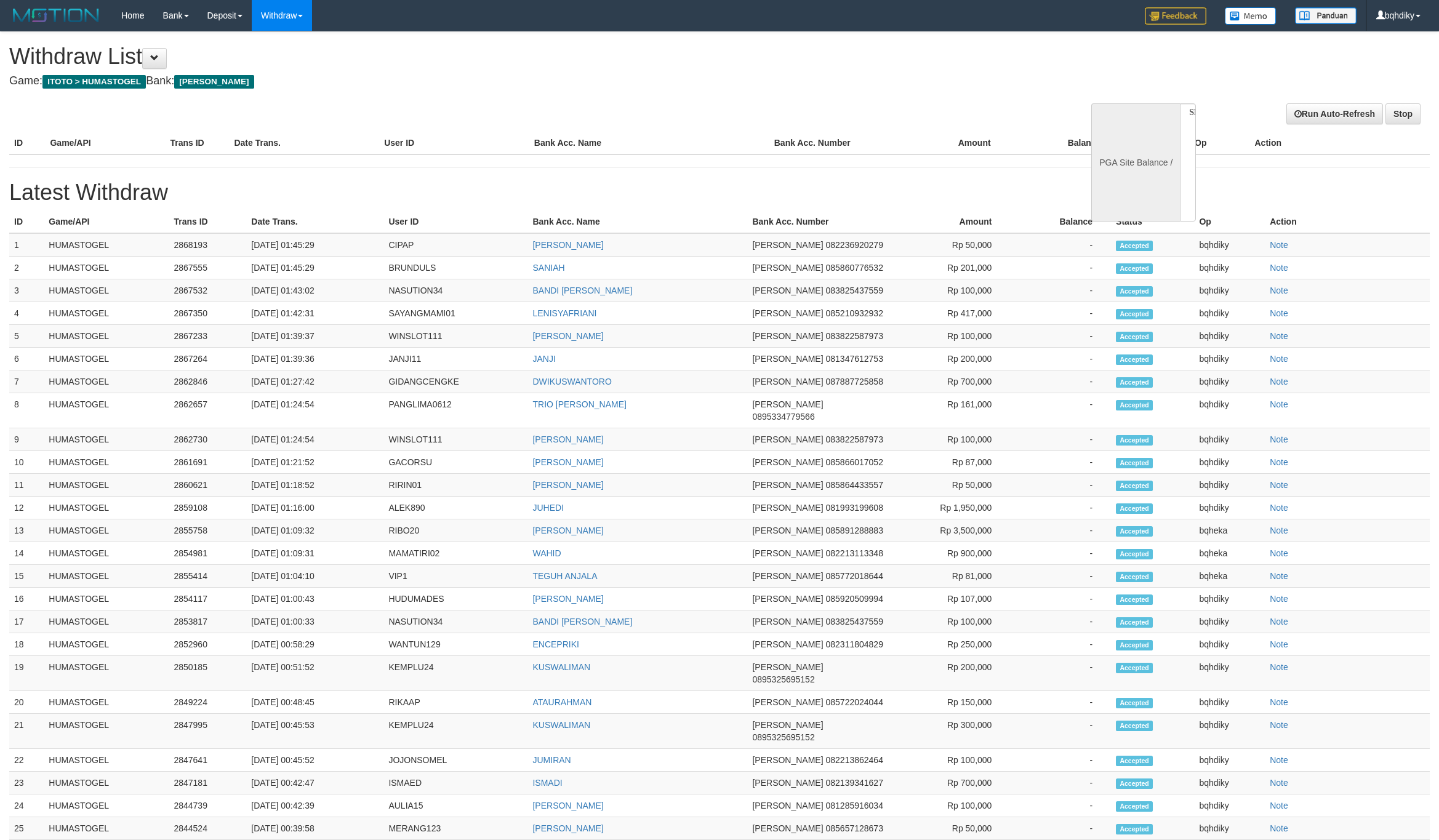
select select
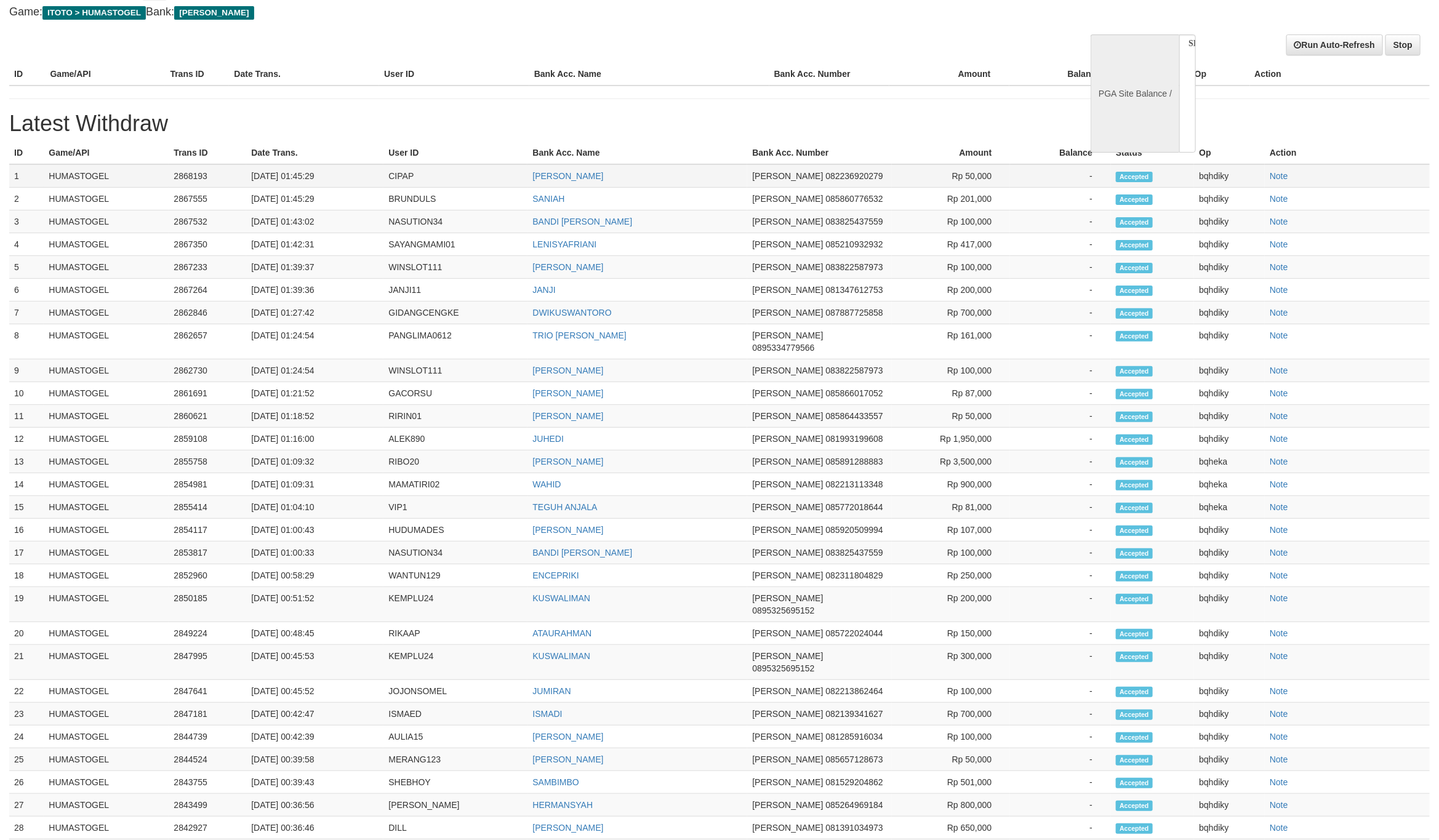
select select "**"
select select
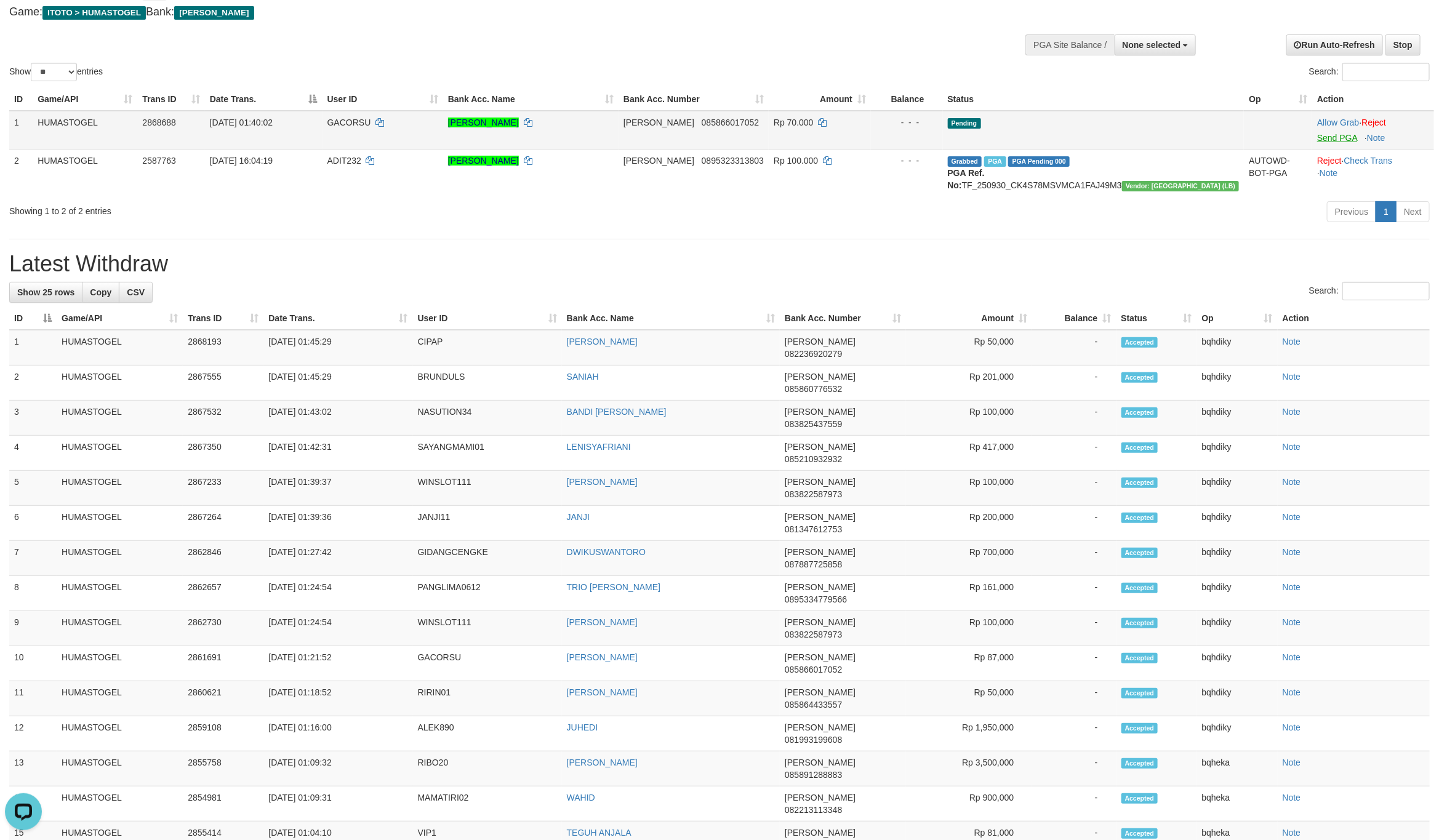
scroll to position [0, 0]
click at [1317, 140] on link "Send PGA" at bounding box center [1337, 138] width 40 height 10
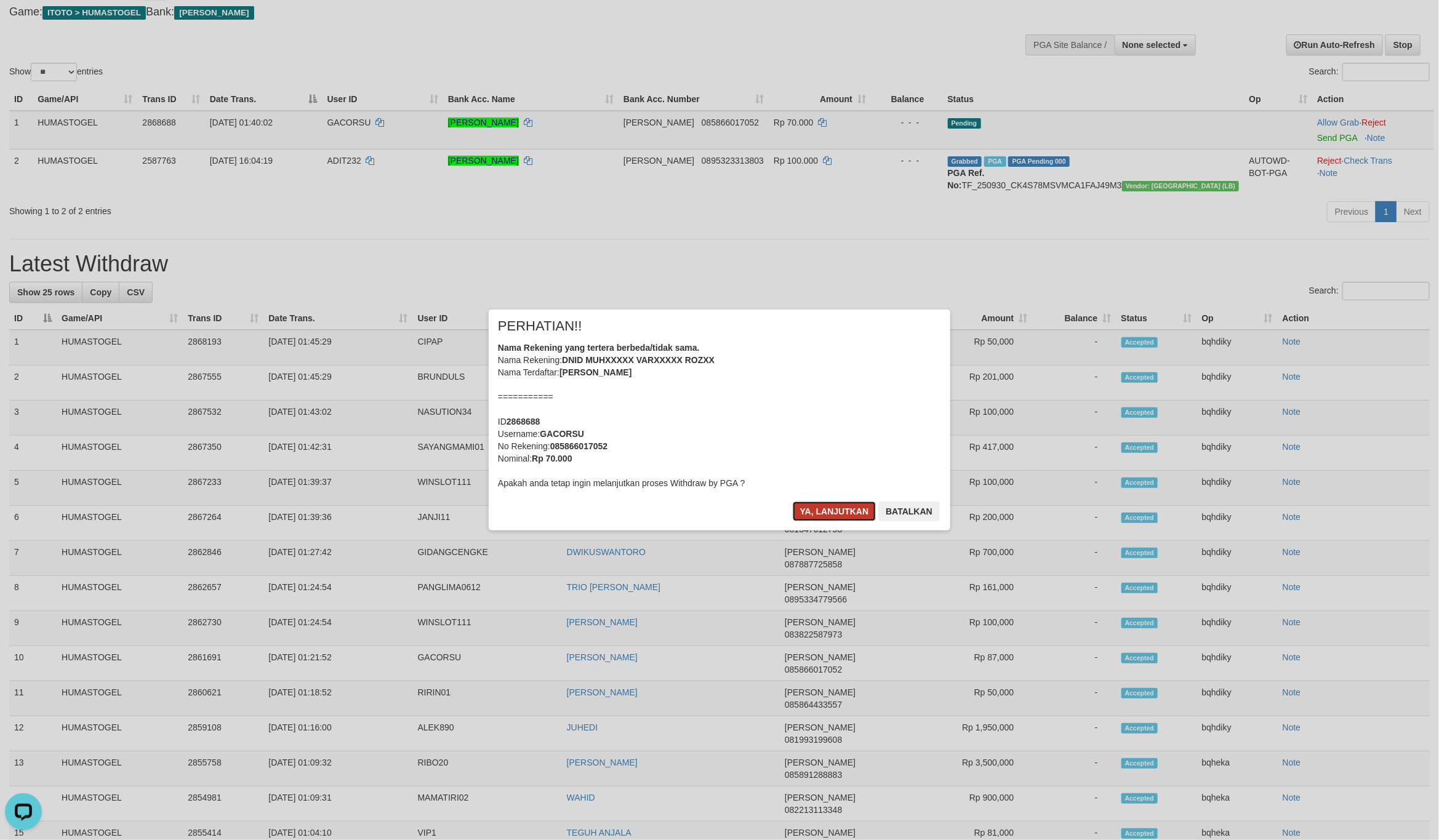
click at [805, 510] on button "Ya, lanjutkan" at bounding box center [835, 511] width 84 height 20
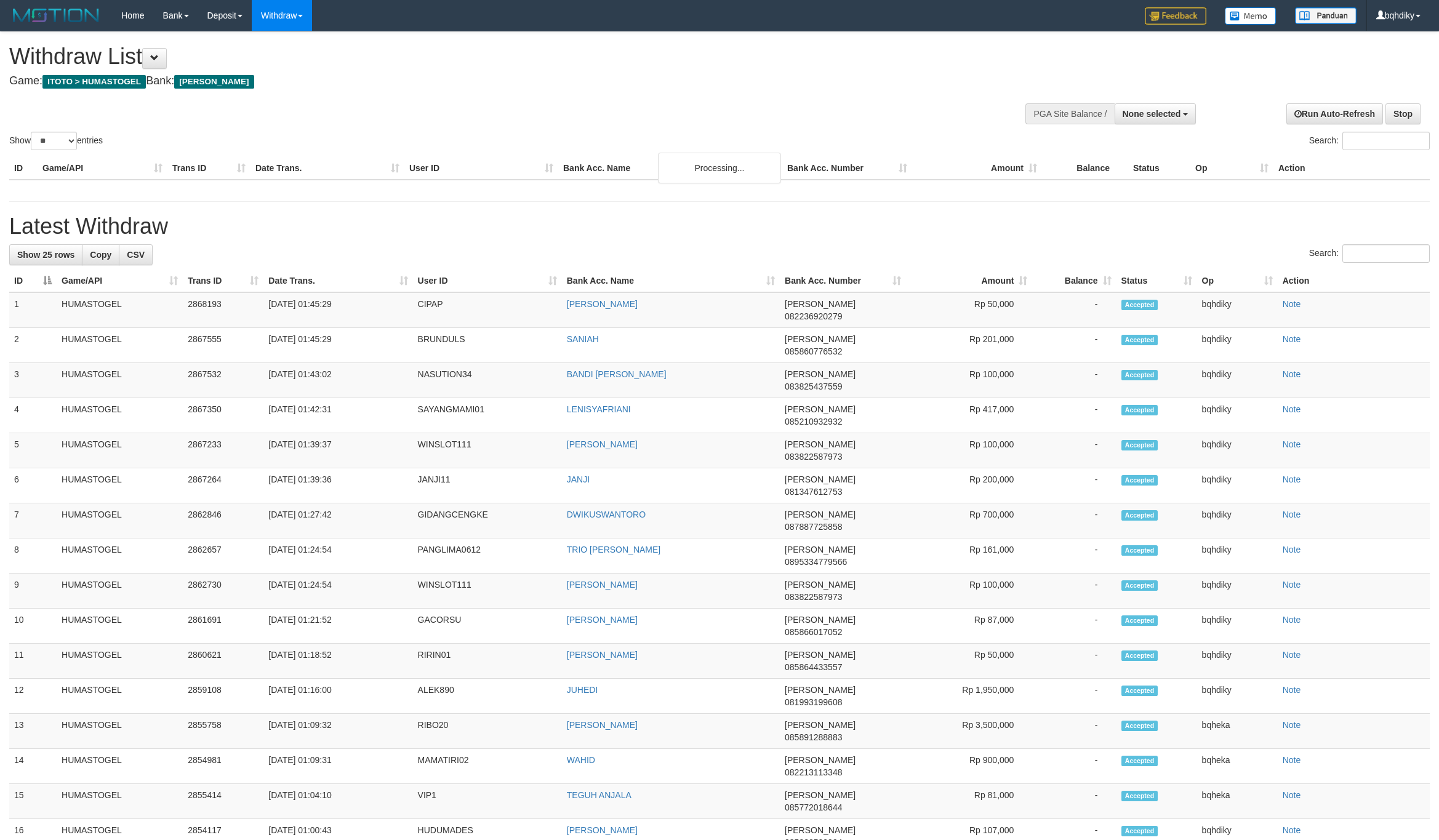
select select
select select "**"
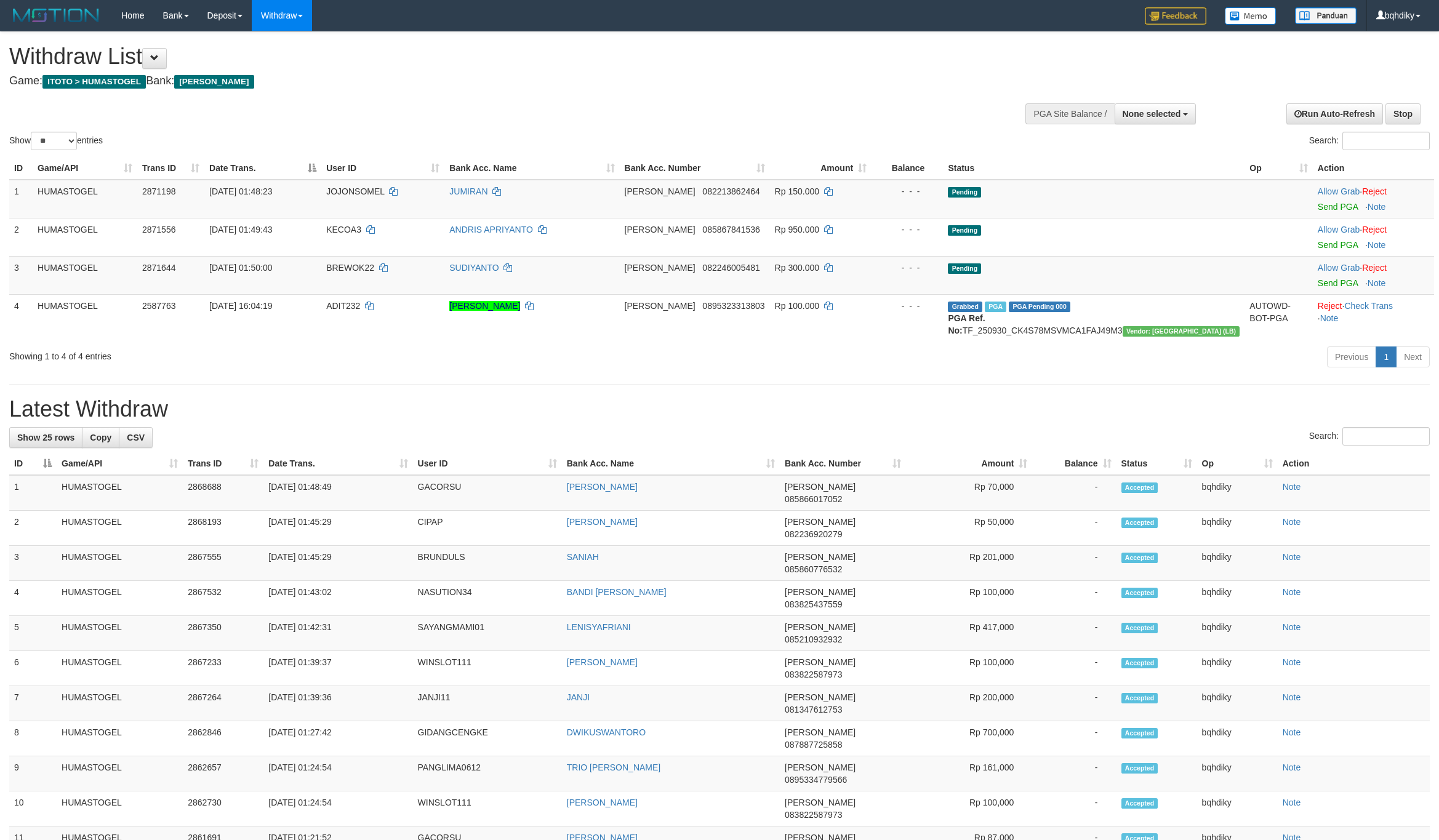
select select
select select "**"
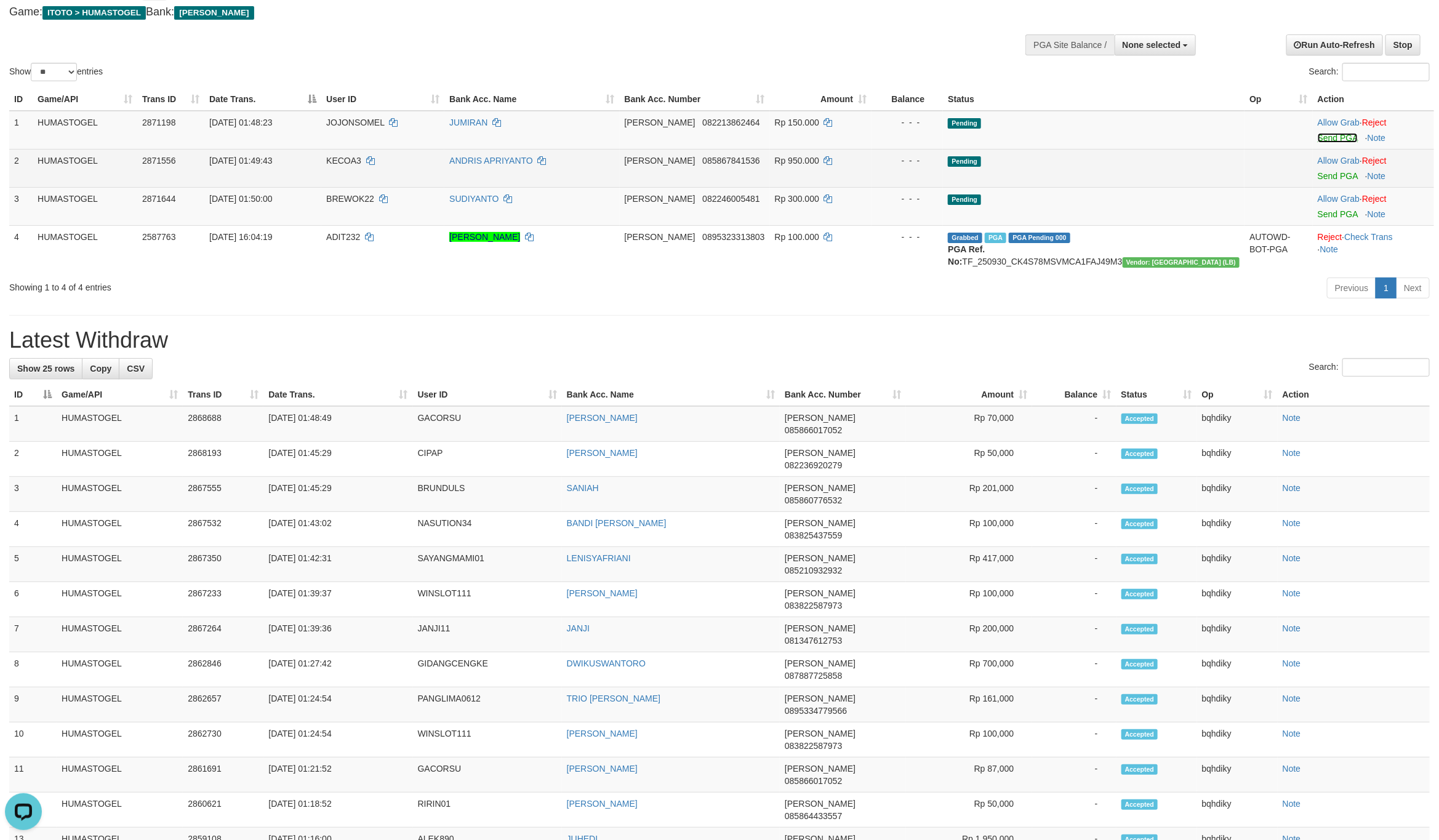
drag, startPoint x: 1336, startPoint y: 139, endPoint x: 1329, endPoint y: 154, distance: 16.6
click at [1336, 139] on link "Send PGA" at bounding box center [1338, 138] width 40 height 10
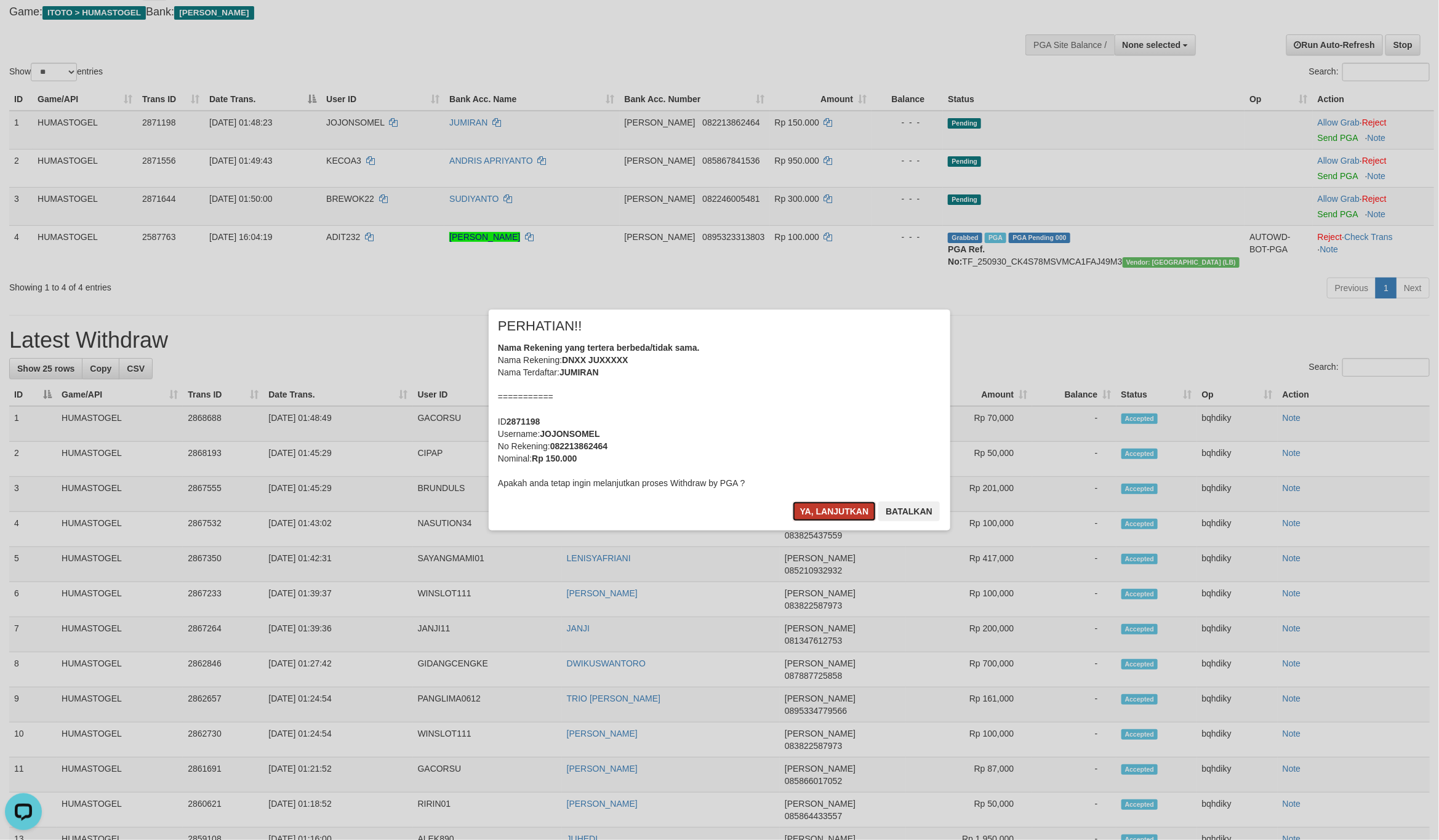
click at [798, 511] on button "Ya, lanjutkan" at bounding box center [835, 511] width 84 height 20
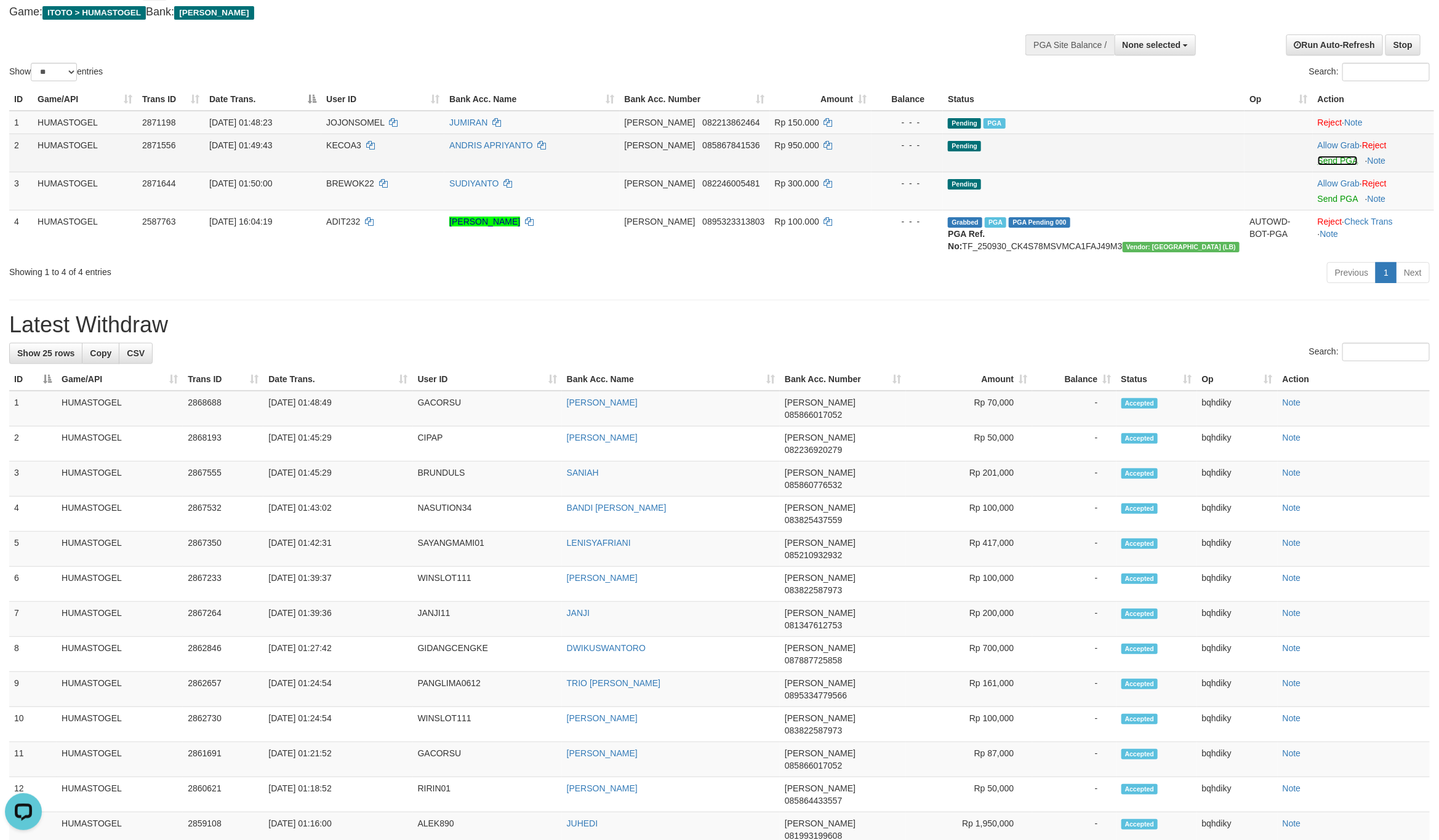
click at [1318, 163] on link "Send PGA" at bounding box center [1338, 161] width 40 height 10
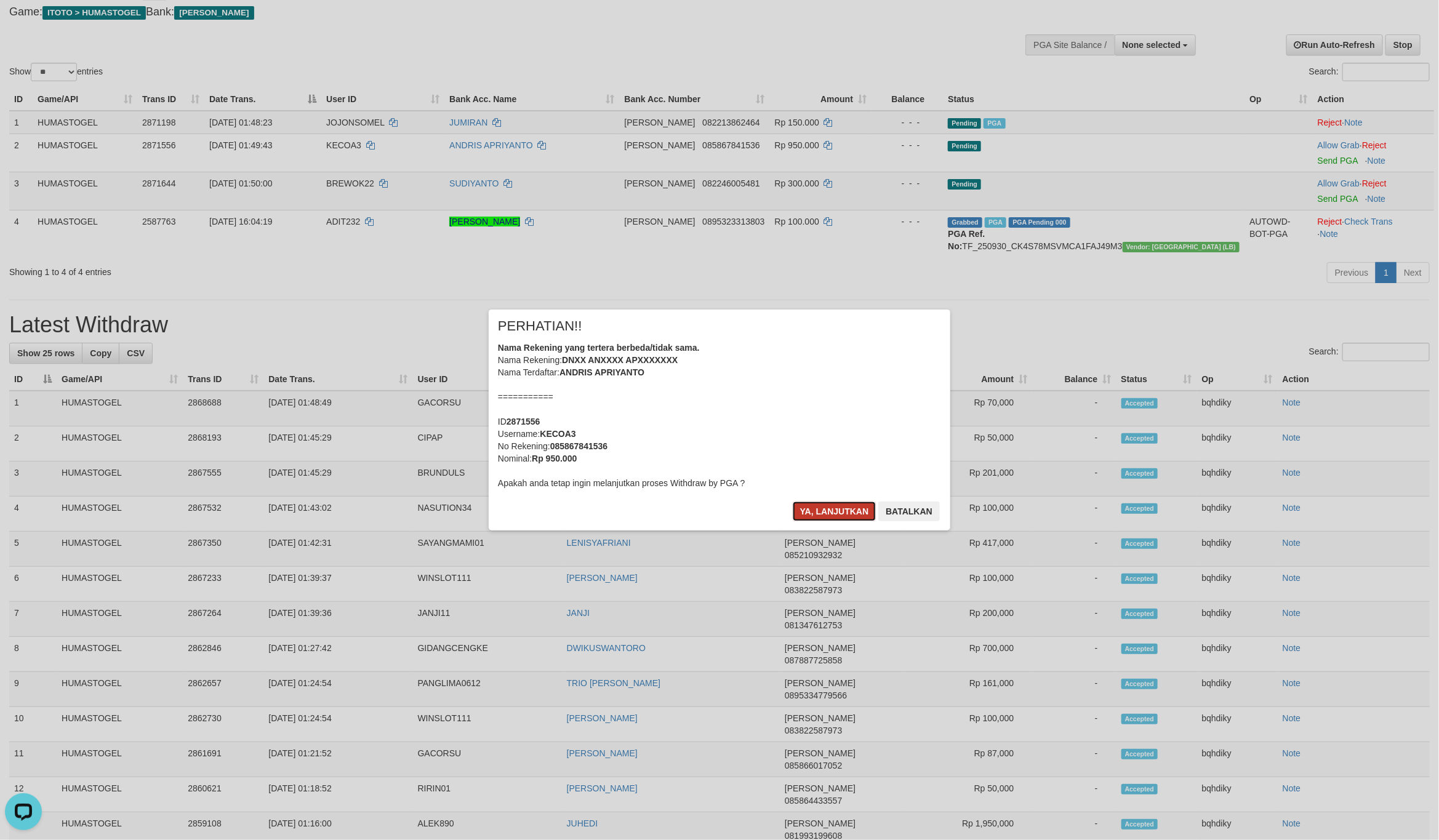
click at [839, 504] on button "Ya, lanjutkan" at bounding box center [835, 511] width 84 height 20
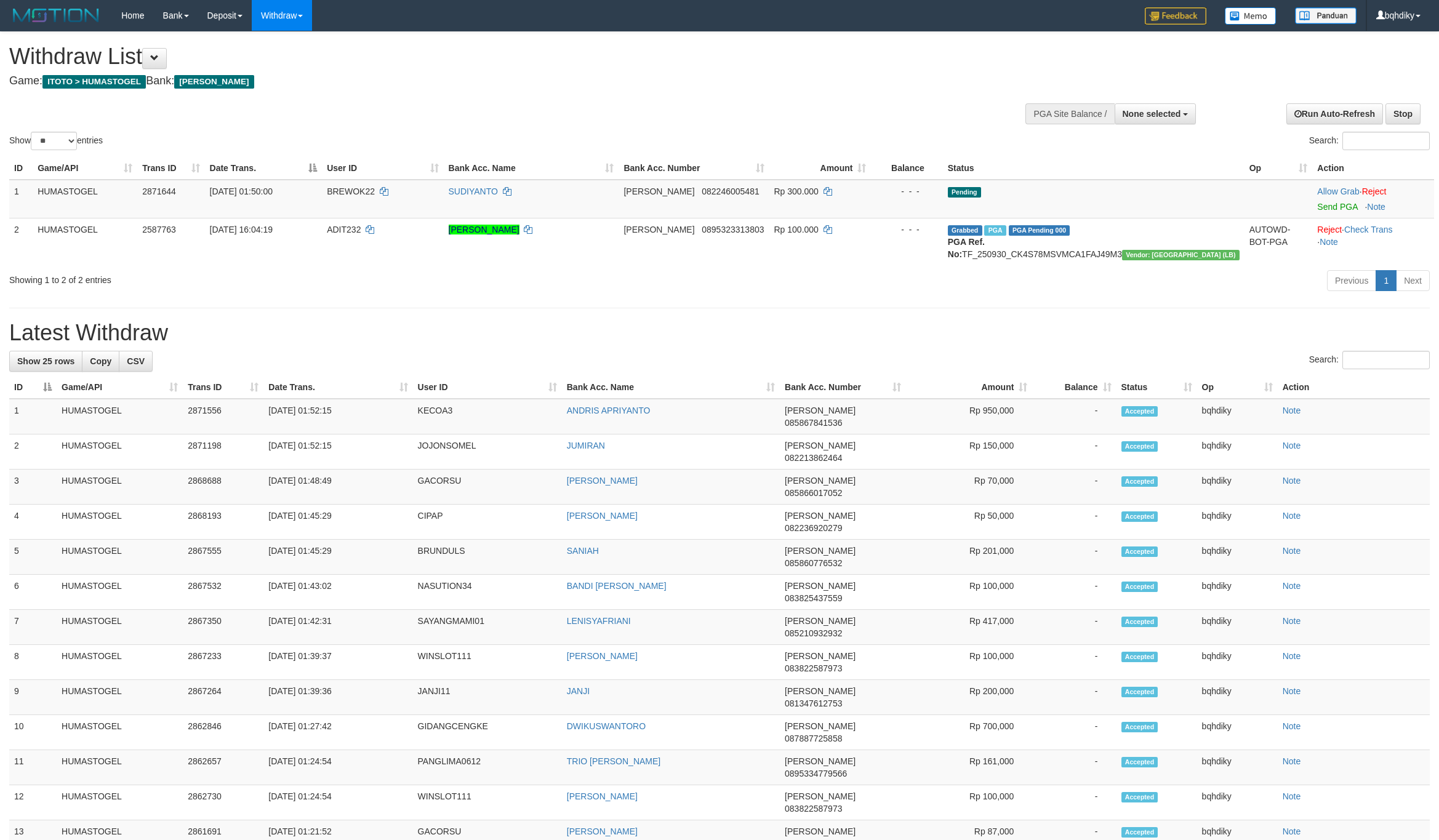
select select
select select "**"
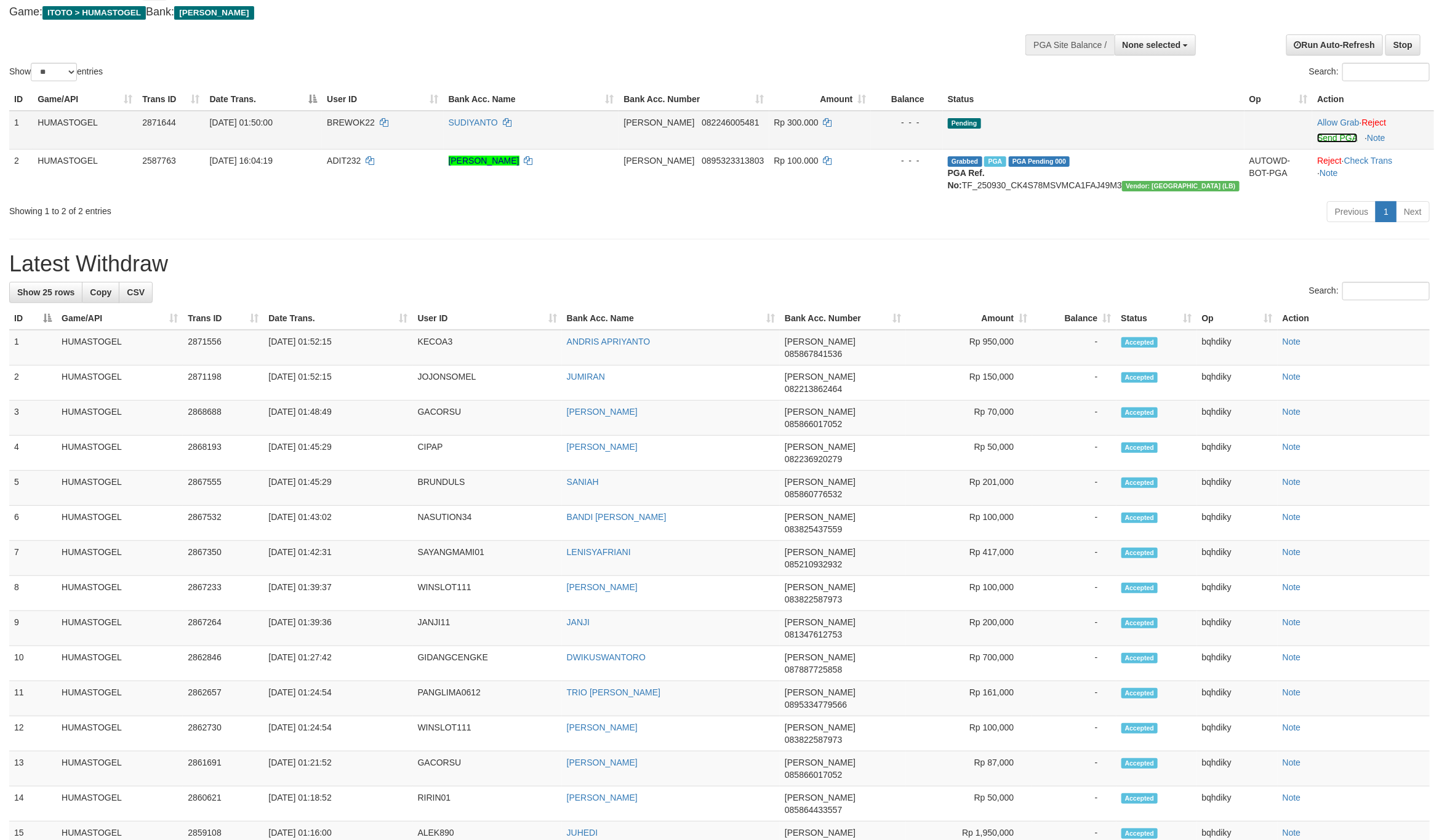
click at [1334, 137] on link "Send PGA" at bounding box center [1337, 138] width 40 height 10
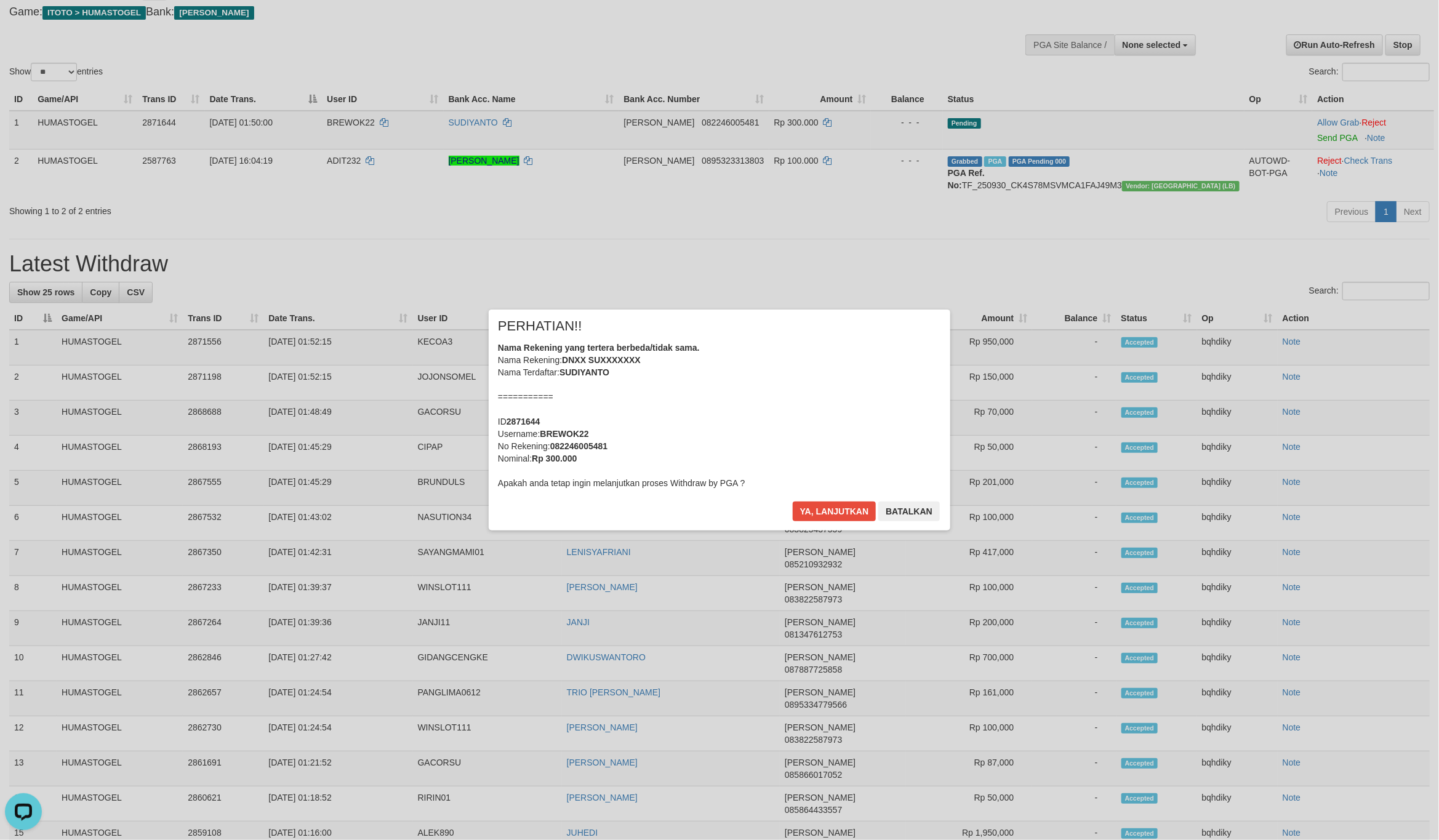
scroll to position [0, 0]
click at [840, 505] on button "Ya, lanjutkan" at bounding box center [835, 511] width 84 height 20
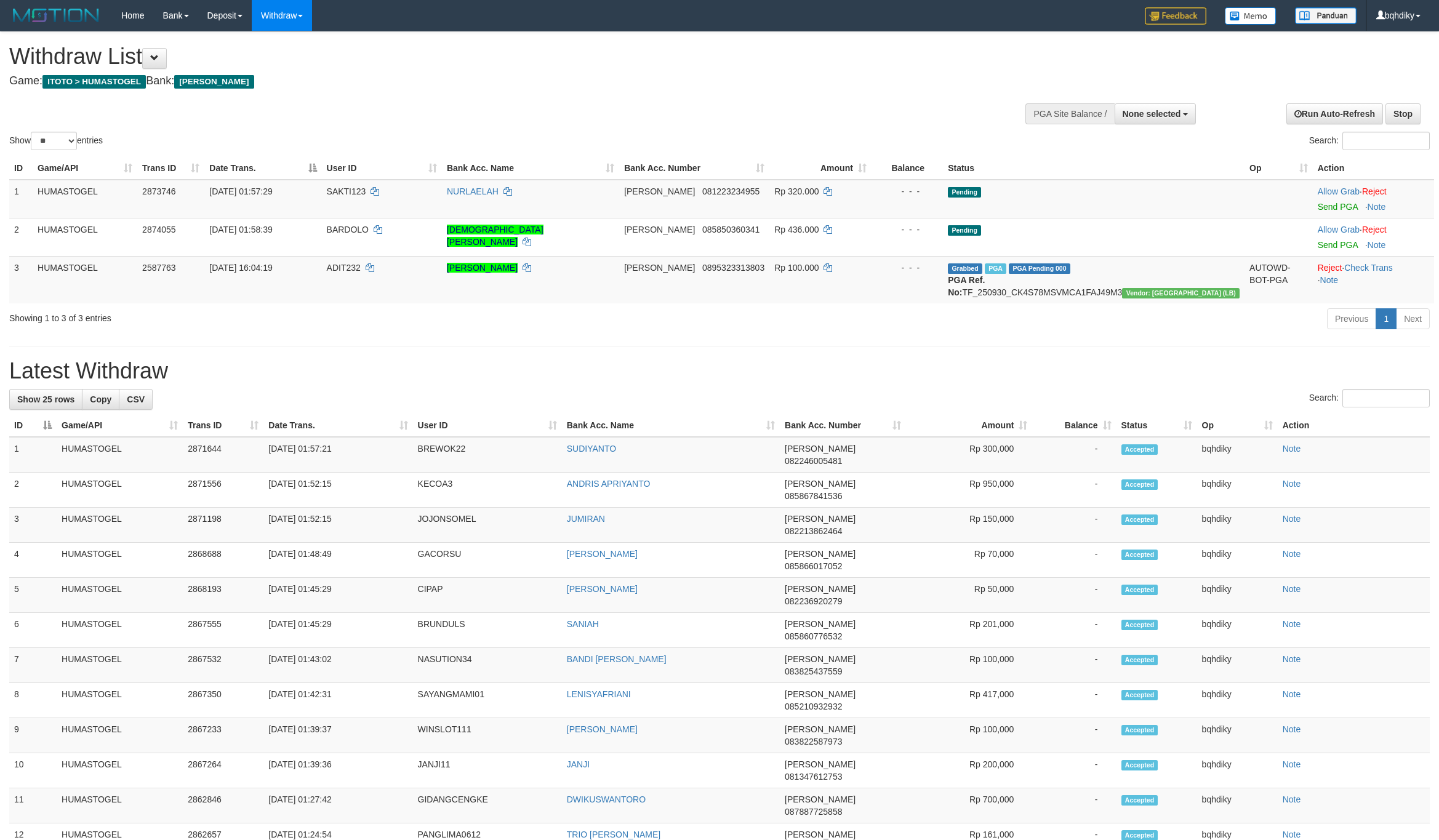
select select
select select "**"
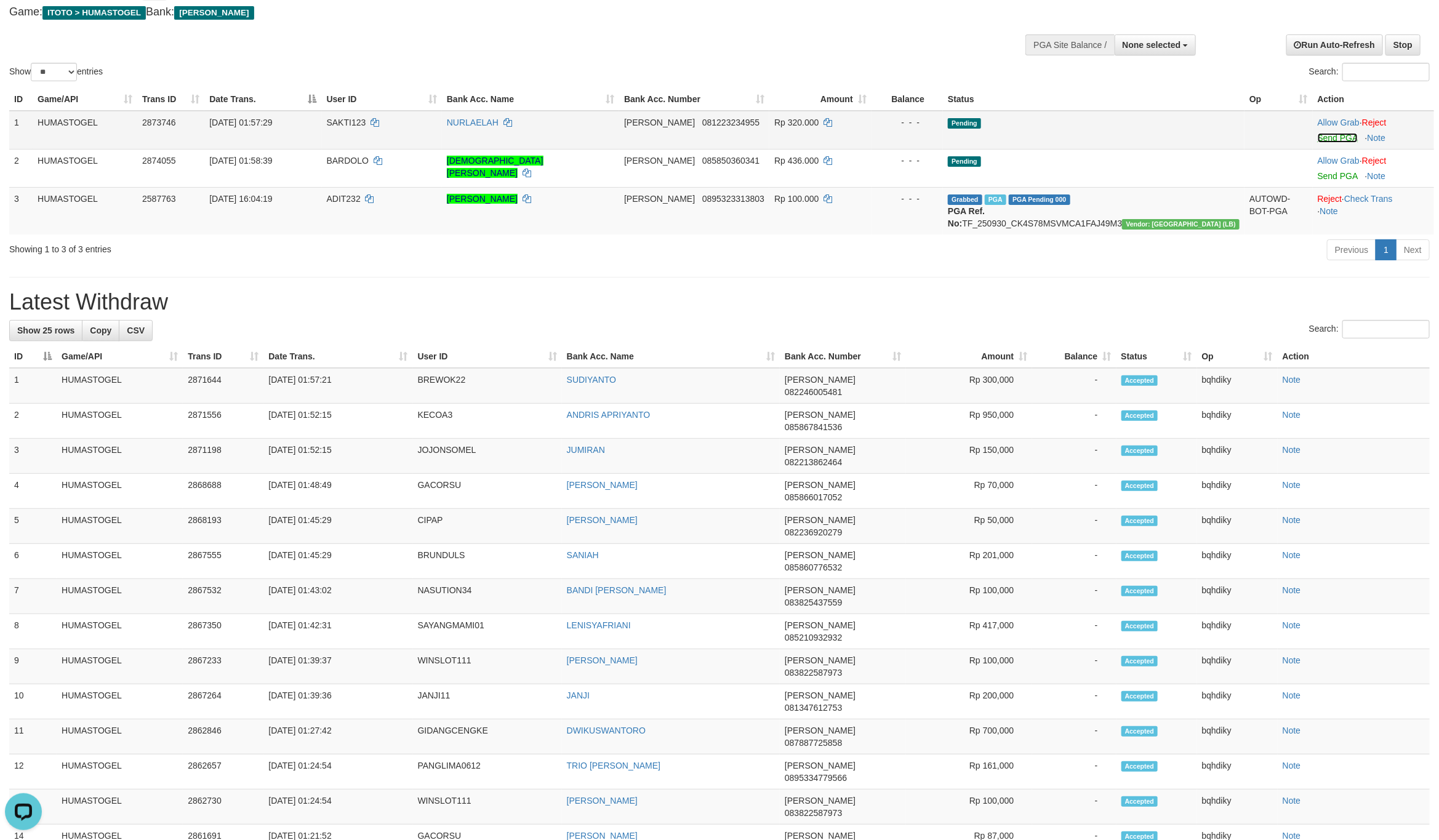
click at [1319, 140] on link "Send PGA" at bounding box center [1338, 138] width 40 height 10
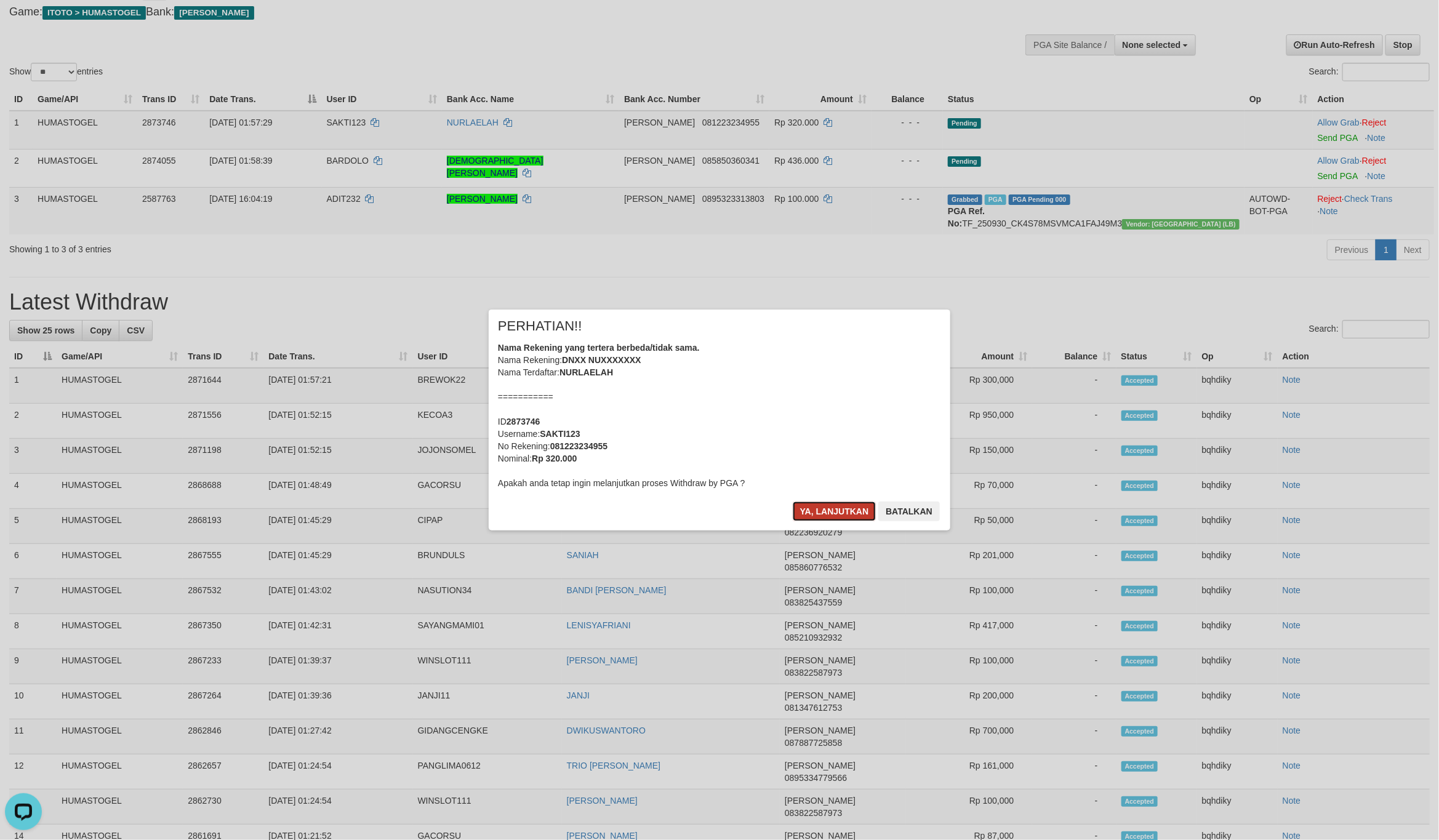
click at [831, 502] on button "Ya, lanjutkan" at bounding box center [835, 511] width 84 height 20
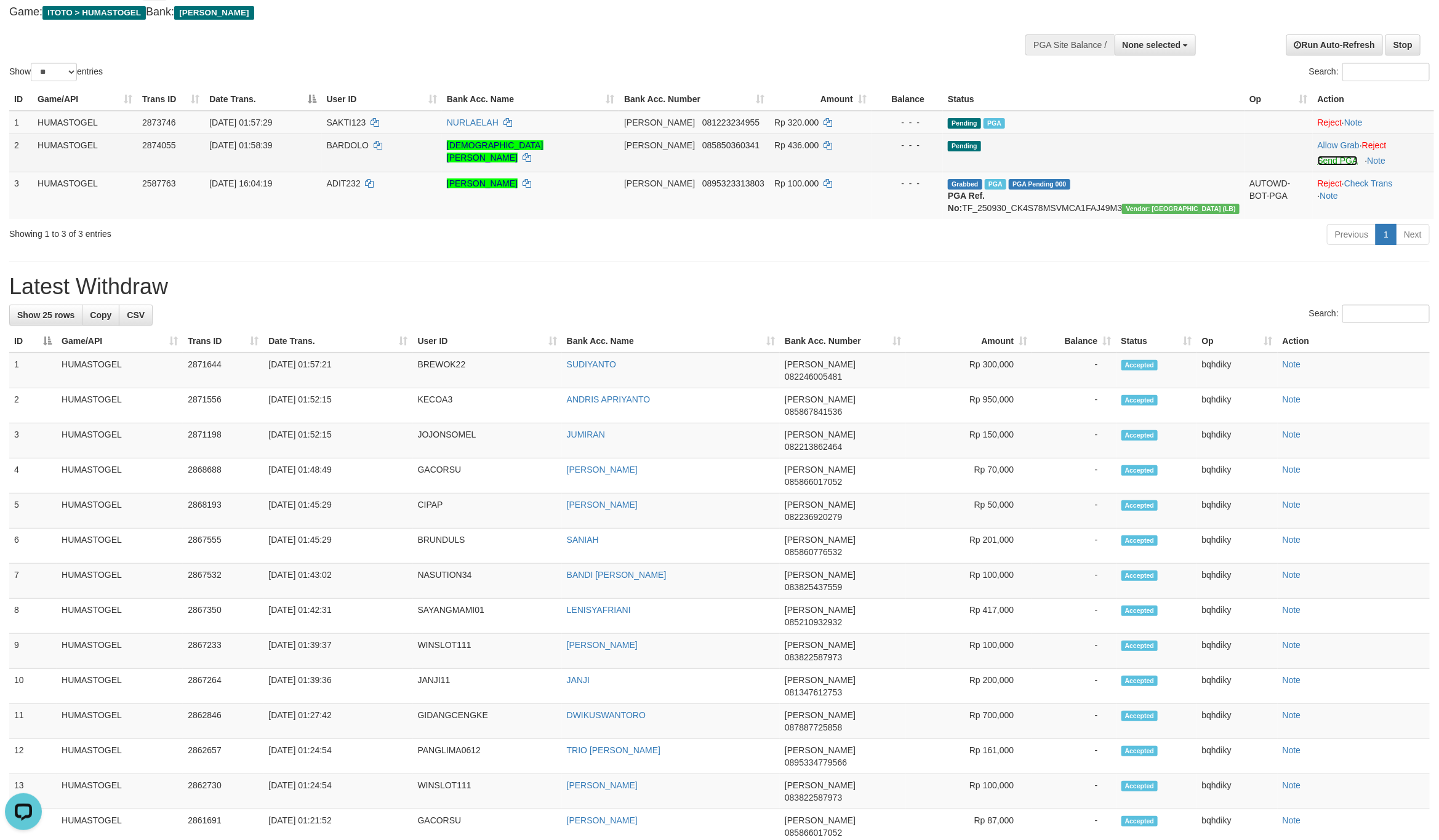
click at [1318, 156] on link "Send PGA" at bounding box center [1338, 161] width 40 height 10
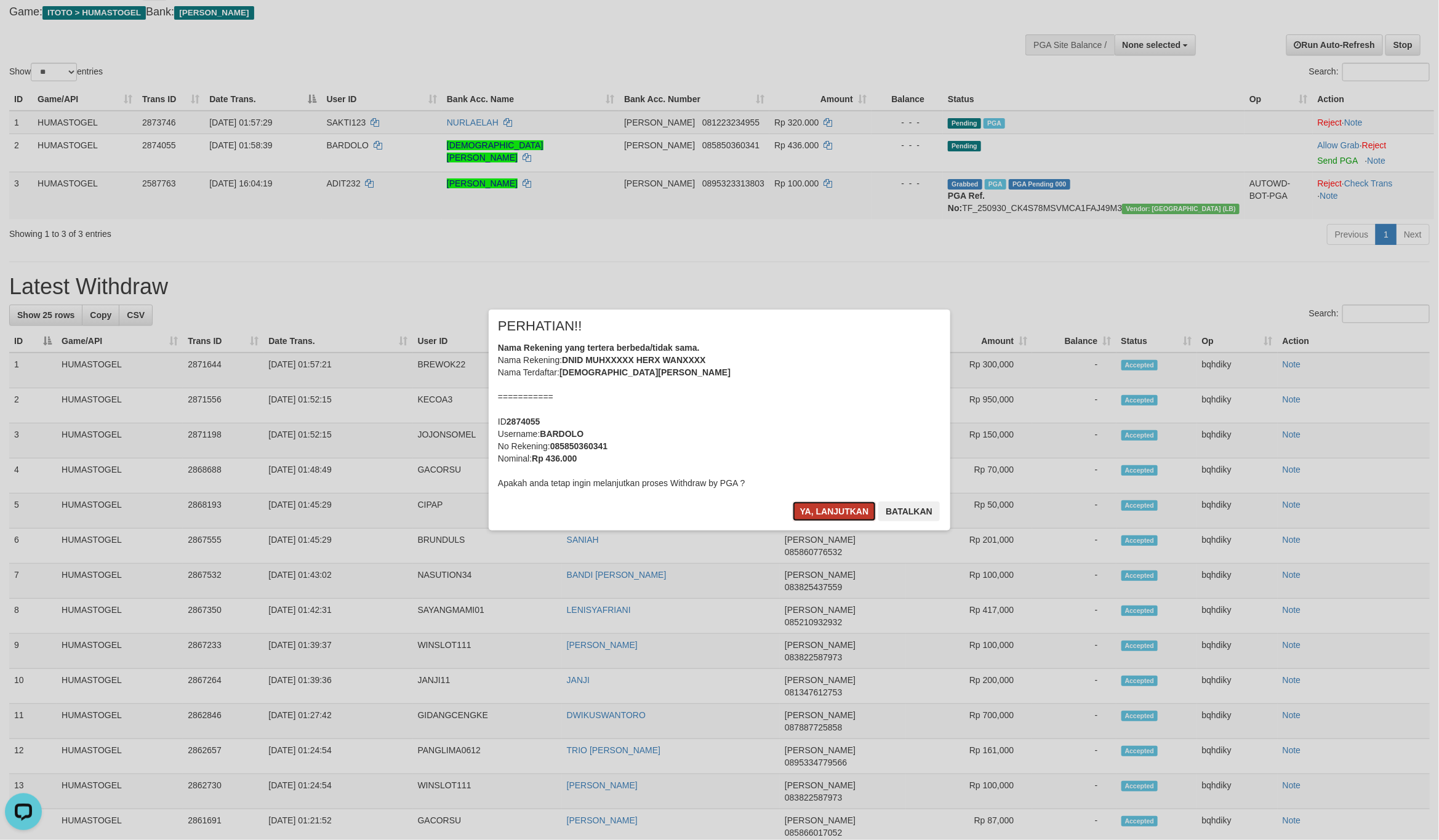
click at [811, 505] on button "Ya, lanjutkan" at bounding box center [835, 511] width 84 height 20
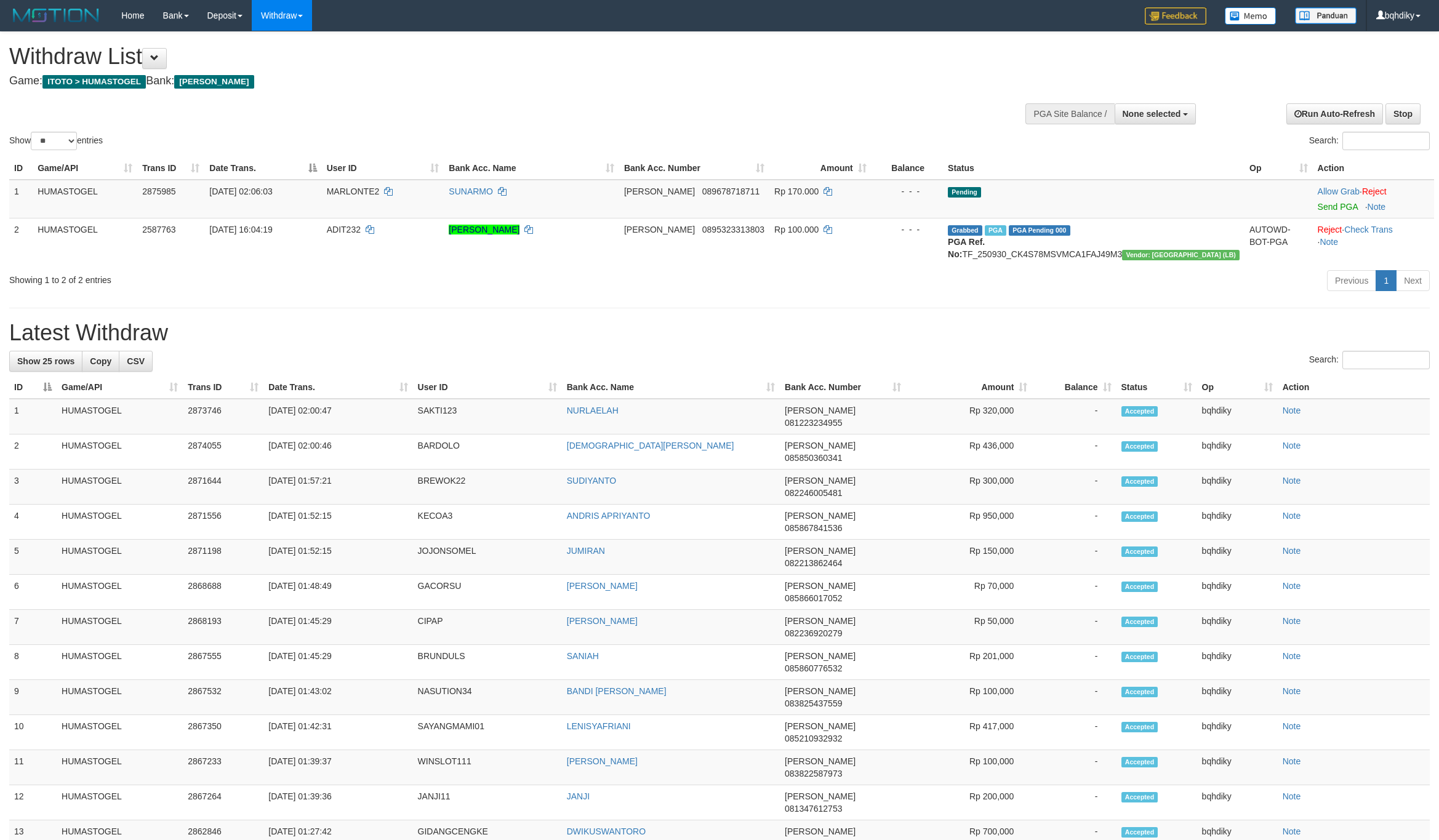
select select
select select "**"
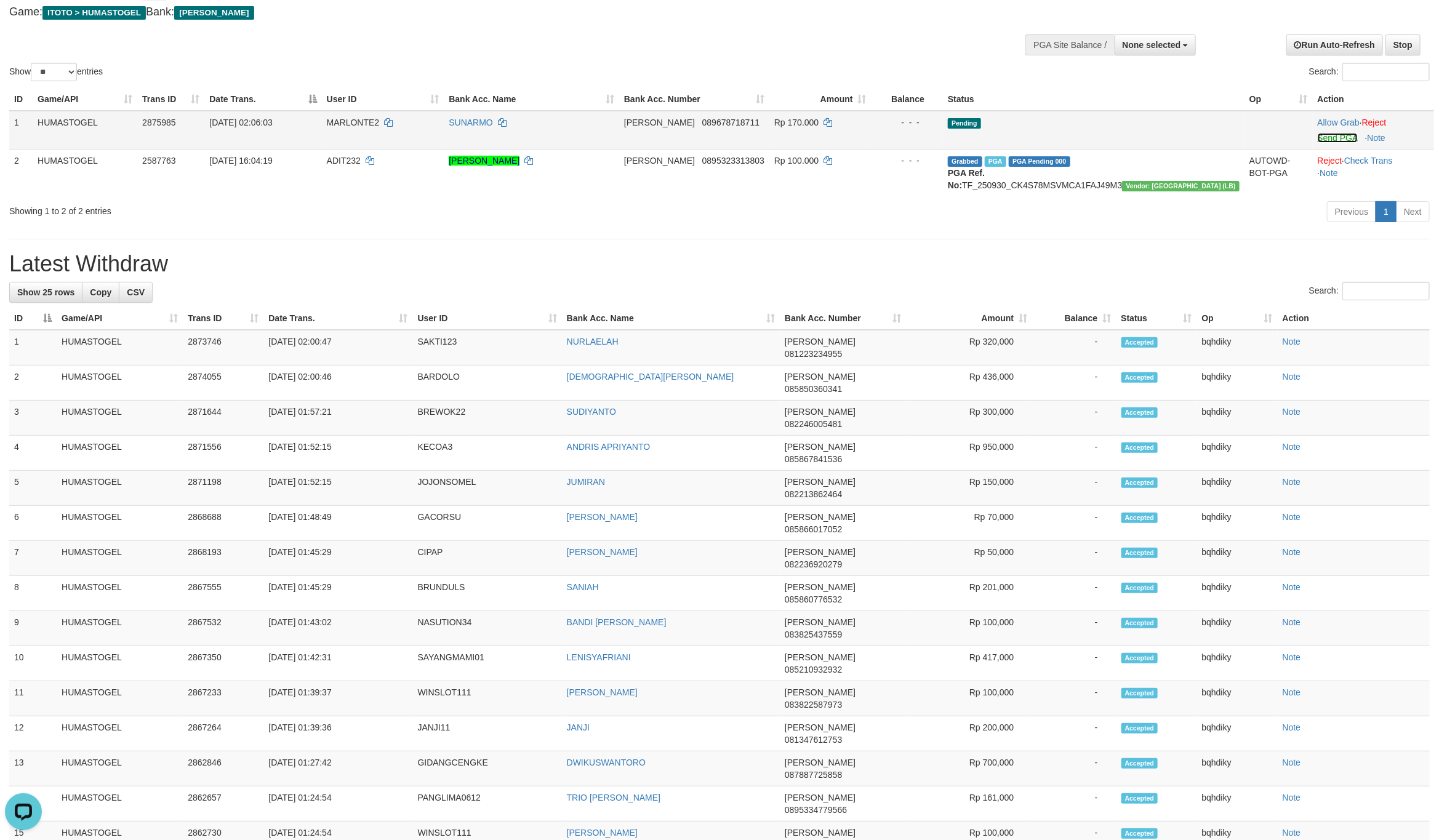
click at [1318, 140] on link "Send PGA" at bounding box center [1338, 138] width 40 height 10
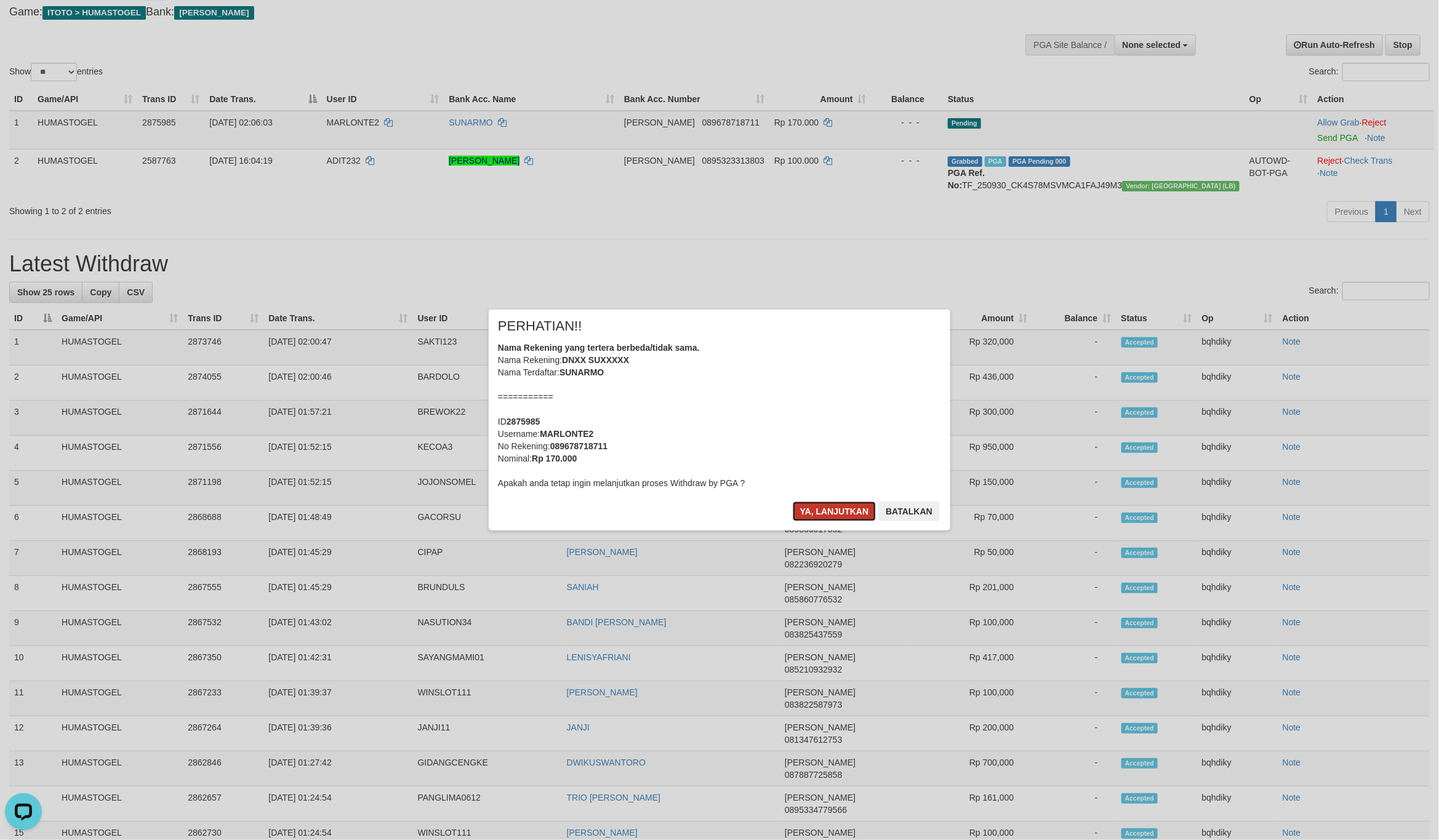
click at [839, 505] on button "Ya, lanjutkan" at bounding box center [835, 511] width 84 height 20
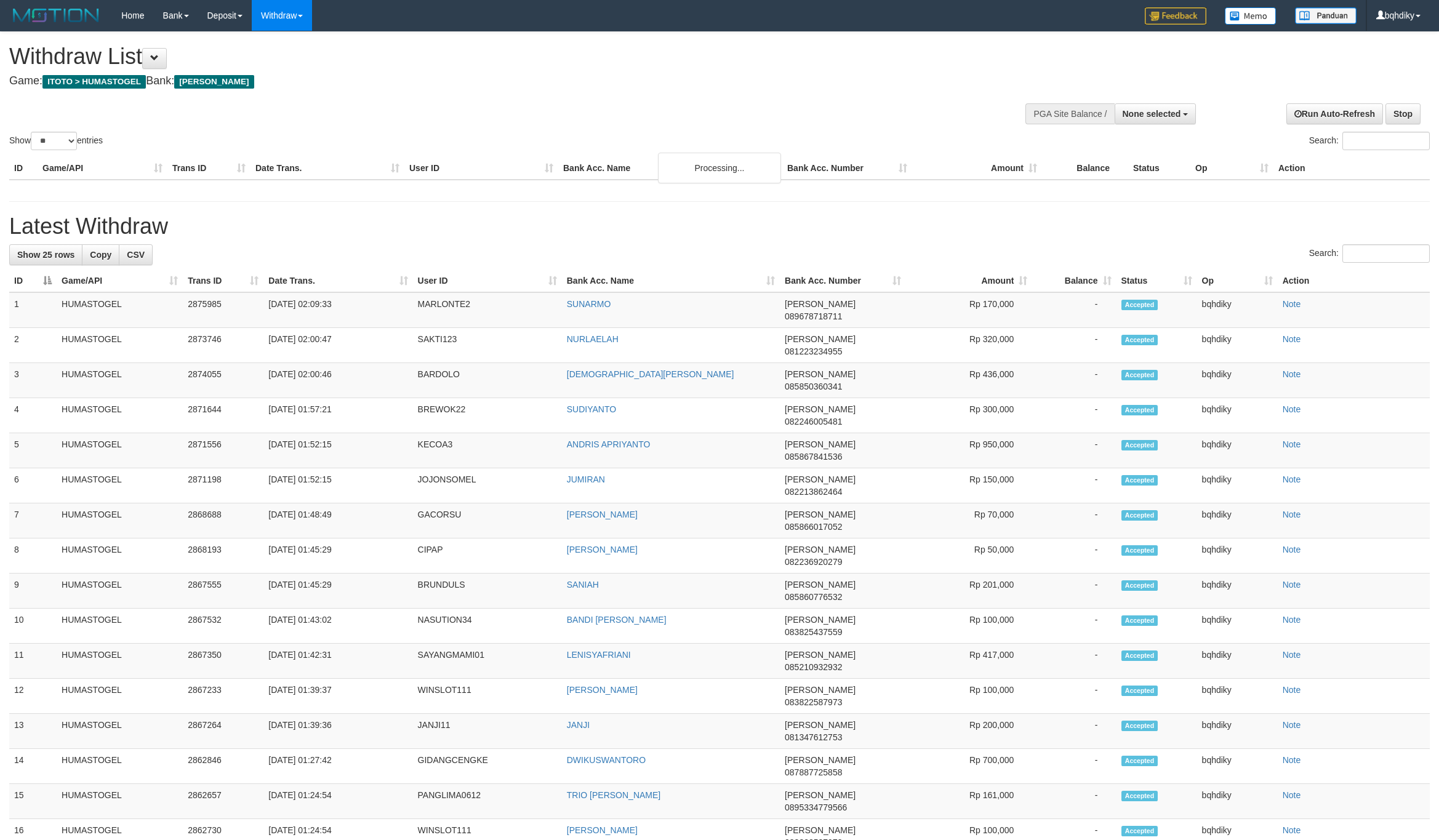
select select
select select "**"
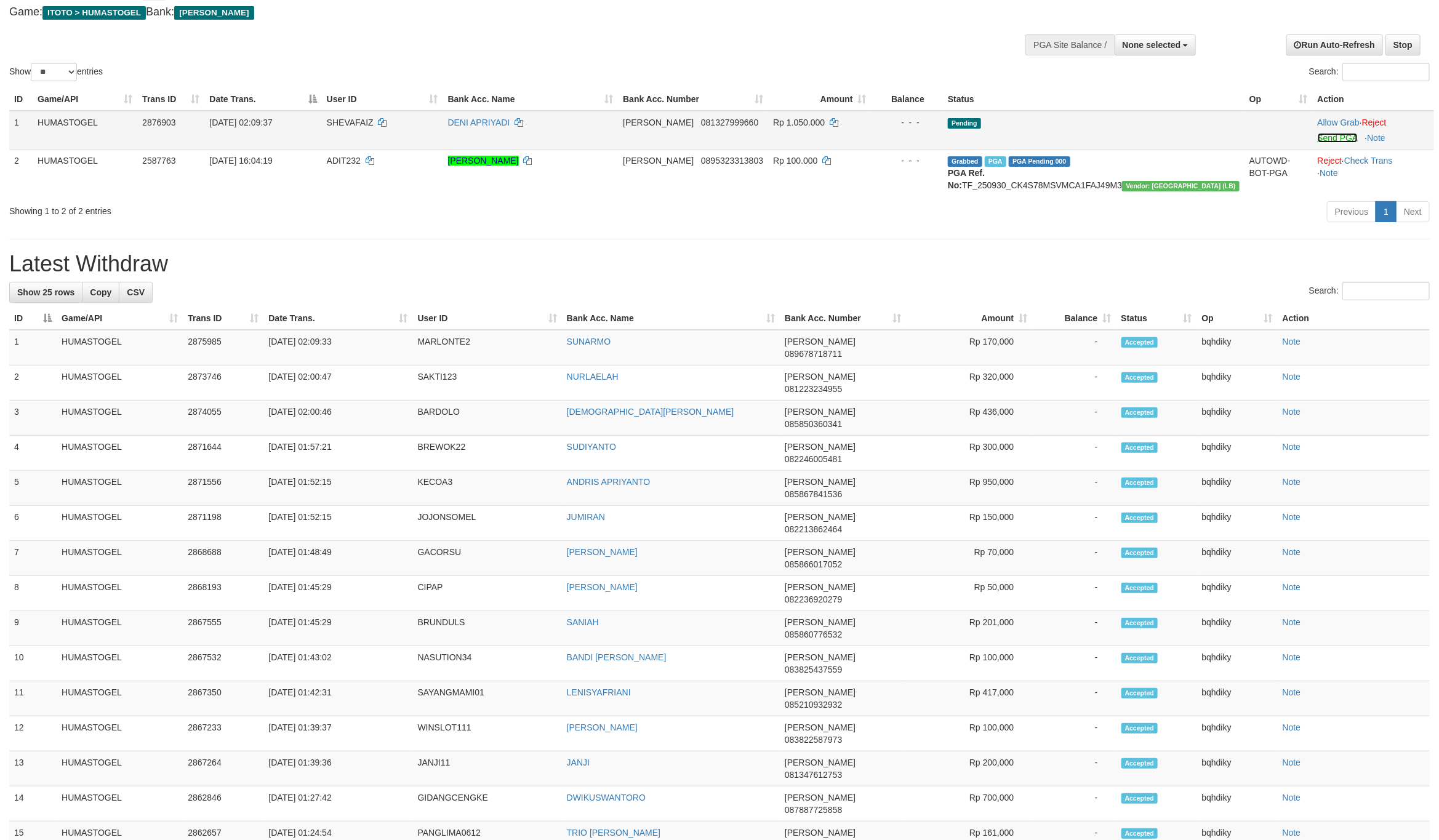
click at [1318, 140] on link "Send PGA" at bounding box center [1338, 138] width 40 height 10
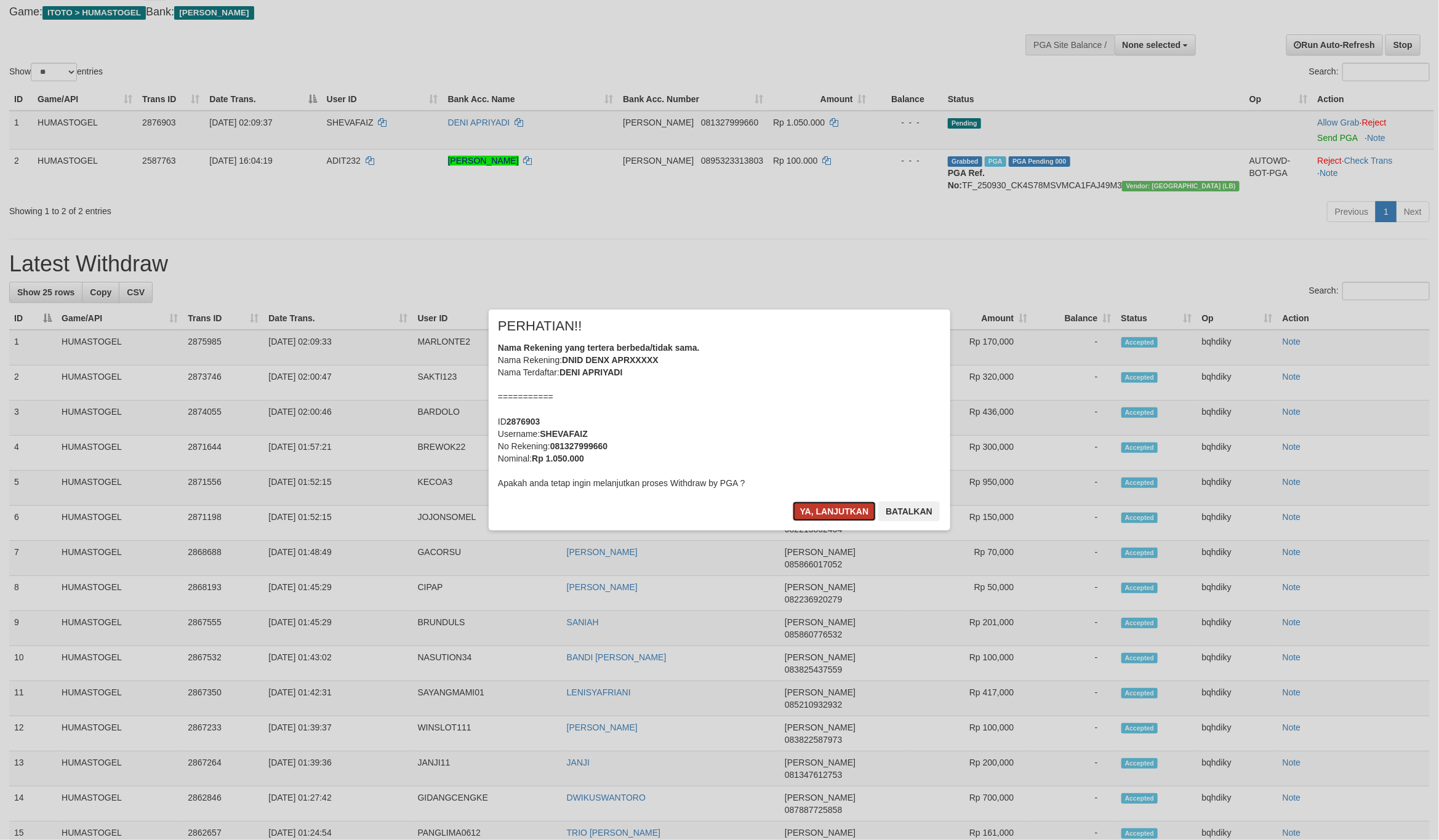
click at [812, 506] on button "Ya, lanjutkan" at bounding box center [835, 511] width 84 height 20
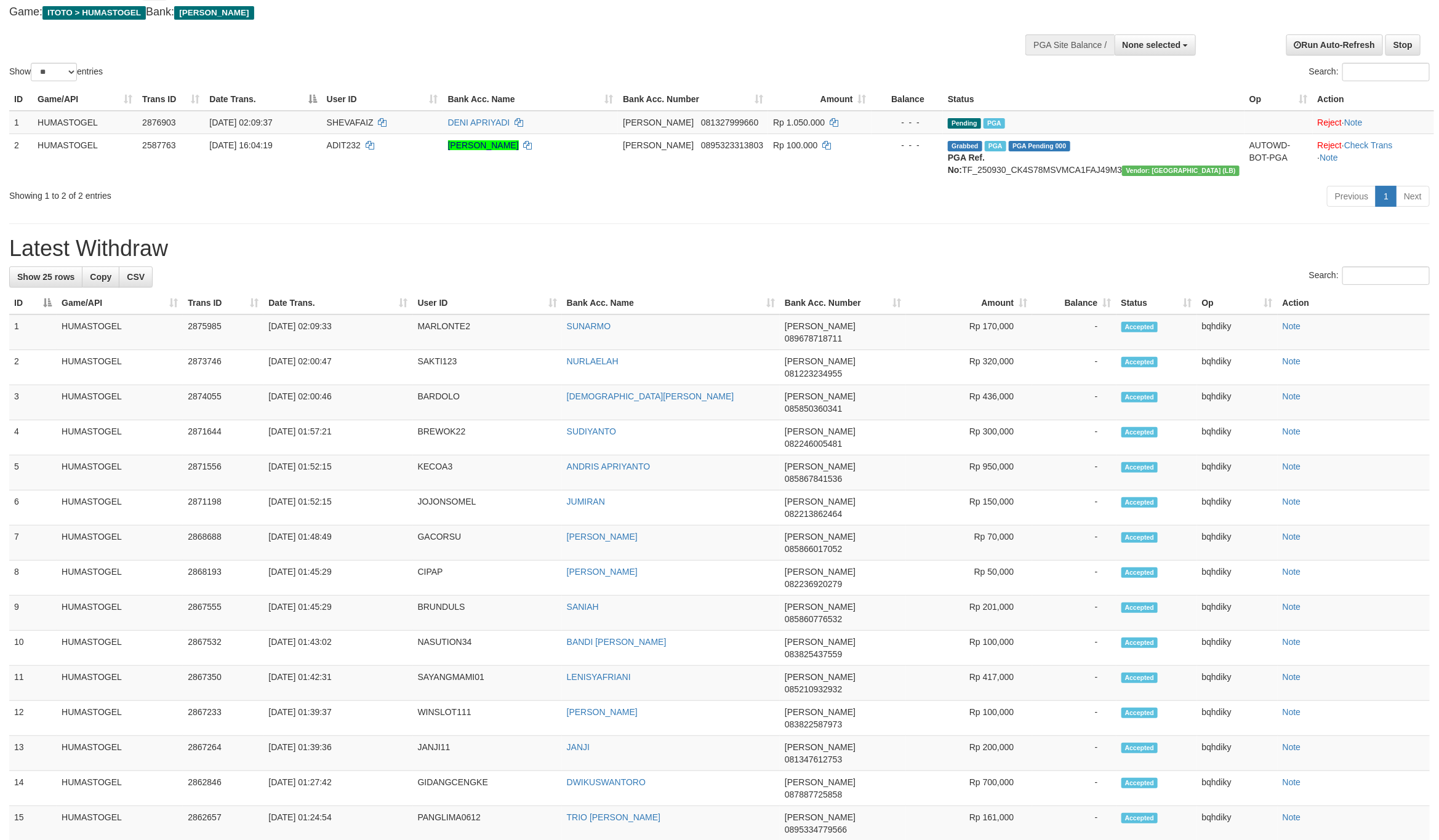
click at [553, 261] on h1 "Latest Withdraw" at bounding box center [719, 249] width 1421 height 25
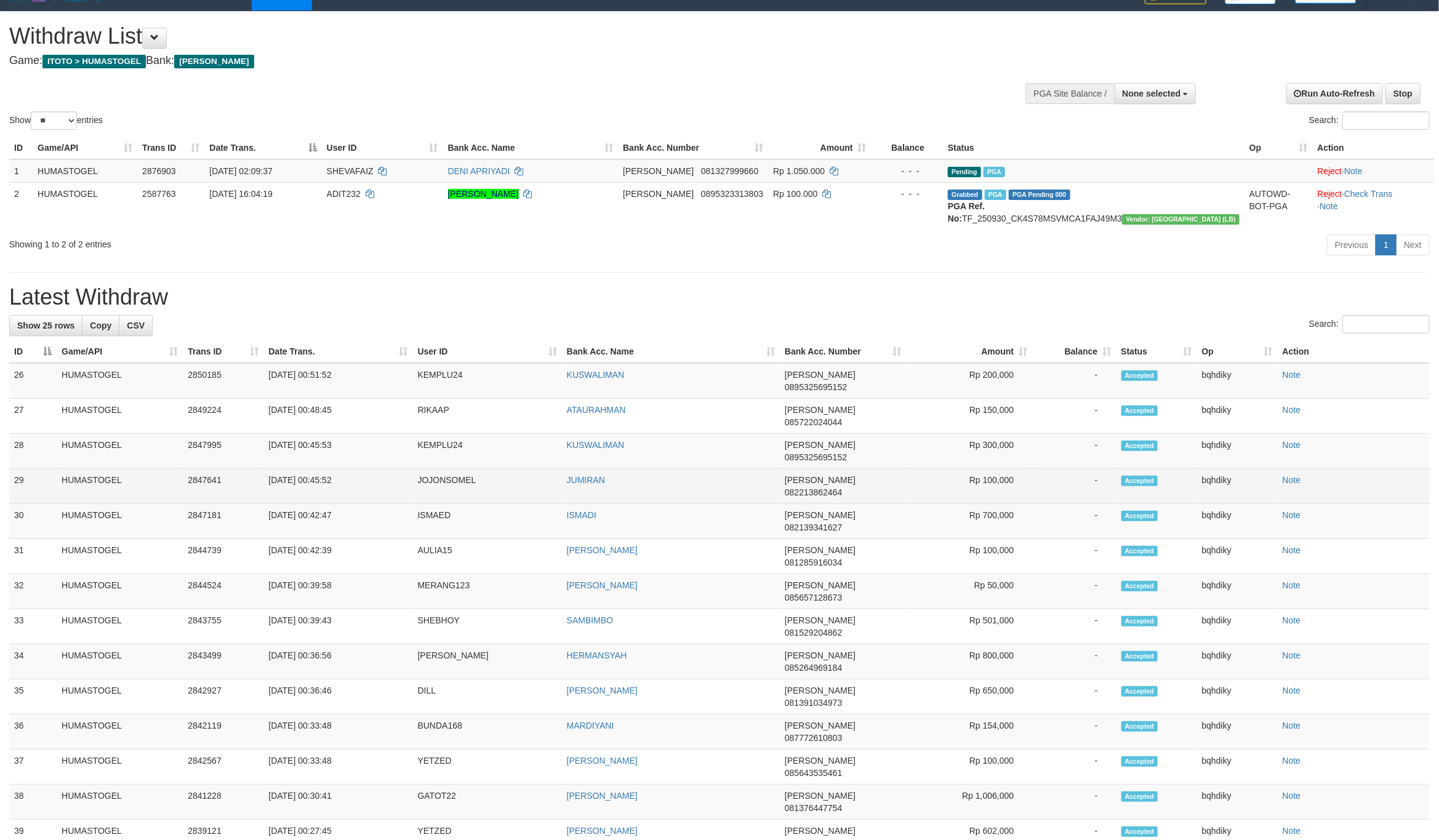
click at [447, 469] on td "JOJONSOMEL" at bounding box center [487, 486] width 149 height 35
click at [448, 469] on td "JOJONSOMEL" at bounding box center [487, 486] width 149 height 35
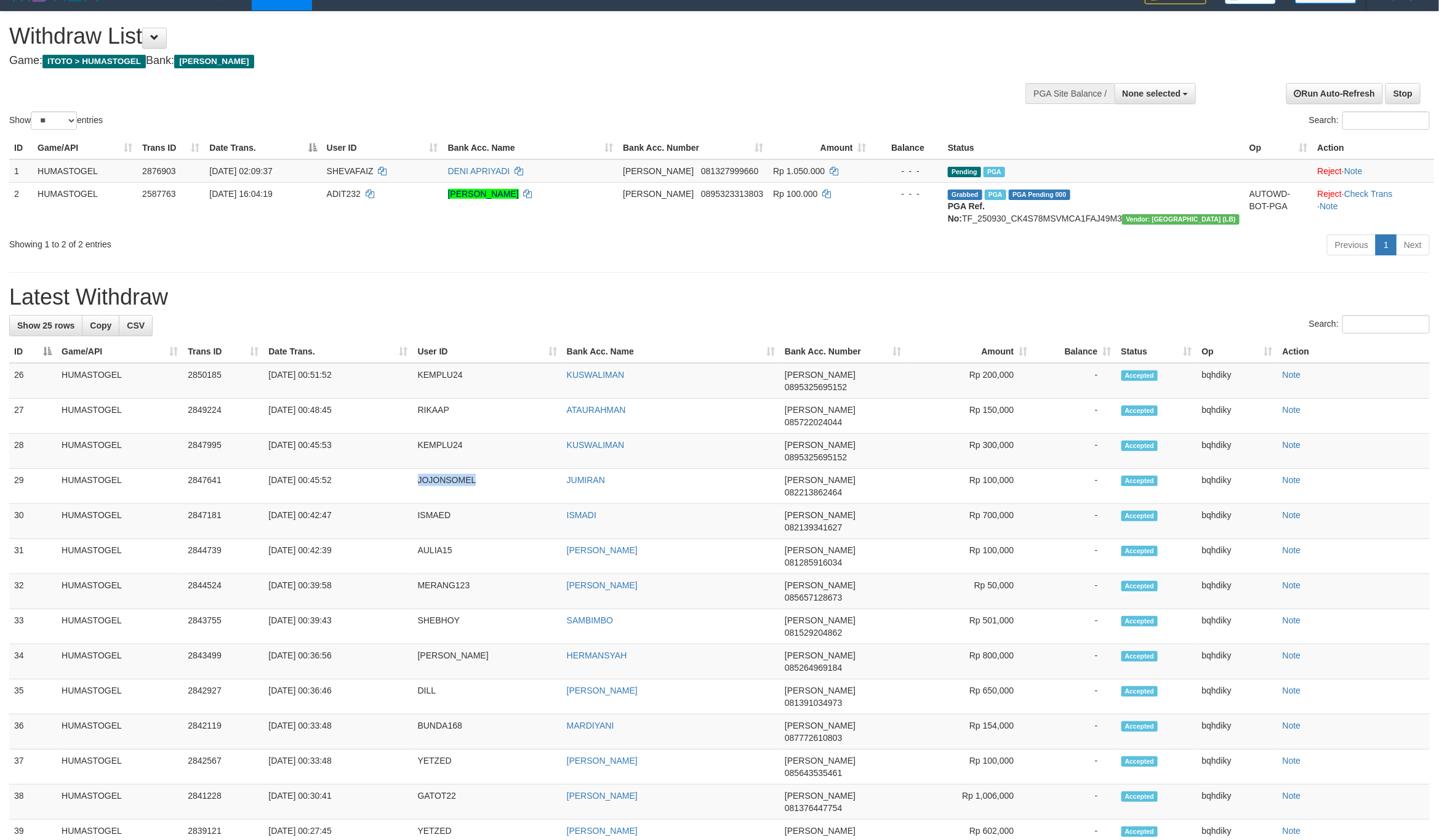
copy td "JOJONSOMEL"
click at [427, 436] on td "KEMPLU24" at bounding box center [487, 452] width 149 height 35
copy td "KEMPLU24"
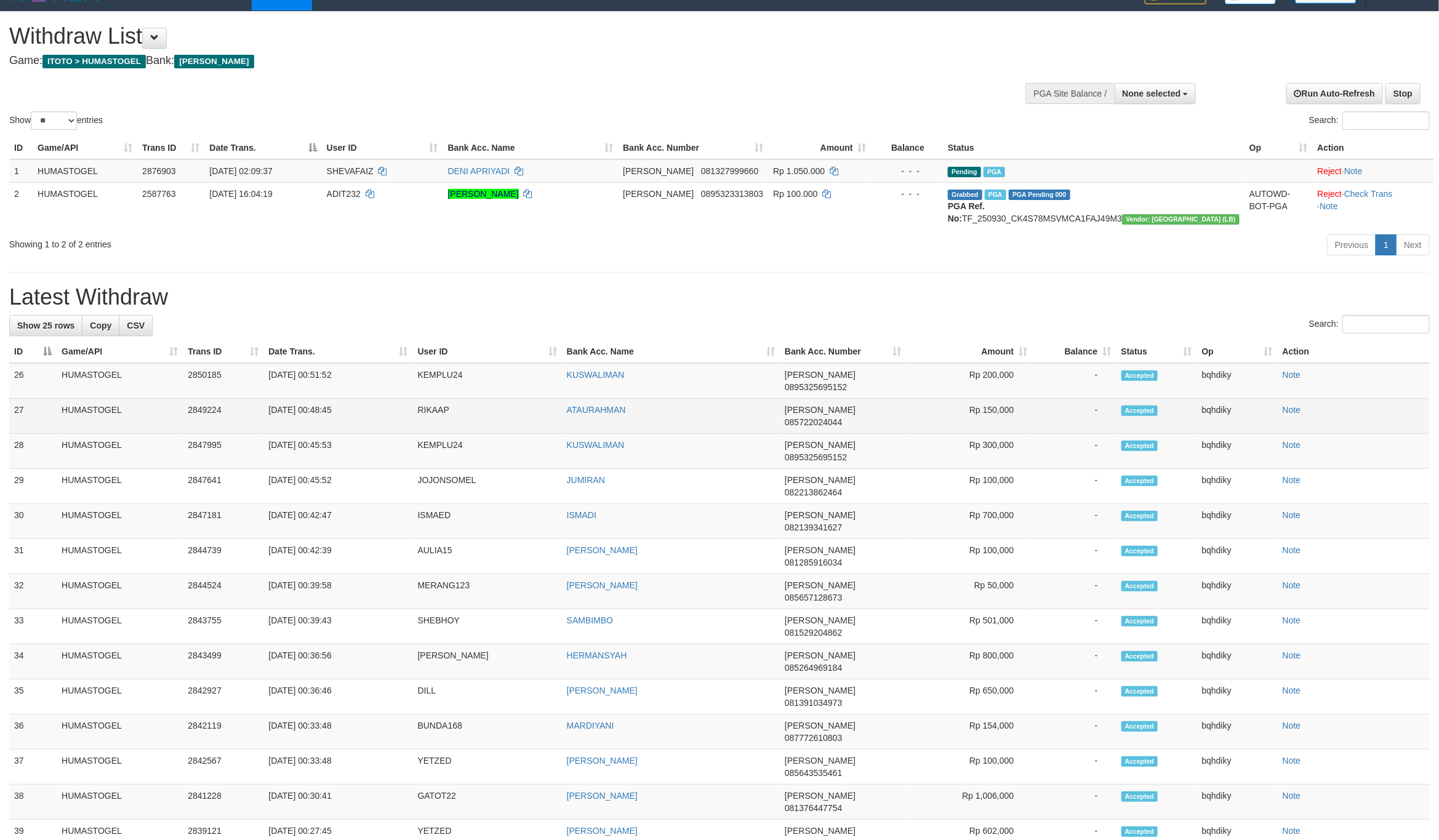
click at [422, 407] on td "RIKAAP" at bounding box center [487, 416] width 149 height 35
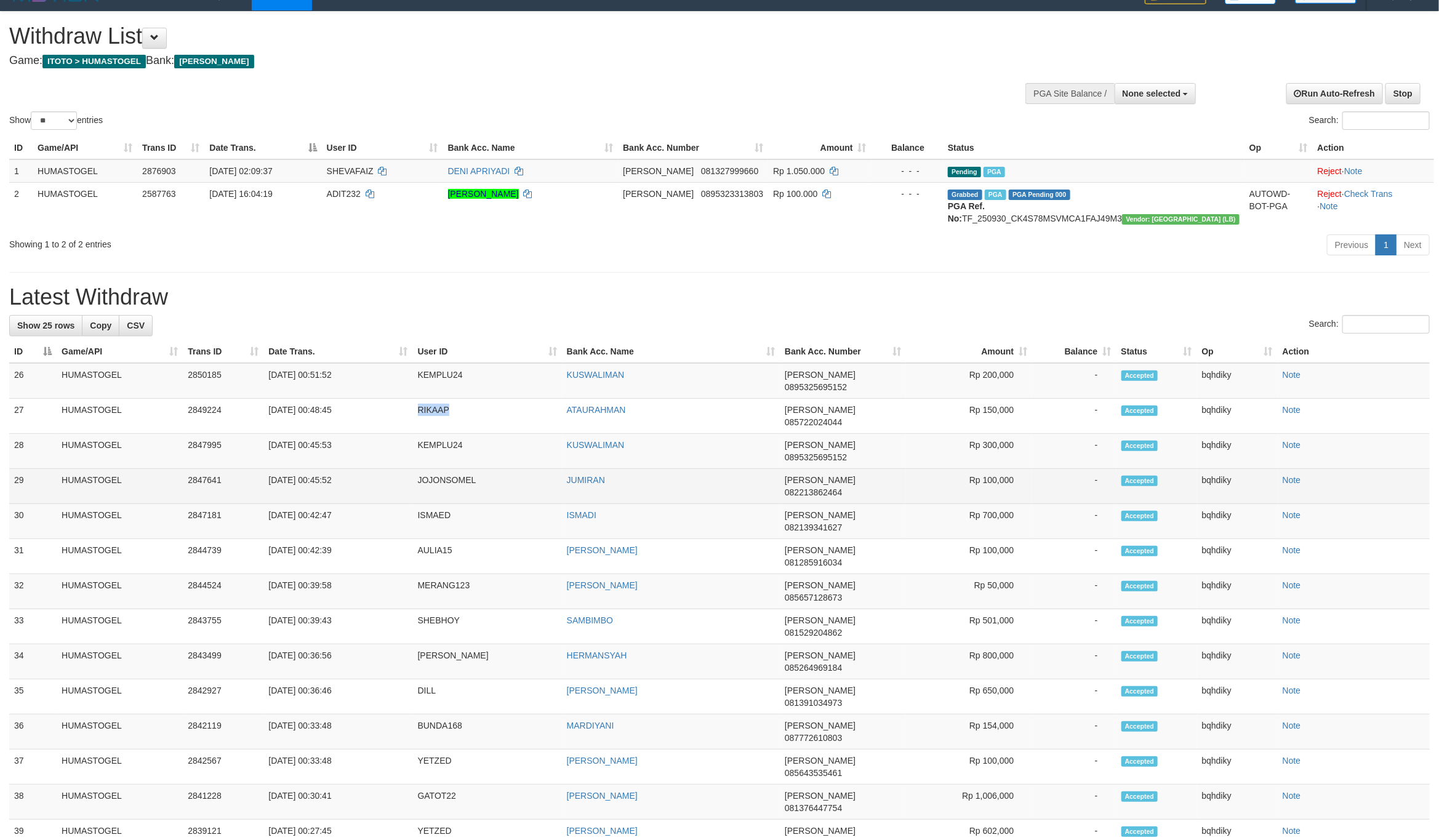
copy td "RIKAAP"
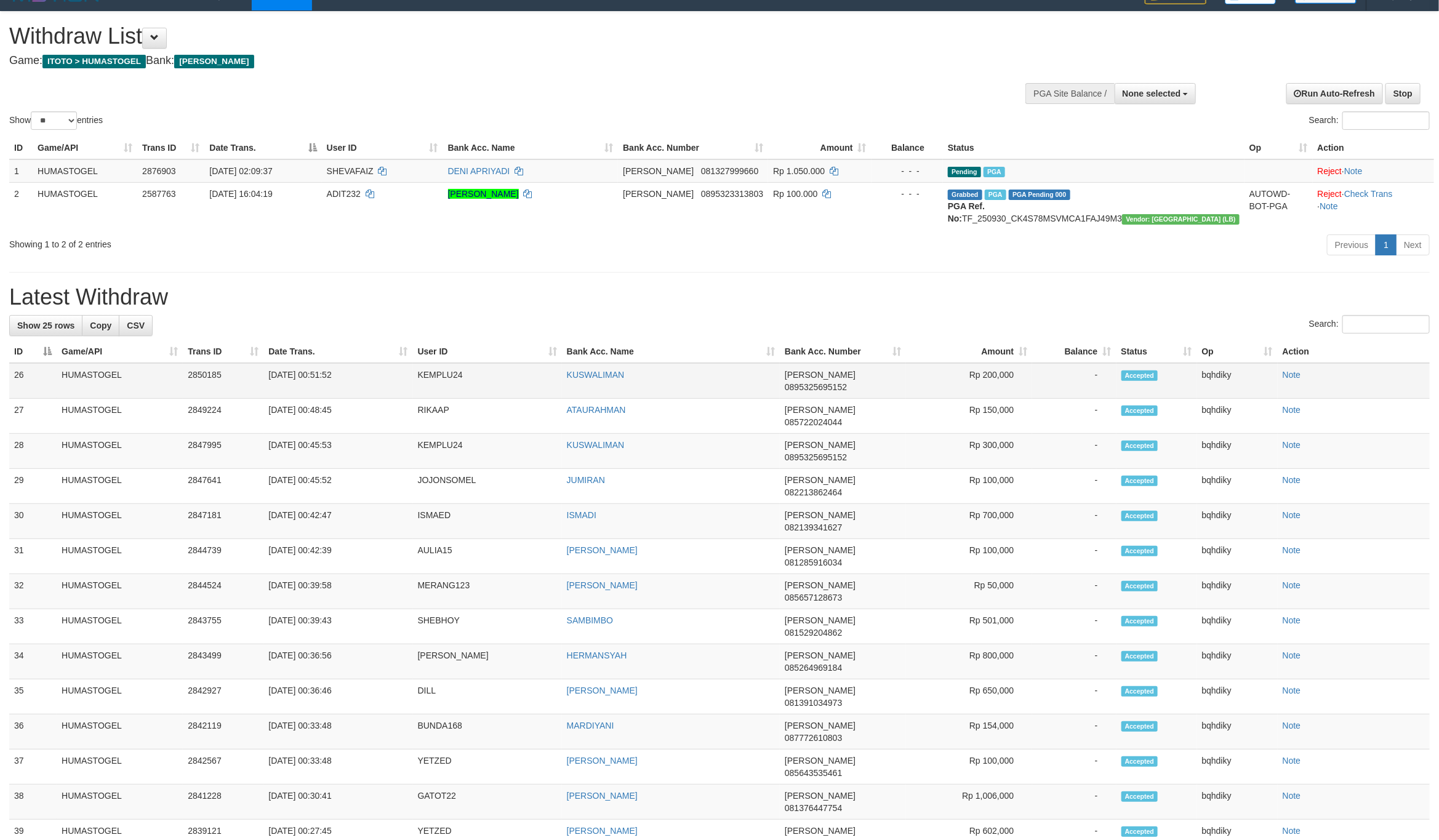
click at [433, 393] on td "KEMPLU24" at bounding box center [487, 380] width 149 height 36
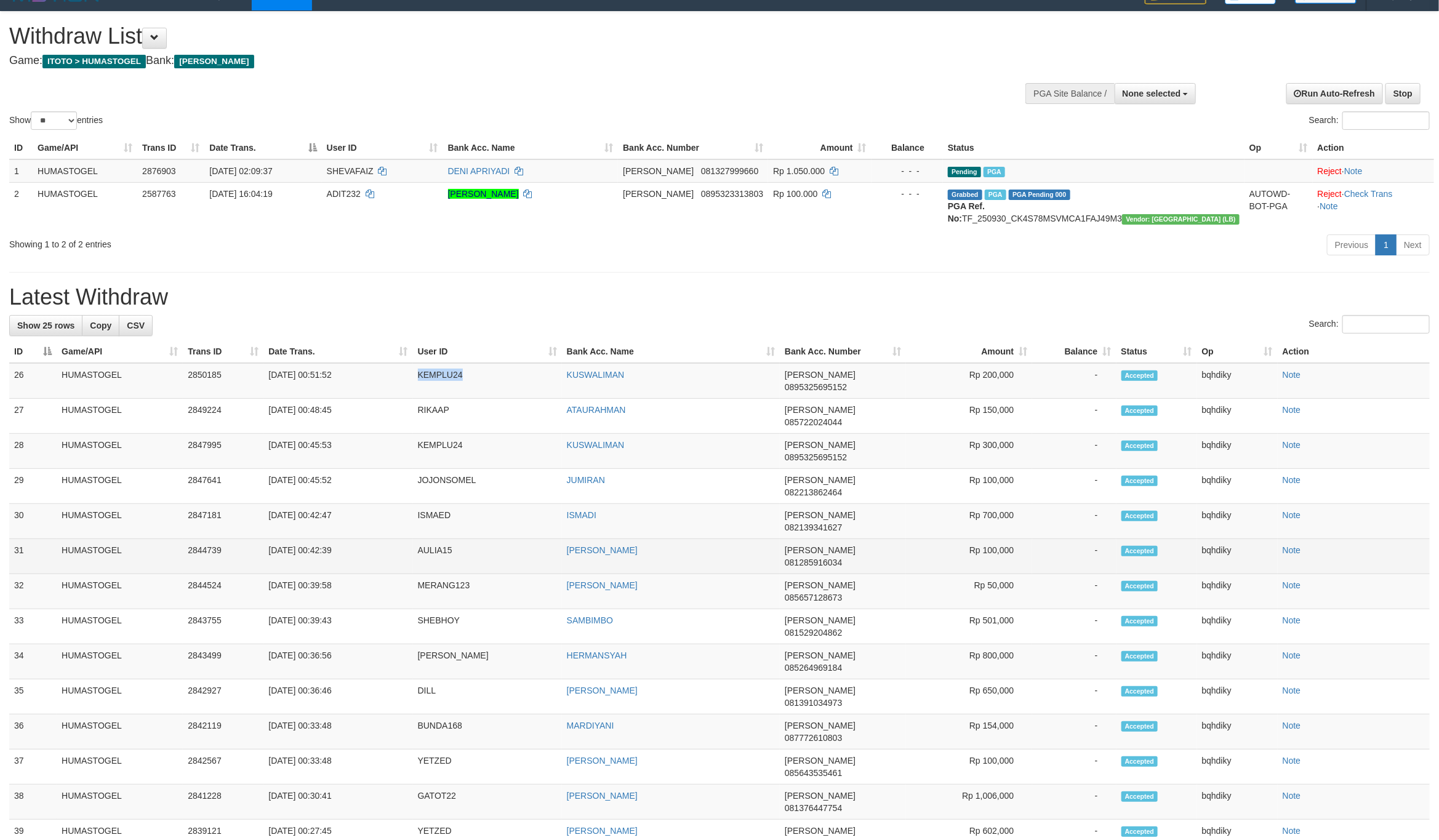
copy td "KEMPLU24"
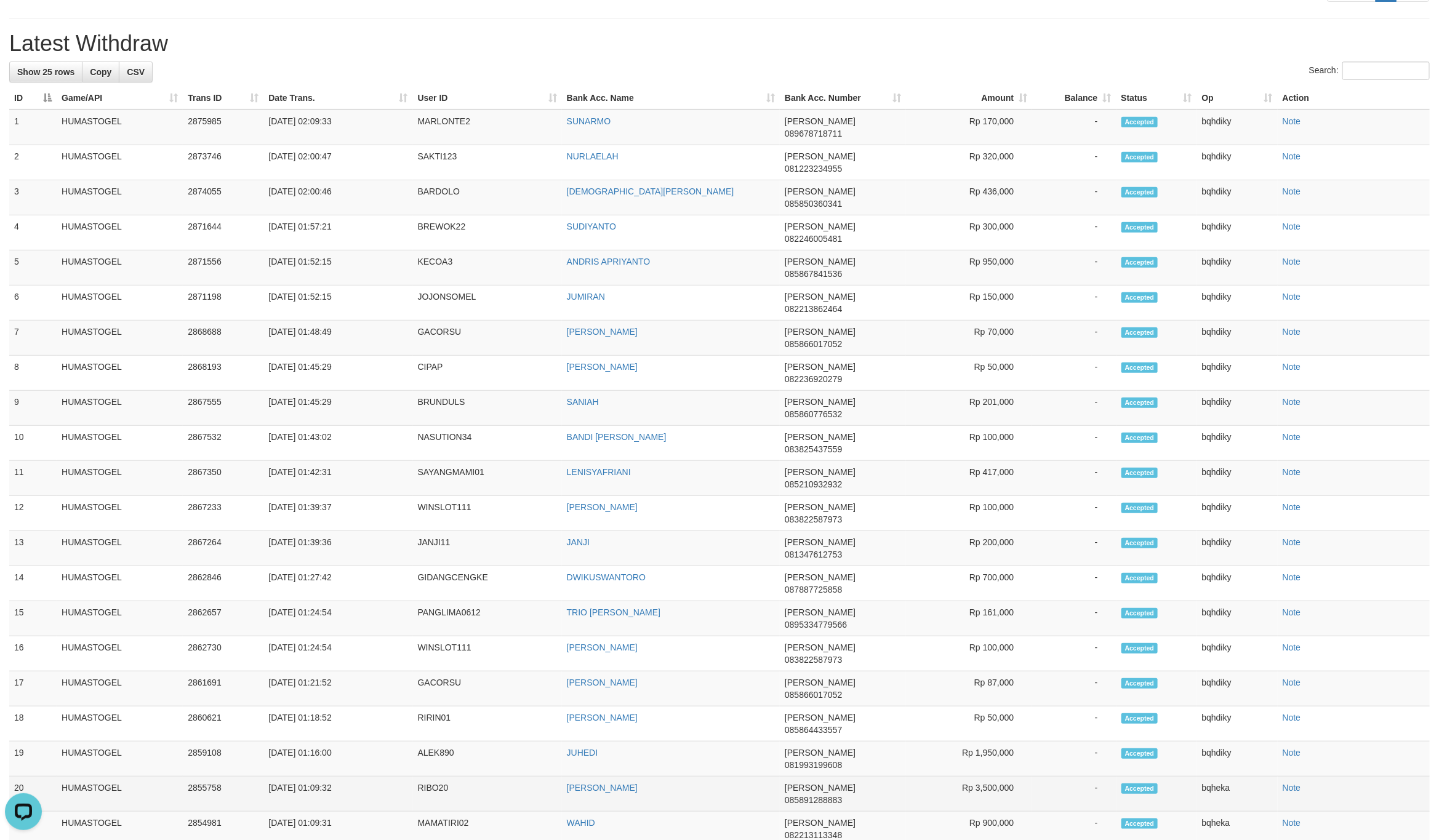
drag, startPoint x: 511, startPoint y: 567, endPoint x: 512, endPoint y: 580, distance: 13.0
click at [511, 776] on td "RIBO20" at bounding box center [487, 794] width 149 height 35
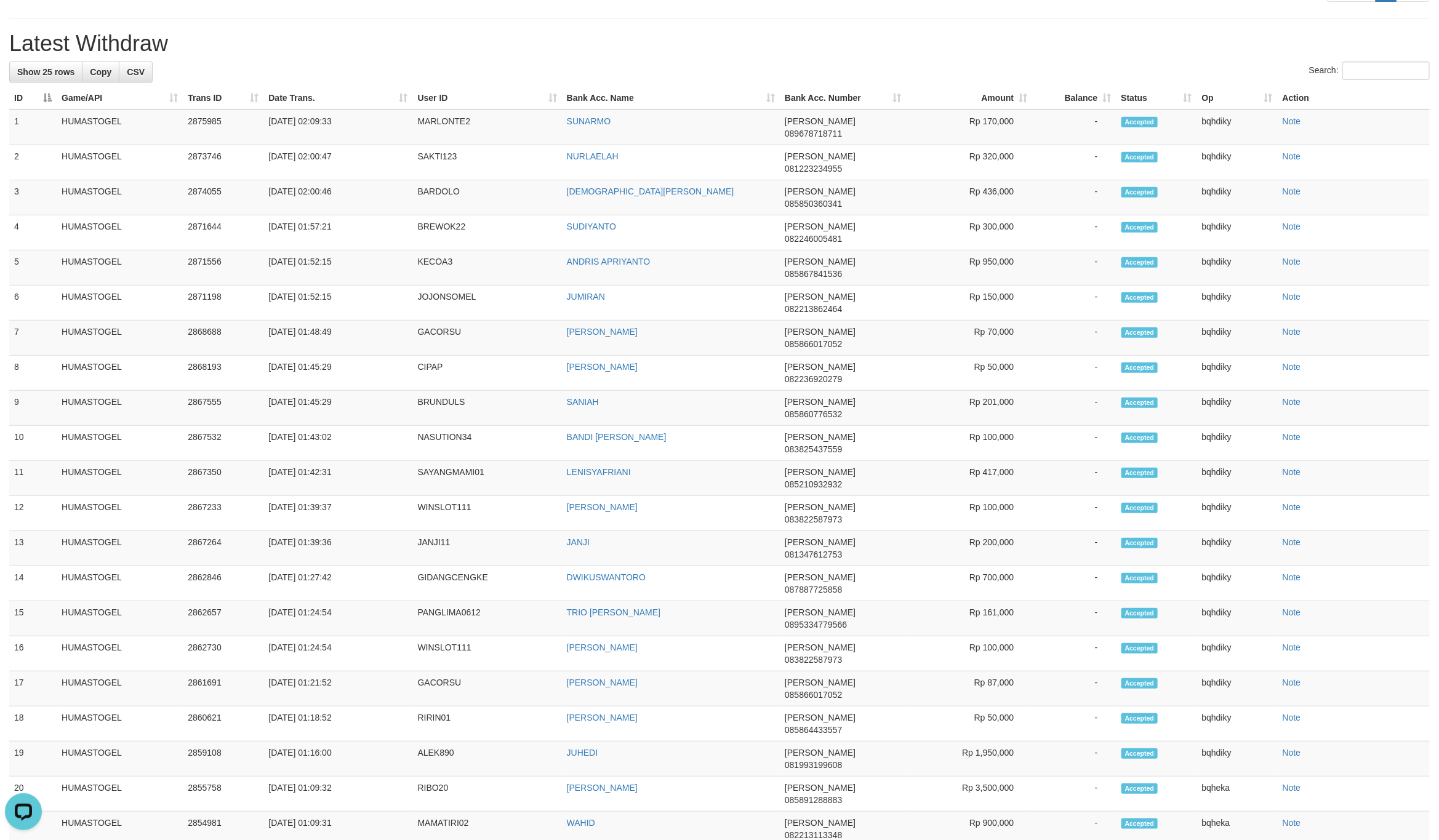
copy td "WANTUN129"
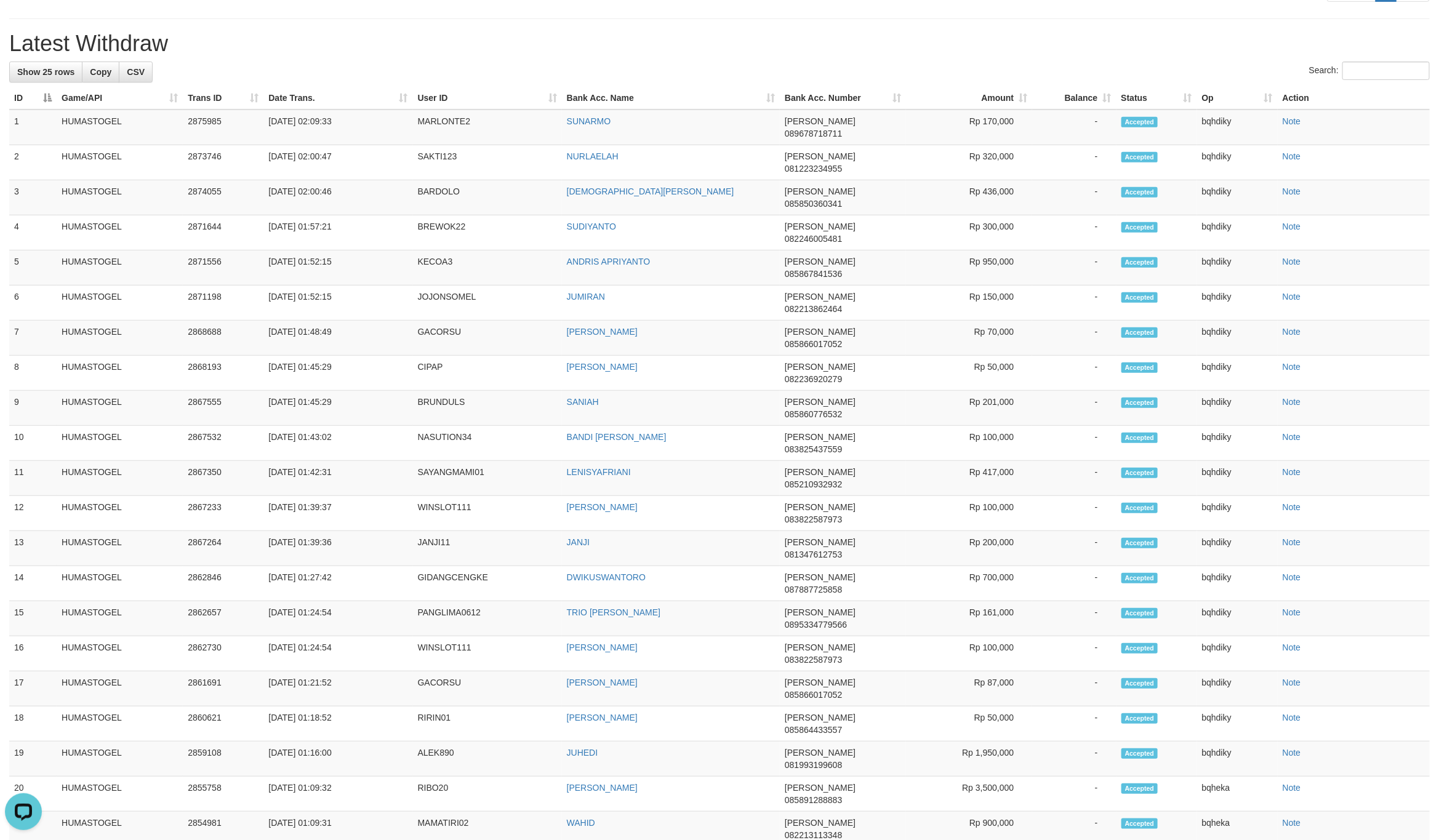
copy td "NASUTION34"
copy td "HUDUMADES"
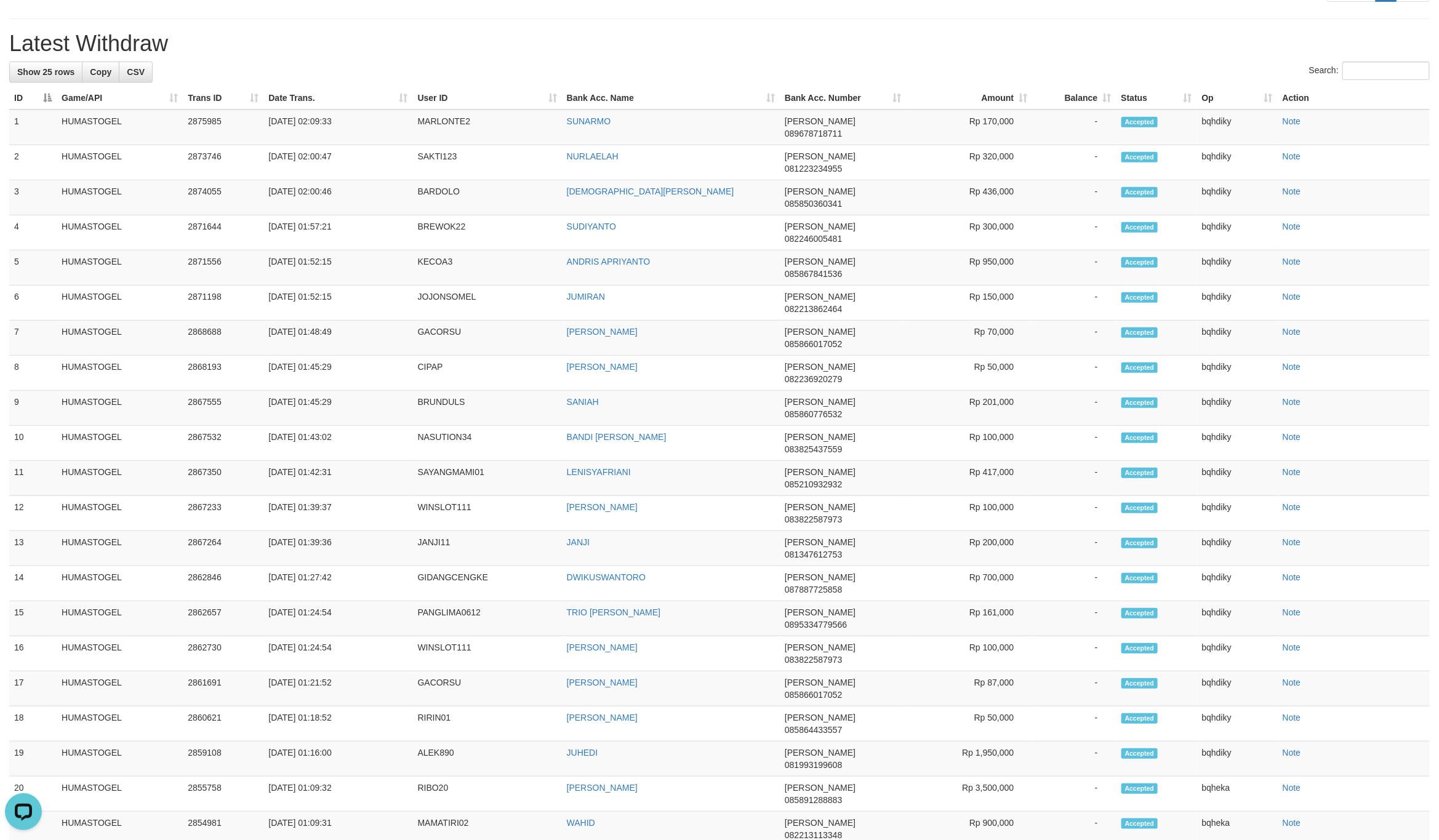
copy td "VIP1"
click at [443, 812] on td "MAMATIRI02" at bounding box center [487, 829] width 149 height 35
copy td "MAMATIRI02"
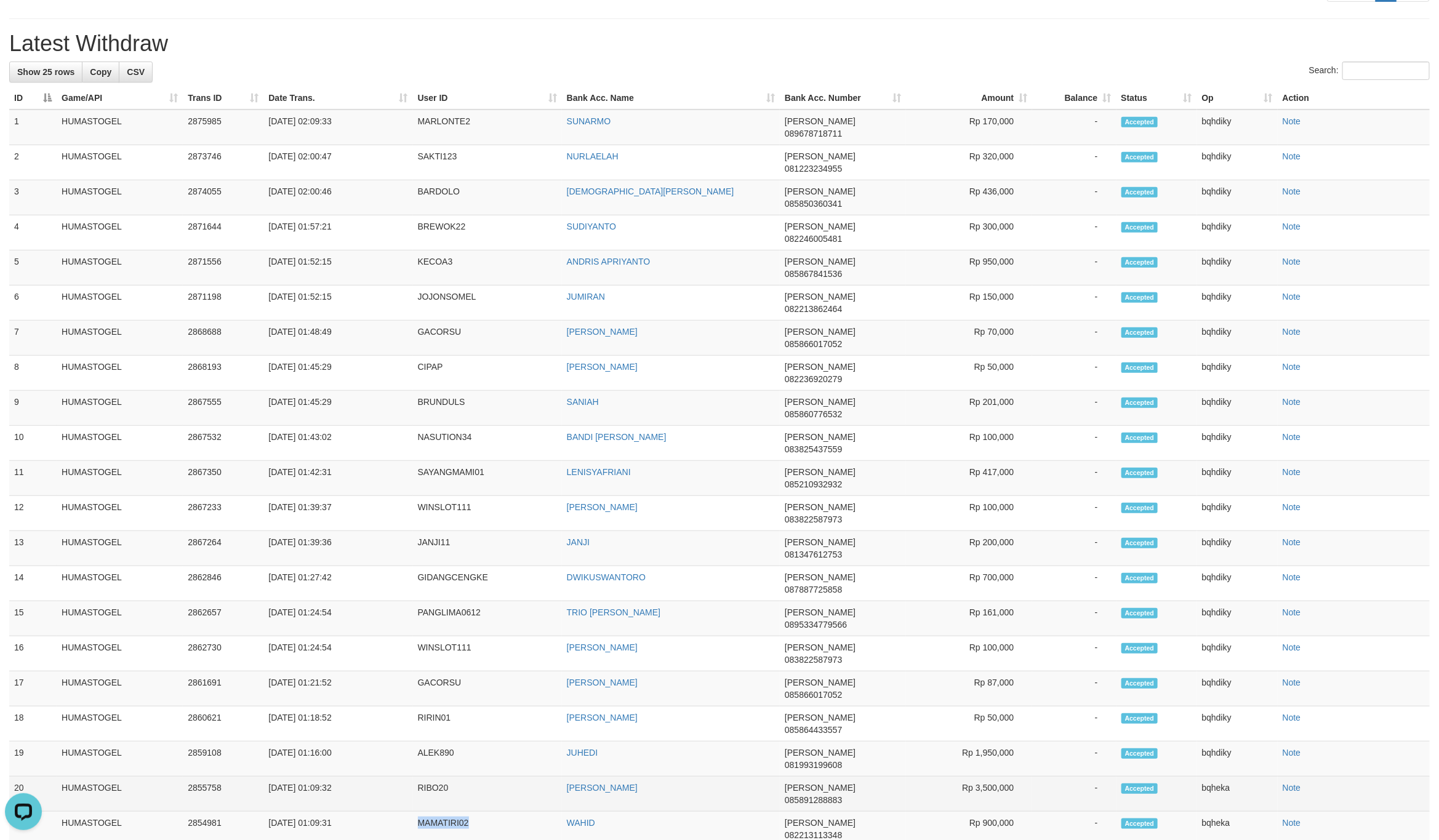
click at [421, 776] on td "RIBO20" at bounding box center [487, 794] width 149 height 35
copy td "RIBO20"
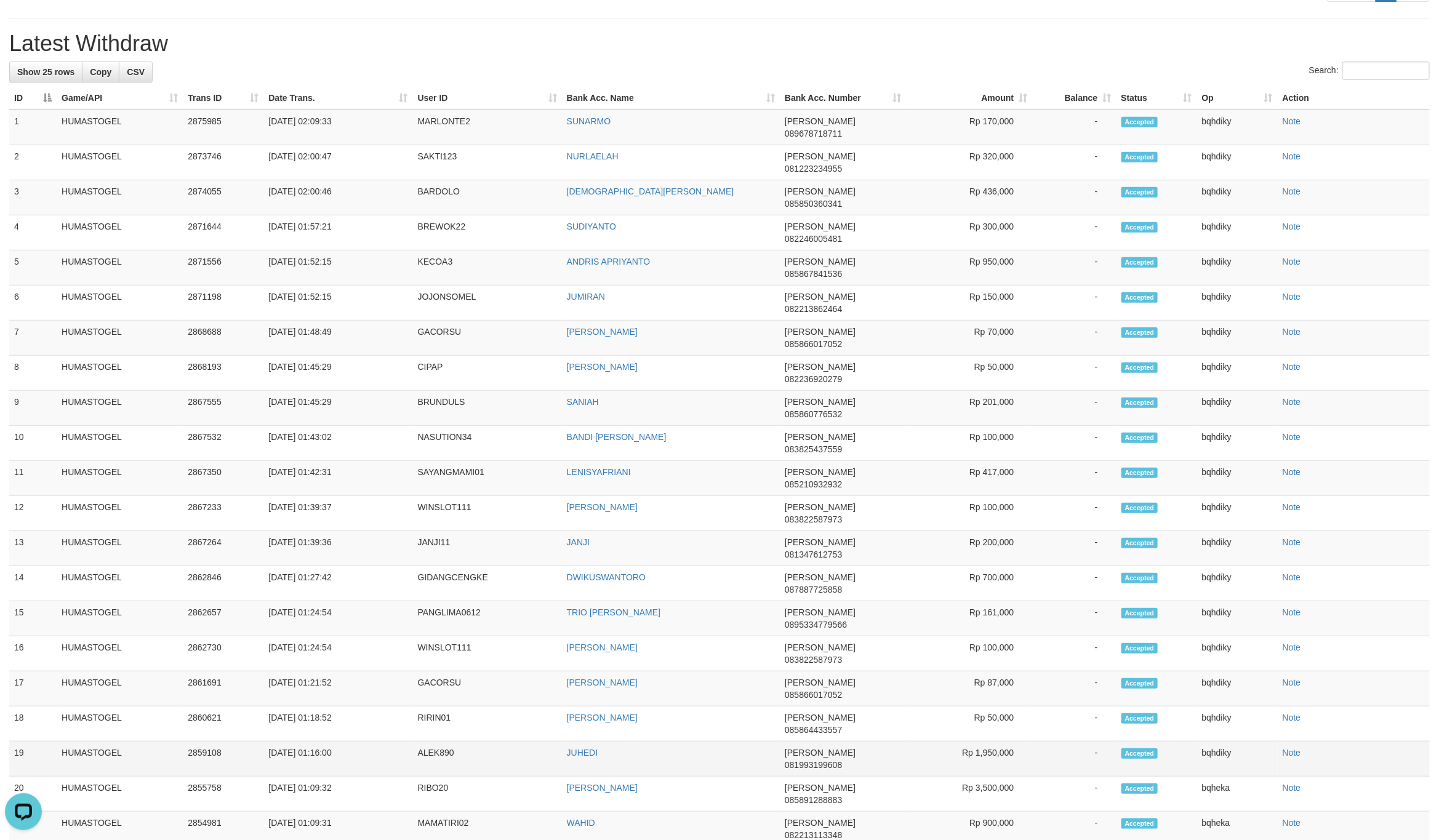
click at [423, 741] on td "ALEK890" at bounding box center [487, 759] width 149 height 35
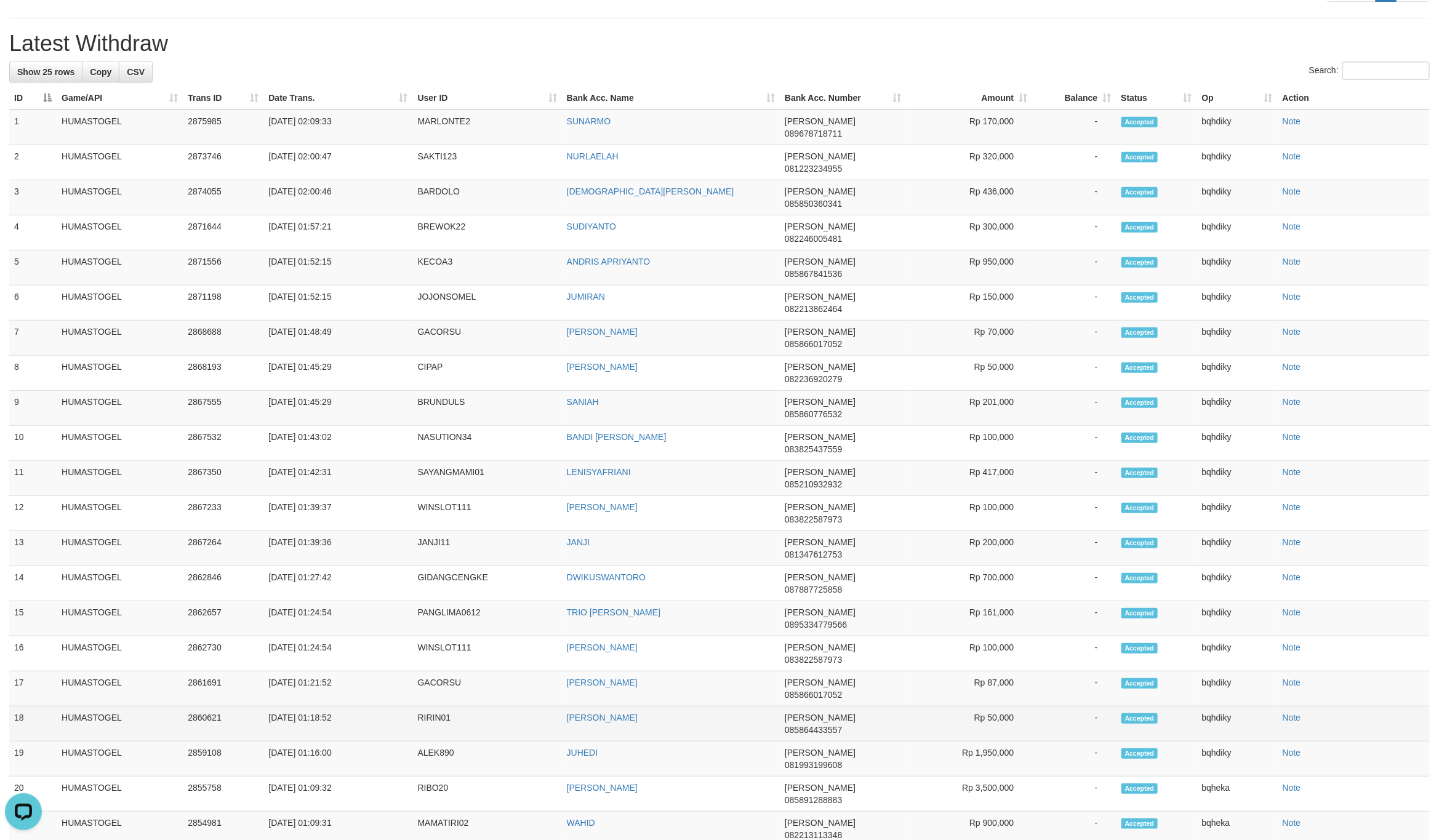
click at [458, 706] on td "RIRIN01" at bounding box center [487, 724] width 149 height 35
click at [438, 706] on td "RIRIN01" at bounding box center [487, 724] width 149 height 35
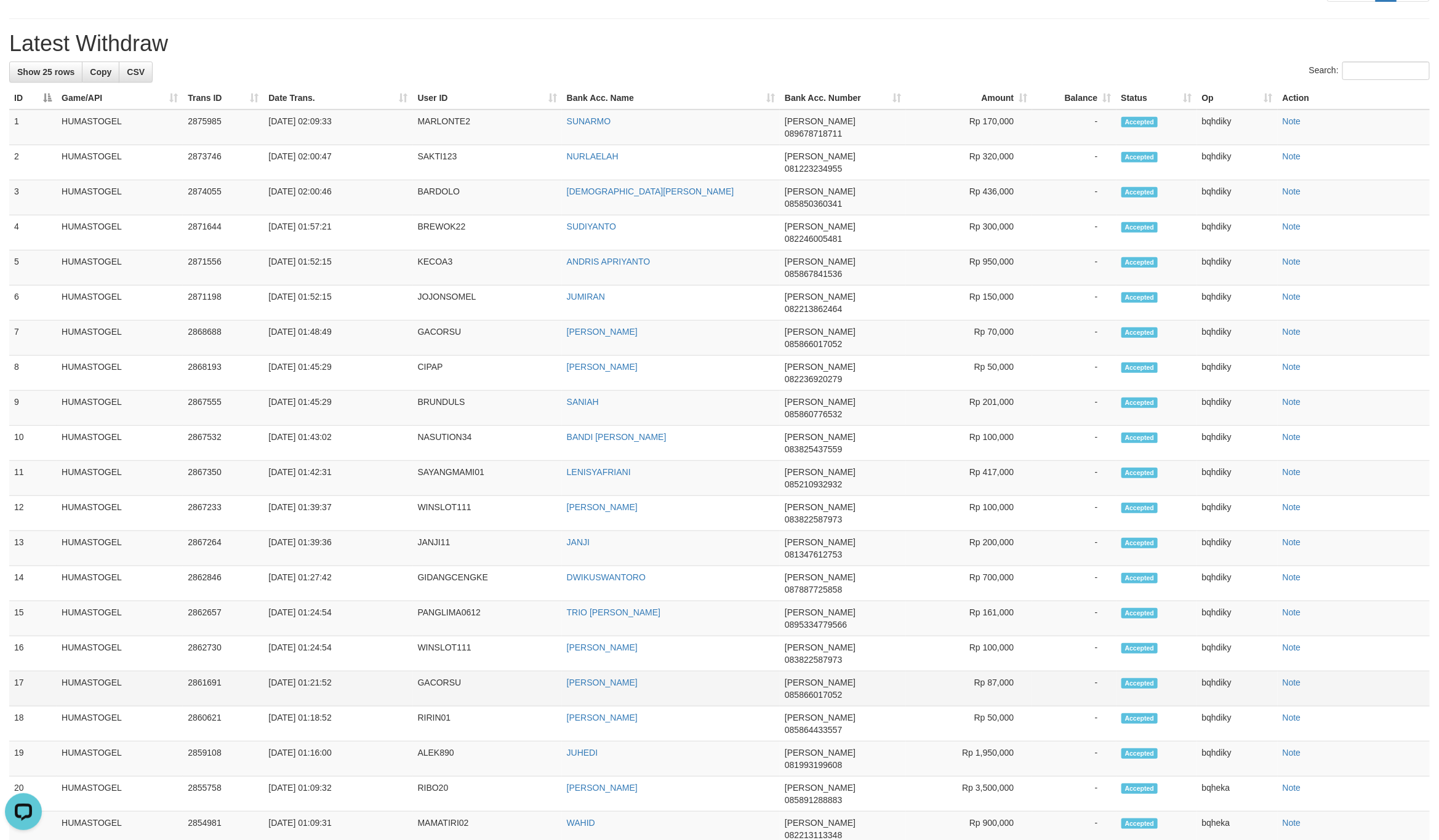
click at [443, 672] on td "GACORSU" at bounding box center [487, 689] width 149 height 35
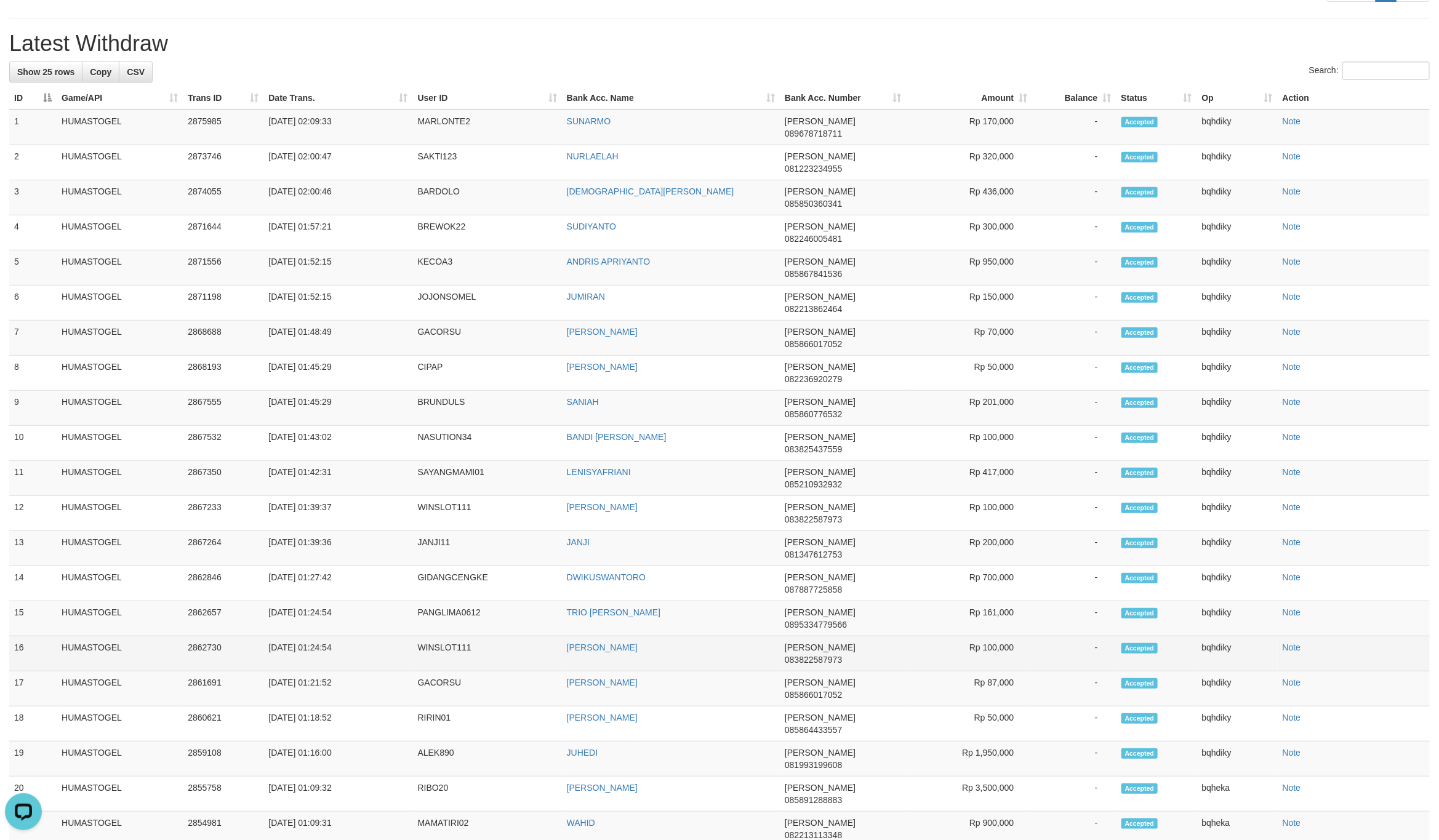
click at [422, 636] on td "WINSLOT111" at bounding box center [487, 653] width 149 height 35
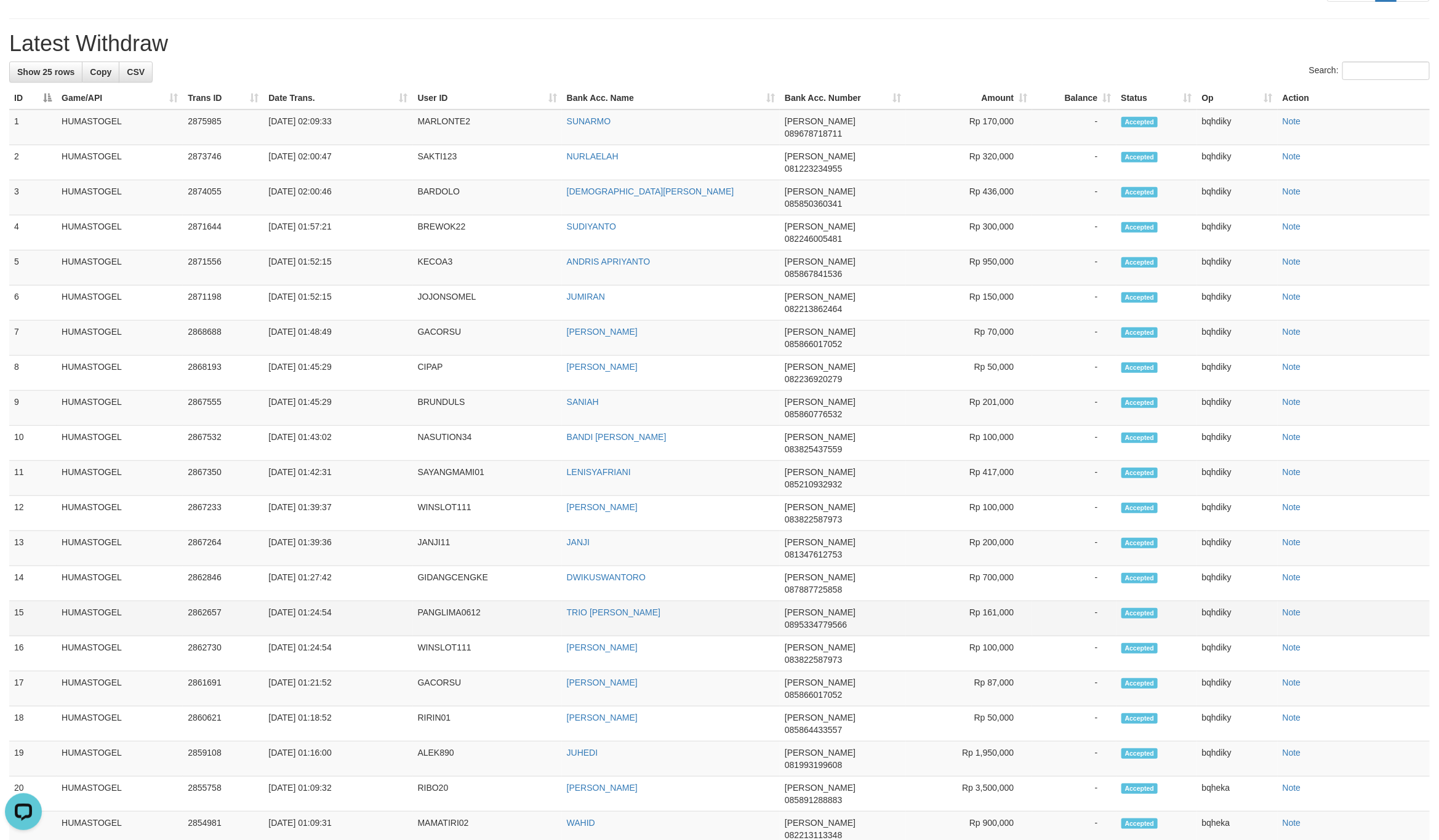
click at [453, 601] on td "PANGLIMA0612" at bounding box center [487, 618] width 149 height 35
click at [604, 56] on h1 "Latest Withdraw" at bounding box center [719, 44] width 1421 height 25
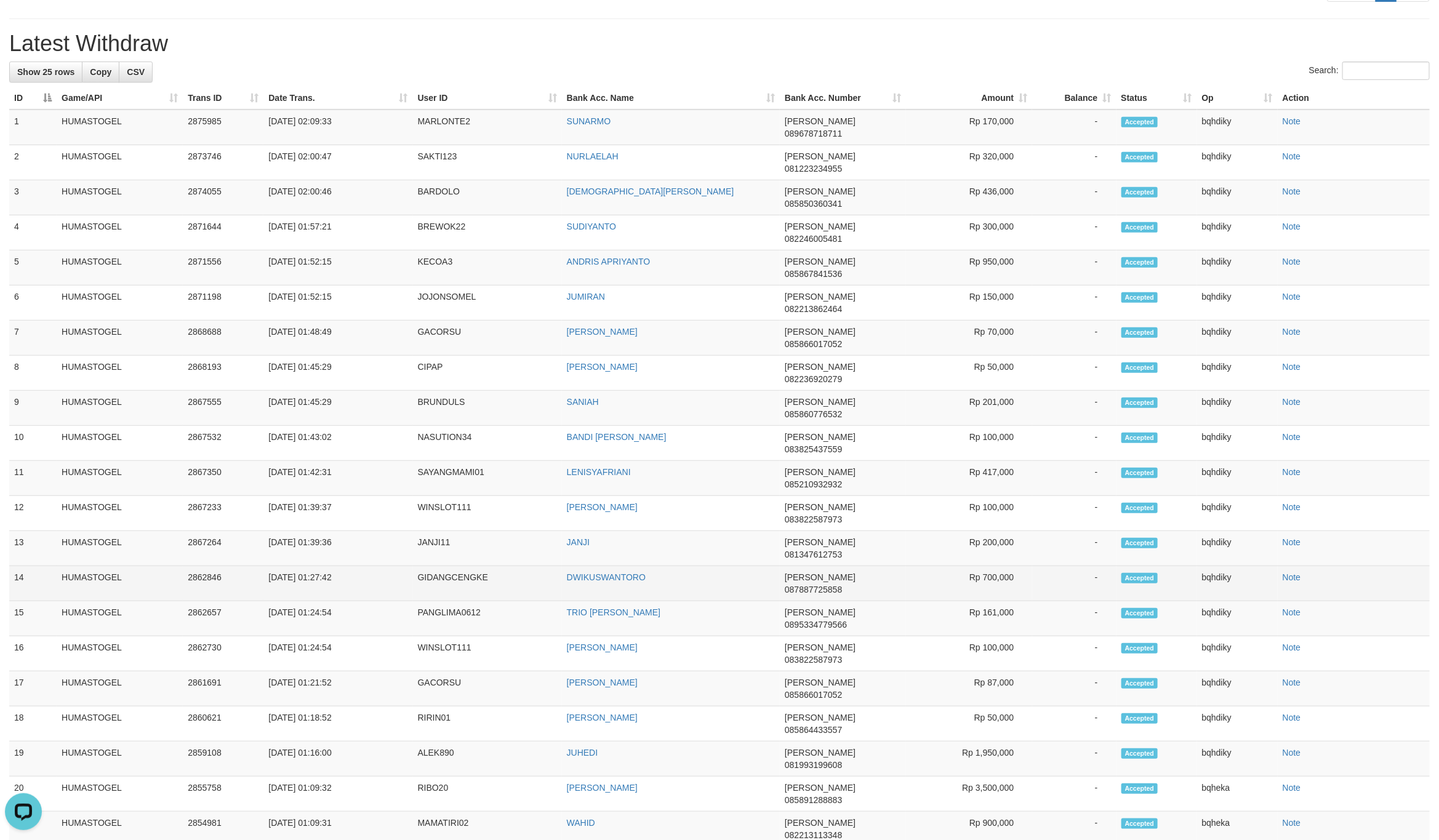
click at [462, 566] on td "GIDANGCENGKE" at bounding box center [487, 584] width 149 height 35
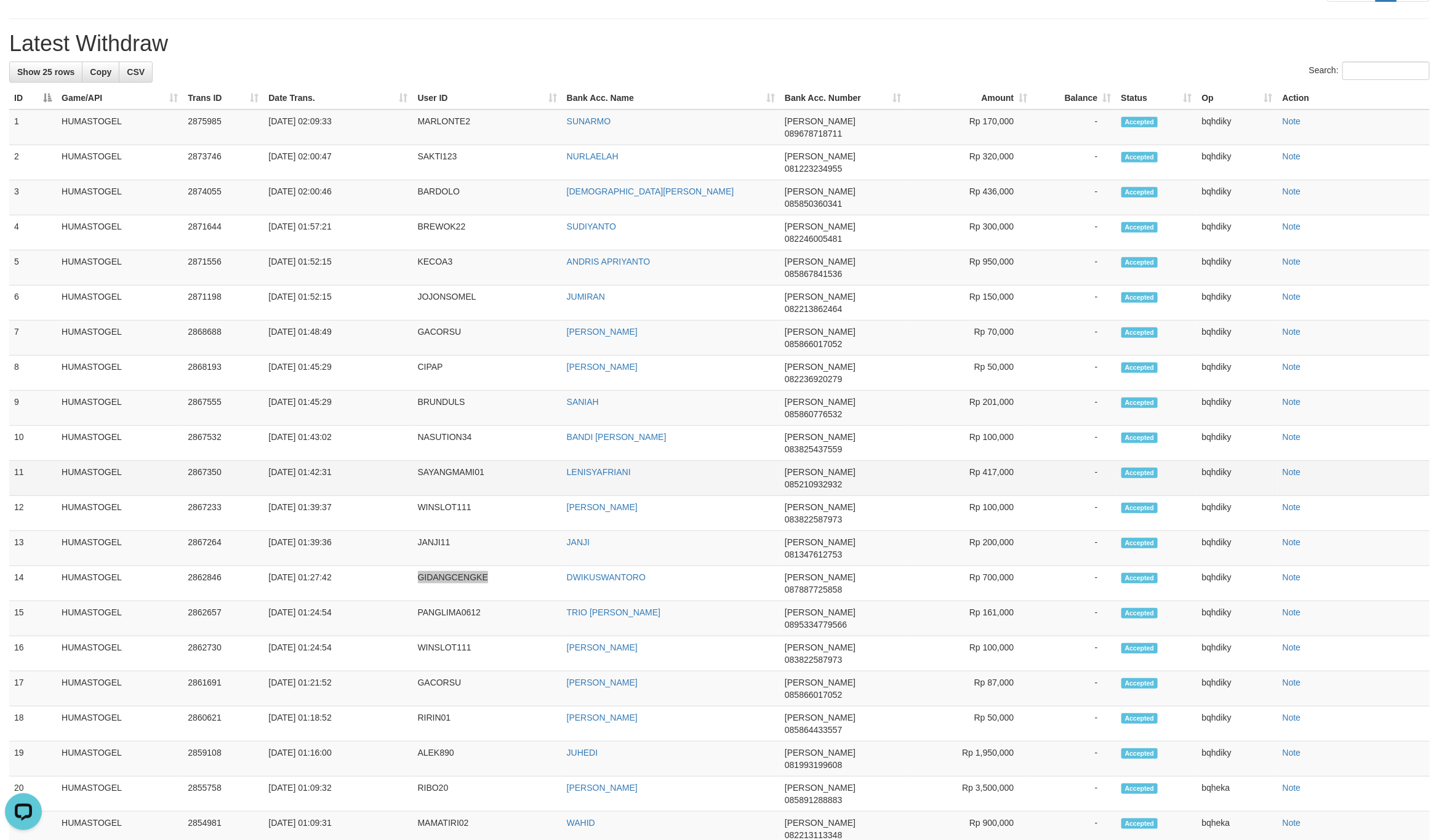
click at [653, 461] on td "LENISYAFRIANI" at bounding box center [671, 478] width 218 height 35
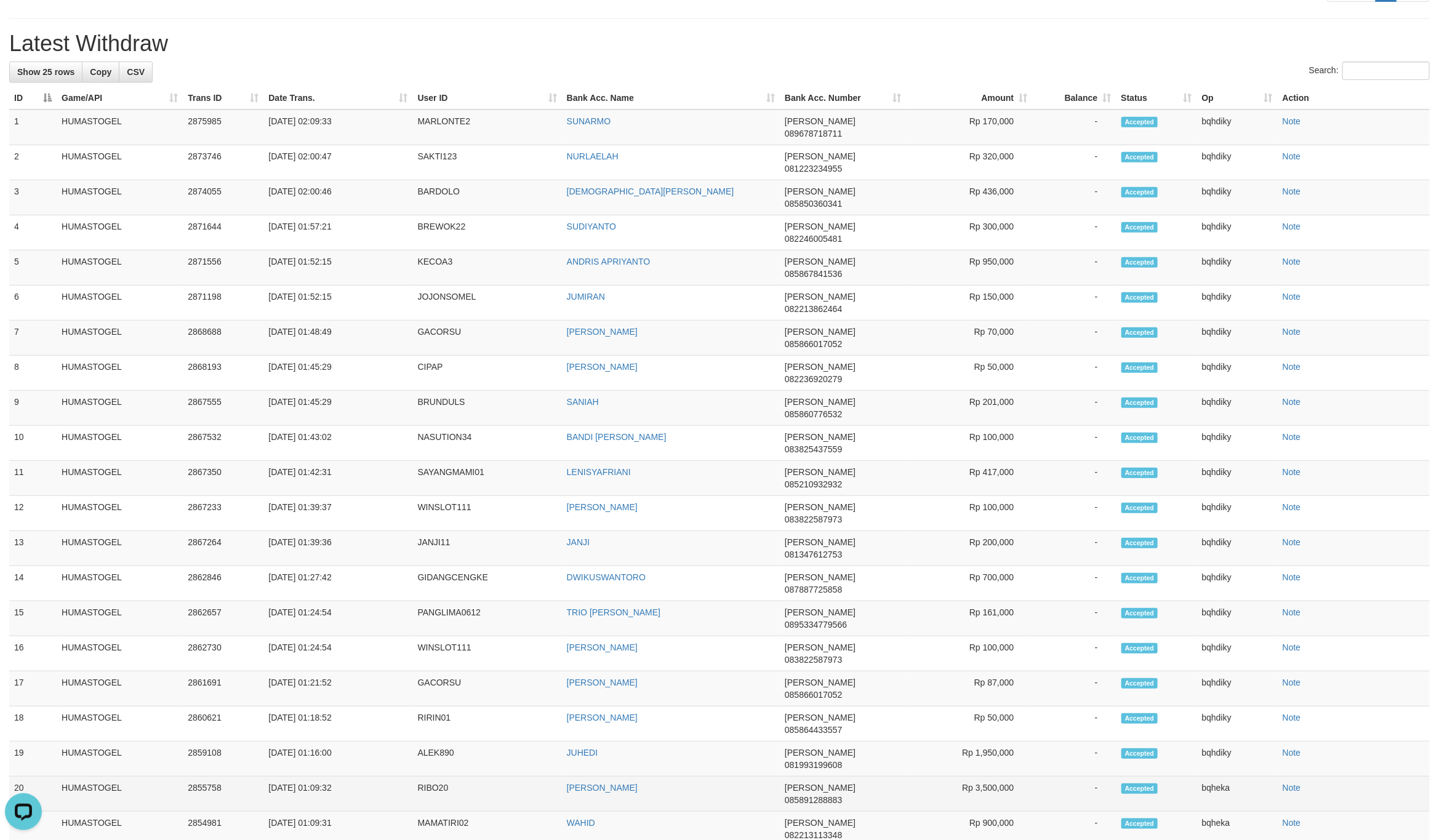
click at [994, 776] on td "Rp 3,500,000" at bounding box center [969, 794] width 126 height 35
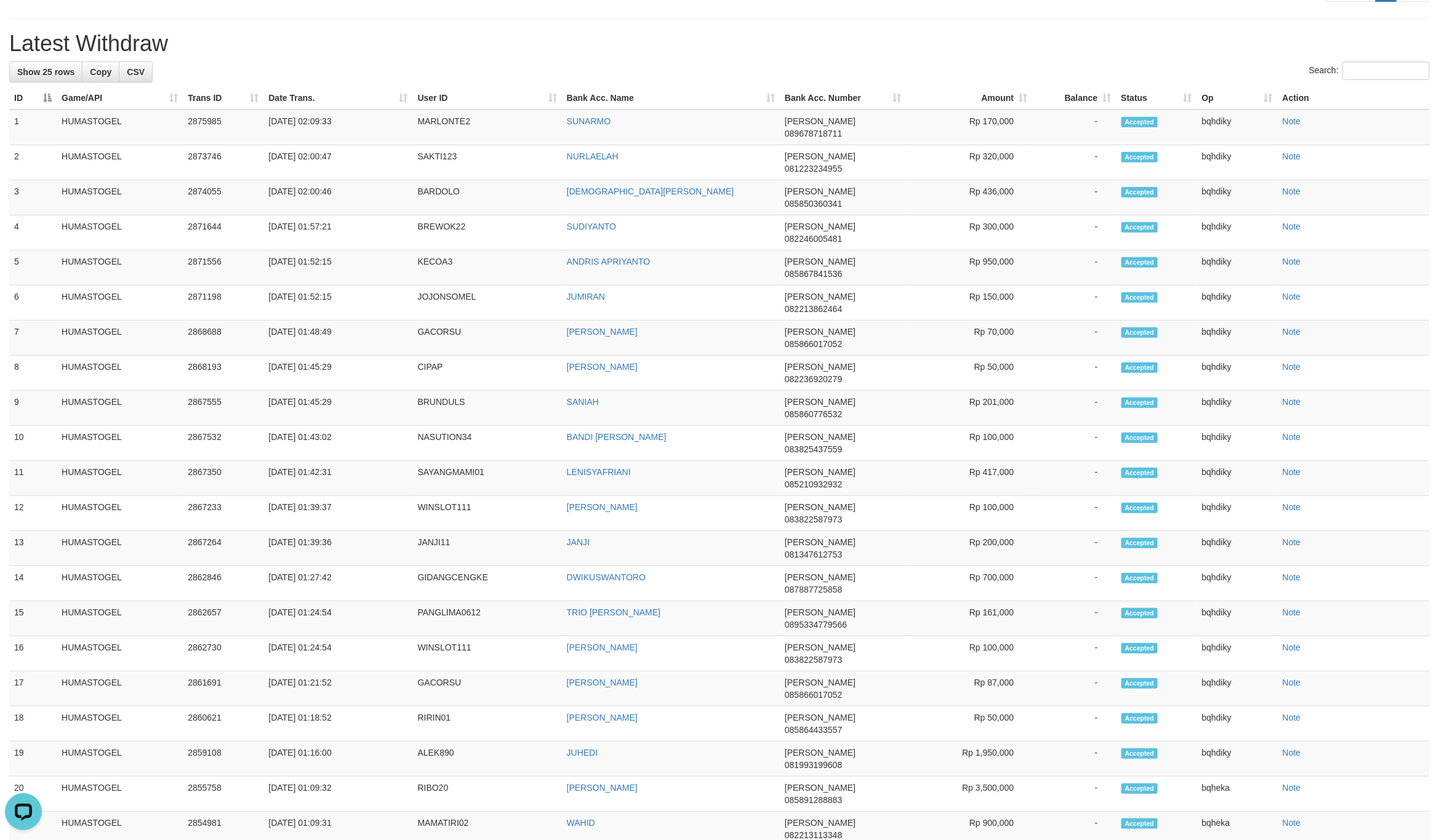
click at [668, 83] on div "Search:" at bounding box center [719, 72] width 1421 height 22
click at [429, 741] on td "ALEK890" at bounding box center [487, 759] width 149 height 35
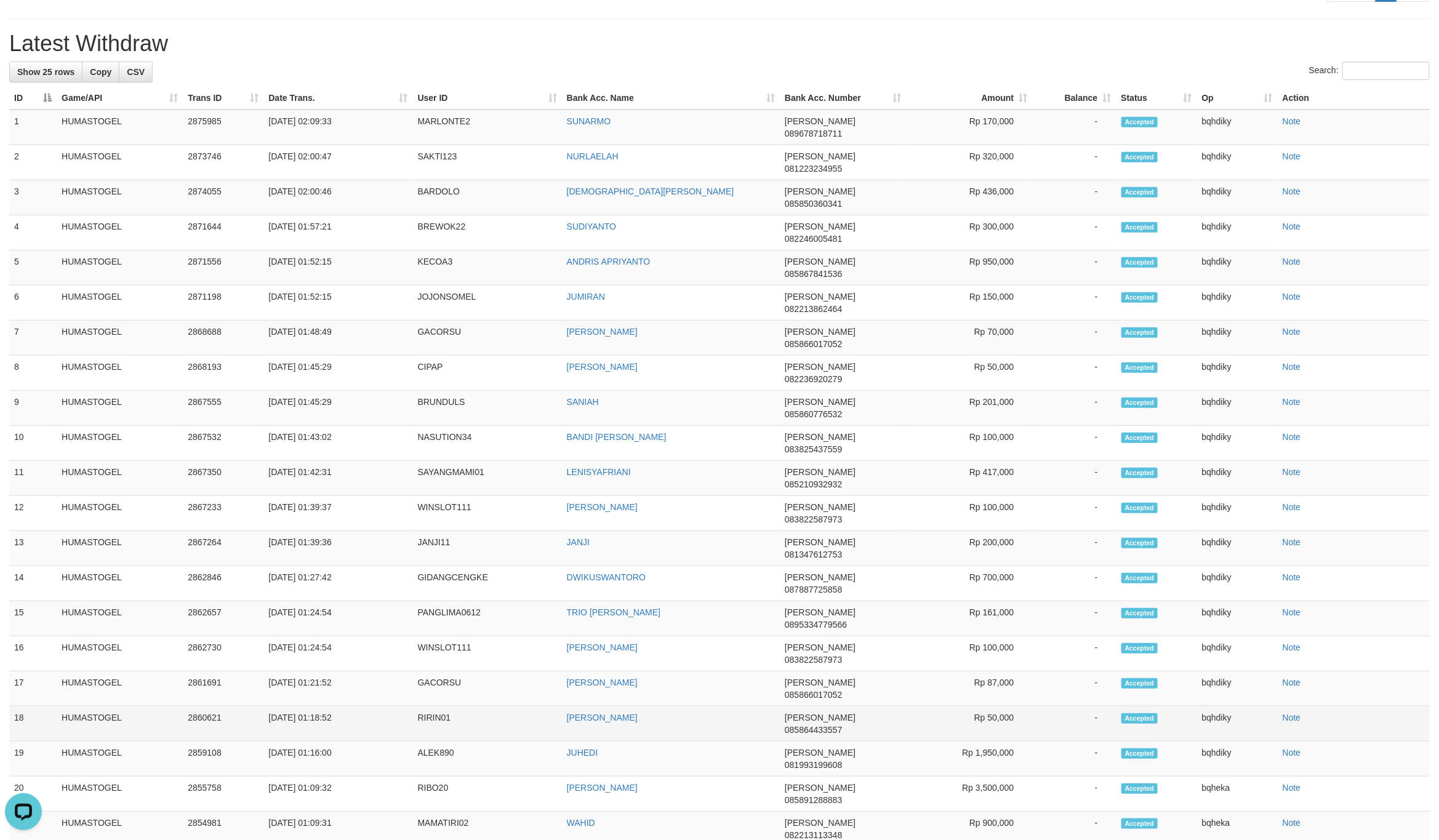
click at [438, 706] on td "RIRIN01" at bounding box center [487, 724] width 149 height 35
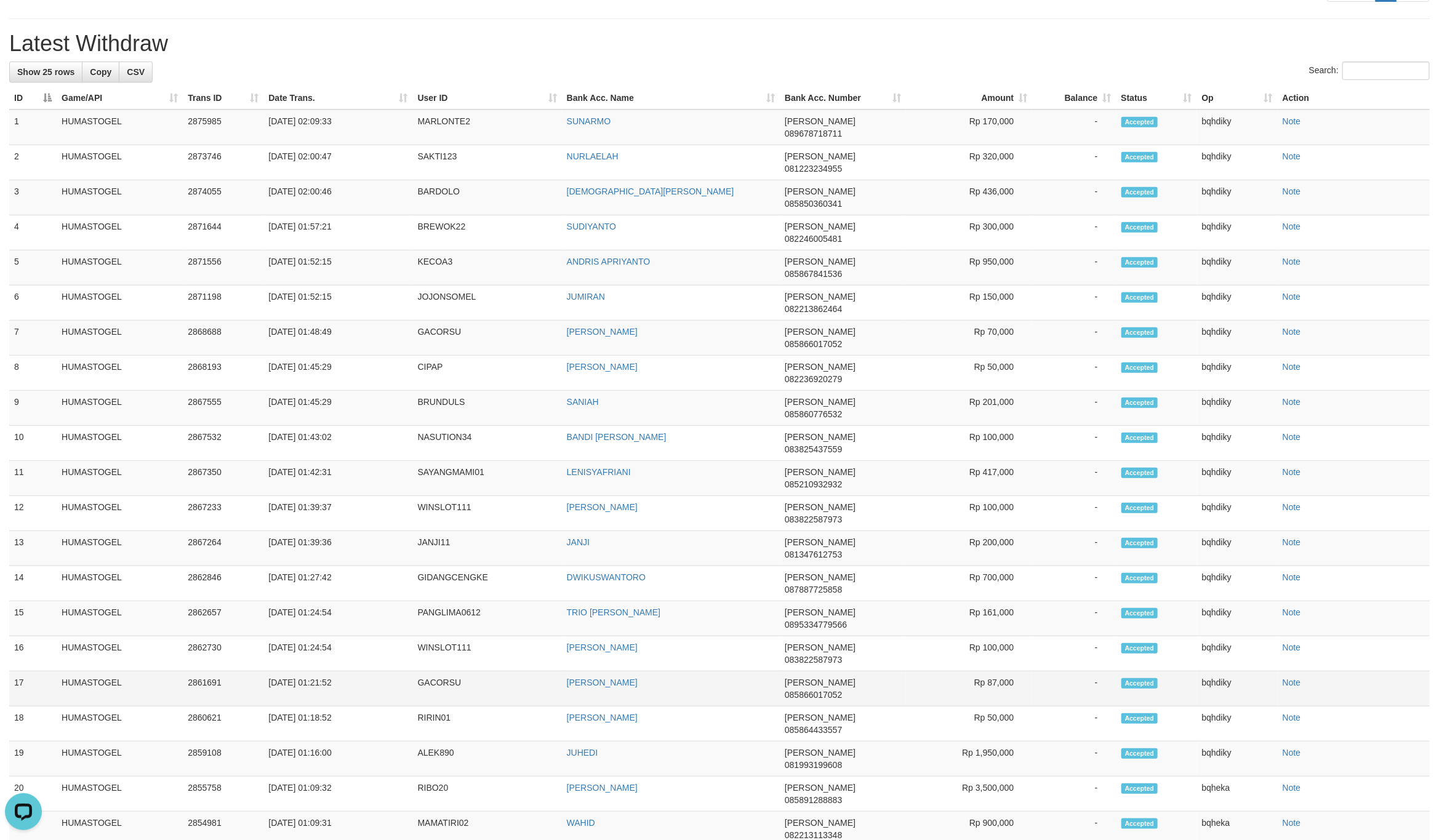
click at [451, 672] on td "GACORSU" at bounding box center [487, 689] width 149 height 35
click at [439, 672] on td "GACORSU" at bounding box center [487, 689] width 149 height 35
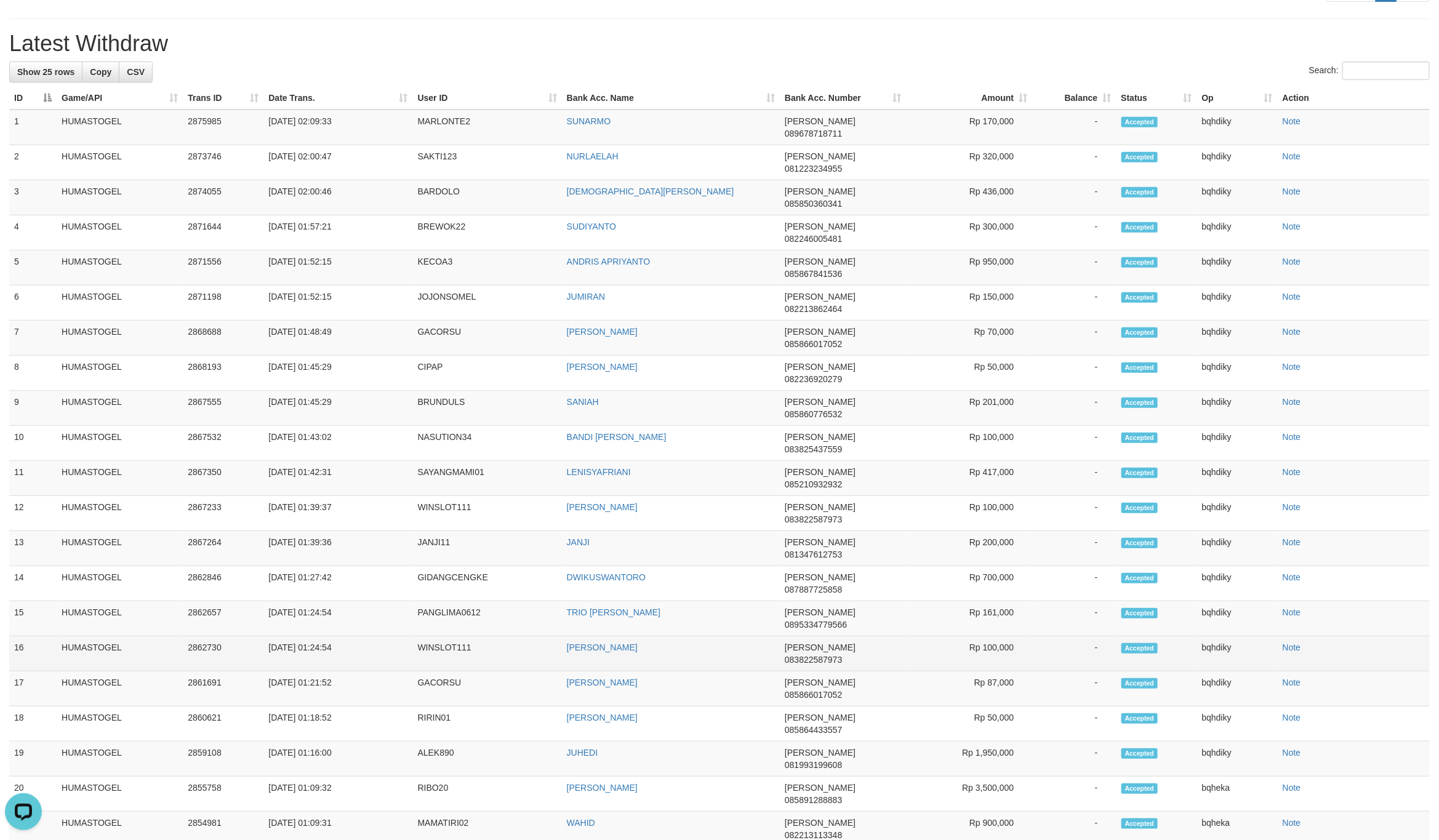
click at [443, 636] on td "WINSLOT111" at bounding box center [487, 653] width 149 height 35
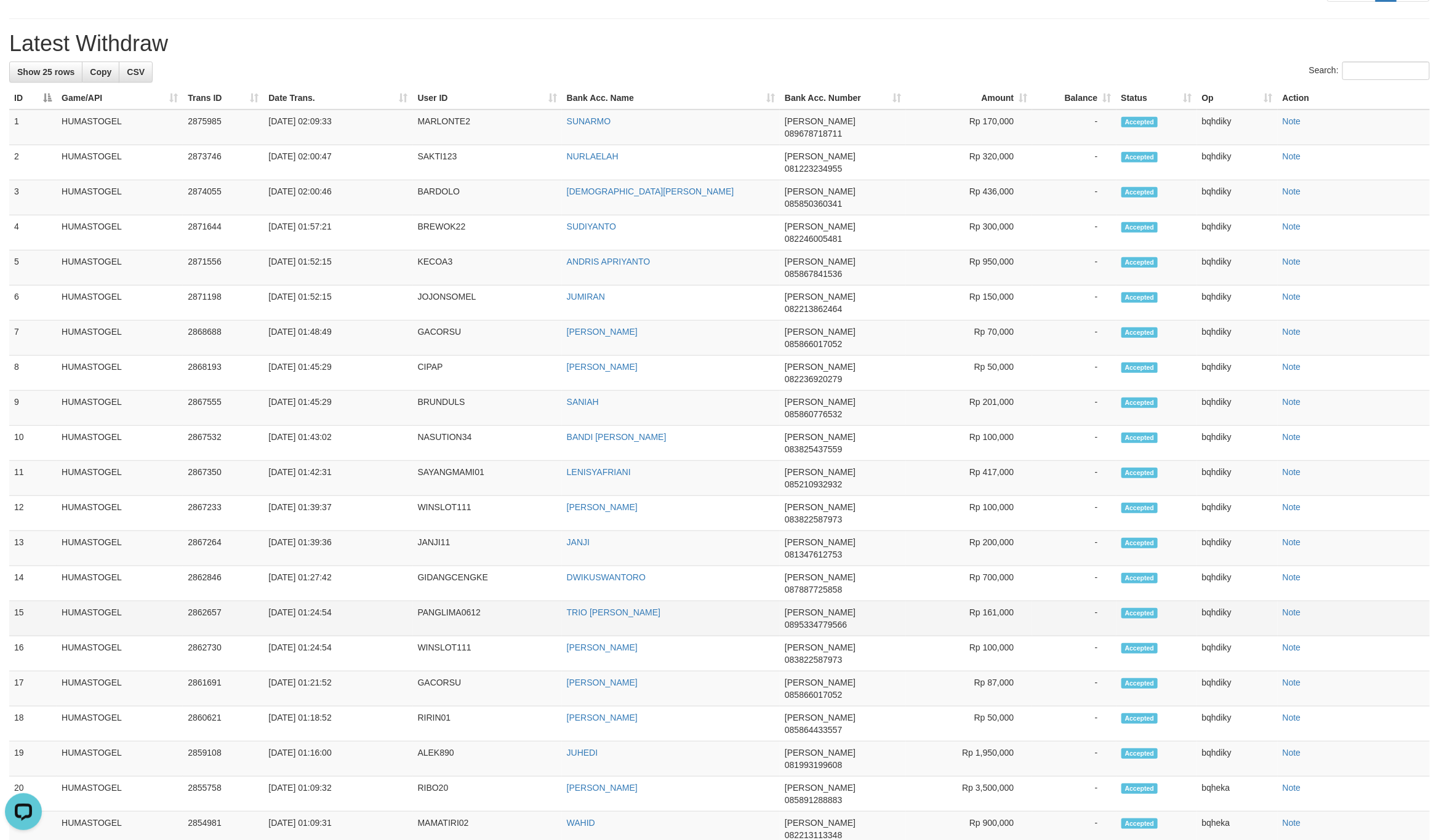
click at [455, 601] on td "PANGLIMA0612" at bounding box center [487, 618] width 149 height 35
click at [743, 531] on td "JANJI" at bounding box center [671, 549] width 218 height 35
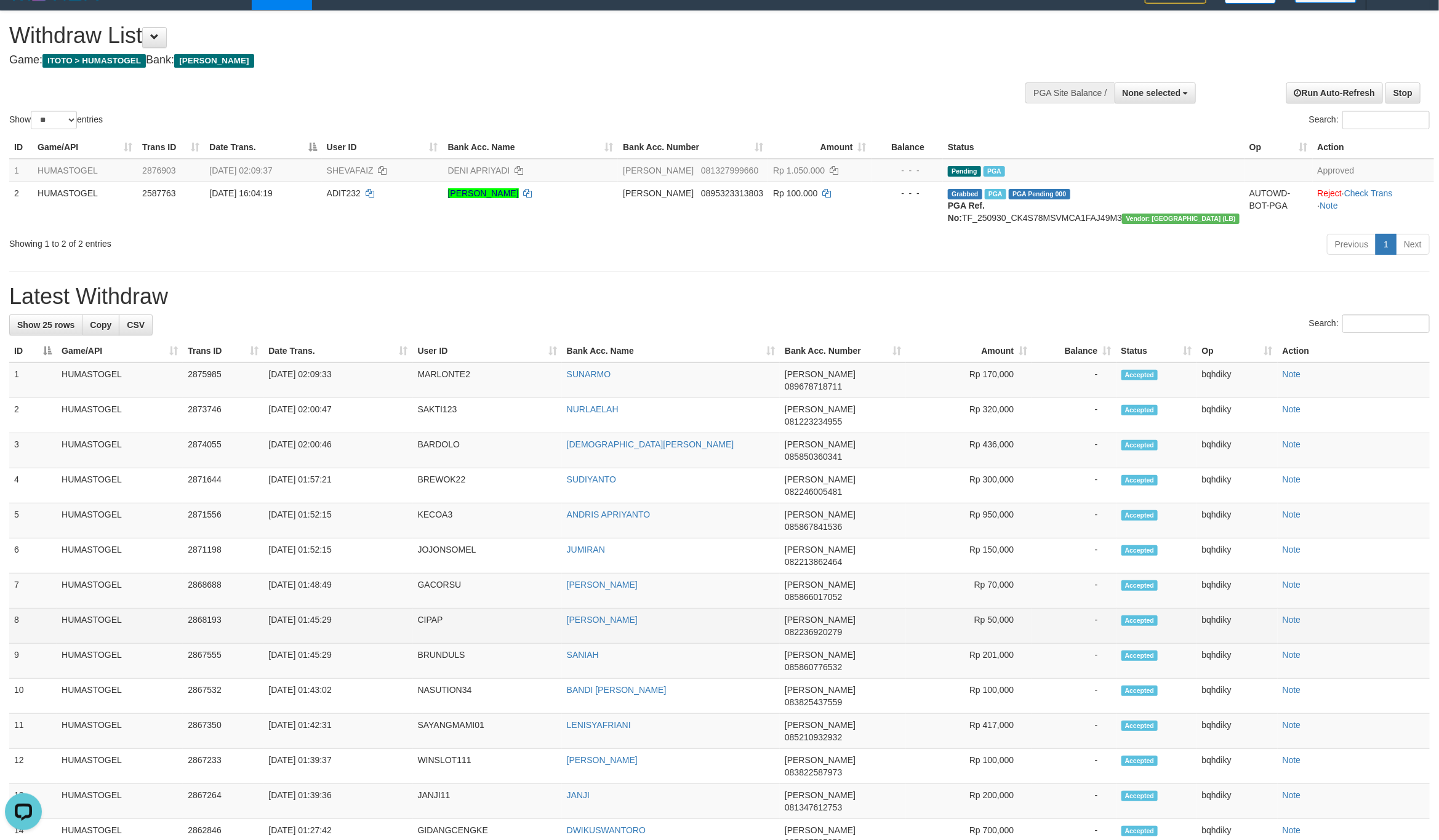
scroll to position [0, 0]
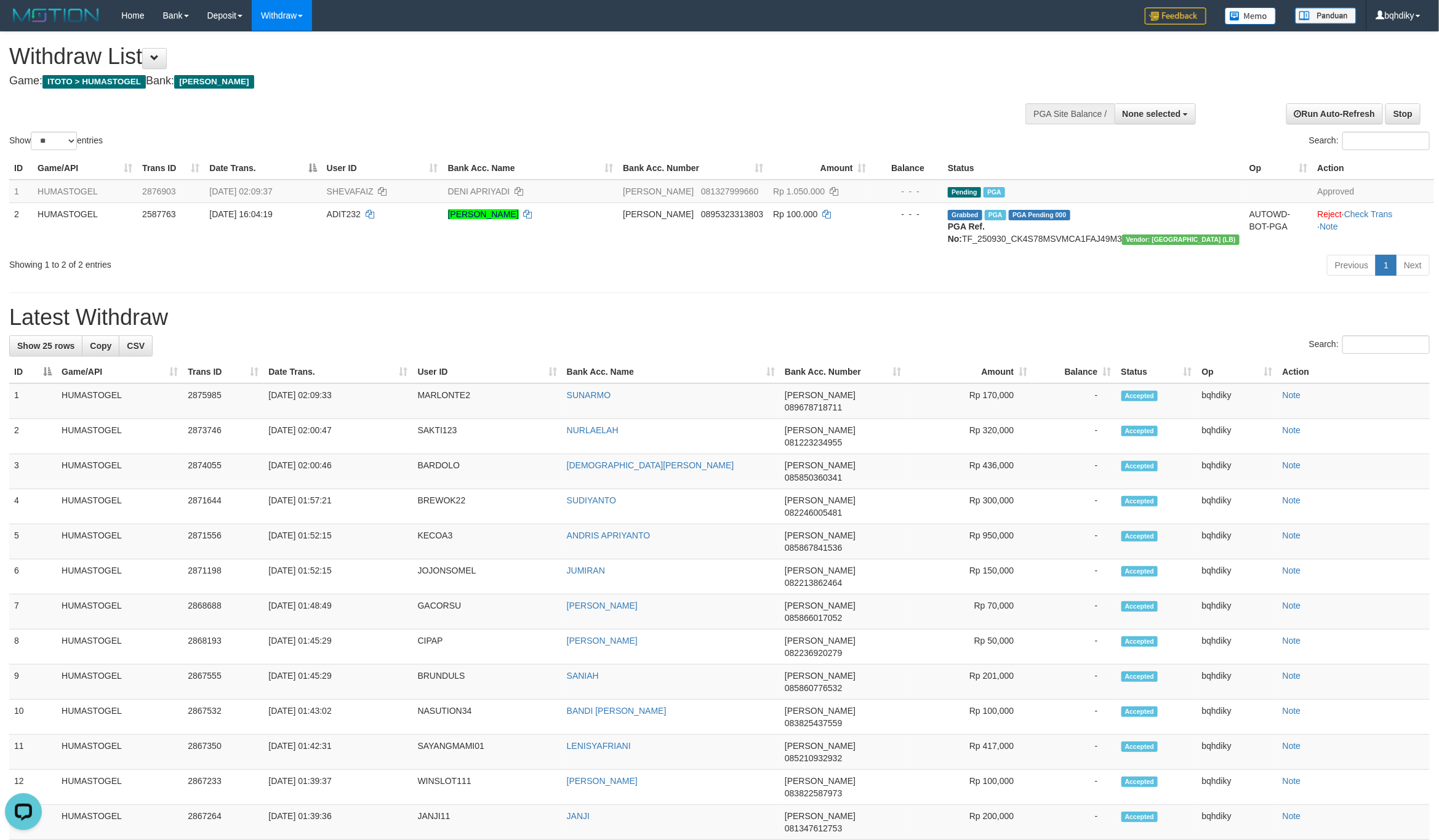
click at [422, 805] on td "JANJI11" at bounding box center [487, 823] width 149 height 35
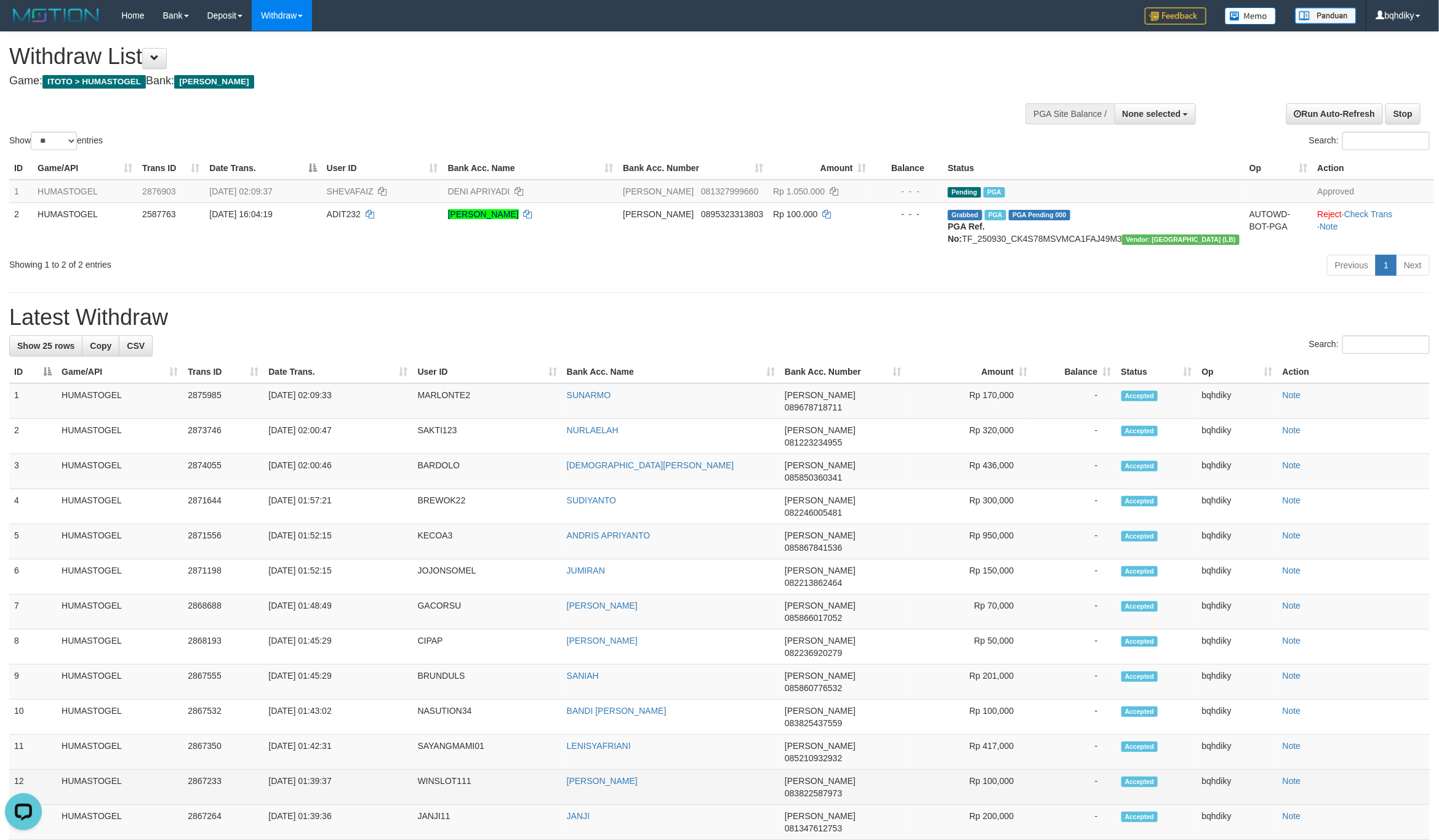
click at [451, 769] on td "WINSLOT111" at bounding box center [487, 787] width 149 height 35
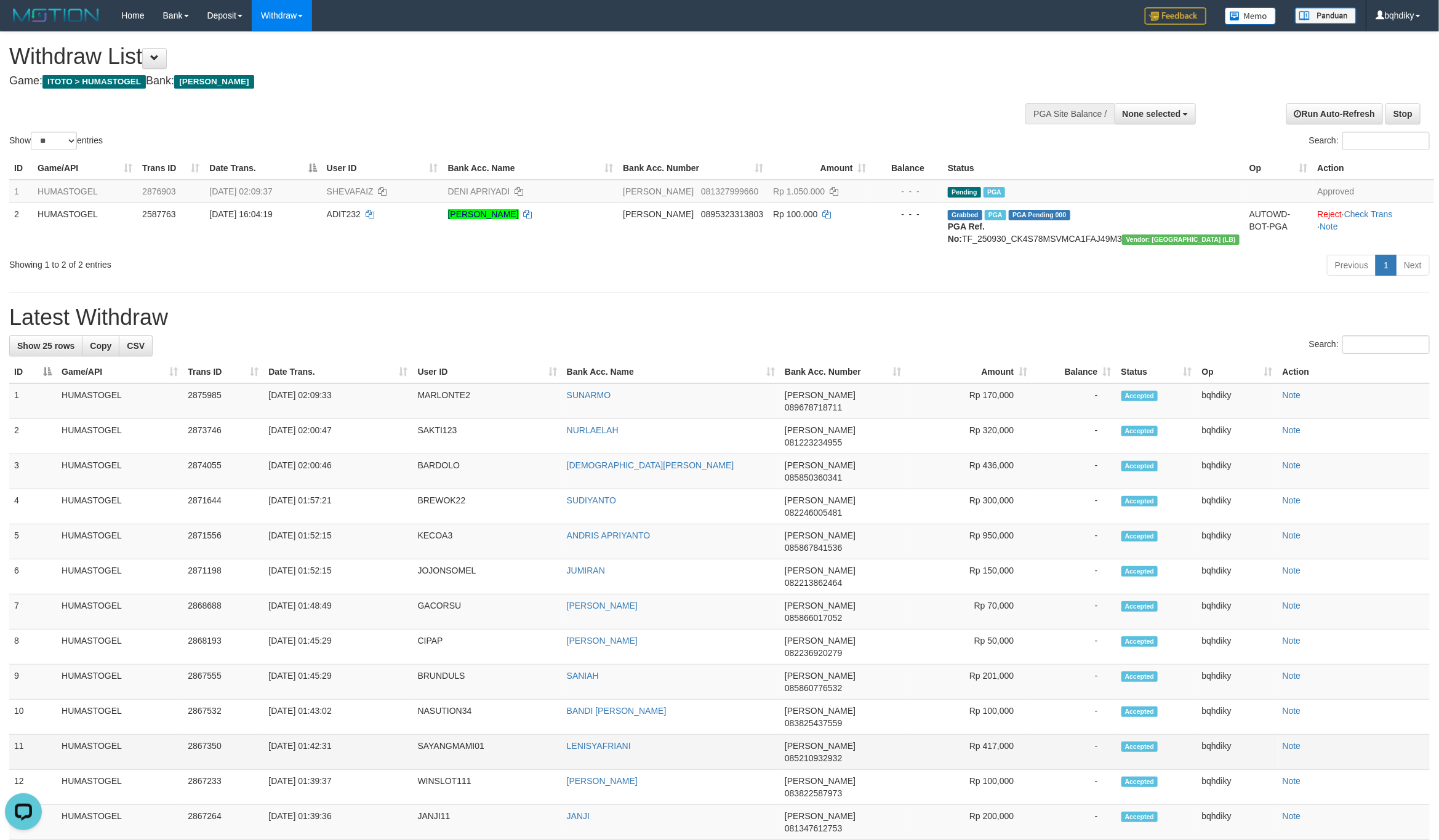
click at [443, 735] on td "SAYANGMAMI01" at bounding box center [487, 752] width 149 height 35
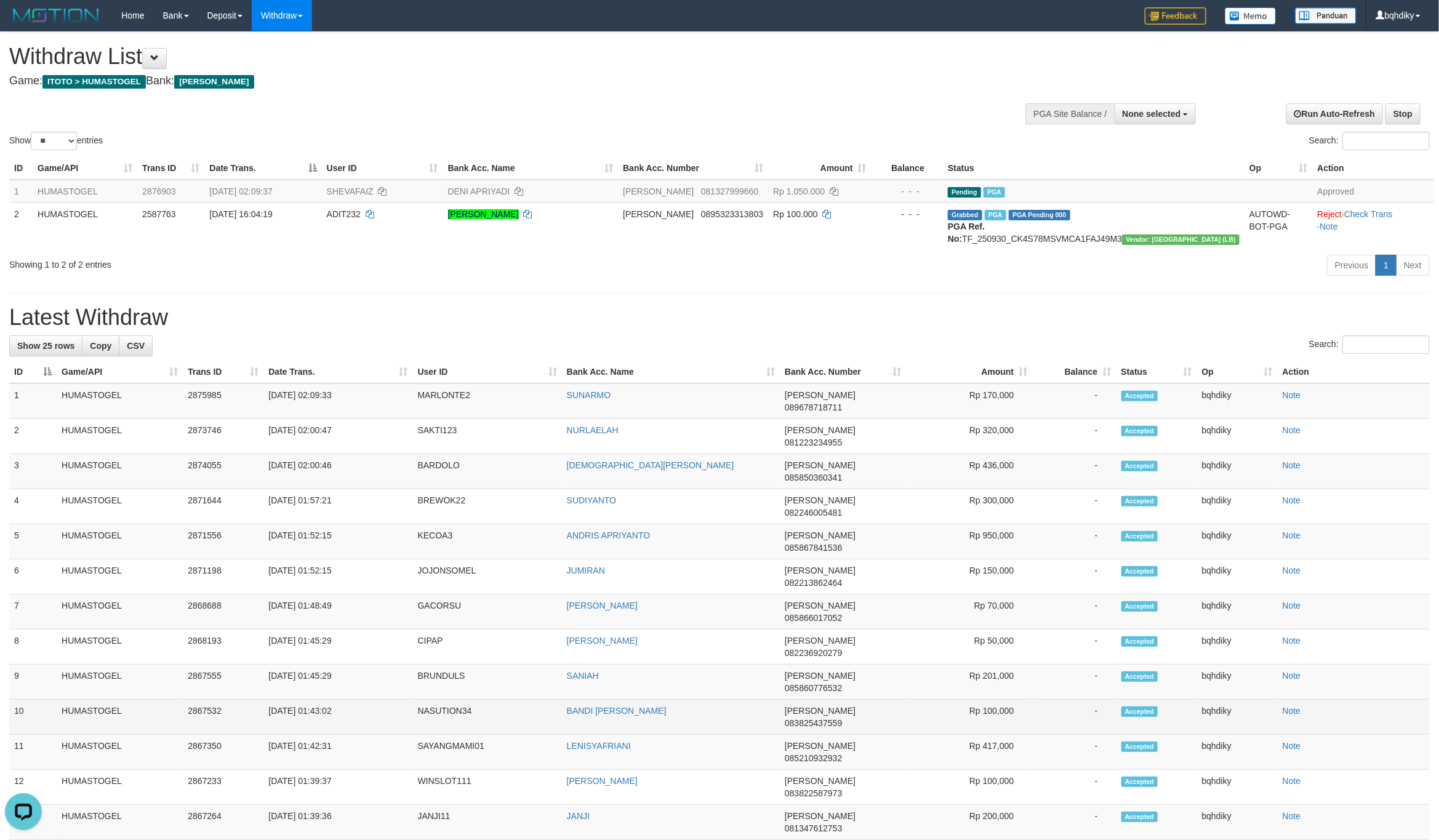
click at [438, 700] on td "NASUTION34" at bounding box center [487, 717] width 149 height 35
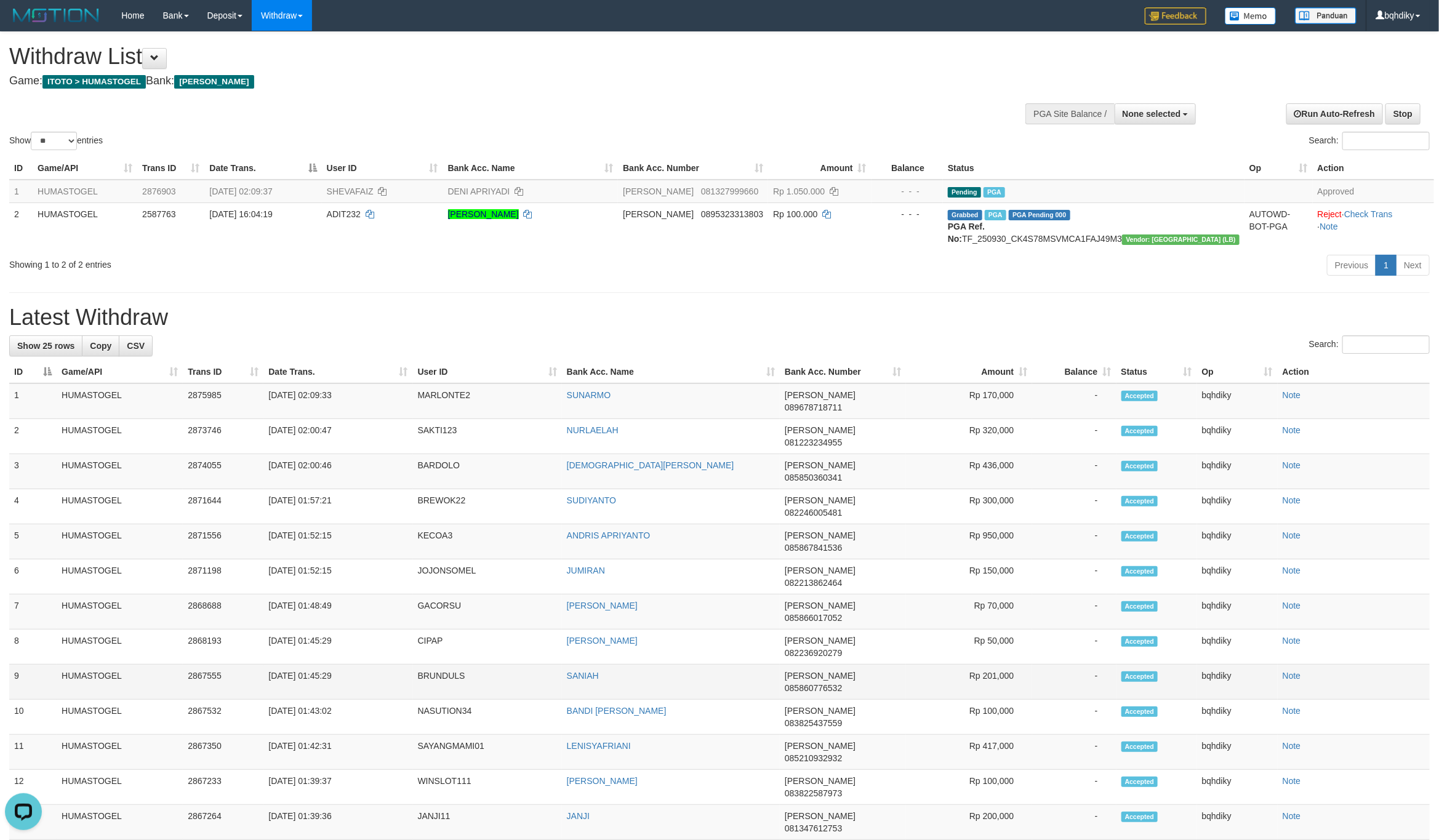
click at [443, 665] on td "BRUNDULS" at bounding box center [487, 682] width 149 height 35
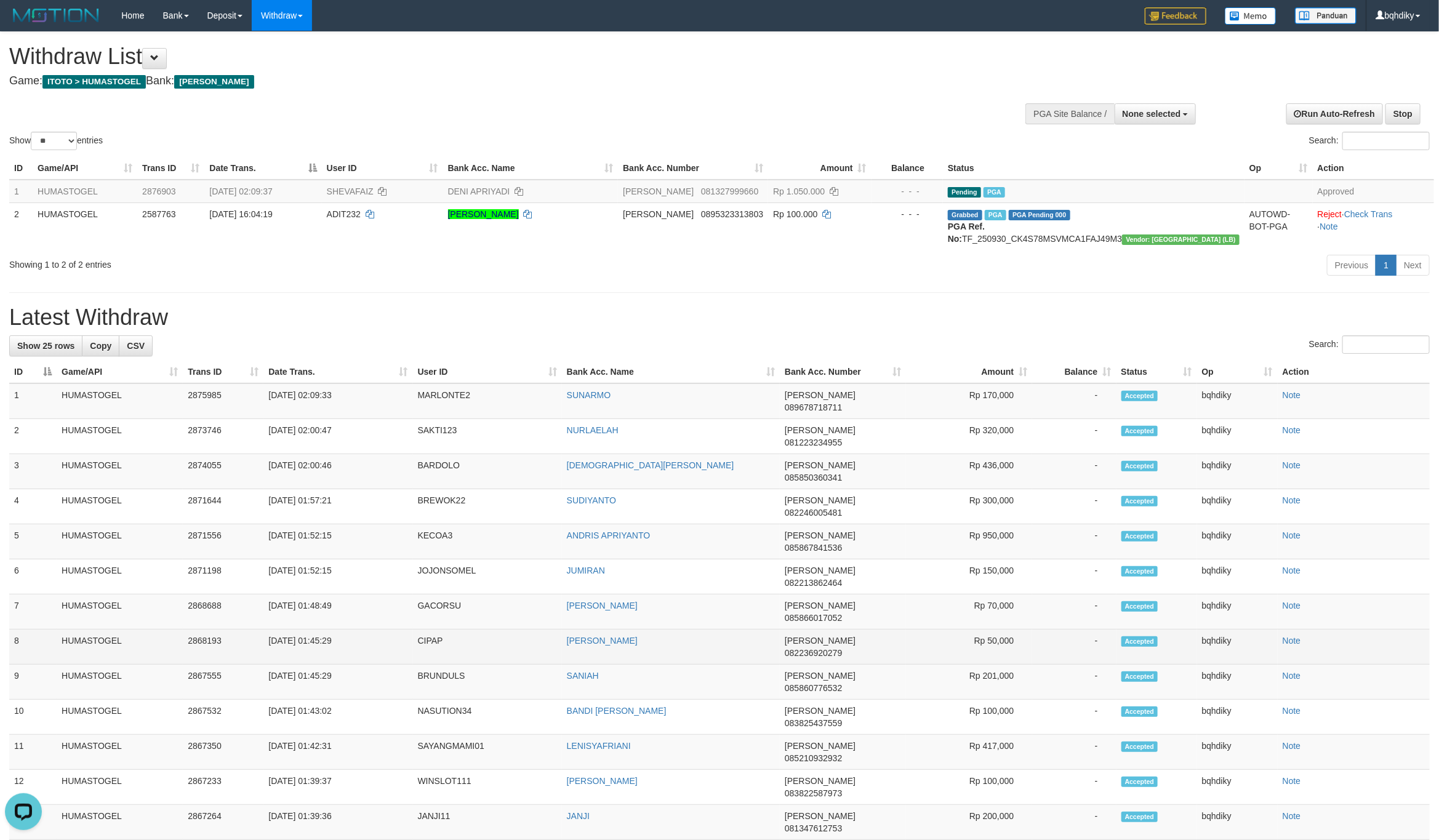
click at [425, 629] on td "CIPAP" at bounding box center [487, 647] width 149 height 35
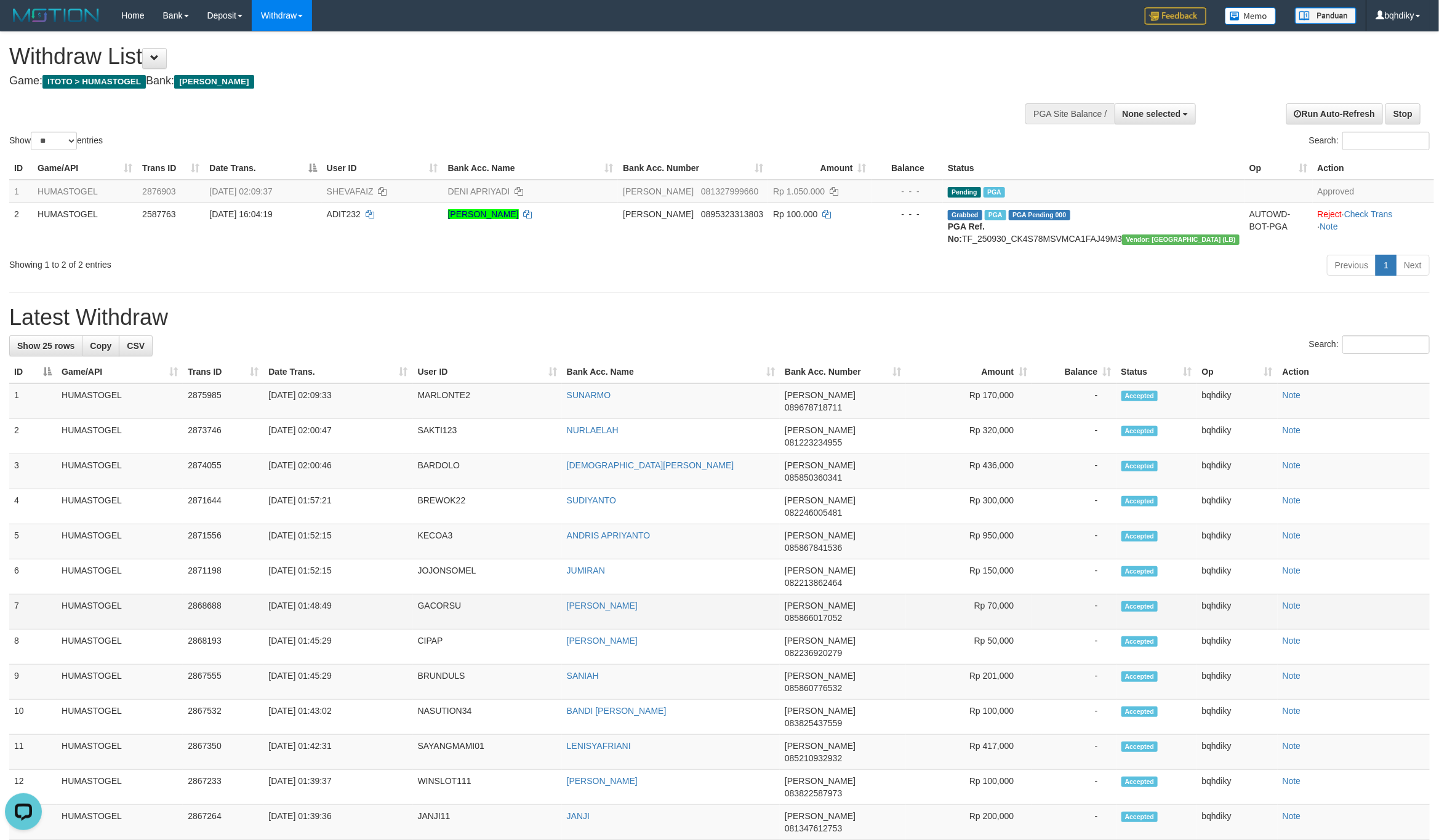
click at [425, 594] on td "GACORSU" at bounding box center [487, 612] width 149 height 35
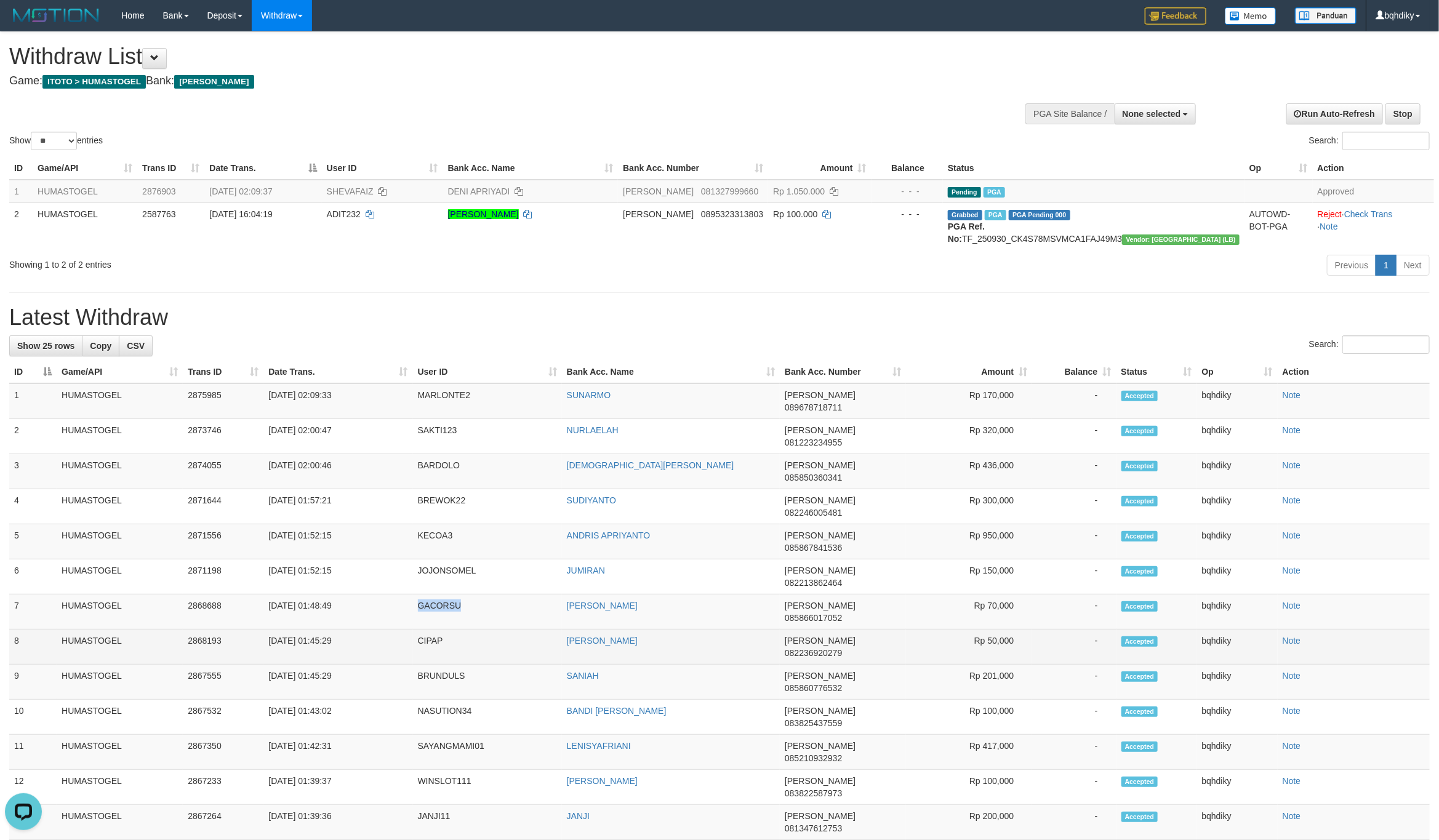
click at [1006, 629] on td "Rp 50,000" at bounding box center [969, 647] width 126 height 35
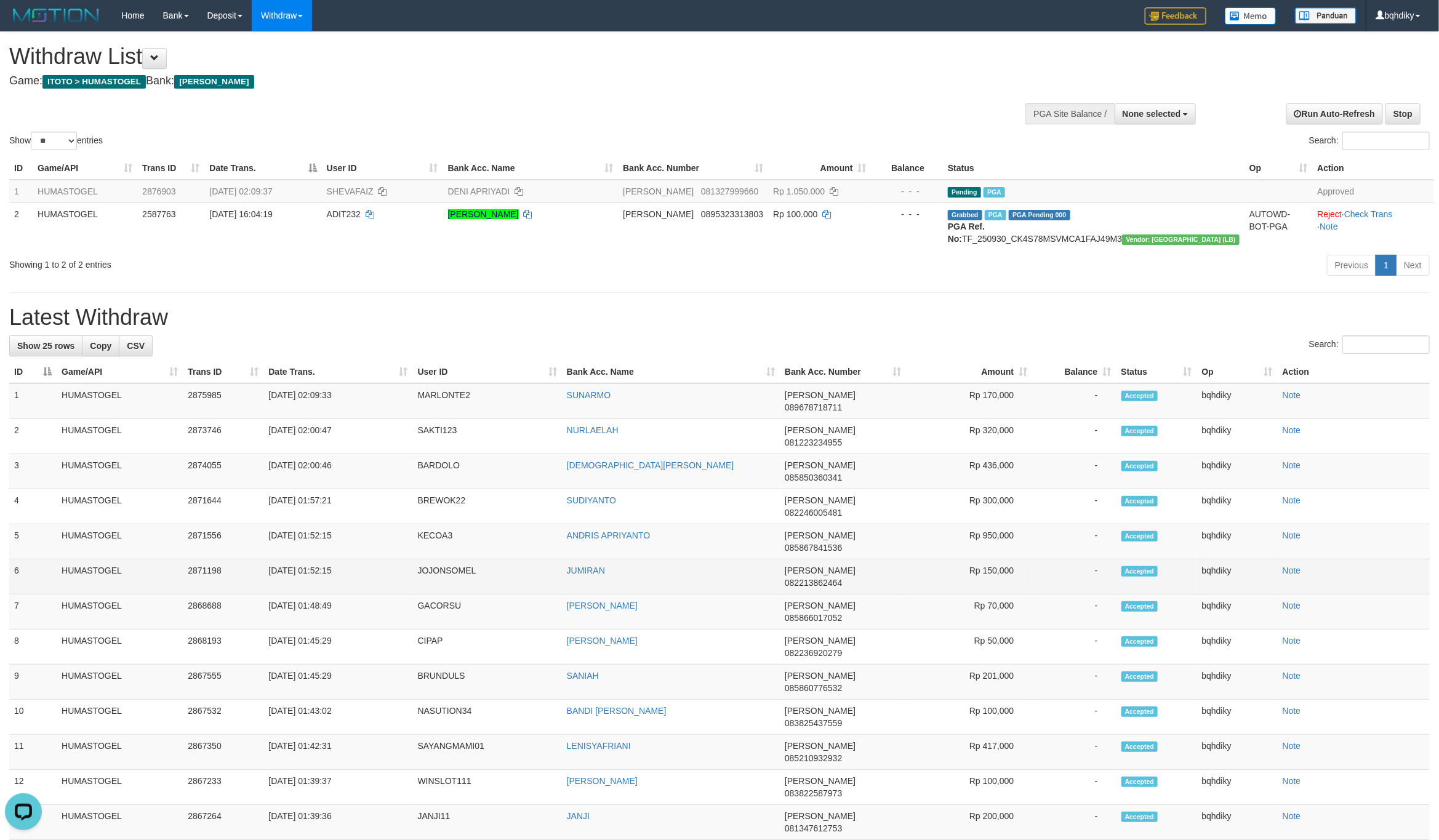
click at [443, 559] on td "JOJONSOMEL" at bounding box center [487, 577] width 149 height 35
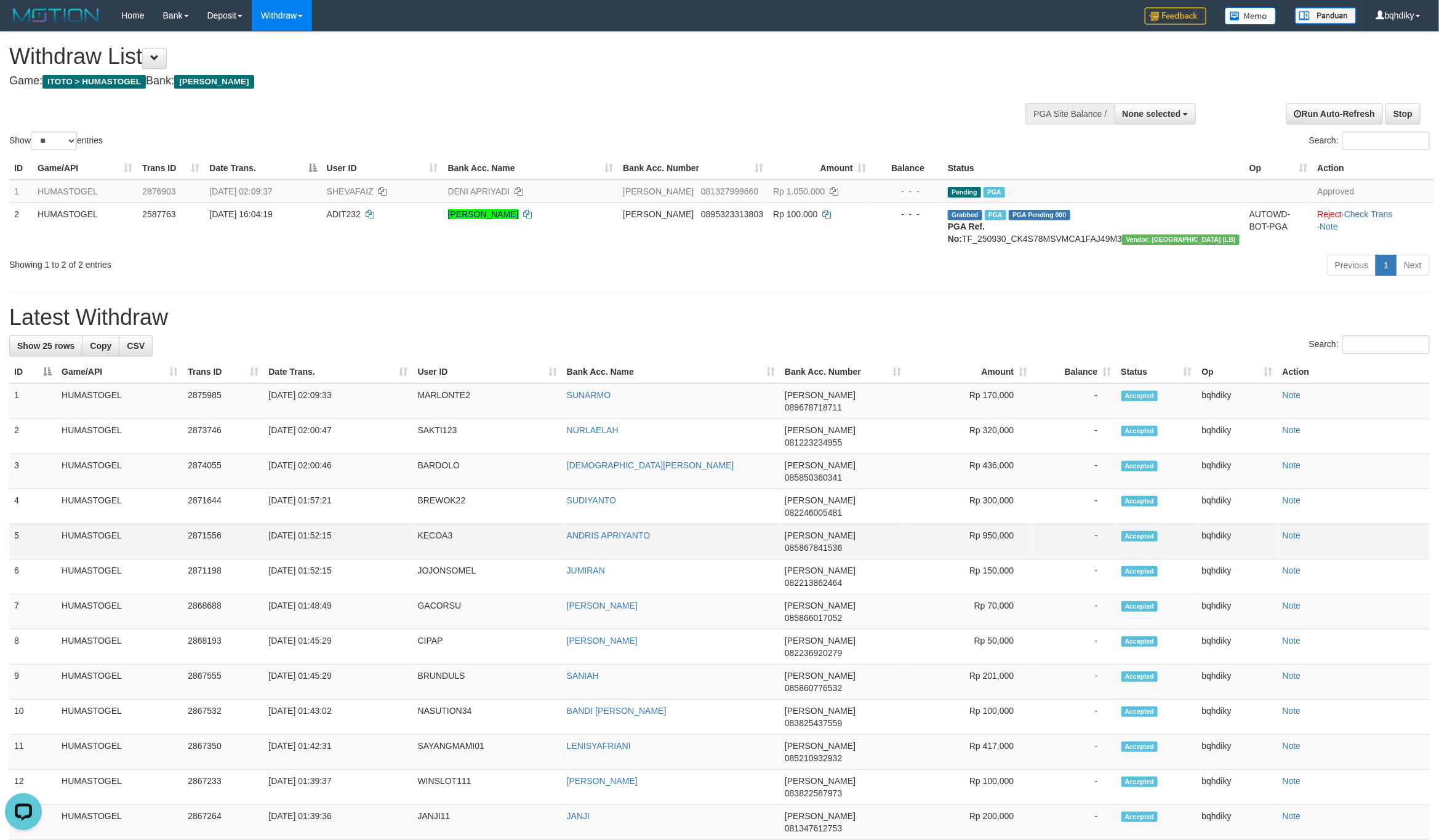
click at [428, 525] on td "KECOA3" at bounding box center [487, 542] width 149 height 35
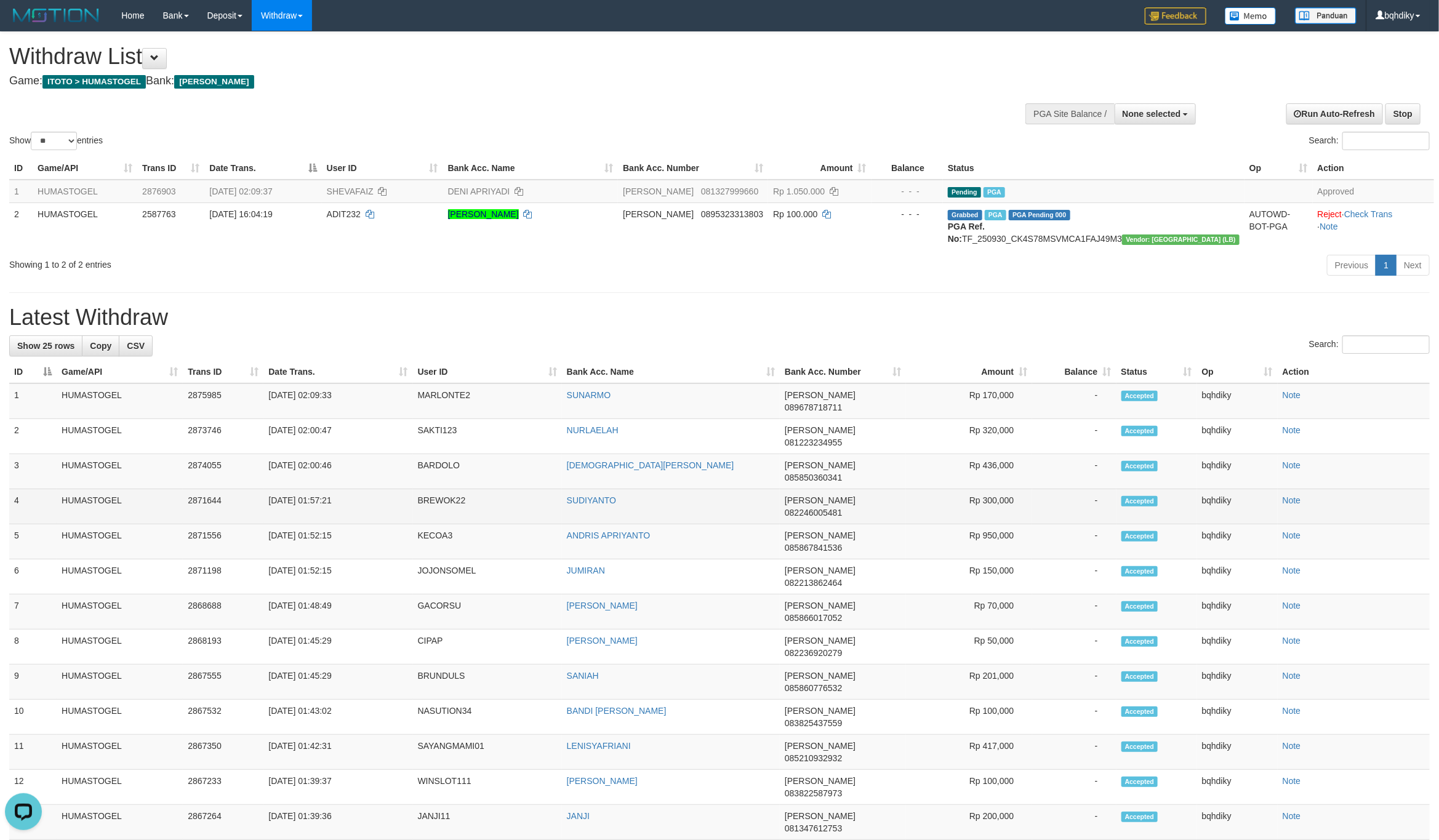
click at [420, 489] on td "BREWOK22" at bounding box center [487, 506] width 149 height 35
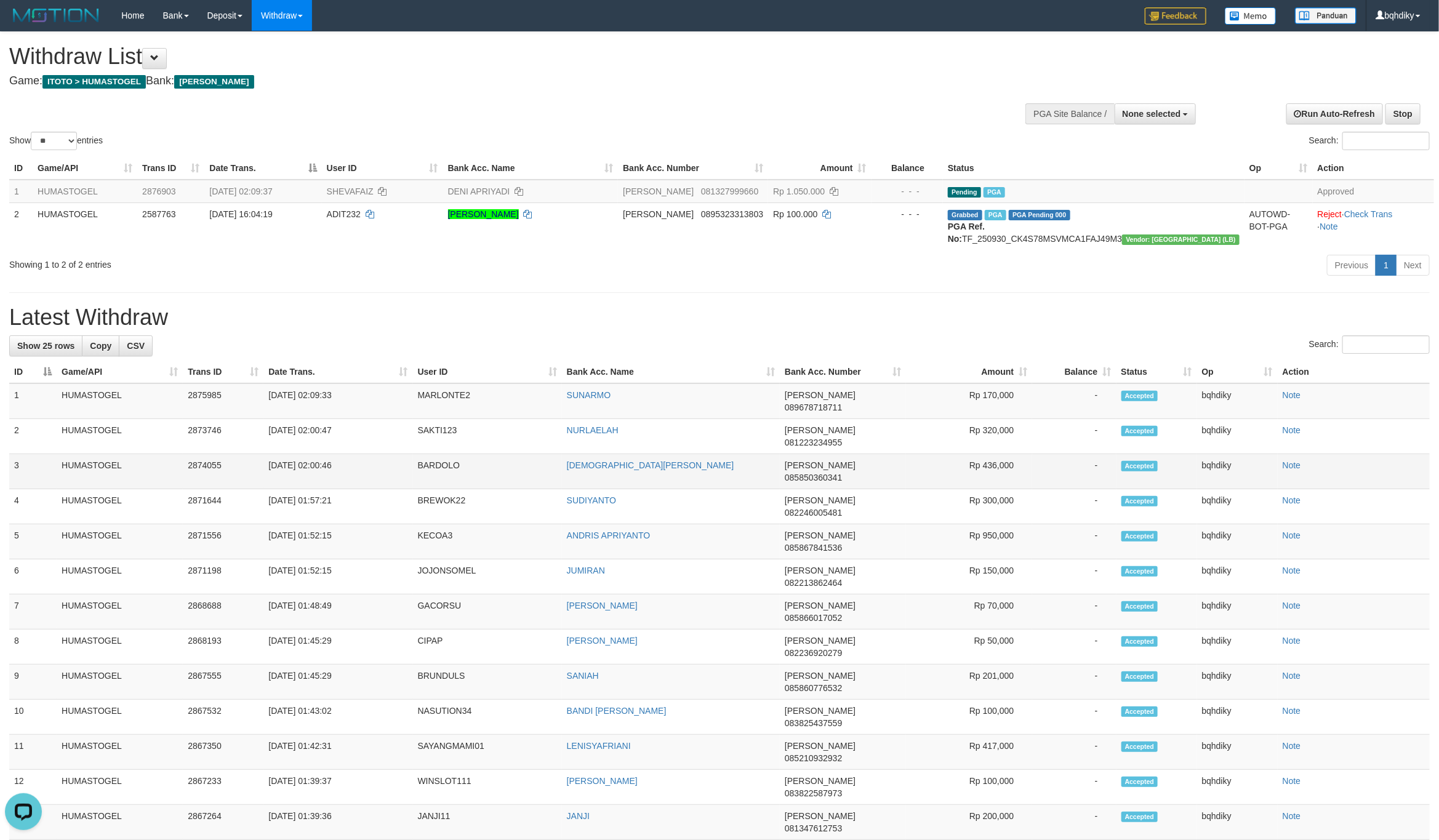
click at [431, 454] on td "BARDOLO" at bounding box center [487, 471] width 149 height 35
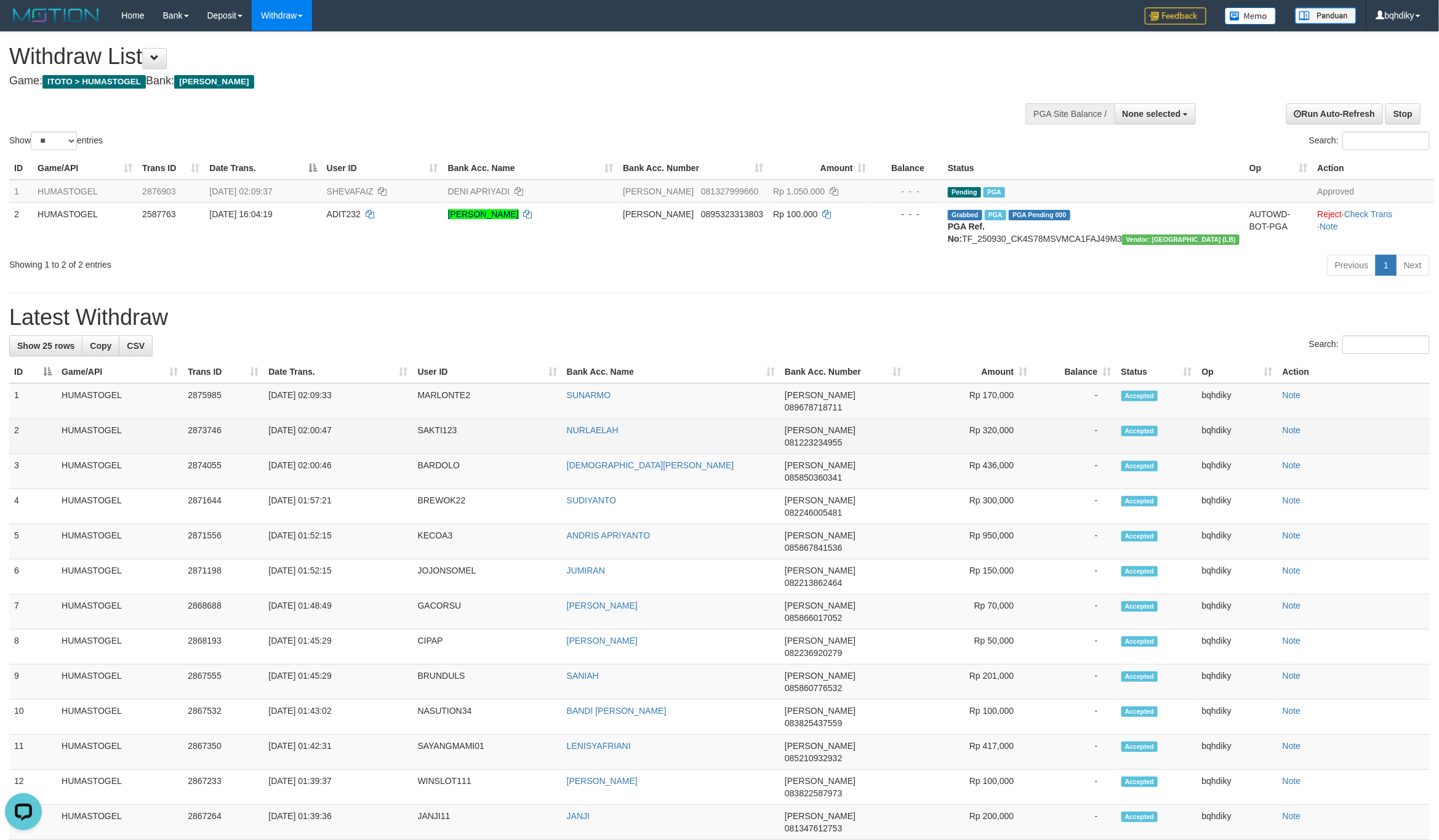
click at [424, 431] on td "SAKTI123" at bounding box center [487, 437] width 149 height 35
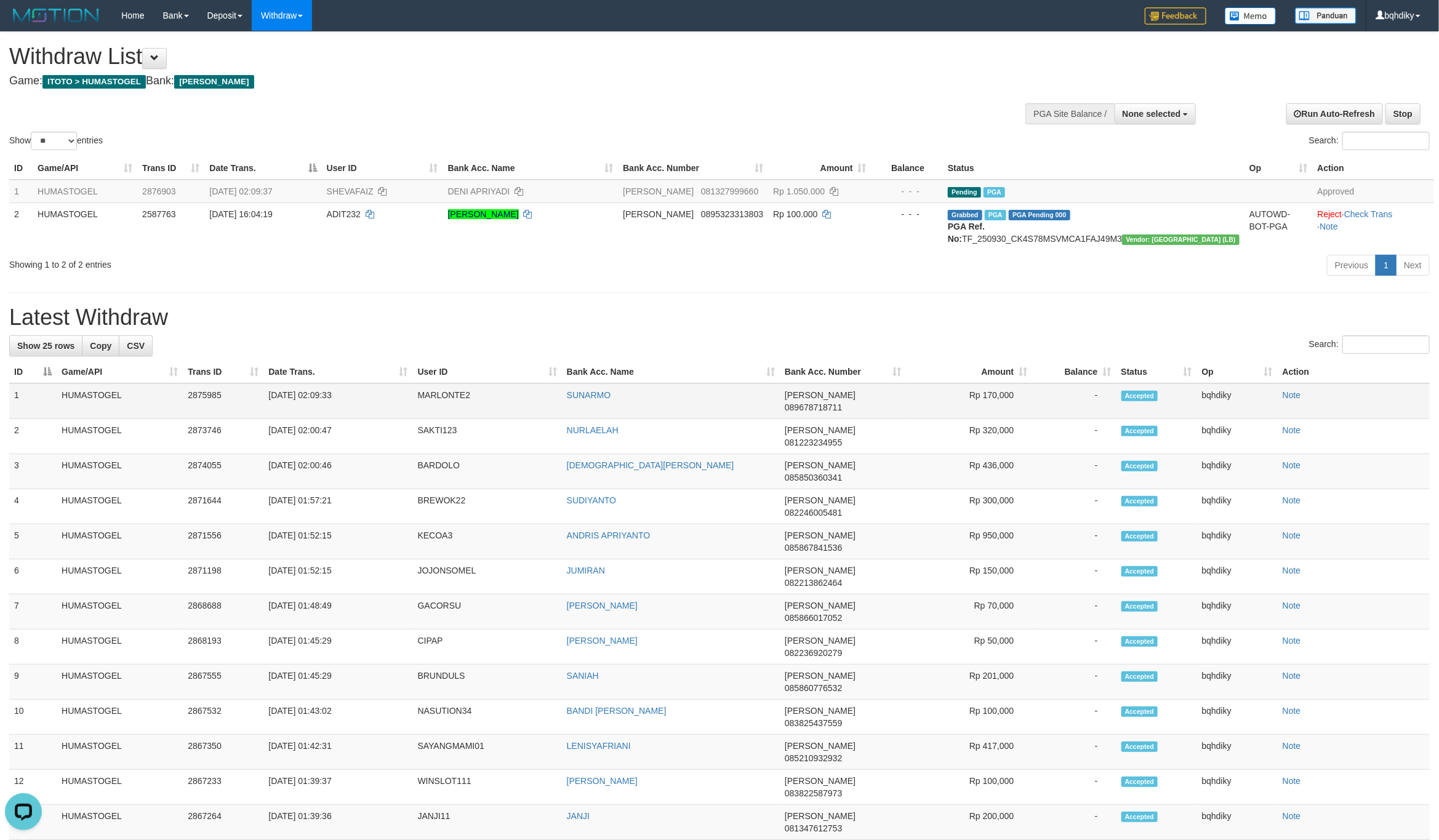
click at [443, 404] on td "MARLONTE2" at bounding box center [487, 401] width 149 height 36
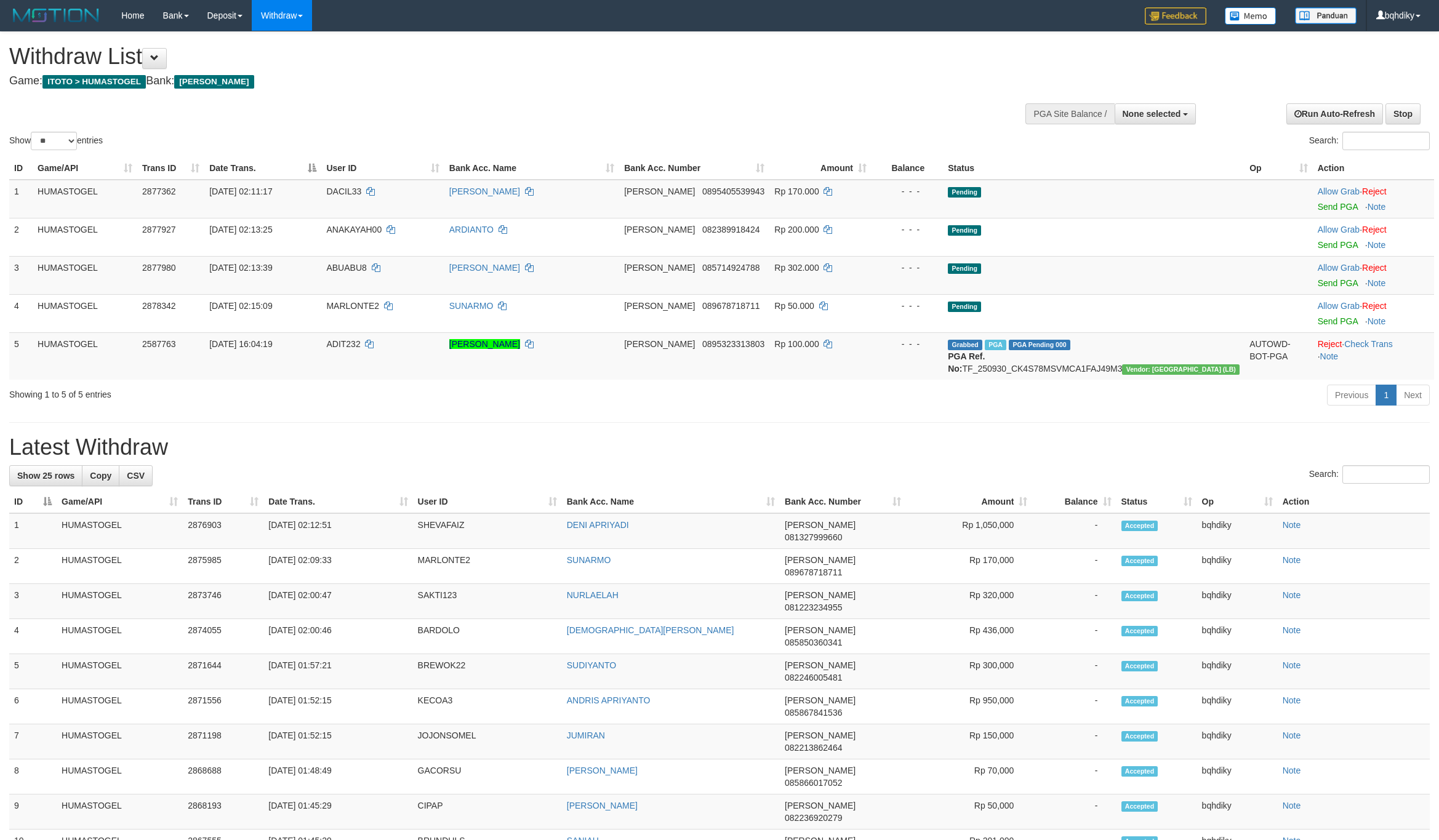
select select
select select "**"
click at [1328, 207] on link "Send PGA" at bounding box center [1338, 207] width 40 height 10
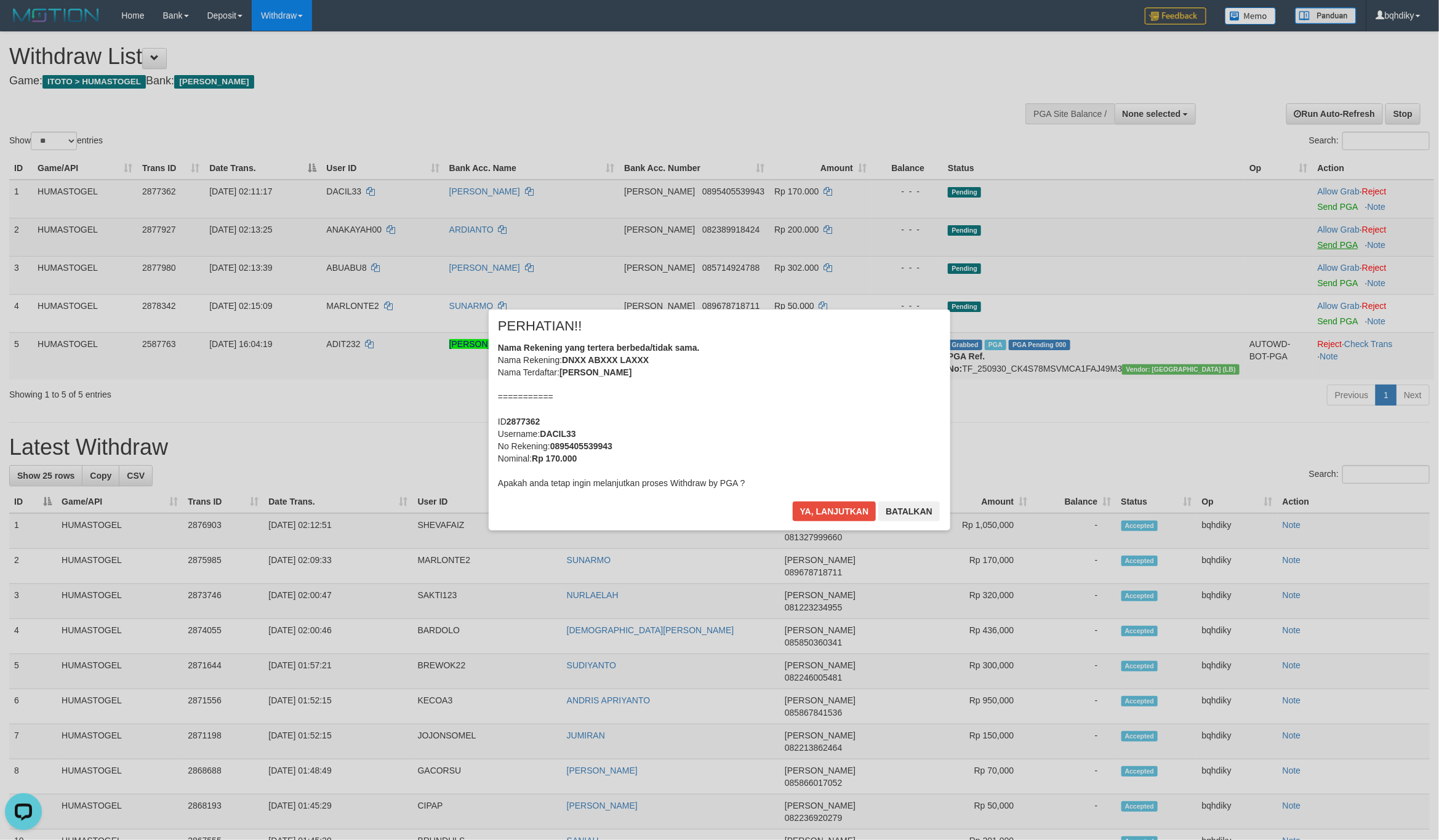
click at [1324, 242] on div "× PERHATIAN!! Nama Rekening yang tertera berbeda/tidak sama. Nama Rekening: DNX…" at bounding box center [719, 420] width 1439 height 840
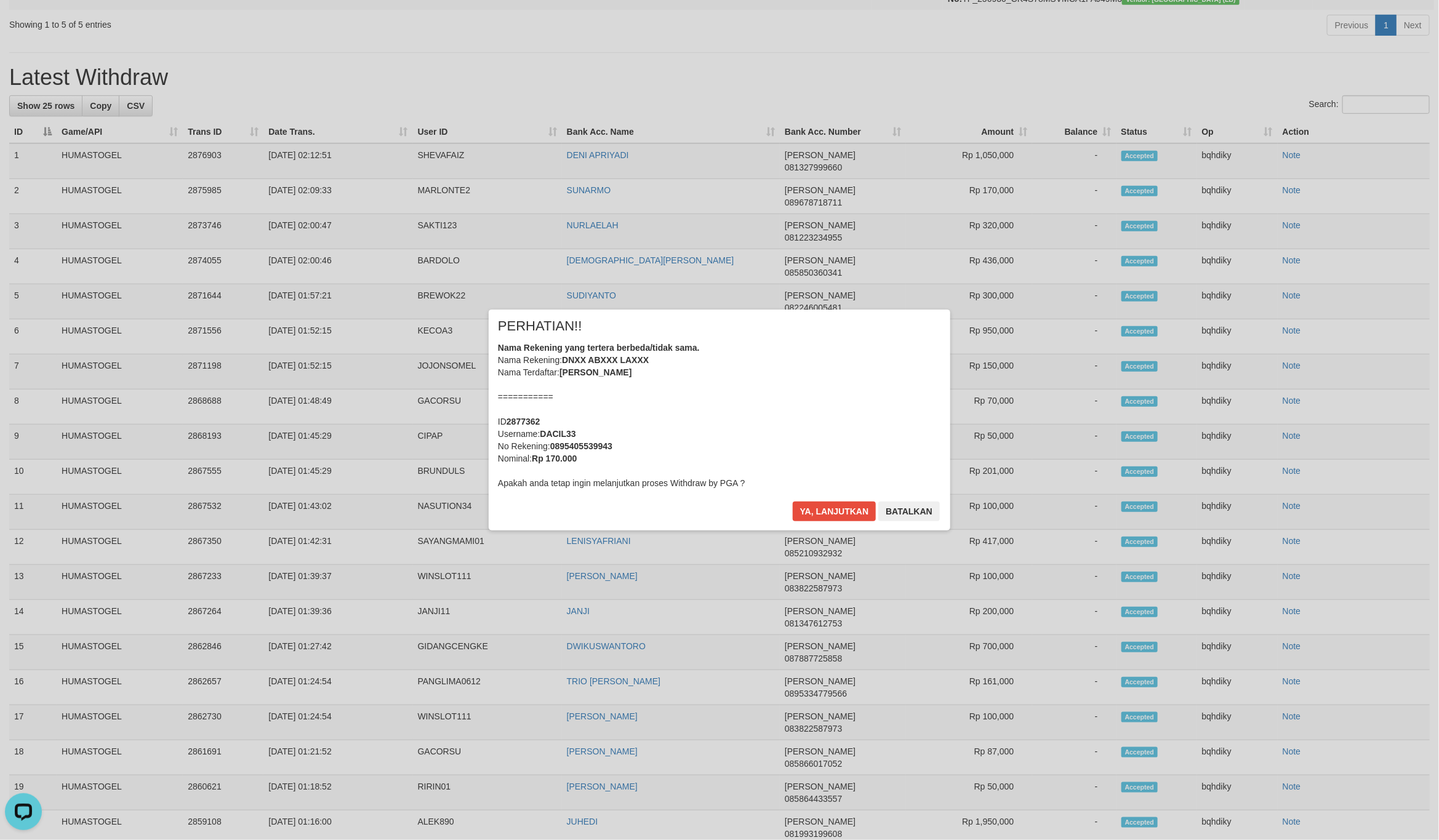
scroll to position [404, 0]
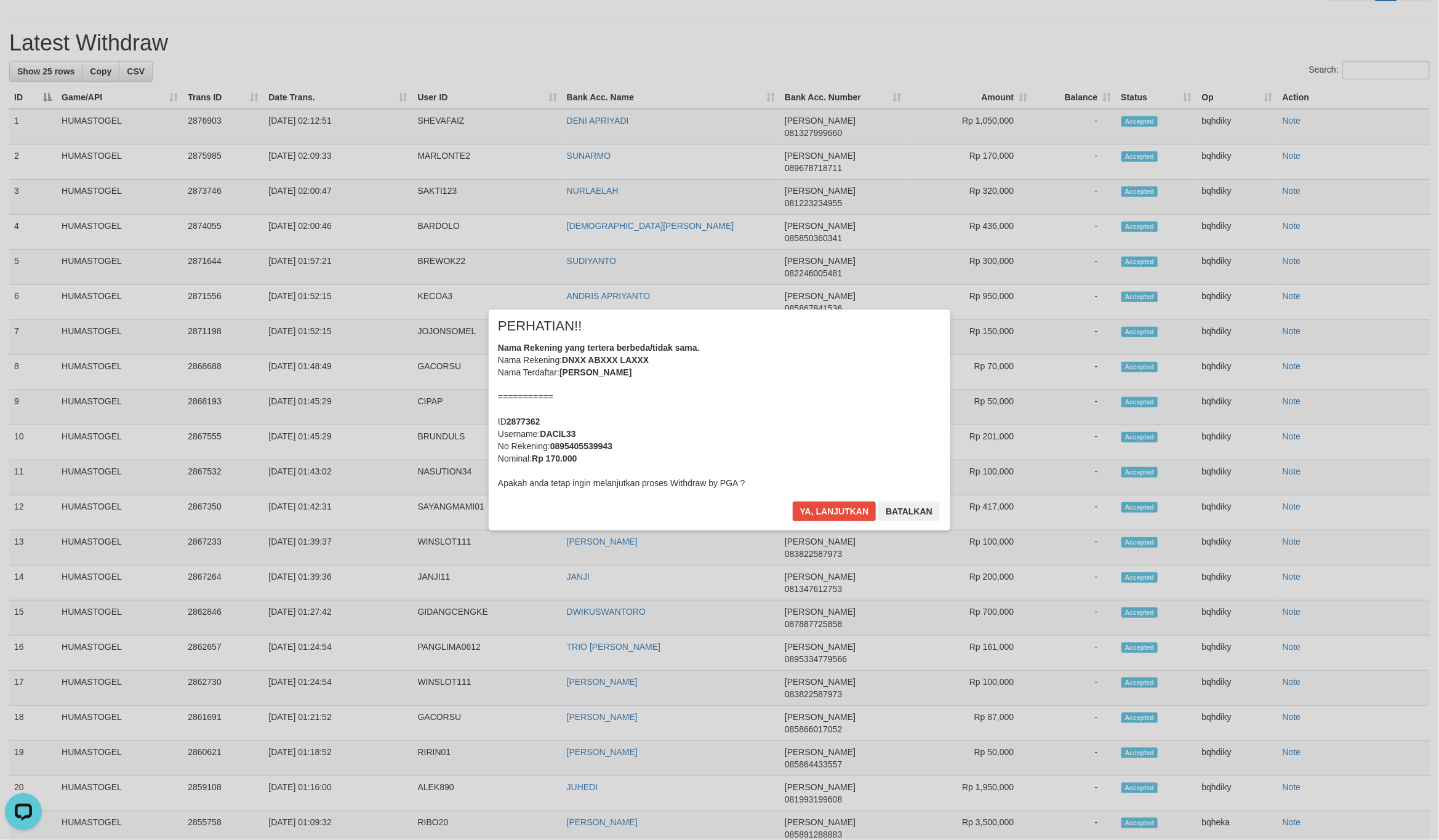
click at [831, 499] on div "× PERHATIAN!! Nama Rekening yang tertera berbeda/tidak sama. Nama Rekening: DNX…" at bounding box center [720, 419] width 462 height 220
click at [834, 514] on button "Ya, lanjutkan" at bounding box center [835, 511] width 84 height 20
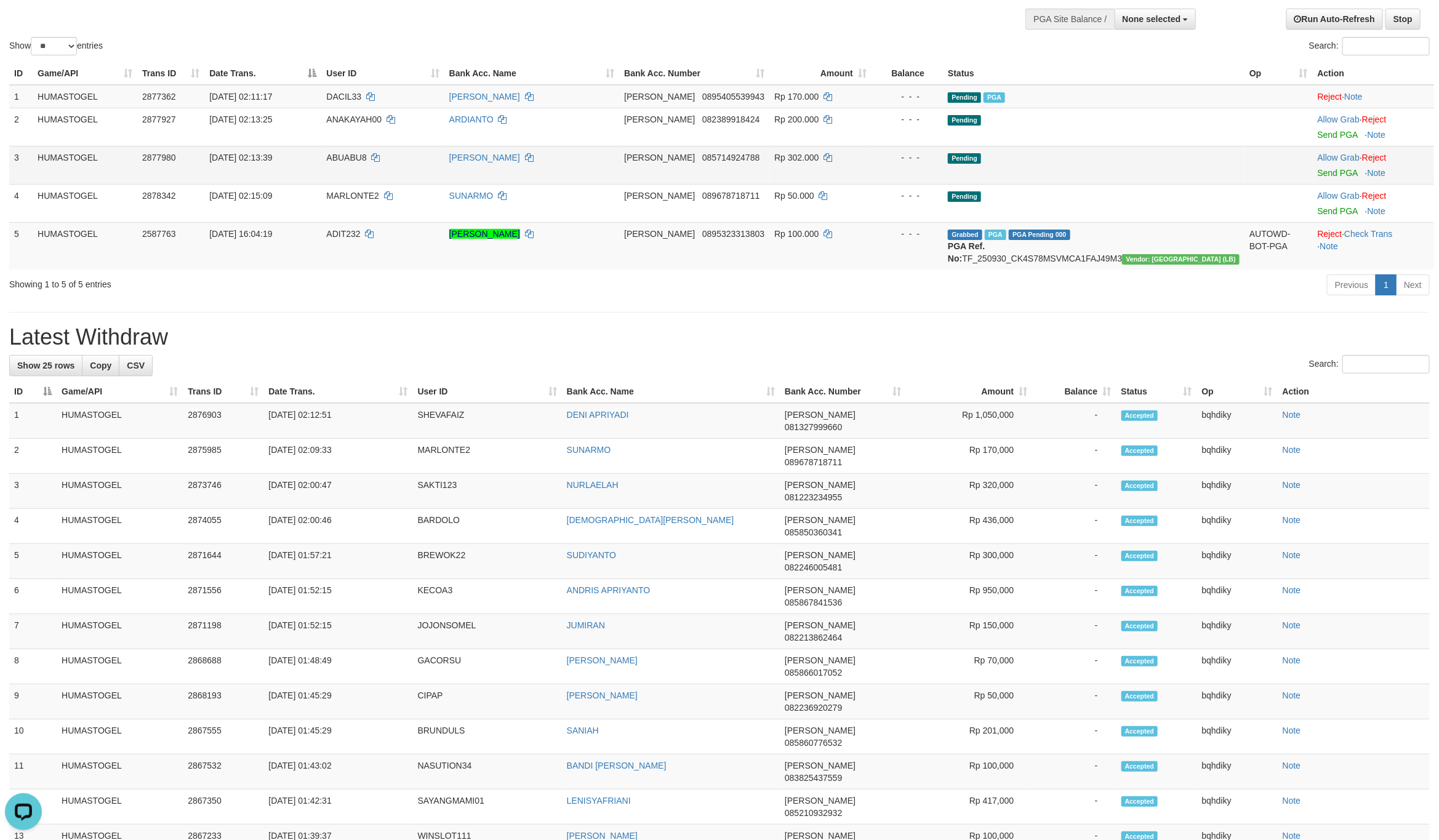
scroll to position [0, 0]
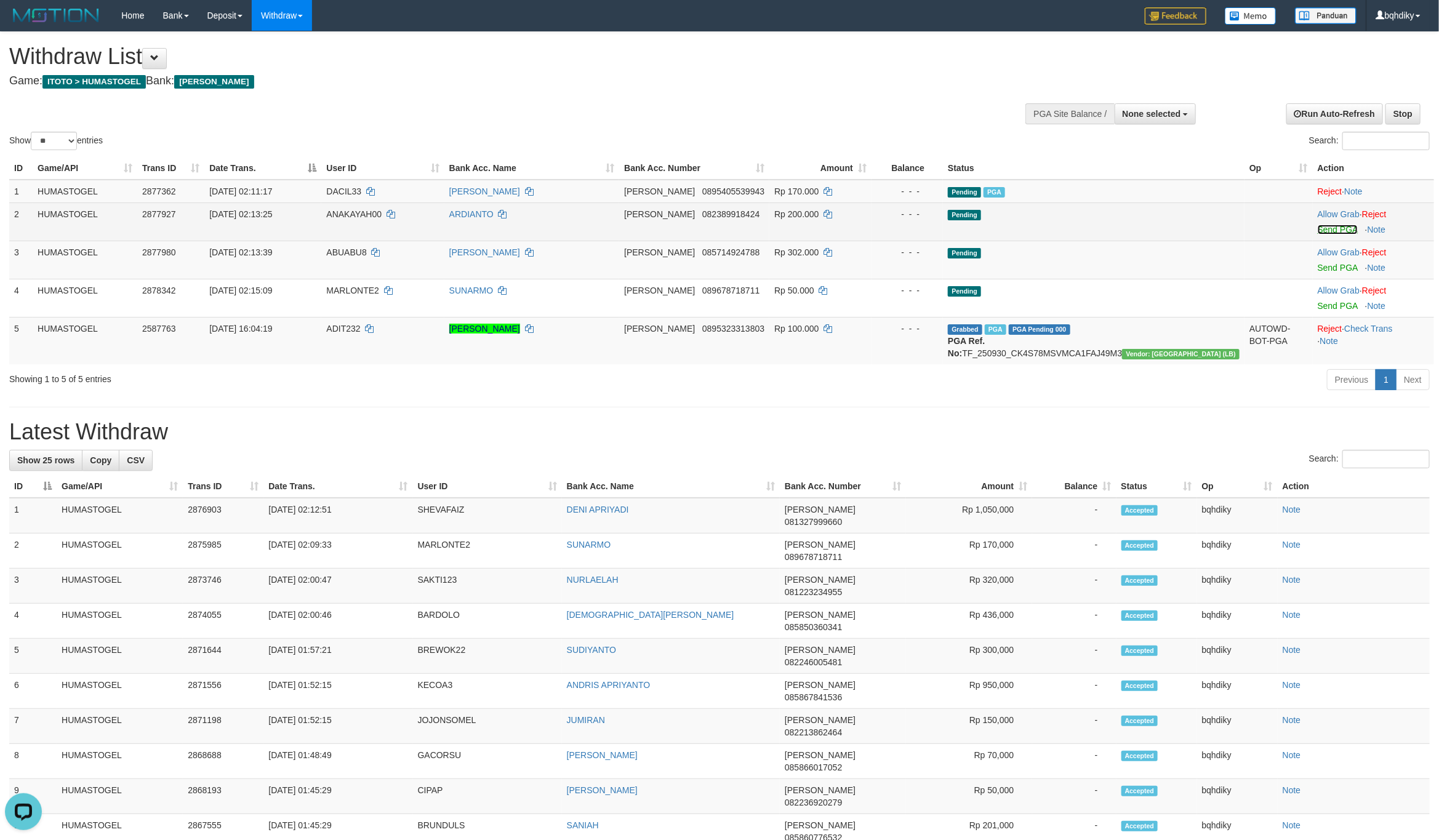
click at [1331, 232] on link "Send PGA" at bounding box center [1338, 230] width 40 height 10
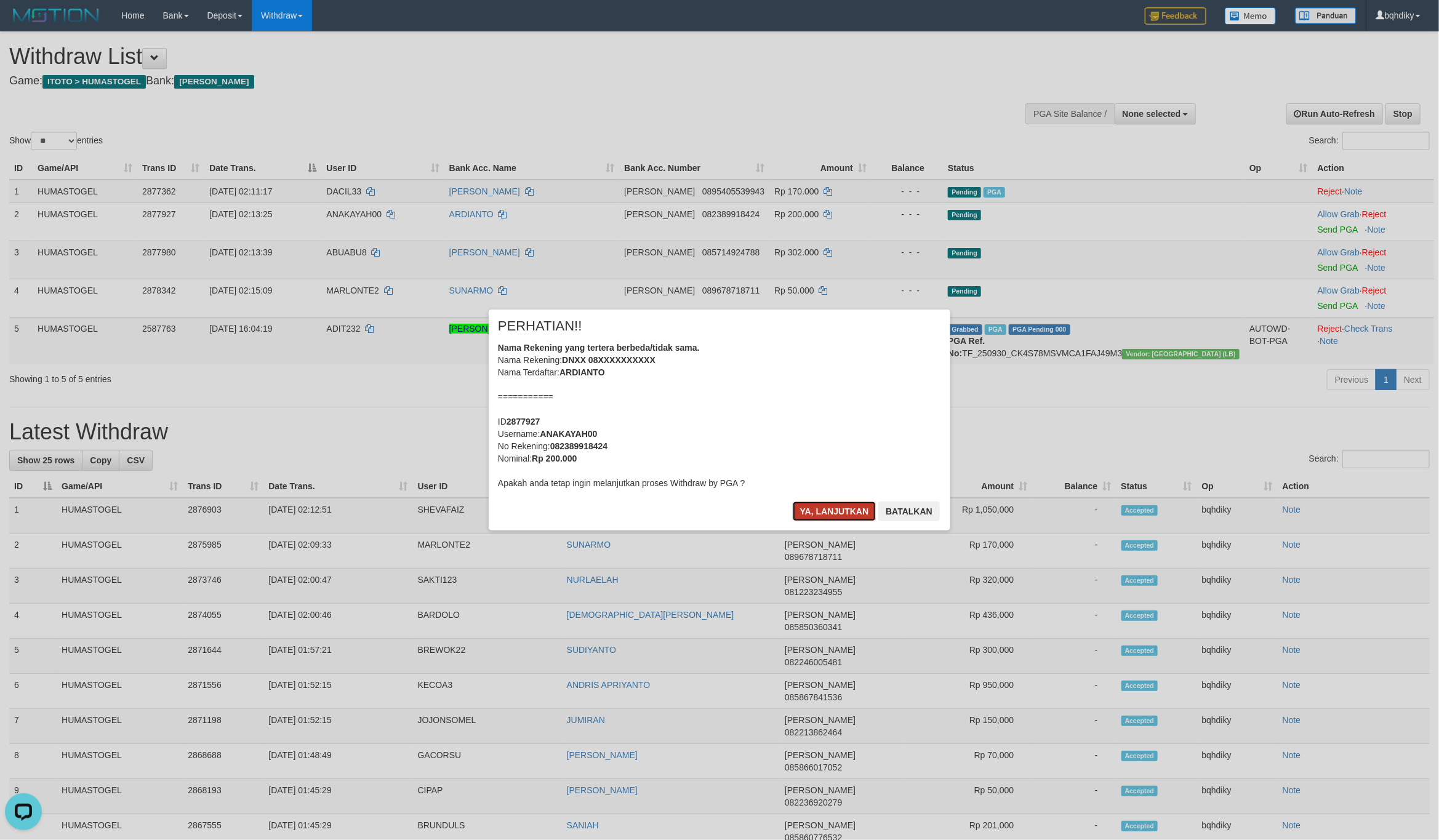
click at [841, 503] on button "Ya, lanjutkan" at bounding box center [835, 511] width 84 height 20
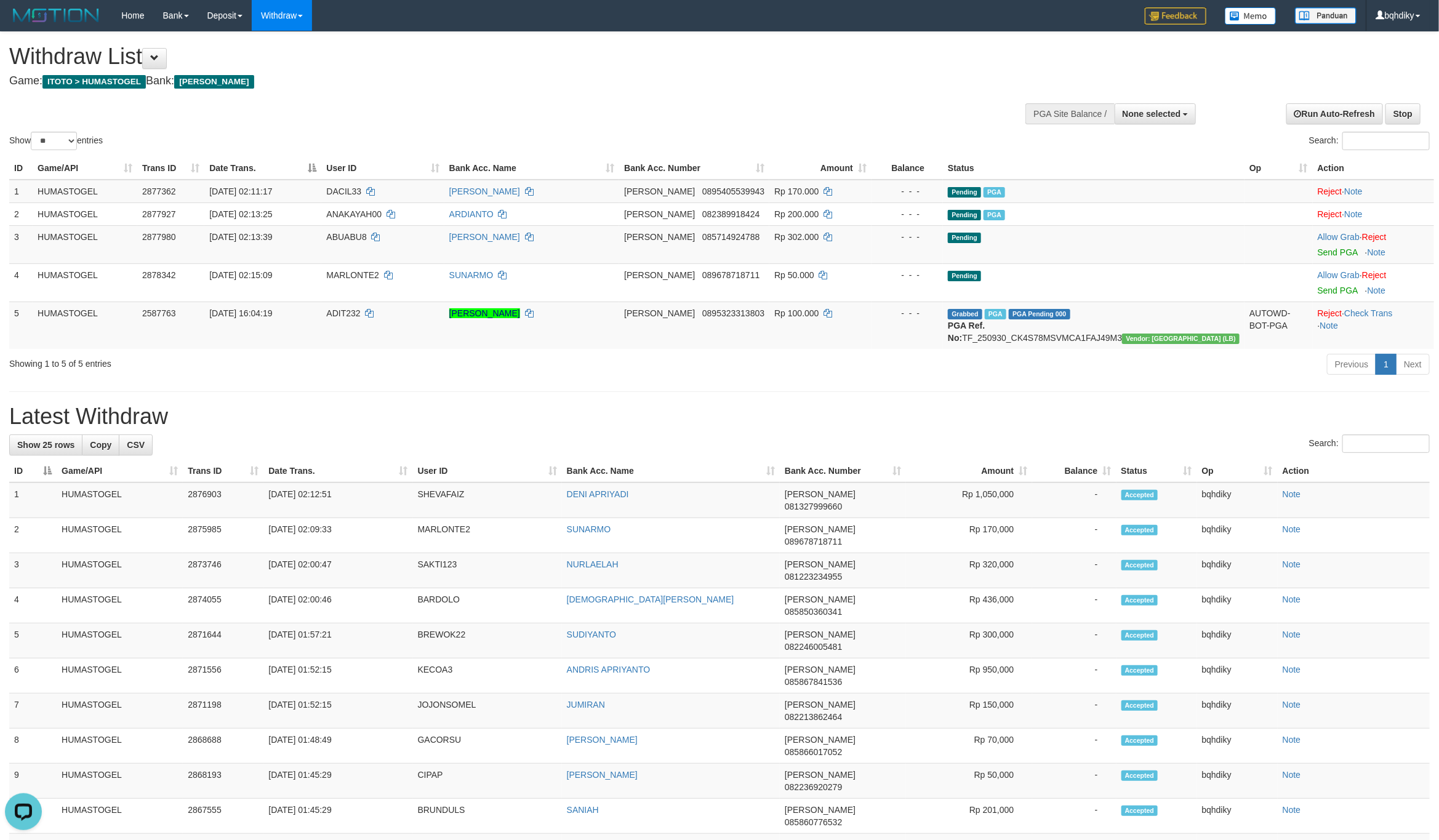
click at [577, 379] on div "Showing 1 to 5 of 5 entries Previous 1 Next" at bounding box center [719, 366] width 1439 height 27
click at [448, 508] on td "SHEVAFAIZ" at bounding box center [487, 500] width 149 height 36
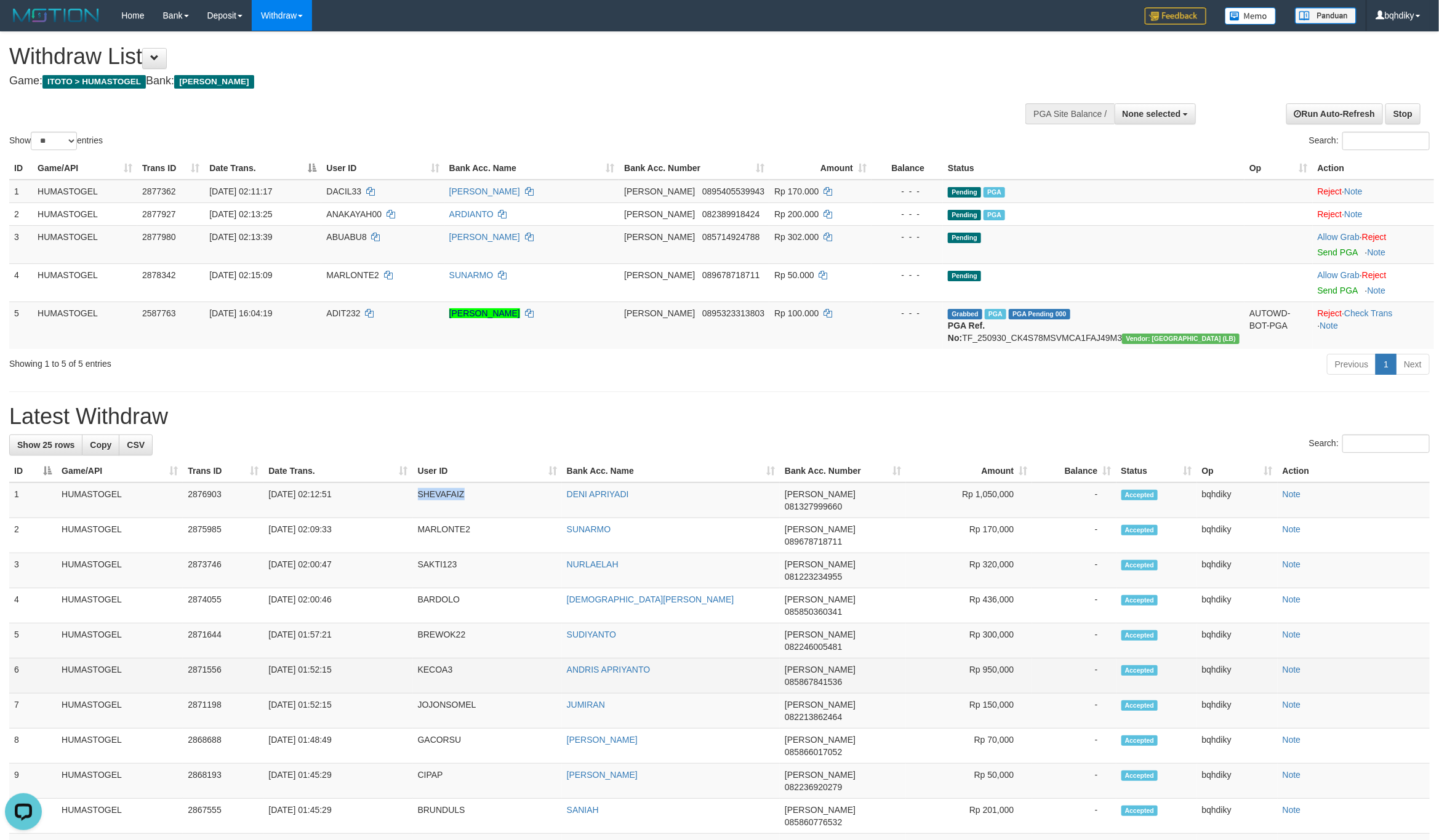
copy td "SHEVAFAIZ"
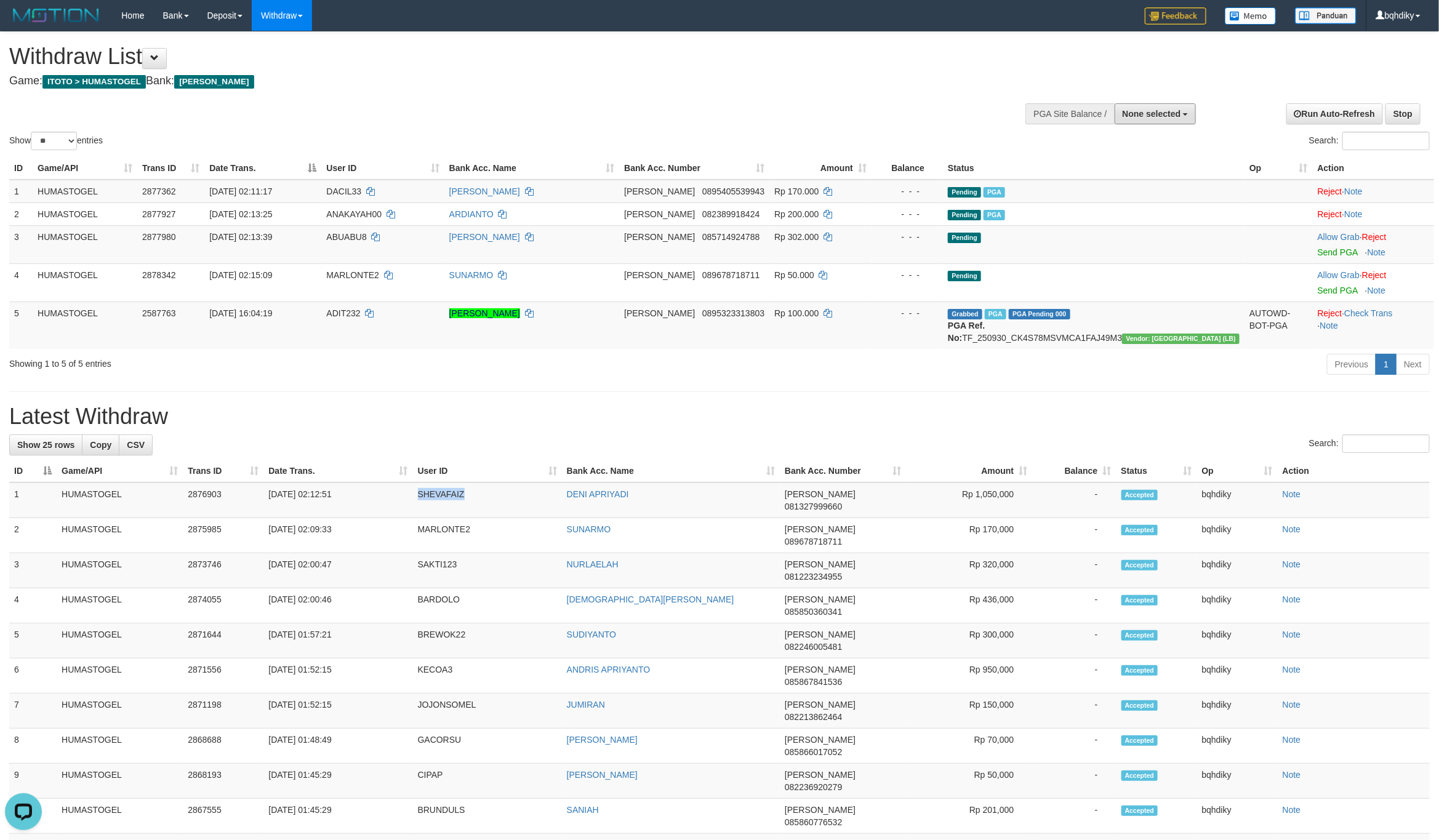
drag, startPoint x: 1174, startPoint y: 115, endPoint x: 1153, endPoint y: 151, distance: 41.7
click at [1174, 115] on span "None selected" at bounding box center [1152, 114] width 58 height 10
drag, startPoint x: 1141, startPoint y: 173, endPoint x: 1086, endPoint y: 212, distance: 67.4
click at [1141, 173] on label "[ITOTO] HUMASTOGEL" at bounding box center [1130, 175] width 130 height 16
select select "****"
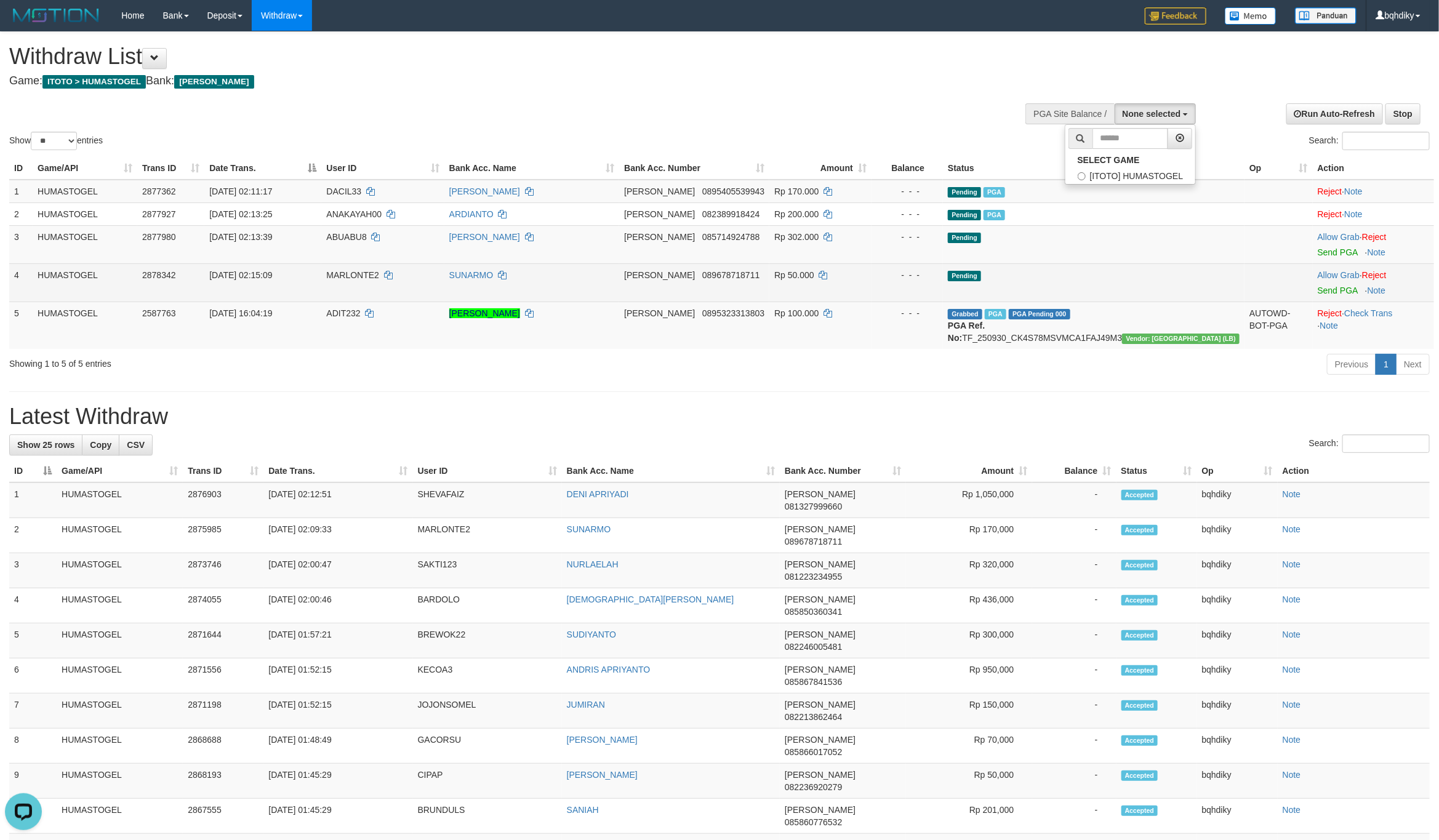
scroll to position [11, 0]
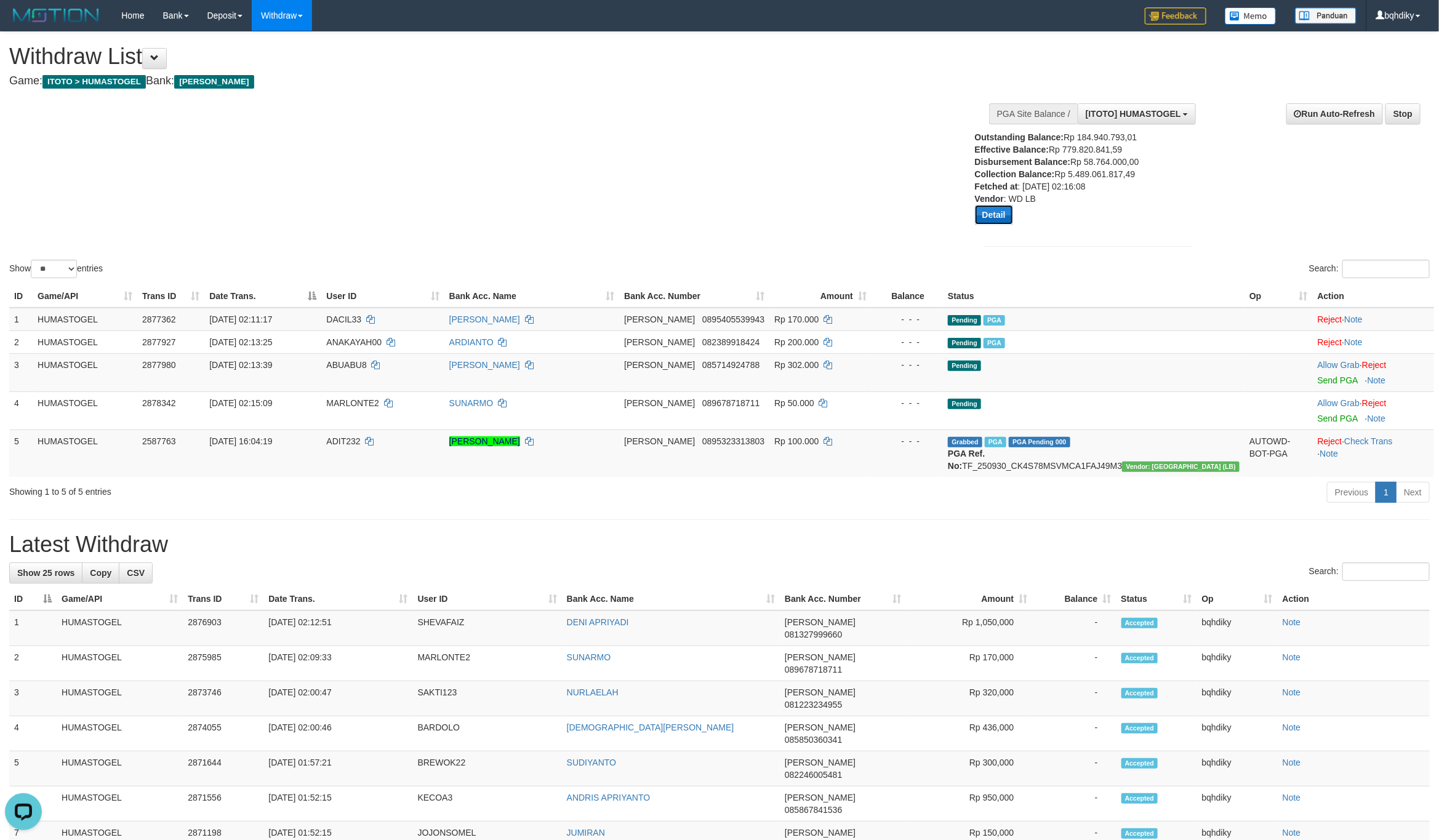
click at [988, 222] on button "Detail" at bounding box center [994, 215] width 38 height 20
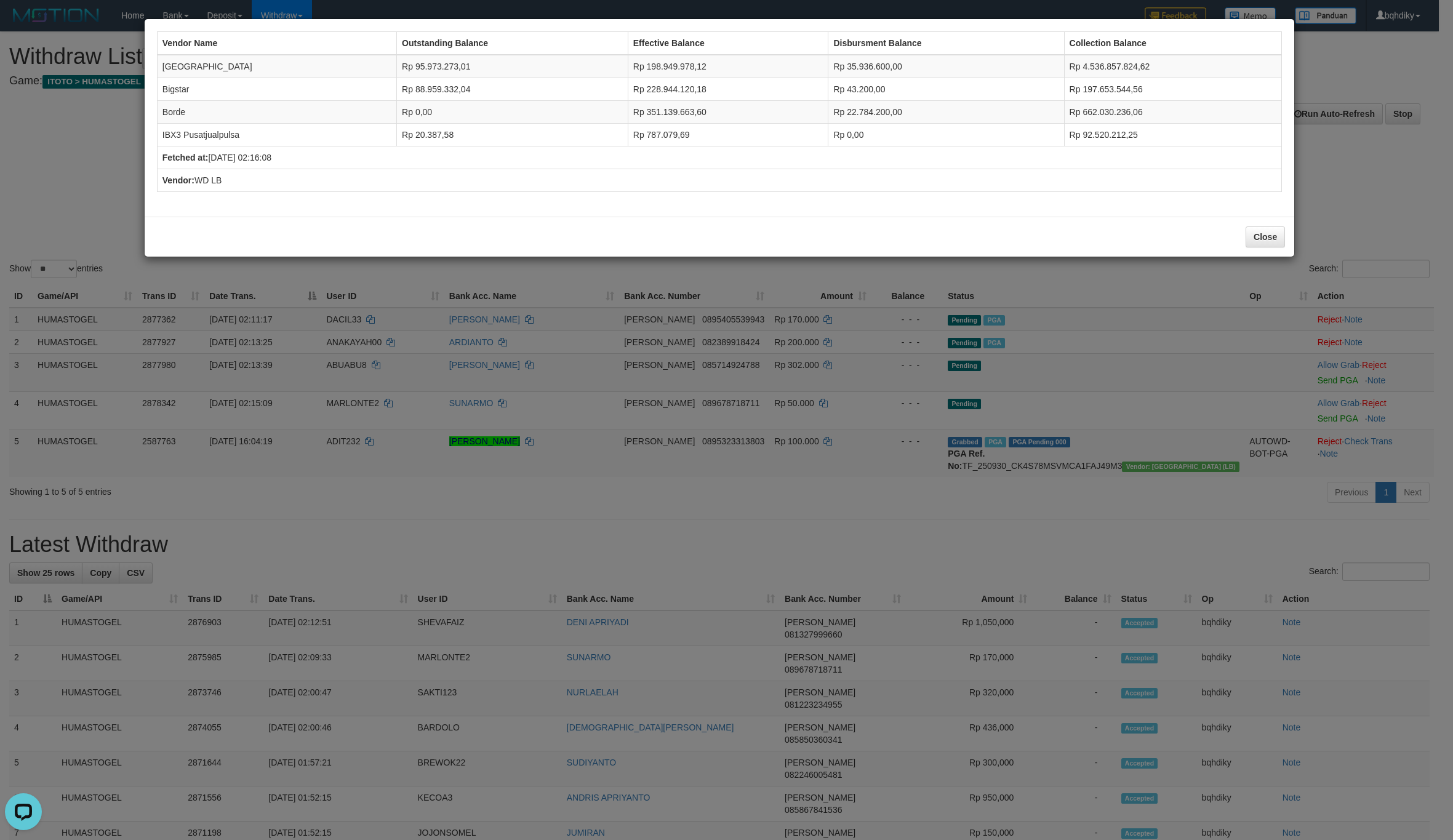
click at [656, 327] on div "Vendor Name Outstanding Balance Effective Balance Disbursment Balance Collectio…" at bounding box center [726, 420] width 1453 height 840
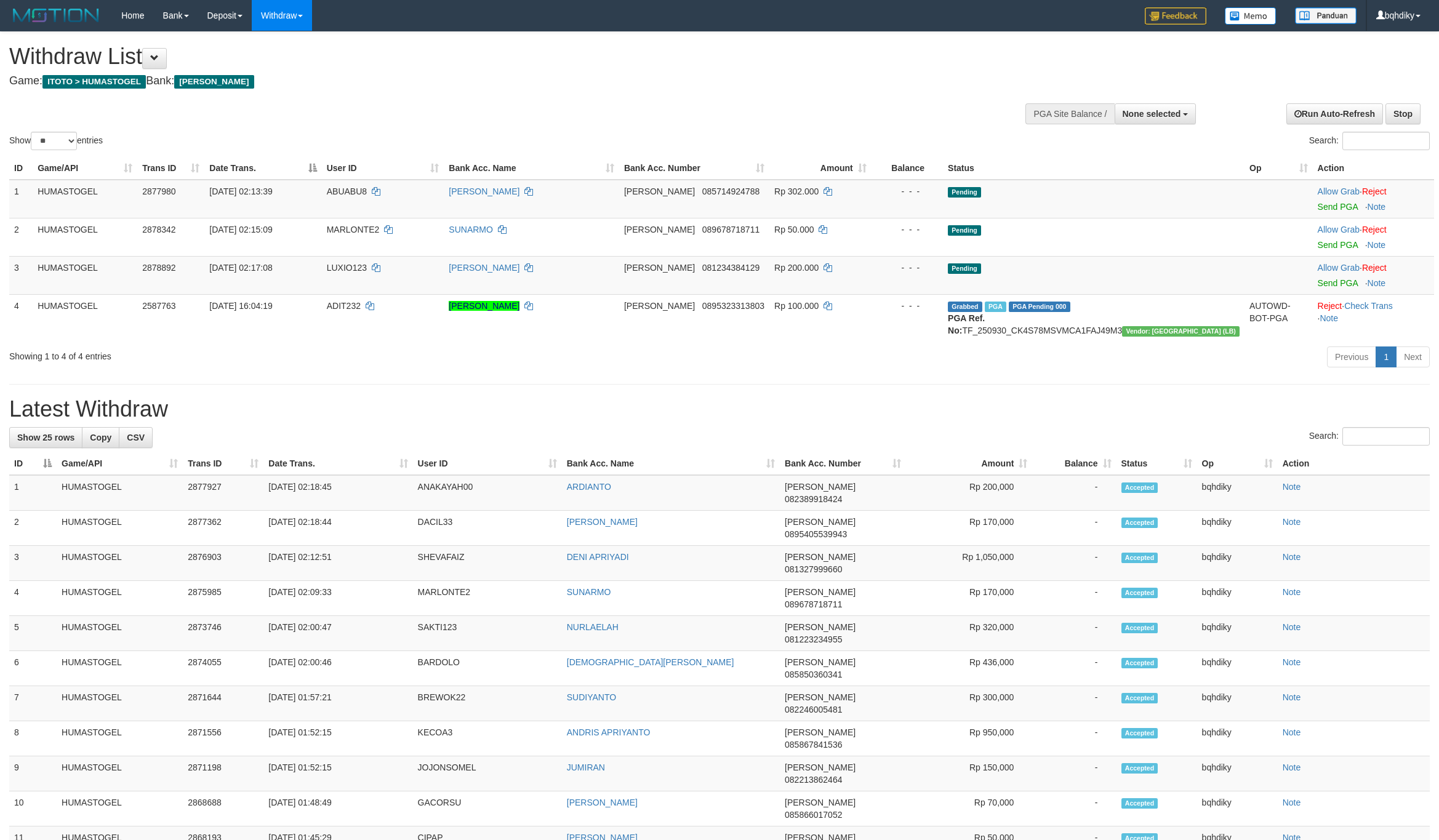
select select
select select "**"
click at [1330, 206] on link "Send PGA" at bounding box center [1338, 207] width 40 height 10
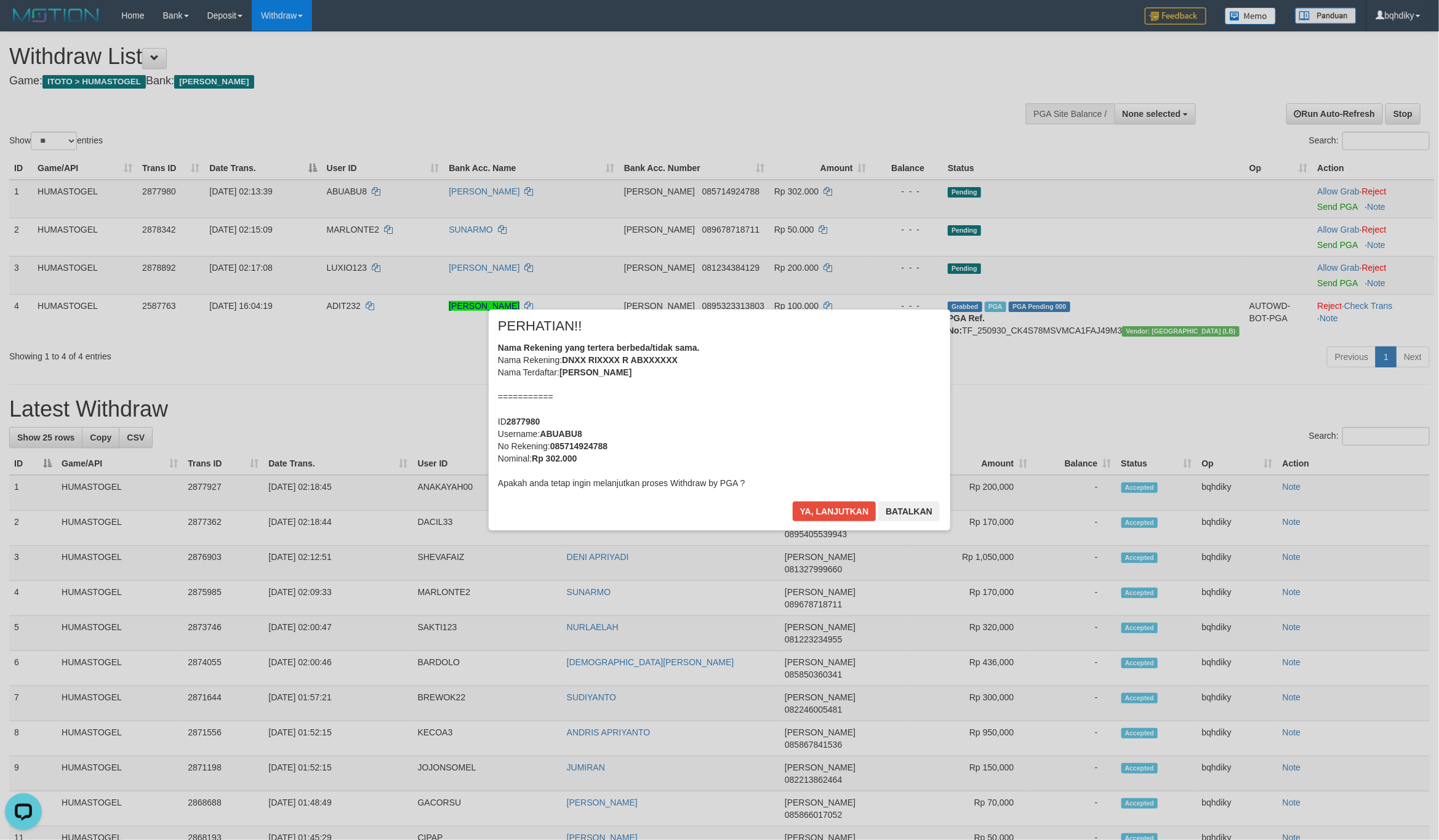
click at [852, 499] on div "× PERHATIAN!! Nama Rekening yang tertera berbeda/tidak sama. Nama Rekening: DNX…" at bounding box center [720, 419] width 462 height 220
click at [833, 505] on button "Ya, lanjutkan" at bounding box center [835, 511] width 84 height 20
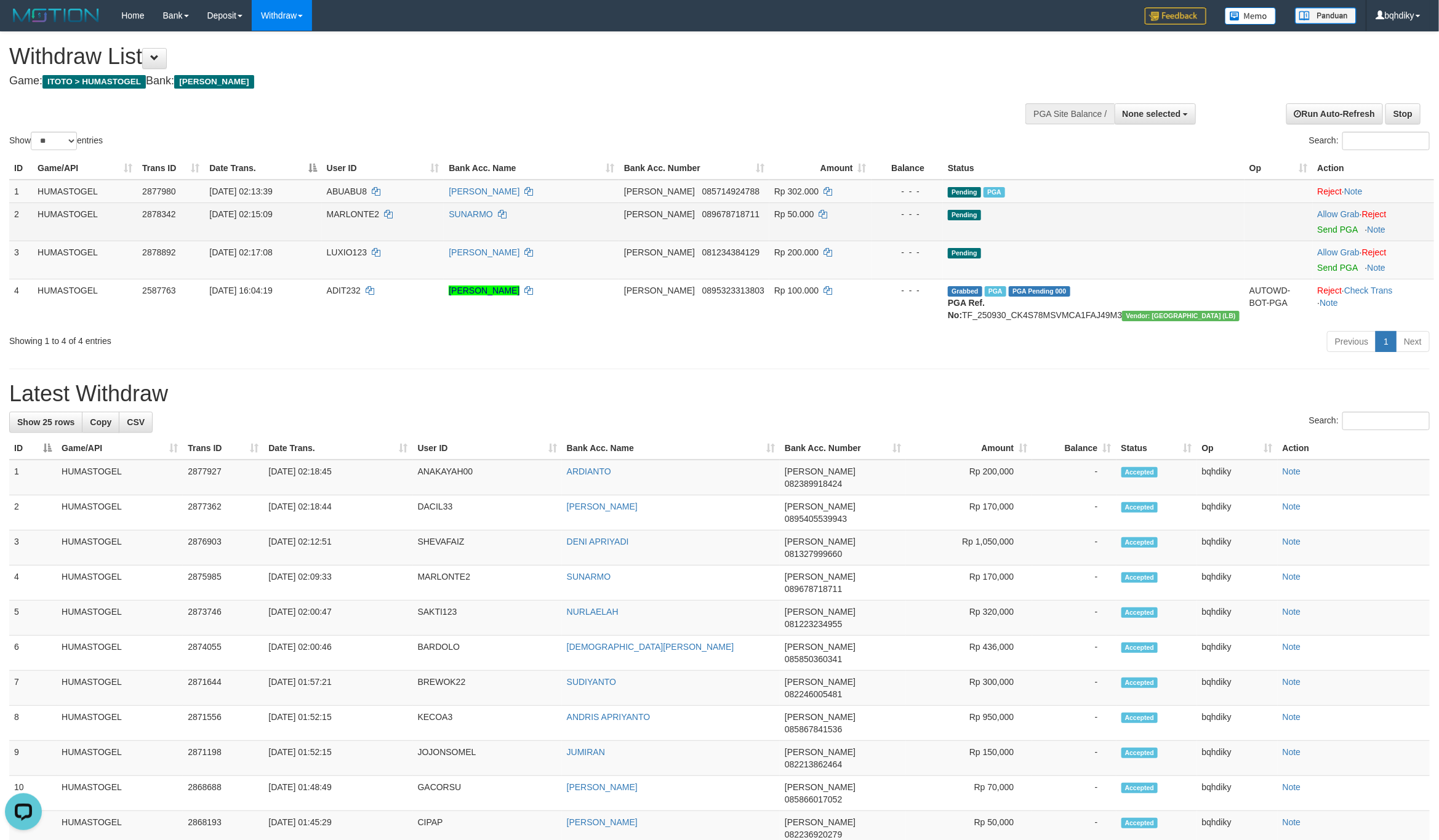
click at [1324, 234] on td "Allow Grab · Reject Send PGA · Note" at bounding box center [1373, 222] width 121 height 38
click at [1329, 227] on link "Send PGA" at bounding box center [1338, 230] width 40 height 10
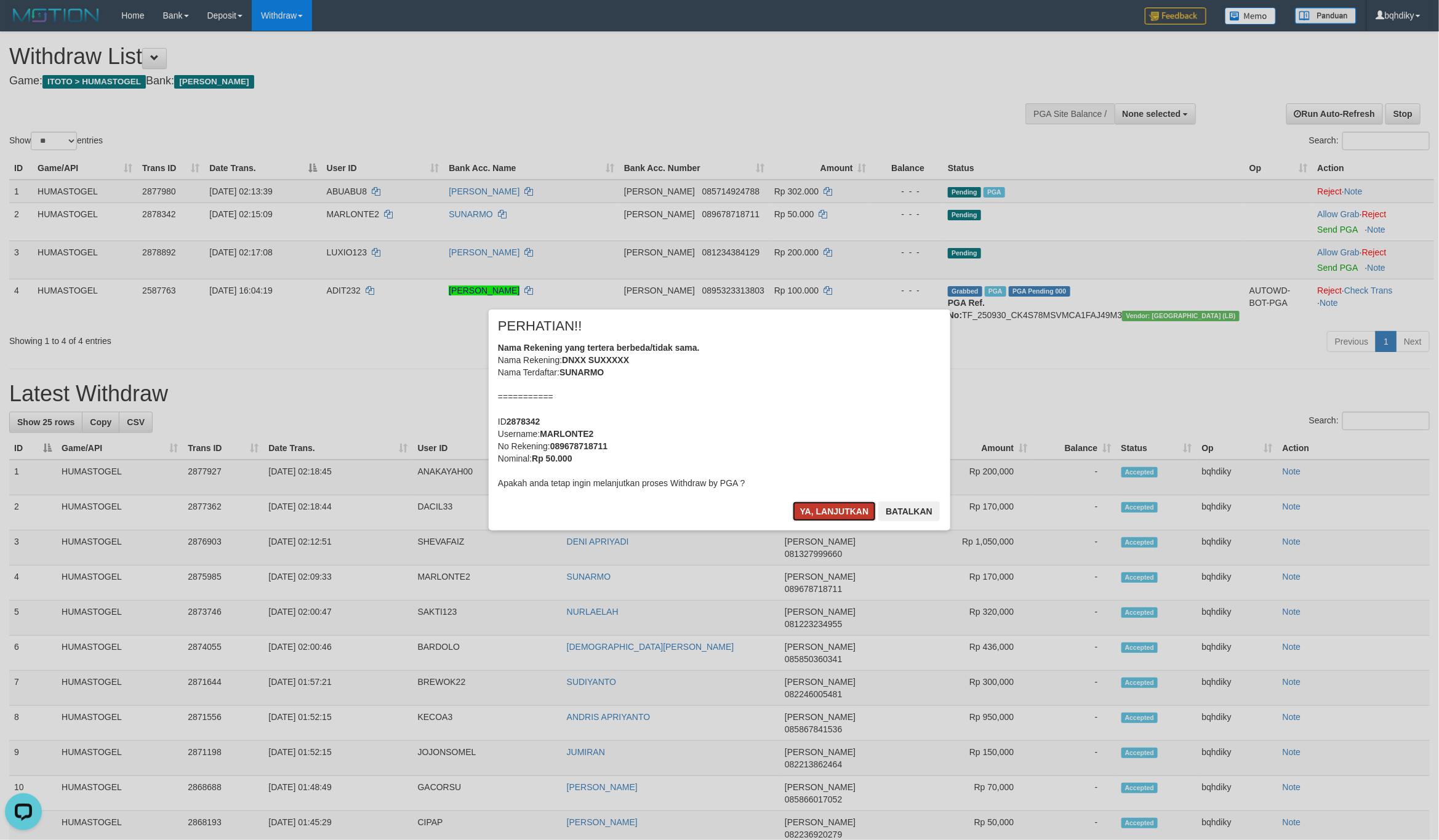
click at [794, 508] on button "Ya, lanjutkan" at bounding box center [835, 511] width 84 height 20
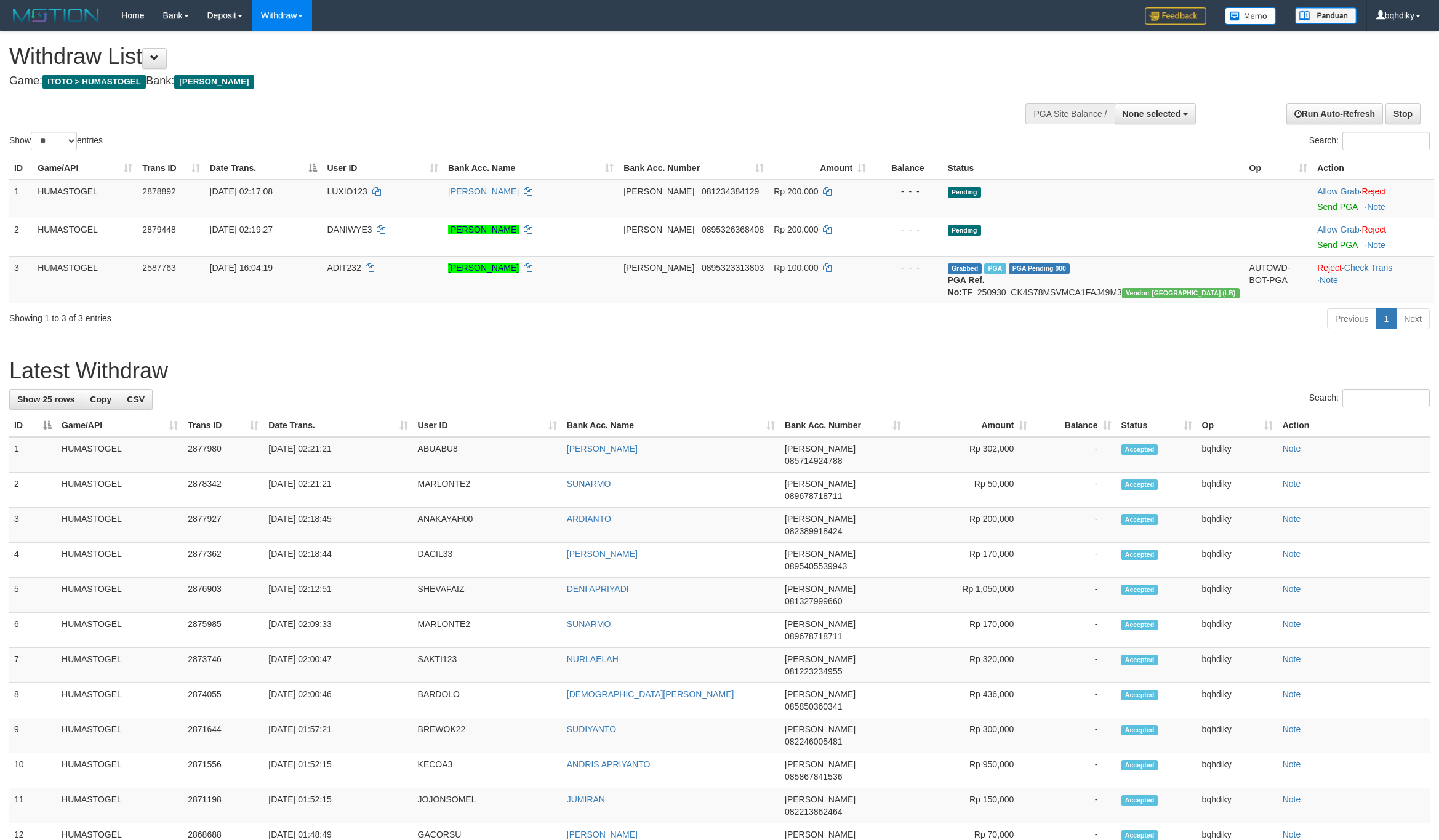
select select
select select "**"
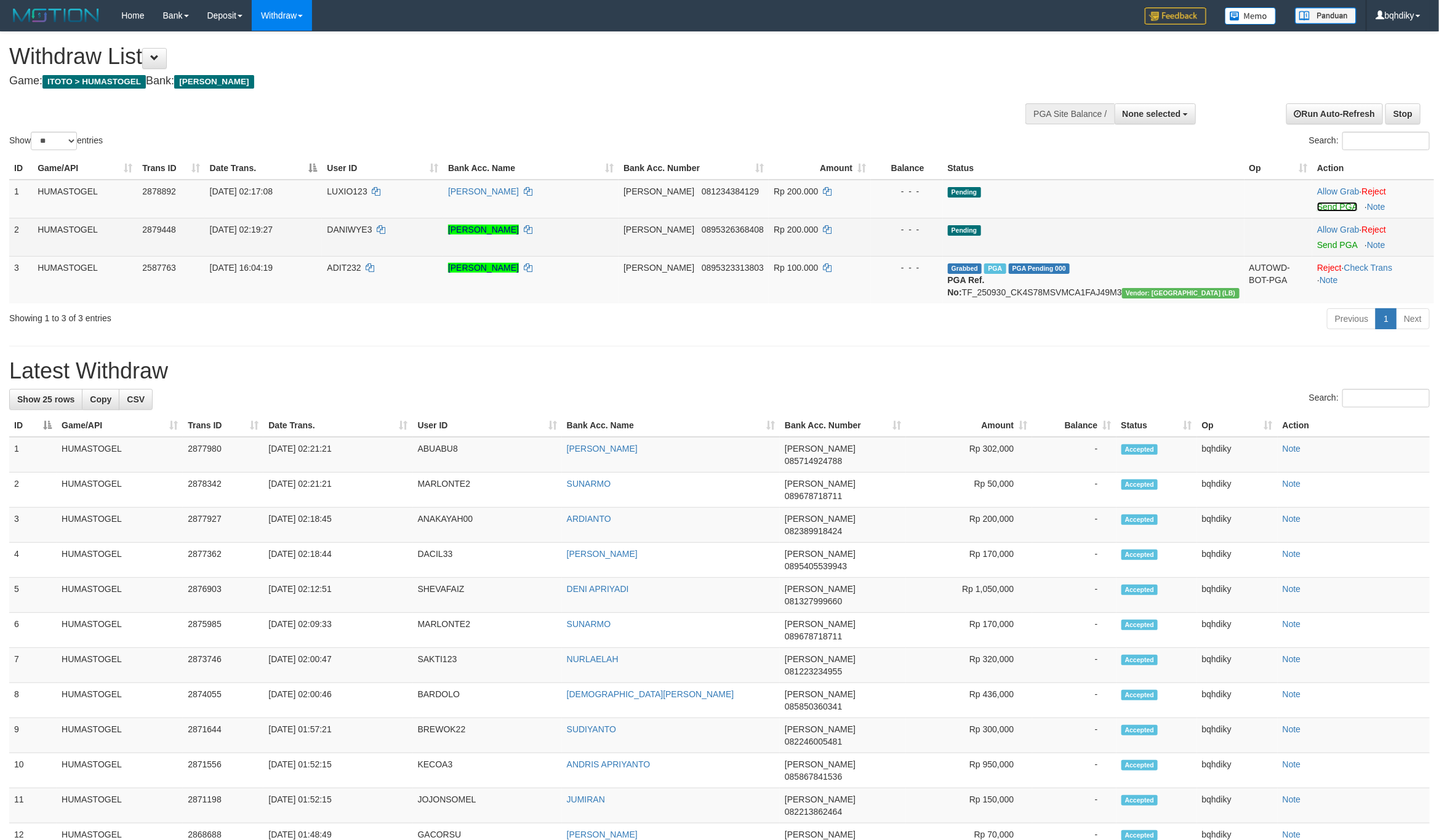
drag, startPoint x: 1326, startPoint y: 203, endPoint x: 1326, endPoint y: 218, distance: 15.0
click at [1326, 203] on link "Send PGA" at bounding box center [1337, 207] width 40 height 10
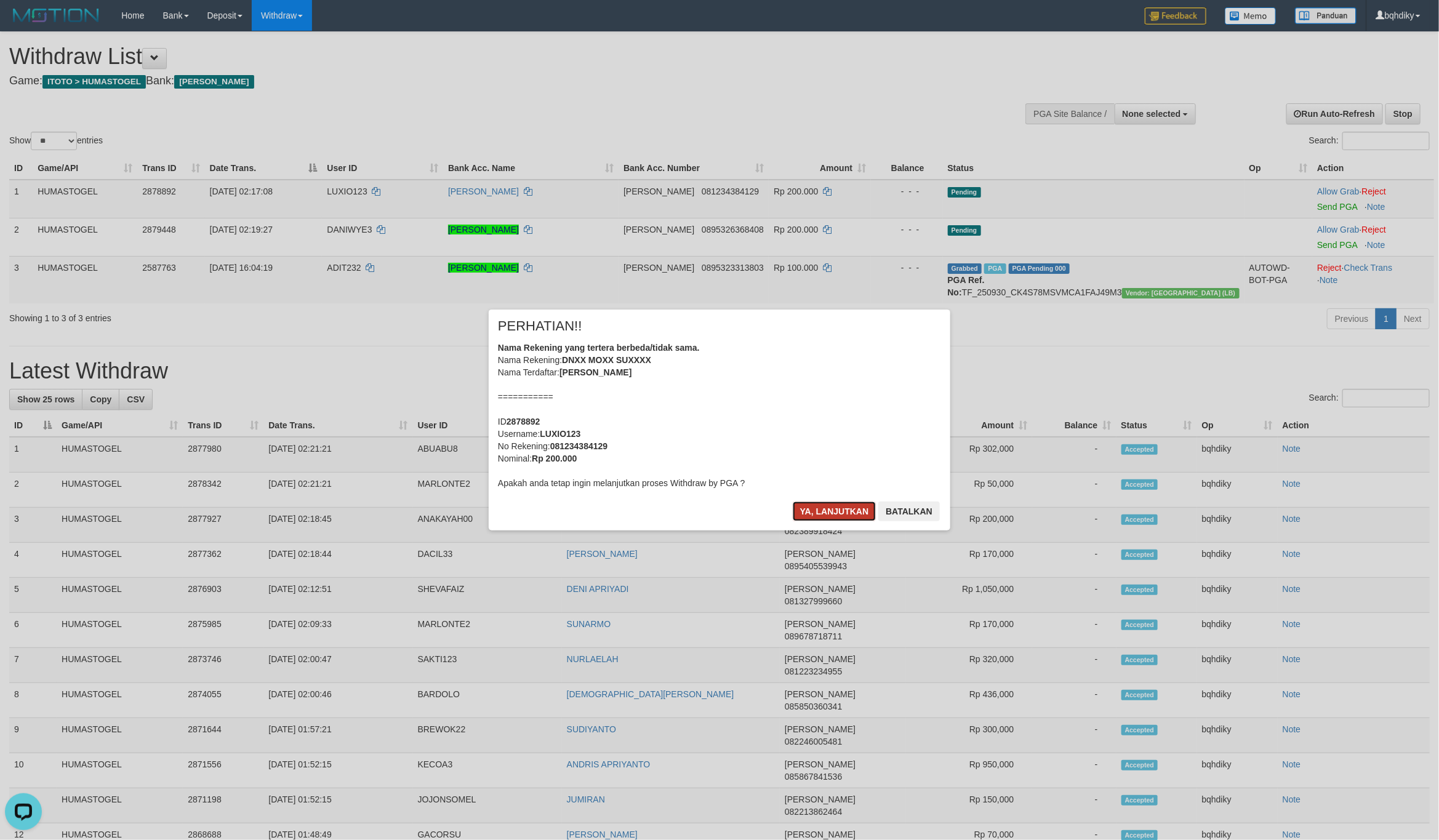
click at [843, 505] on button "Ya, lanjutkan" at bounding box center [835, 511] width 84 height 20
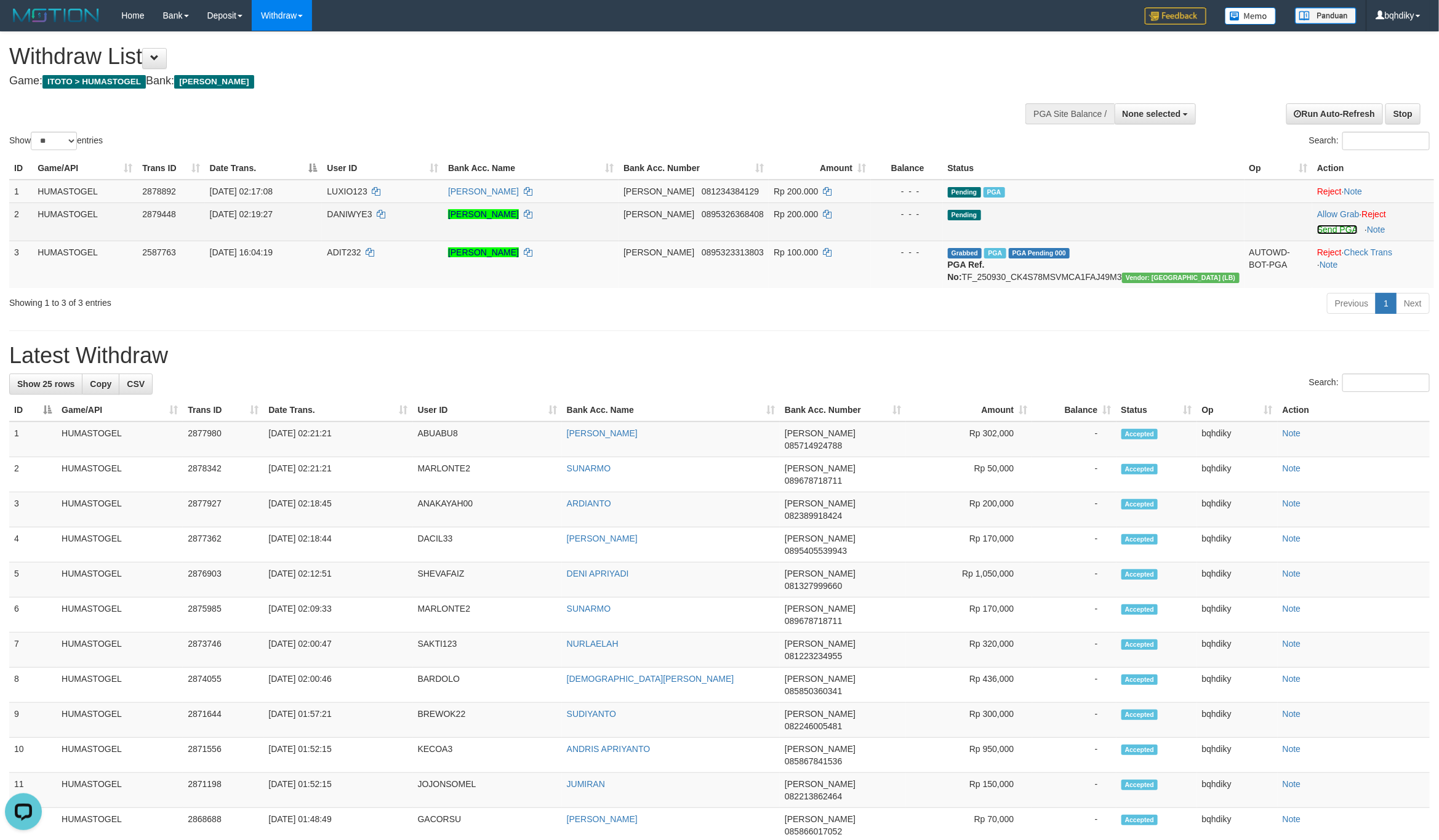
click at [1329, 231] on link "Send PGA" at bounding box center [1337, 230] width 40 height 10
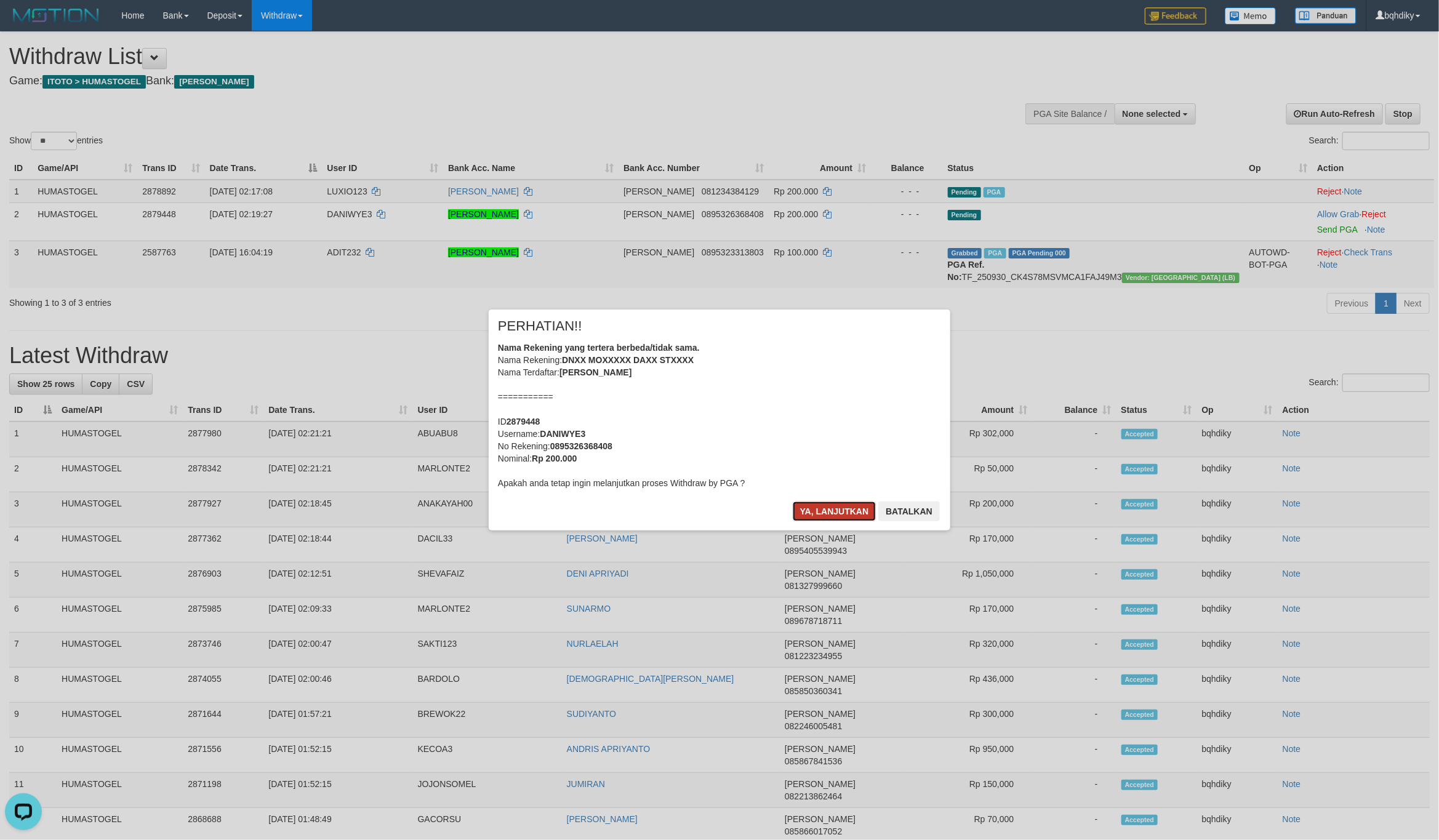
click at [801, 502] on button "Ya, lanjutkan" at bounding box center [835, 511] width 84 height 20
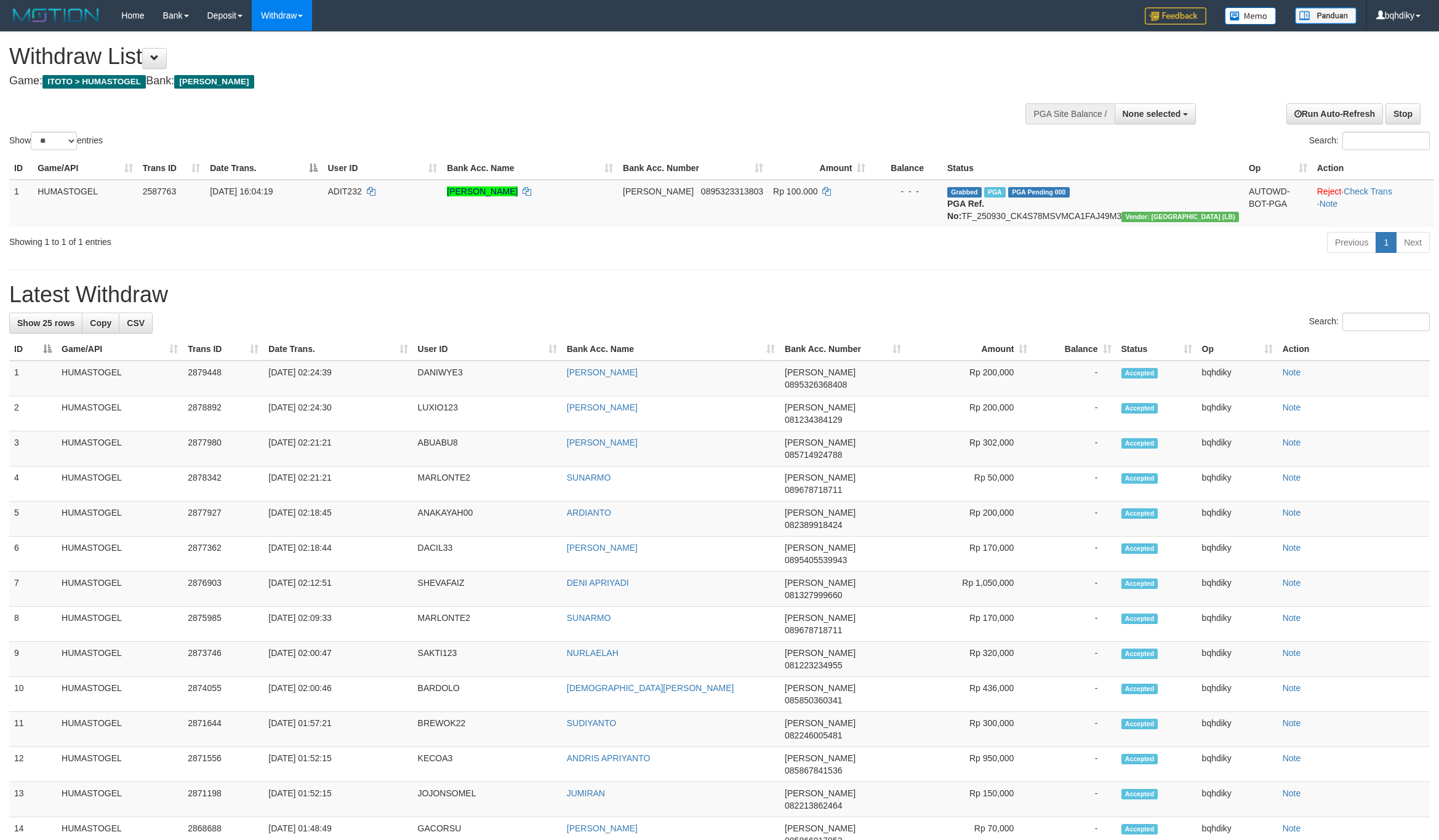
select select
select select "**"
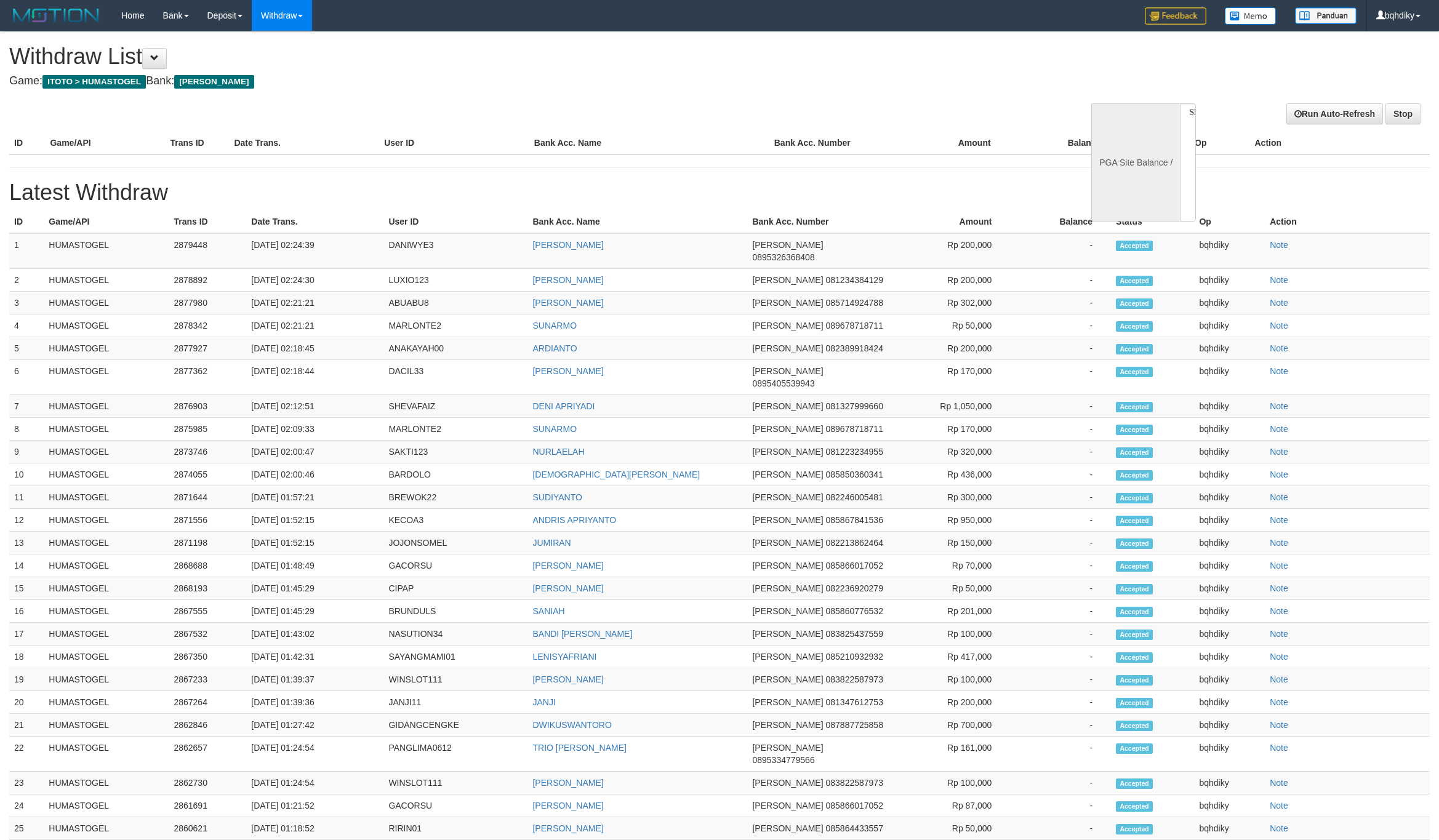
select select
select select "**"
select select
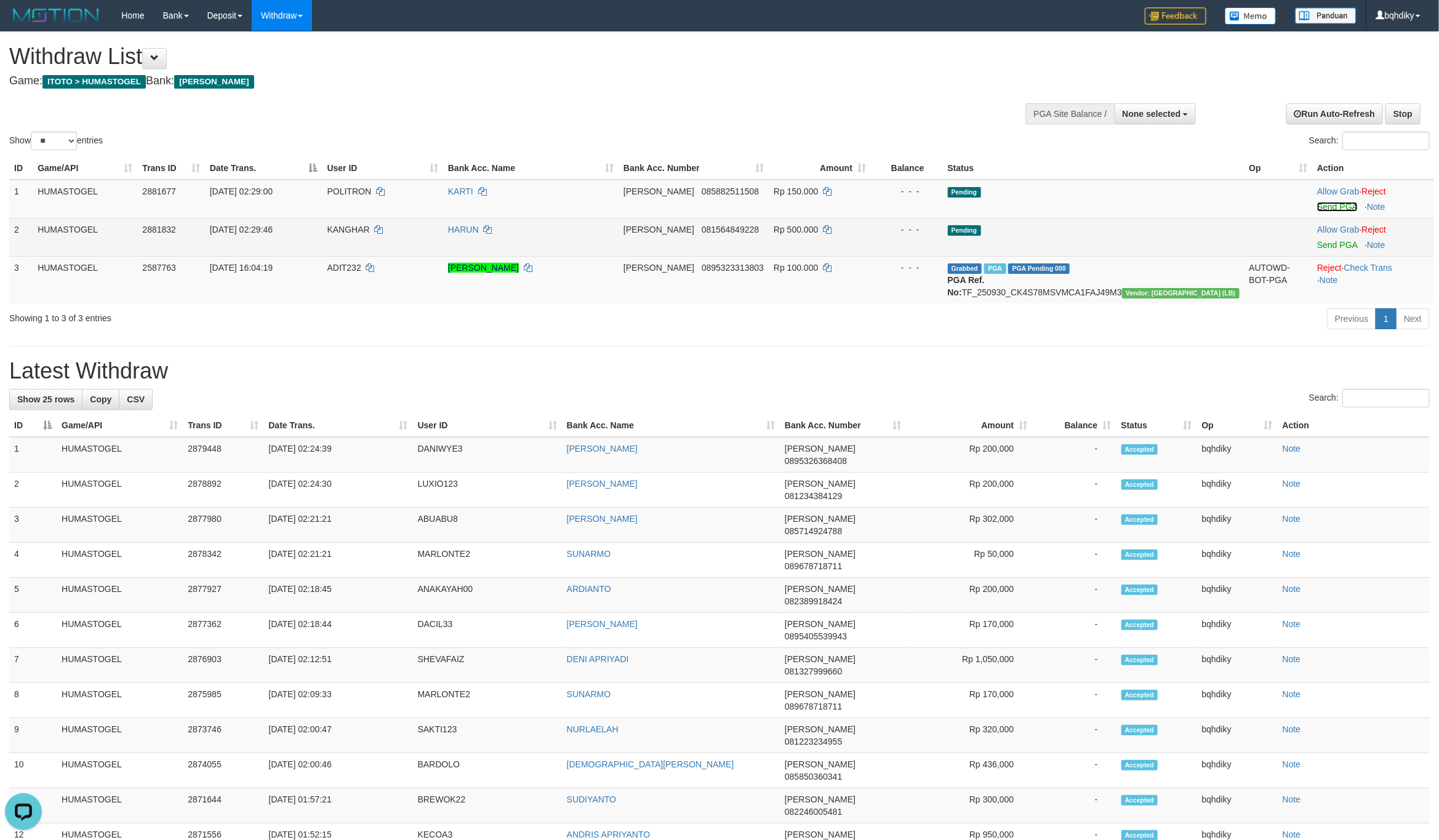
drag, startPoint x: 1329, startPoint y: 211, endPoint x: 1329, endPoint y: 218, distance: 7.0
click at [1329, 211] on link "Send PGA" at bounding box center [1337, 207] width 40 height 10
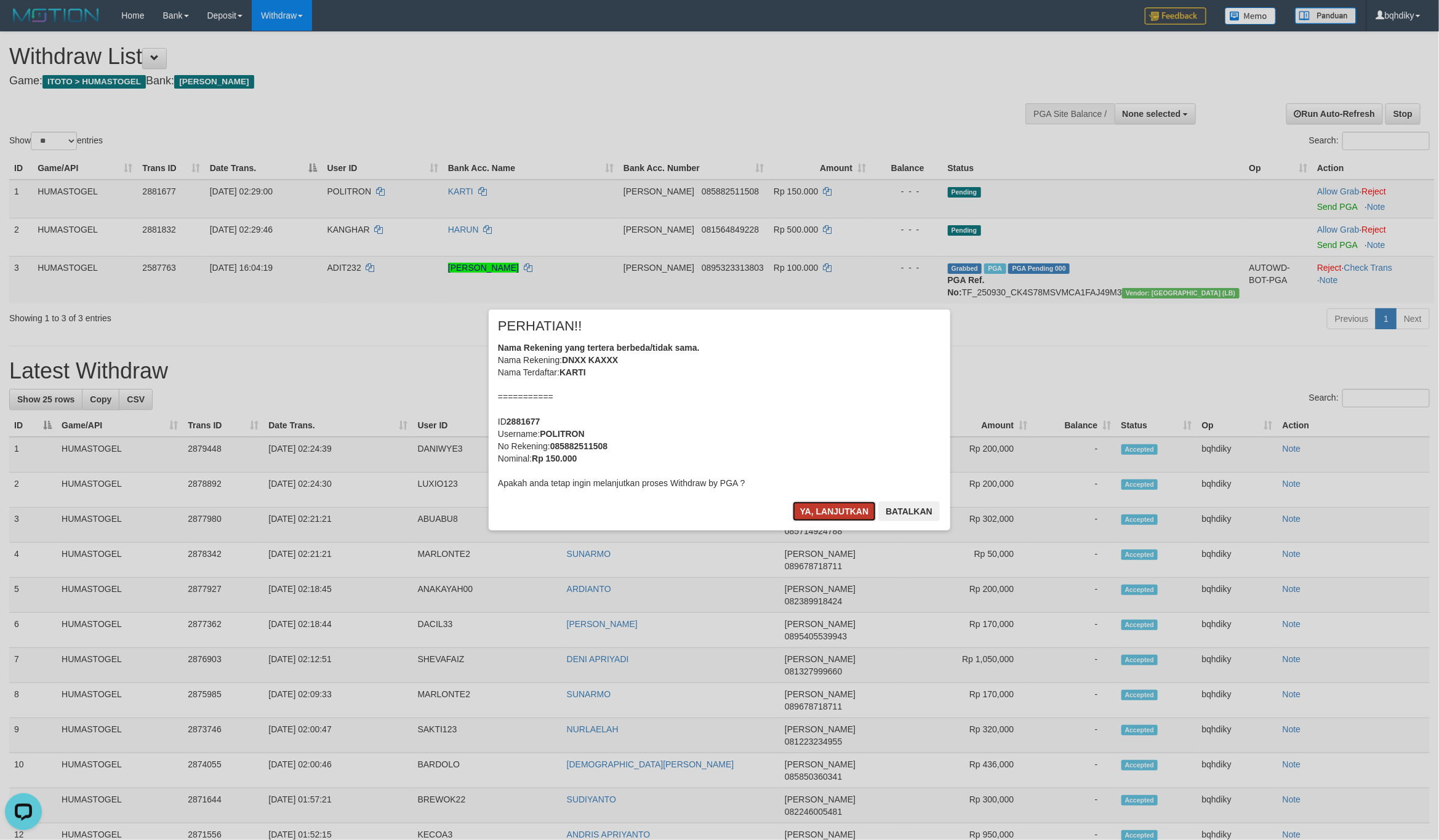
click at [848, 505] on button "Ya, lanjutkan" at bounding box center [835, 511] width 84 height 20
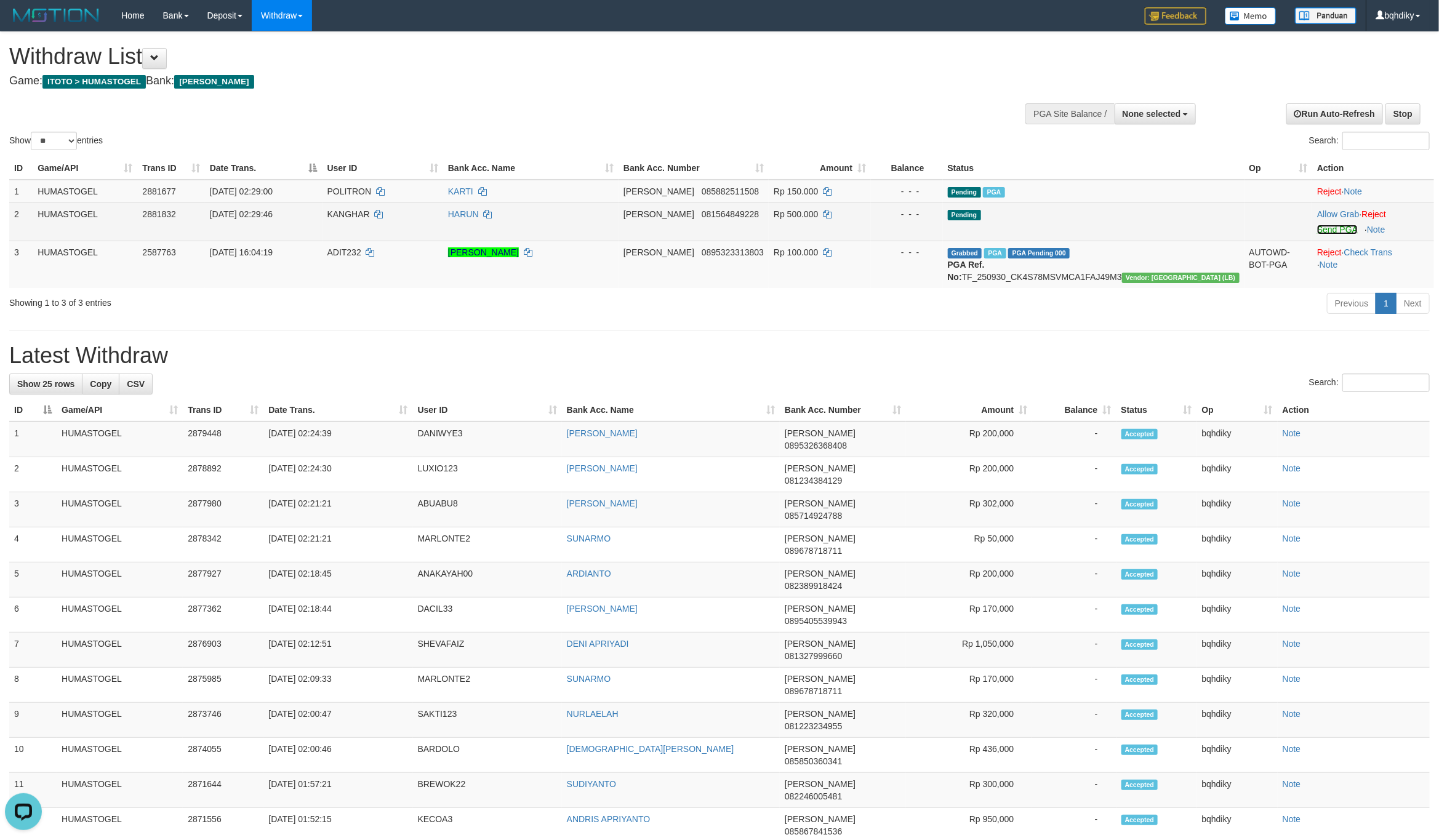
click at [1331, 229] on link "Send PGA" at bounding box center [1337, 230] width 40 height 10
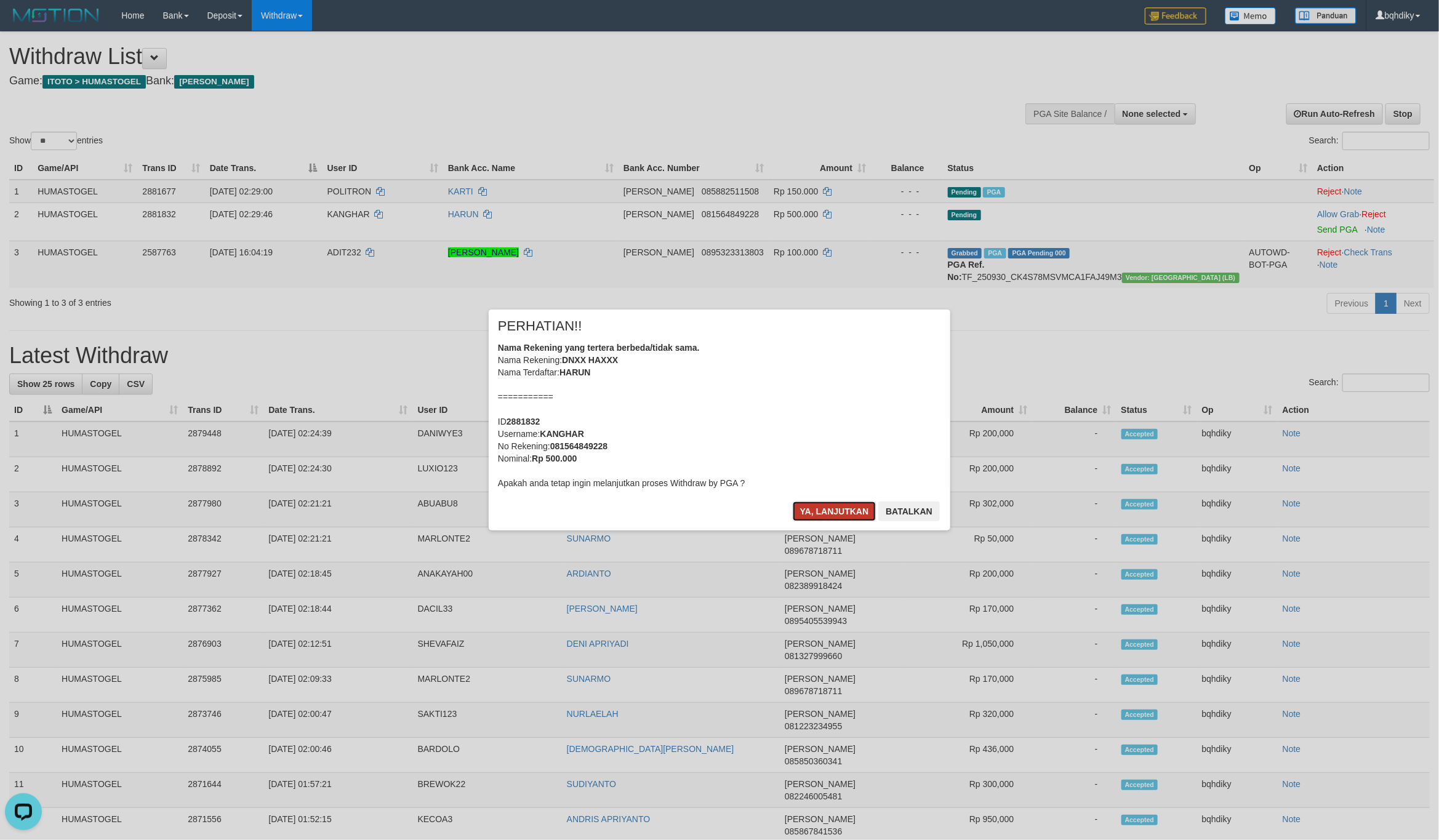
click at [818, 513] on button "Ya, lanjutkan" at bounding box center [835, 511] width 84 height 20
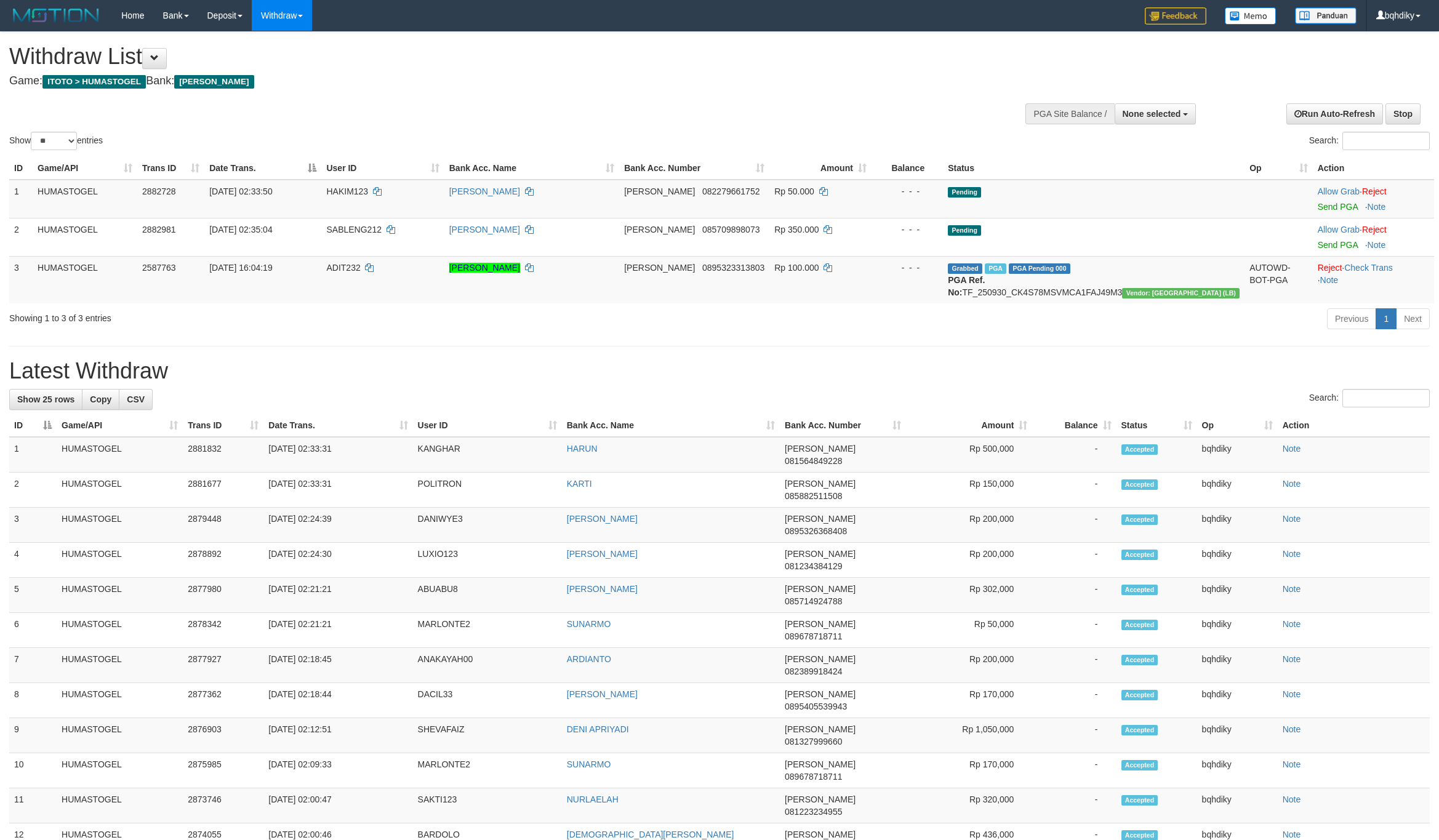
select select
select select "**"
click at [1318, 205] on link "Send PGA" at bounding box center [1338, 207] width 40 height 10
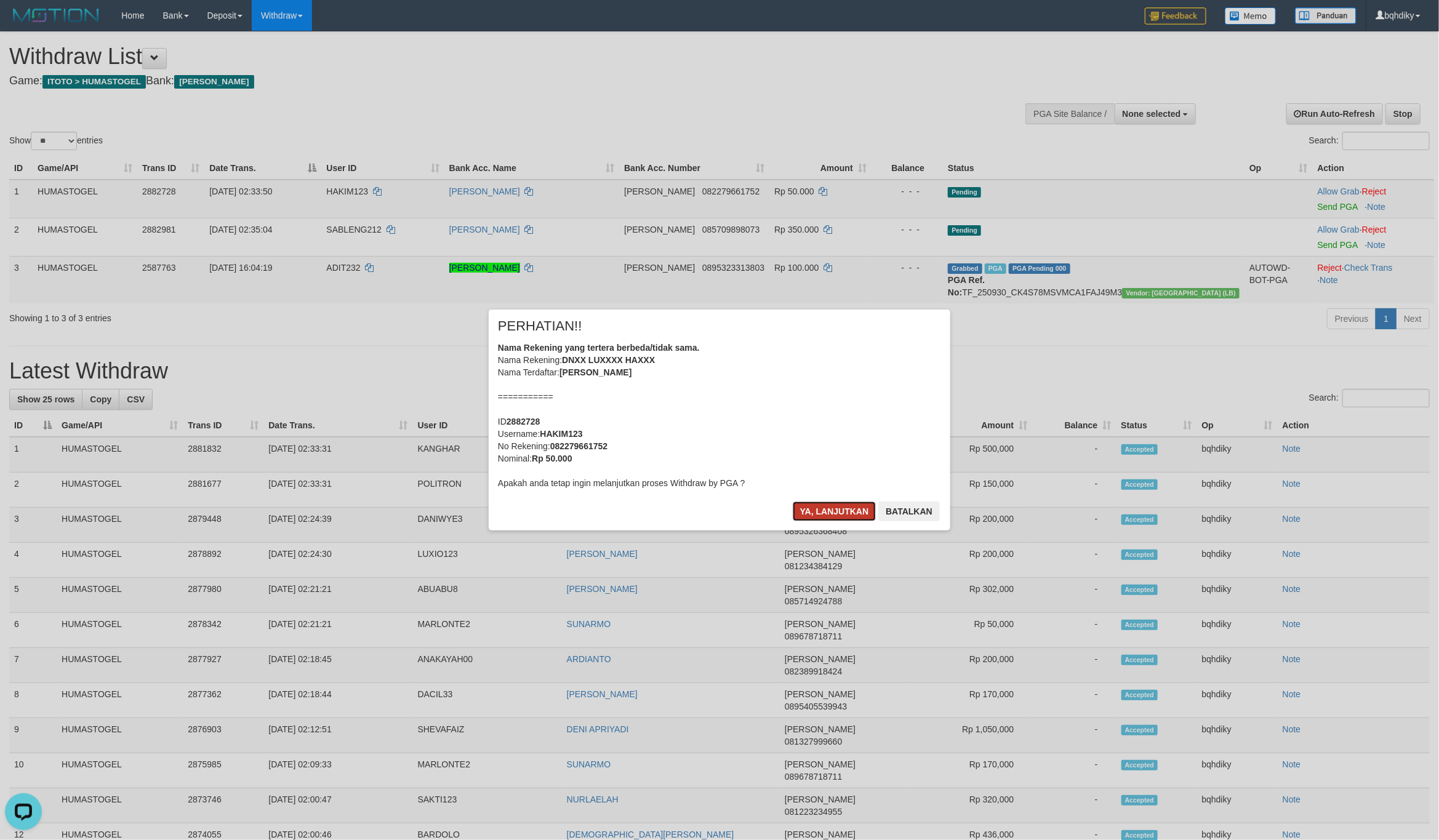
click at [805, 508] on button "Ya, lanjutkan" at bounding box center [835, 511] width 84 height 20
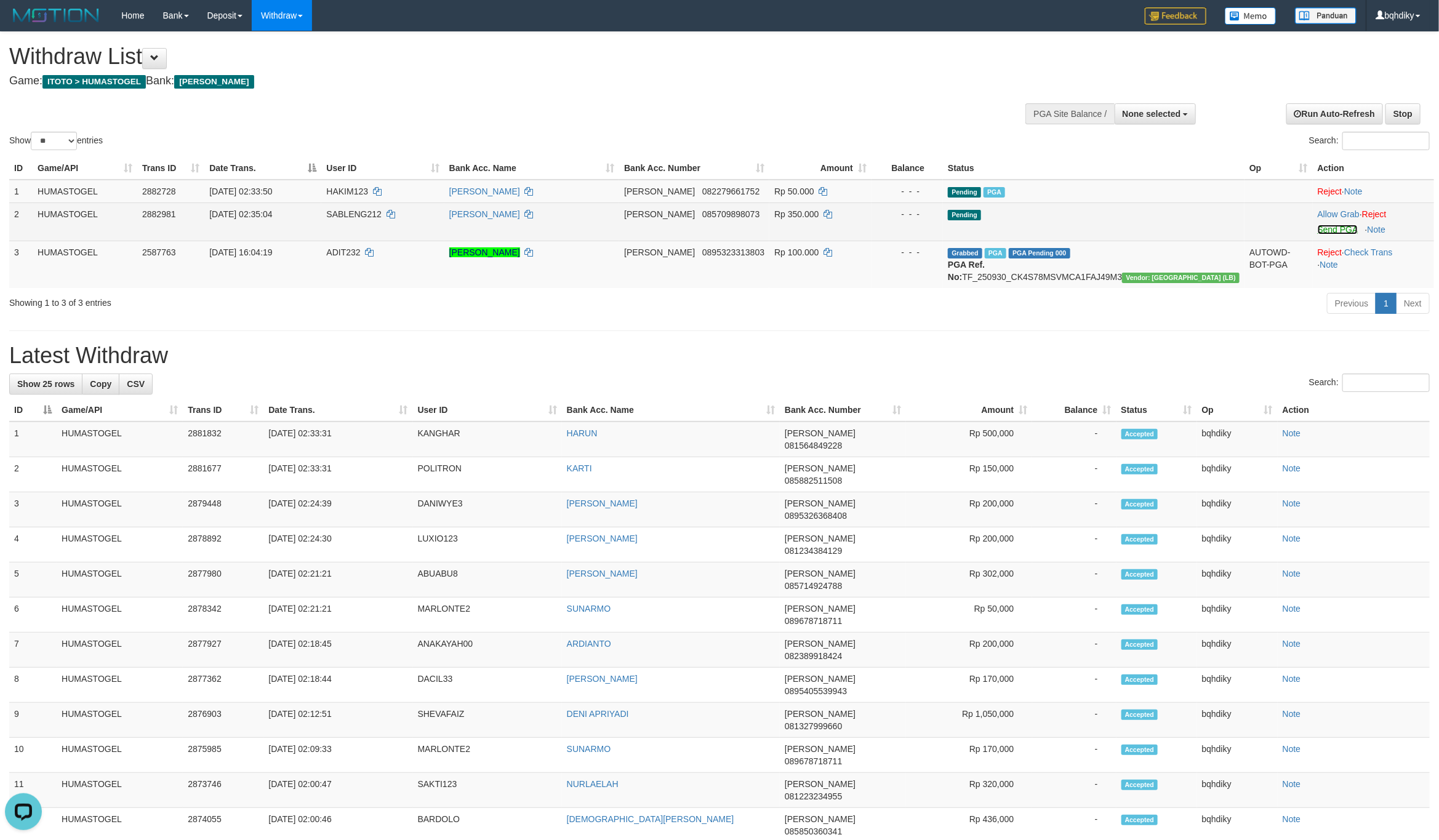
click at [1323, 231] on link "Send PGA" at bounding box center [1338, 230] width 40 height 10
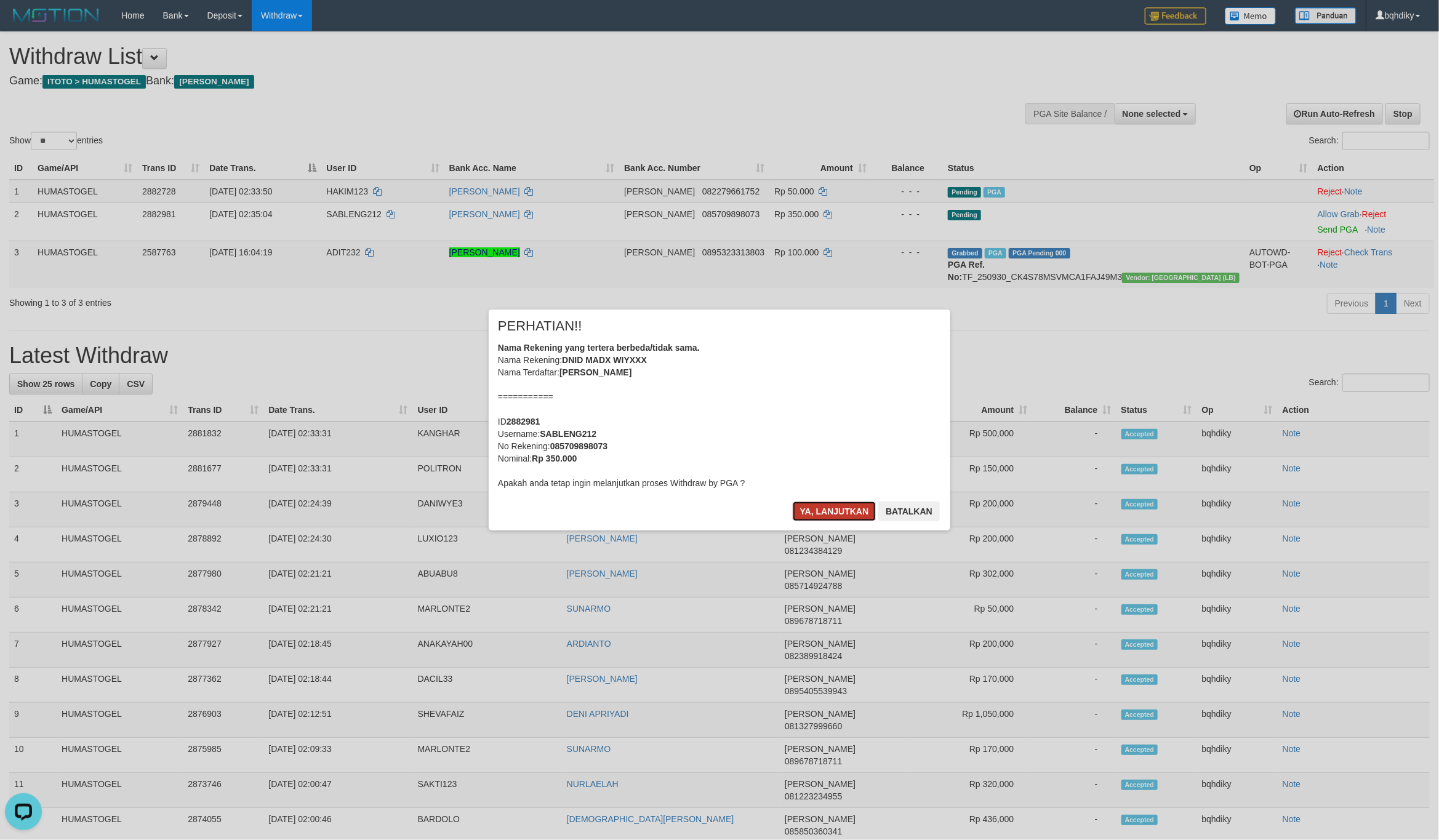
click at [824, 514] on button "Ya, lanjutkan" at bounding box center [835, 511] width 84 height 20
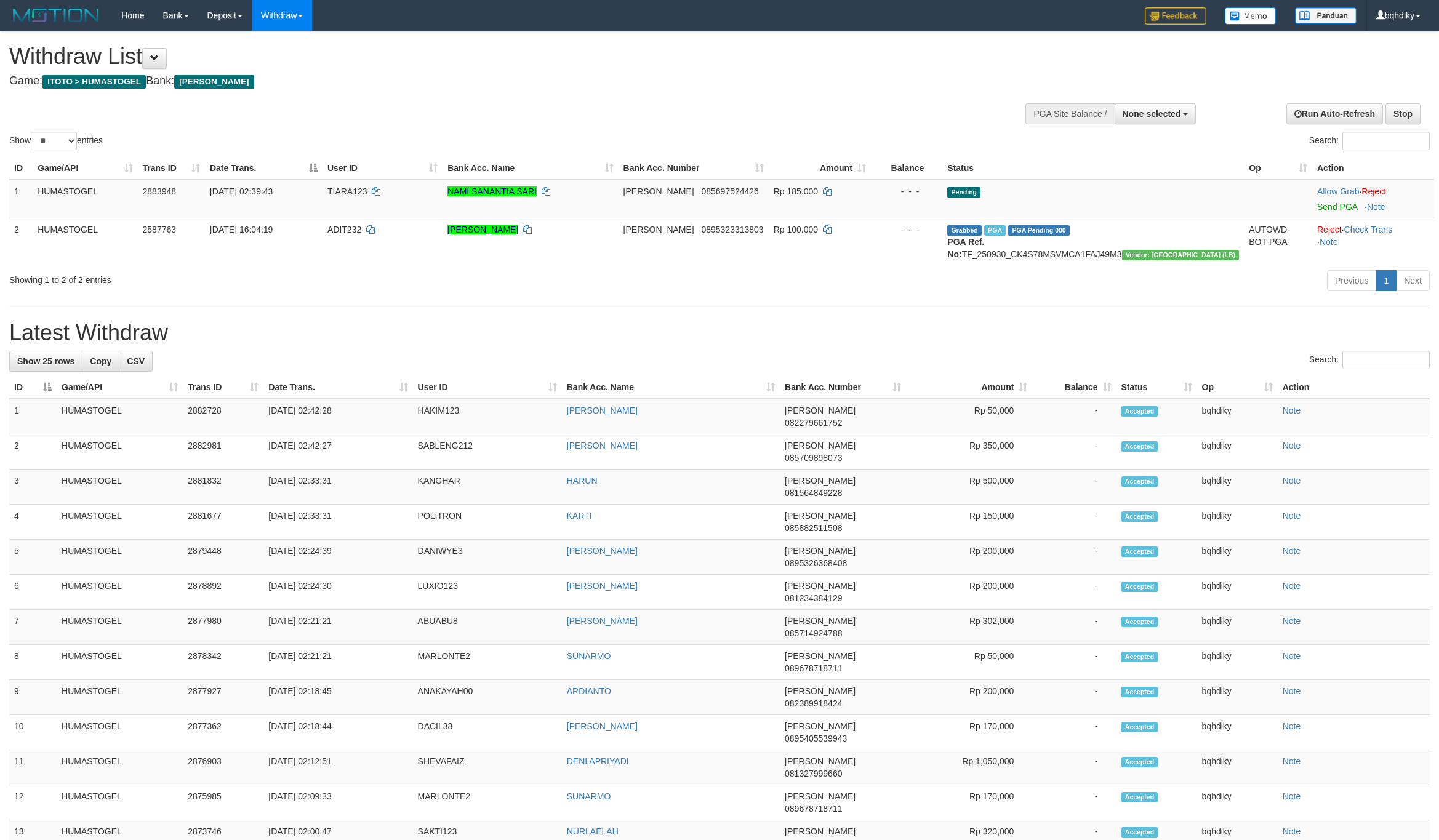
select select
select select "**"
click at [1322, 208] on link "Send PGA" at bounding box center [1337, 207] width 40 height 10
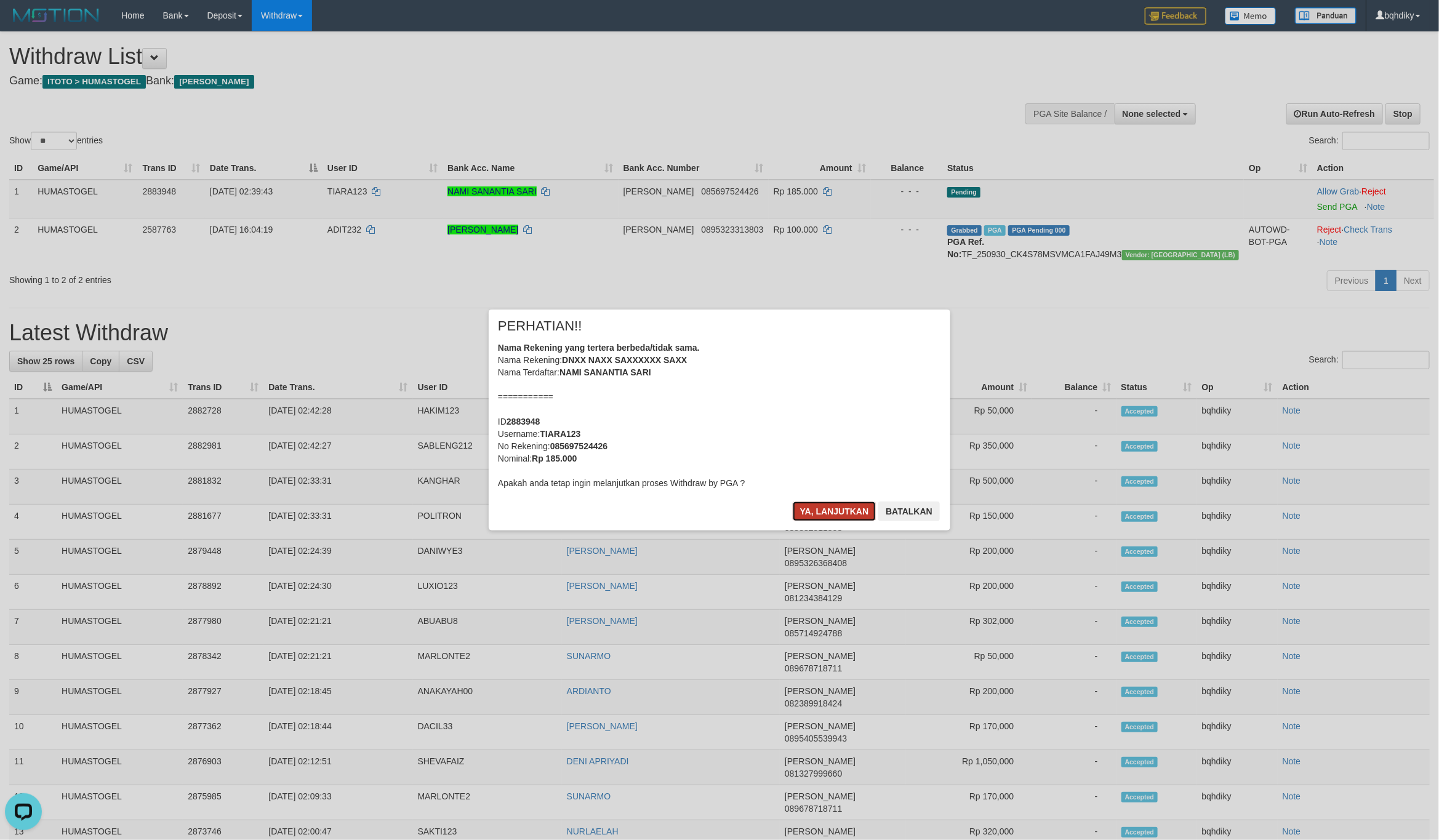
click at [824, 508] on button "Ya, lanjutkan" at bounding box center [835, 511] width 84 height 20
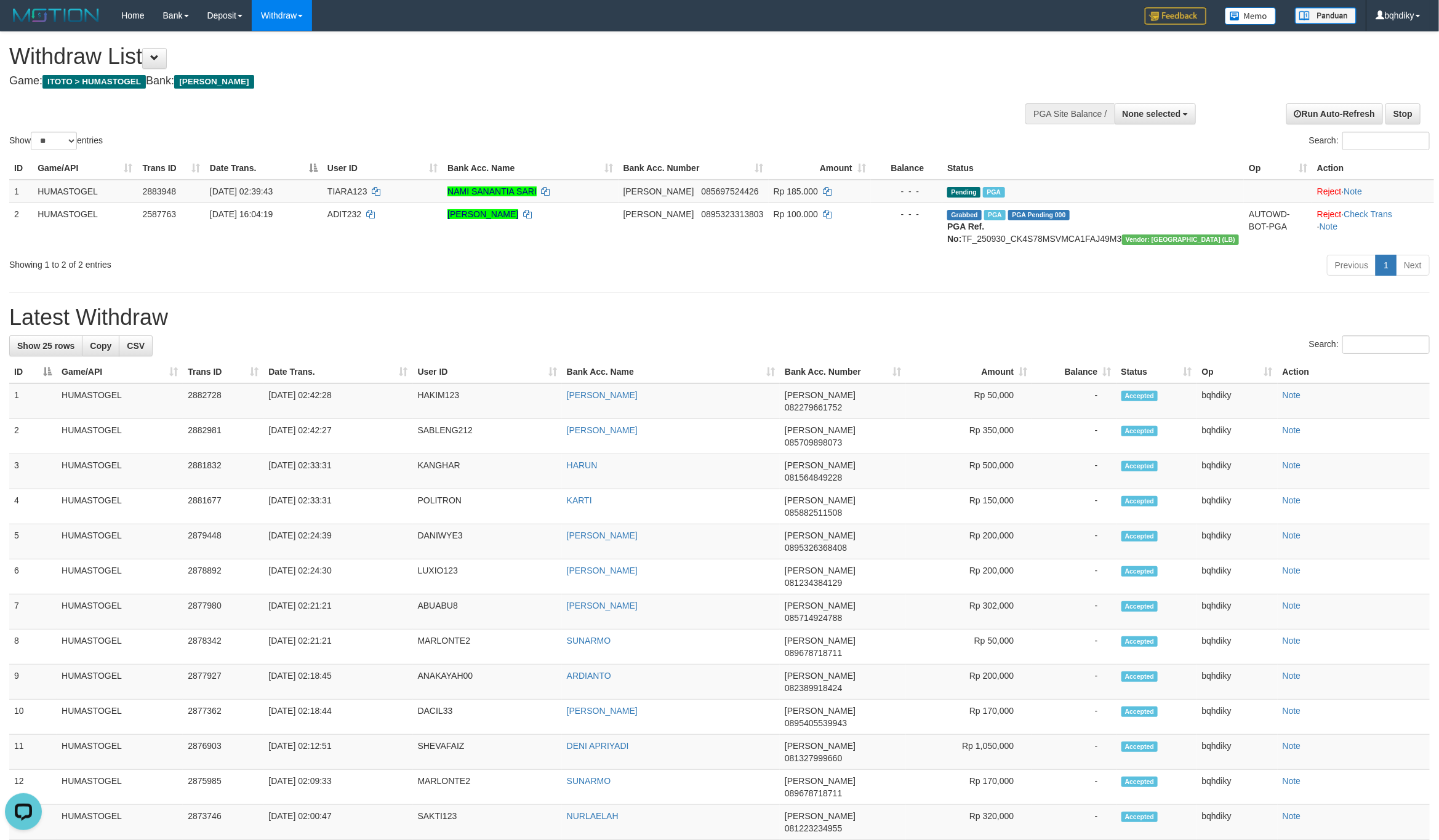
click at [475, 314] on div "**********" at bounding box center [719, 681] width 1439 height 1298
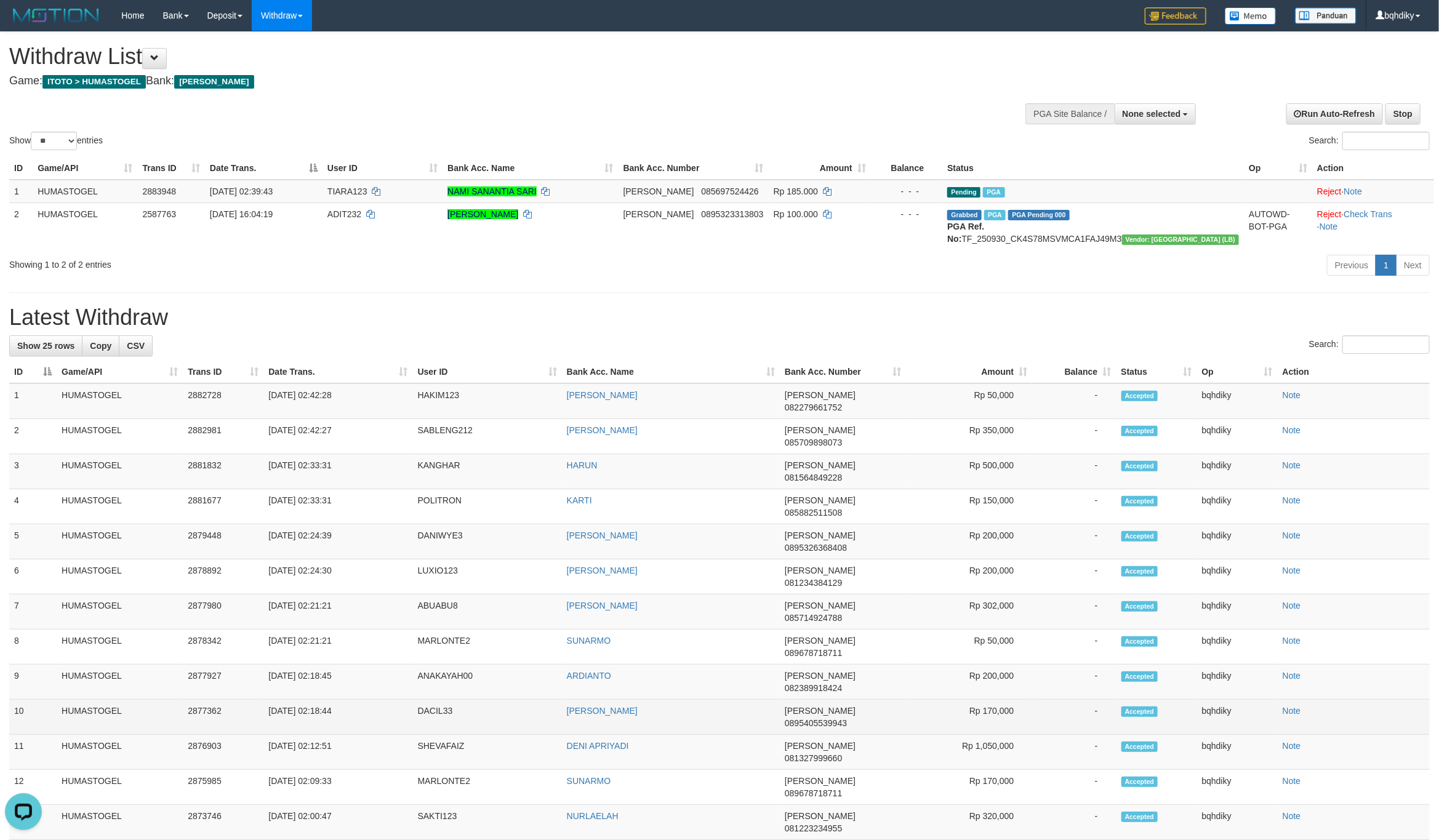
click at [436, 700] on td "DACIL33" at bounding box center [487, 717] width 149 height 35
copy td "DACIL33"
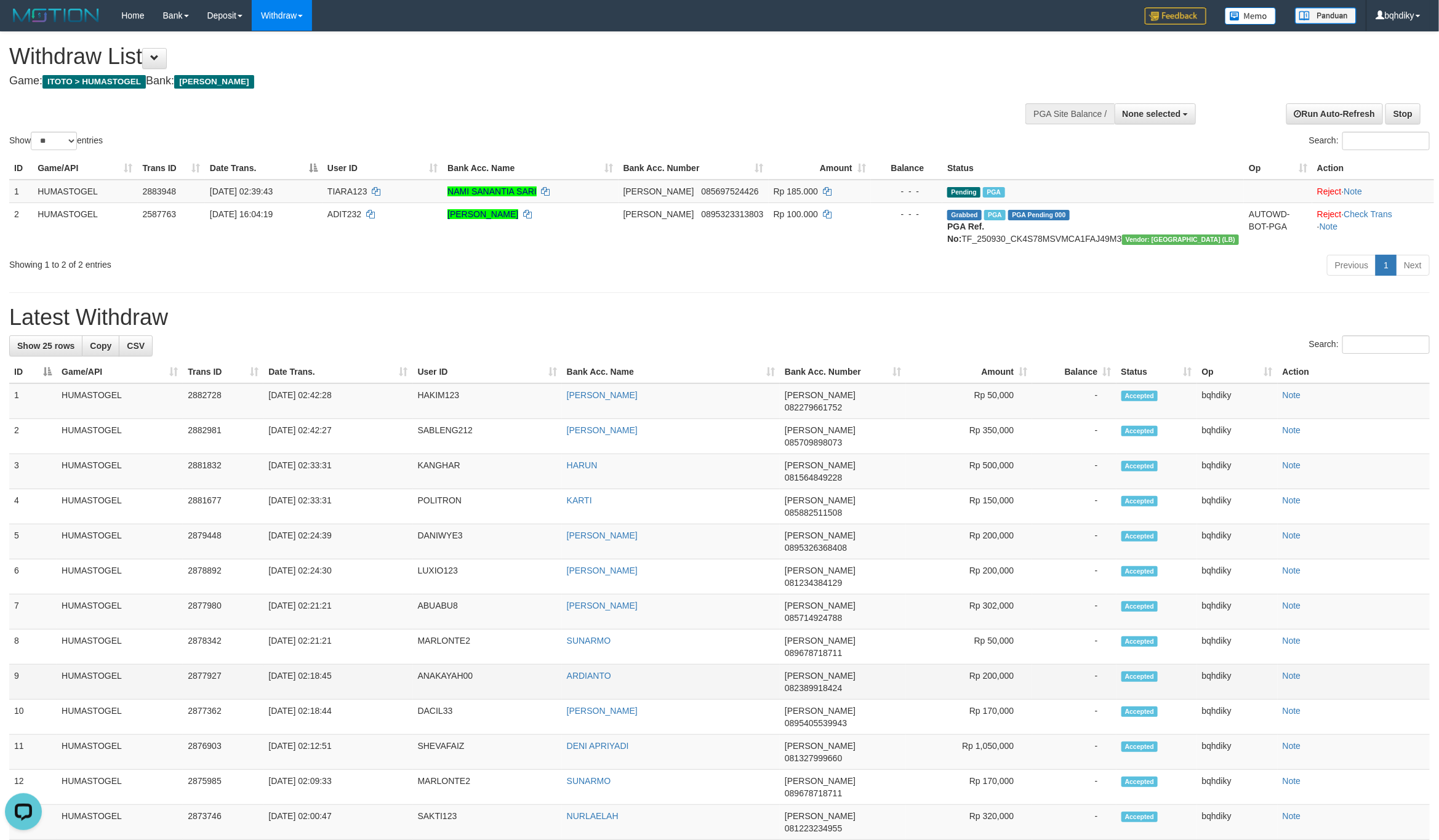
click at [438, 665] on td "ANAKAYAH00" at bounding box center [487, 682] width 149 height 35
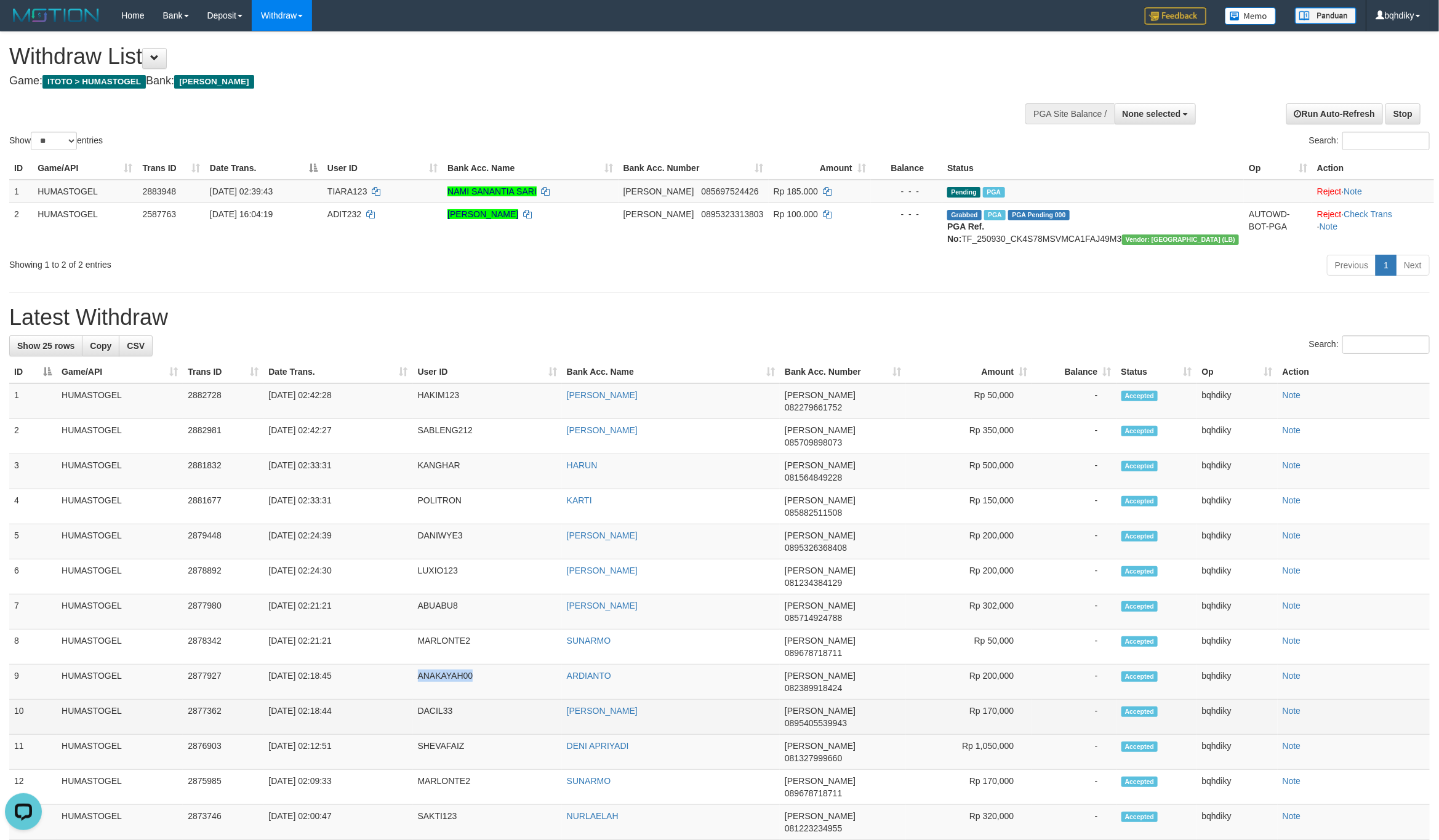
copy td "ANAKAYAH00"
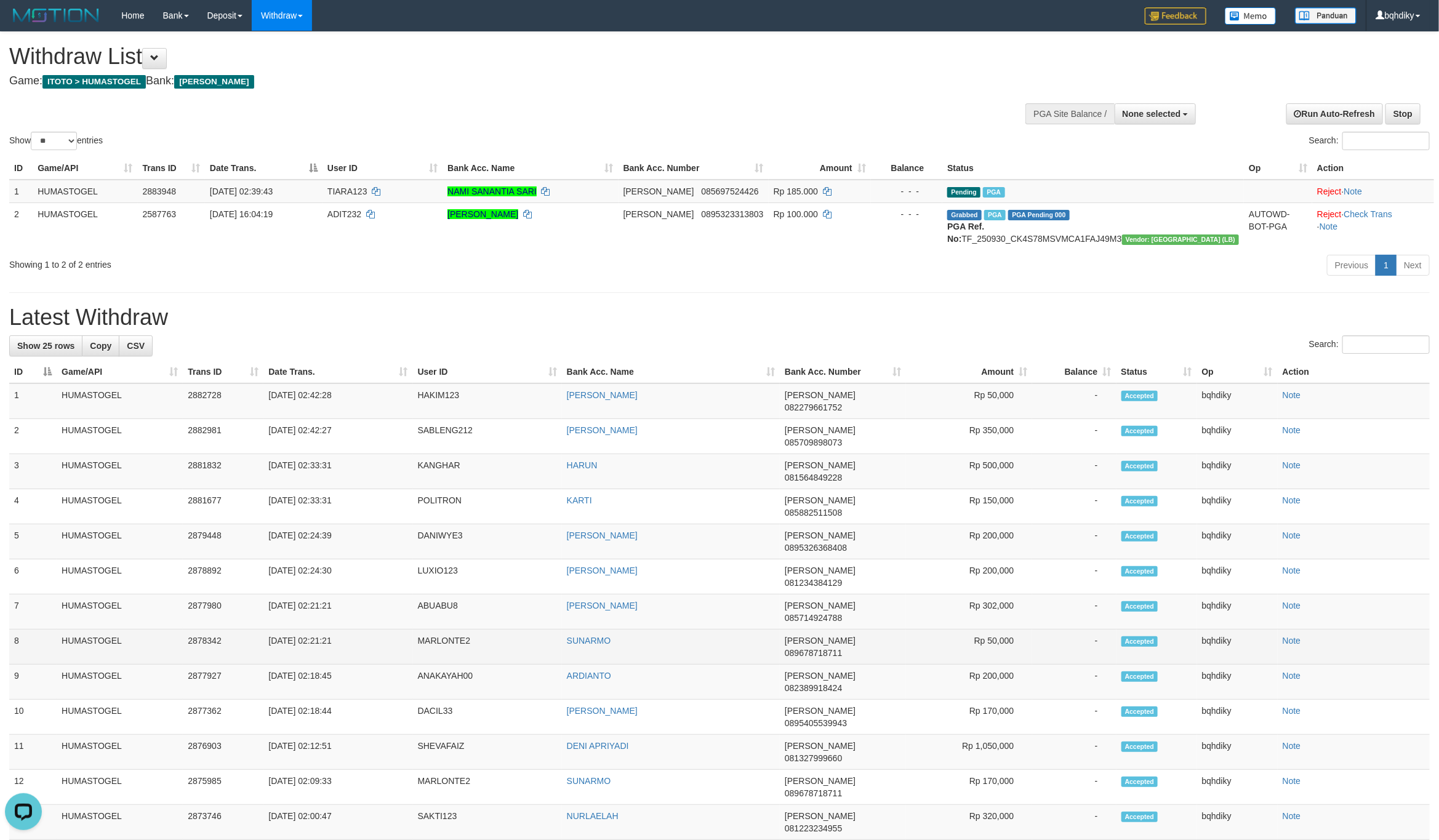
click at [423, 629] on td "MARLONTE2" at bounding box center [487, 647] width 149 height 35
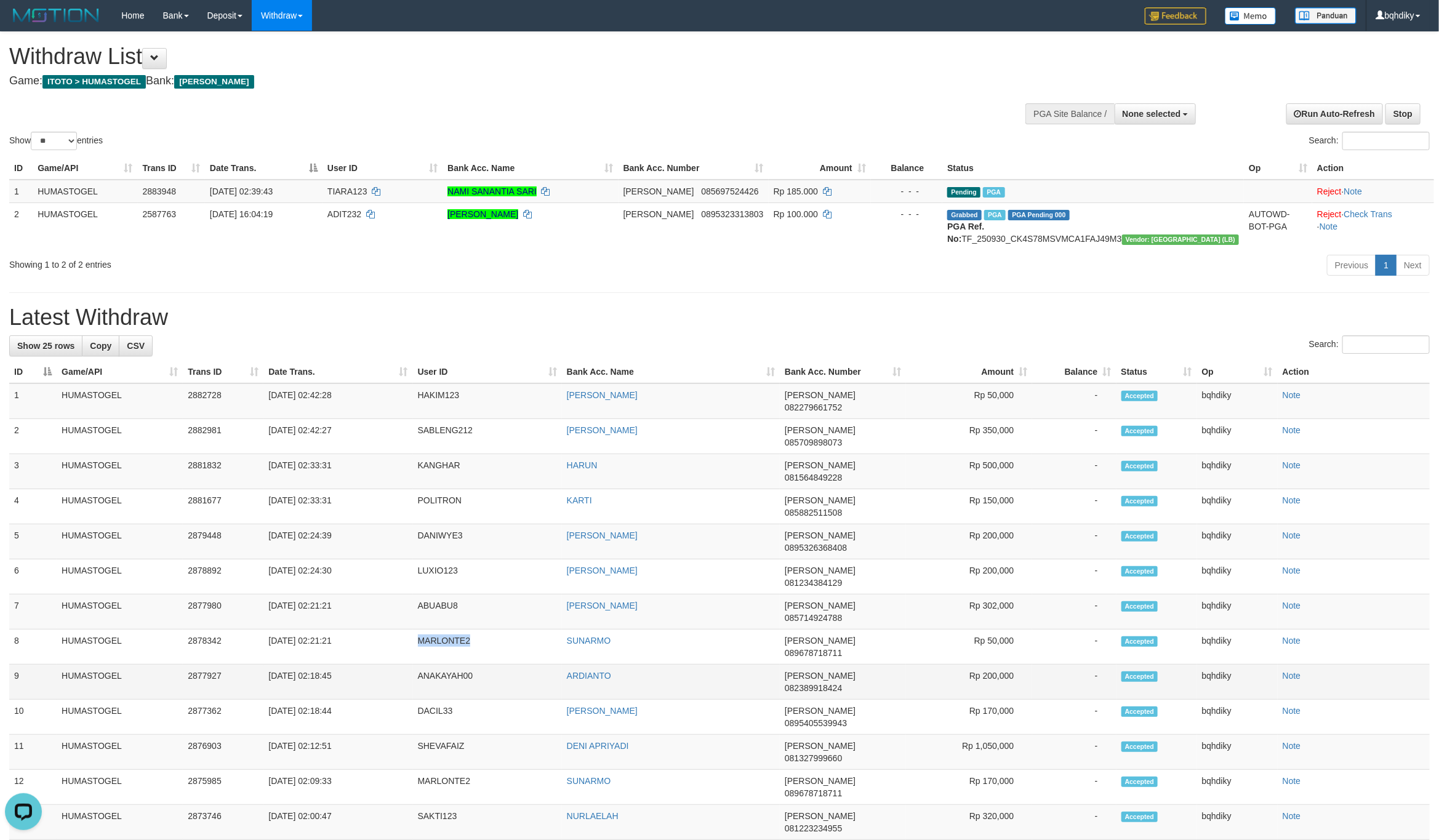
copy td "MARLONTE2"
click at [427, 594] on td "ABUABU8" at bounding box center [487, 612] width 149 height 35
copy td "ABUABU8"
click at [428, 594] on td "ABUABU8" at bounding box center [487, 612] width 149 height 35
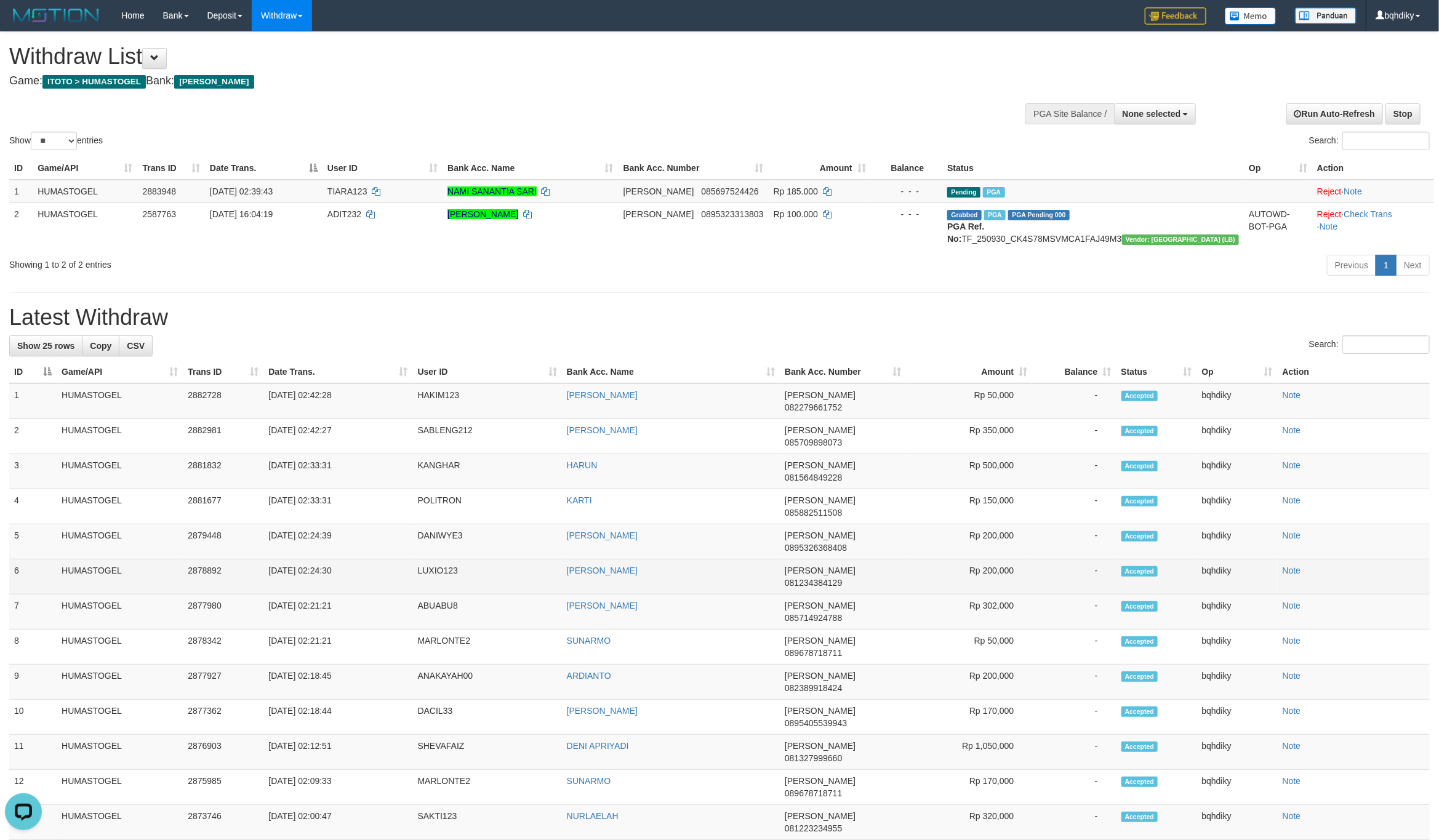
click at [438, 559] on td "LUXIO123" at bounding box center [487, 577] width 149 height 35
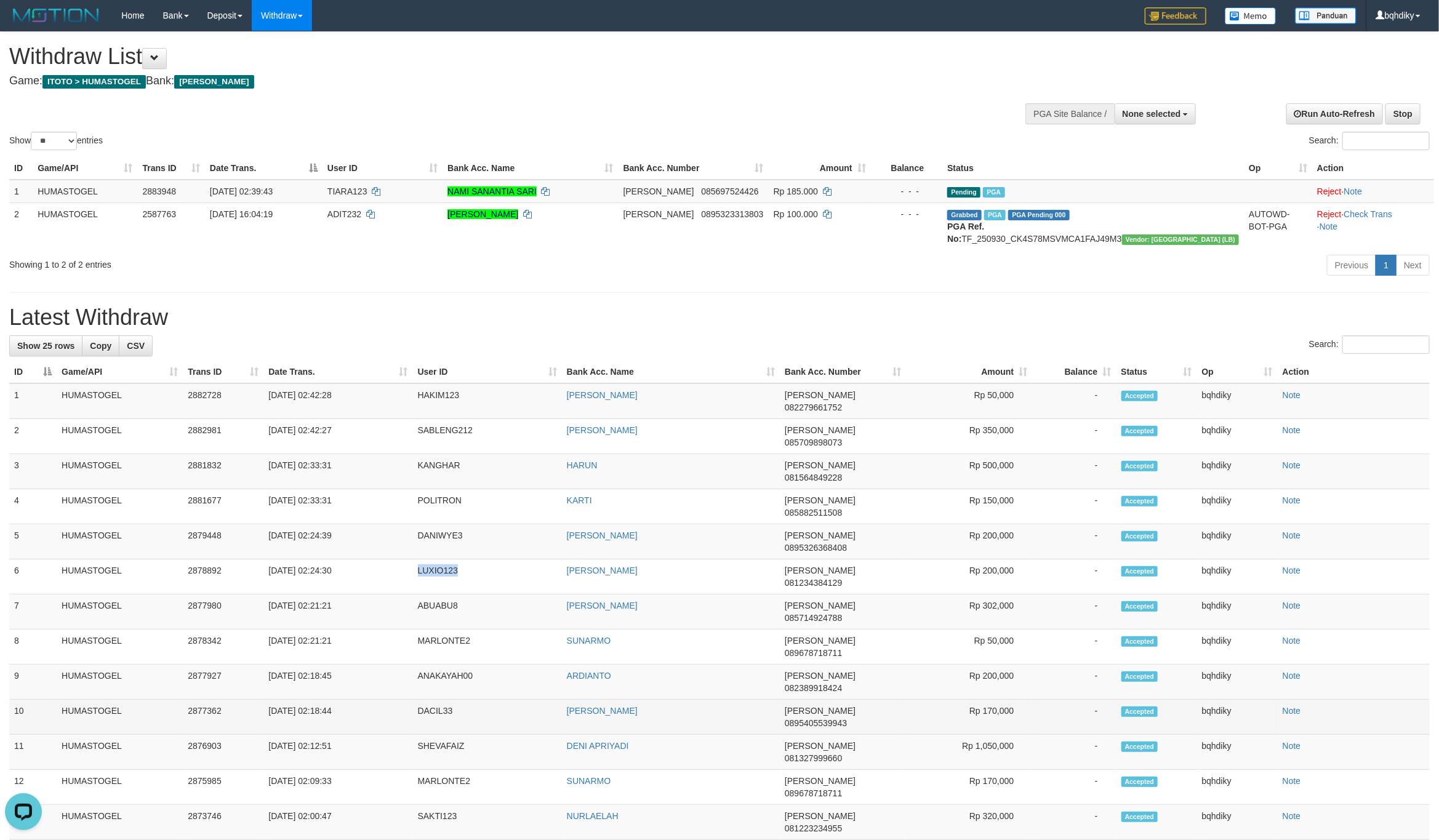
copy td "LUXIO123"
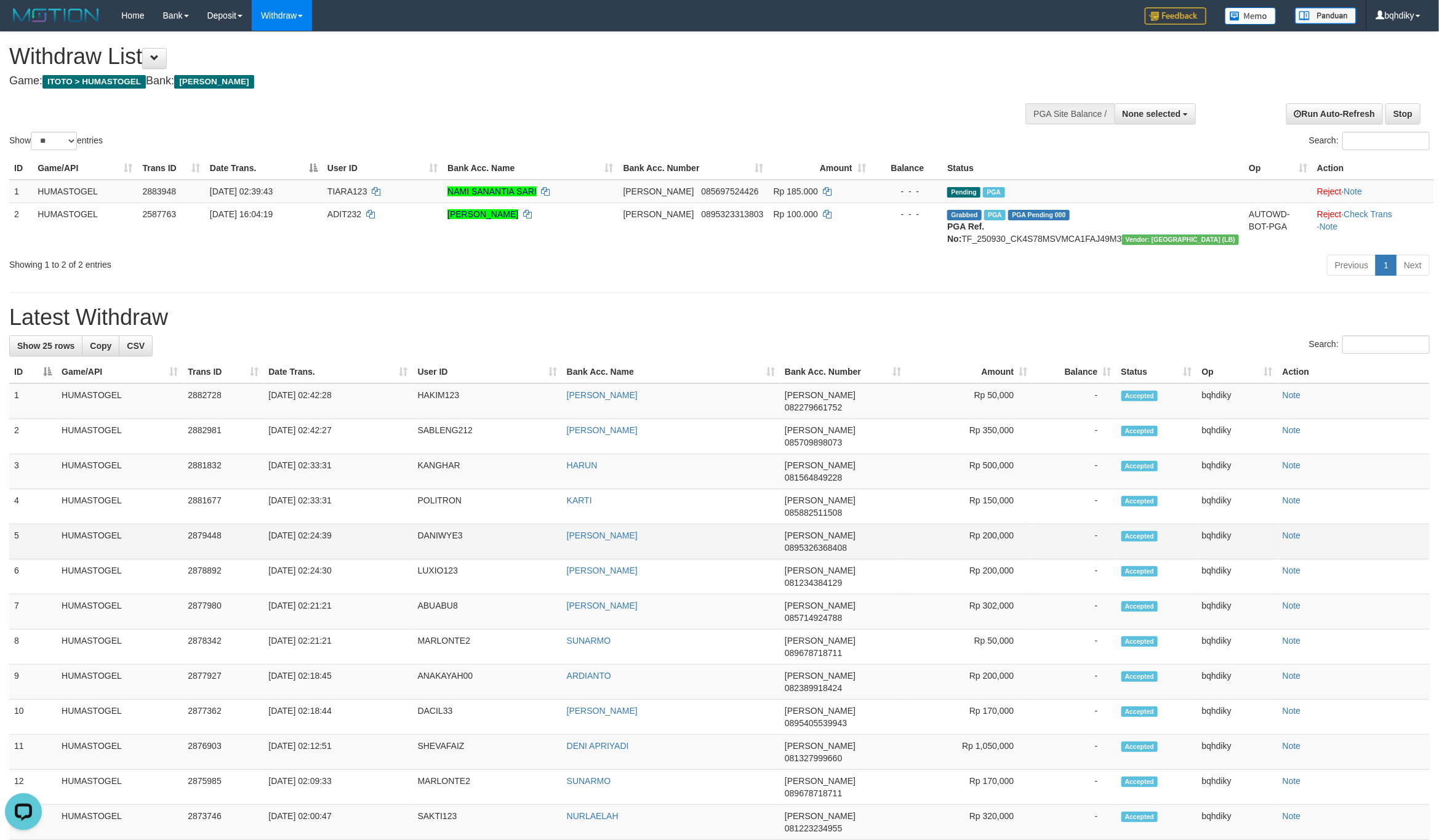
click at [434, 525] on td "DANIWYE3" at bounding box center [487, 542] width 149 height 35
copy td "DANIWYE3"
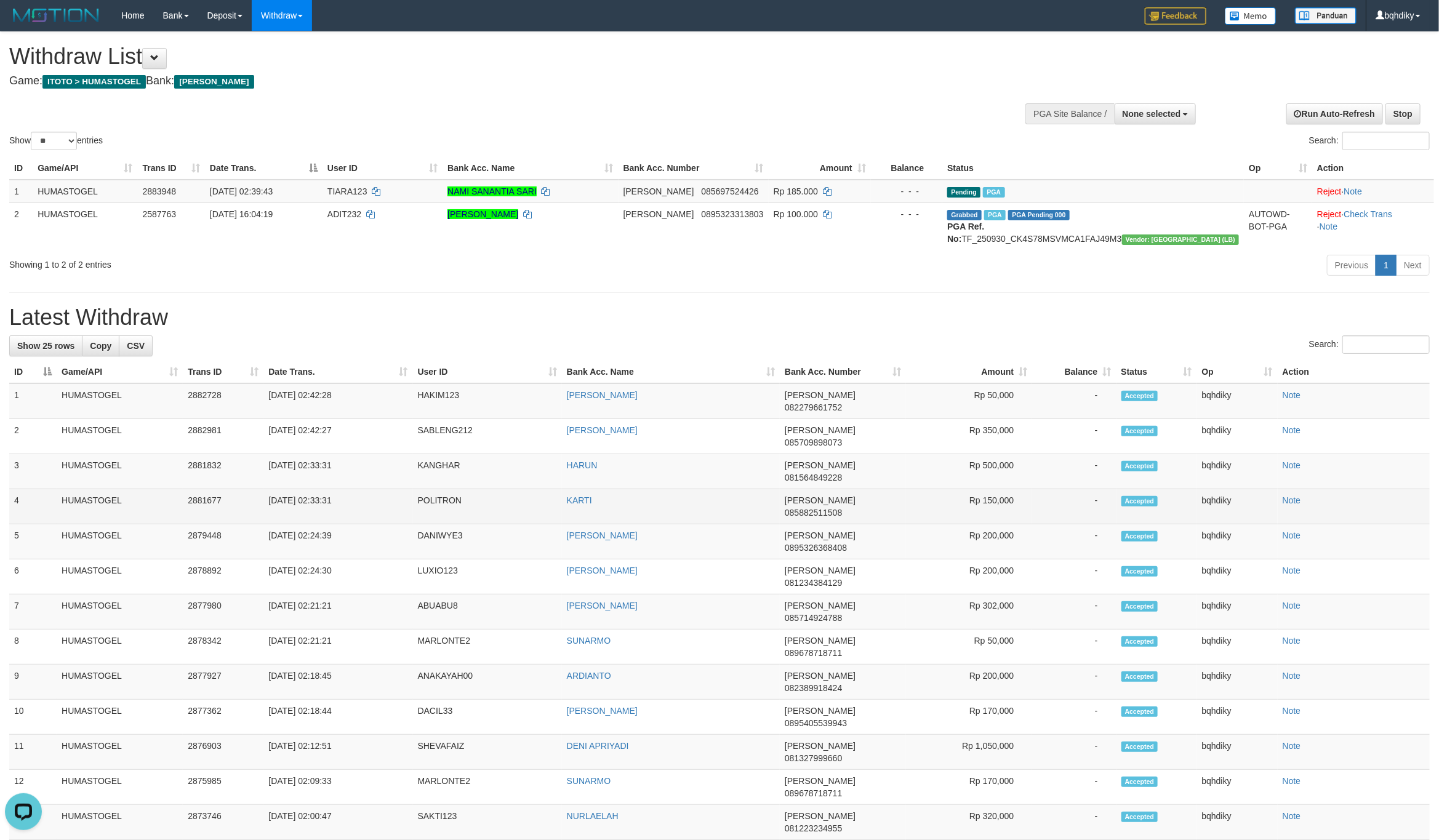
click at [432, 489] on td "POLITRON" at bounding box center [487, 506] width 149 height 35
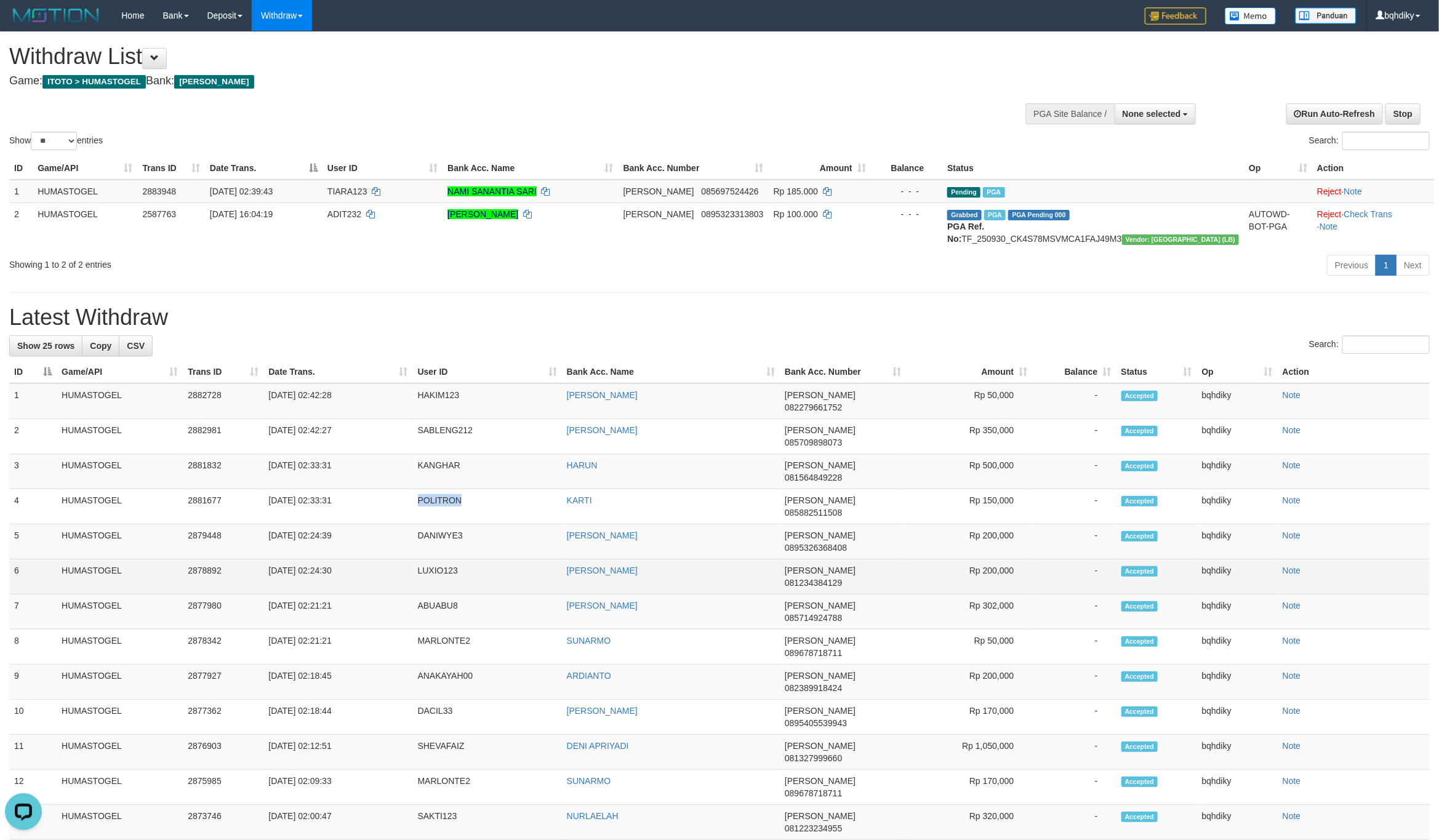
copy td "POLITRON"
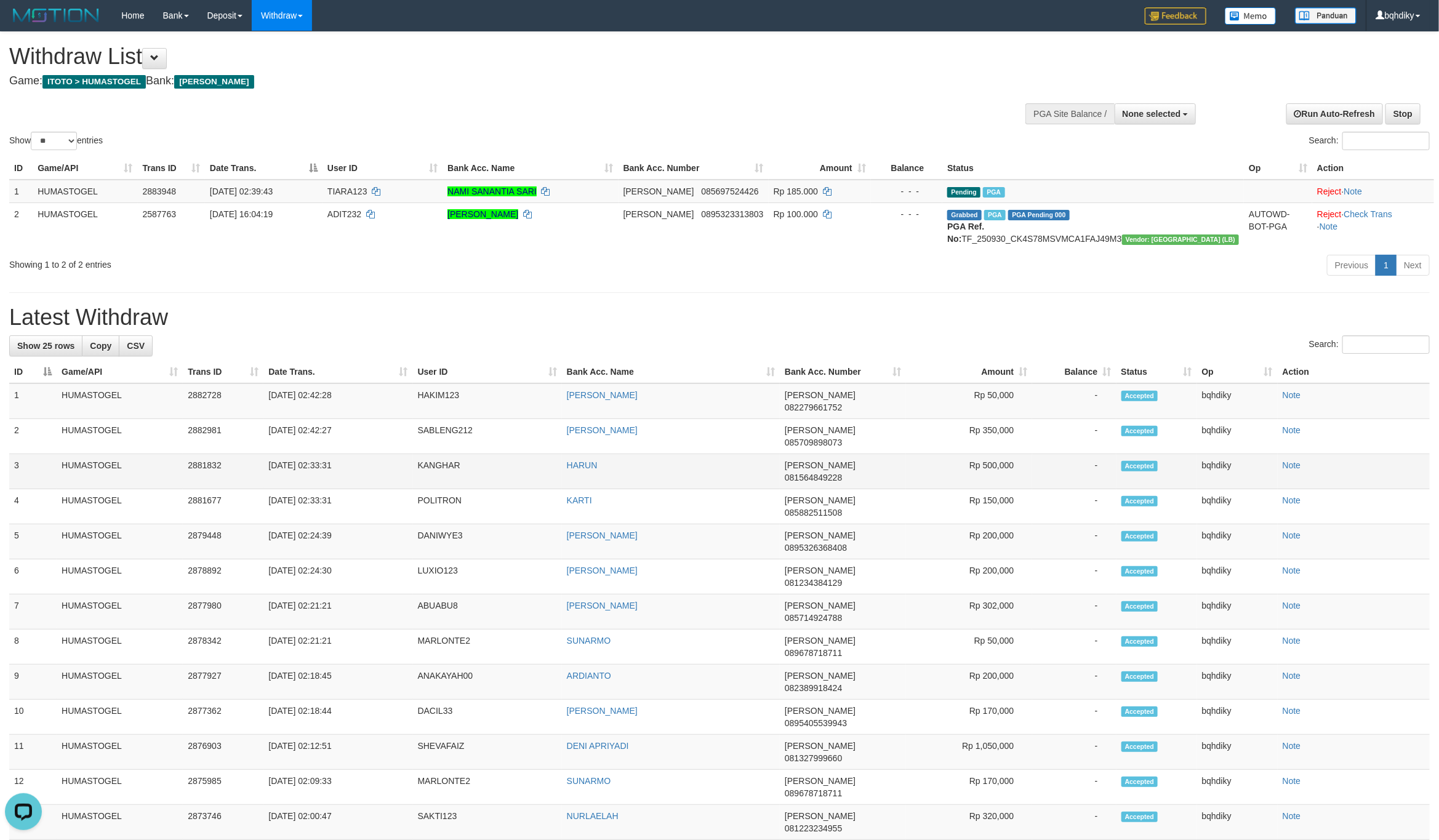
click at [427, 458] on td "KANGHAR" at bounding box center [487, 471] width 149 height 35
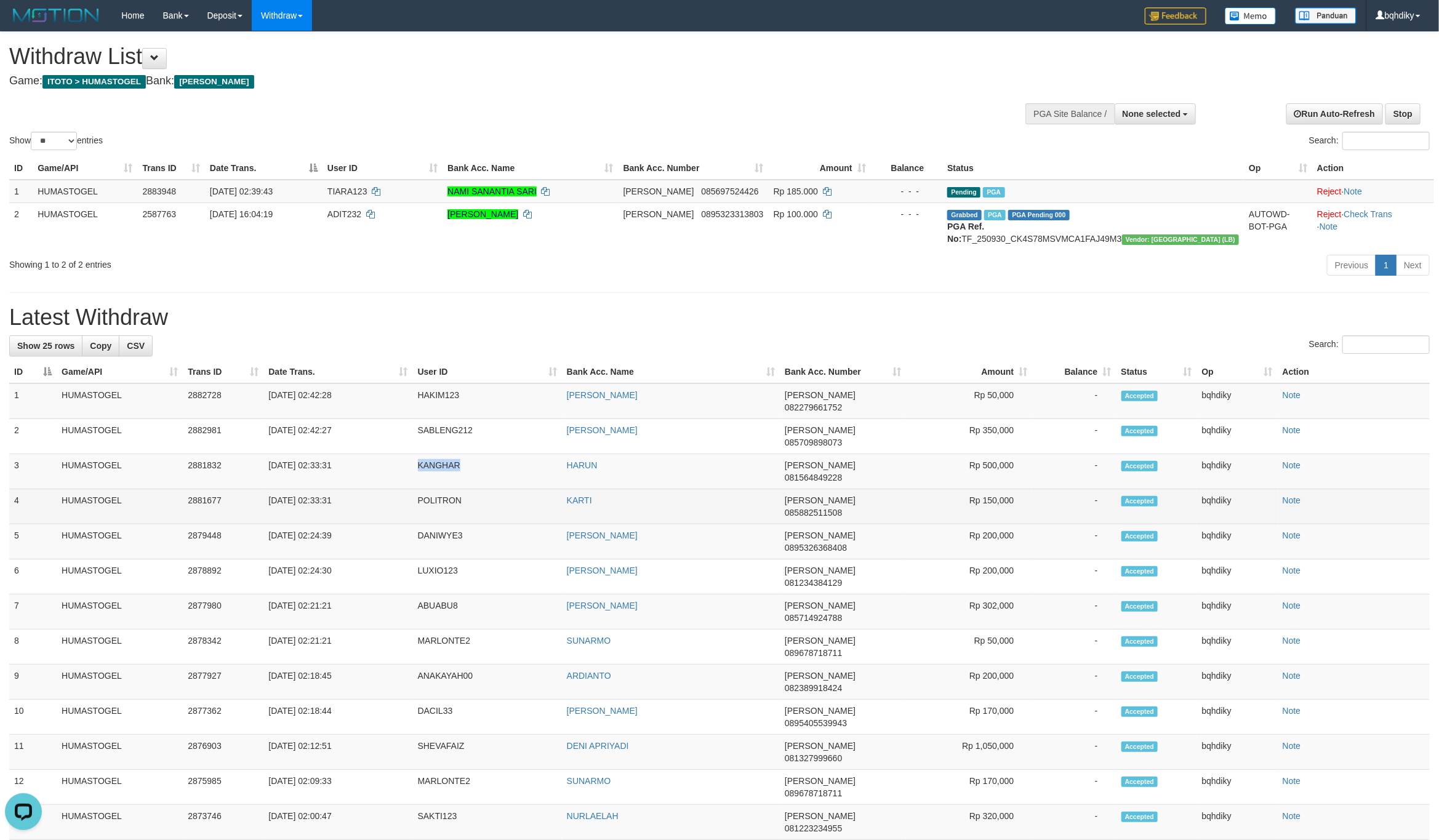
copy td "KANGHAR"
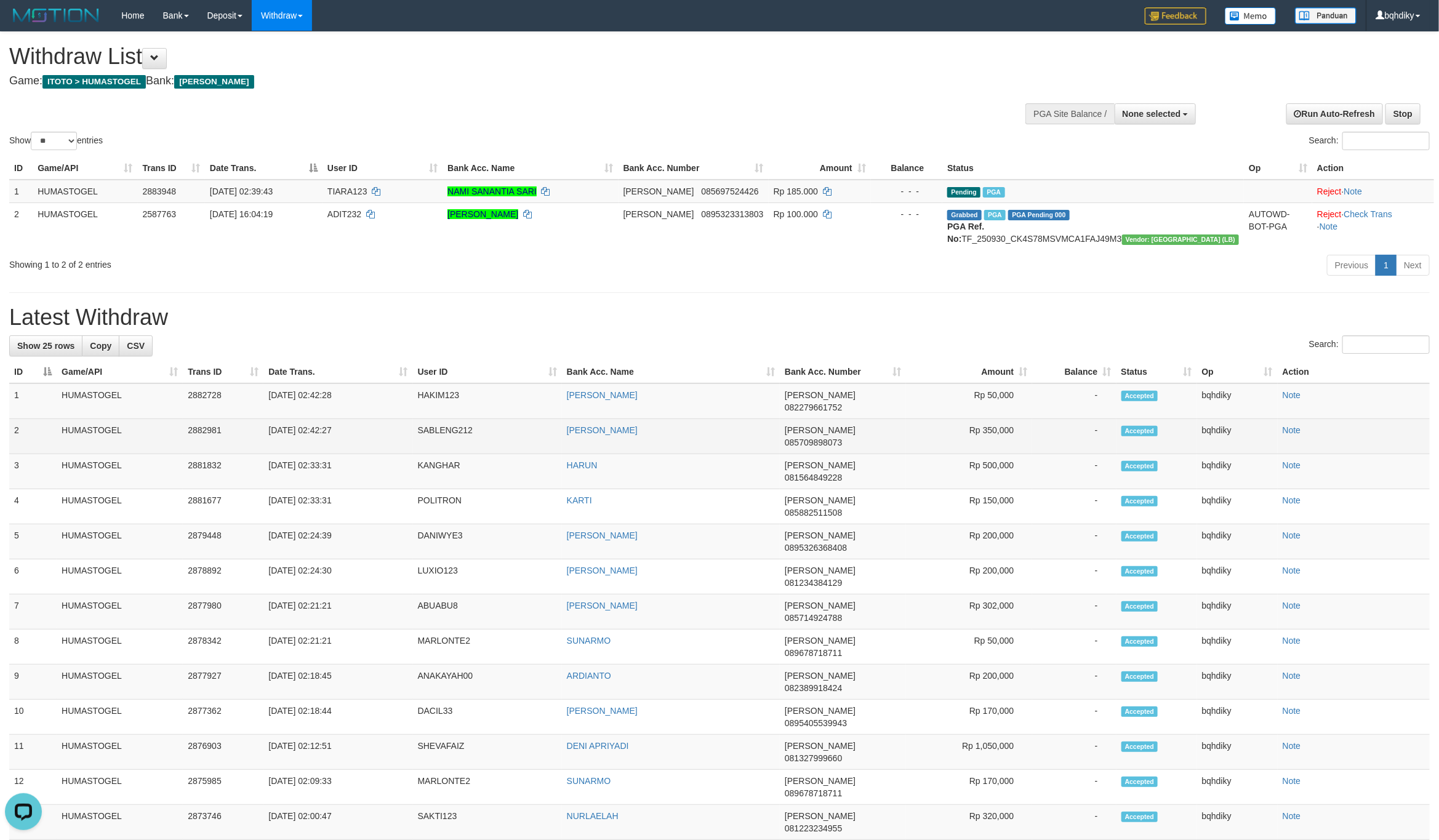
click at [448, 441] on td "SABLENG212" at bounding box center [487, 437] width 149 height 35
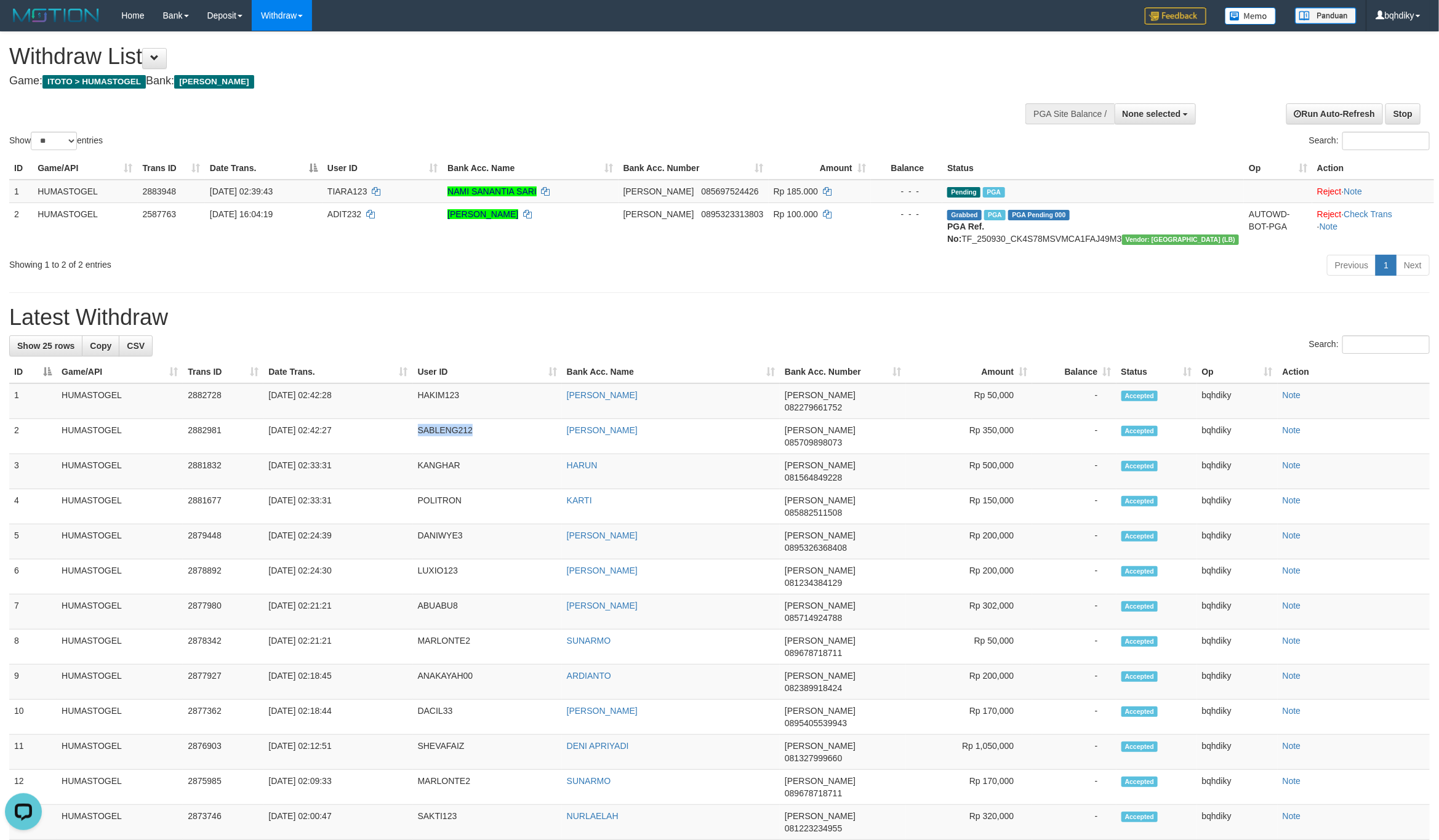
copy td "SABLENG212"
click at [418, 413] on td "HAKIM123" at bounding box center [487, 401] width 149 height 36
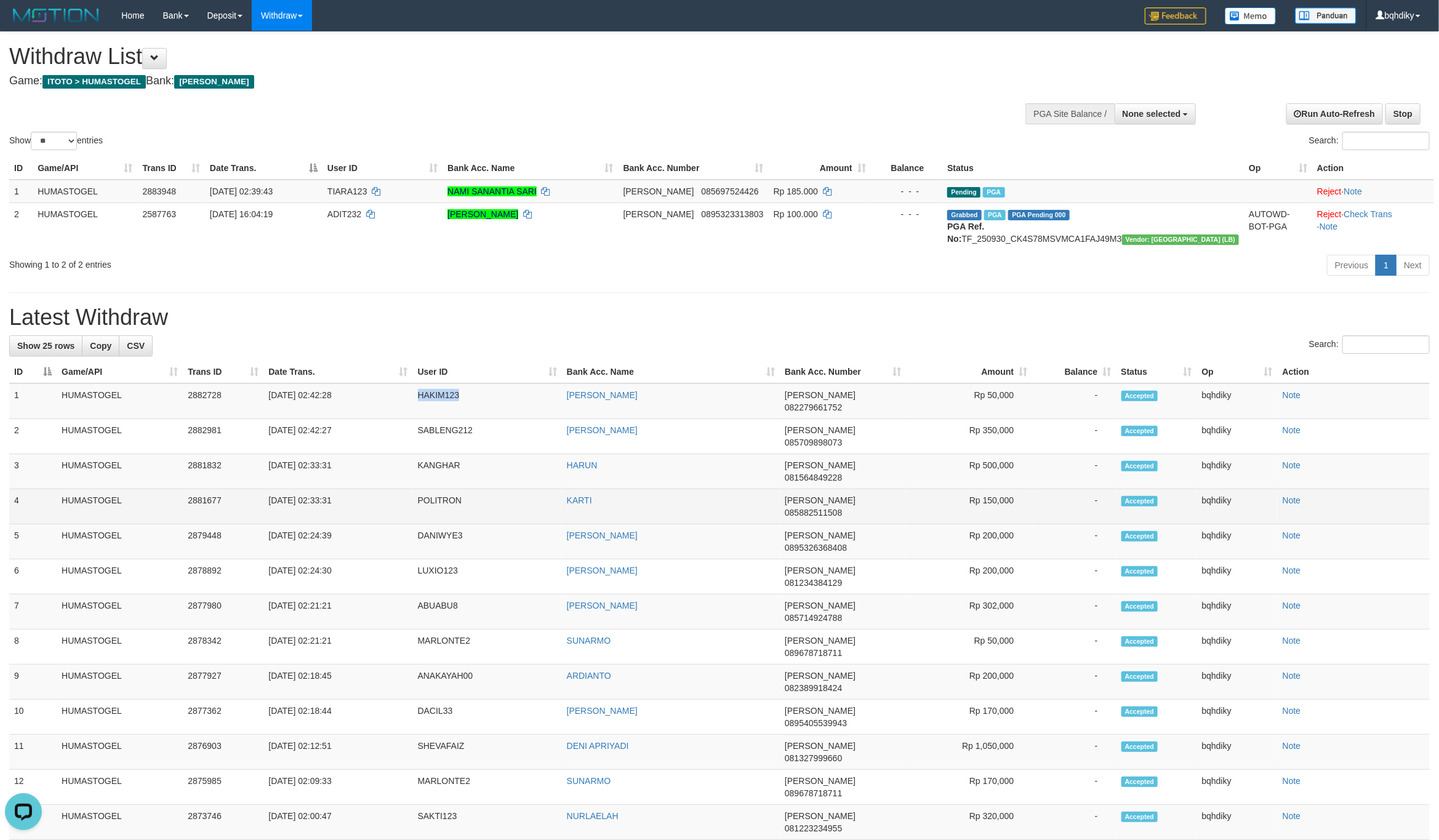
copy td "HAKIM123"
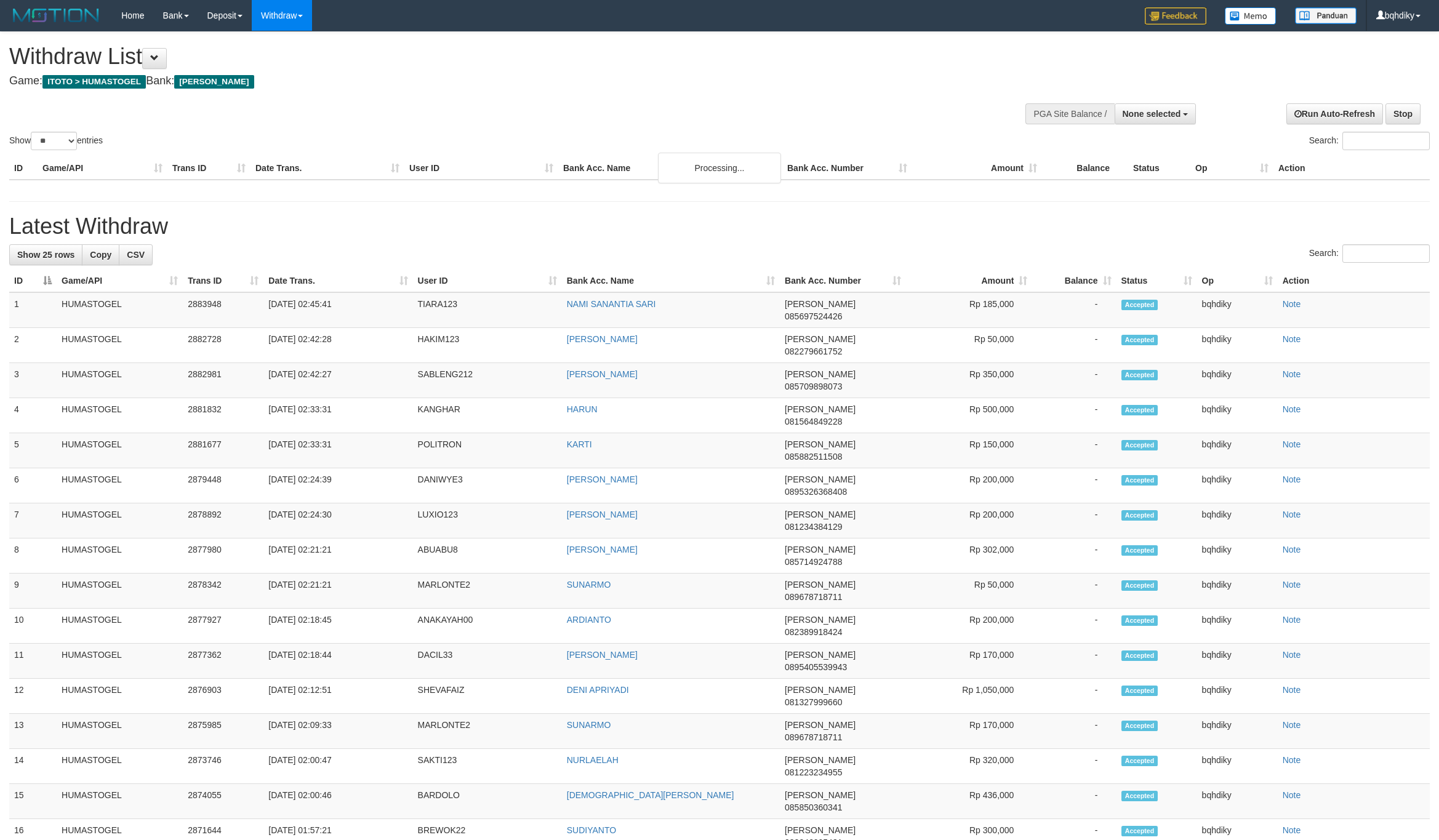
select select
select select "**"
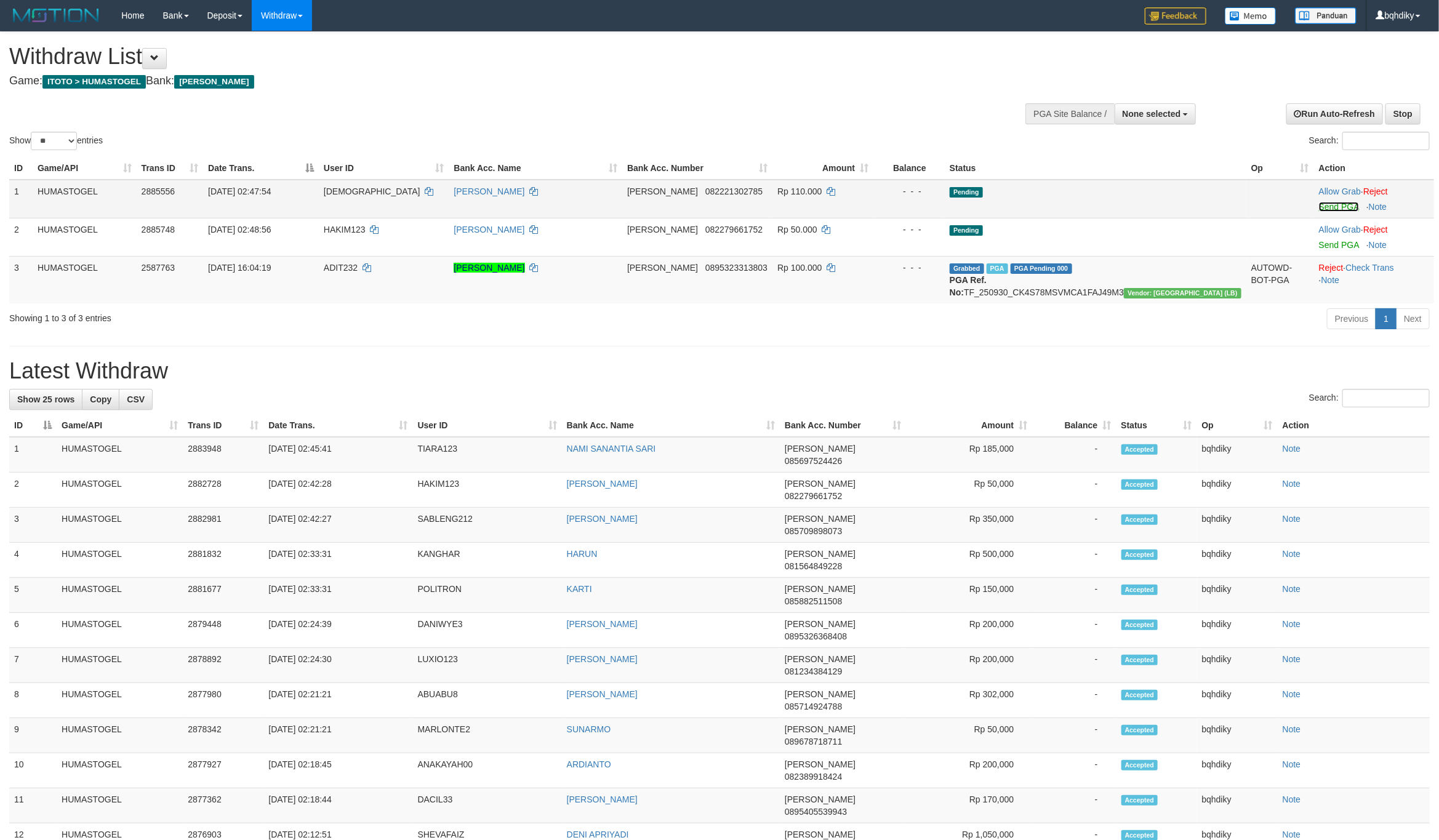
click at [1324, 207] on link "Send PGA" at bounding box center [1339, 207] width 40 height 10
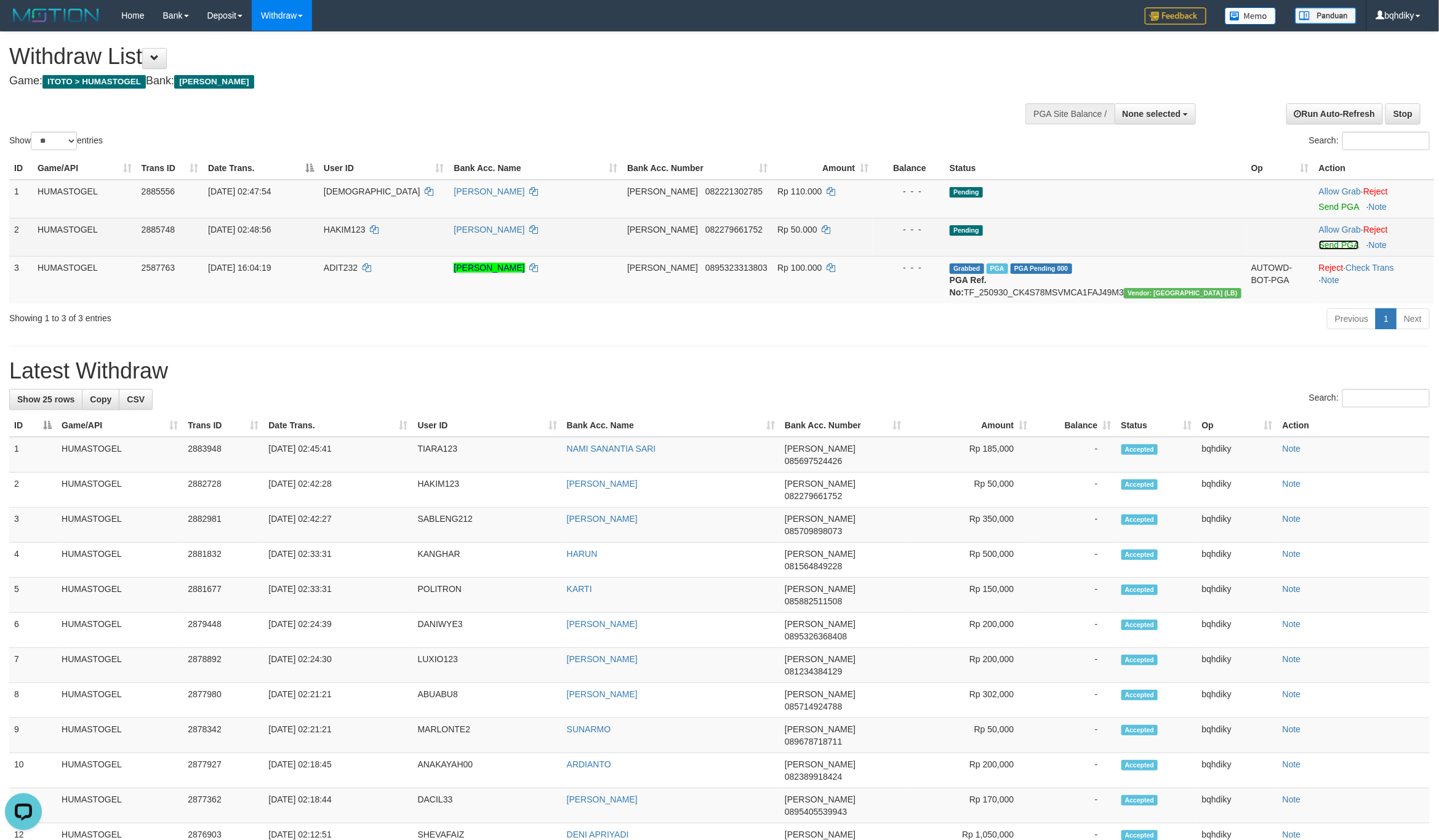
click at [1319, 240] on link "Send PGA" at bounding box center [1339, 245] width 40 height 10
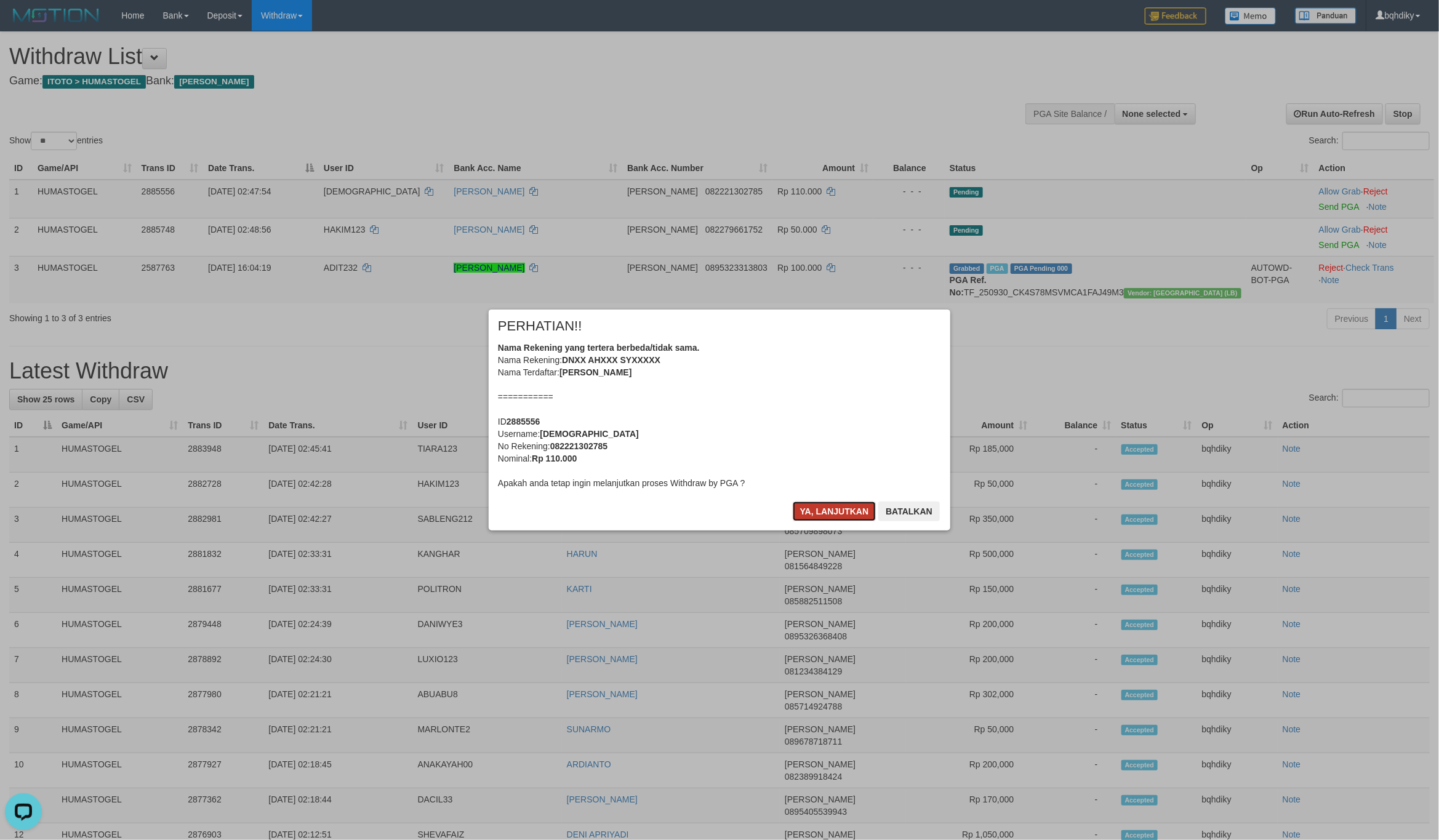
click at [811, 511] on button "Ya, lanjutkan" at bounding box center [835, 511] width 84 height 20
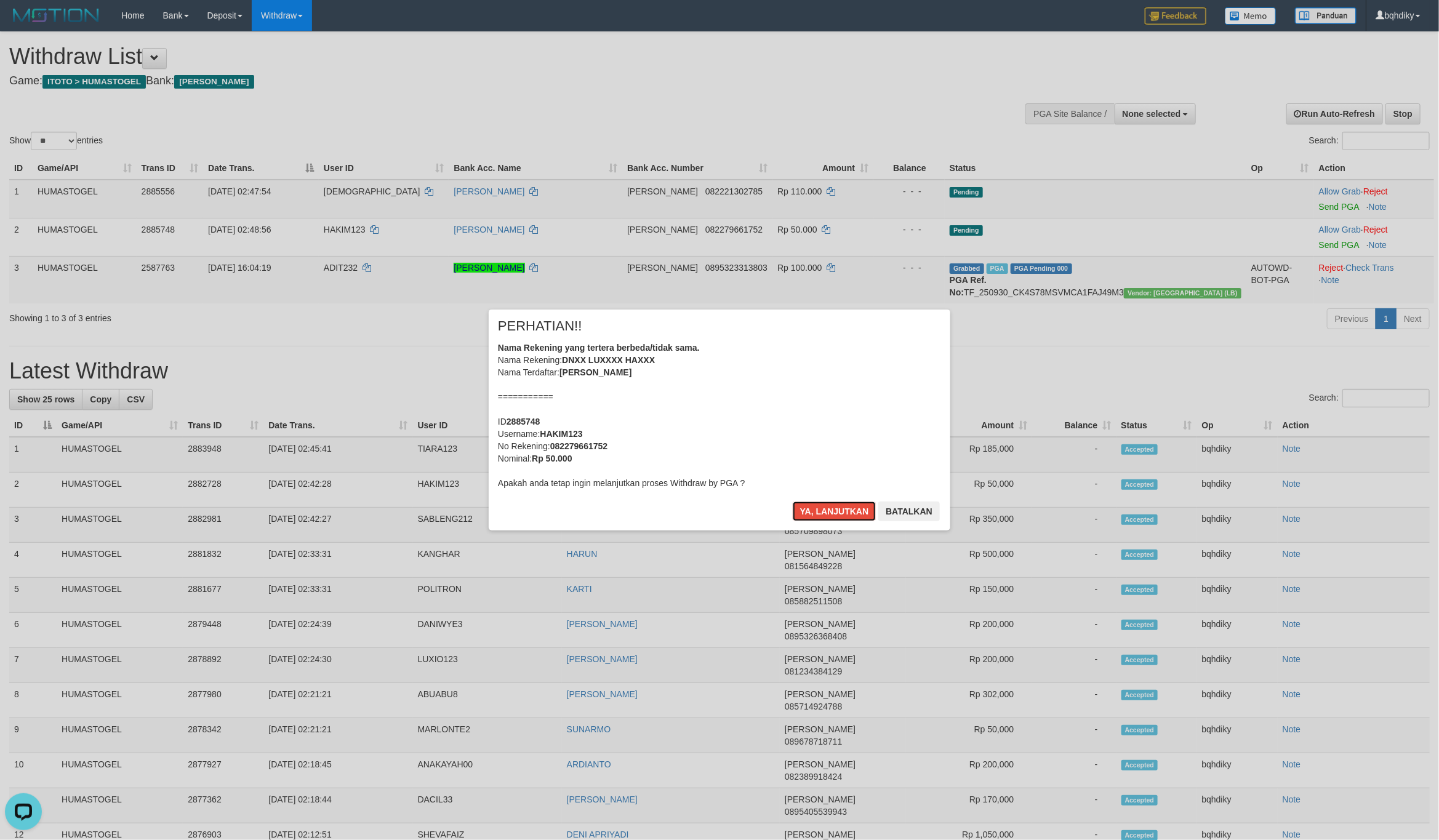
click at [811, 511] on button "Ya, lanjutkan" at bounding box center [835, 511] width 84 height 20
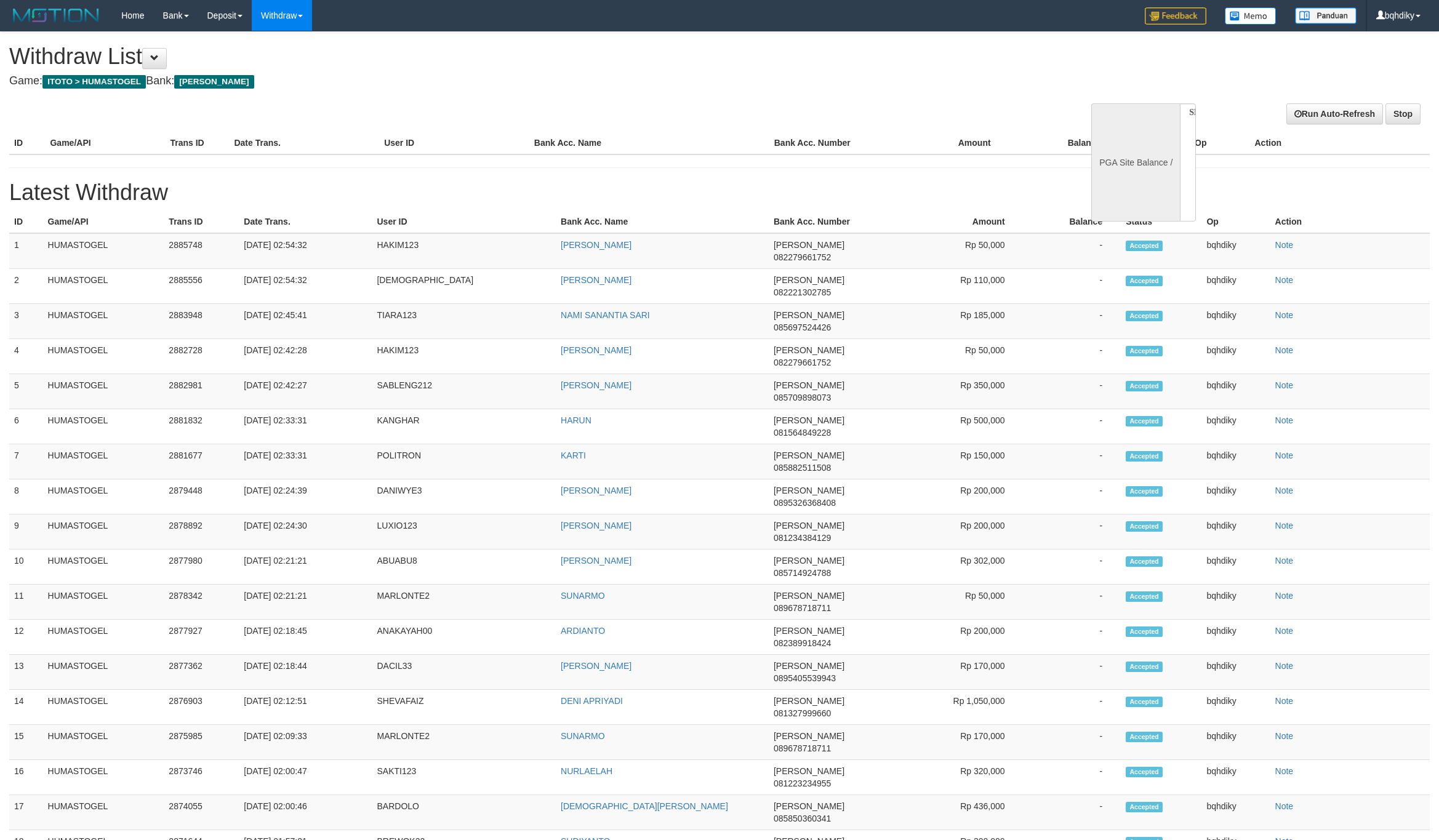
select select
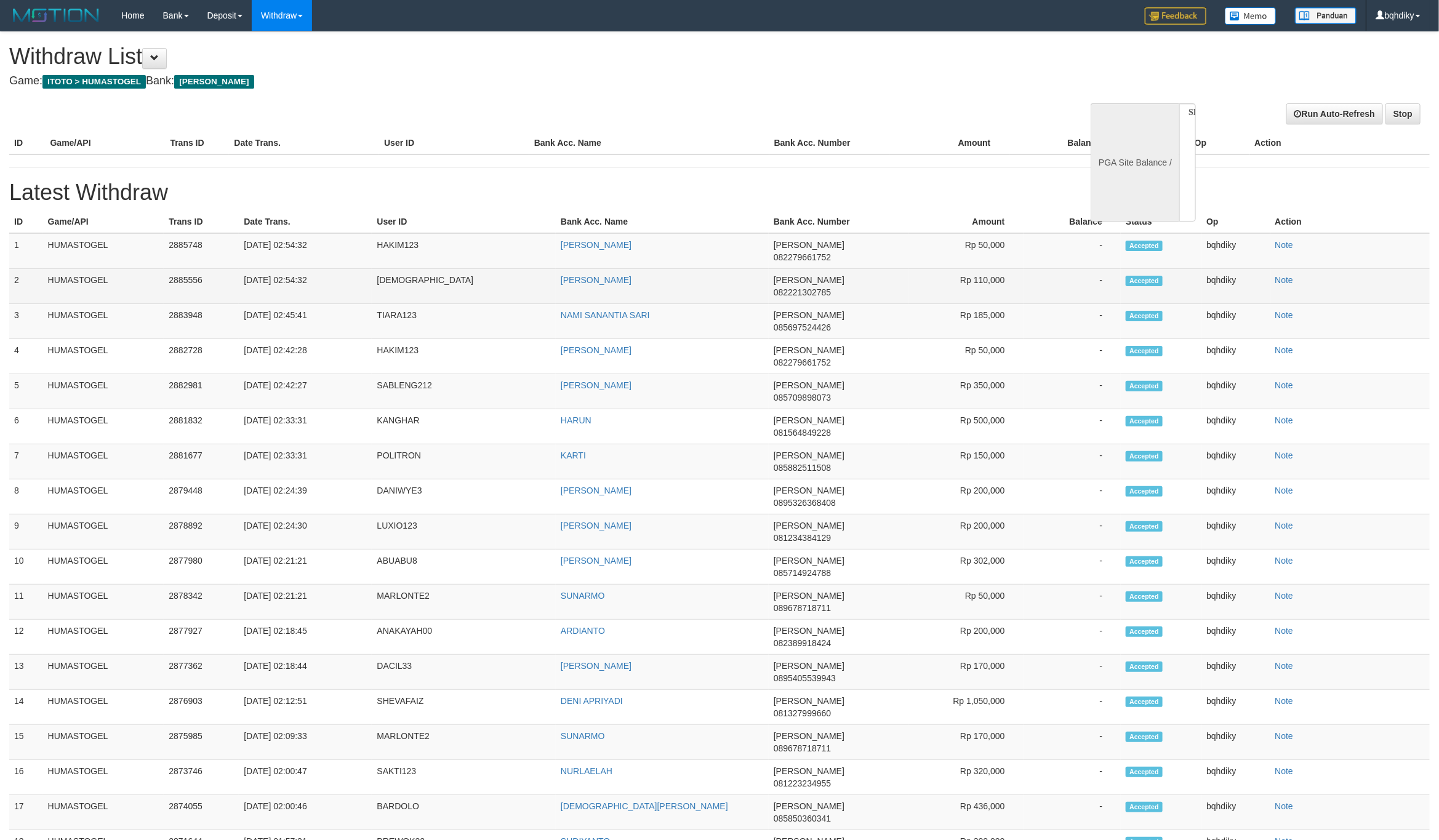
select select "**"
select select
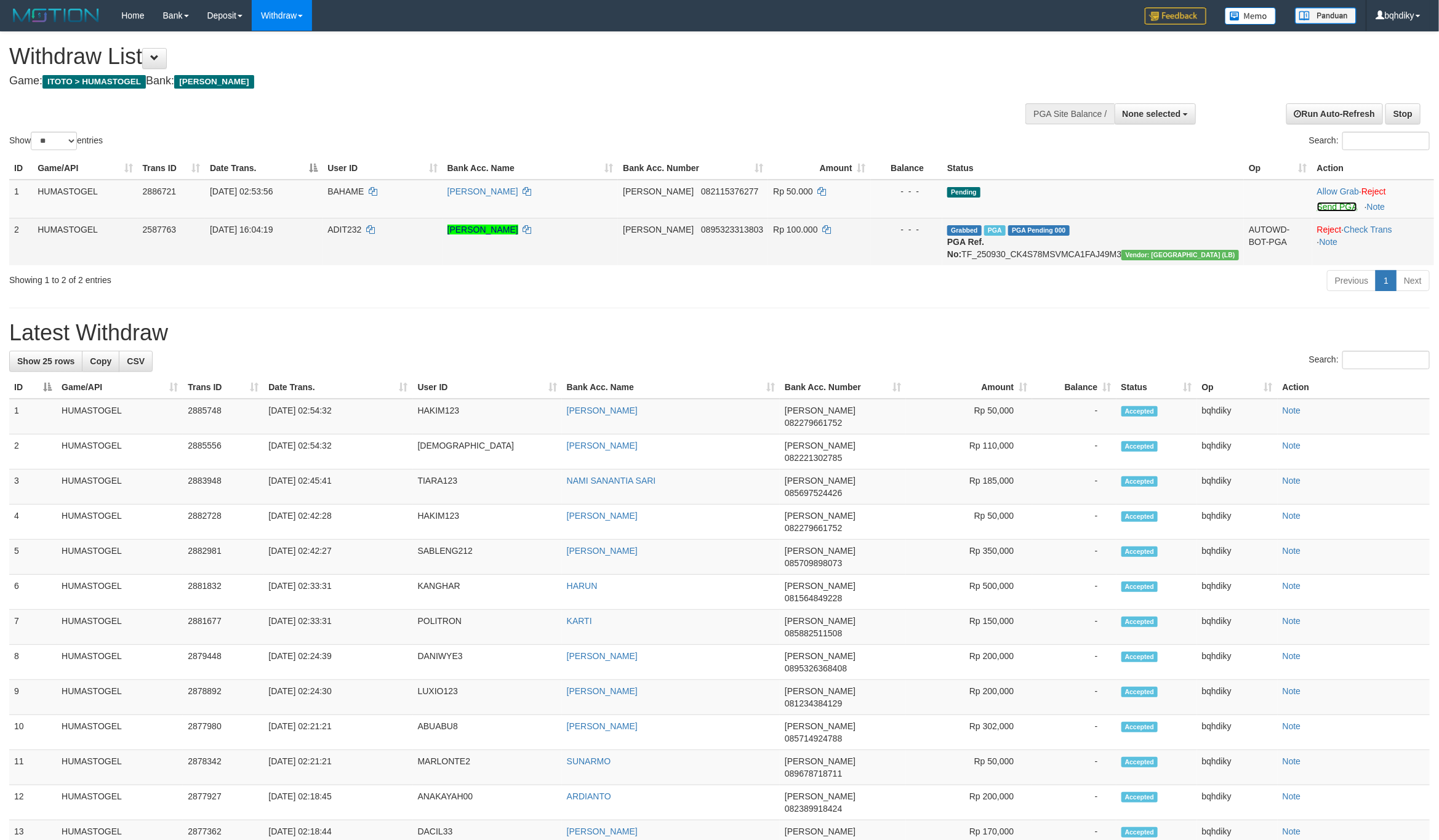
drag, startPoint x: 1317, startPoint y: 208, endPoint x: 1272, endPoint y: 227, distance: 48.8
click at [1317, 208] on link "Send PGA" at bounding box center [1337, 207] width 40 height 10
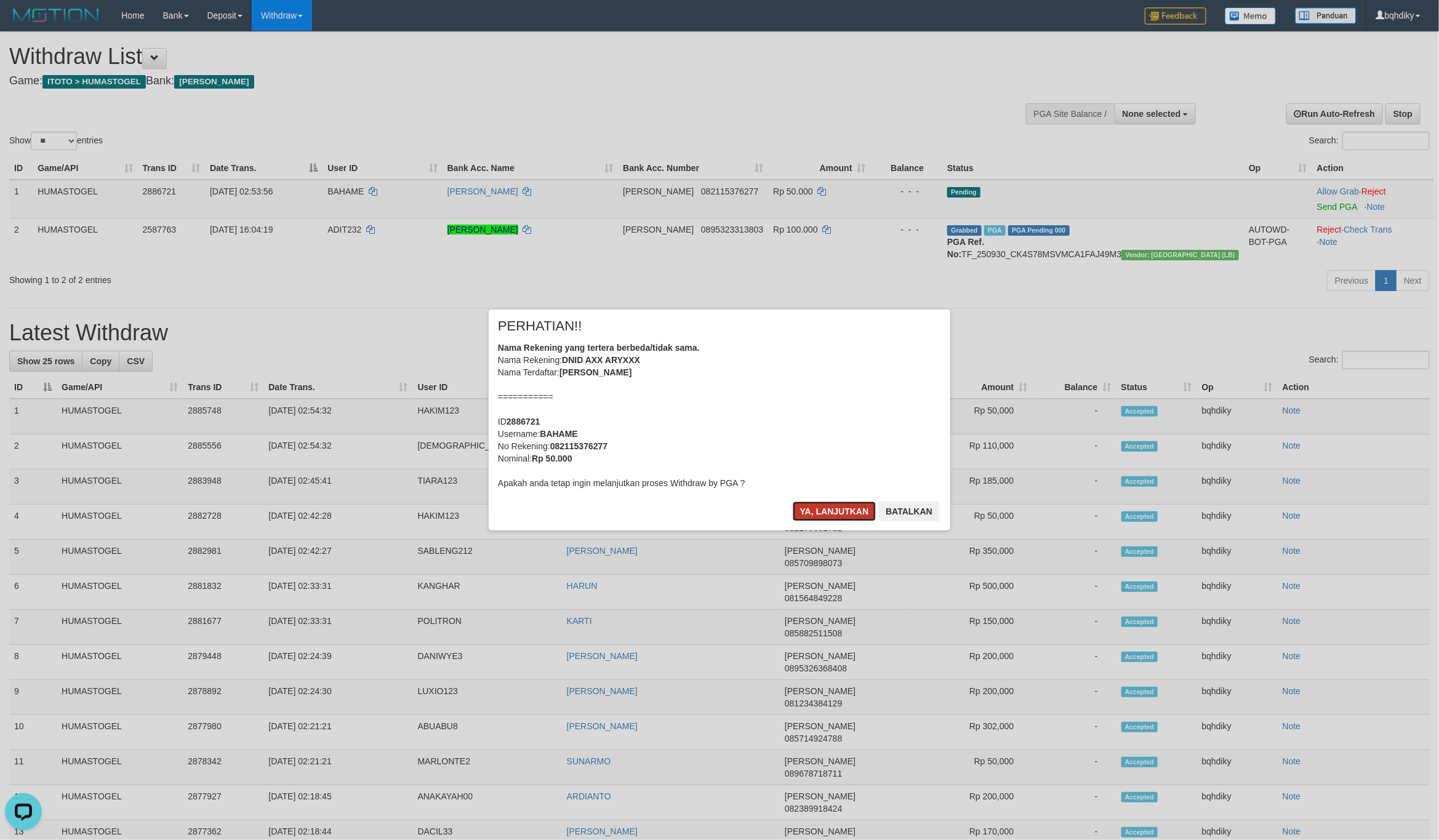
click at [852, 513] on button "Ya, lanjutkan" at bounding box center [835, 511] width 84 height 20
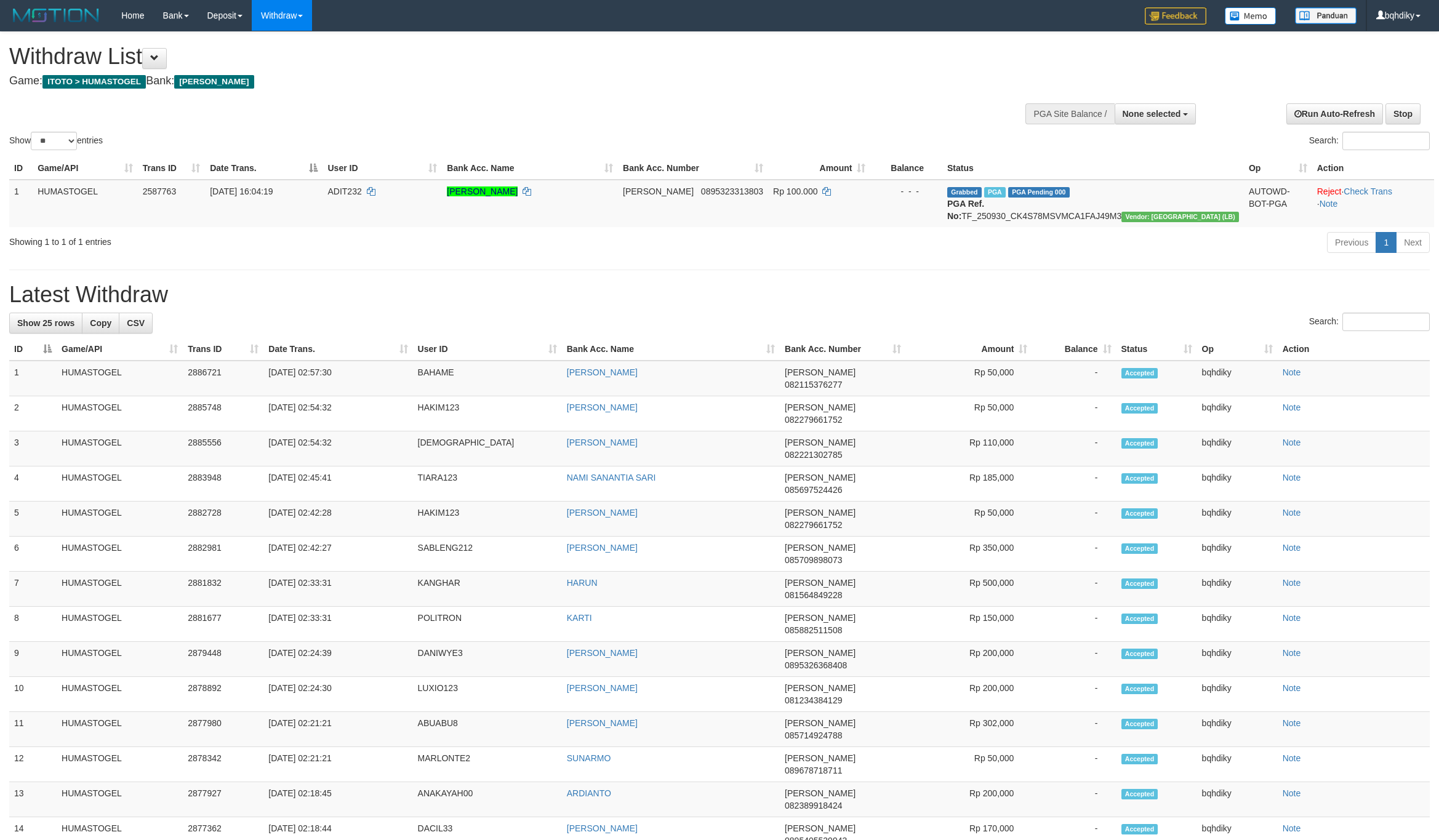
select select
select select "**"
click at [159, 53] on span at bounding box center [154, 57] width 8 height 8
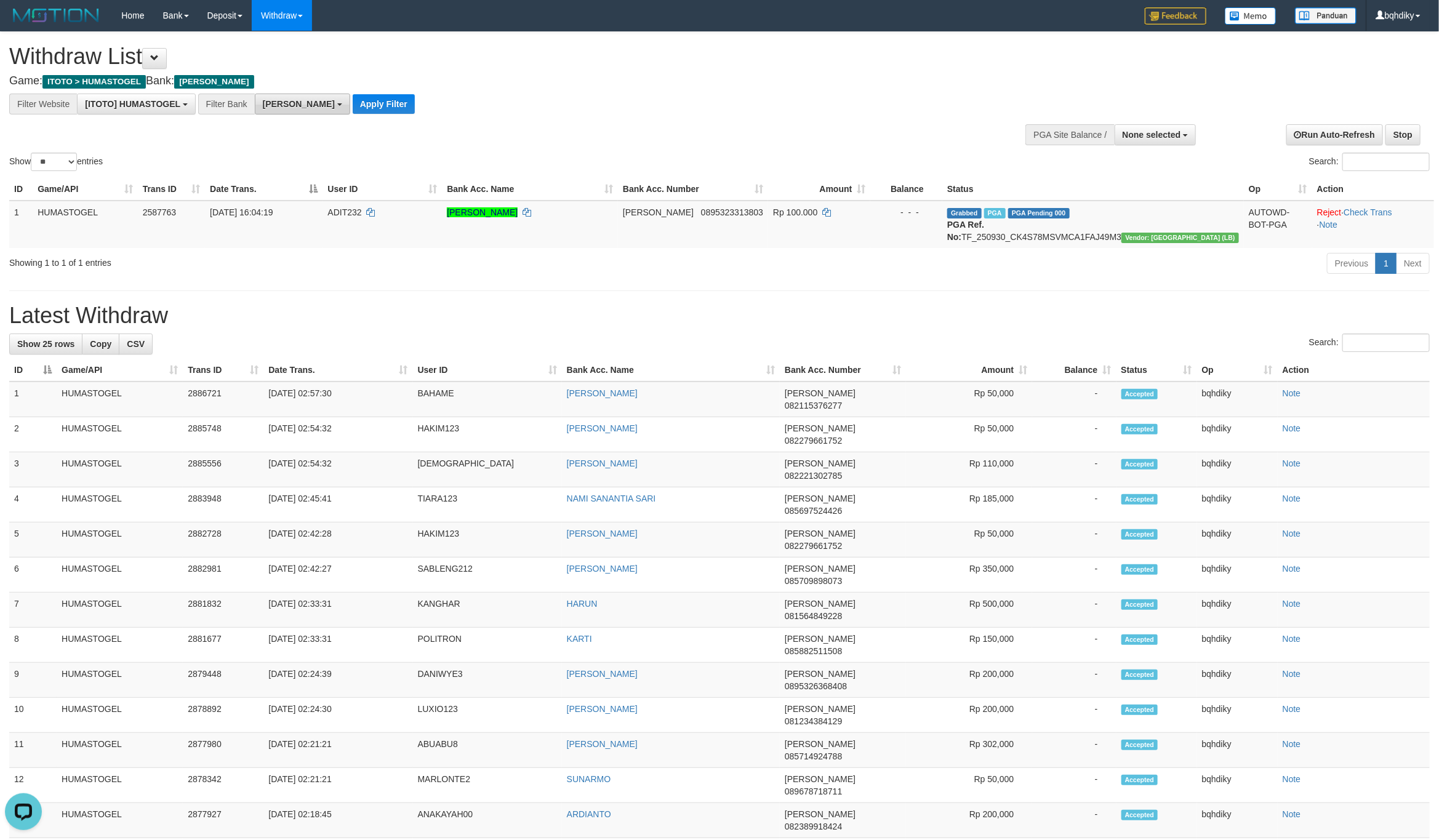
click at [286, 96] on button "[PERSON_NAME]" at bounding box center [302, 104] width 95 height 21
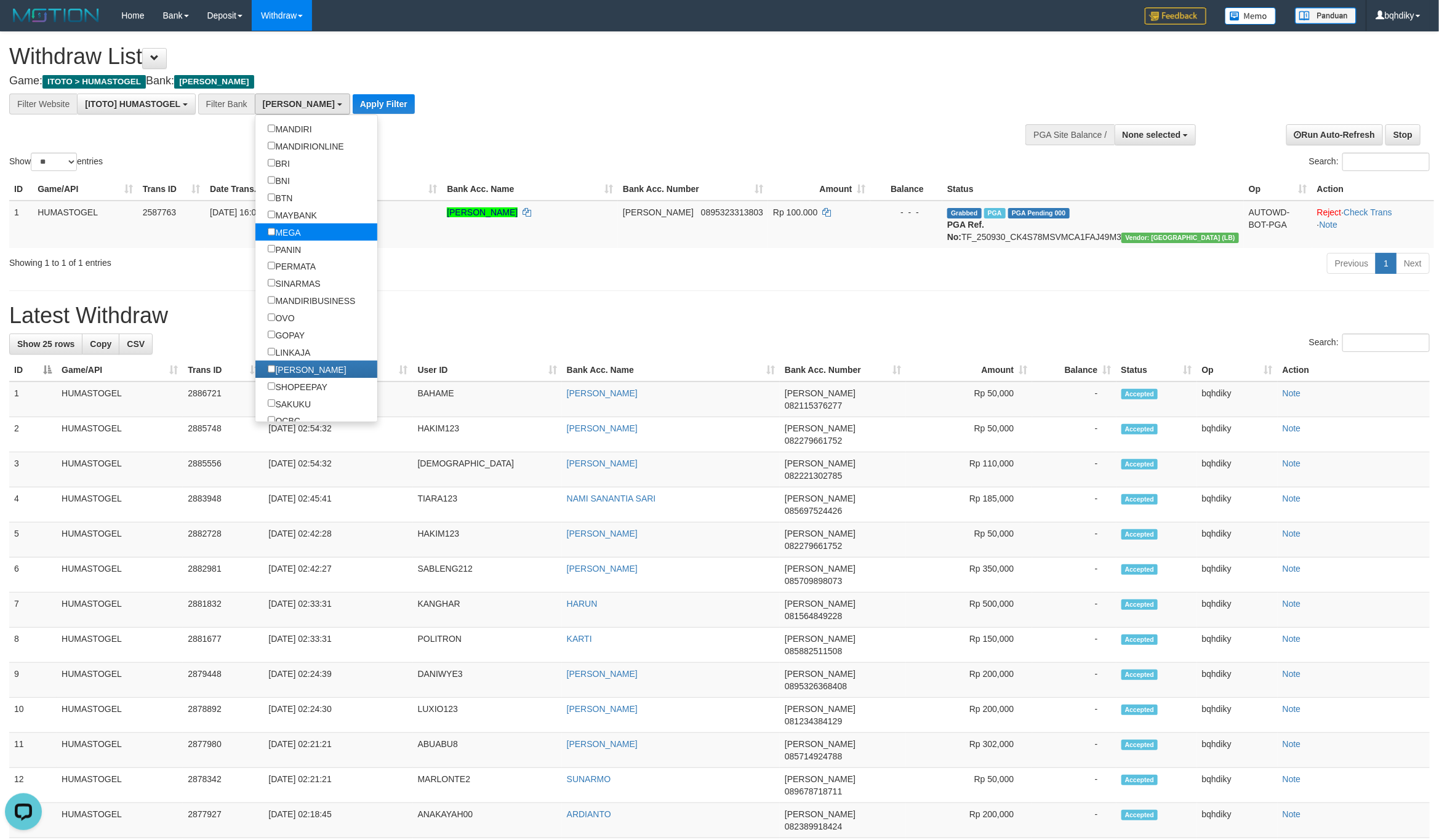
scroll to position [154, 0]
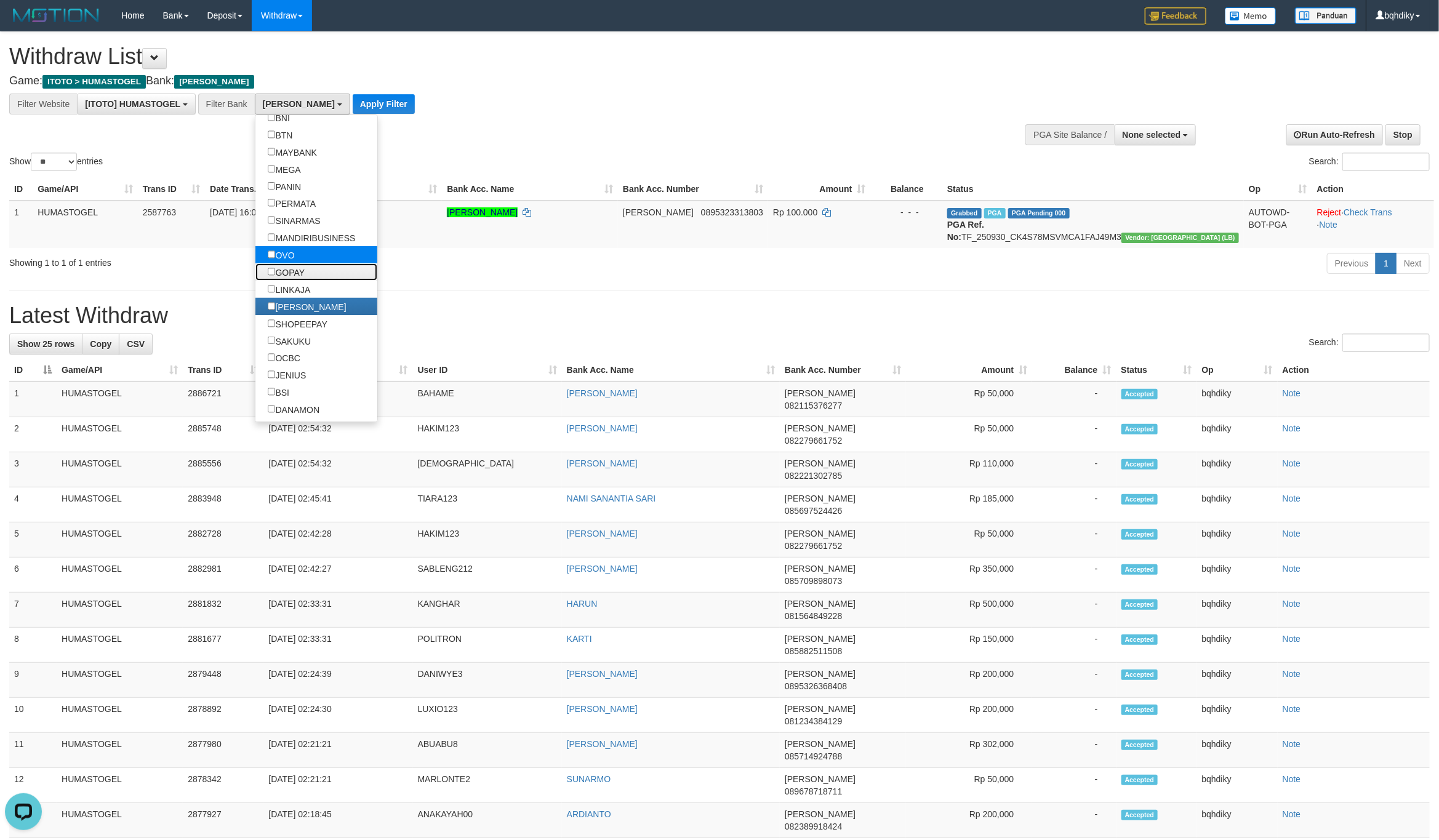
drag, startPoint x: 303, startPoint y: 290, endPoint x: 316, endPoint y: 271, distance: 23.0
click at [303, 281] on label "GOPAY" at bounding box center [286, 271] width 62 height 17
select select "*****"
click at [379, 104] on button "Apply Filter" at bounding box center [373, 104] width 62 height 20
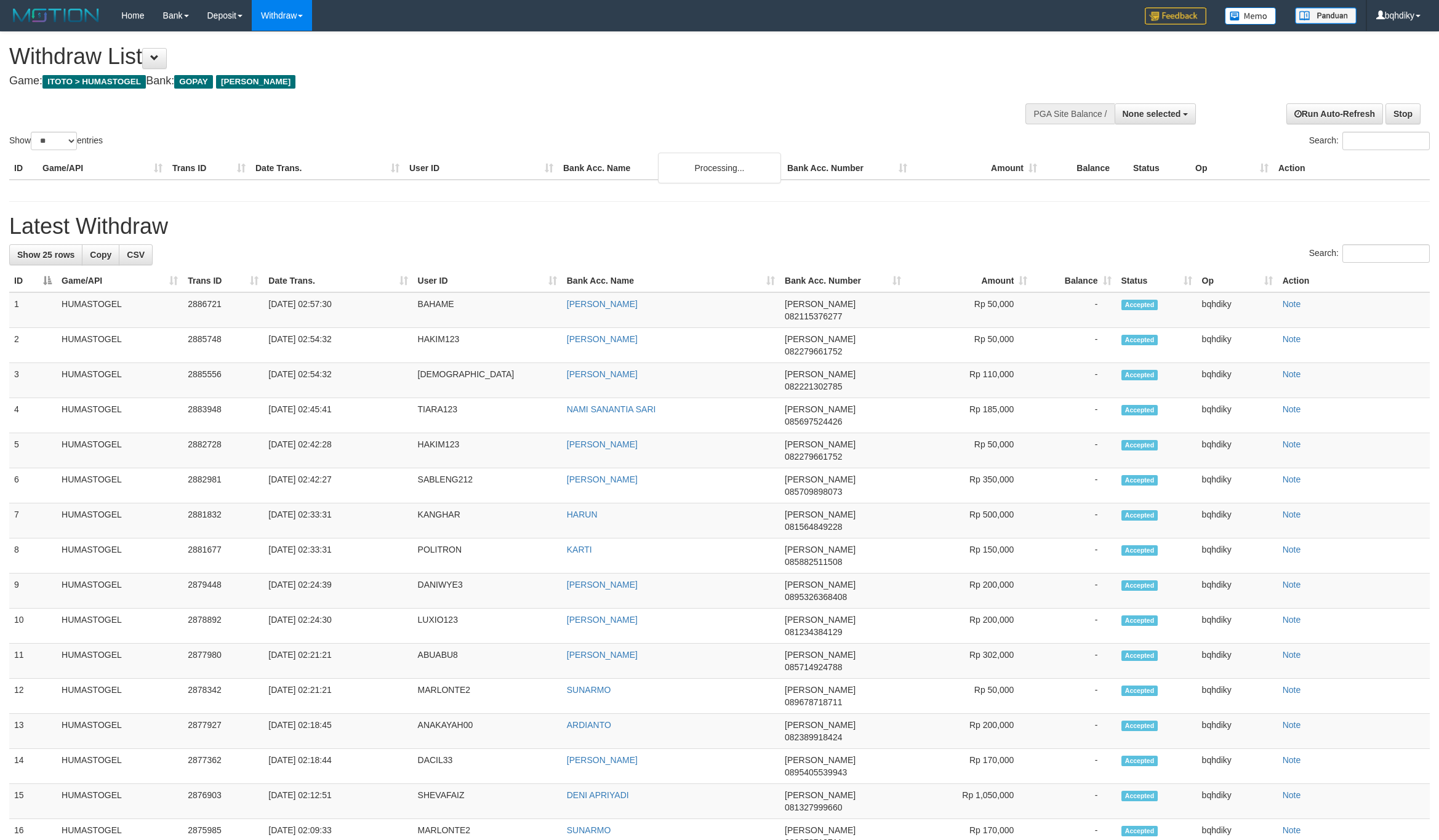
select select
select select "**"
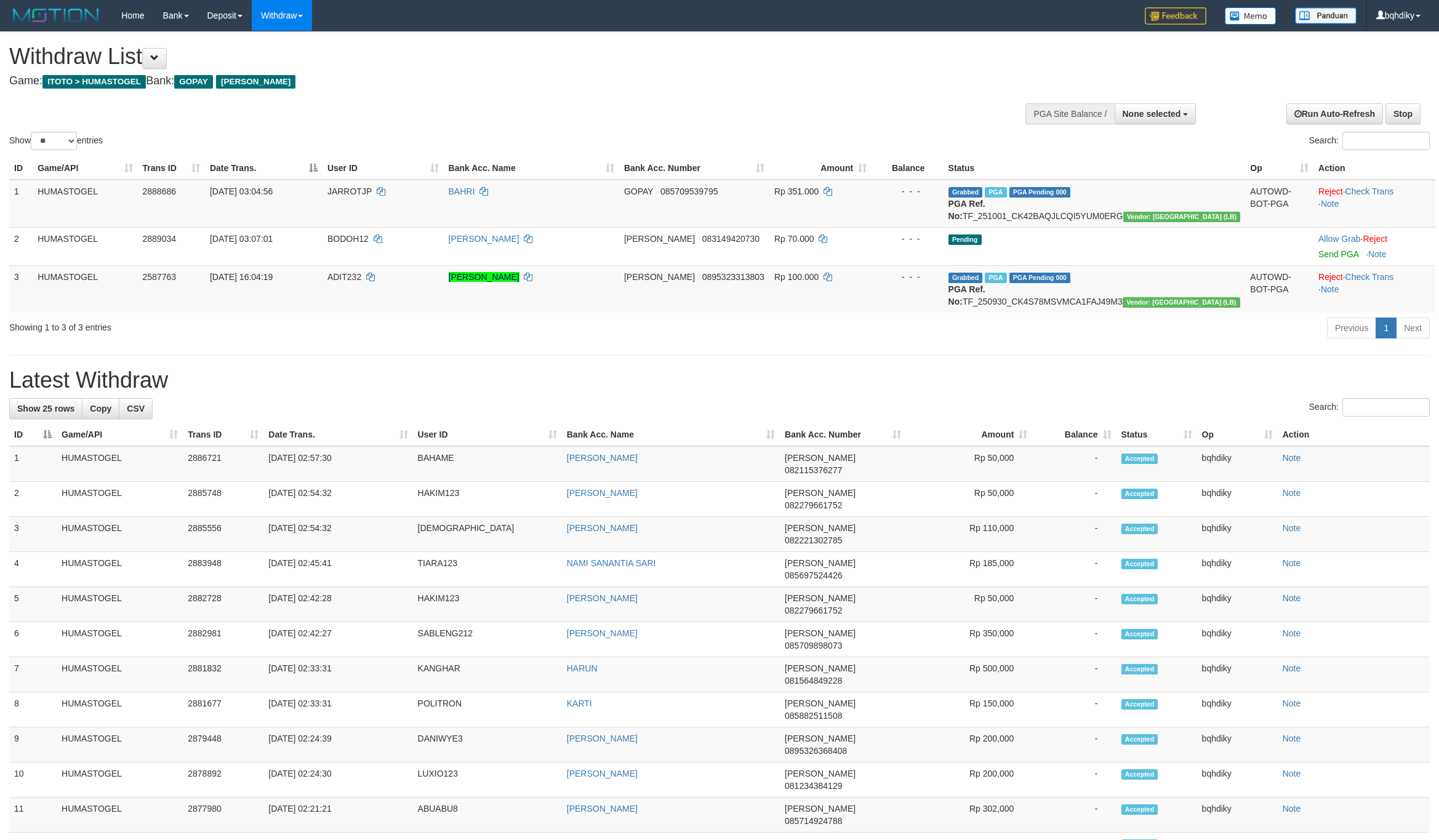
select select
select select "**"
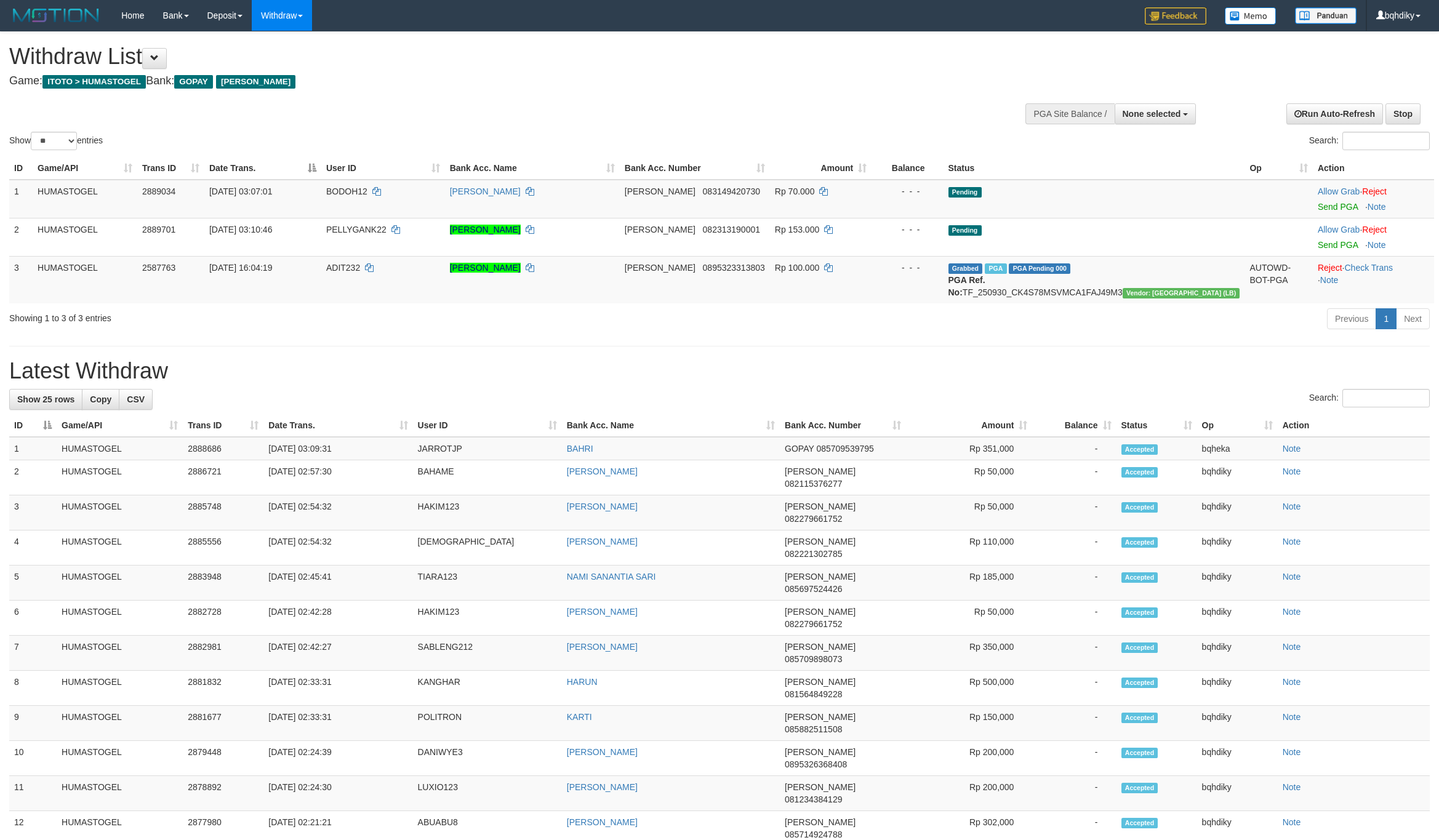
select select
select select "**"
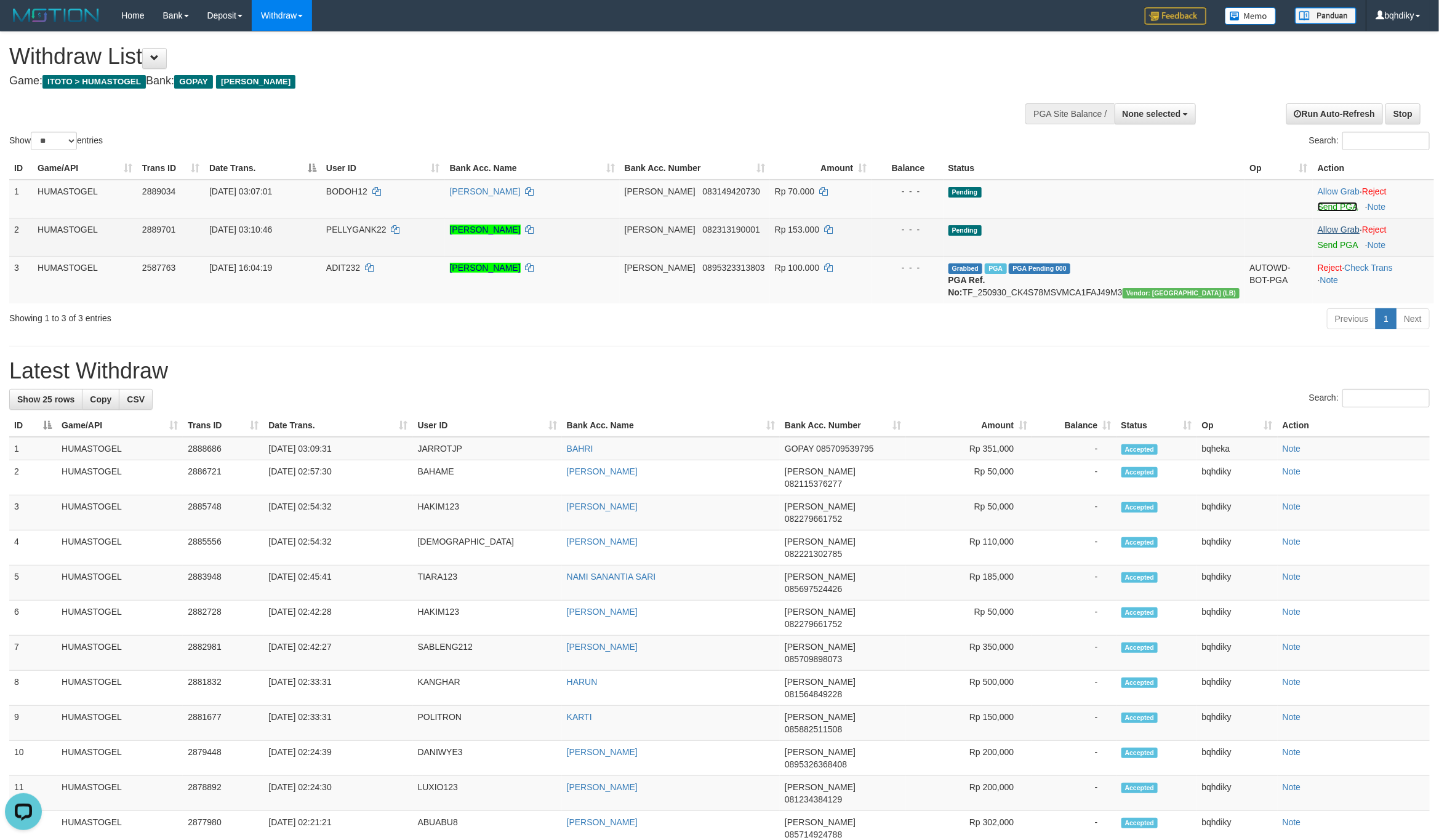
drag, startPoint x: 1306, startPoint y: 206, endPoint x: 1309, endPoint y: 231, distance: 25.2
click at [1318, 206] on link "Send PGA" at bounding box center [1338, 207] width 40 height 10
click at [1329, 241] on link "Send PGA" at bounding box center [1338, 245] width 40 height 10
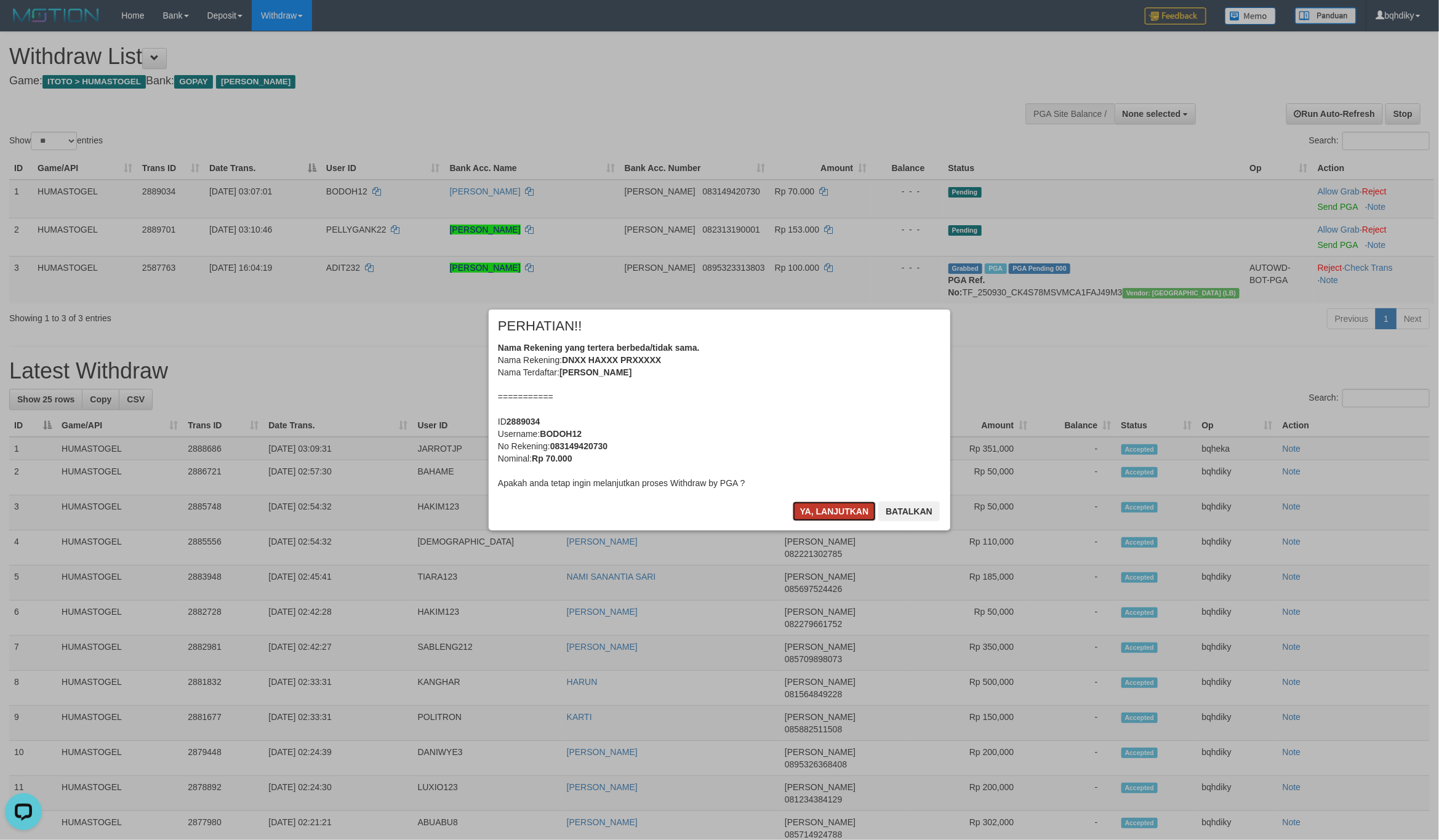
click at [827, 515] on button "Ya, lanjutkan" at bounding box center [835, 511] width 84 height 20
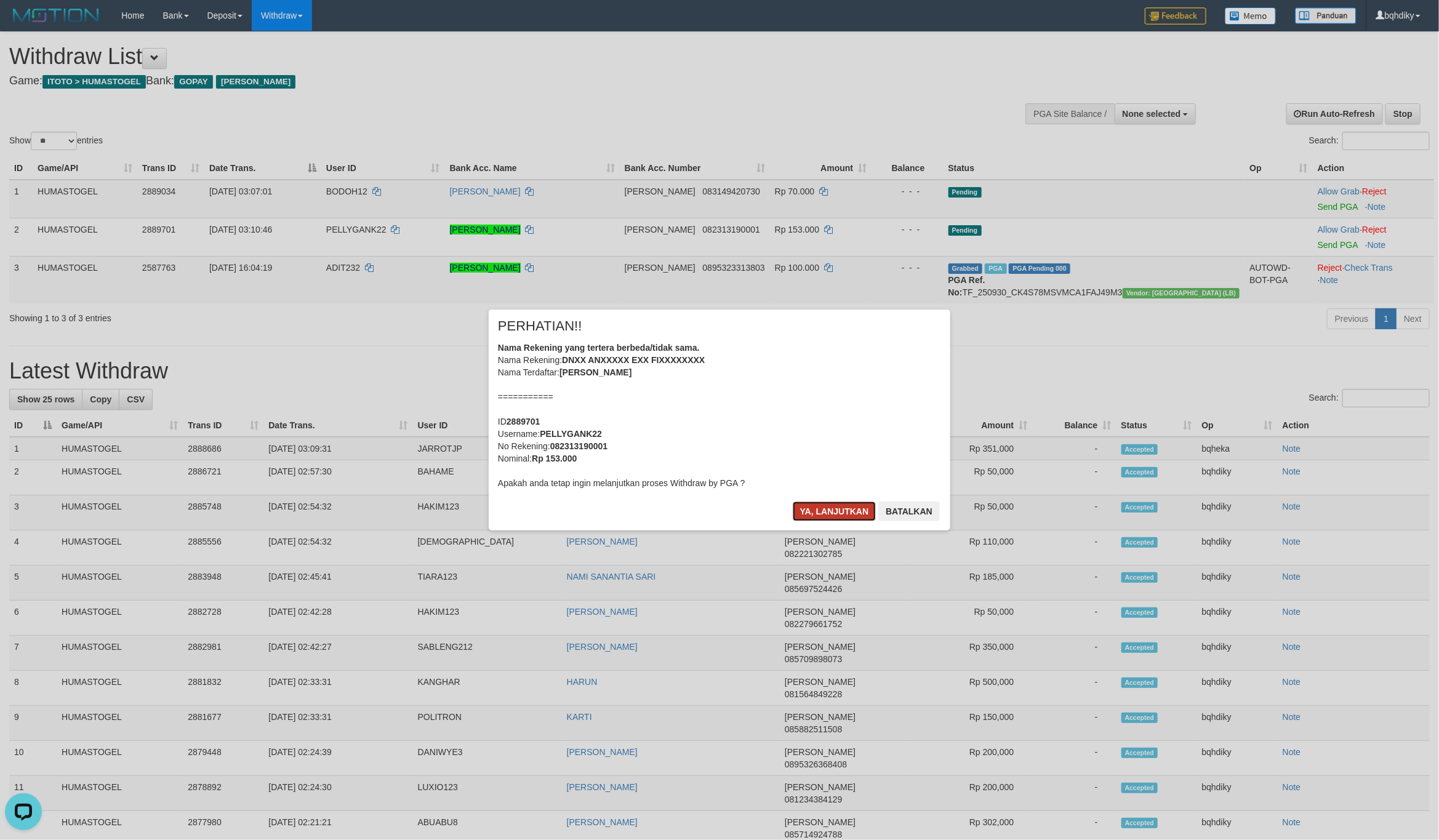
click at [826, 514] on button "Ya, lanjutkan" at bounding box center [835, 511] width 84 height 20
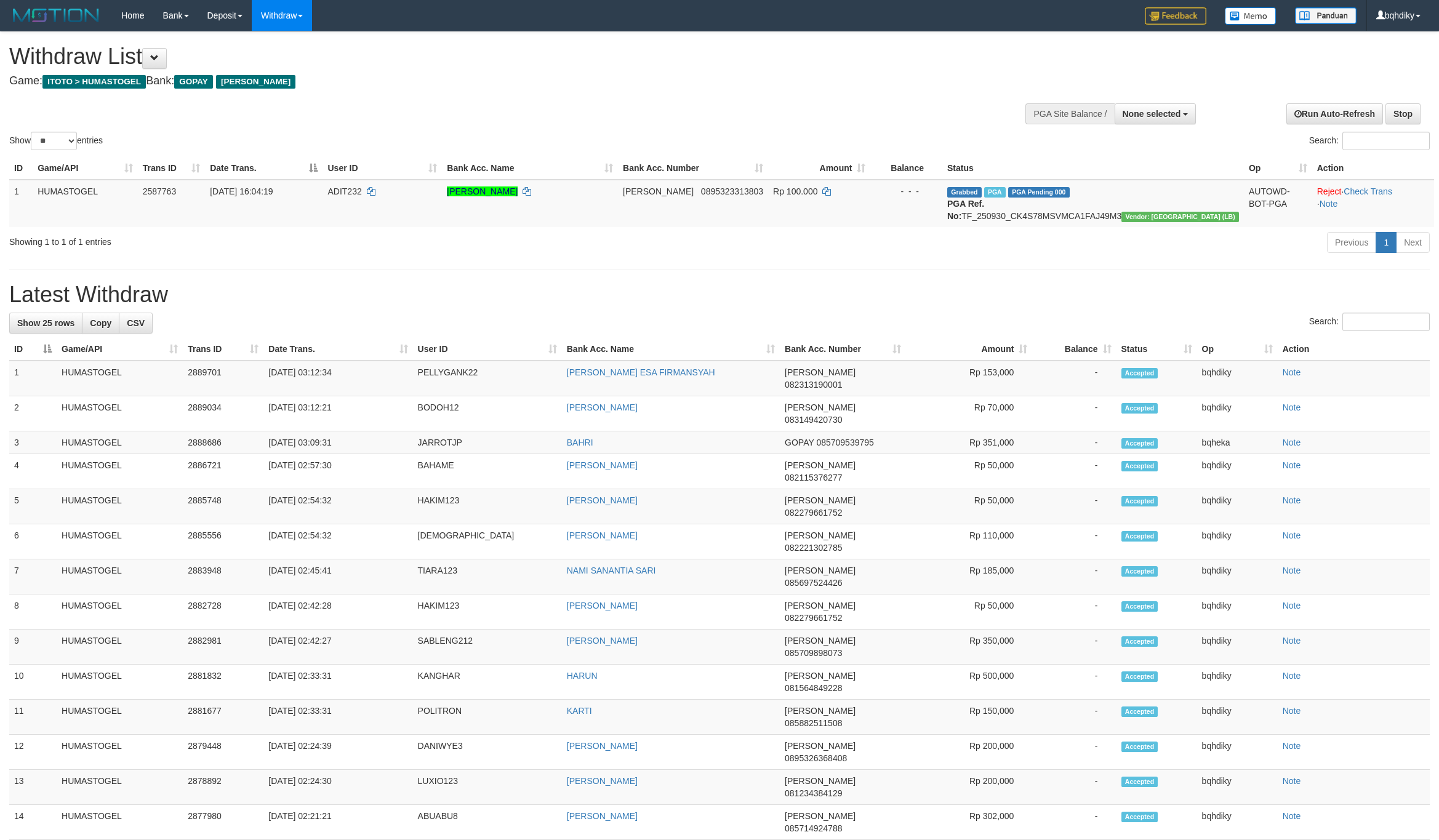
select select
select select "**"
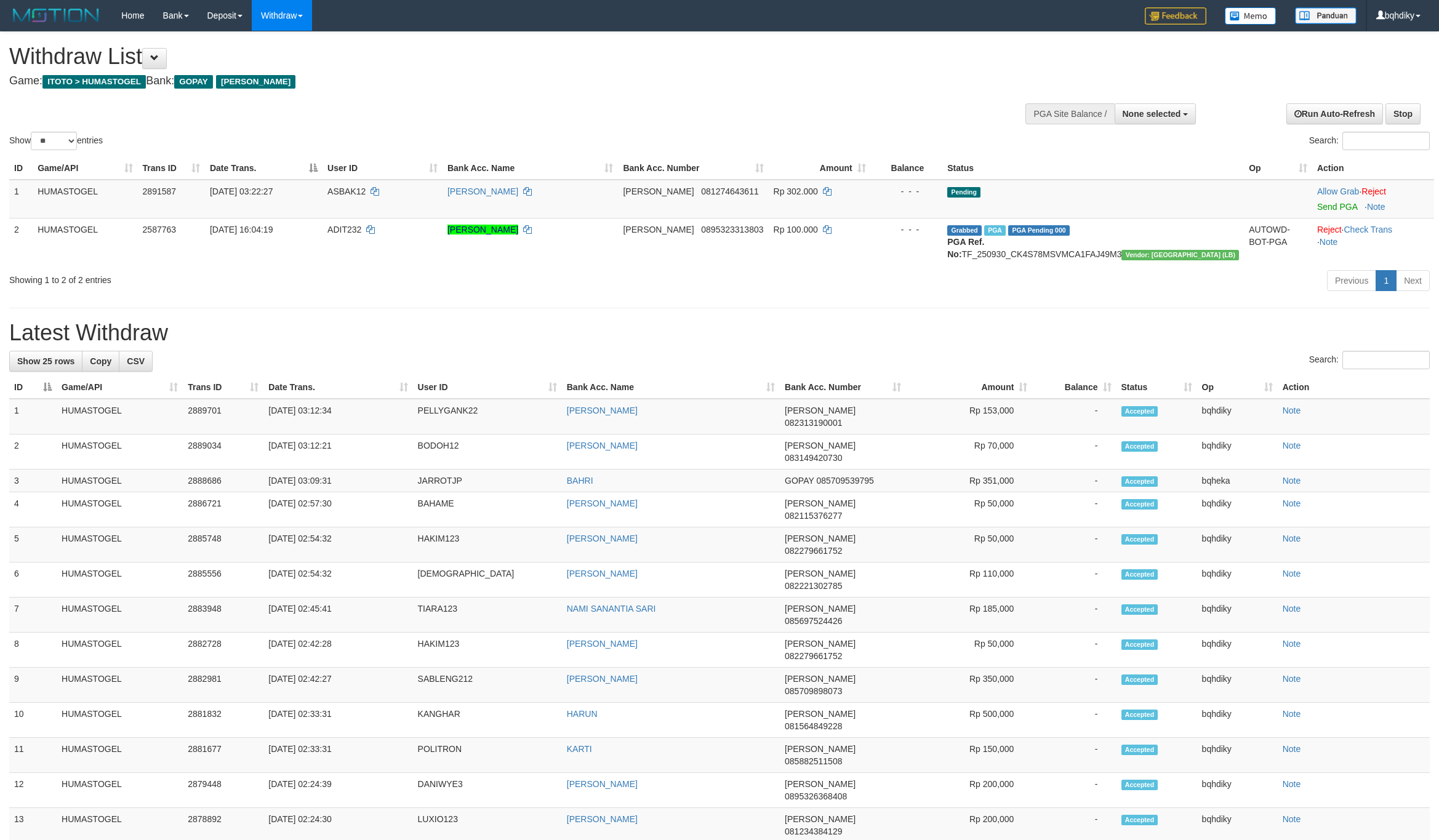
select select
select select "**"
click at [1319, 203] on link "Send PGA" at bounding box center [1337, 207] width 40 height 10
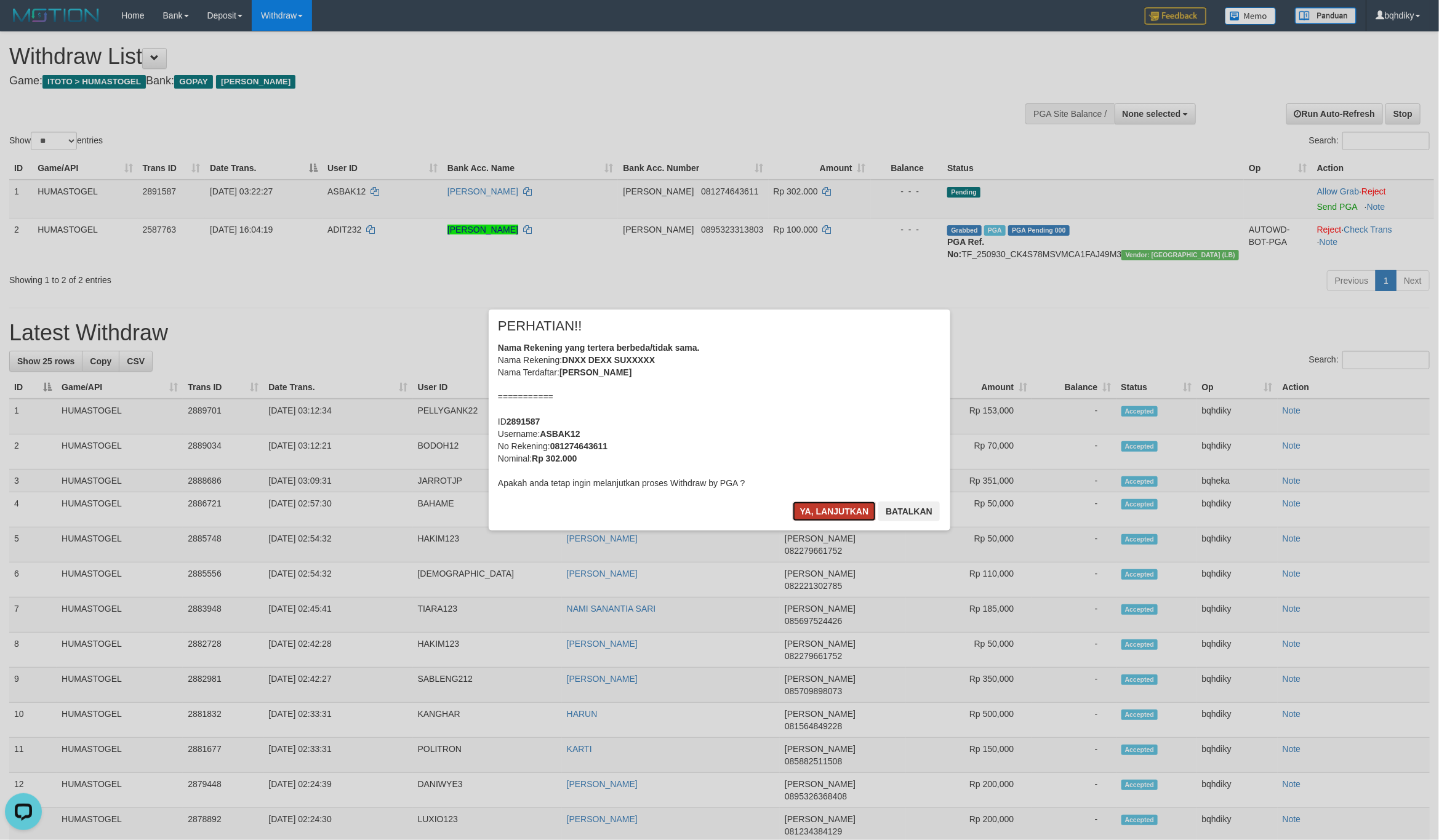
drag, startPoint x: 848, startPoint y: 502, endPoint x: 825, endPoint y: 505, distance: 23.2
click at [848, 502] on button "Ya, lanjutkan" at bounding box center [835, 511] width 84 height 20
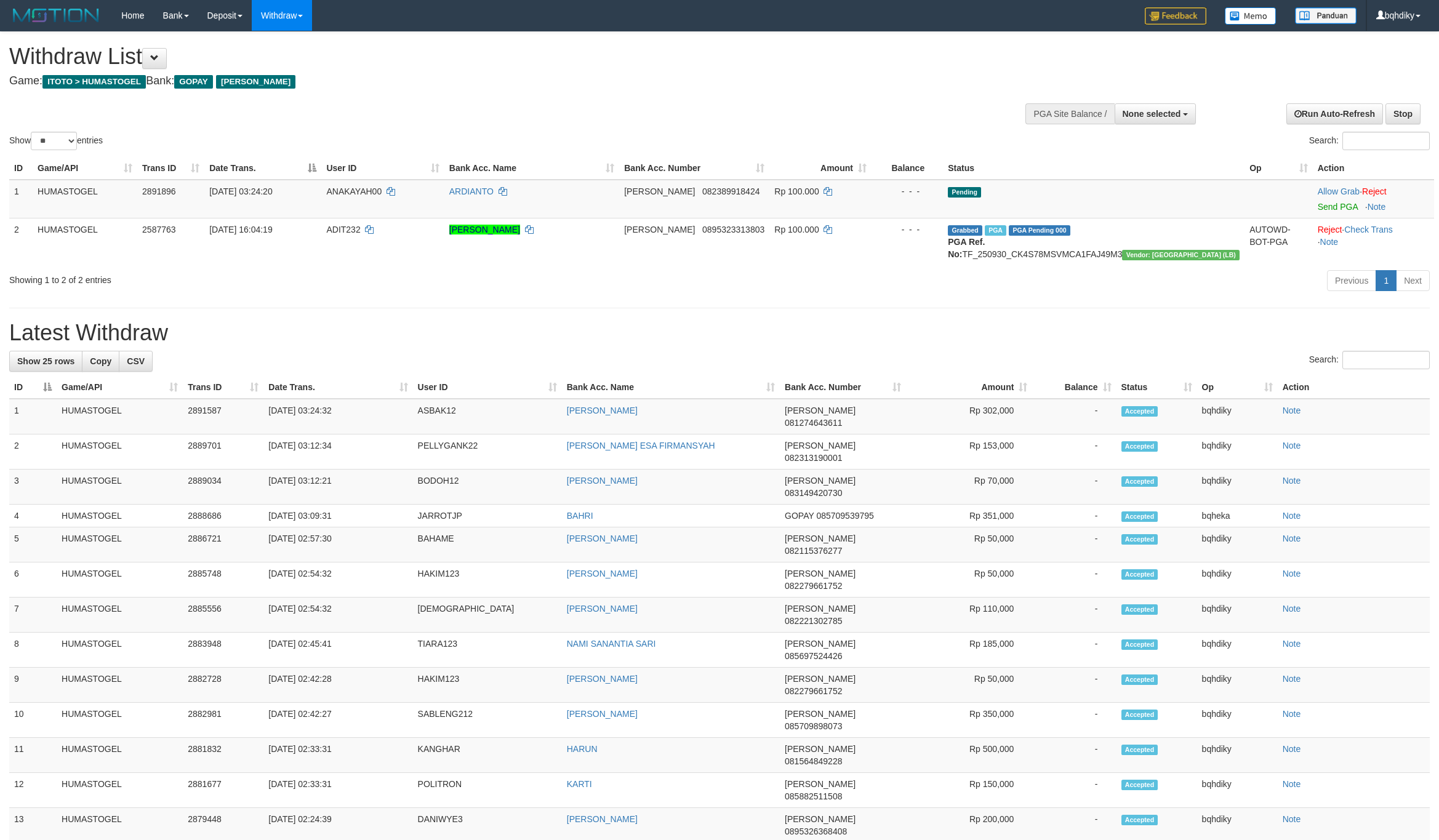
select select
select select "**"
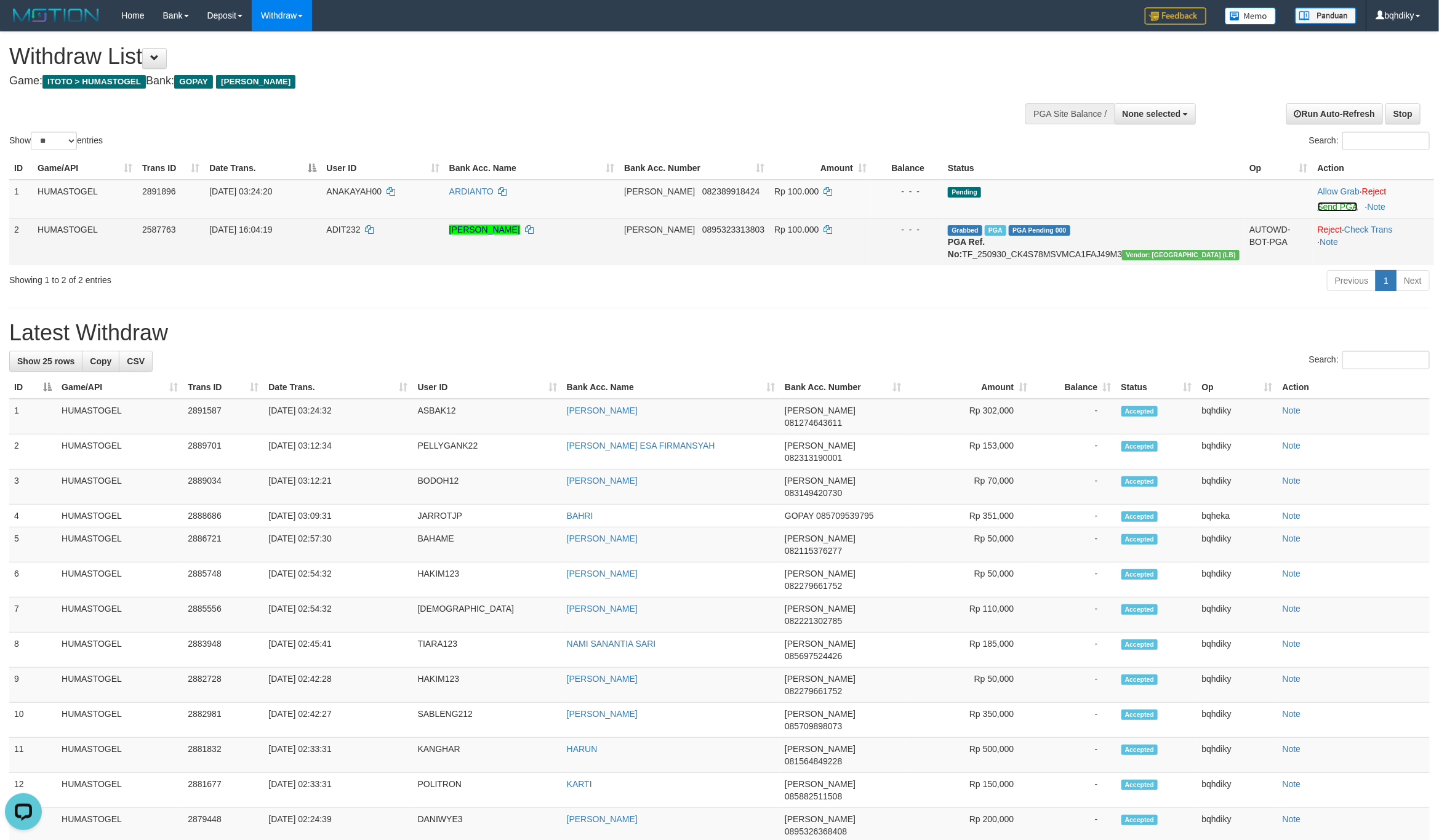
drag, startPoint x: 1314, startPoint y: 211, endPoint x: 1233, endPoint y: 232, distance: 83.7
click at [1318, 211] on link "Send PGA" at bounding box center [1338, 207] width 40 height 10
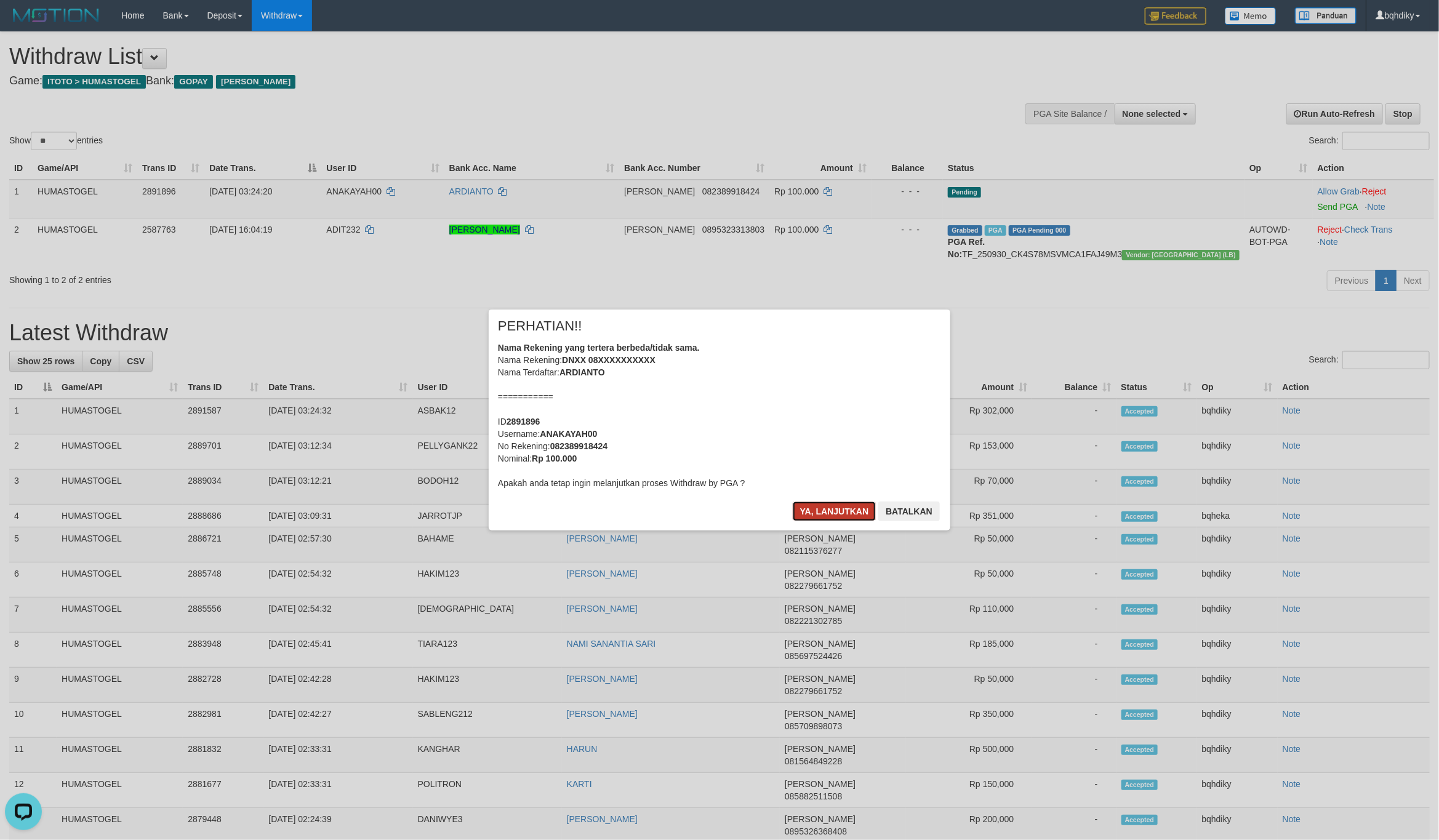
click at [798, 508] on button "Ya, lanjutkan" at bounding box center [835, 511] width 84 height 20
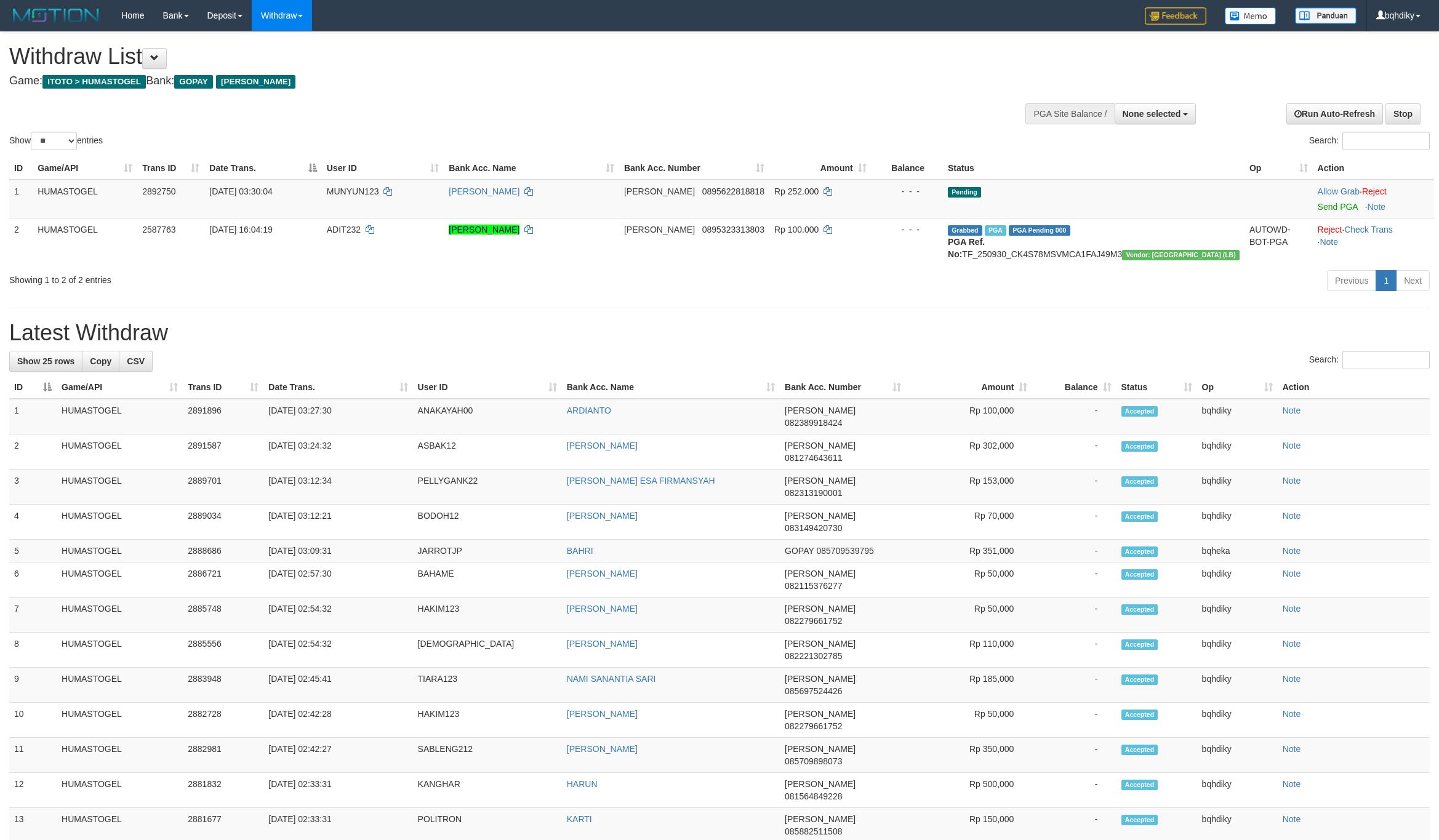
select select
select select "**"
click at [1318, 202] on link "Send PGA" at bounding box center [1338, 207] width 40 height 10
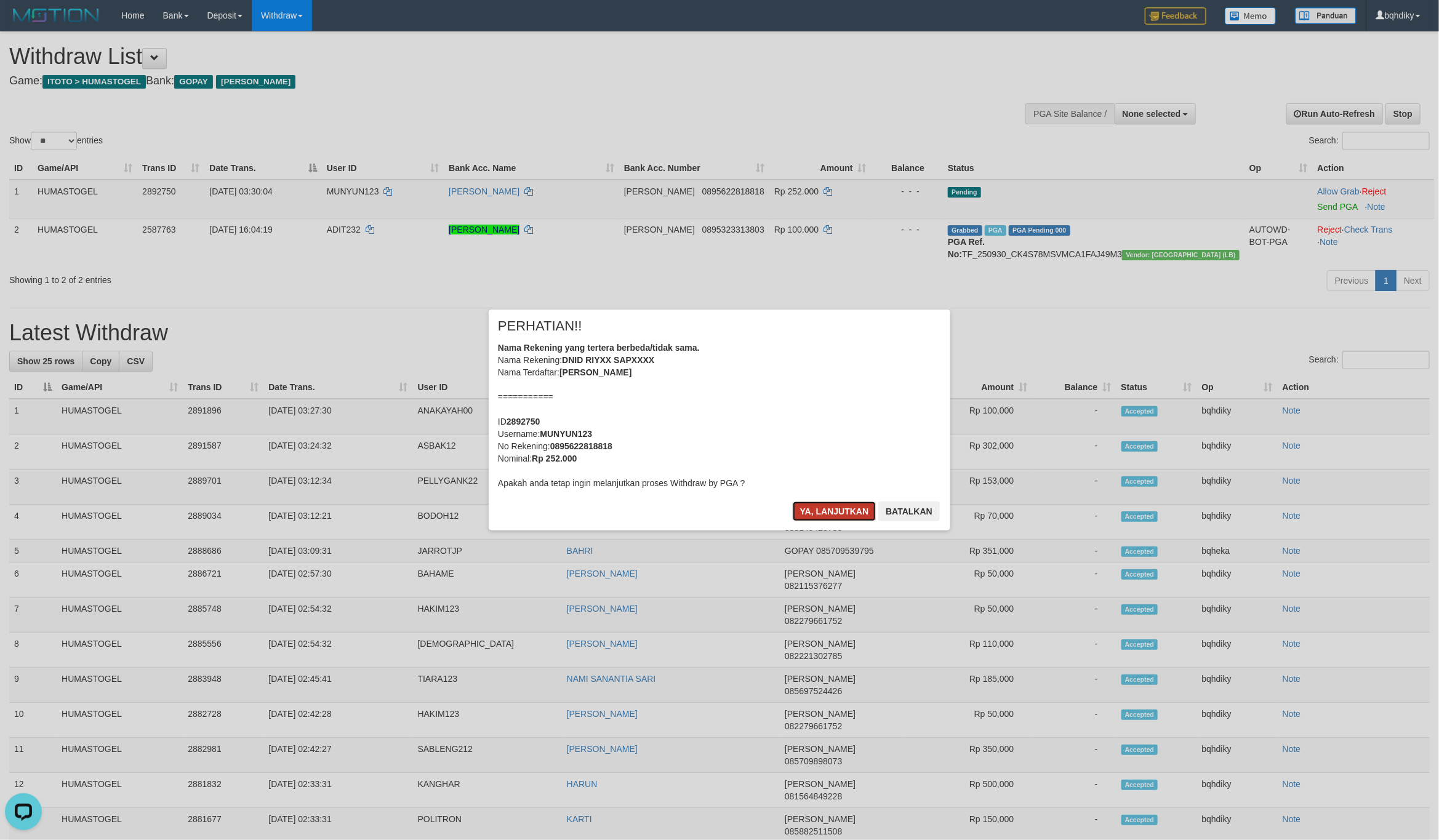
click at [828, 511] on button "Ya, lanjutkan" at bounding box center [835, 511] width 84 height 20
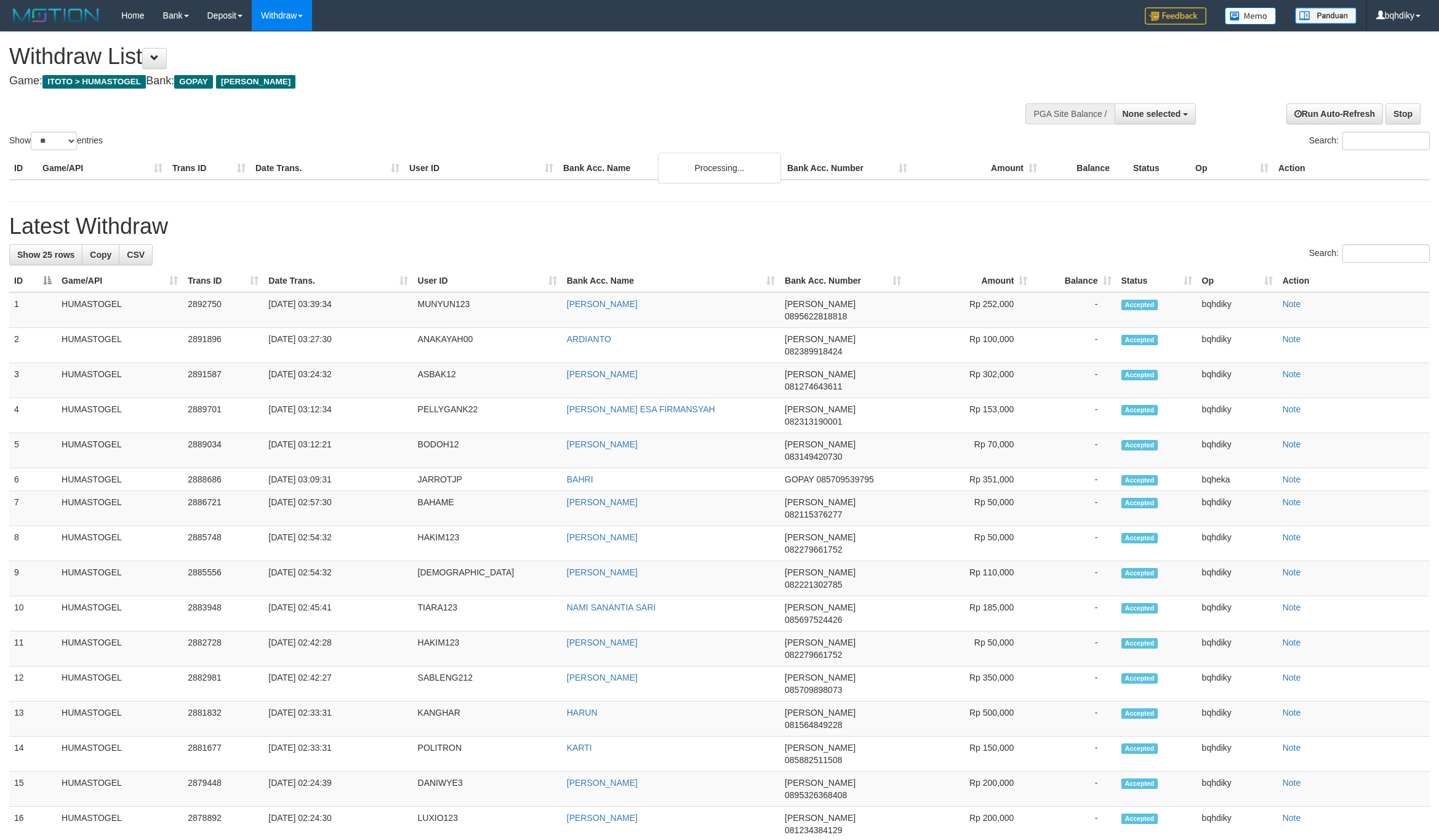
select select
select select "**"
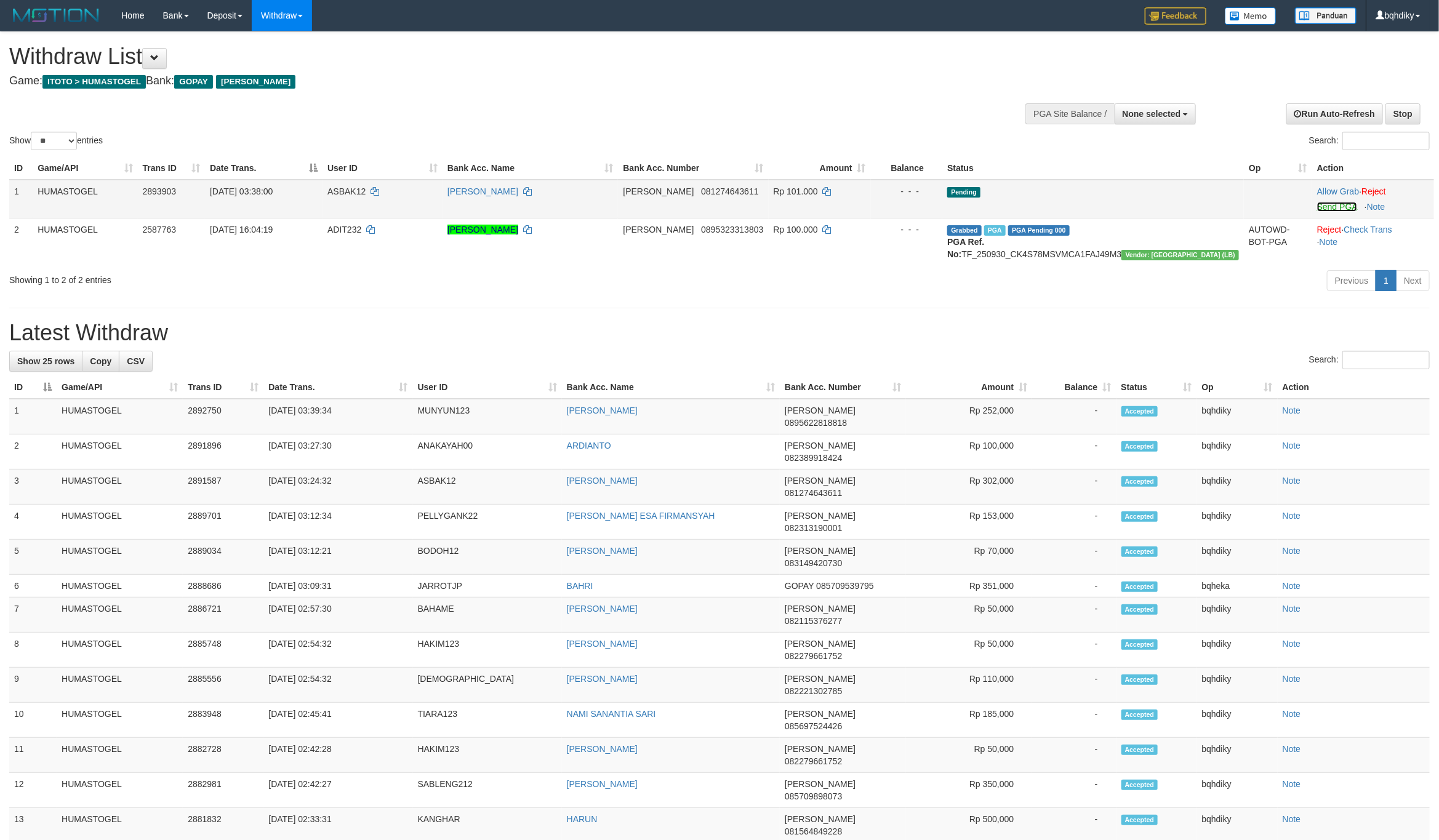
click at [1329, 208] on link "Send PGA" at bounding box center [1337, 207] width 40 height 10
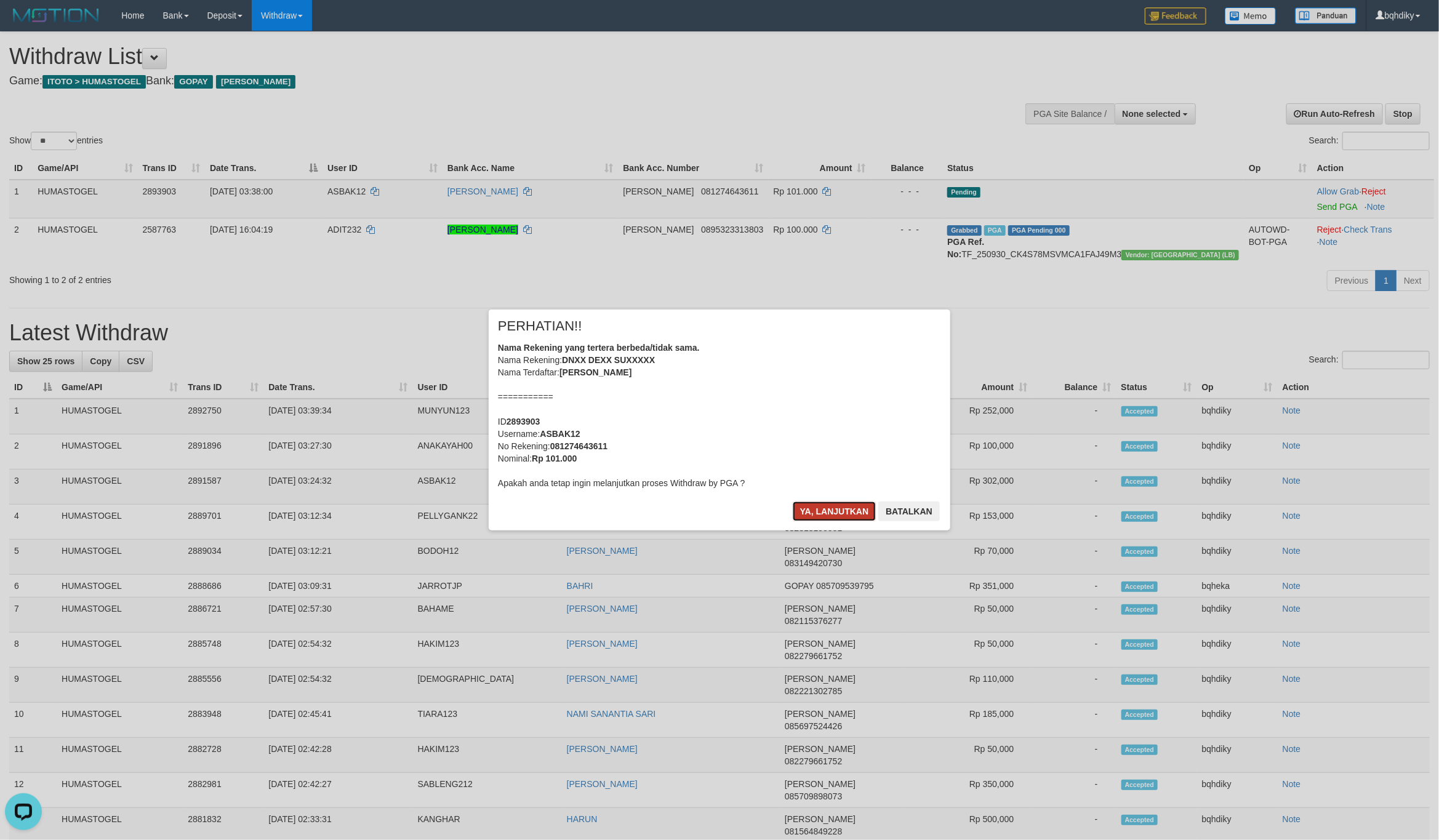
click at [837, 515] on button "Ya, lanjutkan" at bounding box center [835, 511] width 84 height 20
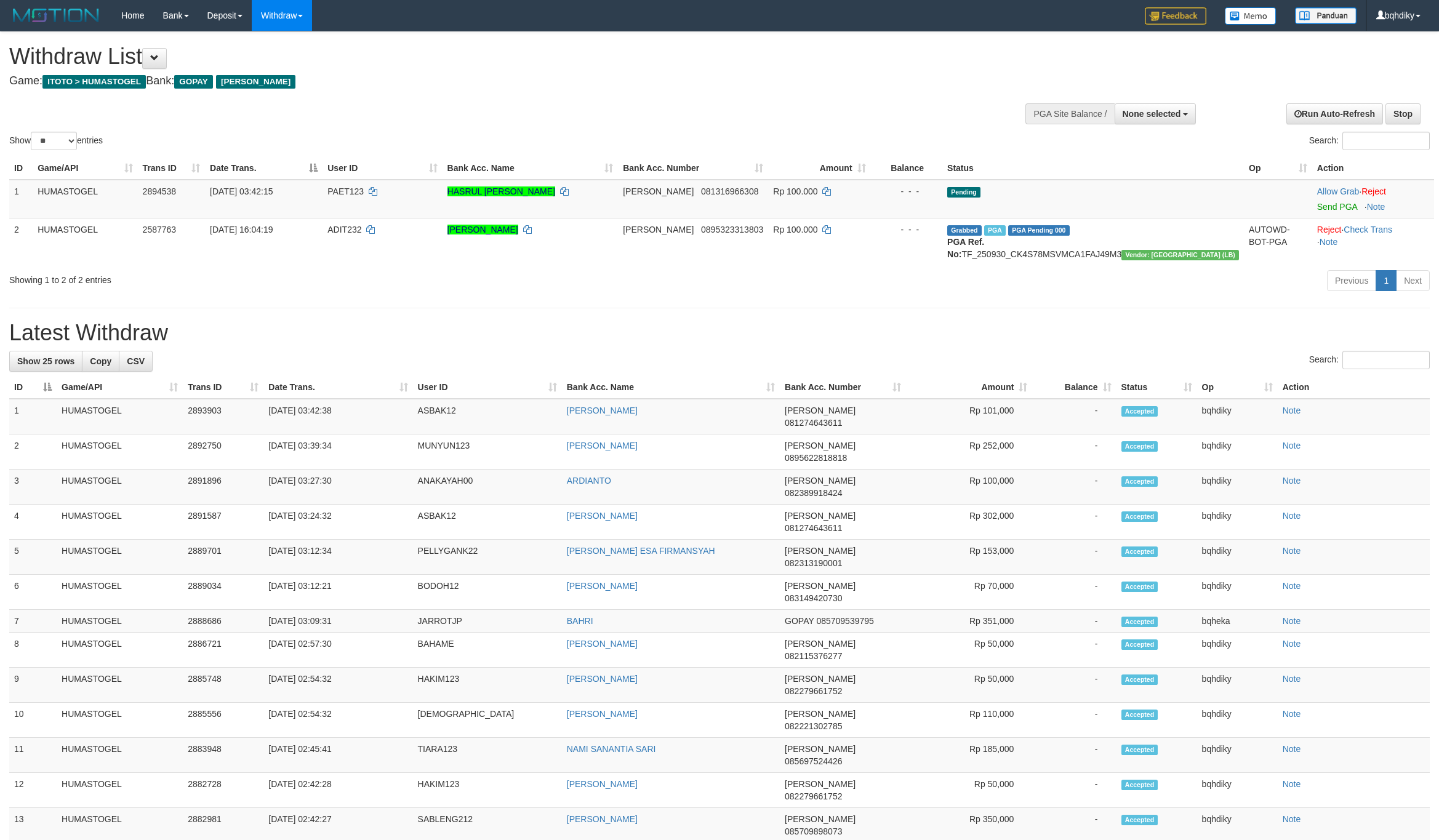
select select
select select "**"
click at [1320, 203] on link "Send PGA" at bounding box center [1337, 207] width 40 height 10
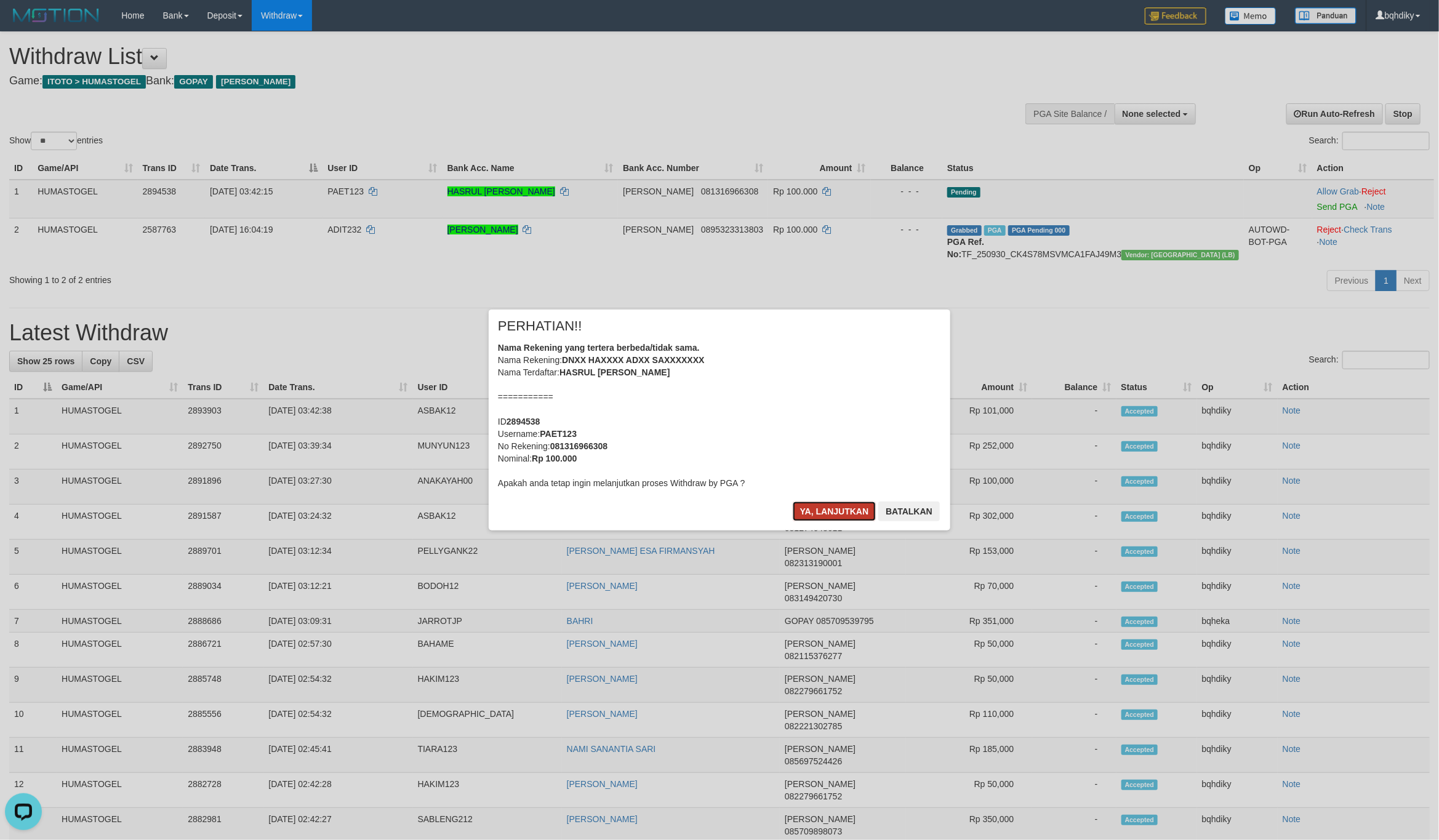
click at [818, 510] on button "Ya, lanjutkan" at bounding box center [835, 511] width 84 height 20
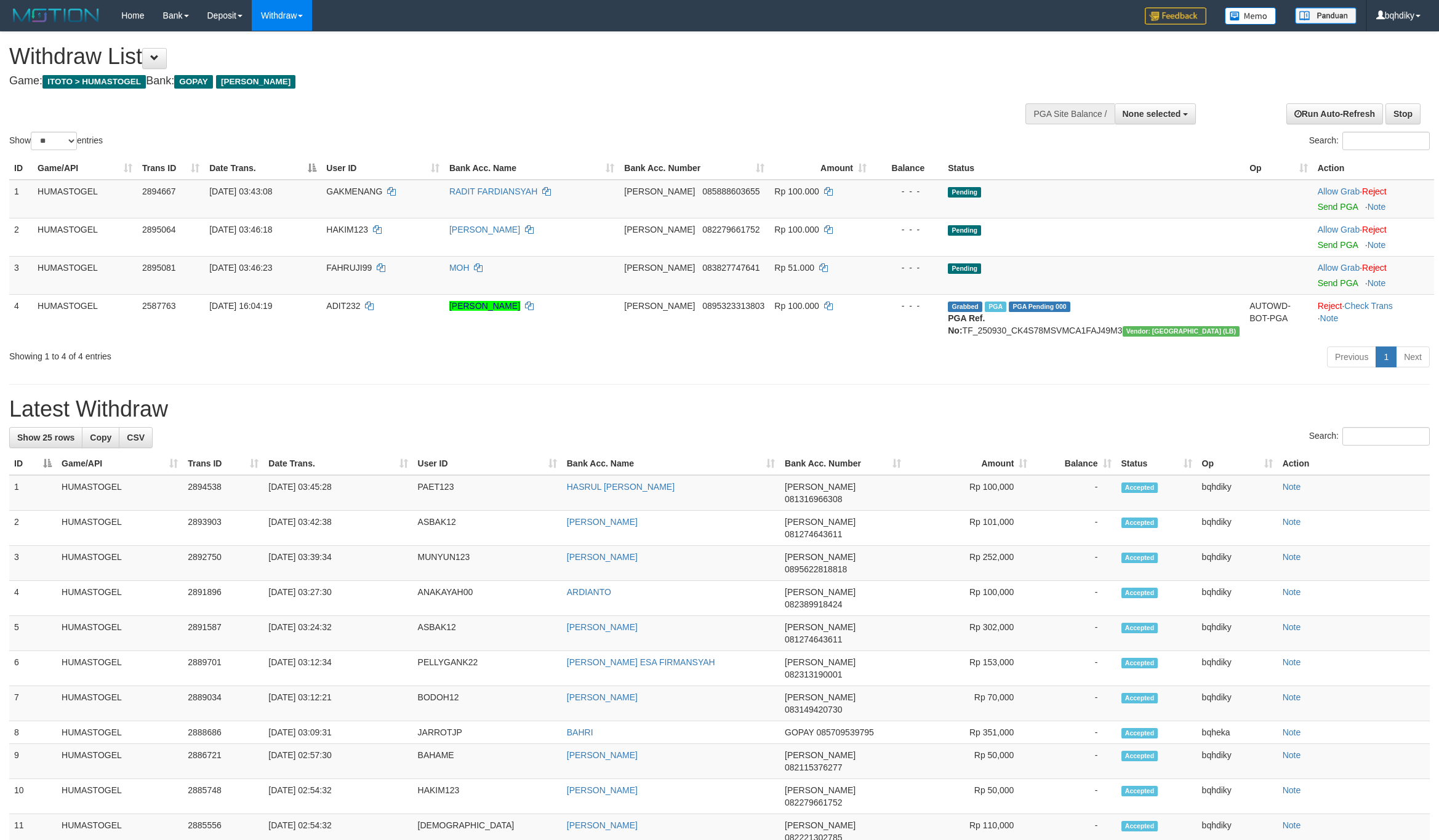
select select
select select "**"
click at [1322, 208] on link "Send PGA" at bounding box center [1338, 207] width 40 height 10
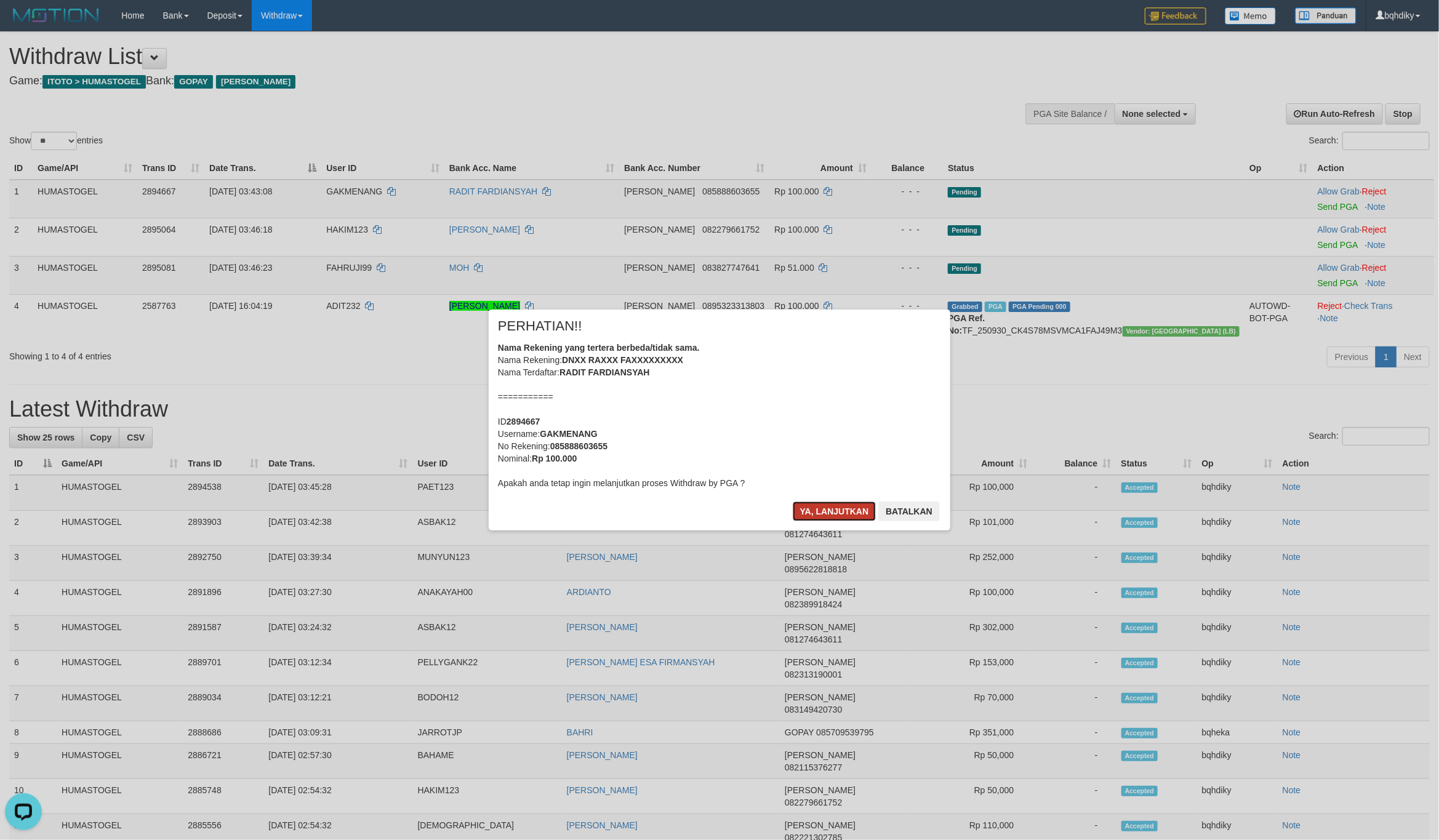
click at [831, 508] on button "Ya, lanjutkan" at bounding box center [835, 511] width 84 height 20
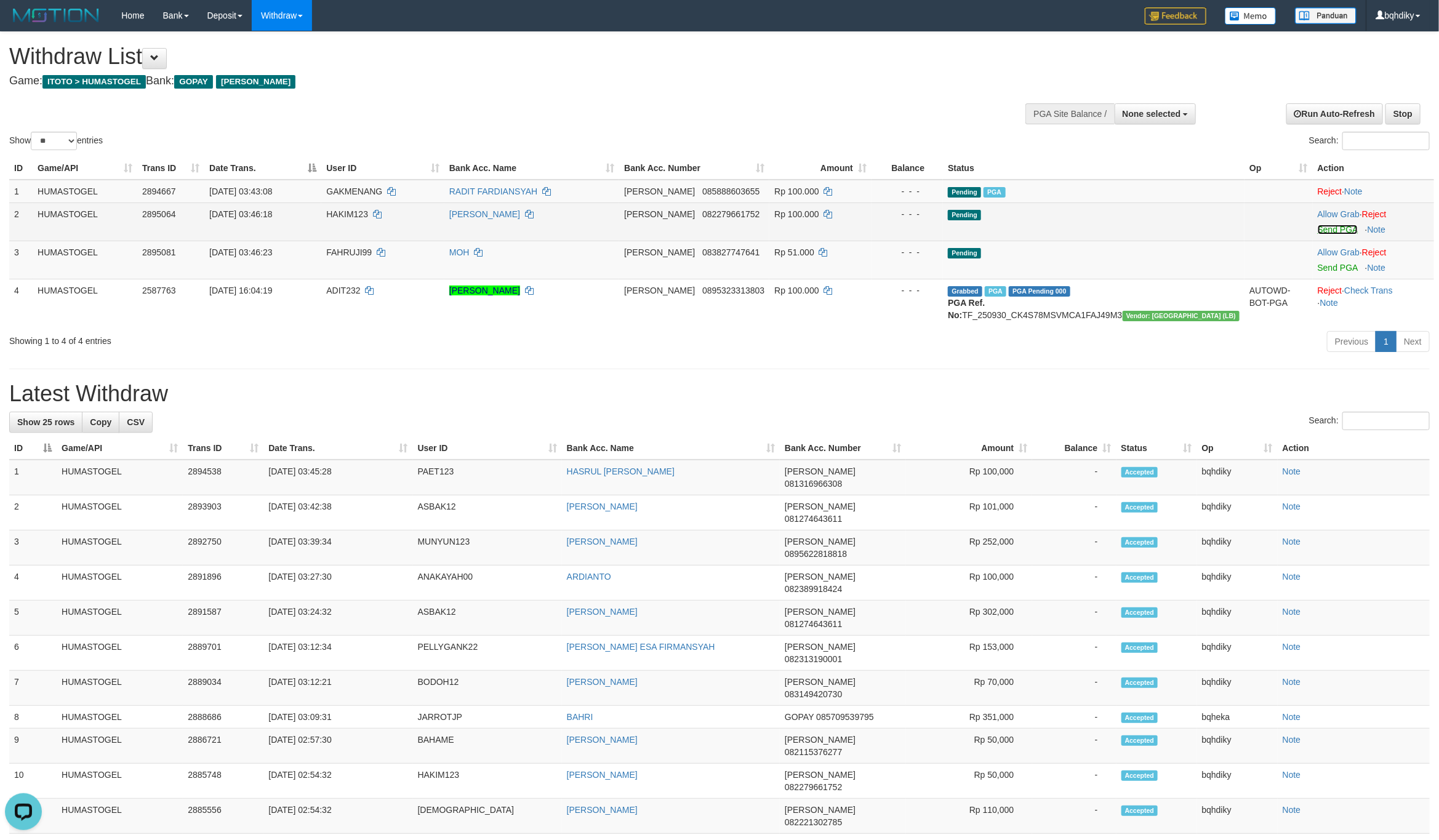
click at [1329, 225] on link "Send PGA" at bounding box center [1338, 230] width 40 height 10
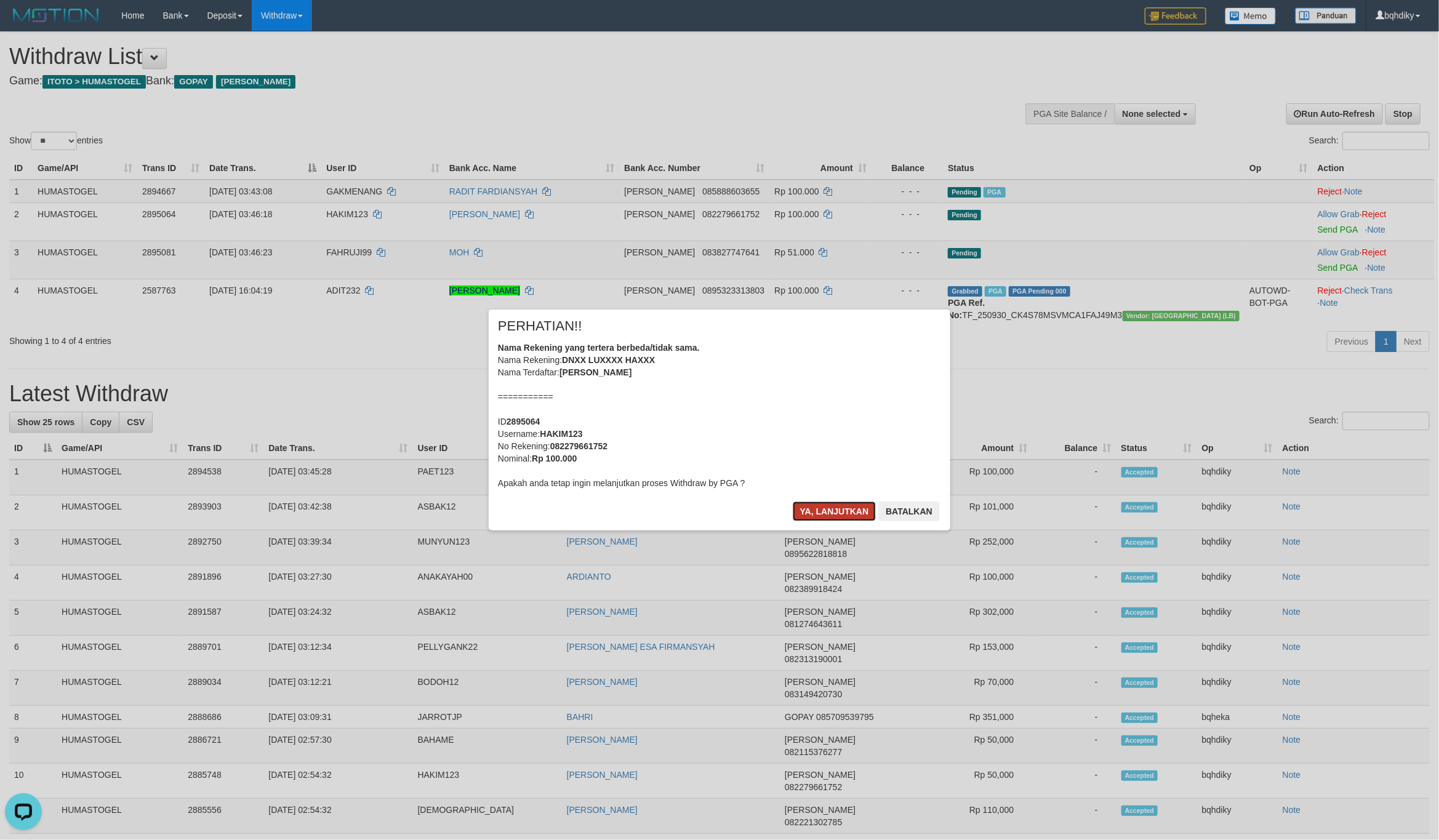
click at [828, 513] on button "Ya, lanjutkan" at bounding box center [835, 511] width 84 height 20
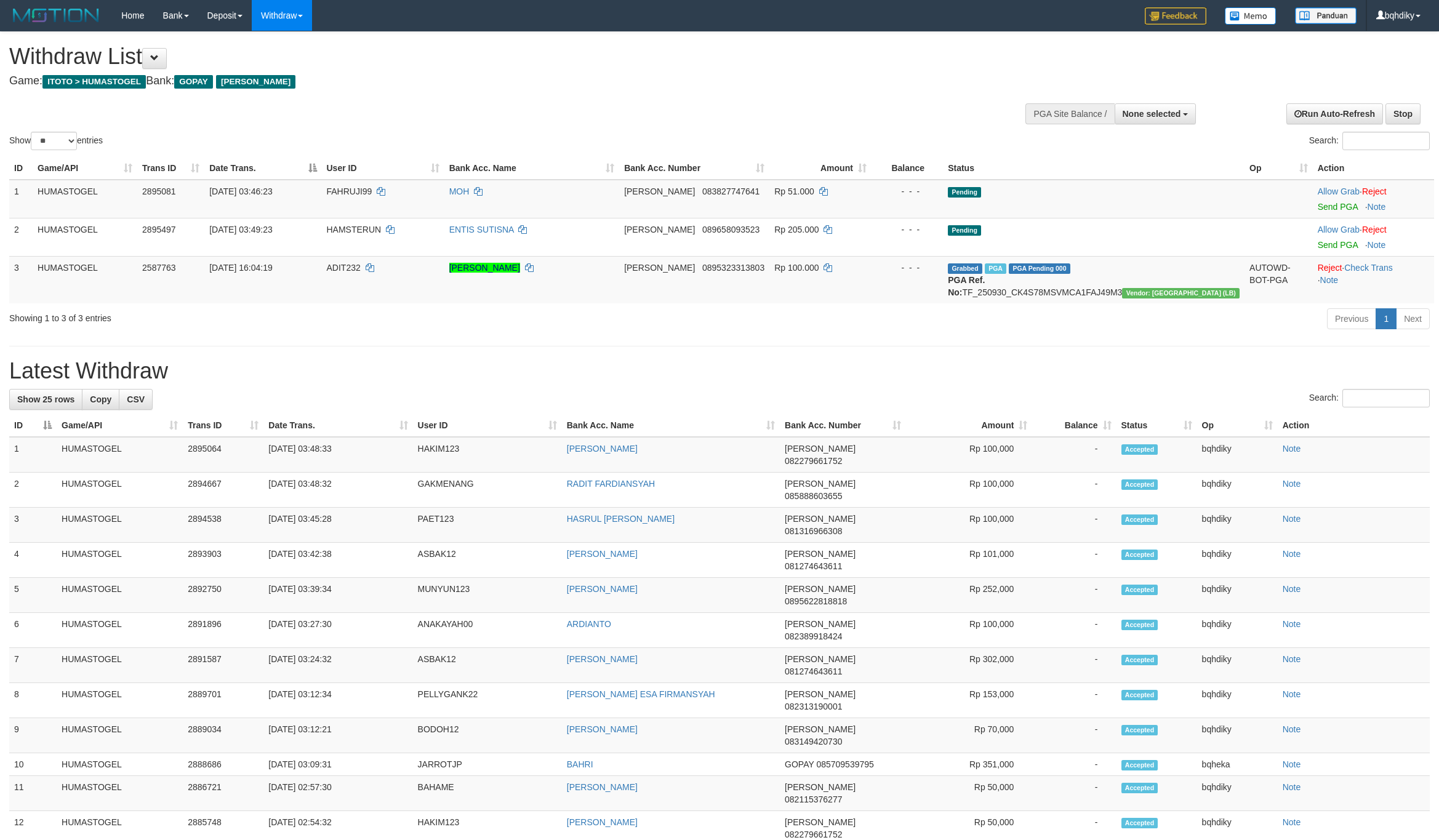
select select
select select "**"
click at [1324, 208] on link "Send PGA" at bounding box center [1338, 207] width 40 height 10
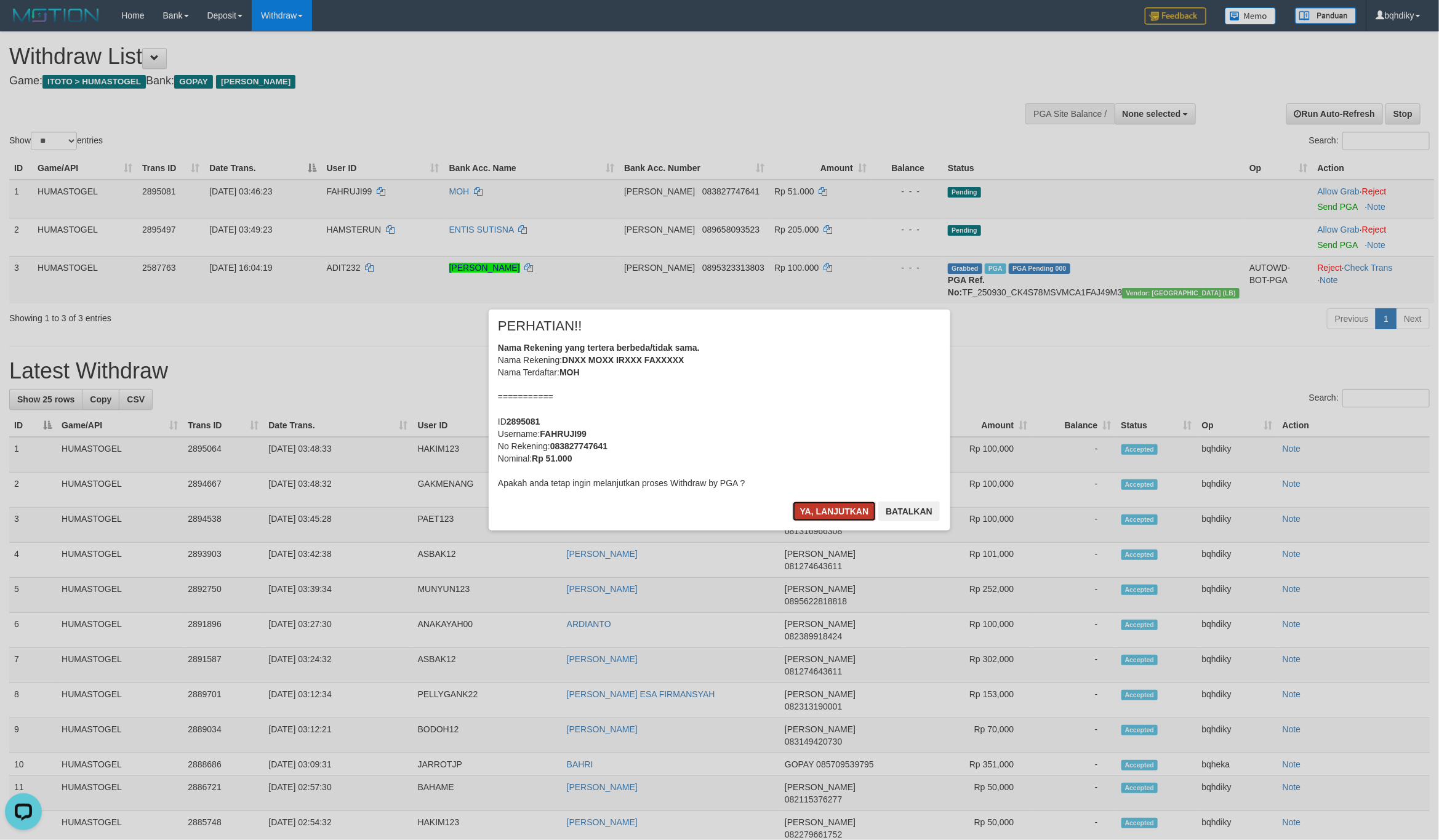
click at [833, 506] on button "Ya, lanjutkan" at bounding box center [835, 511] width 84 height 20
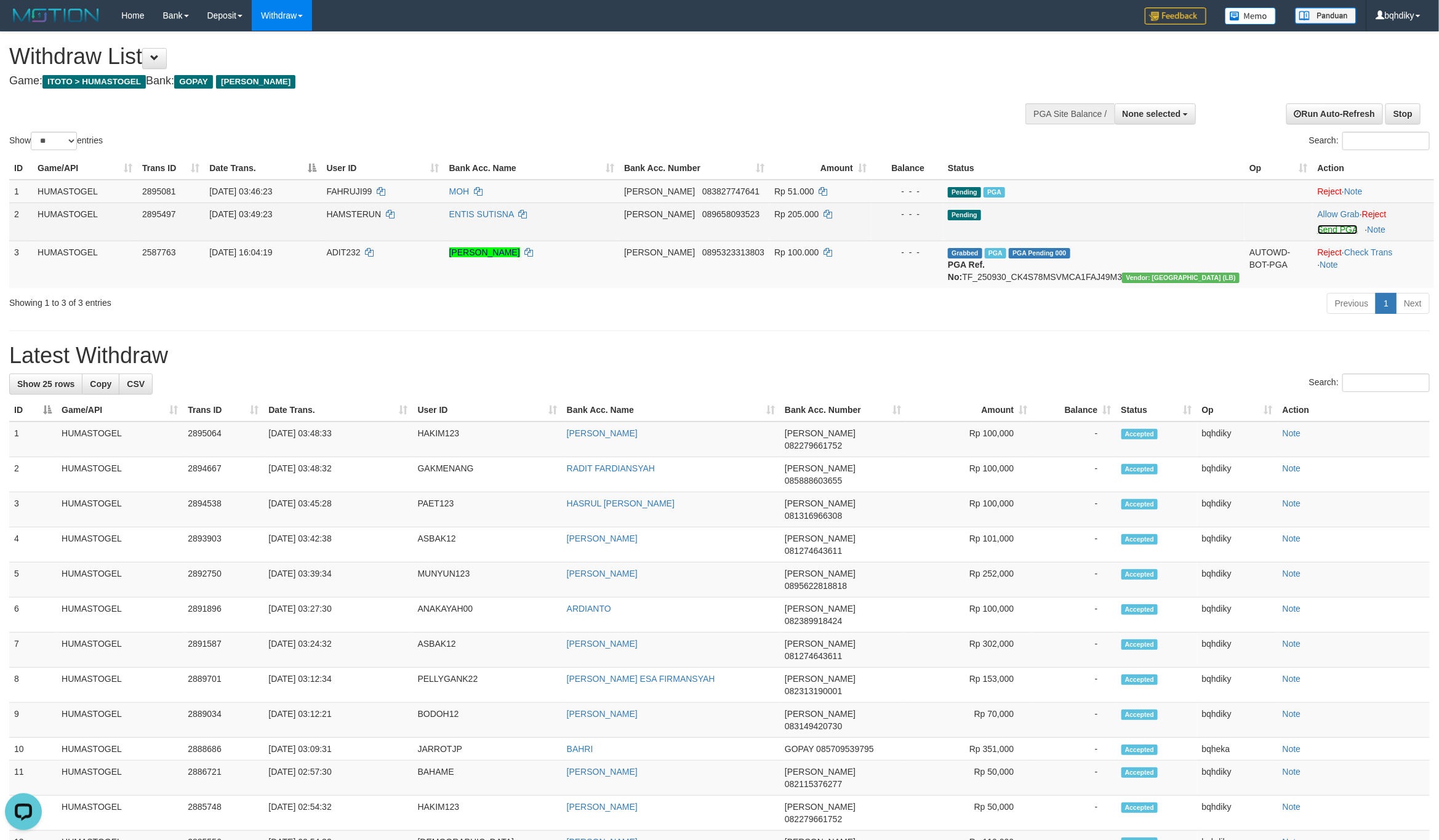
click at [1329, 229] on link "Send PGA" at bounding box center [1338, 230] width 40 height 10
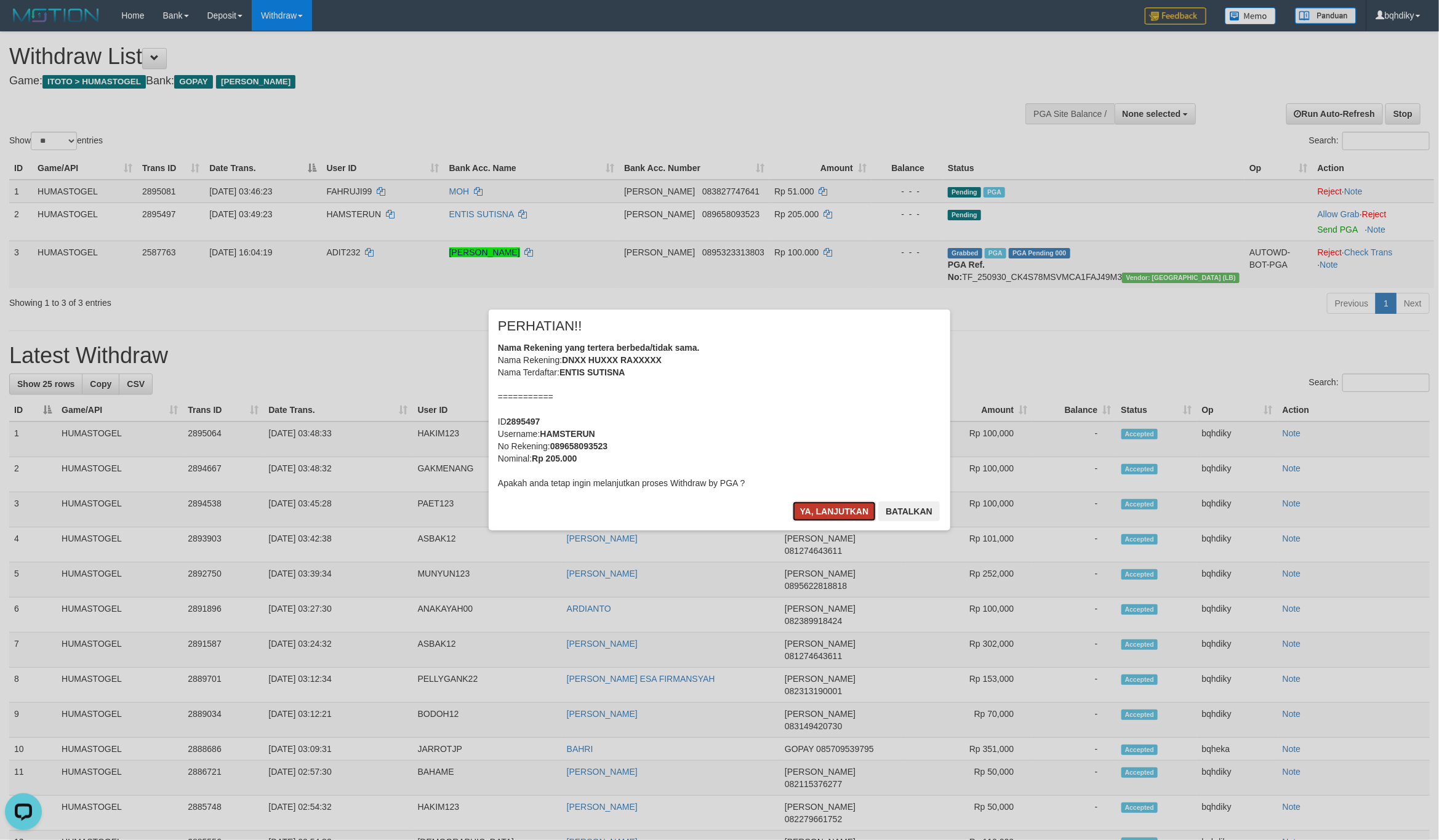
click at [831, 510] on button "Ya, lanjutkan" at bounding box center [835, 511] width 84 height 20
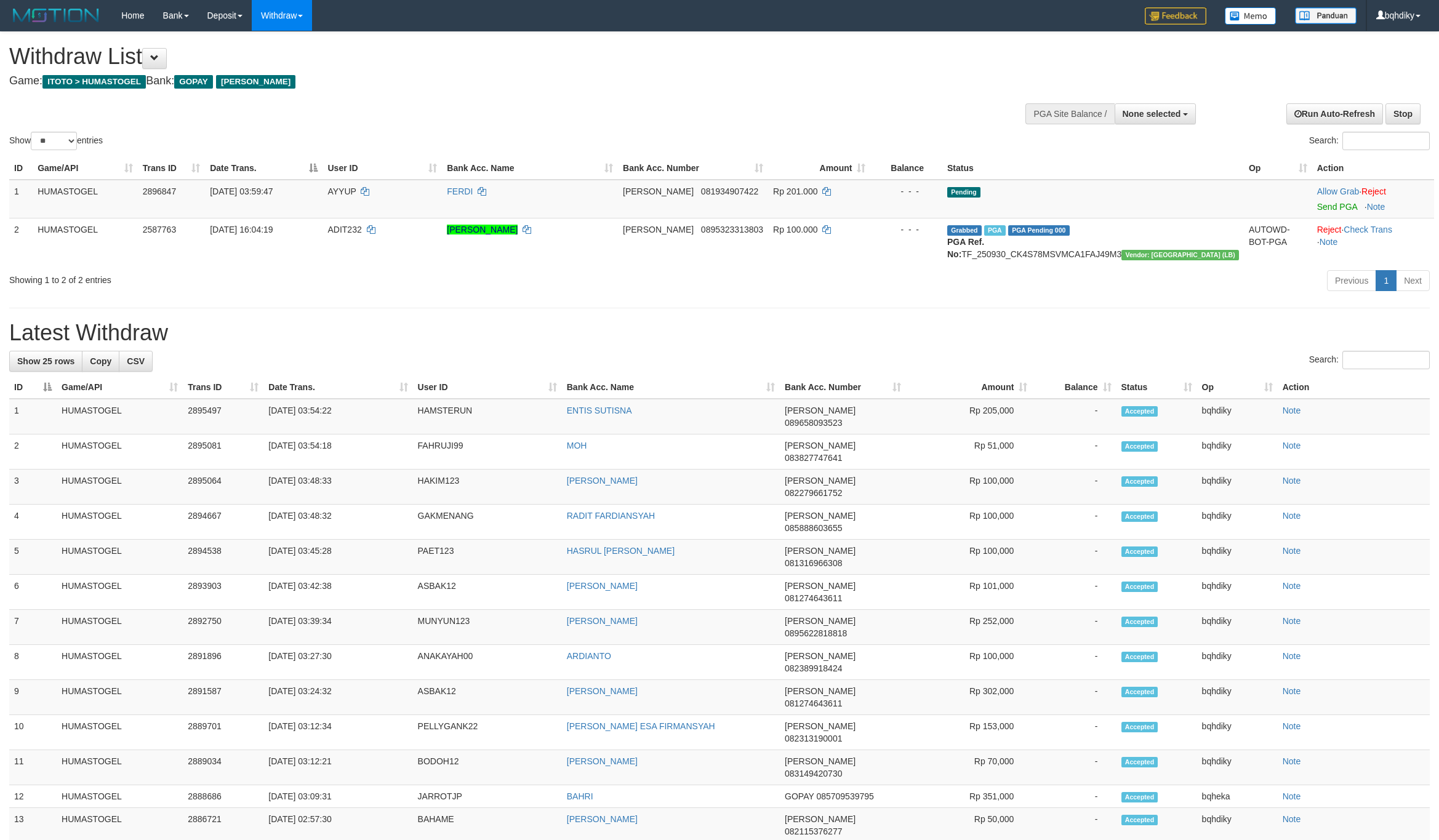
select select
select select "**"
click at [1321, 208] on link "Send PGA" at bounding box center [1337, 207] width 40 height 10
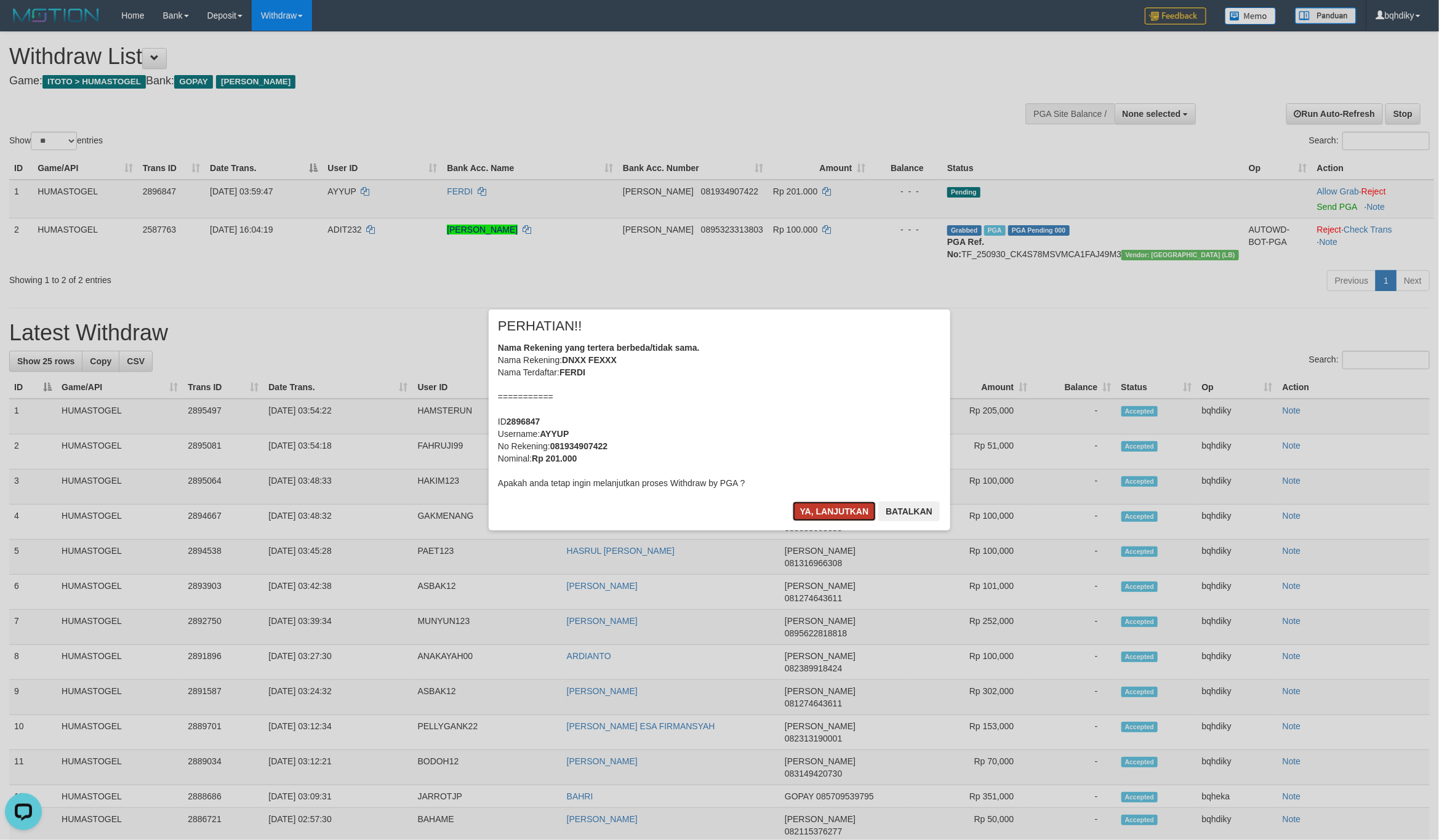
click at [853, 519] on button "Ya, lanjutkan" at bounding box center [835, 511] width 84 height 20
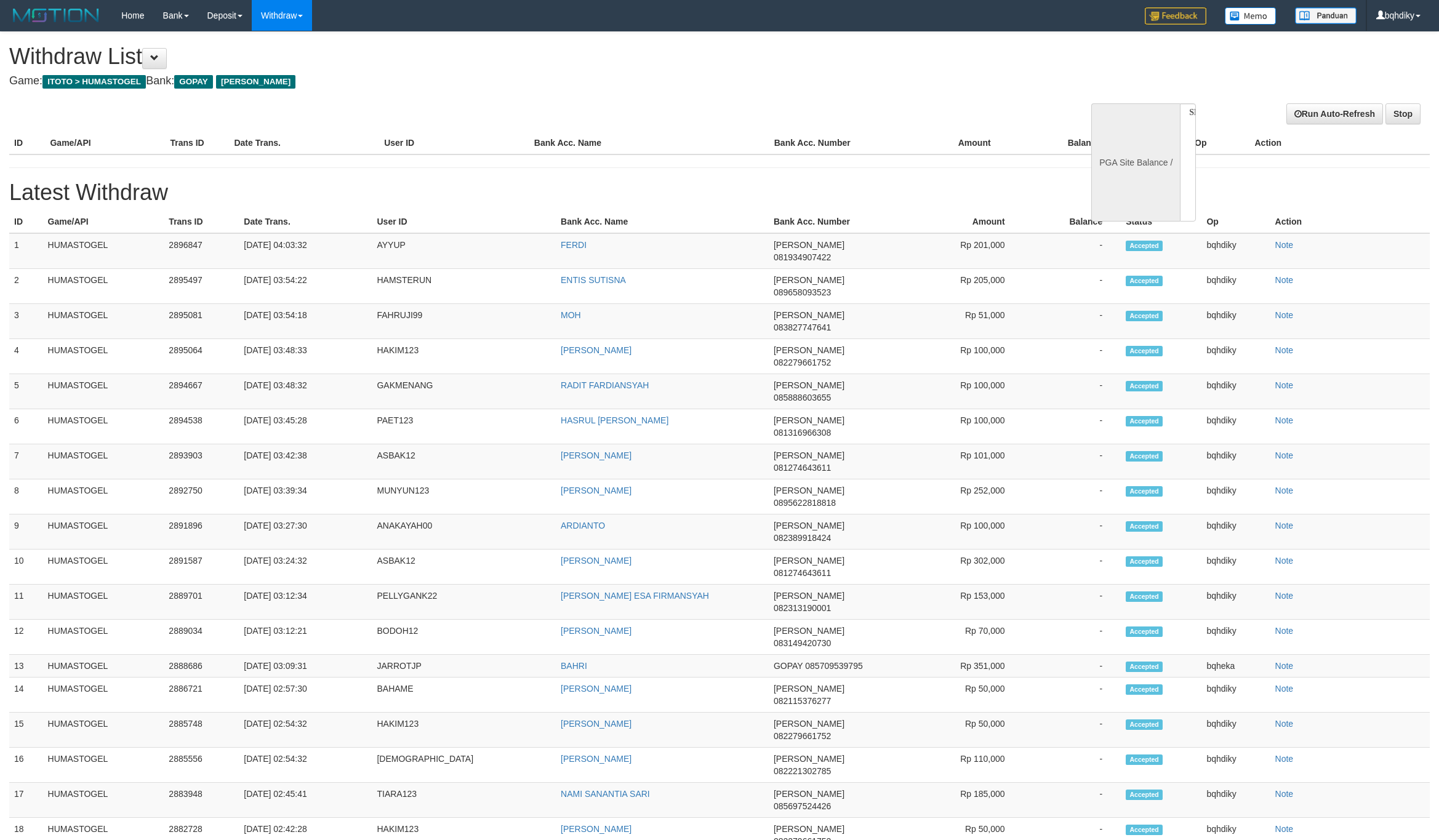
select select
select select "**"
select select
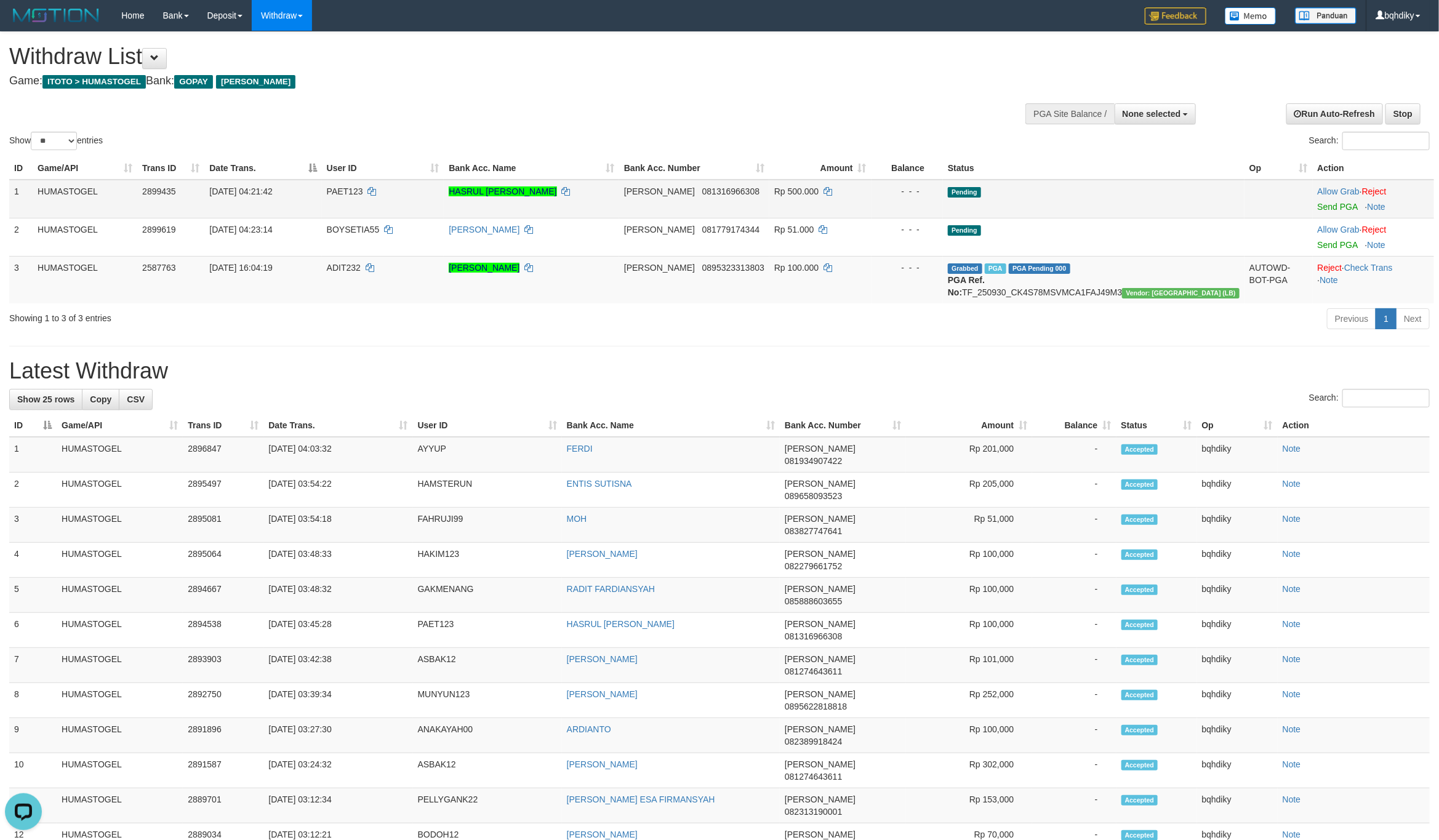
click at [1313, 211] on td "Allow Grab · Reject Send PGA · Note" at bounding box center [1373, 198] width 121 height 39
click at [1318, 208] on link "Send PGA" at bounding box center [1338, 207] width 40 height 10
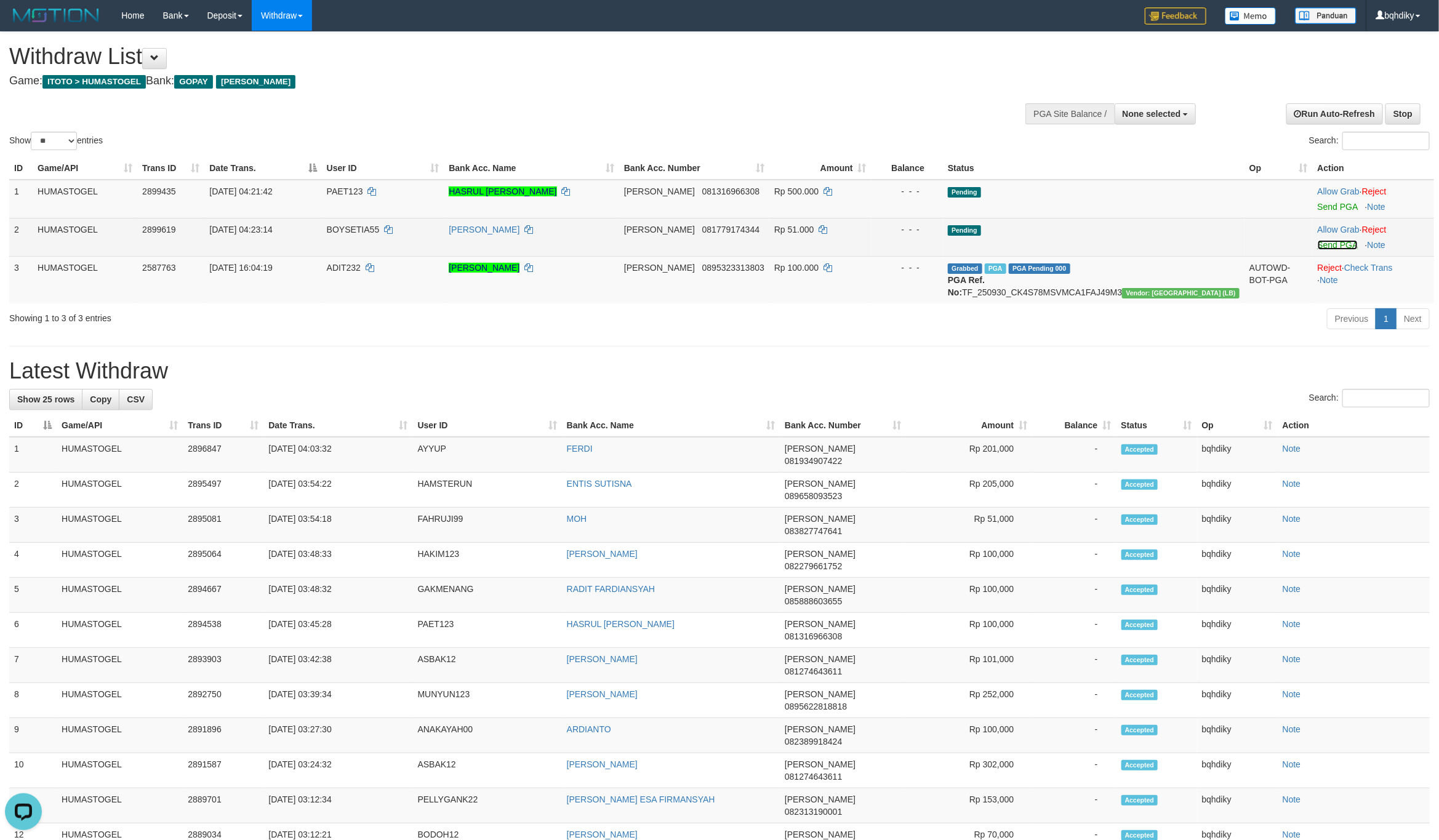
click at [1326, 241] on link "Send PGA" at bounding box center [1338, 245] width 40 height 10
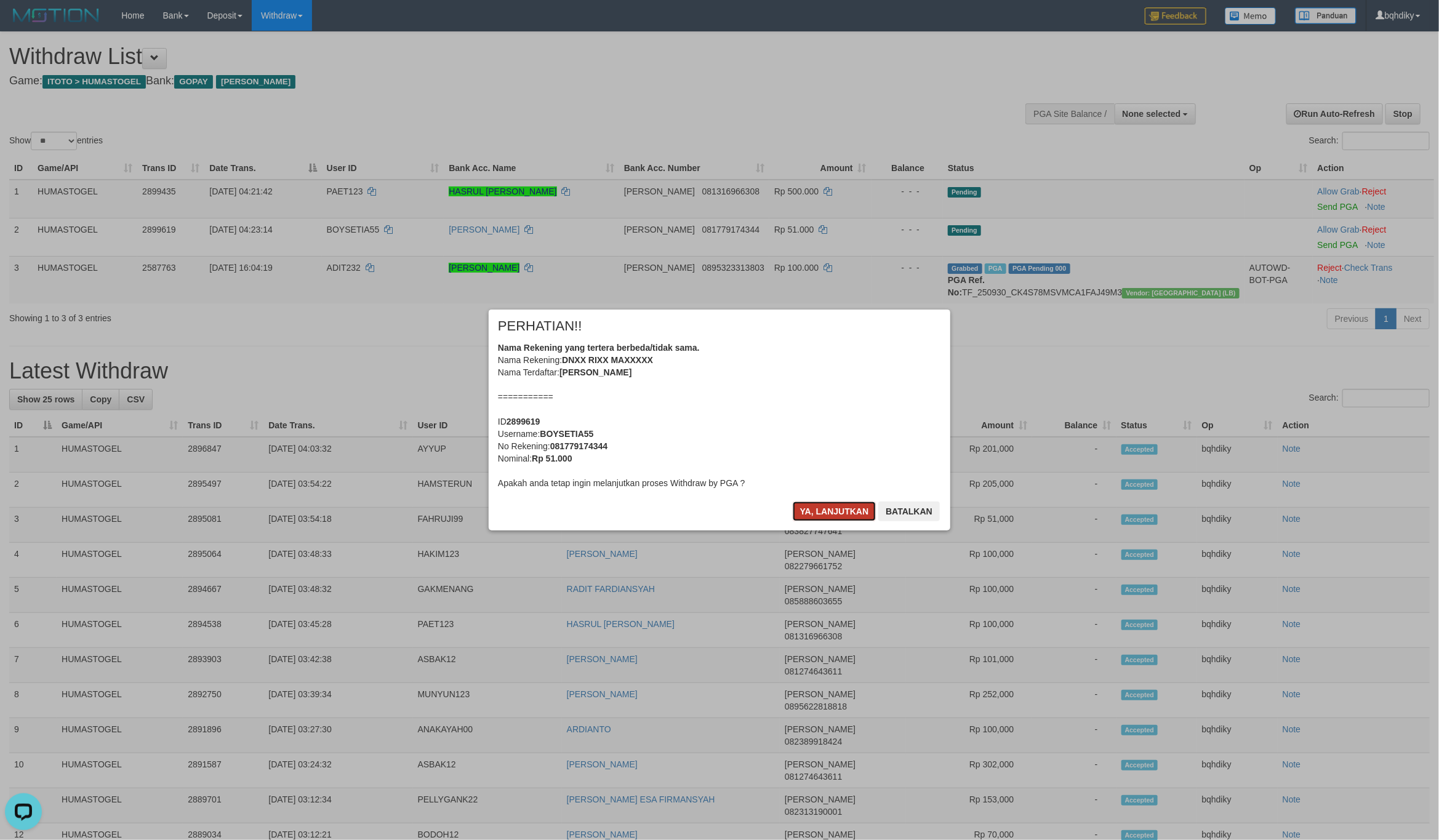
click at [834, 511] on button "Ya, lanjutkan" at bounding box center [835, 511] width 84 height 20
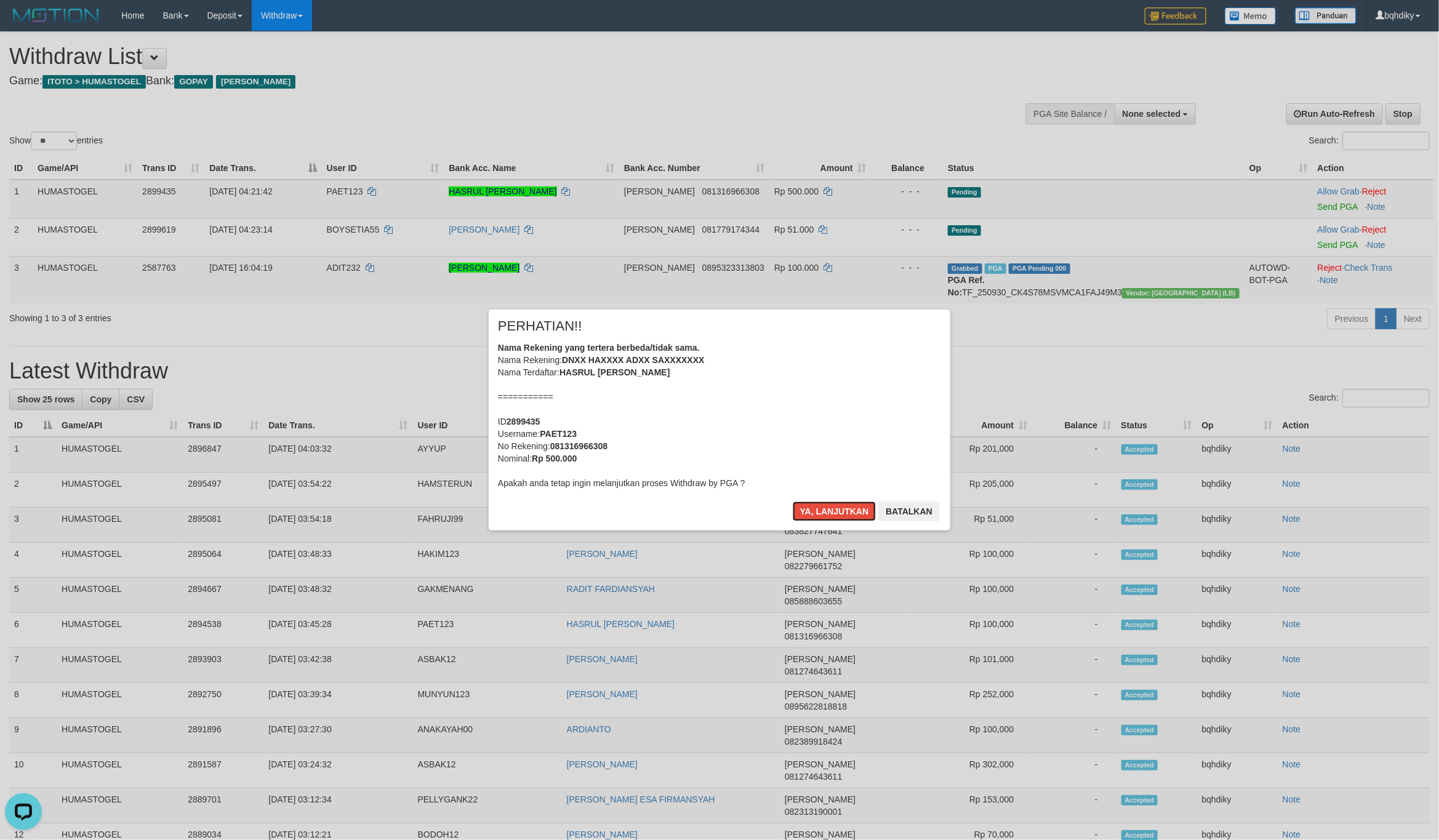
click at [834, 510] on button "Ya, lanjutkan" at bounding box center [835, 511] width 84 height 20
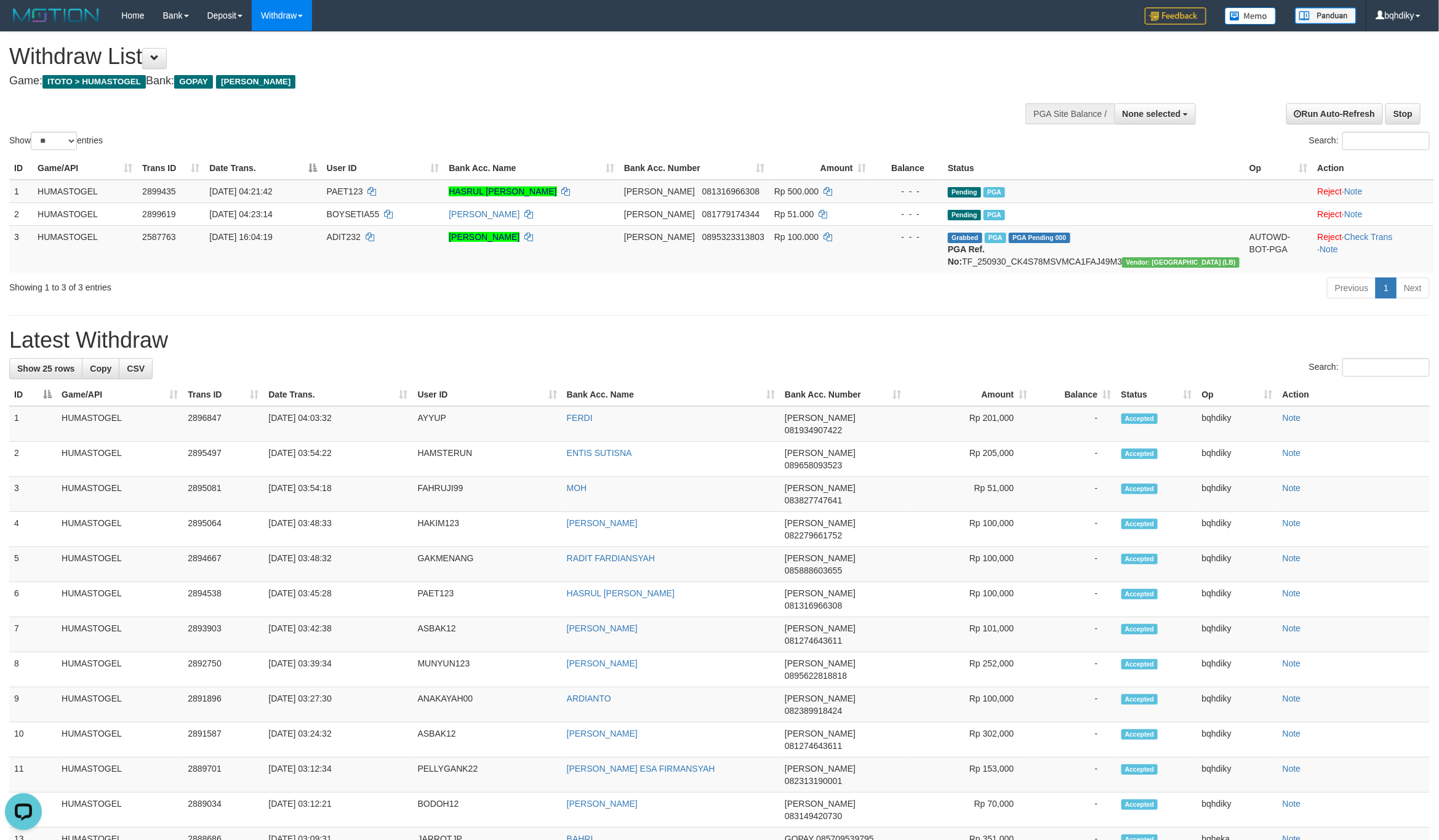
click at [840, 303] on div "Previous 1 Next" at bounding box center [1019, 290] width 821 height 27
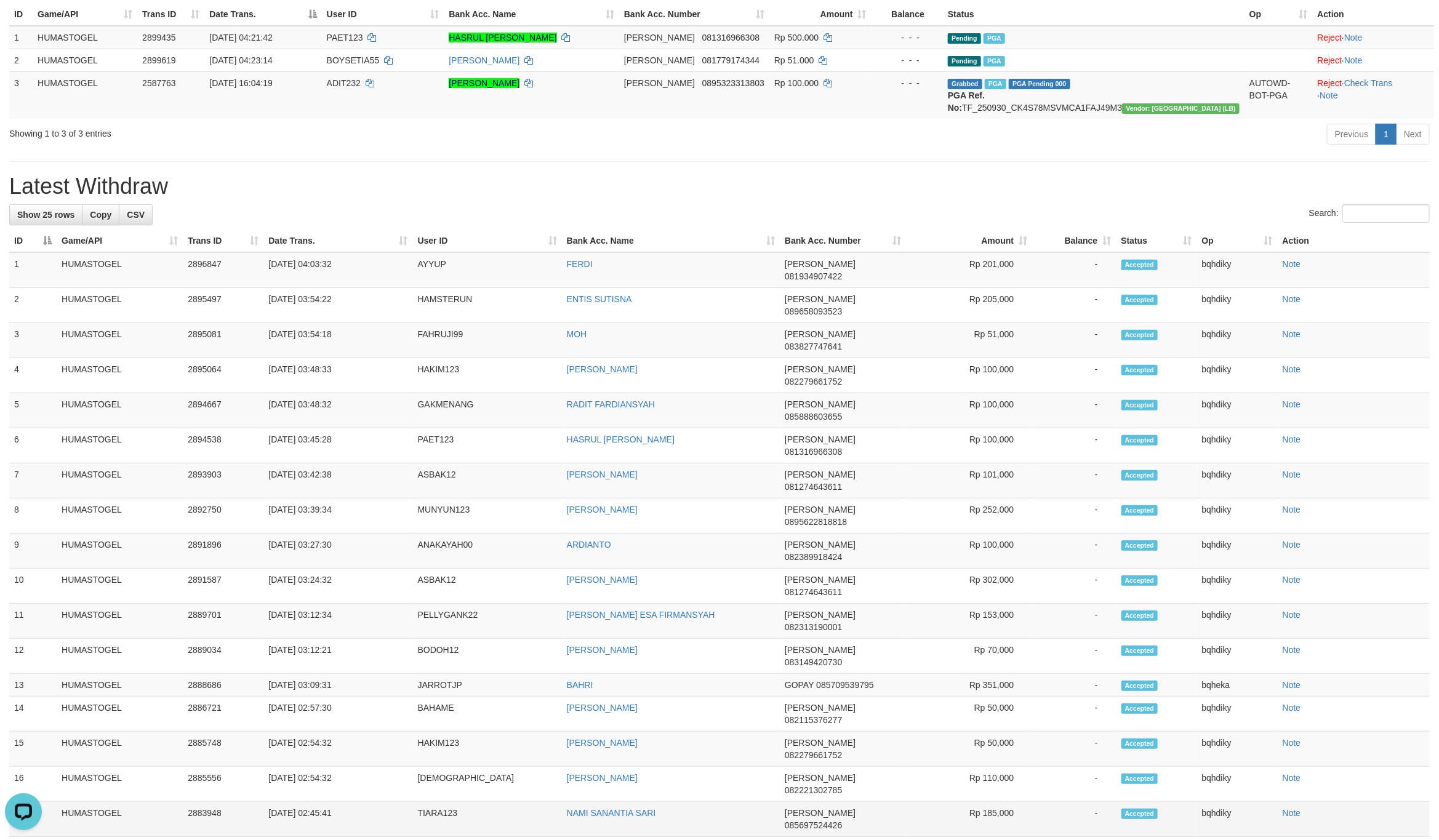
click at [437, 802] on td "TIARA123" at bounding box center [487, 819] width 149 height 35
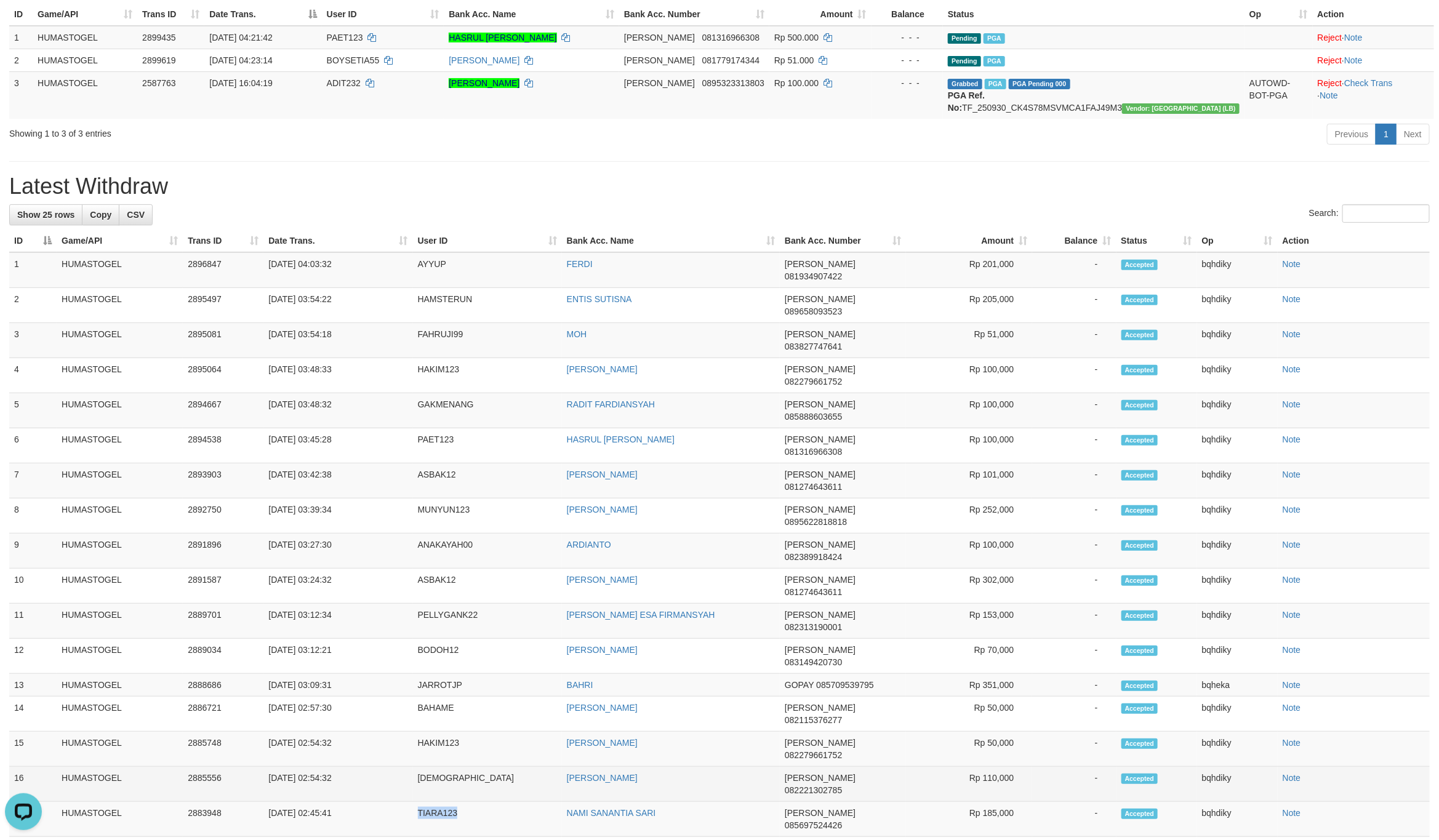
copy td "TIARA123"
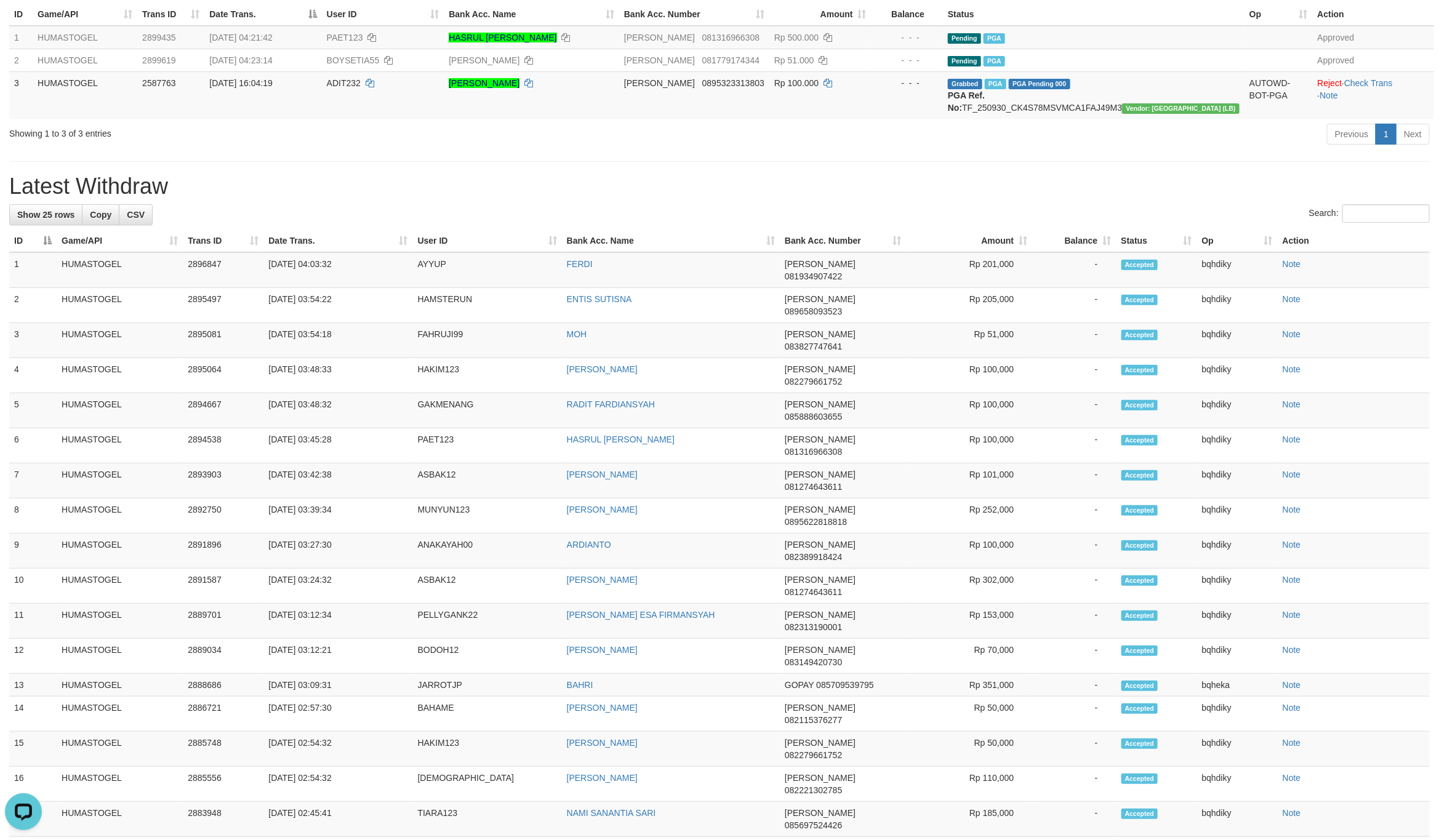
click at [558, 181] on div "**********" at bounding box center [719, 532] width 1439 height 1309
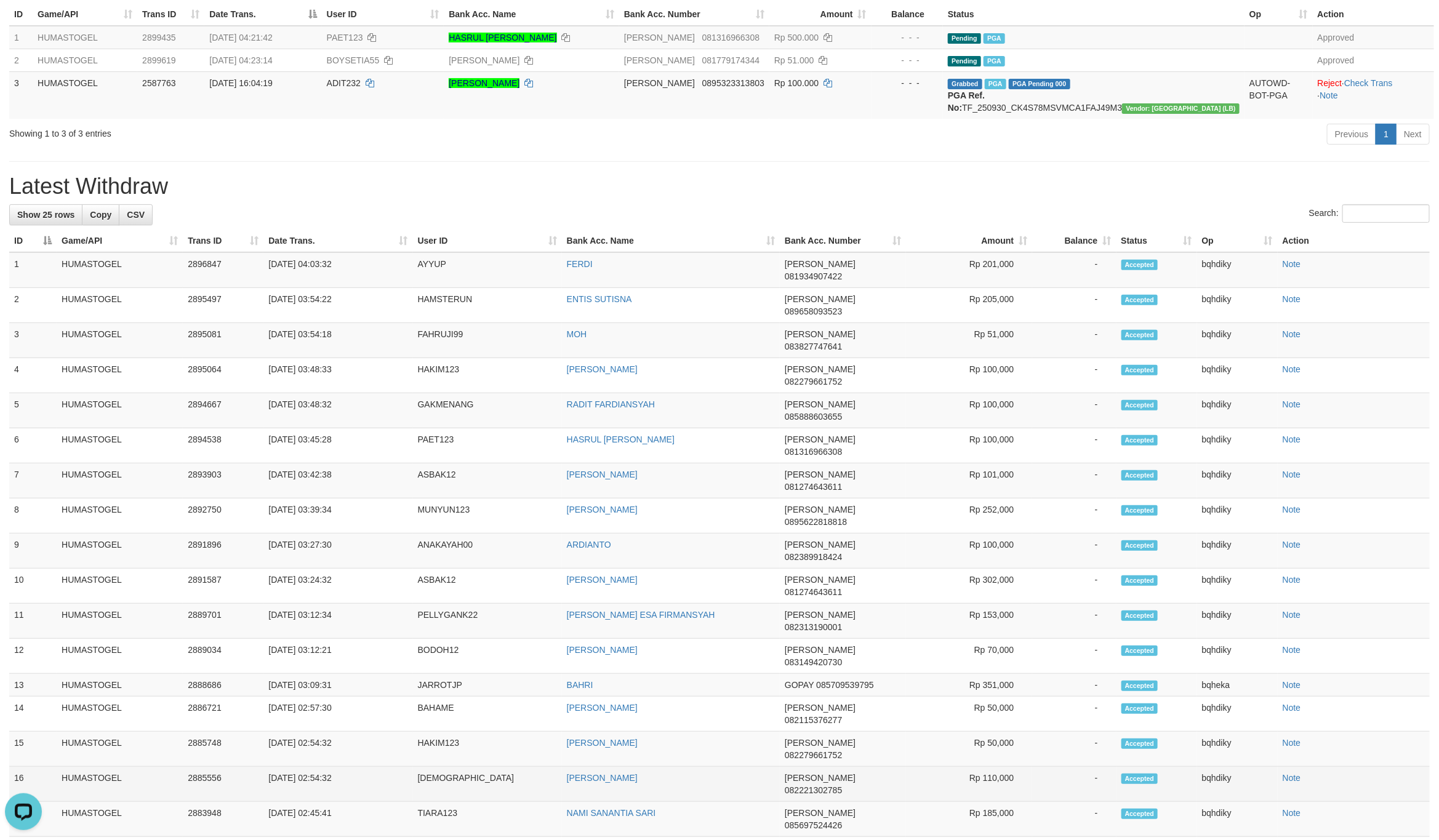
click at [428, 767] on td "[DEMOGRAPHIC_DATA]" at bounding box center [487, 784] width 149 height 35
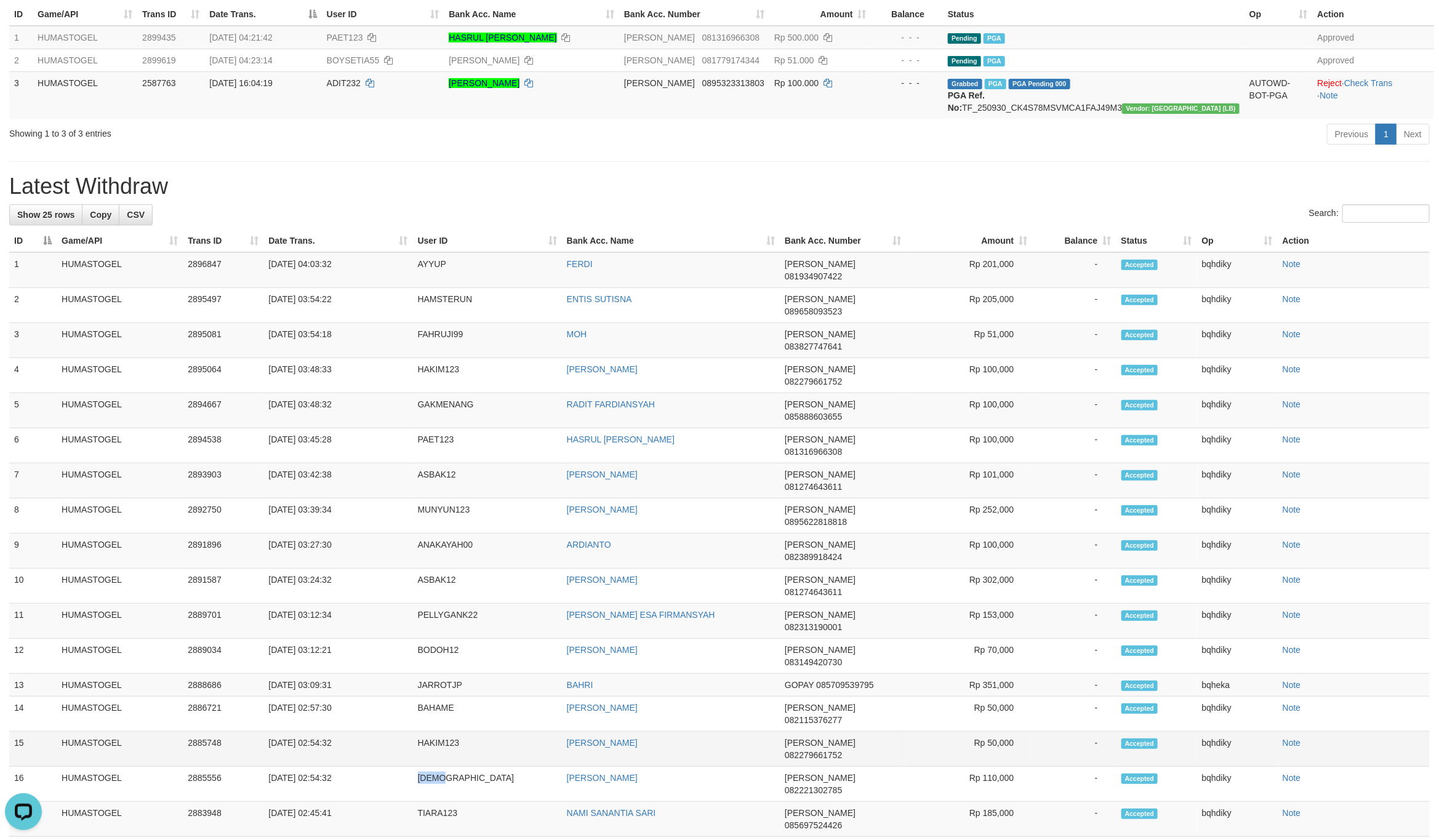
copy td "[DEMOGRAPHIC_DATA]"
click at [439, 731] on td "HAKIM123" at bounding box center [487, 749] width 149 height 35
copy td "HAKIM123"
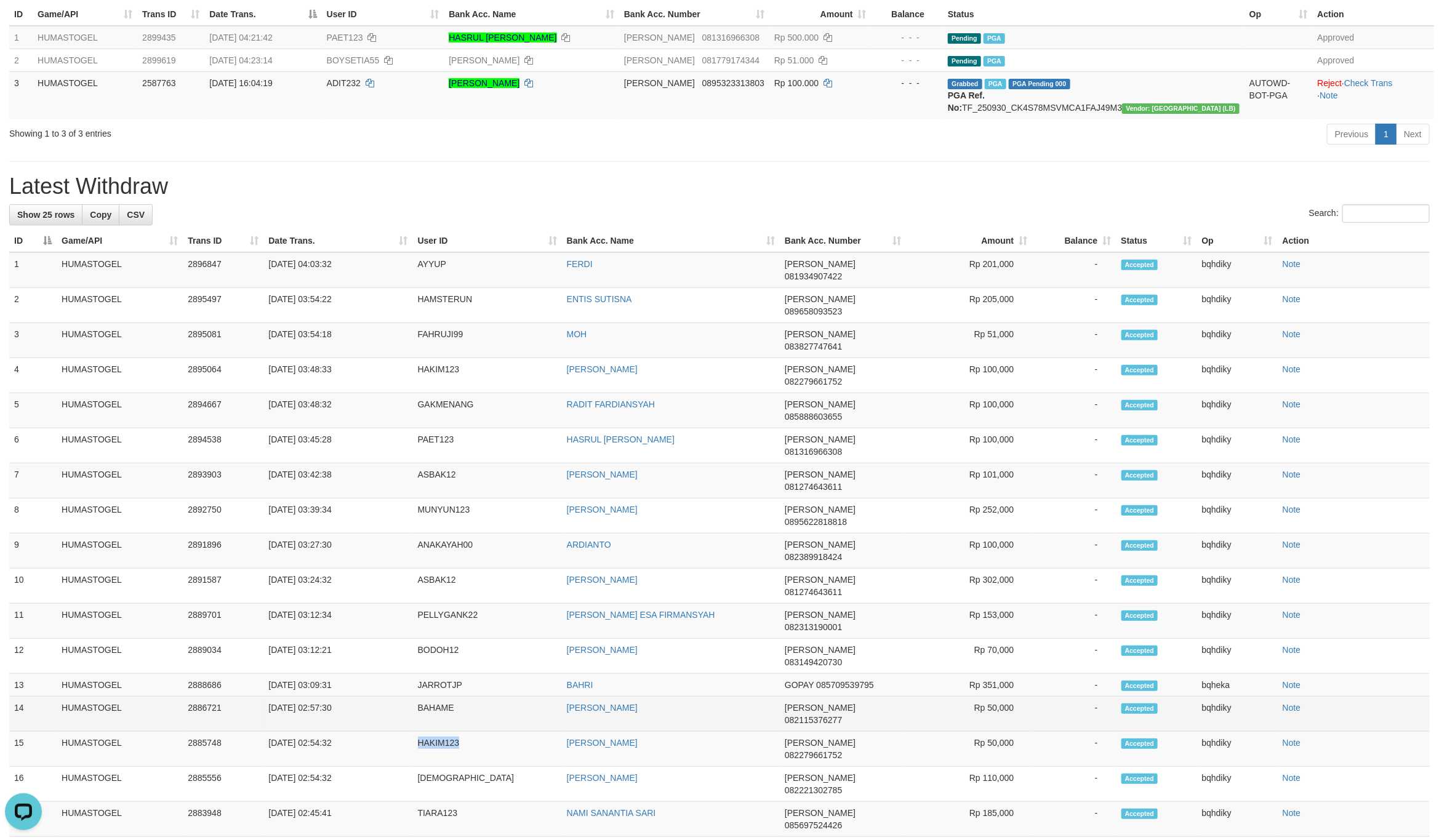
click at [439, 696] on td "BAHAME" at bounding box center [487, 714] width 149 height 35
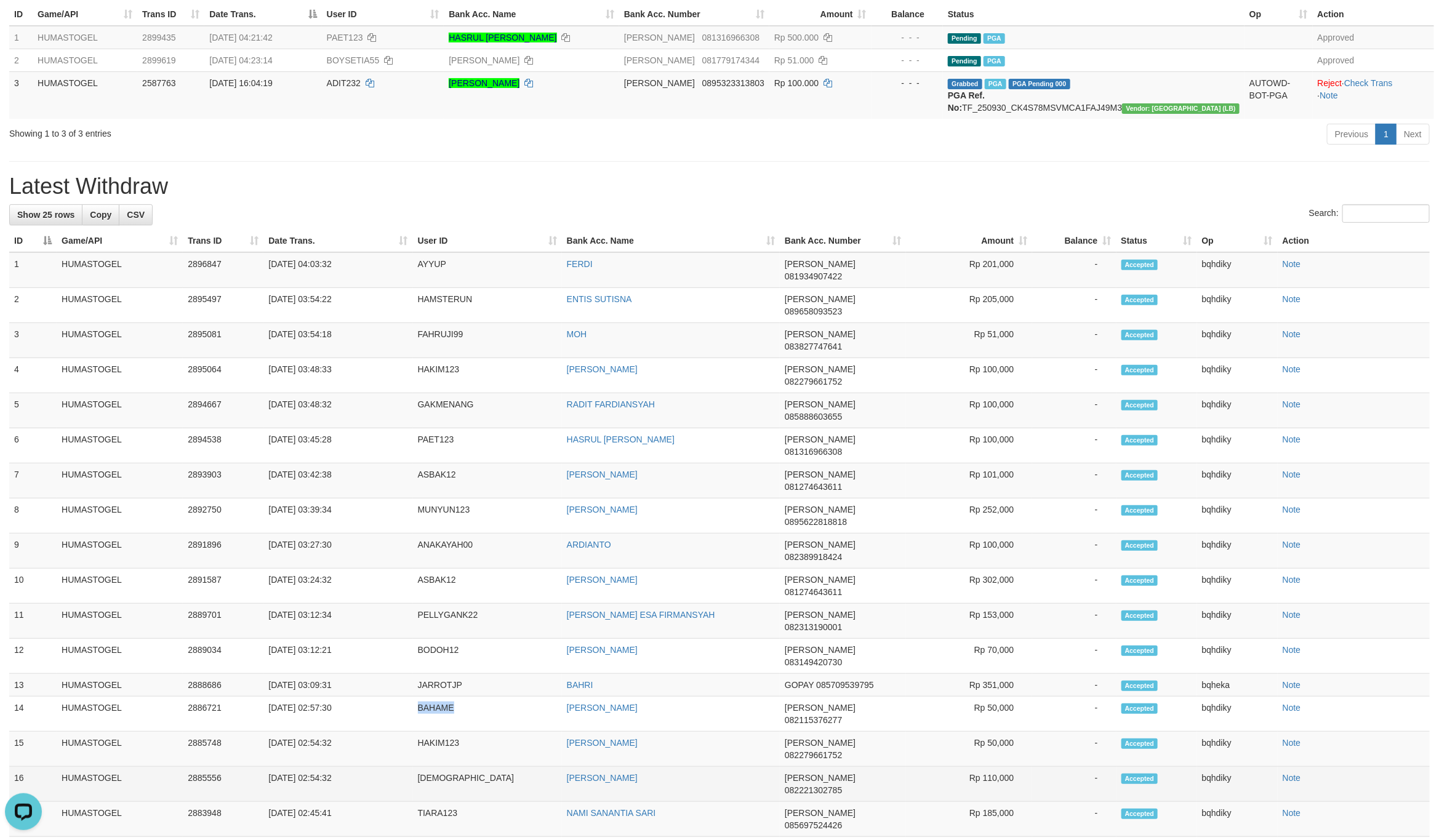
copy td "BAHAME"
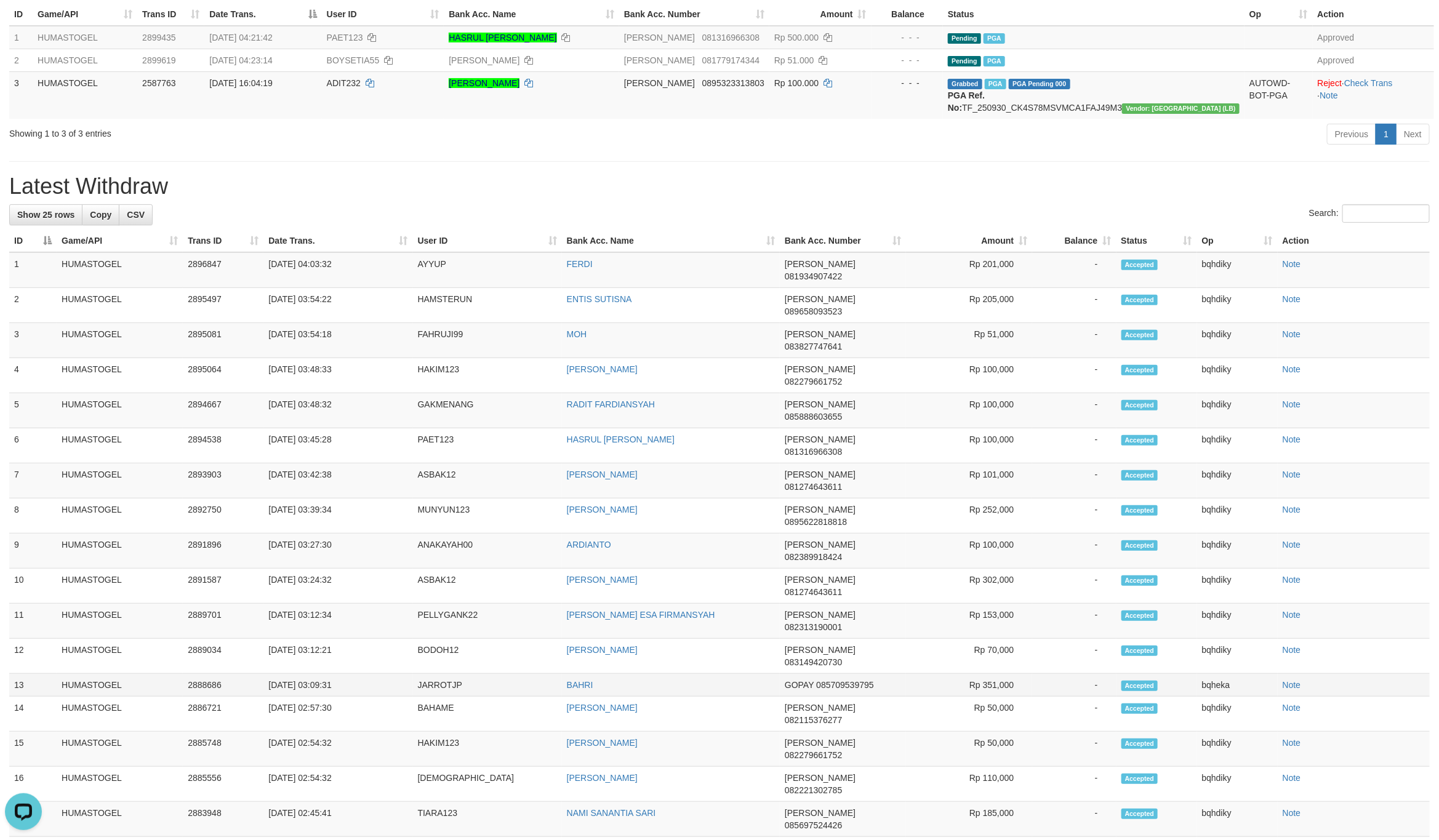
click at [445, 674] on td "JARROTJP" at bounding box center [487, 685] width 149 height 22
copy td "JARROTJP"
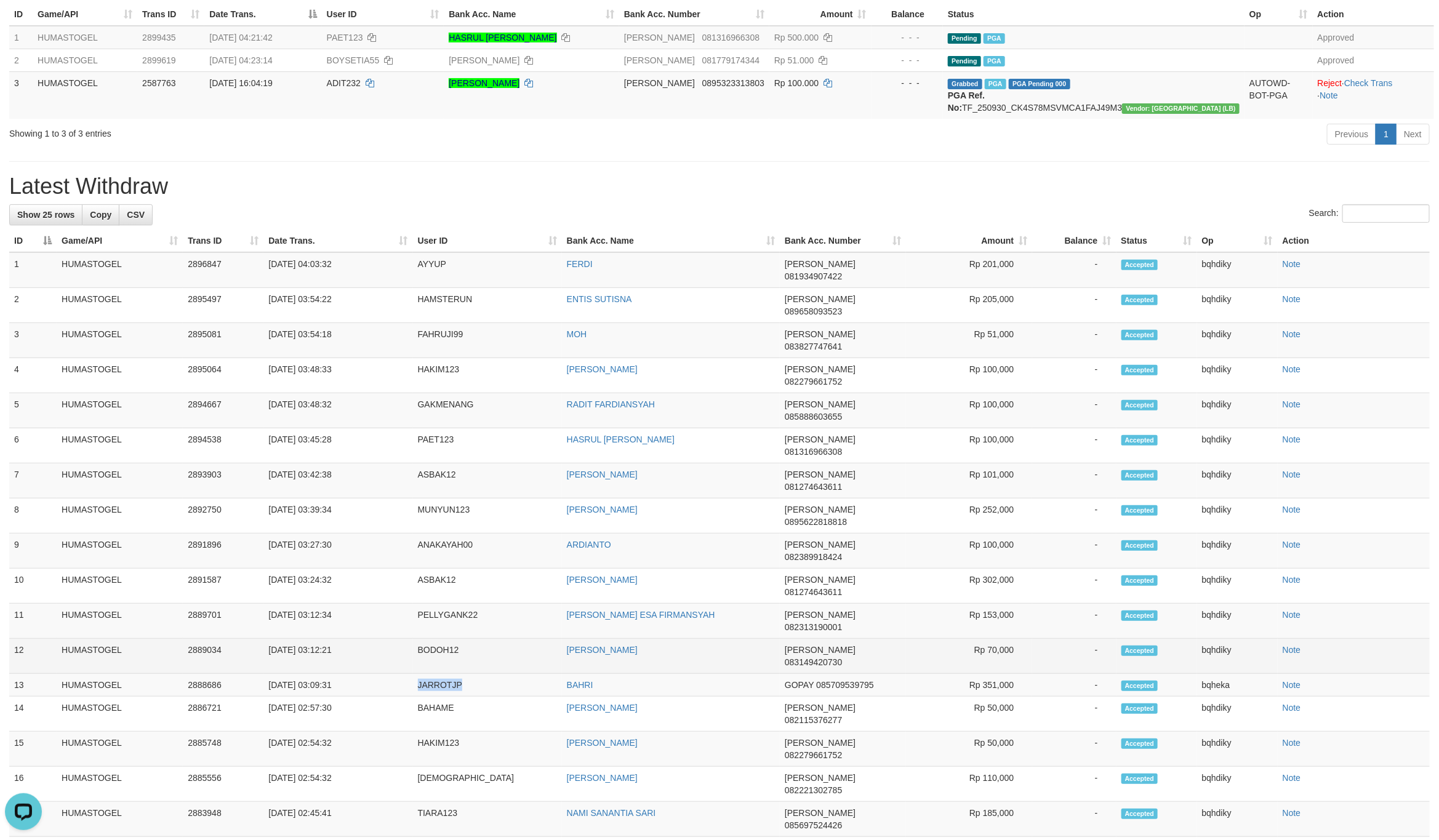
click at [436, 638] on td "BODOH12" at bounding box center [487, 656] width 149 height 35
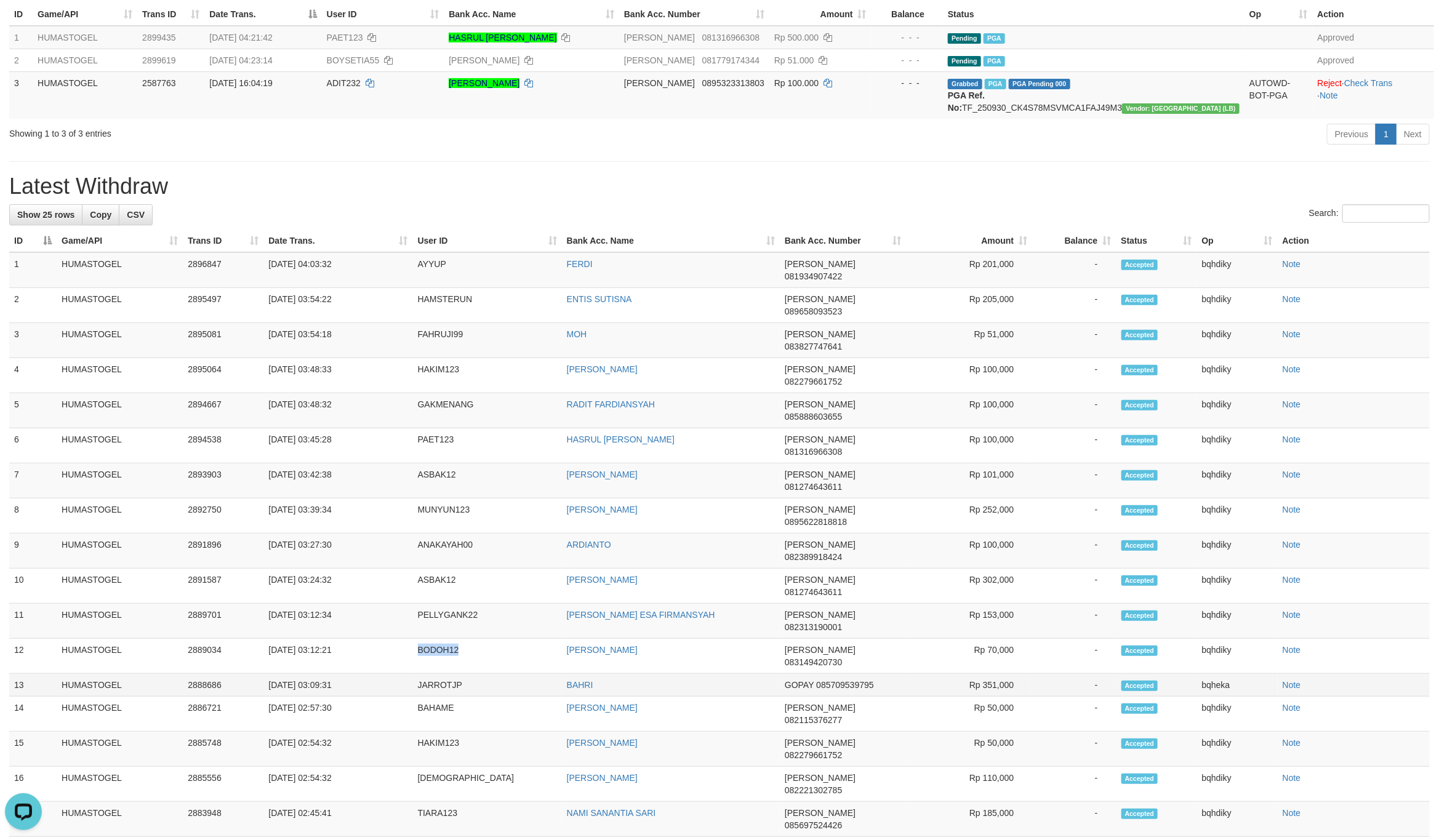
copy td "BODOH12"
click at [451, 603] on td "PELLYGANK22" at bounding box center [487, 621] width 149 height 35
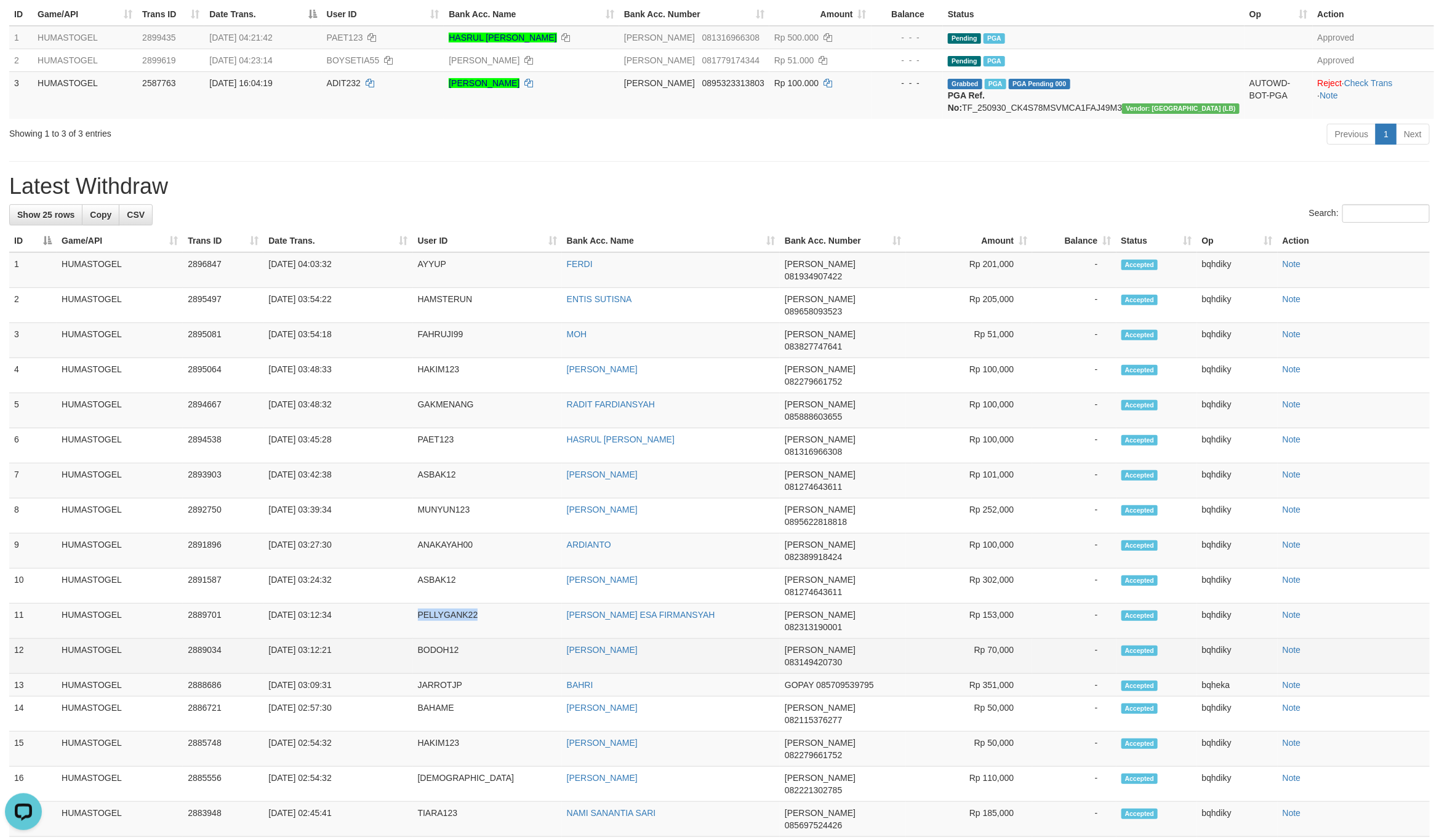
copy td "PELLYGANK22"
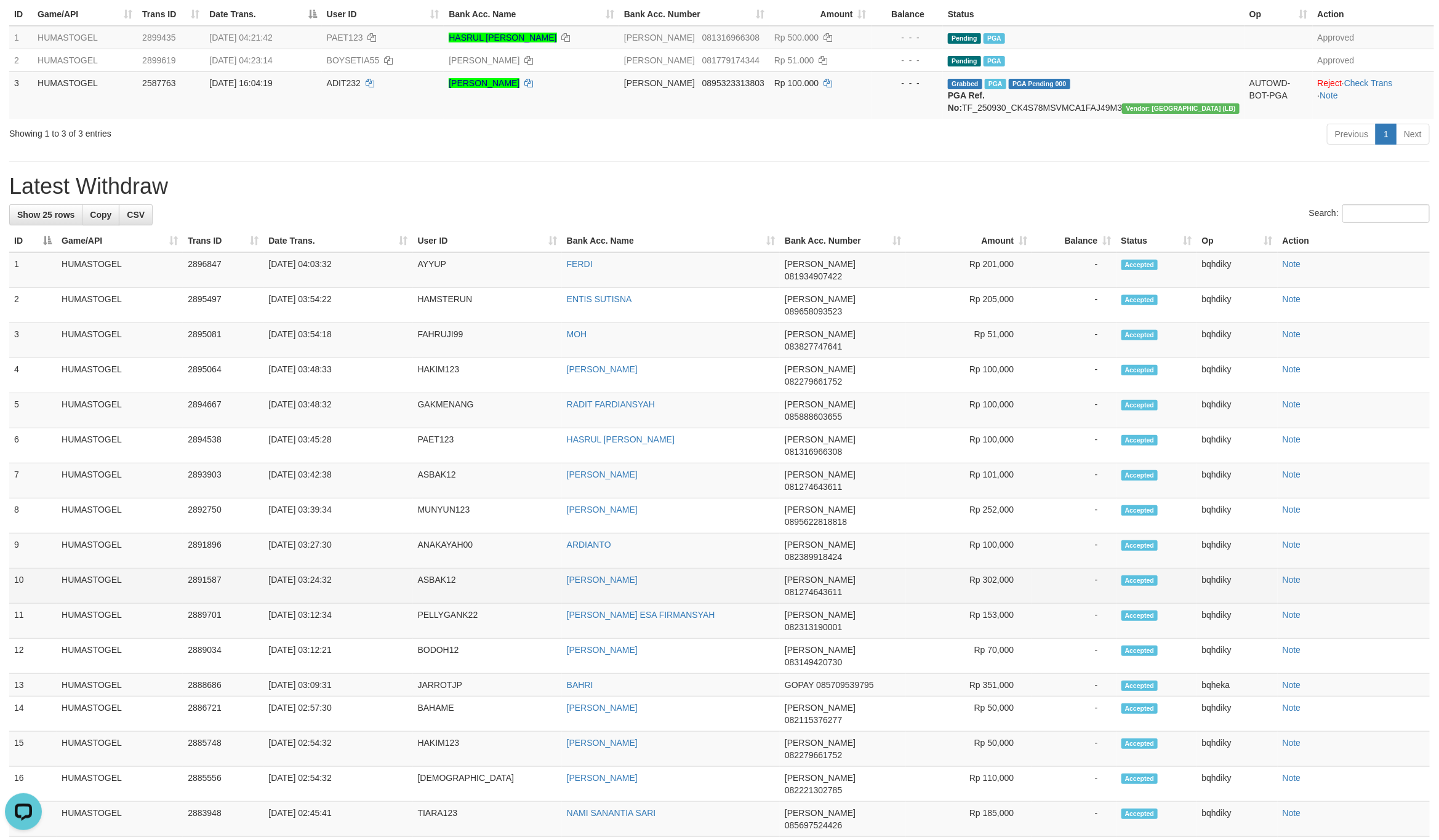
click at [431, 569] on td "ASBAK12" at bounding box center [487, 586] width 149 height 35
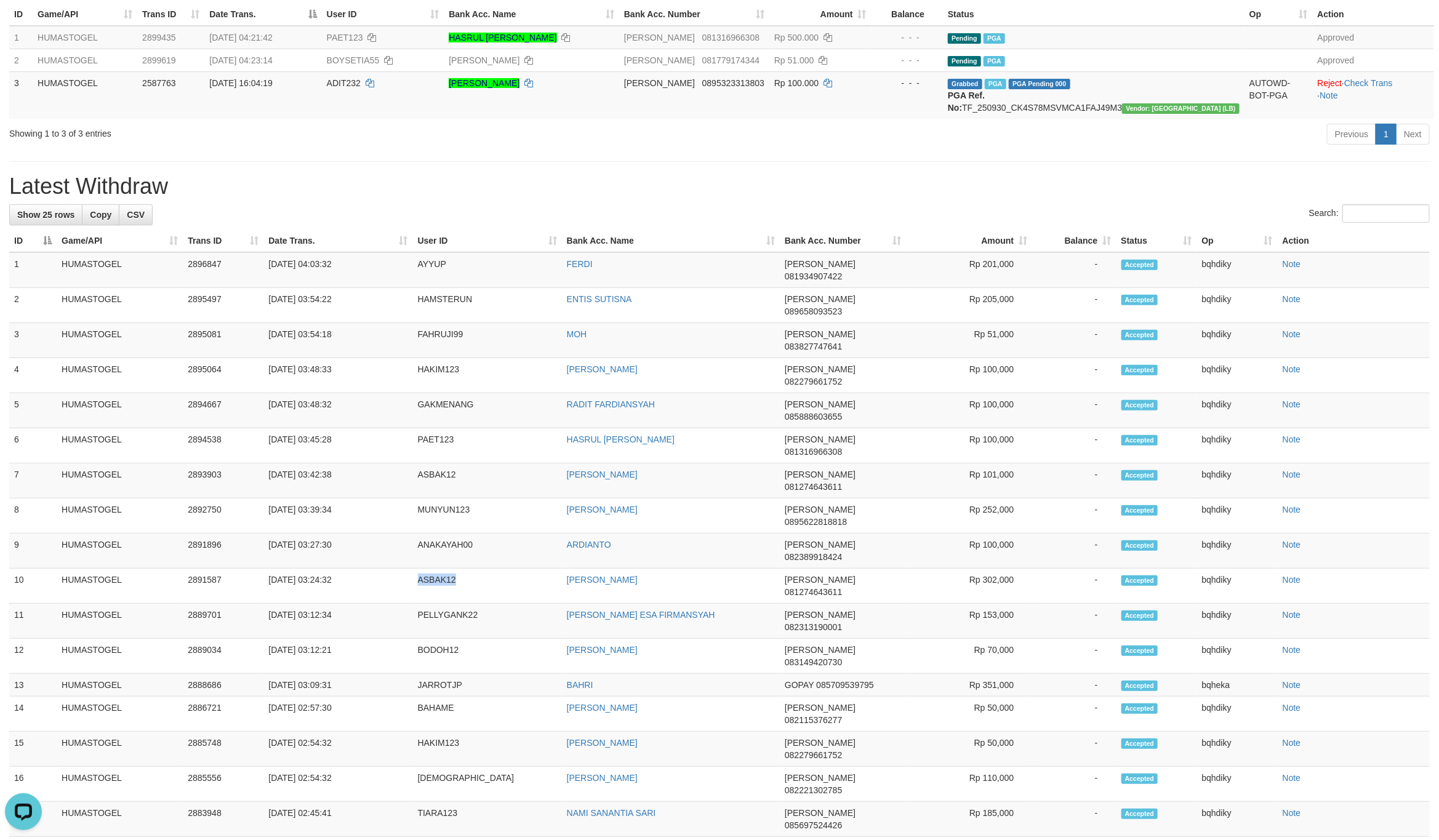
copy td "ASBAK12"
click at [441, 534] on td "ANAKAYAH00" at bounding box center [487, 551] width 149 height 35
copy td "ANAKAYAH00"
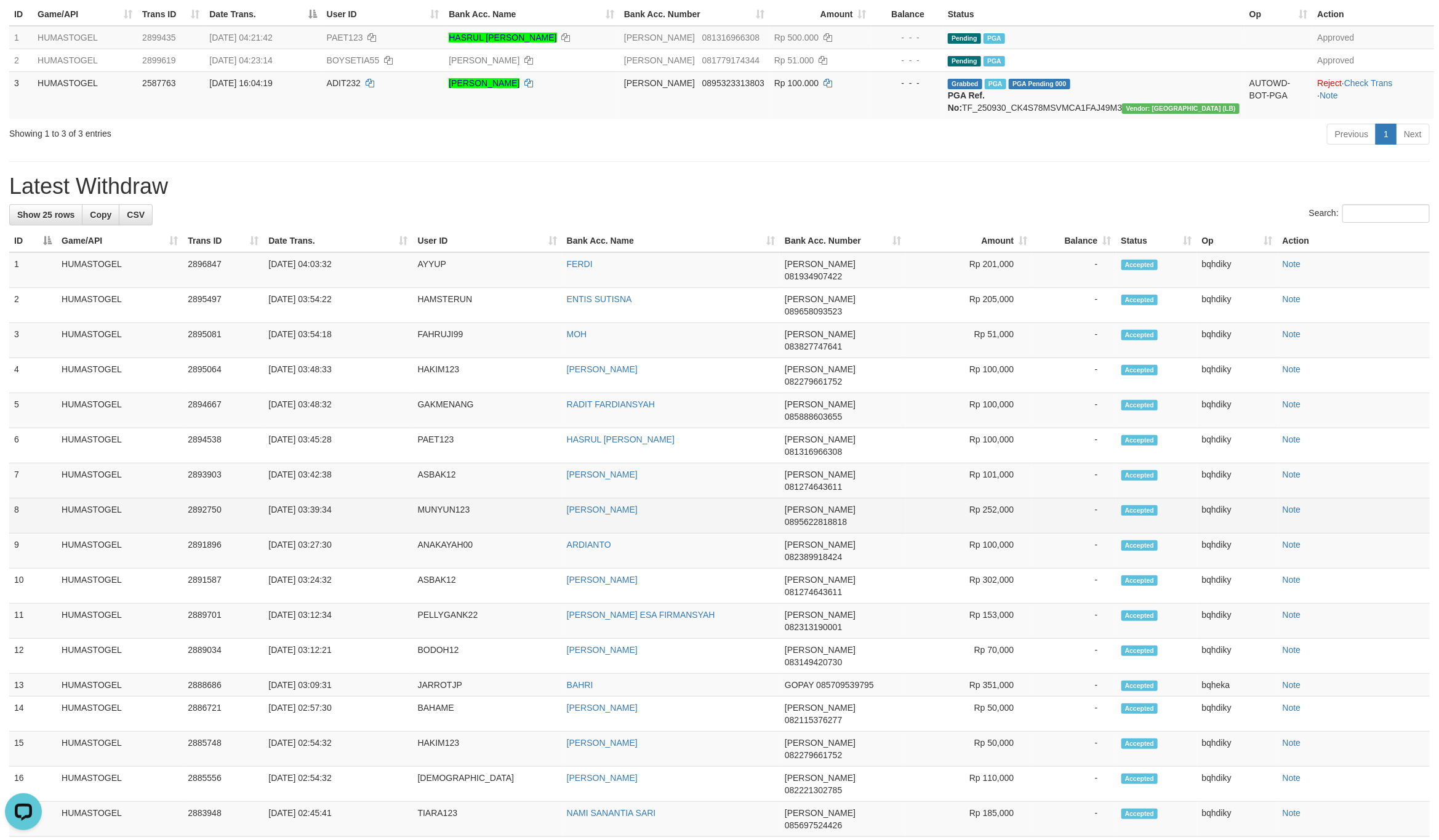
click at [431, 498] on td "MUNYUN123" at bounding box center [487, 515] width 149 height 35
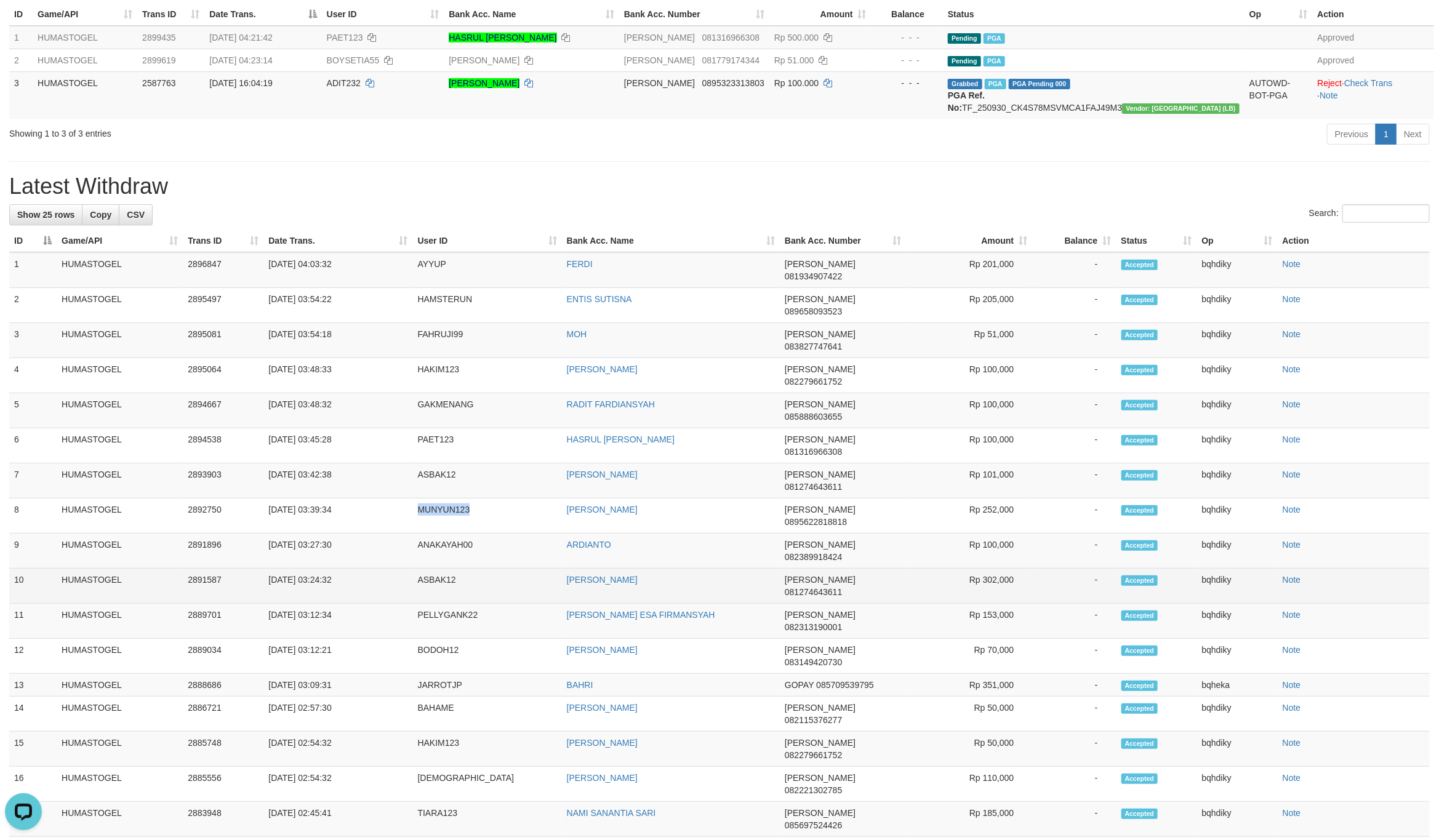
copy td "MUNYUN123"
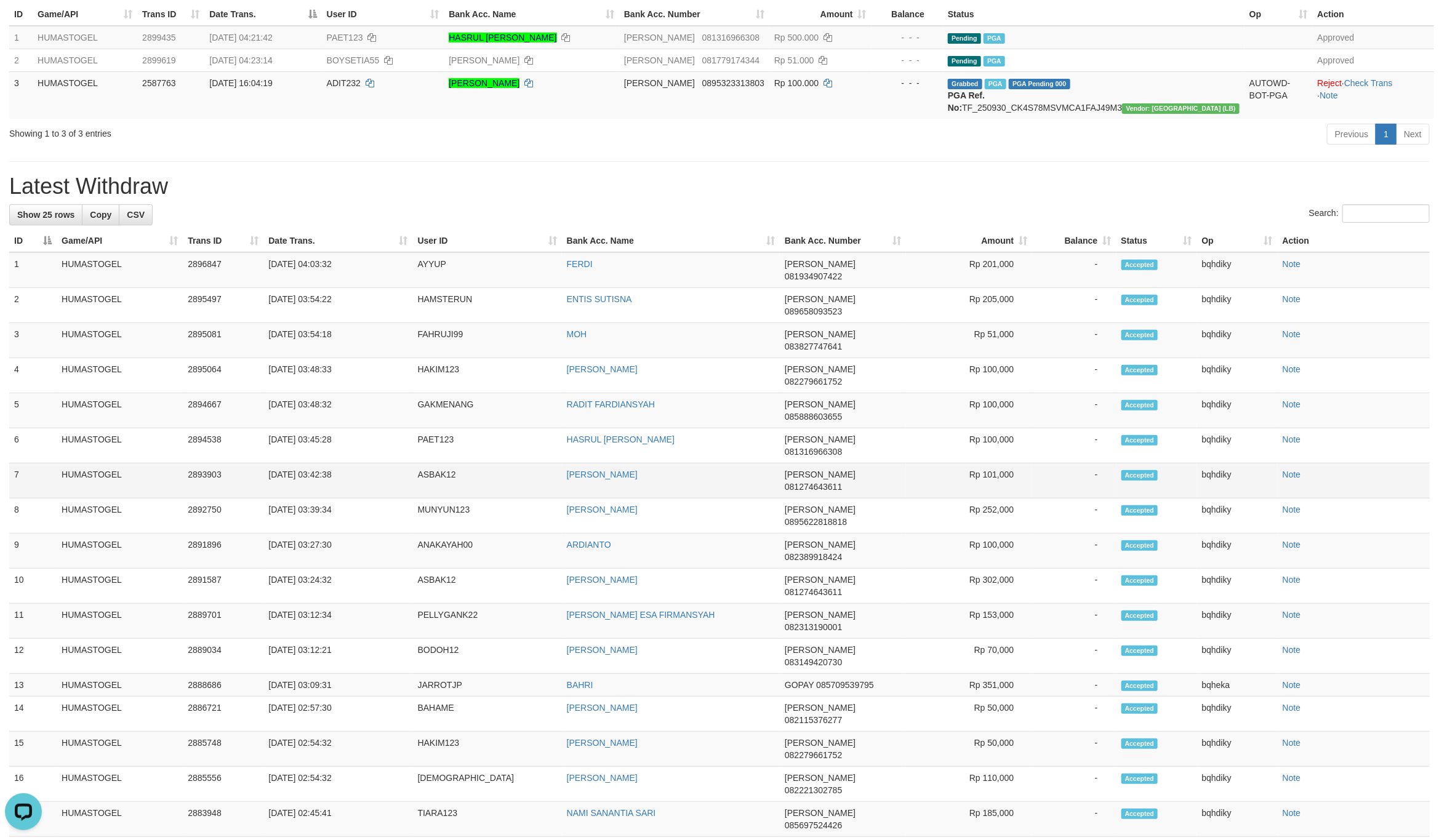
click at [425, 463] on td "ASBAK12" at bounding box center [487, 481] width 149 height 35
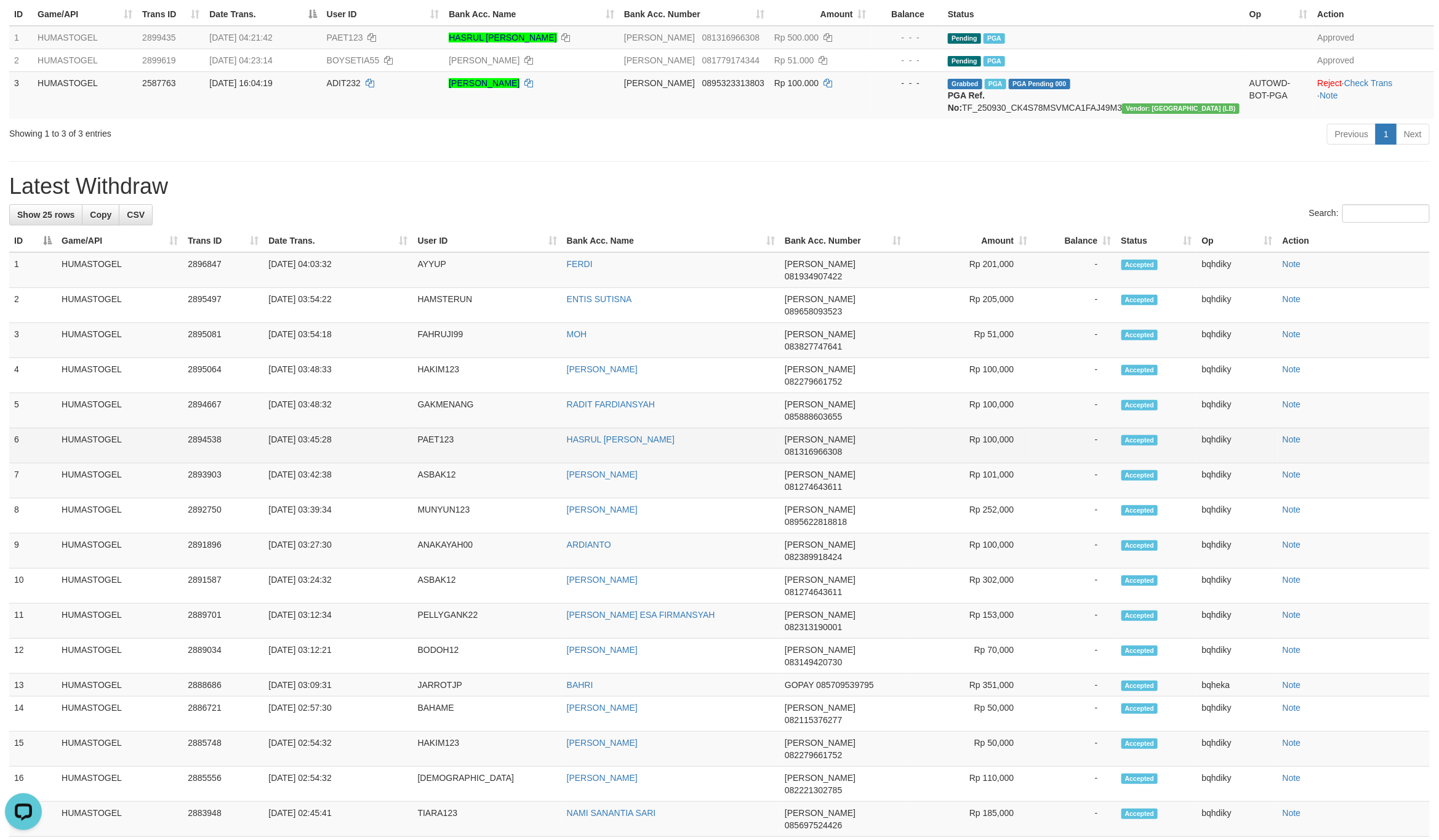
click at [432, 428] on td "PAET123" at bounding box center [487, 446] width 149 height 35
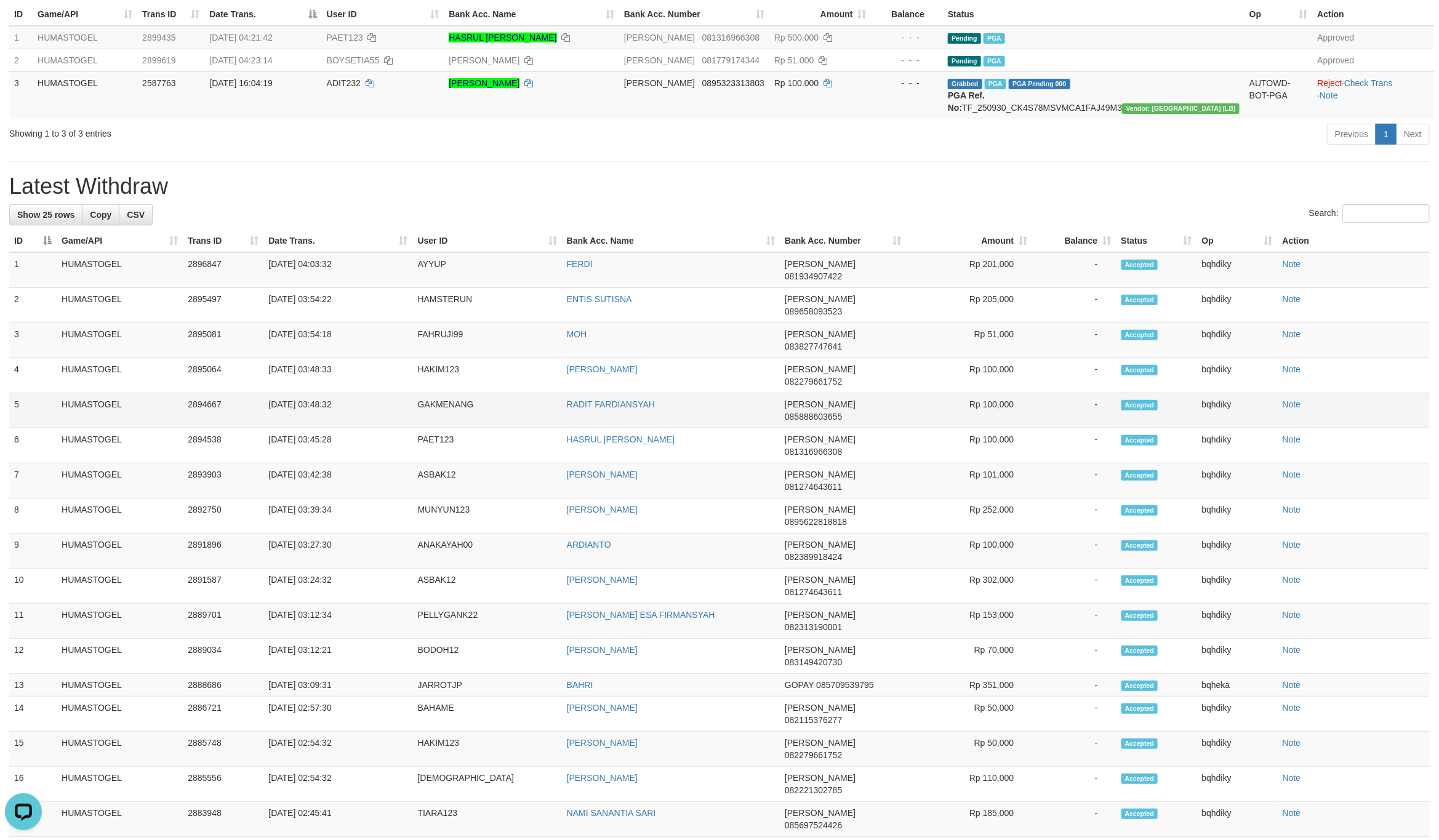
click at [448, 393] on td "GAKMENANG" at bounding box center [487, 411] width 149 height 35
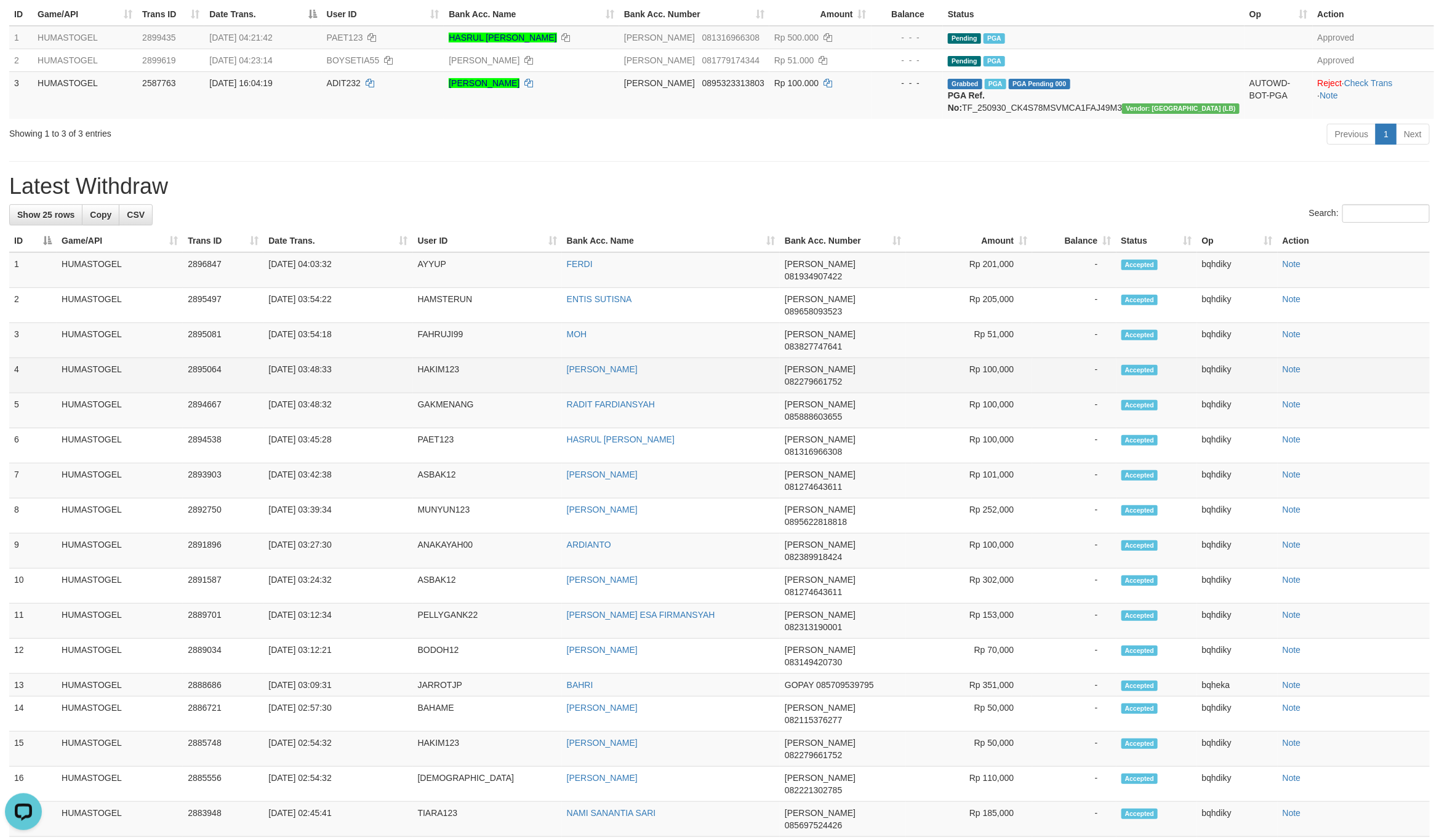
click at [441, 358] on td "HAKIM123" at bounding box center [487, 375] width 149 height 35
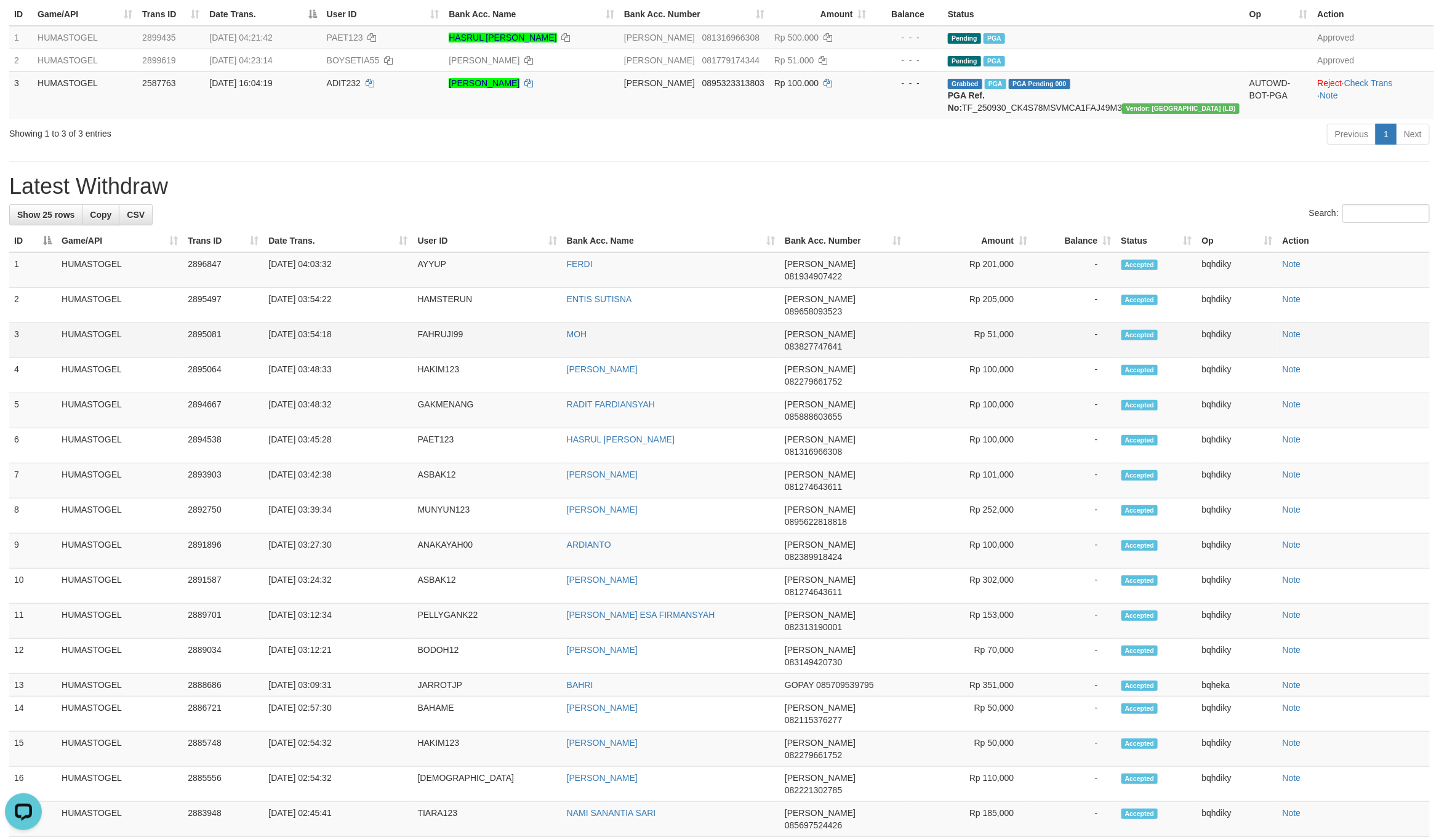
click at [443, 330] on td "FAHRUJI99" at bounding box center [487, 340] width 149 height 35
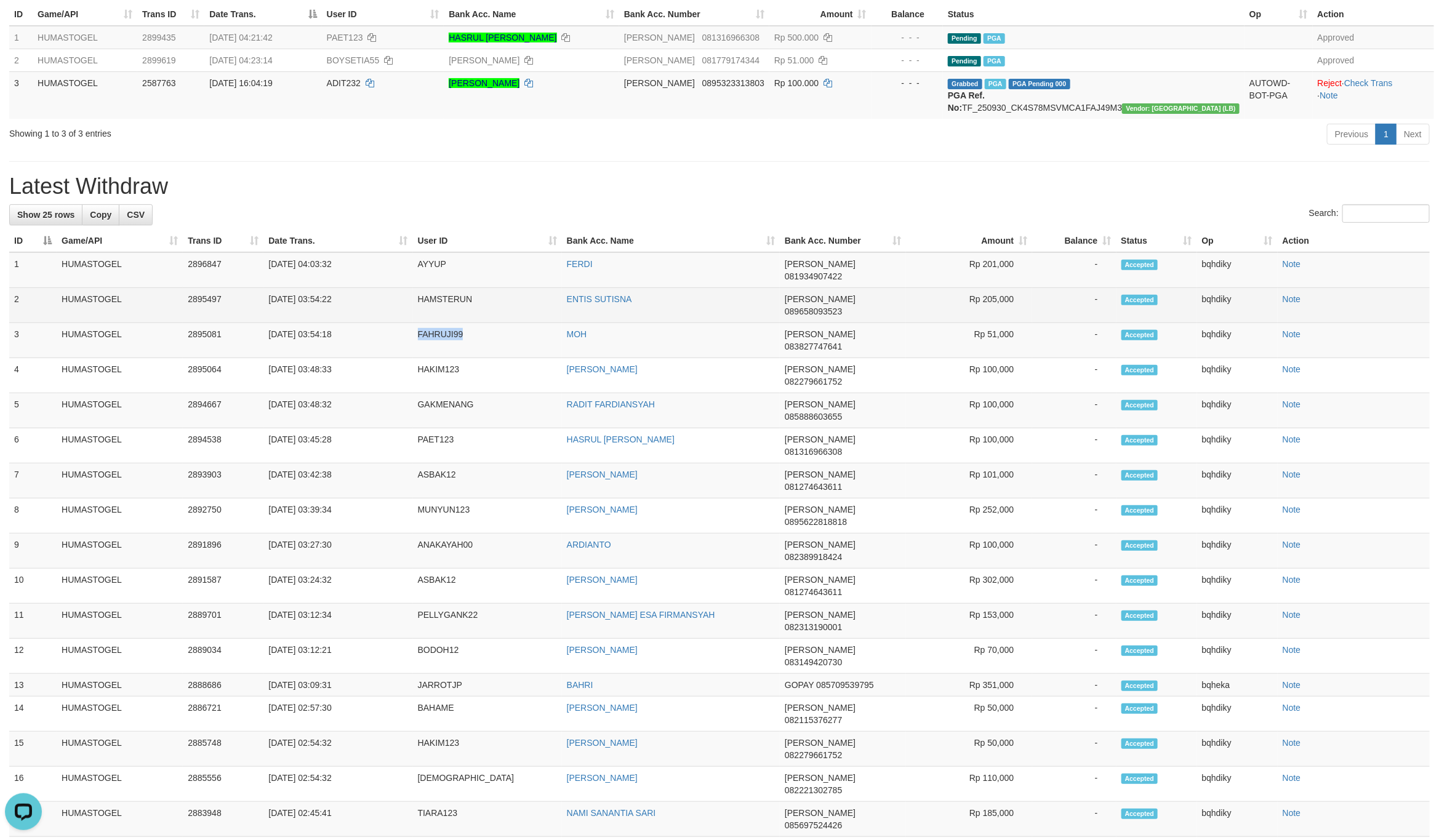
click at [451, 290] on td "HAMSTERUN" at bounding box center [487, 305] width 149 height 35
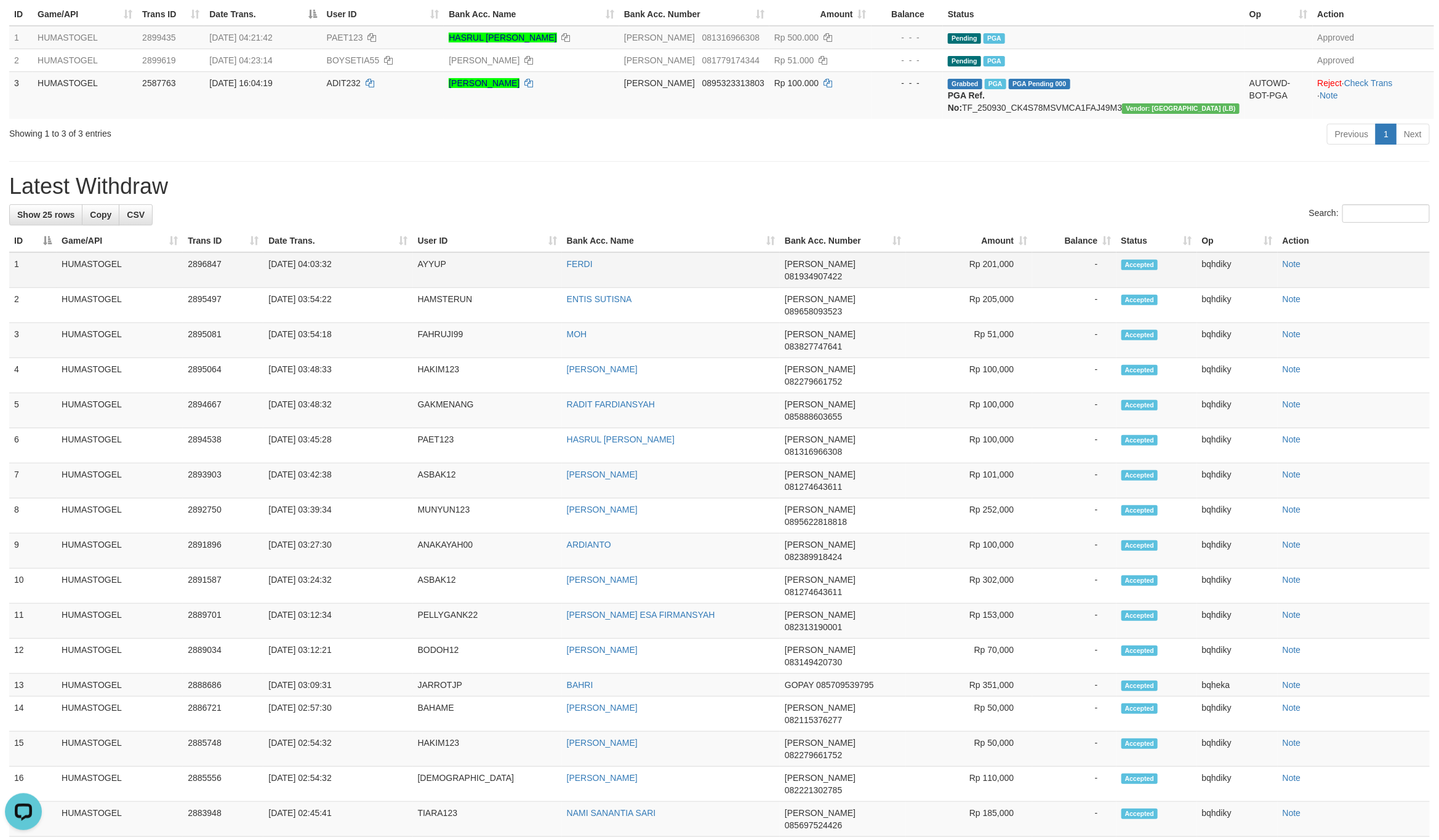
click at [431, 274] on td "AYYUP" at bounding box center [487, 270] width 149 height 36
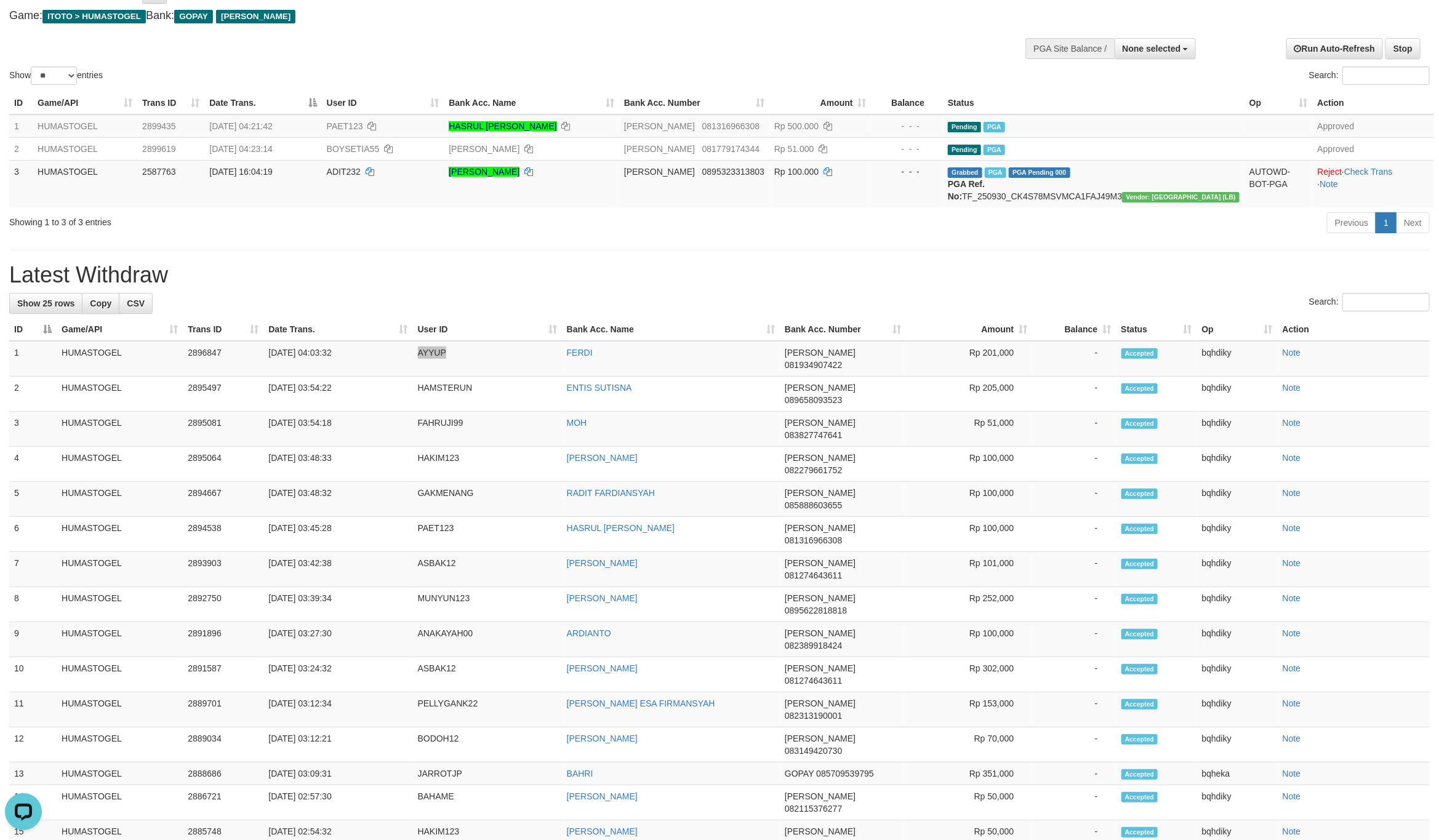
scroll to position [0, 0]
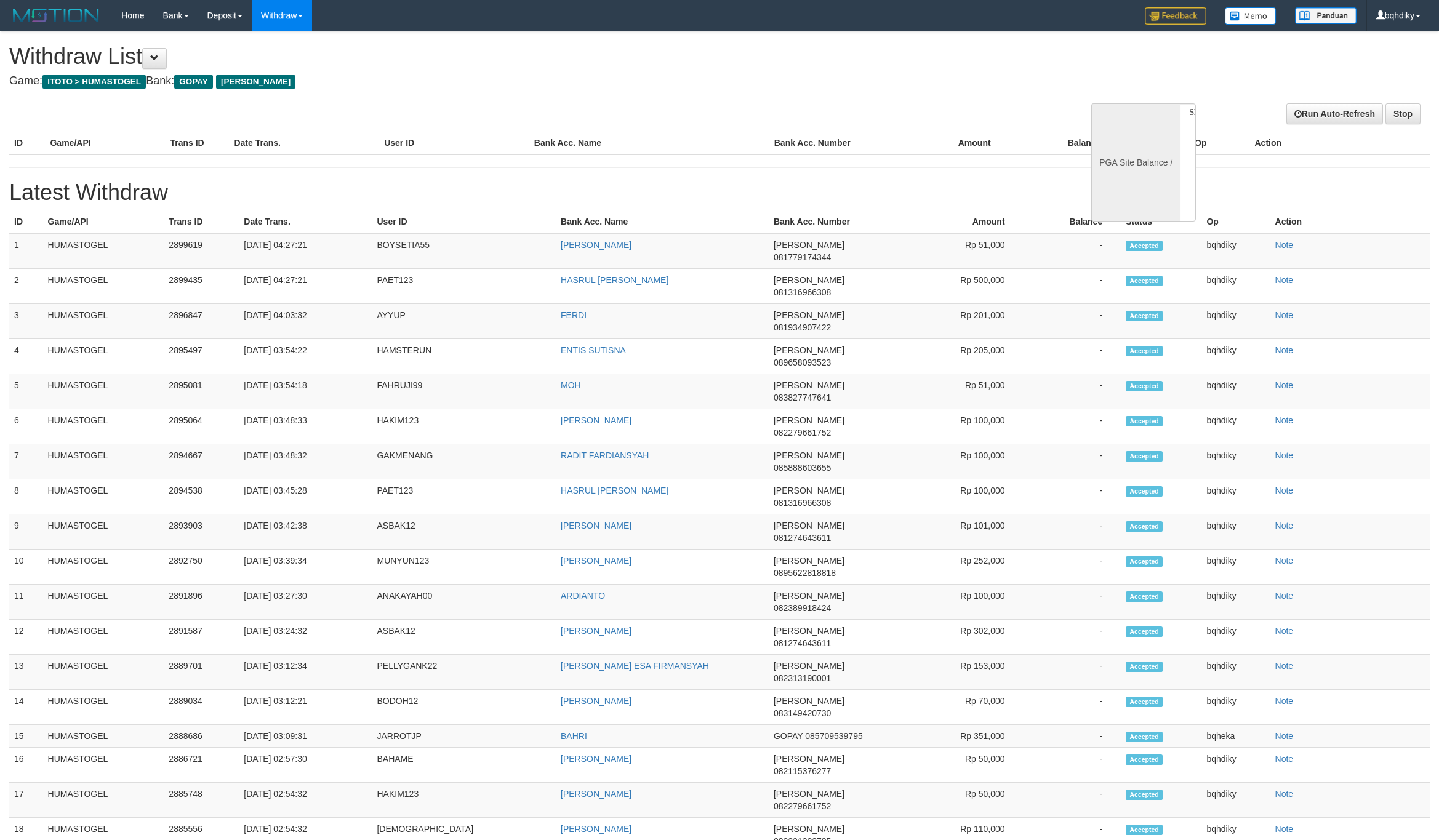
select select
select select "**"
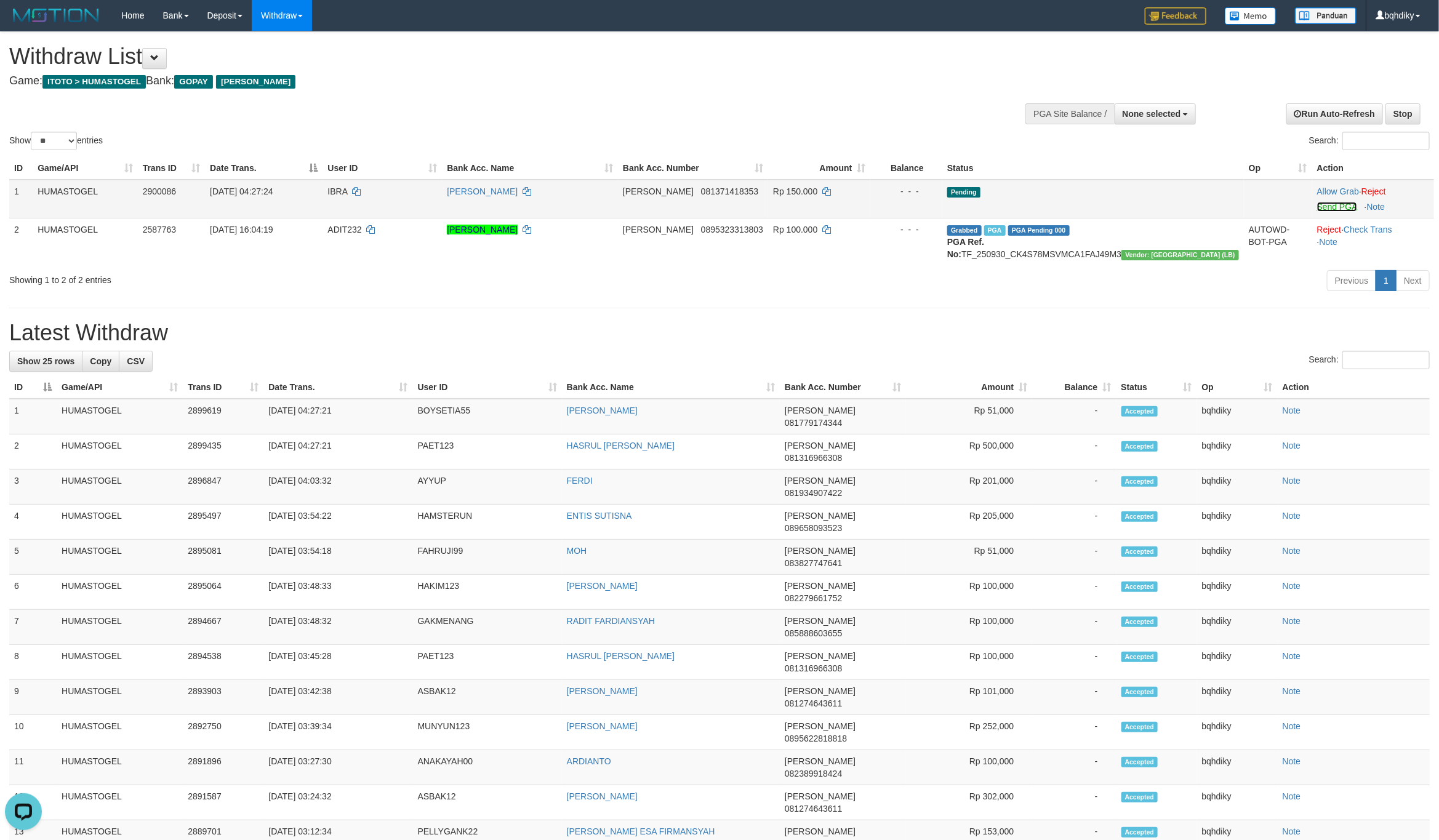
click at [1317, 202] on link "Send PGA" at bounding box center [1337, 207] width 40 height 10
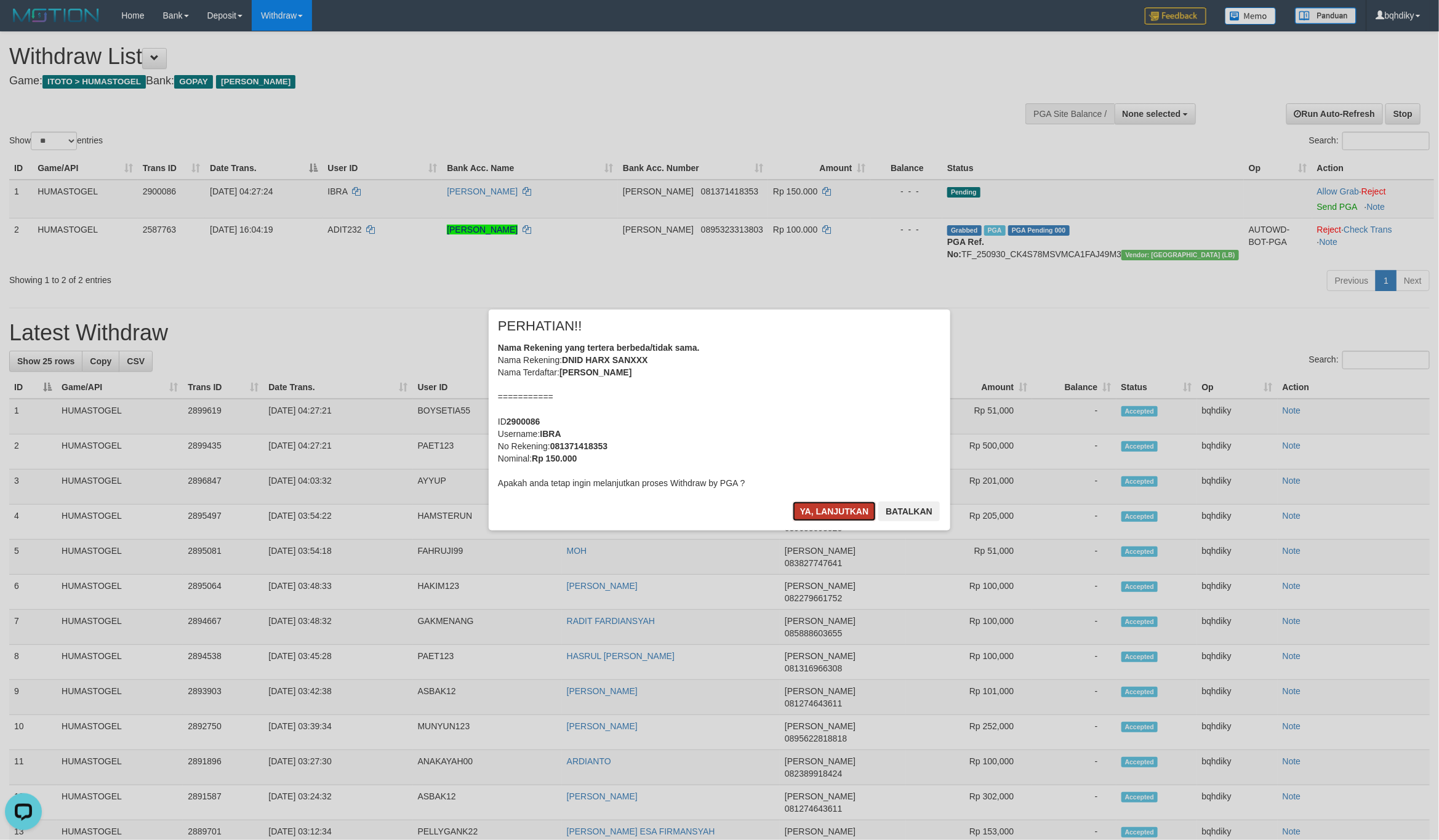
click at [836, 511] on button "Ya, lanjutkan" at bounding box center [835, 511] width 84 height 20
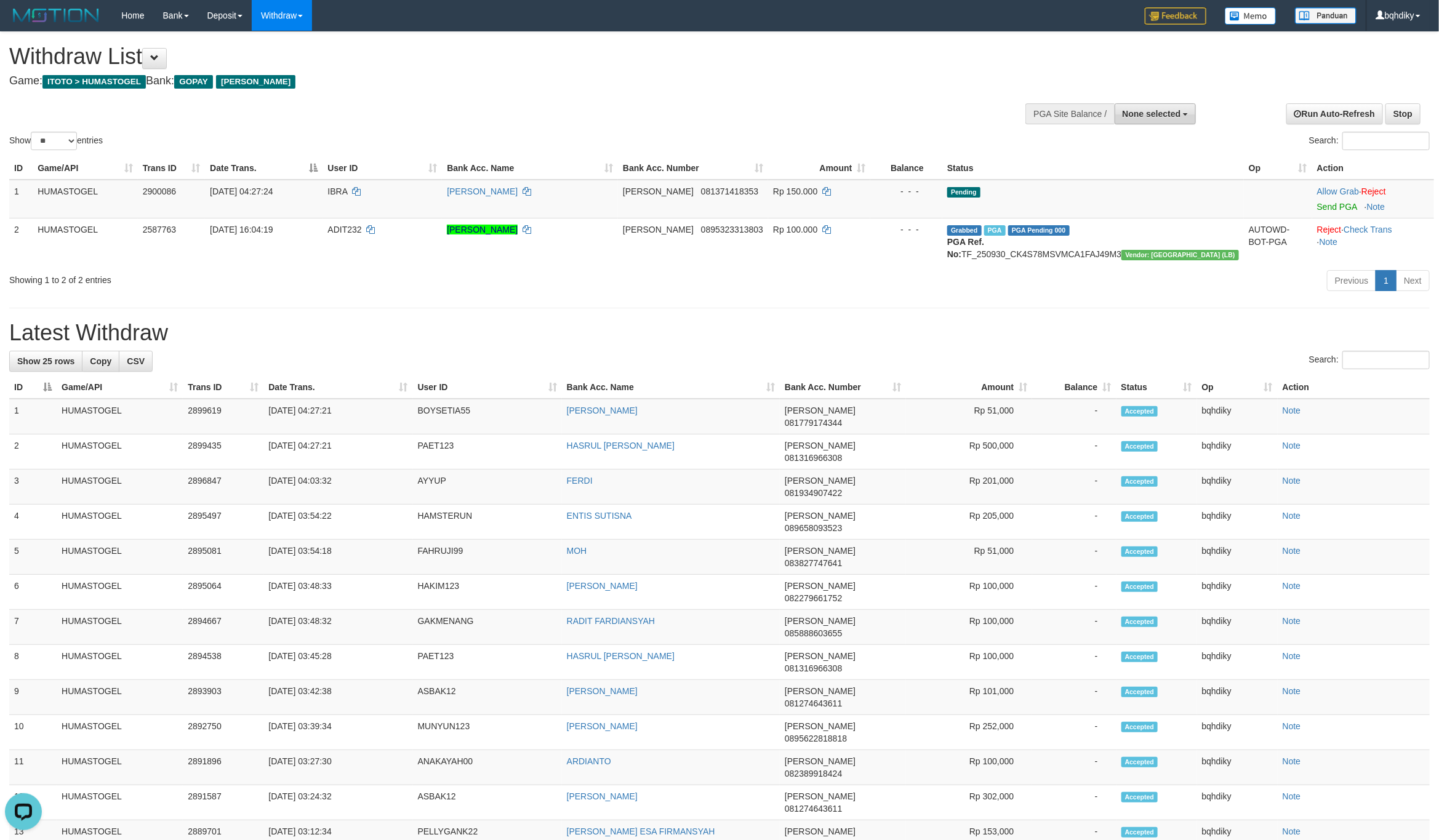
drag, startPoint x: 1160, startPoint y: 127, endPoint x: 1160, endPoint y: 113, distance: 14.0
click at [1160, 123] on div "**********" at bounding box center [1089, 112] width 228 height 37
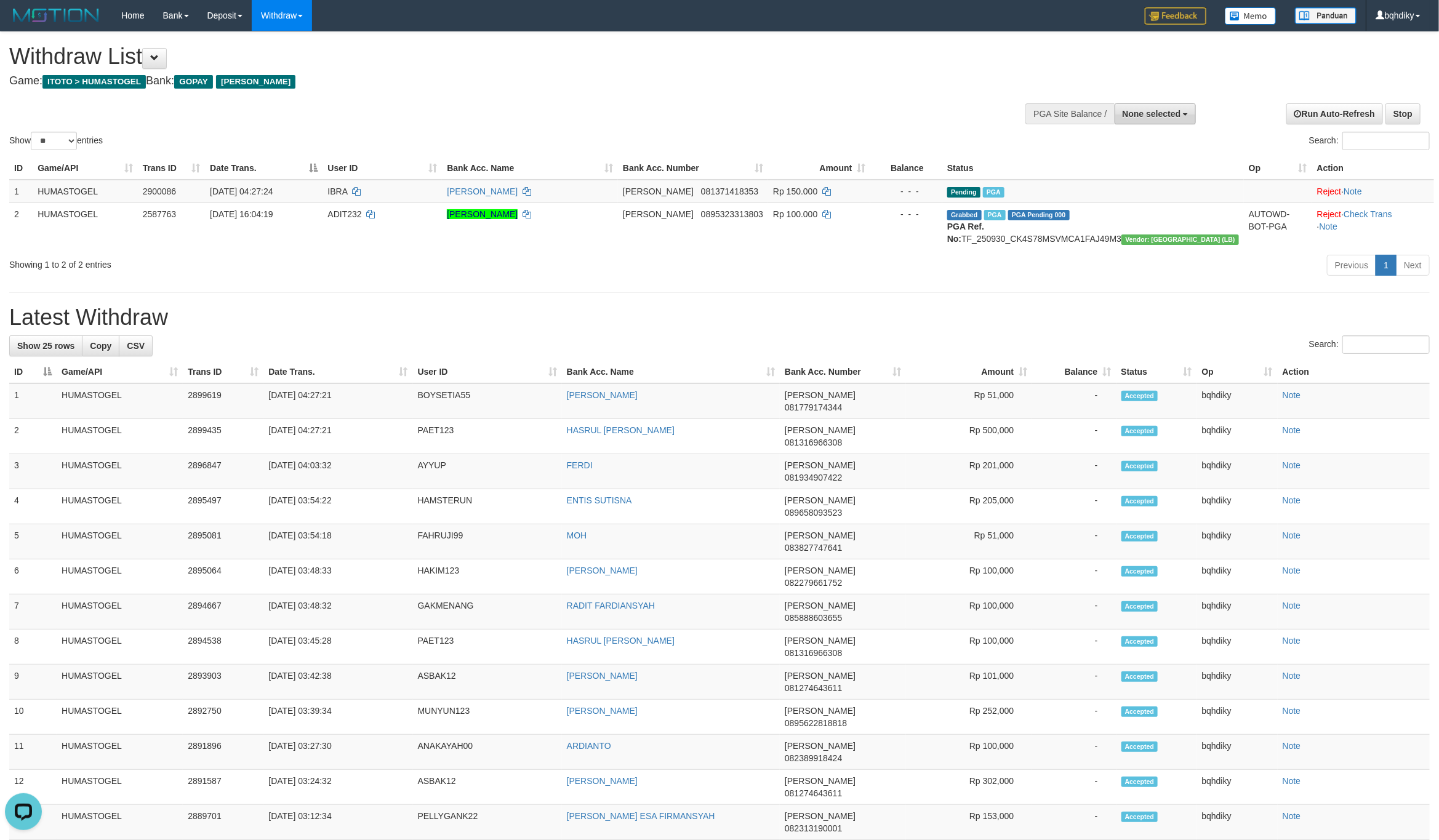
click at [1160, 113] on span "None selected" at bounding box center [1152, 114] width 58 height 10
click at [1122, 172] on label "[ITOTO] HUMASTOGEL" at bounding box center [1130, 175] width 130 height 16
select select "****"
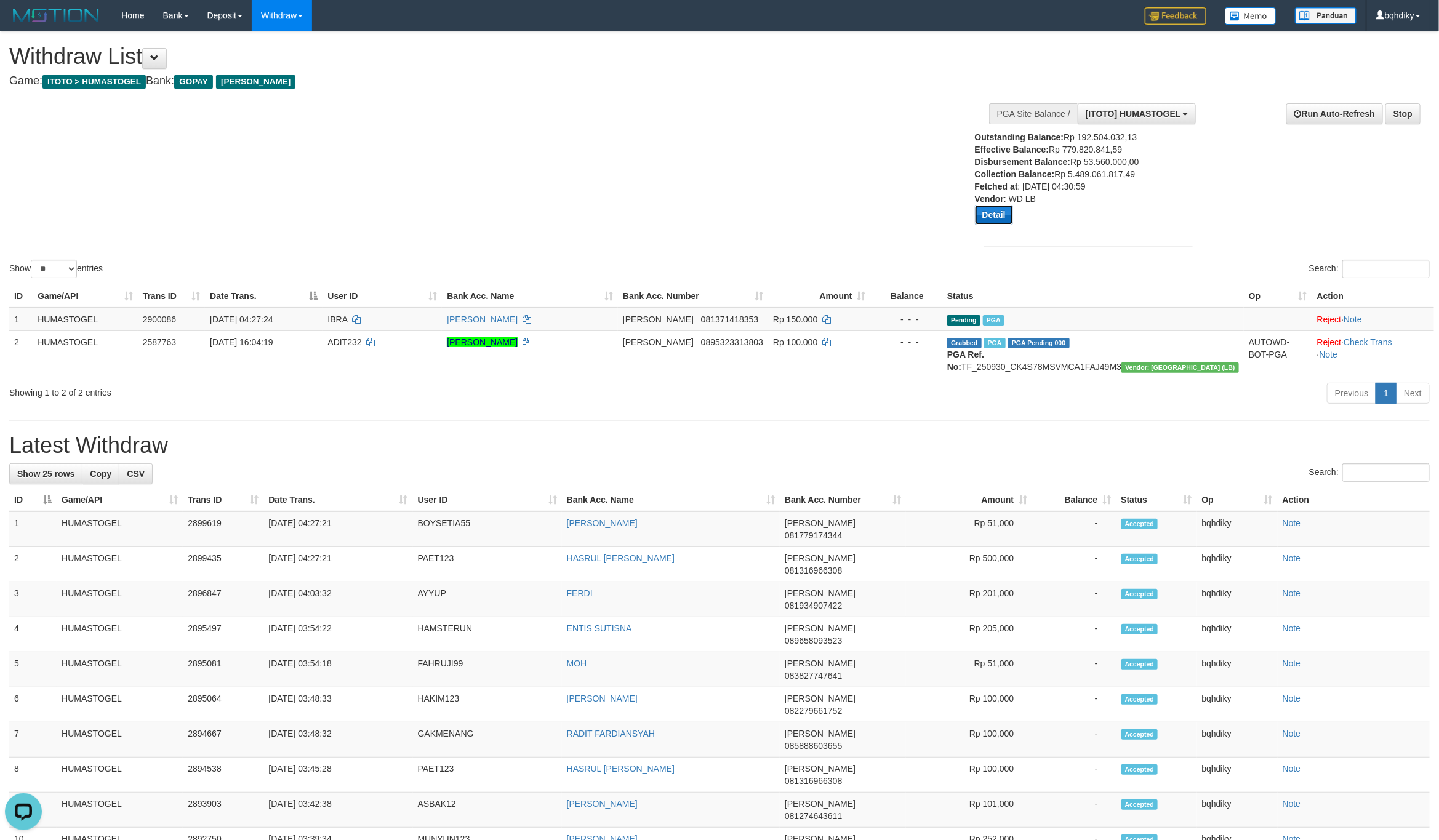
click at [991, 220] on button "Detail" at bounding box center [994, 215] width 38 height 20
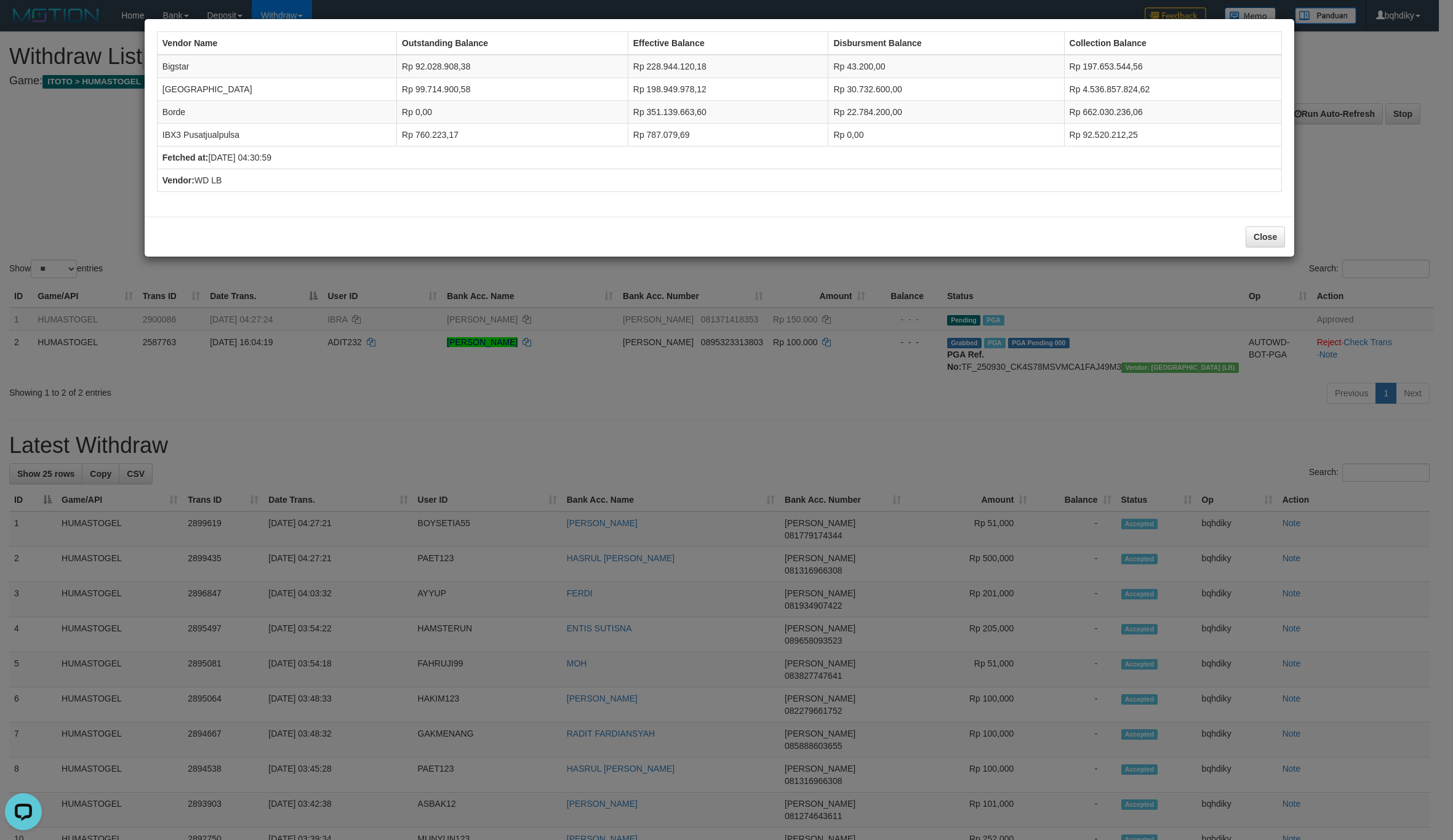
click at [967, 523] on div "Vendor Name Outstanding Balance Effective Balance Disbursment Balance Collectio…" at bounding box center [726, 420] width 1453 height 840
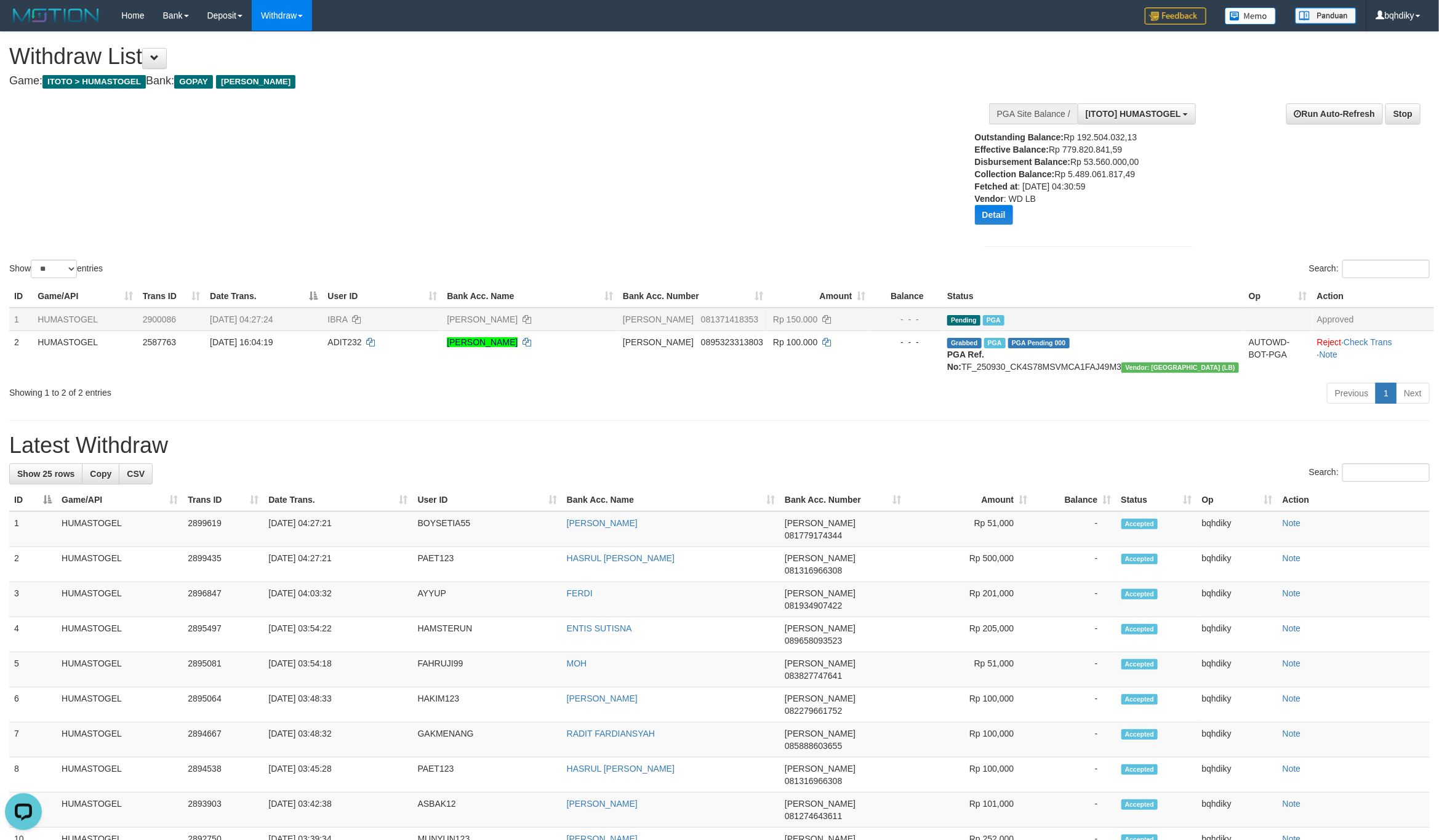
click at [347, 315] on span "IBRA" at bounding box center [337, 320] width 20 height 10
copy td "IBRA"
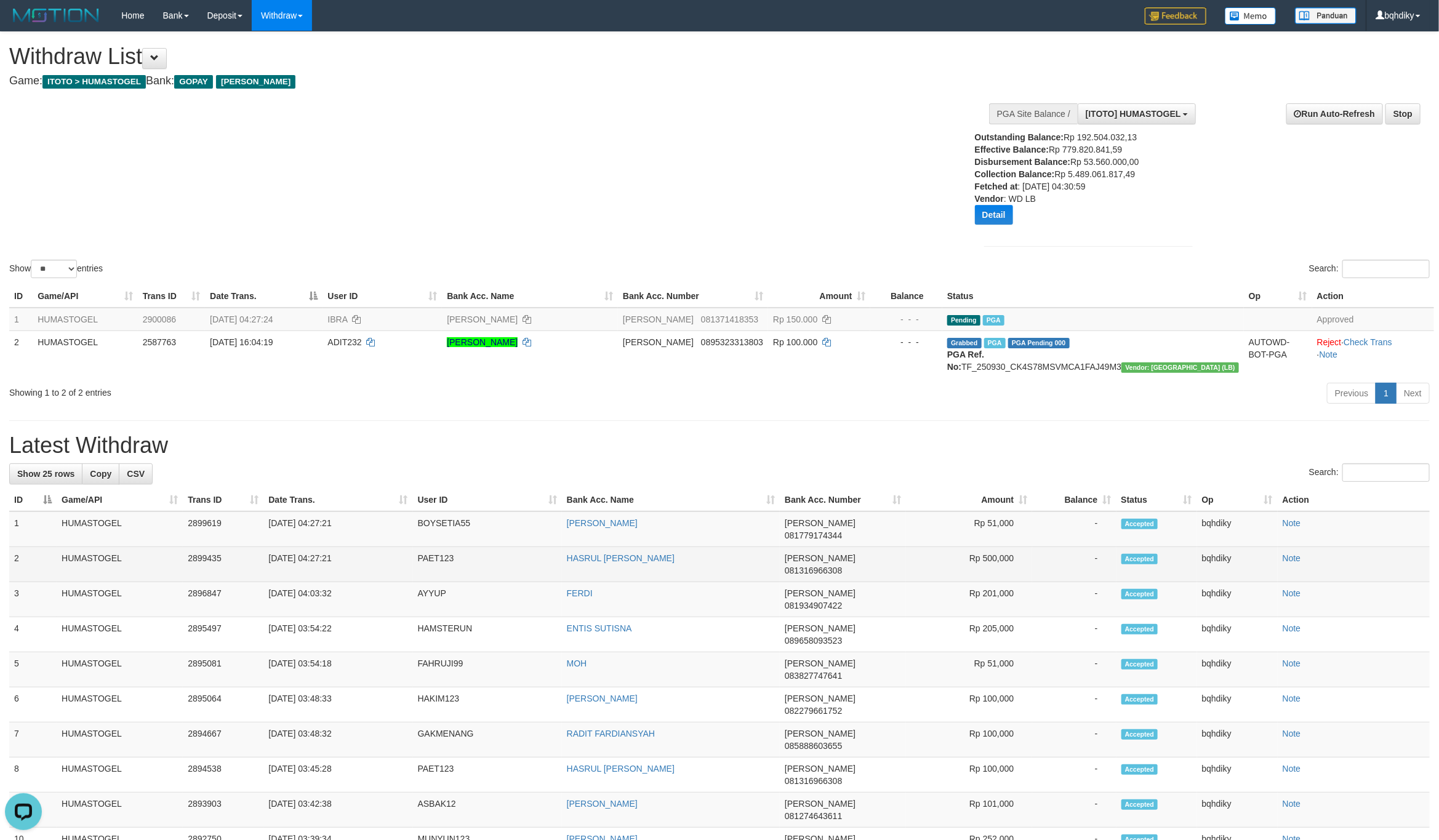
click at [443, 554] on td "PAET123" at bounding box center [487, 564] width 149 height 35
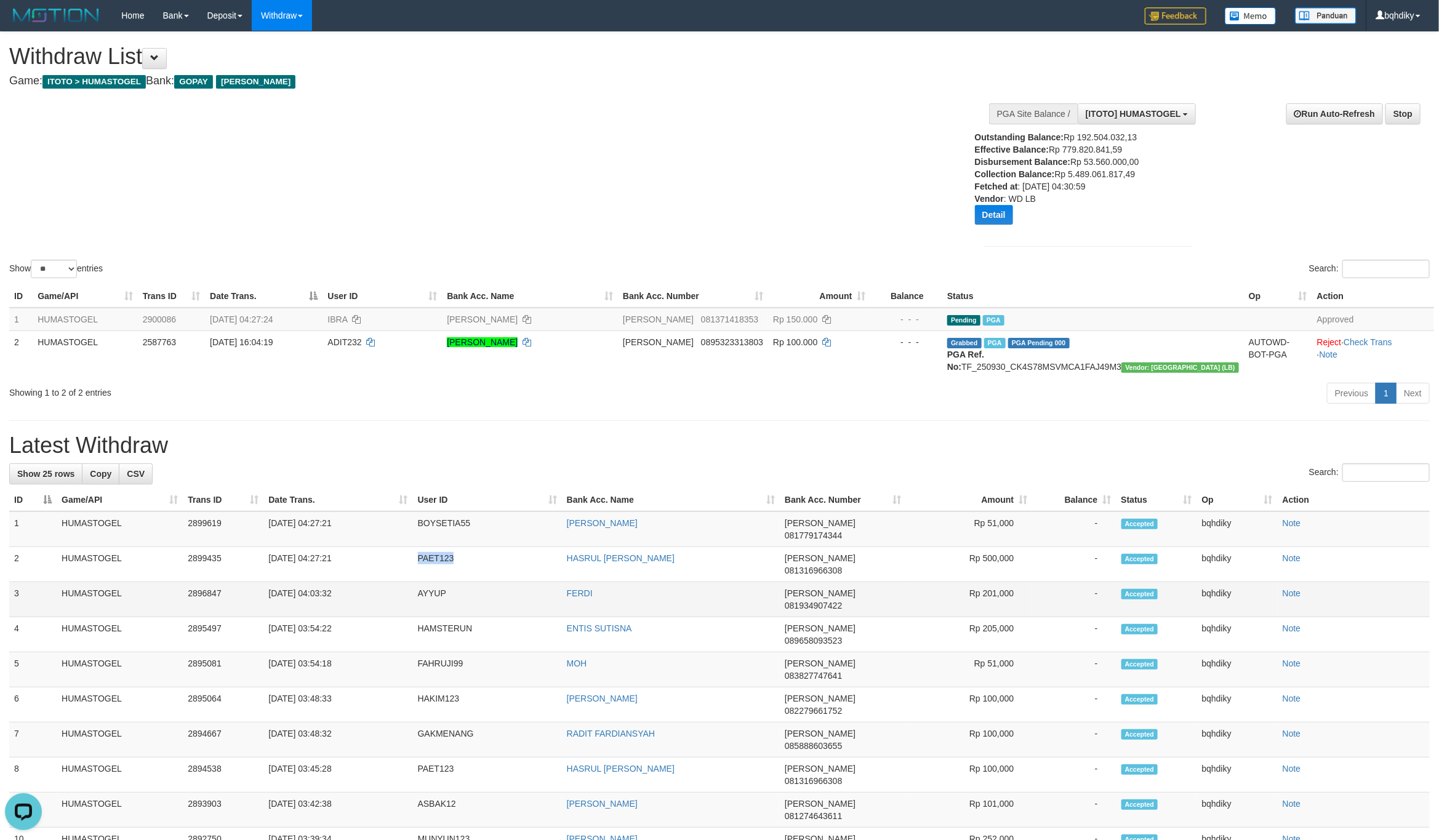
copy td "PAET123"
click at [451, 545] on td "BOYSETIA55" at bounding box center [487, 529] width 149 height 36
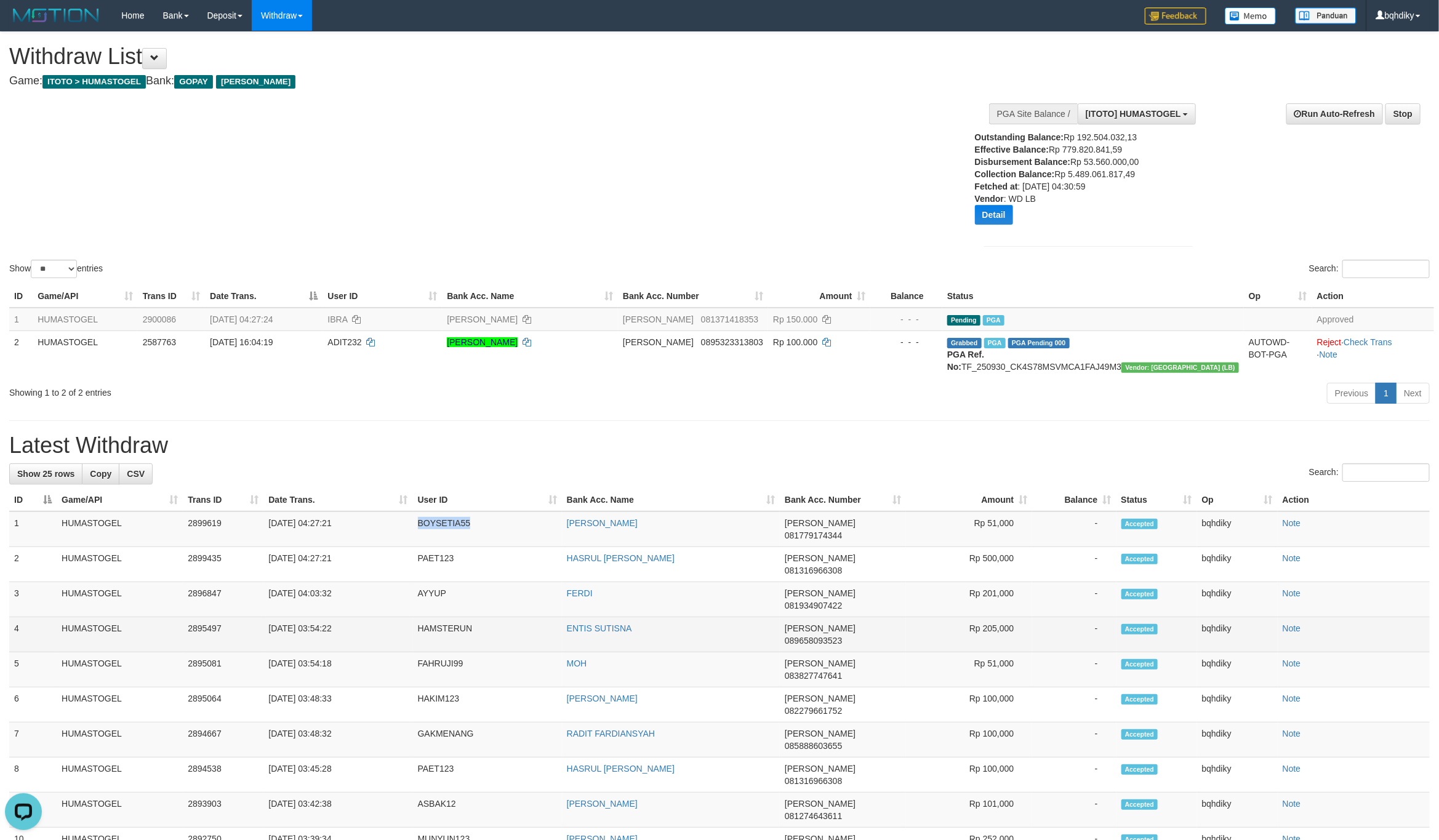
copy td "BOYSETIA55"
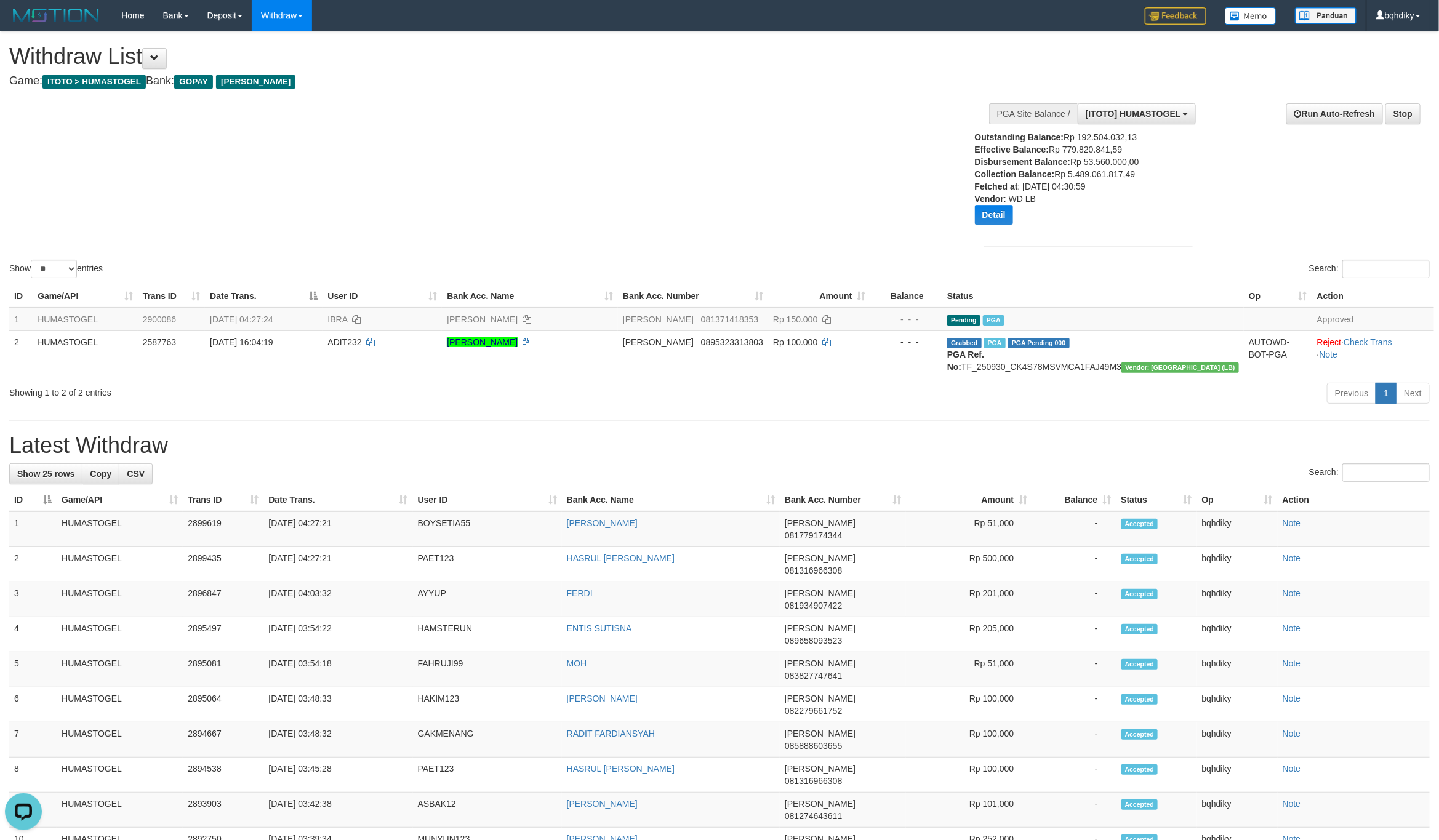
click at [819, 248] on div "Show ** ** ** *** entries Search:" at bounding box center [719, 156] width 1439 height 248
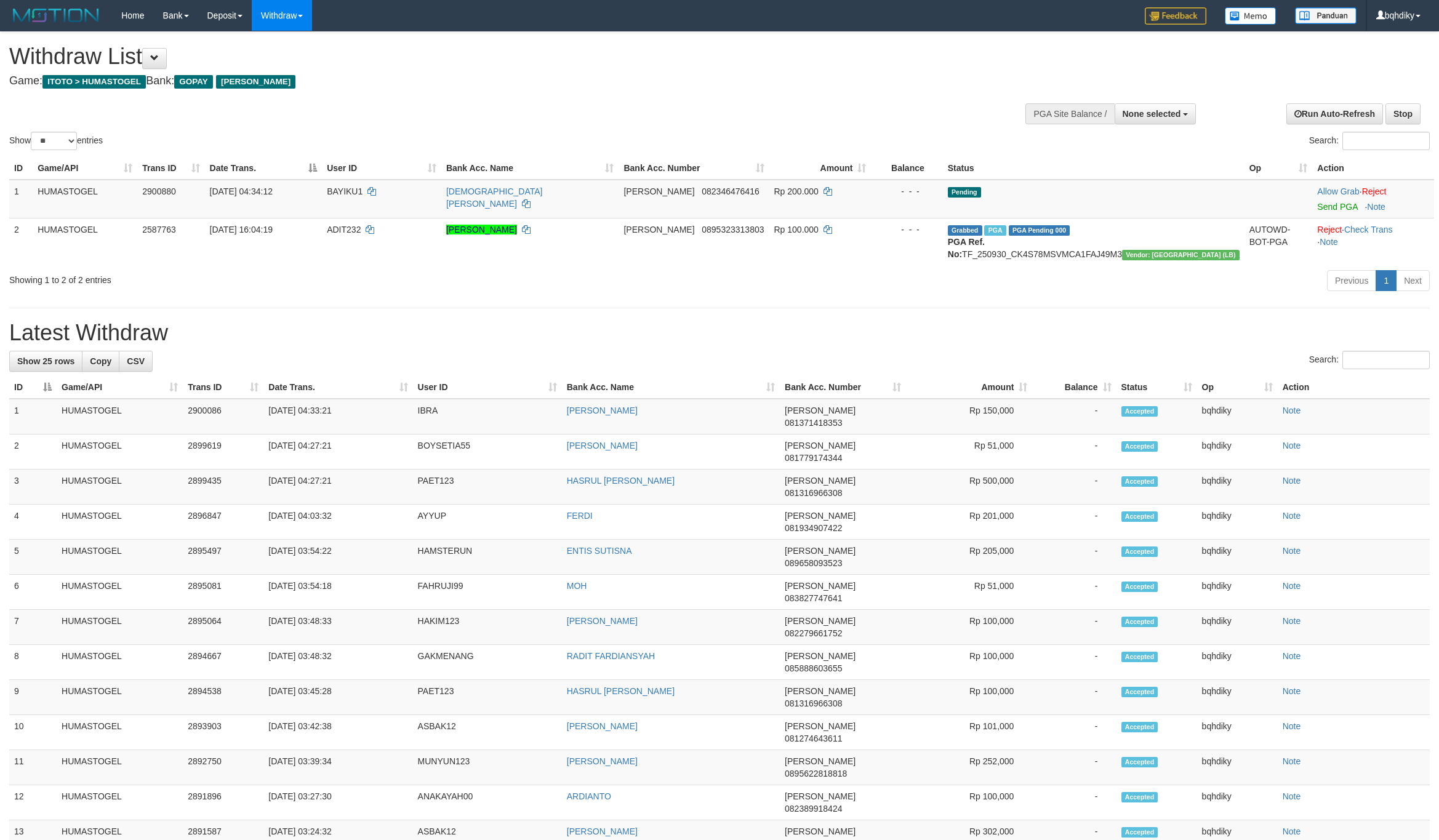
select select
select select "**"
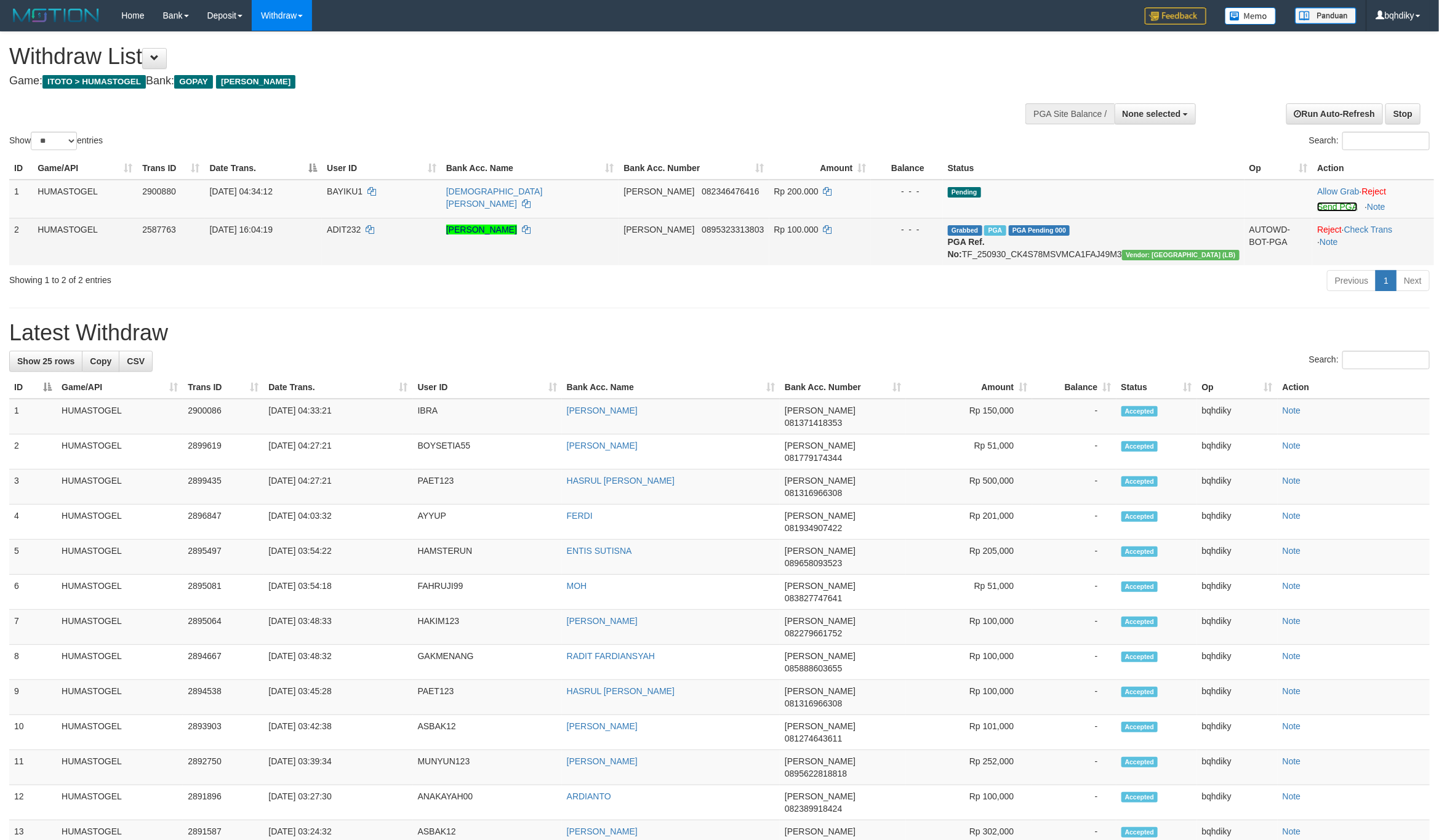
drag, startPoint x: 1317, startPoint y: 208, endPoint x: 1049, endPoint y: 232, distance: 269.1
click at [1317, 208] on link "Send PGA" at bounding box center [1337, 207] width 40 height 10
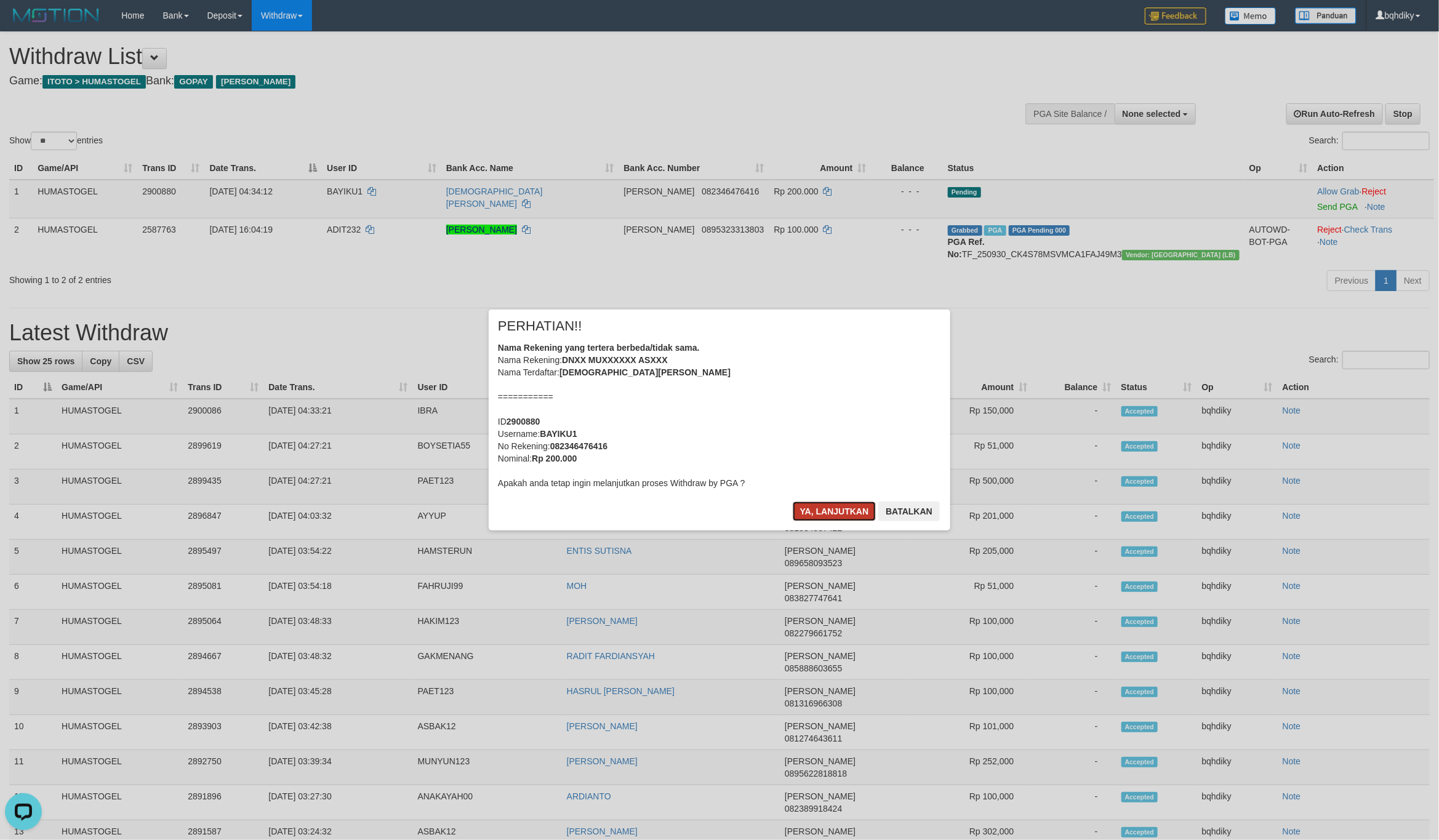
click at [849, 517] on button "Ya, lanjutkan" at bounding box center [835, 511] width 84 height 20
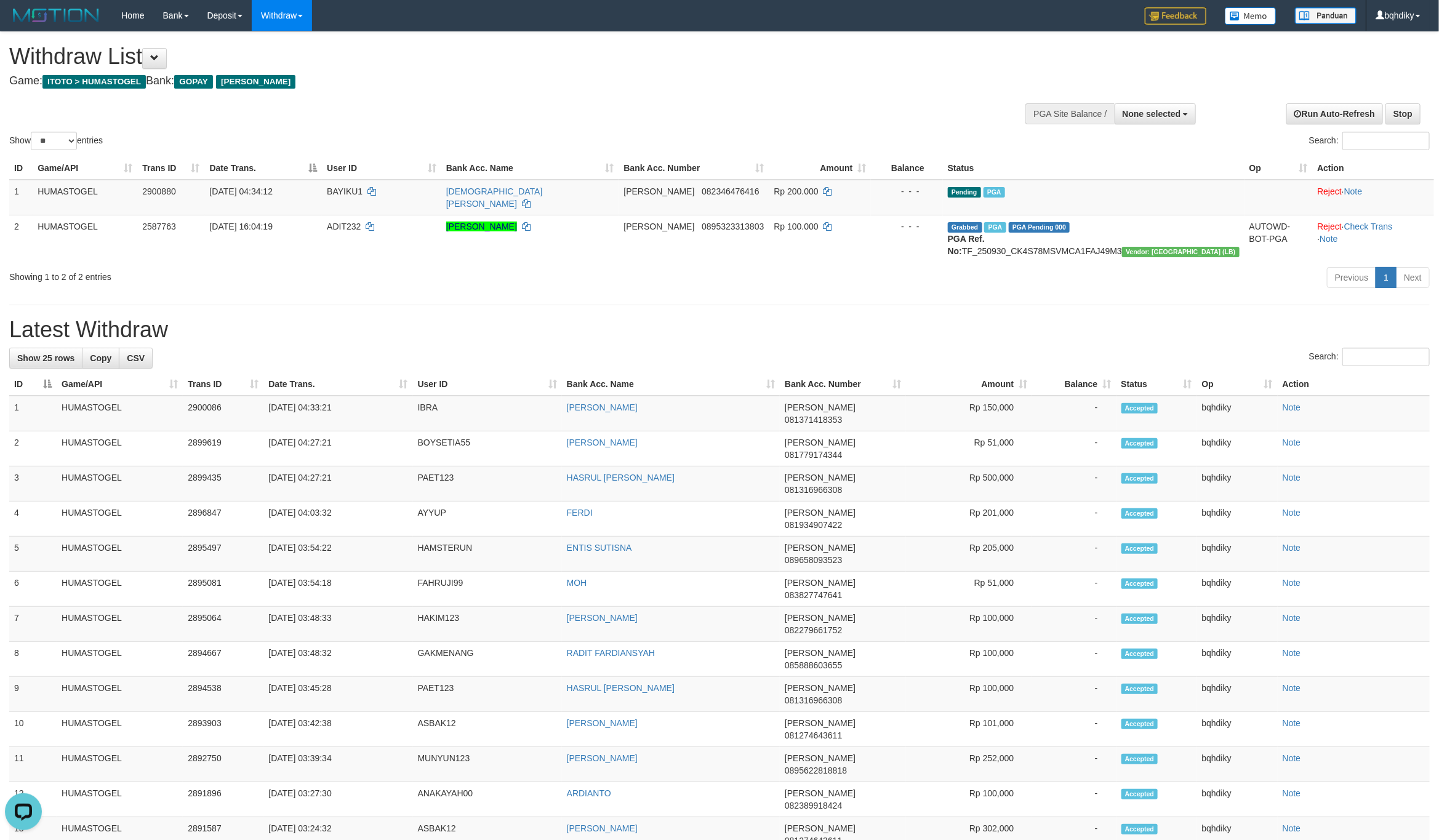
click at [756, 61] on h1 "Withdraw List" at bounding box center [478, 56] width 938 height 25
select select
select select "**"
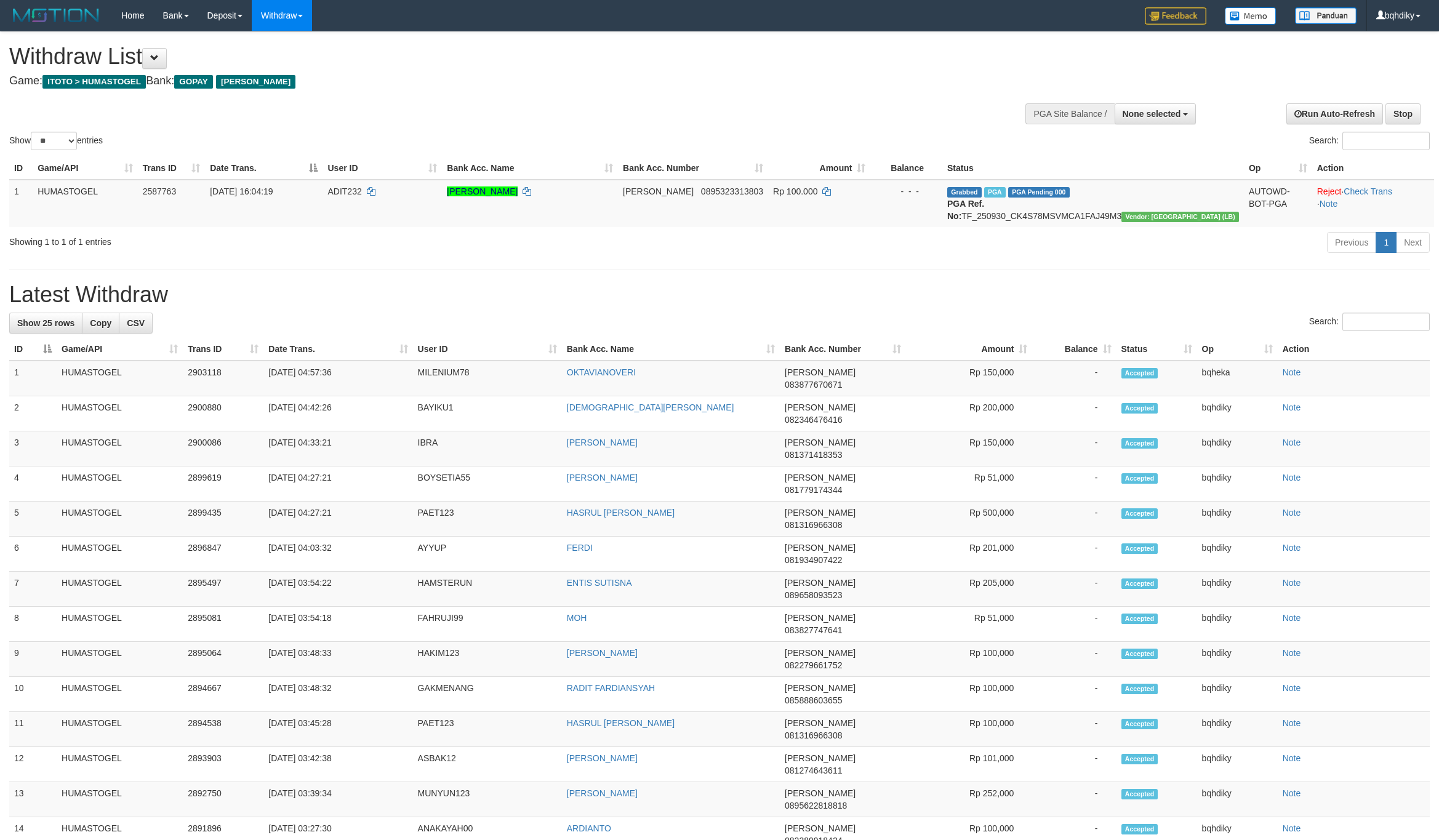
select select
select select "**"
